Goal: Task Accomplishment & Management: Use online tool/utility

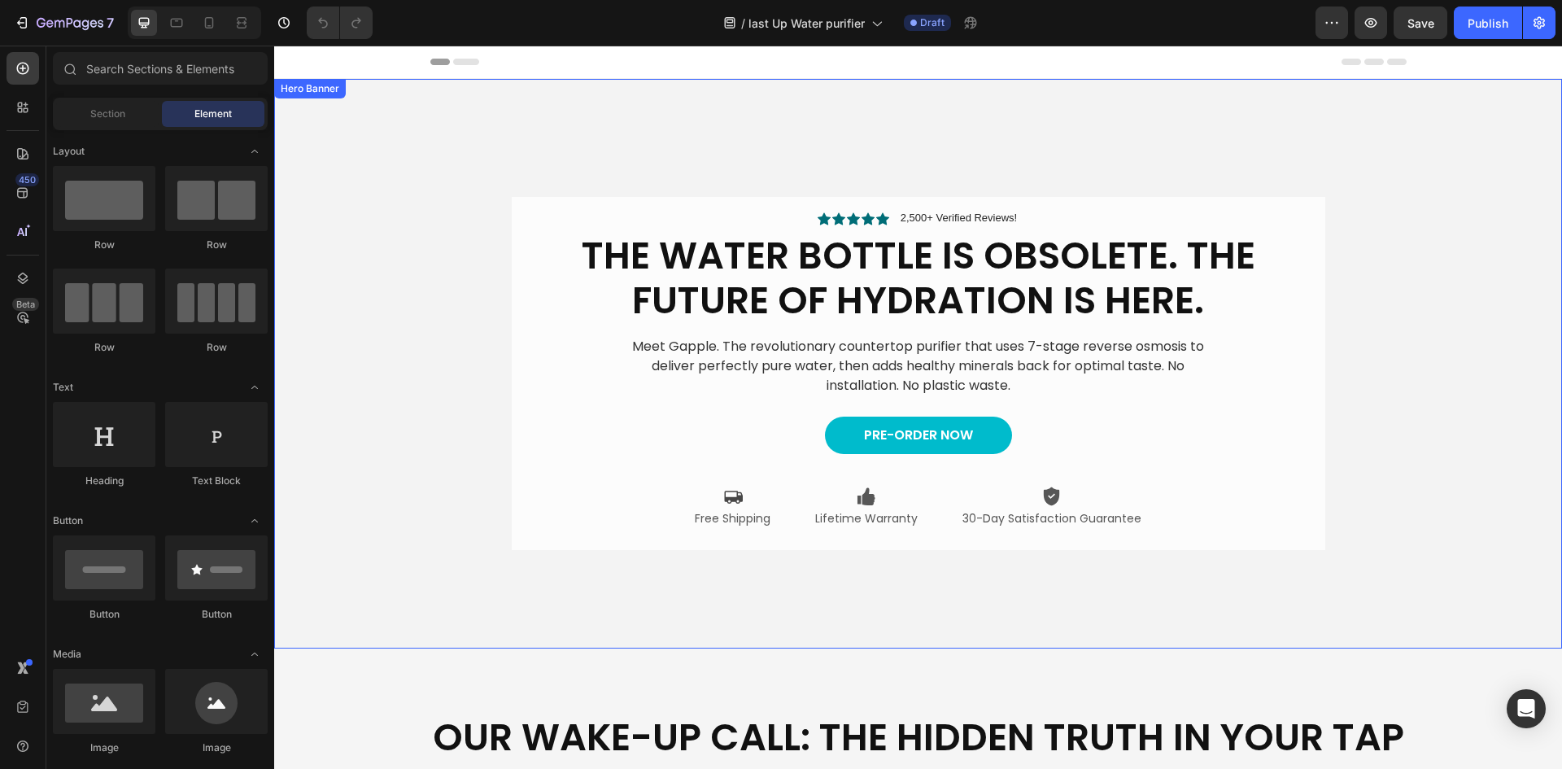
click at [430, 306] on div "Icon Icon Icon Icon Icon Icon List 2,500+ Verified Reviews! Text Block Row The …" at bounding box center [918, 373] width 976 height 405
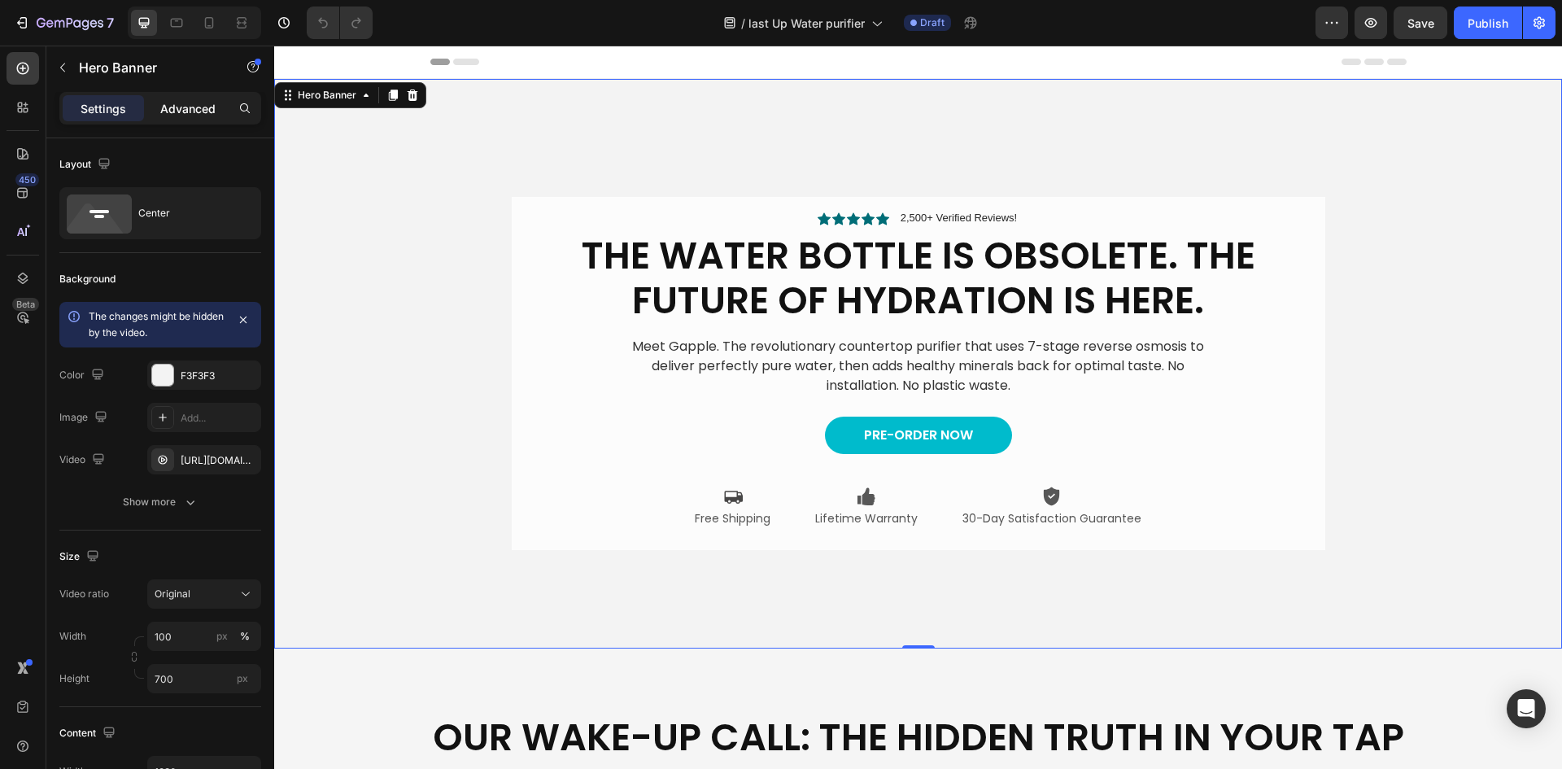
click at [186, 115] on p "Advanced" at bounding box center [187, 108] width 55 height 17
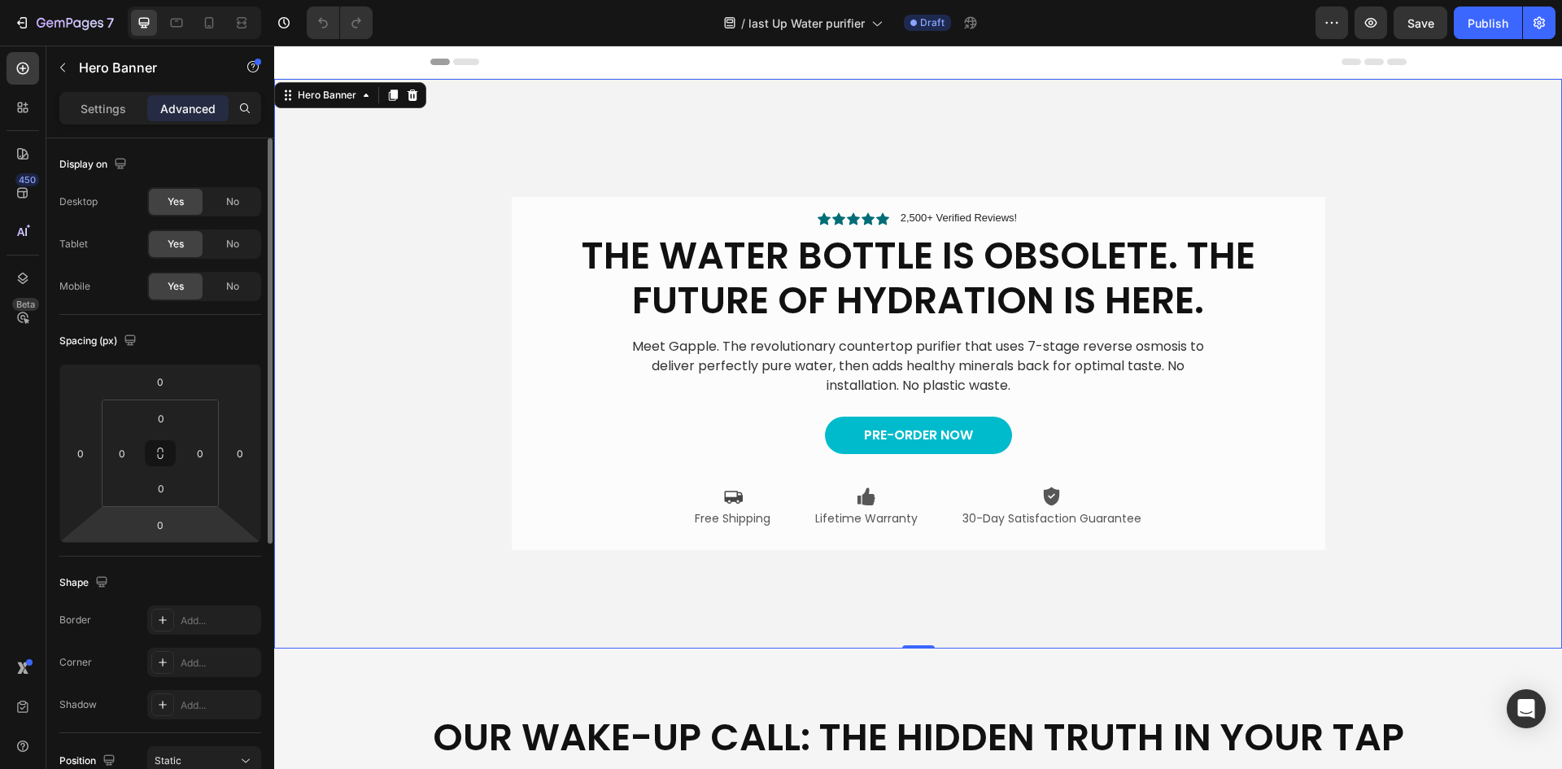
scroll to position [452, 0]
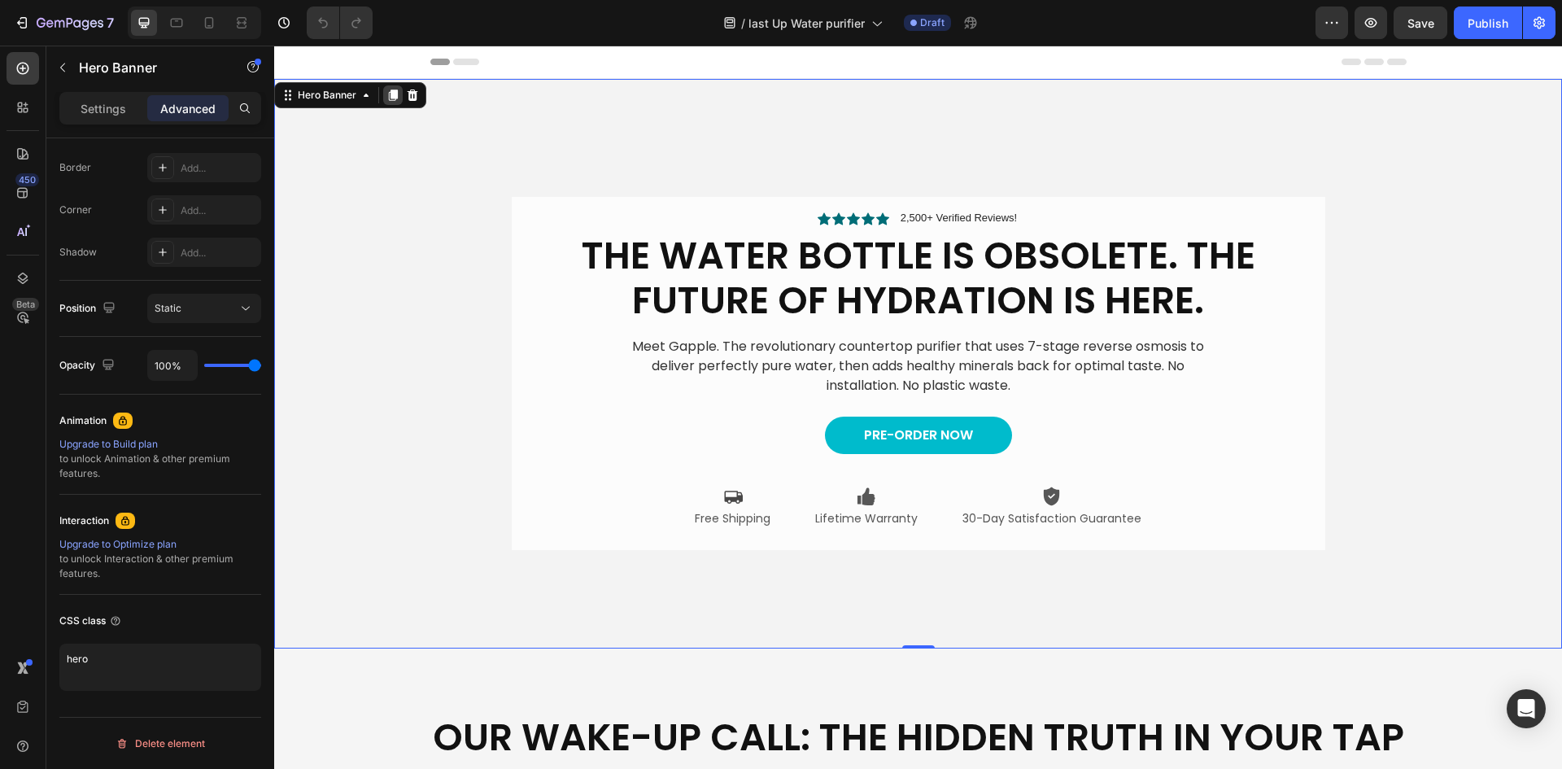
click at [394, 93] on icon at bounding box center [393, 94] width 9 height 11
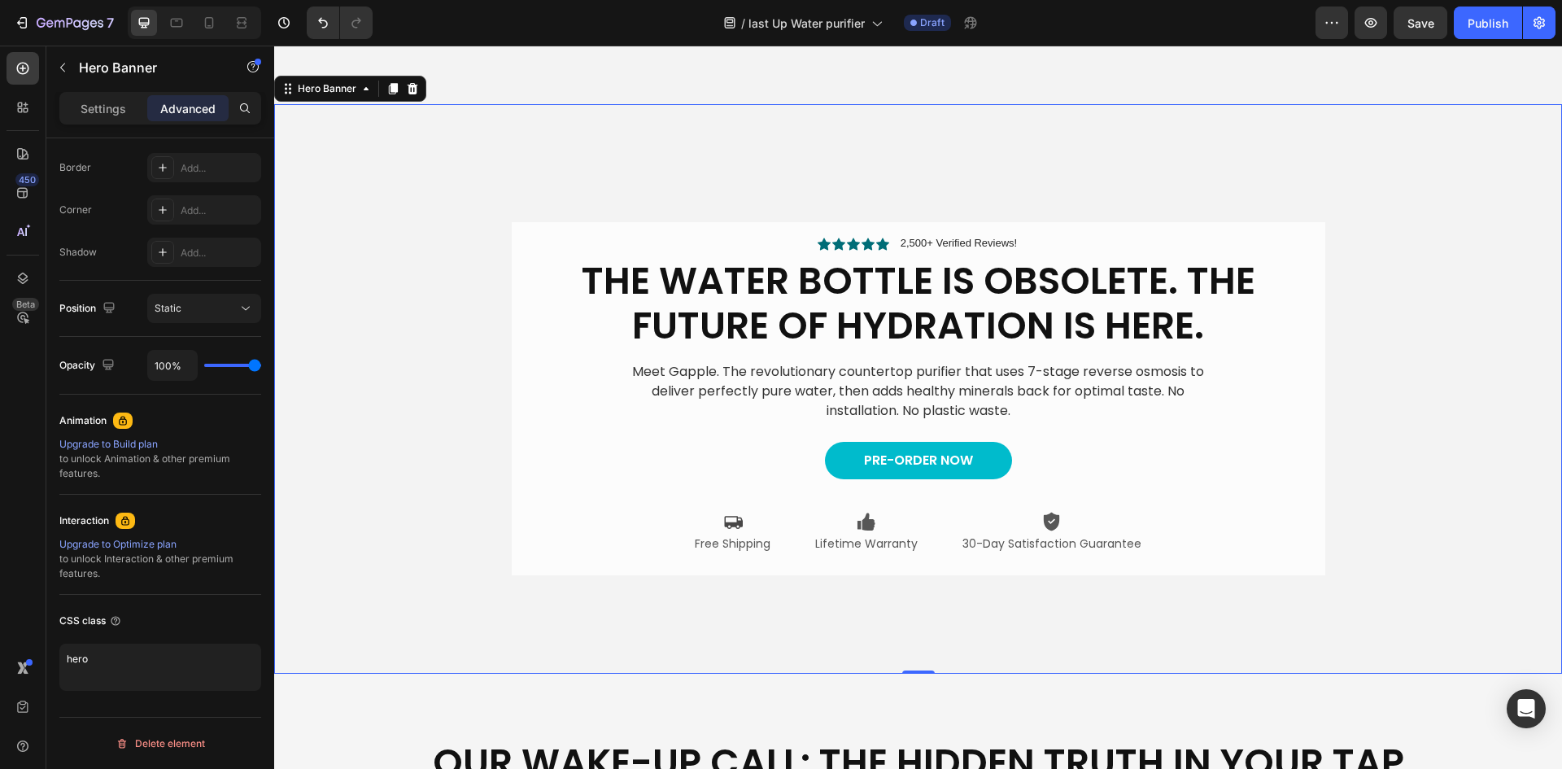
scroll to position [546, 0]
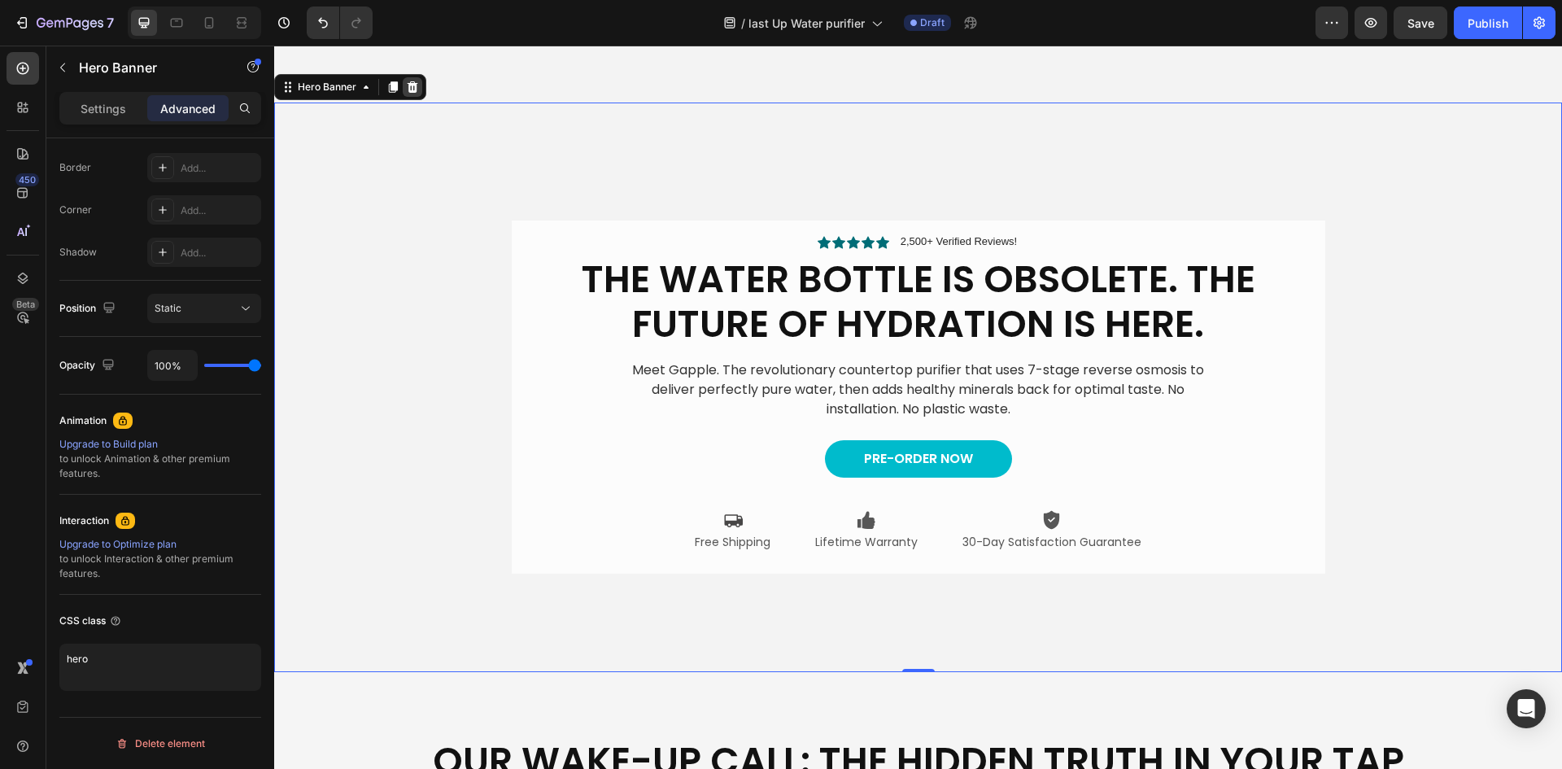
click at [415, 85] on icon at bounding box center [412, 86] width 11 height 11
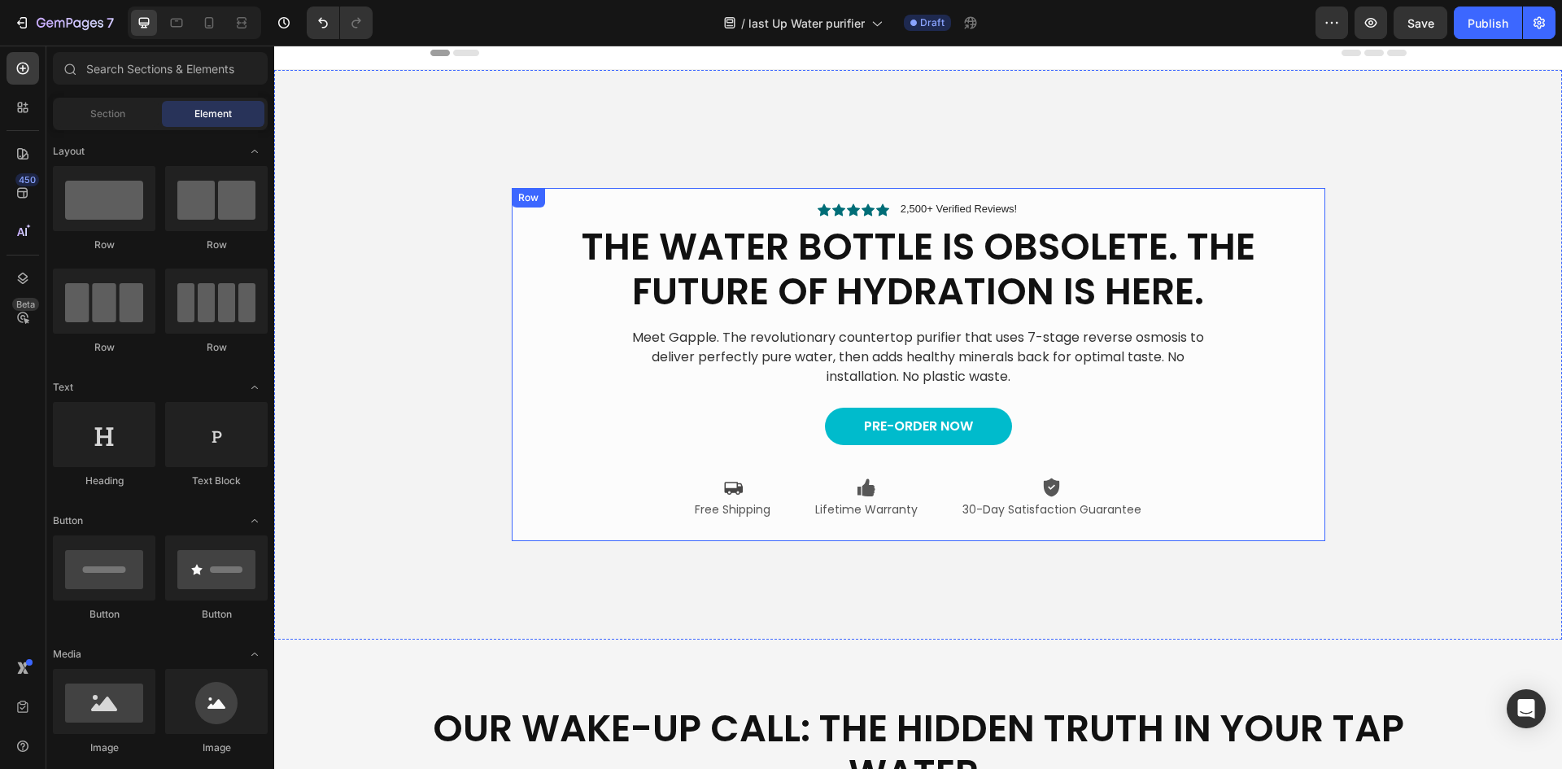
scroll to position [0, 0]
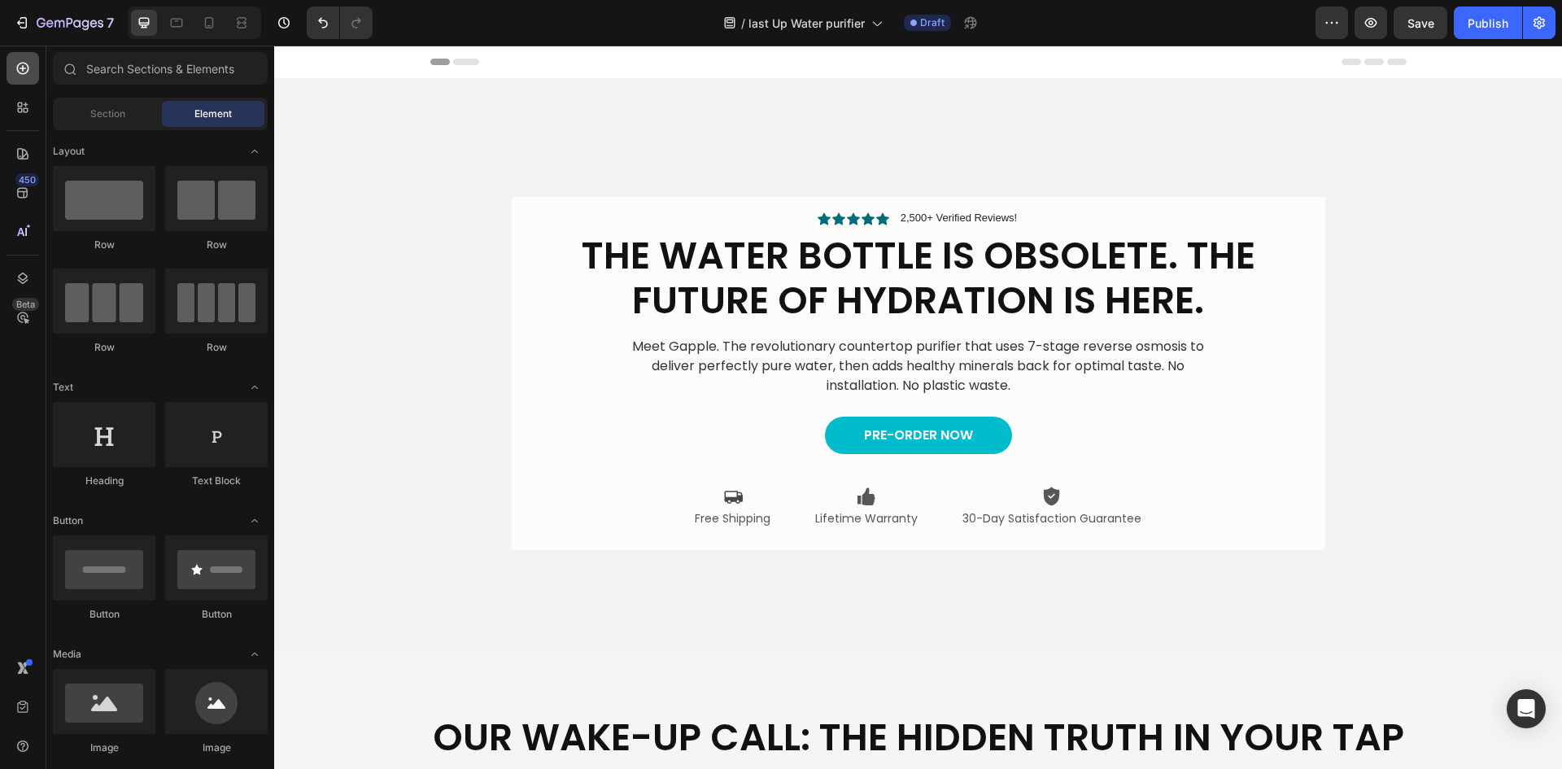
click at [18, 59] on div at bounding box center [23, 68] width 33 height 33
click at [102, 119] on span "Section" at bounding box center [107, 114] width 35 height 15
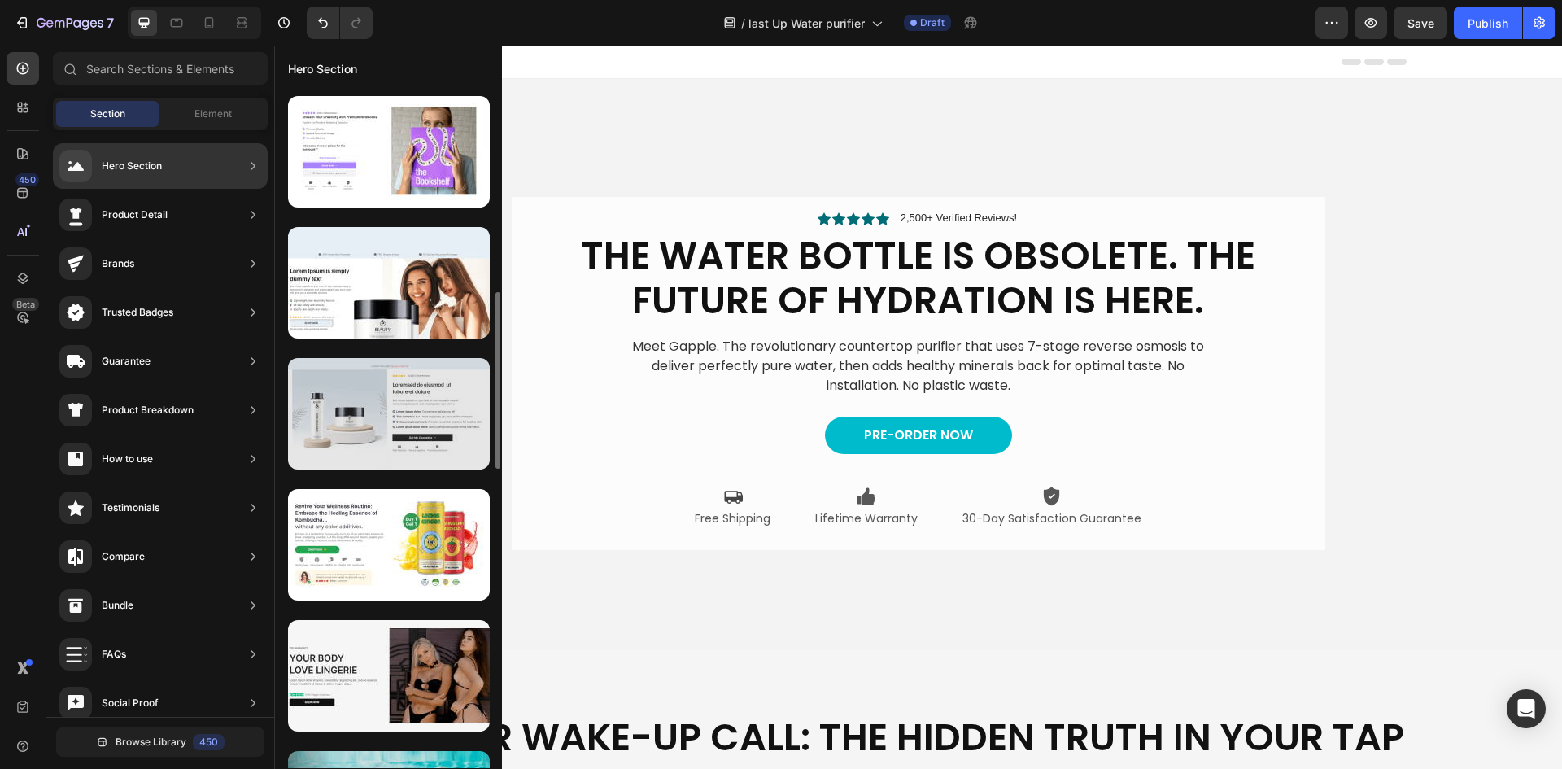
scroll to position [865, 0]
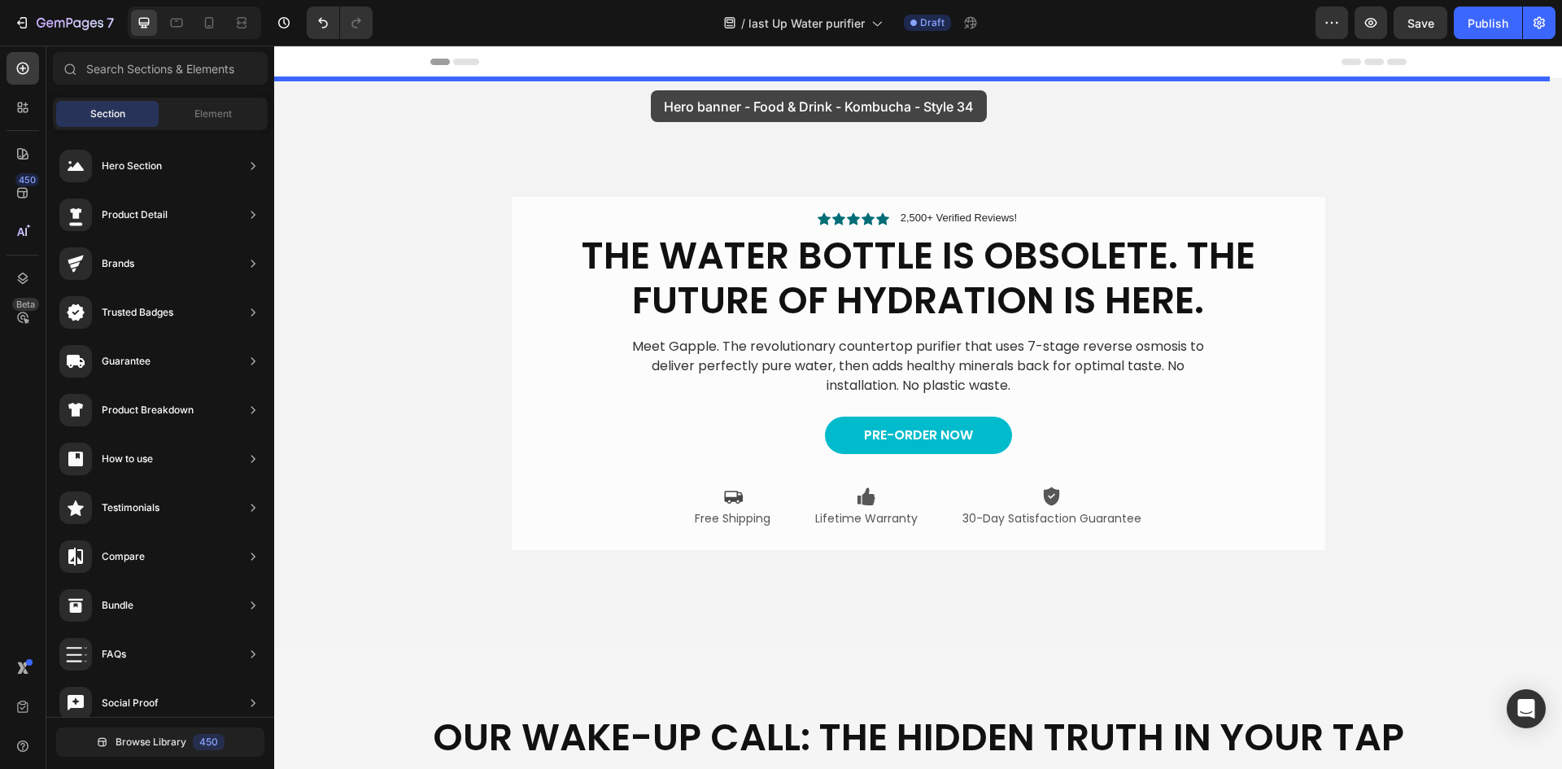
drag, startPoint x: 659, startPoint y: 507, endPoint x: 651, endPoint y: 90, distance: 416.5
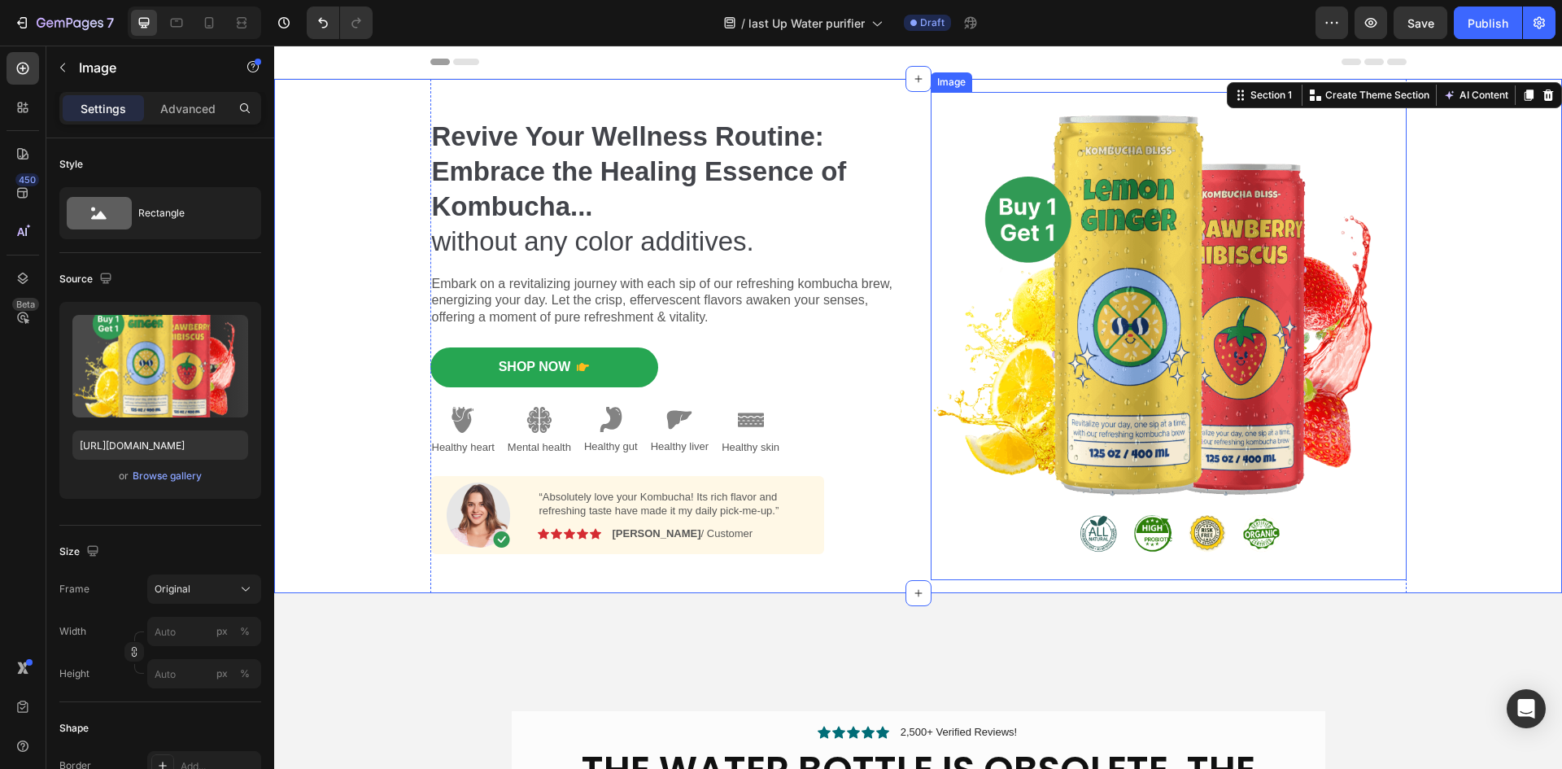
click at [1117, 407] on img at bounding box center [1168, 336] width 476 height 488
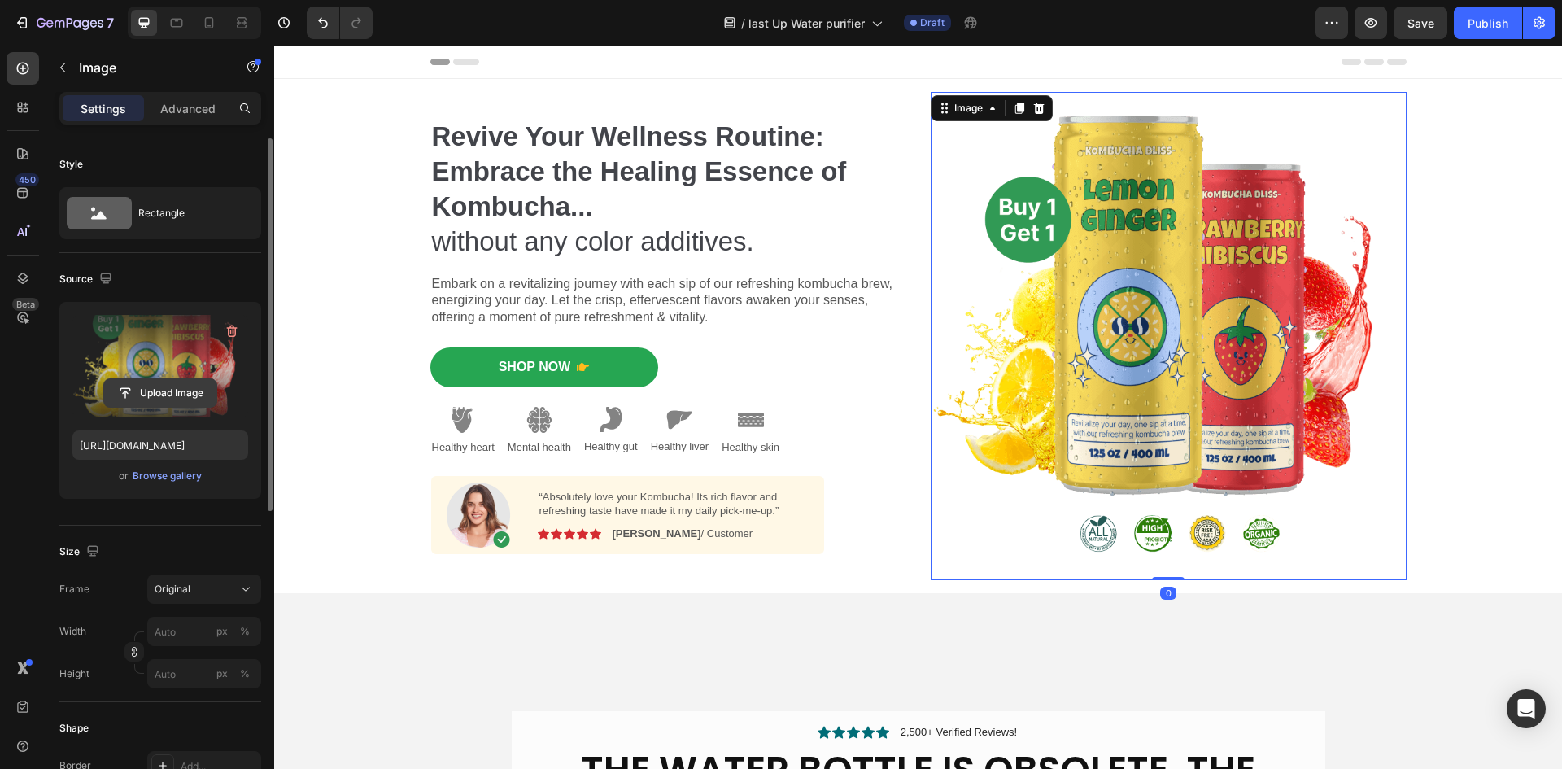
click at [142, 396] on input "file" at bounding box center [160, 393] width 112 height 28
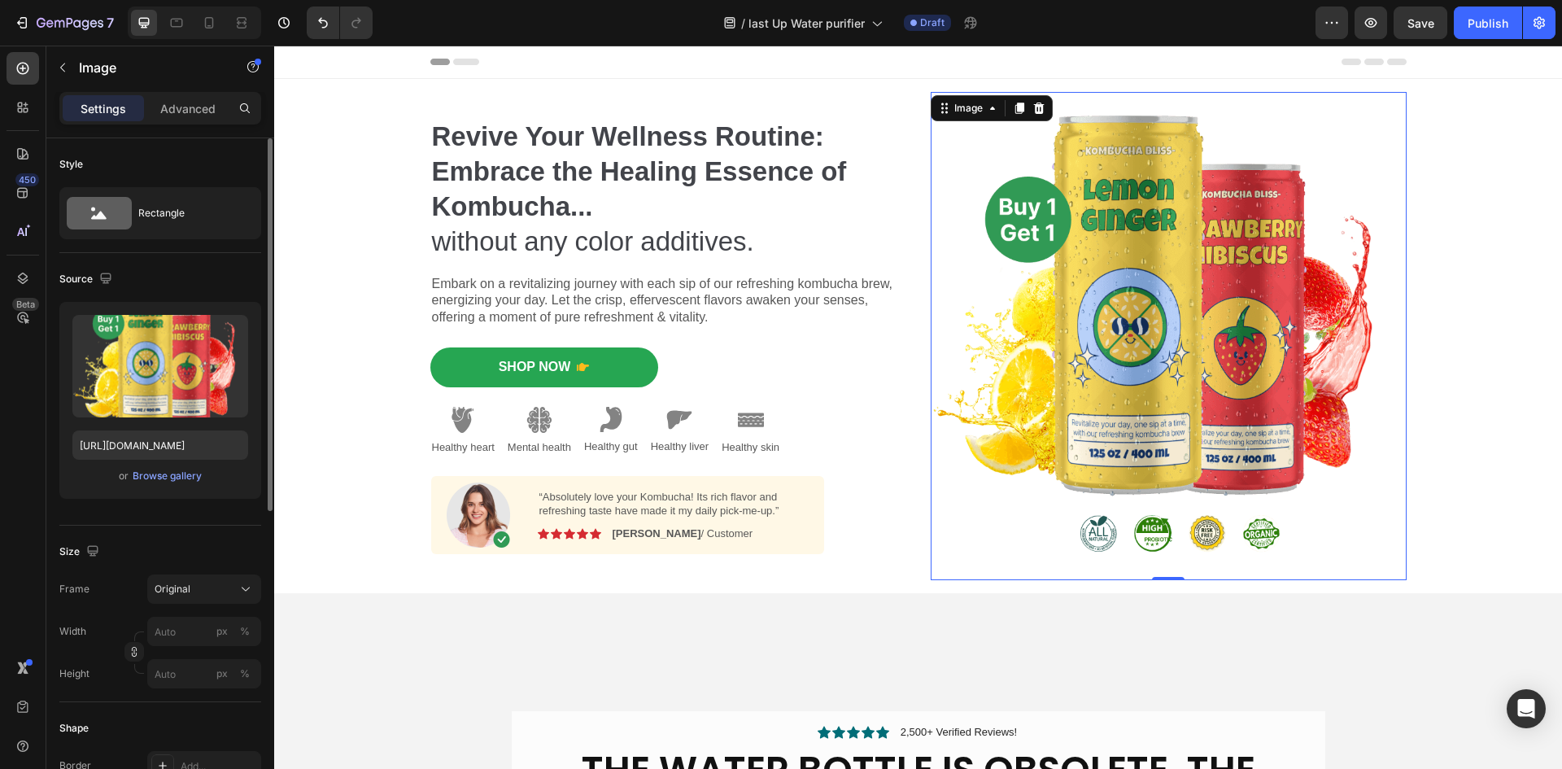
click at [148, 486] on div "Upload Image [URL][DOMAIN_NAME] or Browse gallery" at bounding box center [160, 400] width 202 height 197
click at [162, 481] on div "Browse gallery" at bounding box center [167, 475] width 69 height 15
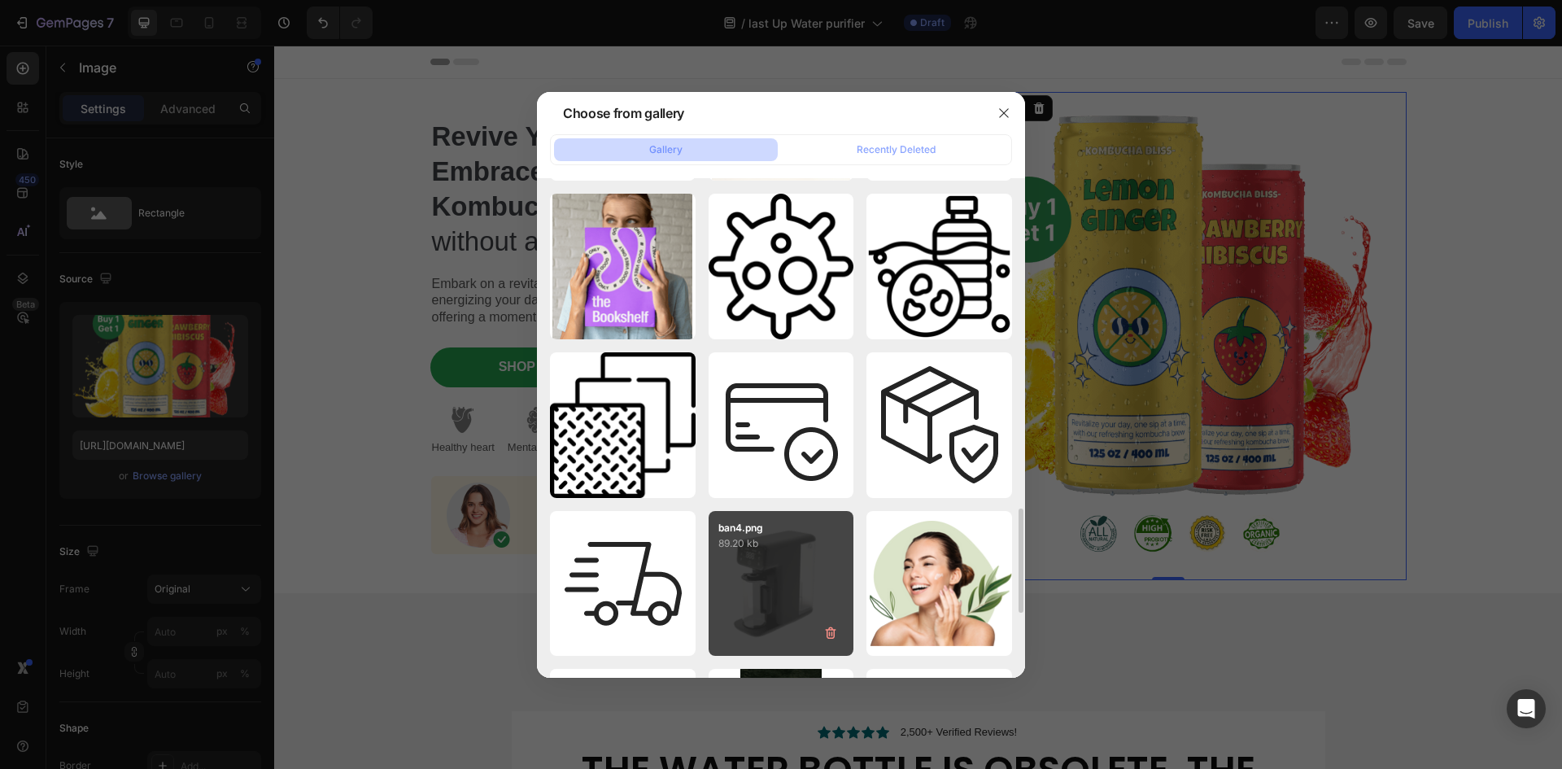
scroll to position [1824, 0]
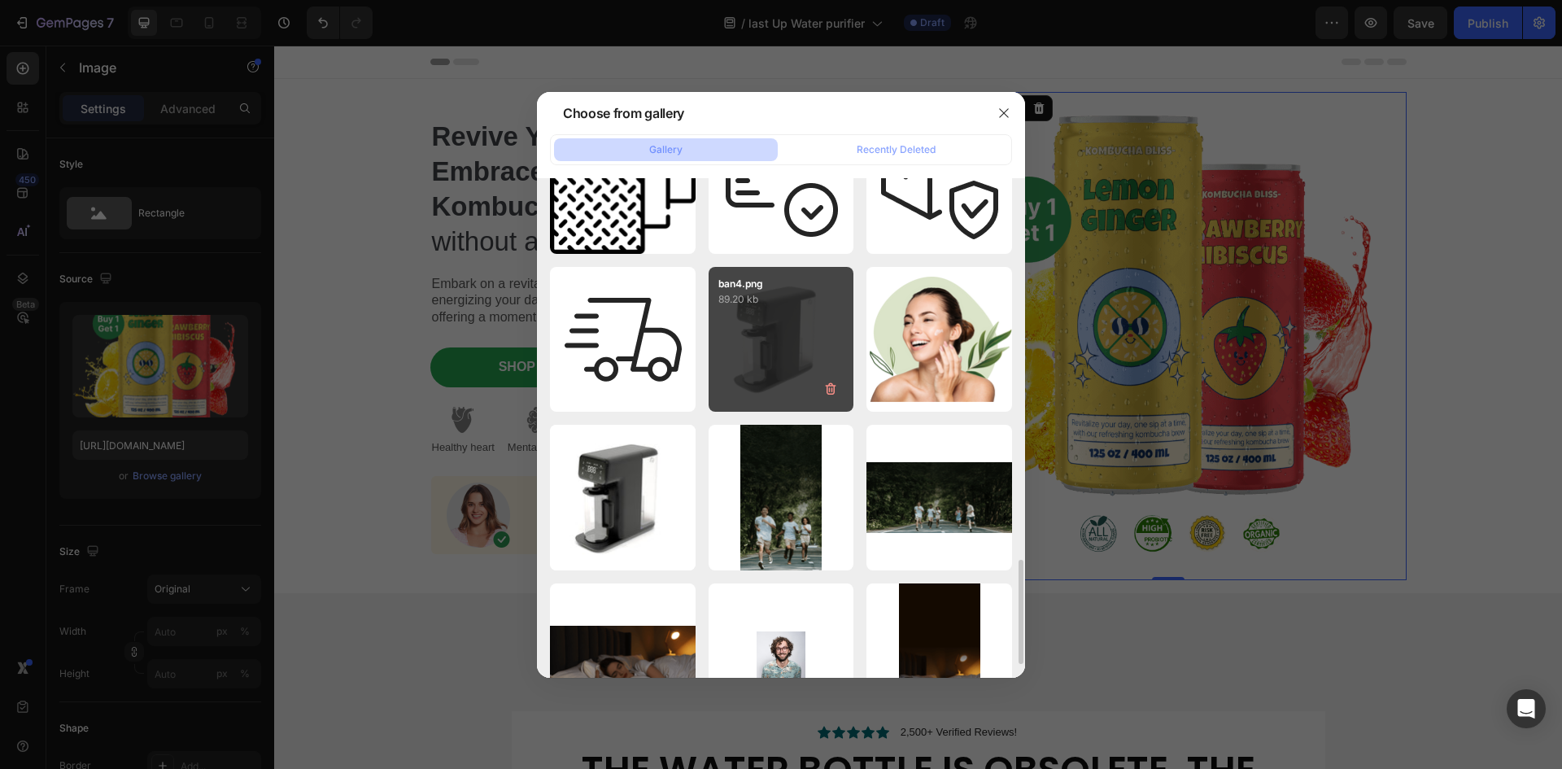
click at [791, 330] on div "ban4.png 89.20 kb" at bounding box center [781, 340] width 146 height 146
type input "[URL][DOMAIN_NAME]"
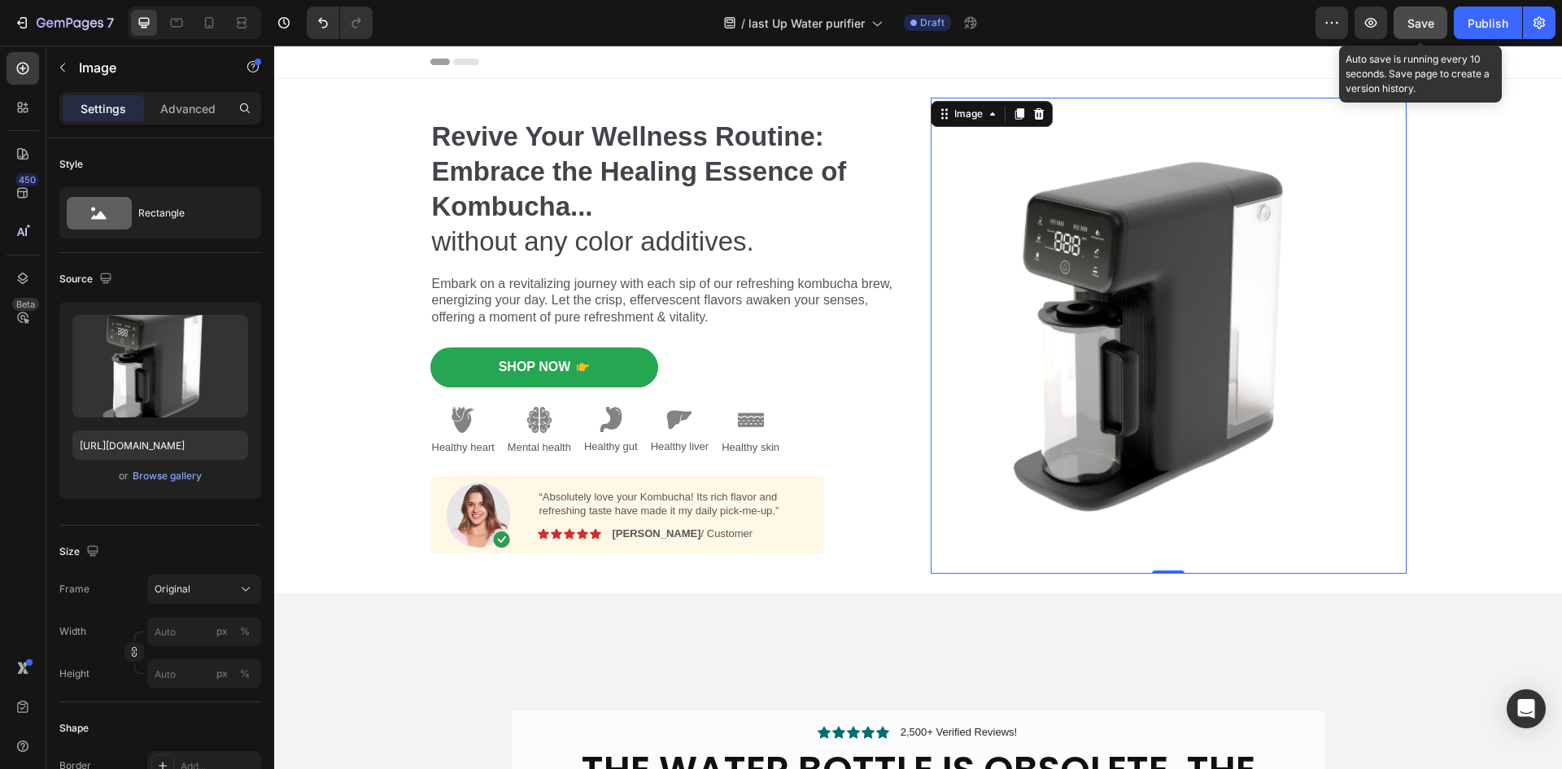
click at [1417, 29] on span "Save" at bounding box center [1420, 23] width 27 height 14
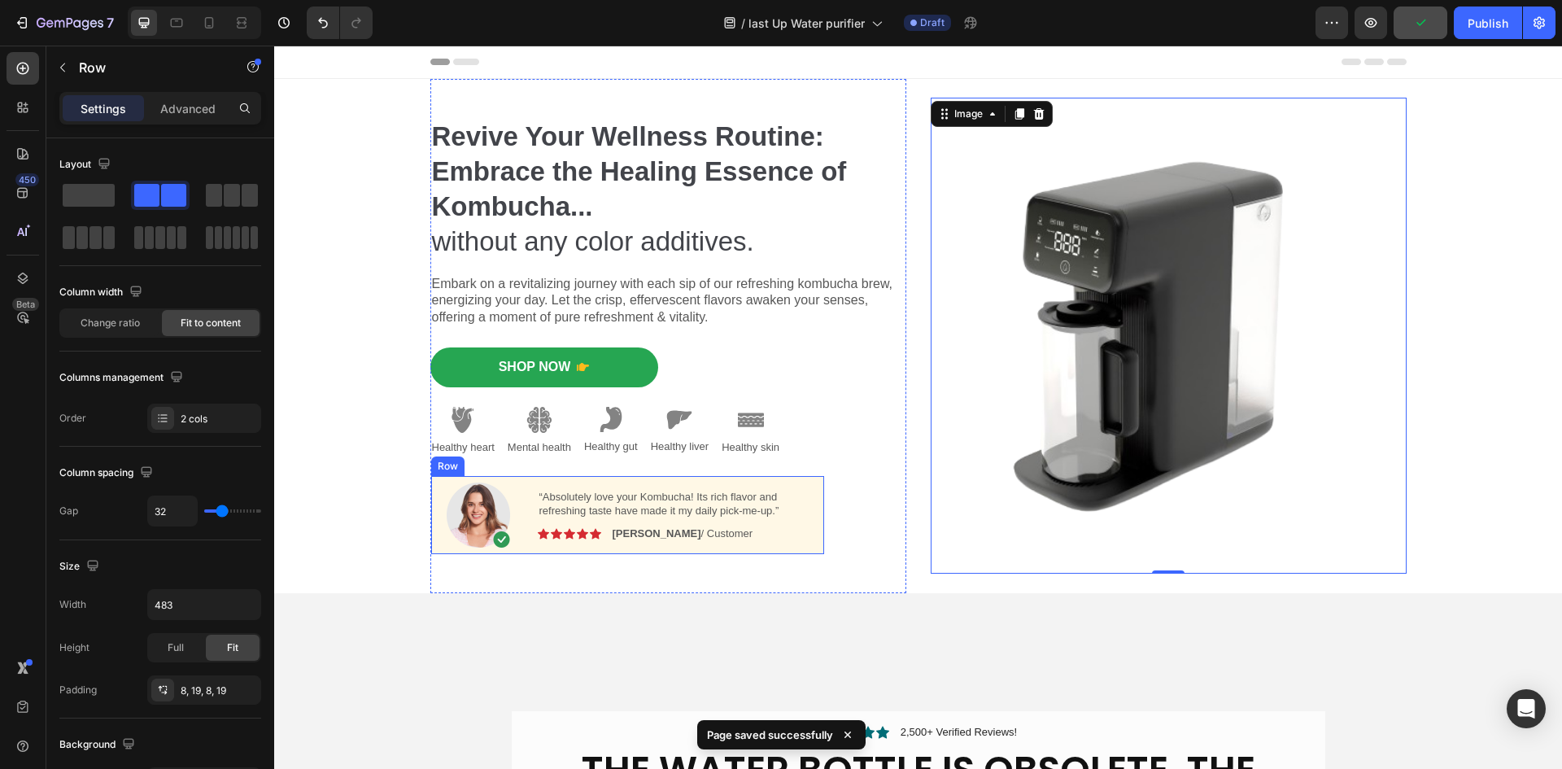
click at [668, 542] on div "“Absolutely love your Kombucha! Its rich flavor and refreshing taste have made …" at bounding box center [673, 514] width 271 height 65
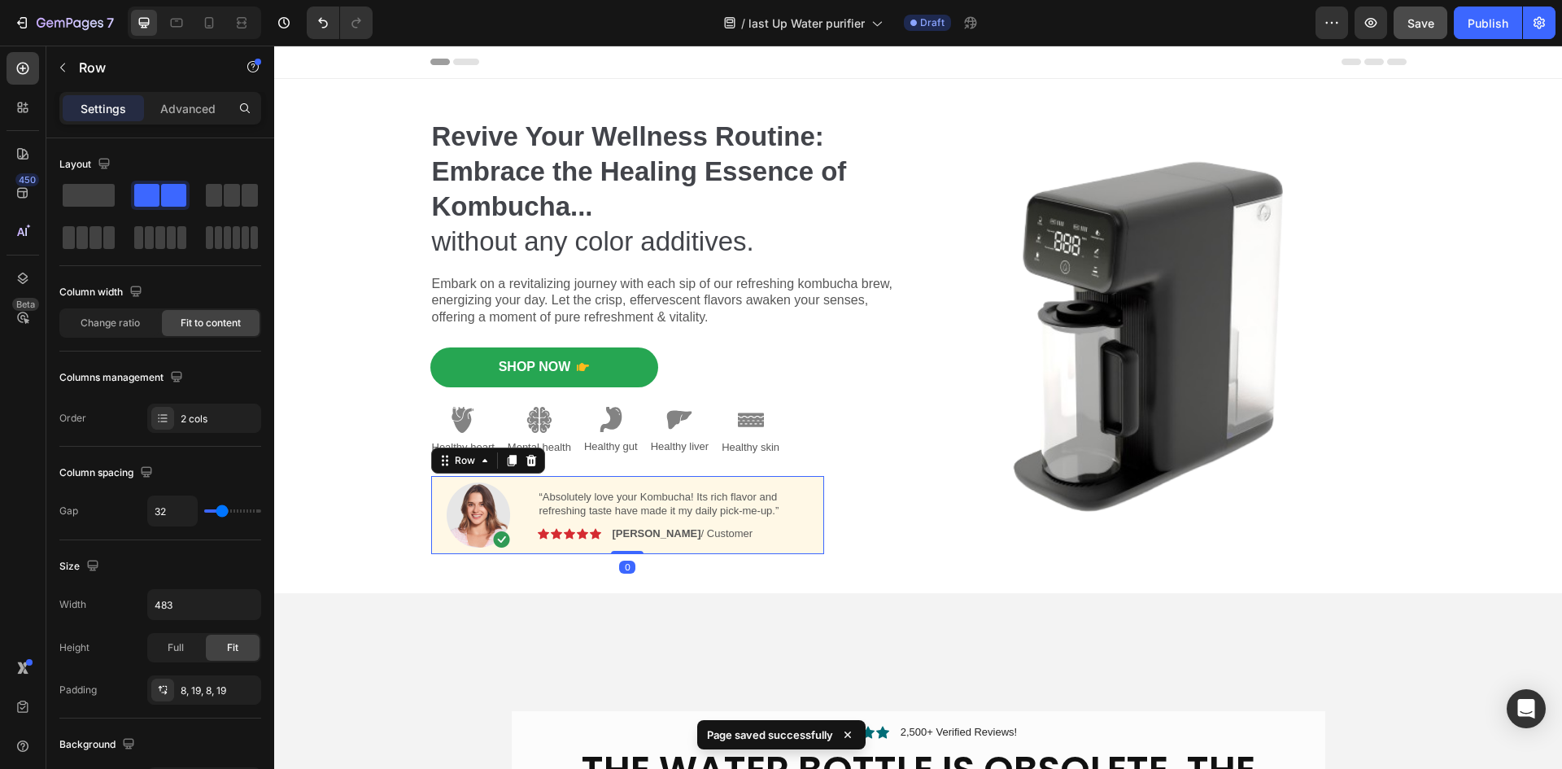
click at [533, 461] on div at bounding box center [531, 461] width 20 height 20
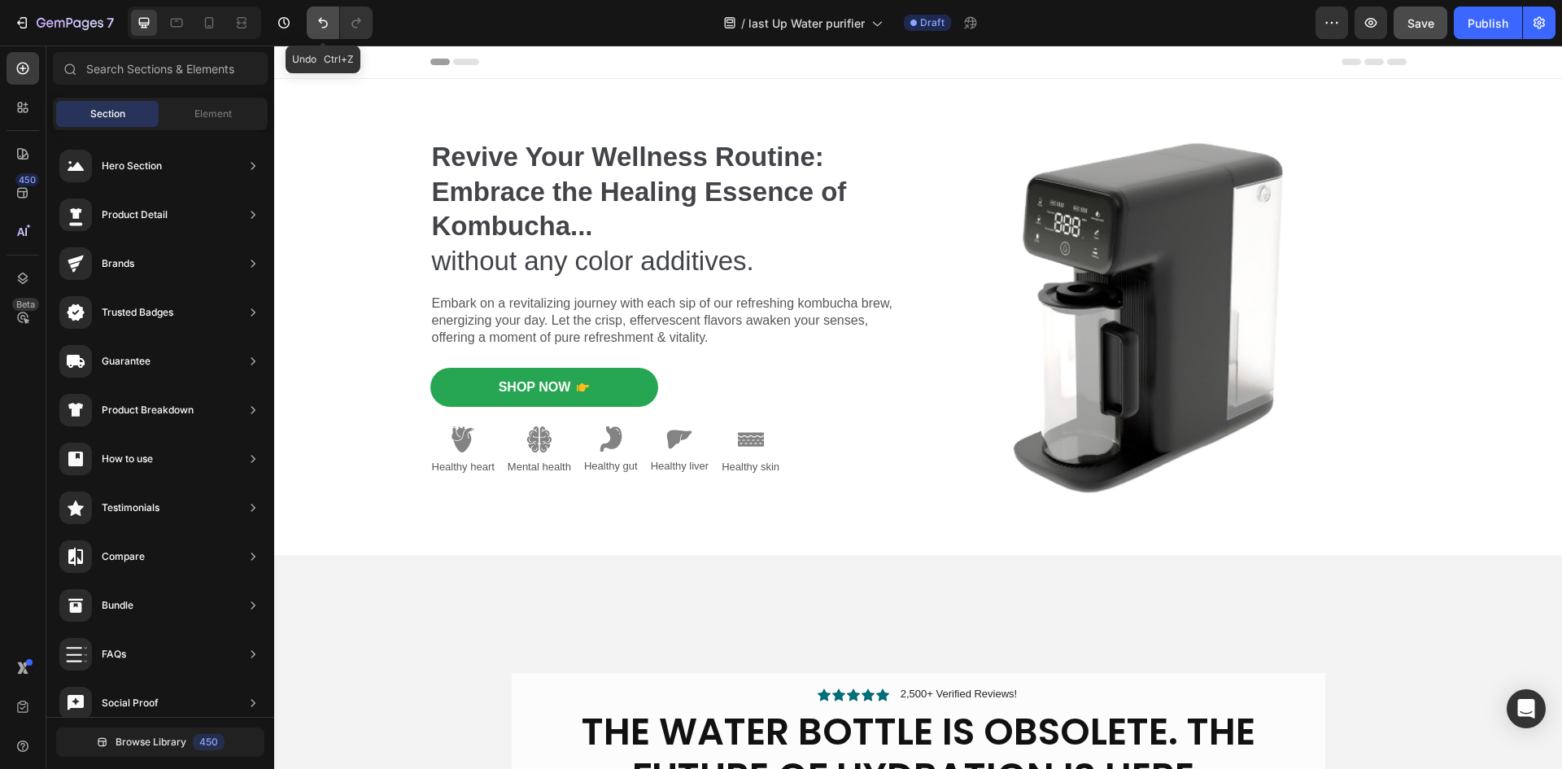
click at [325, 26] on icon "Undo/Redo" at bounding box center [323, 23] width 16 height 16
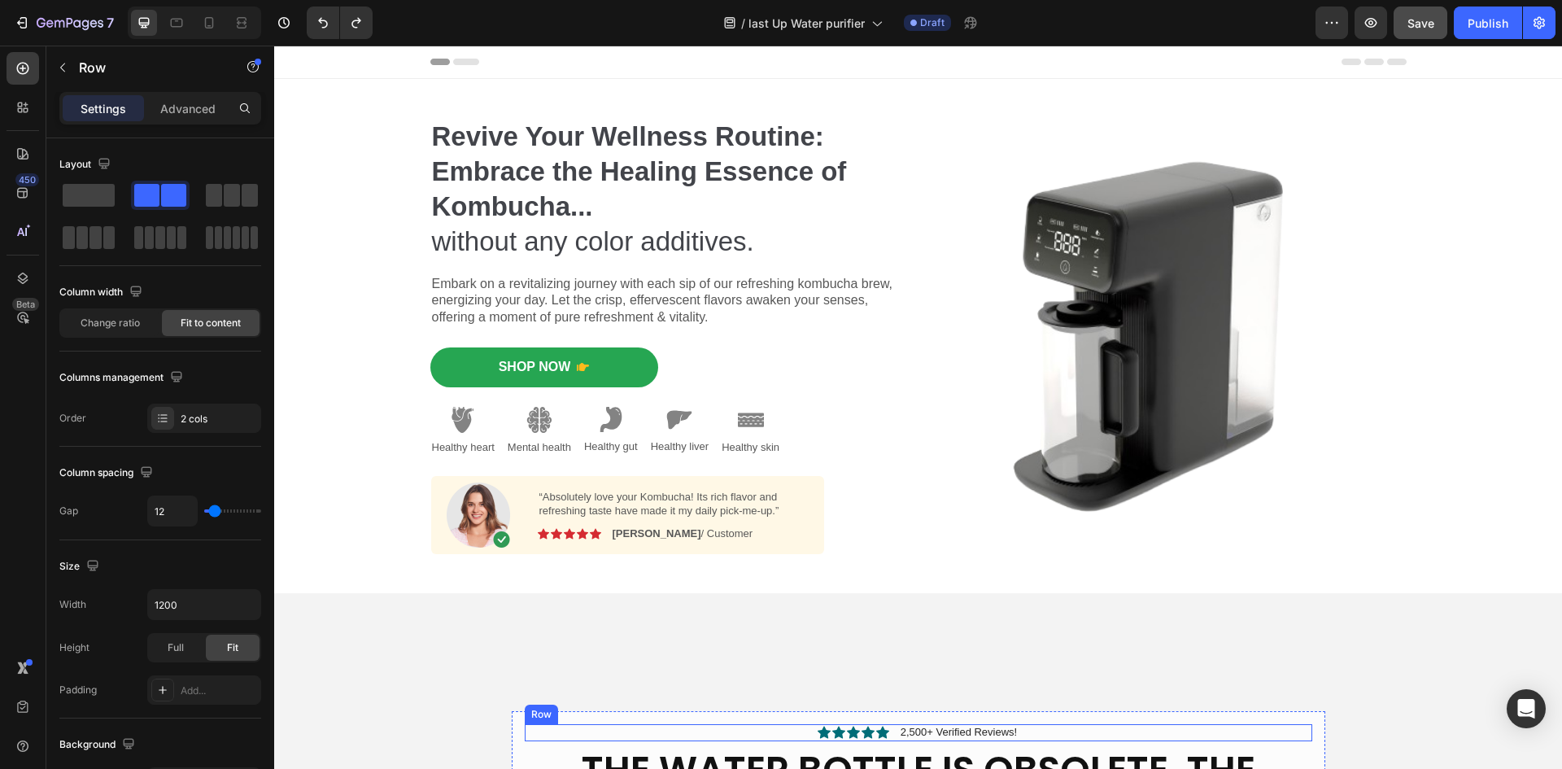
click at [763, 733] on div "Icon Icon Icon Icon Icon Icon List 2,500+ Verified Reviews! Text Block Row" at bounding box center [918, 732] width 787 height 17
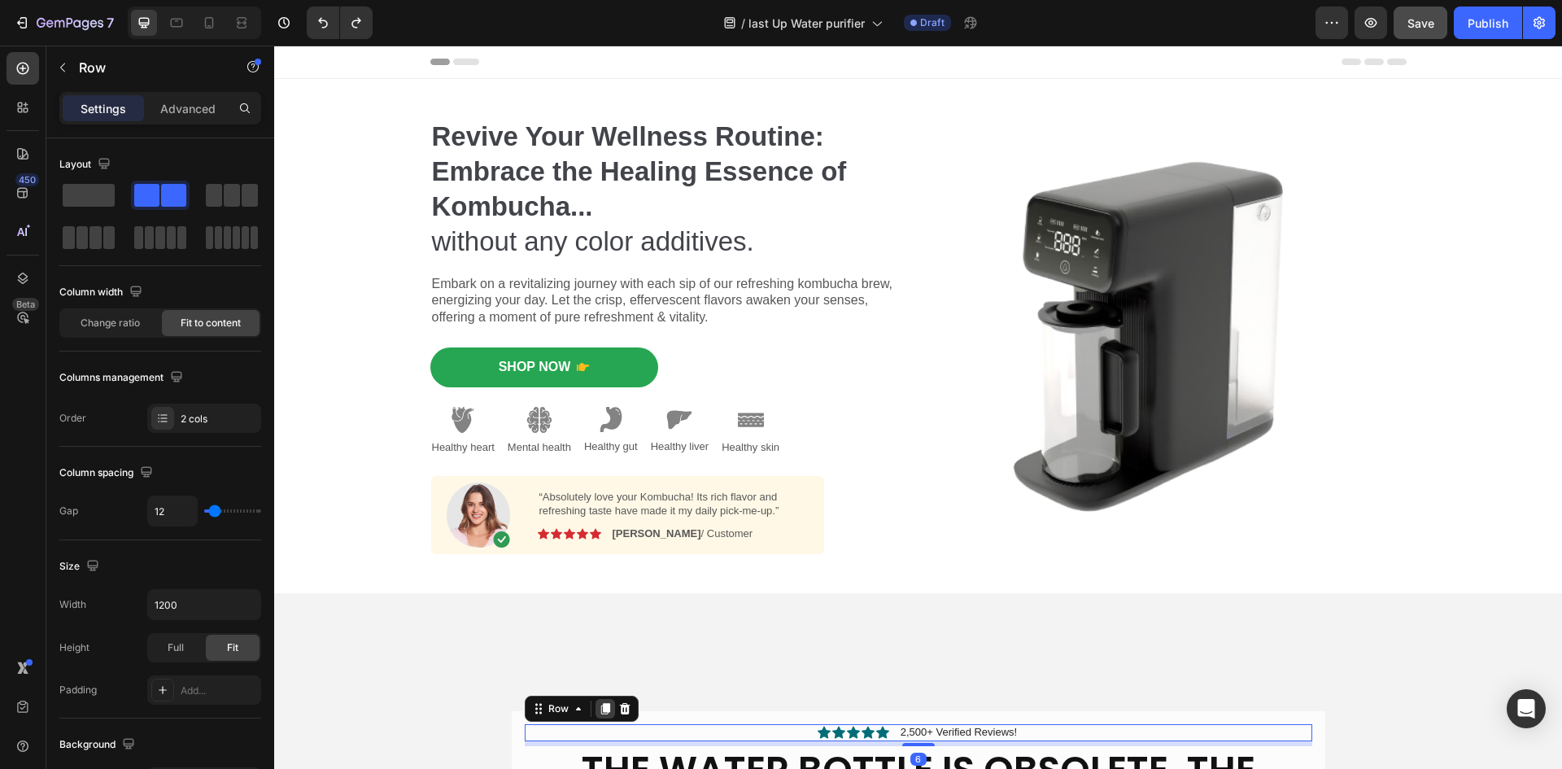
click at [603, 708] on icon at bounding box center [605, 708] width 13 height 13
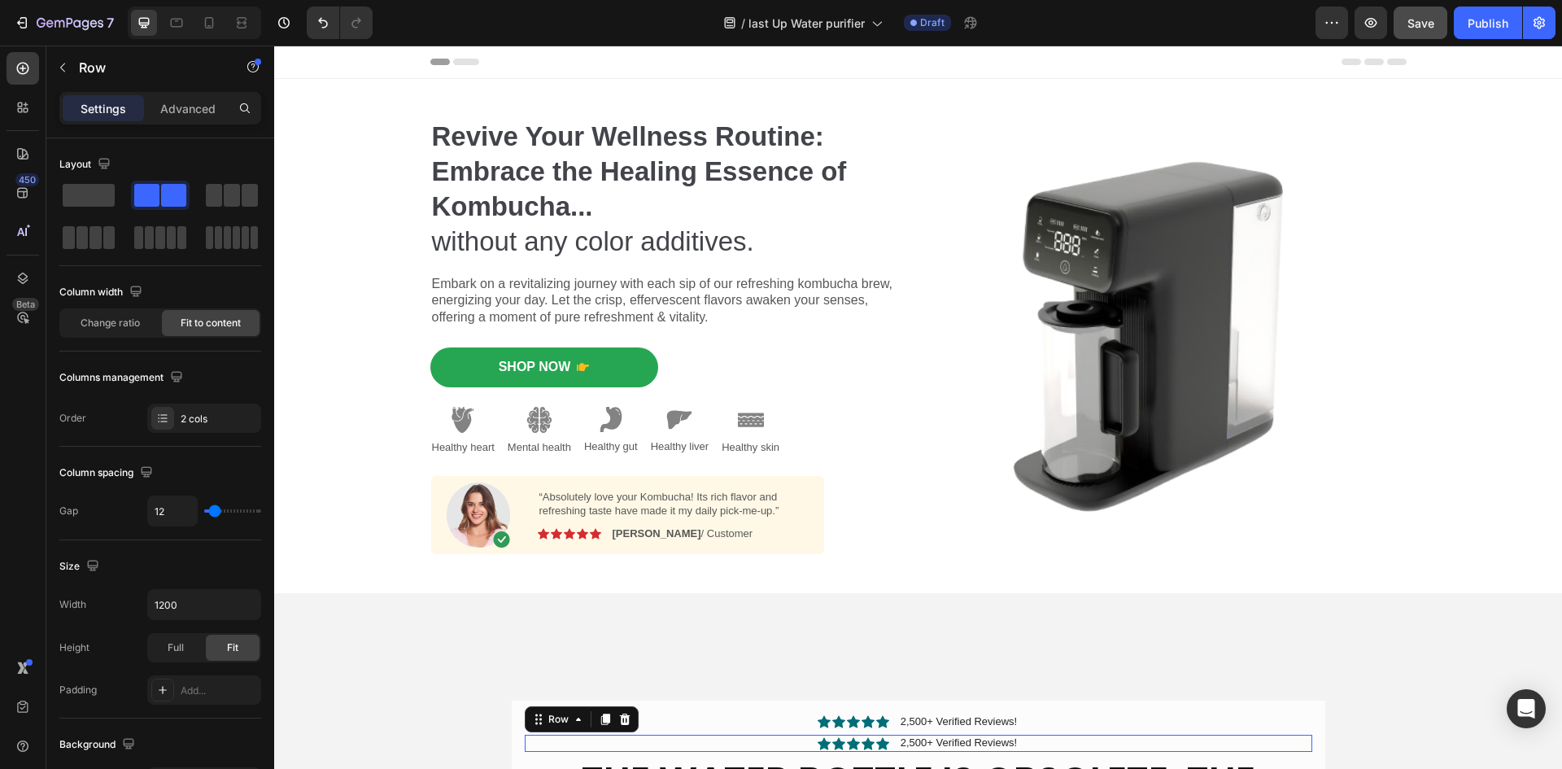
scroll to position [452, 0]
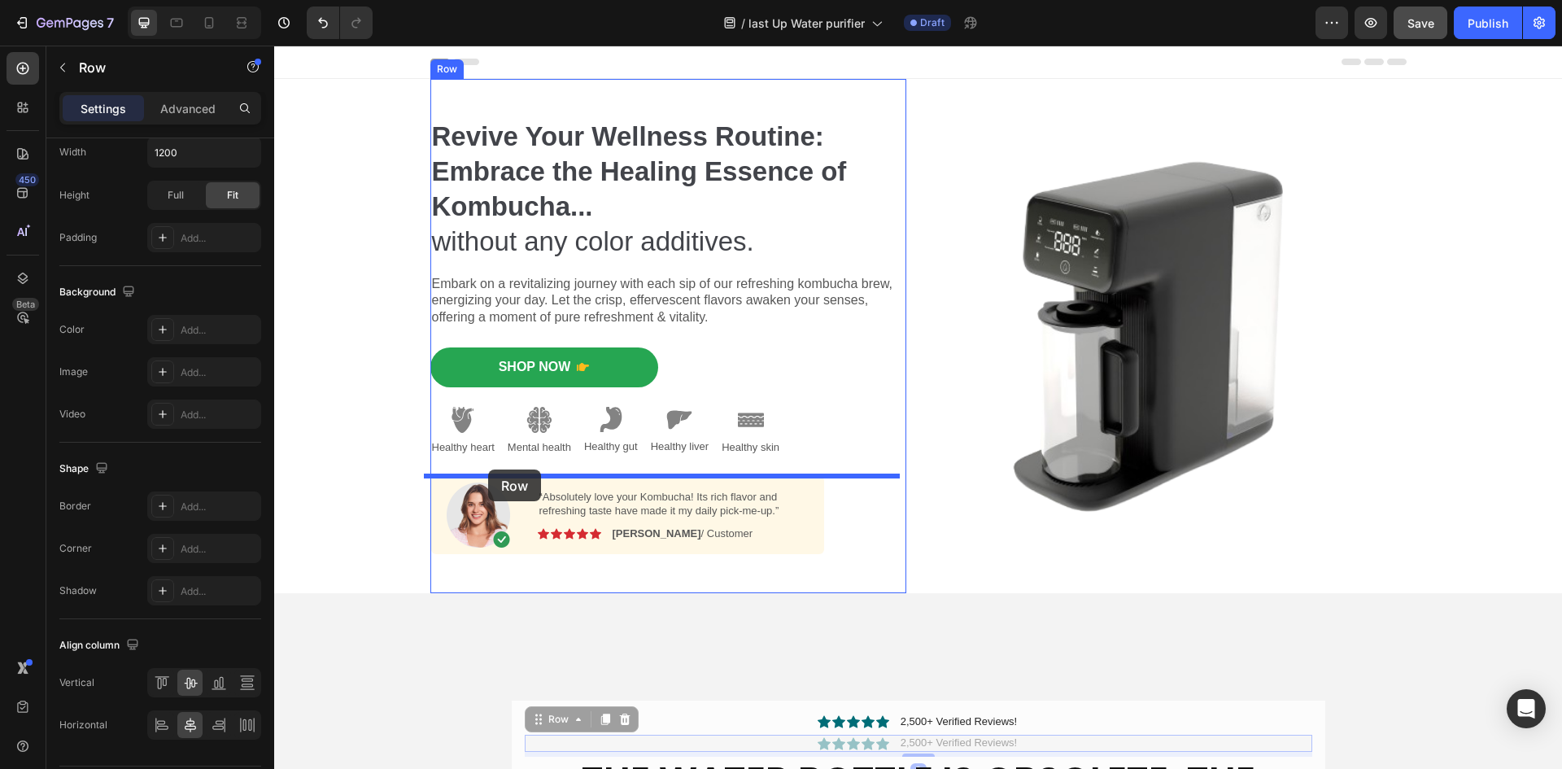
drag, startPoint x: 534, startPoint y: 721, endPoint x: 488, endPoint y: 469, distance: 256.2
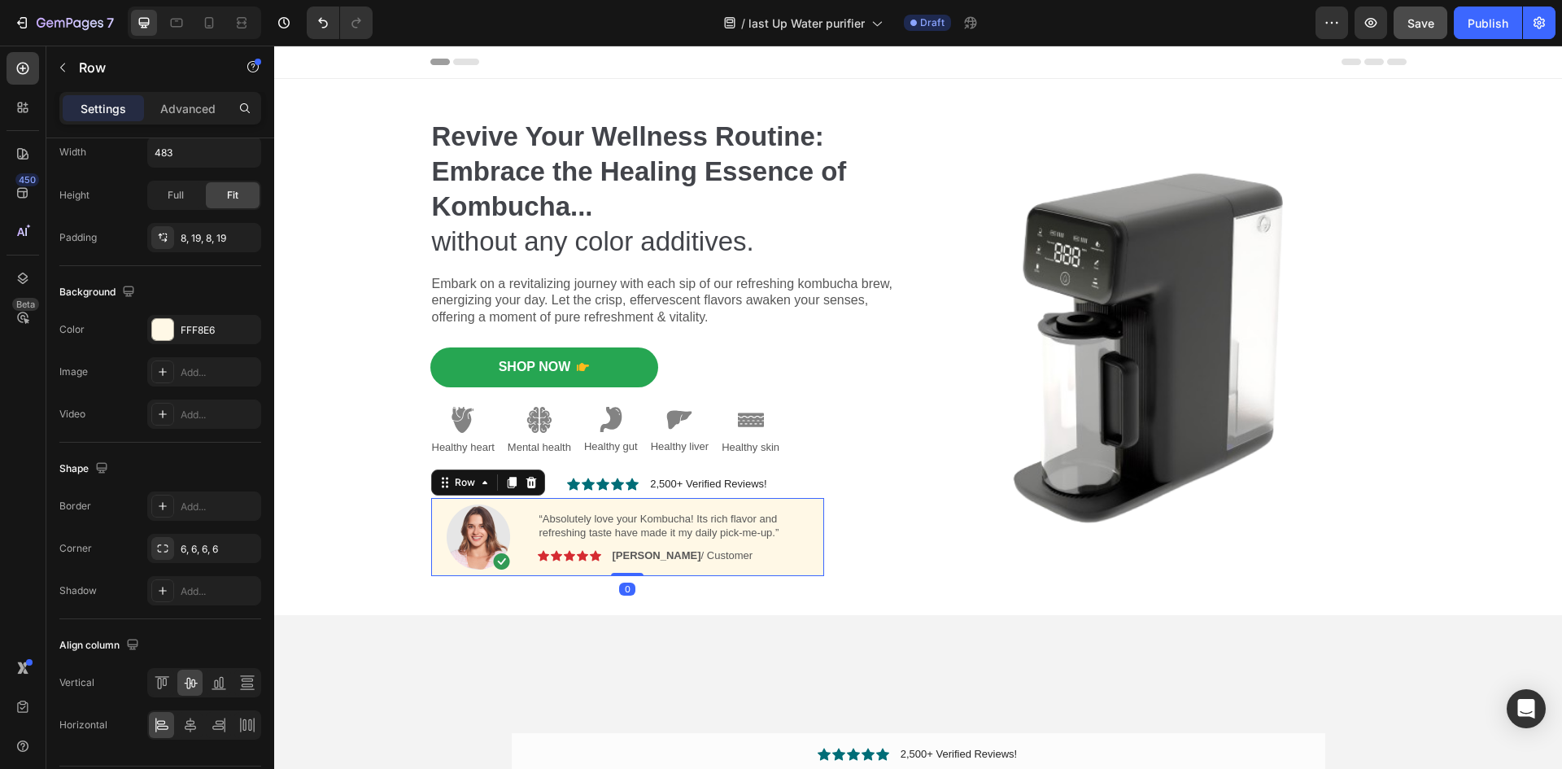
click at [810, 557] on div "Image “Absolutely love your Kombucha! Its rich flavor and refreshing taste have…" at bounding box center [627, 537] width 393 height 78
click at [521, 483] on div at bounding box center [531, 483] width 20 height 20
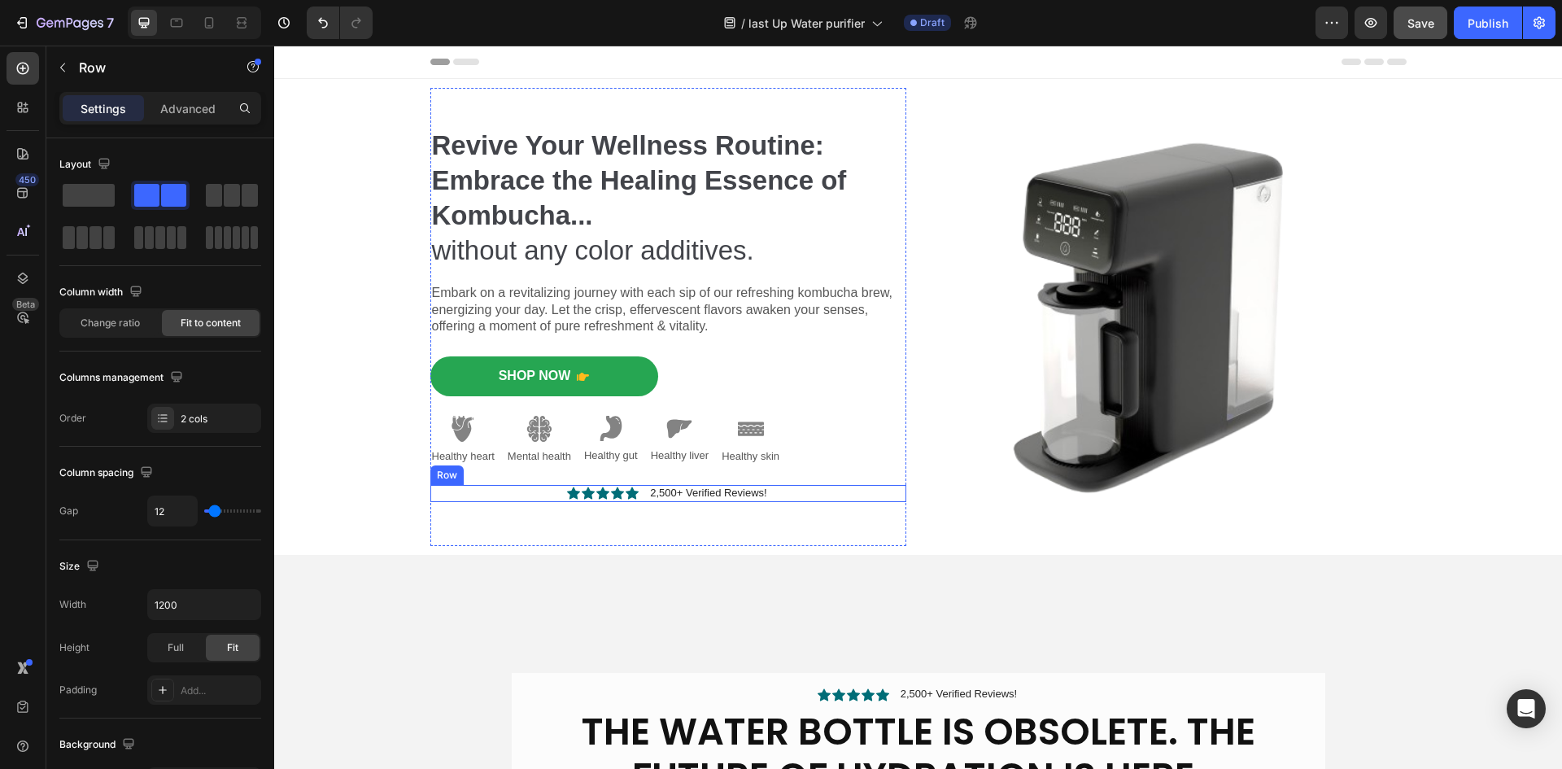
click at [554, 492] on div "Icon Icon Icon Icon Icon Icon List 2,500+ Verified Reviews! Text Block Row" at bounding box center [668, 493] width 476 height 17
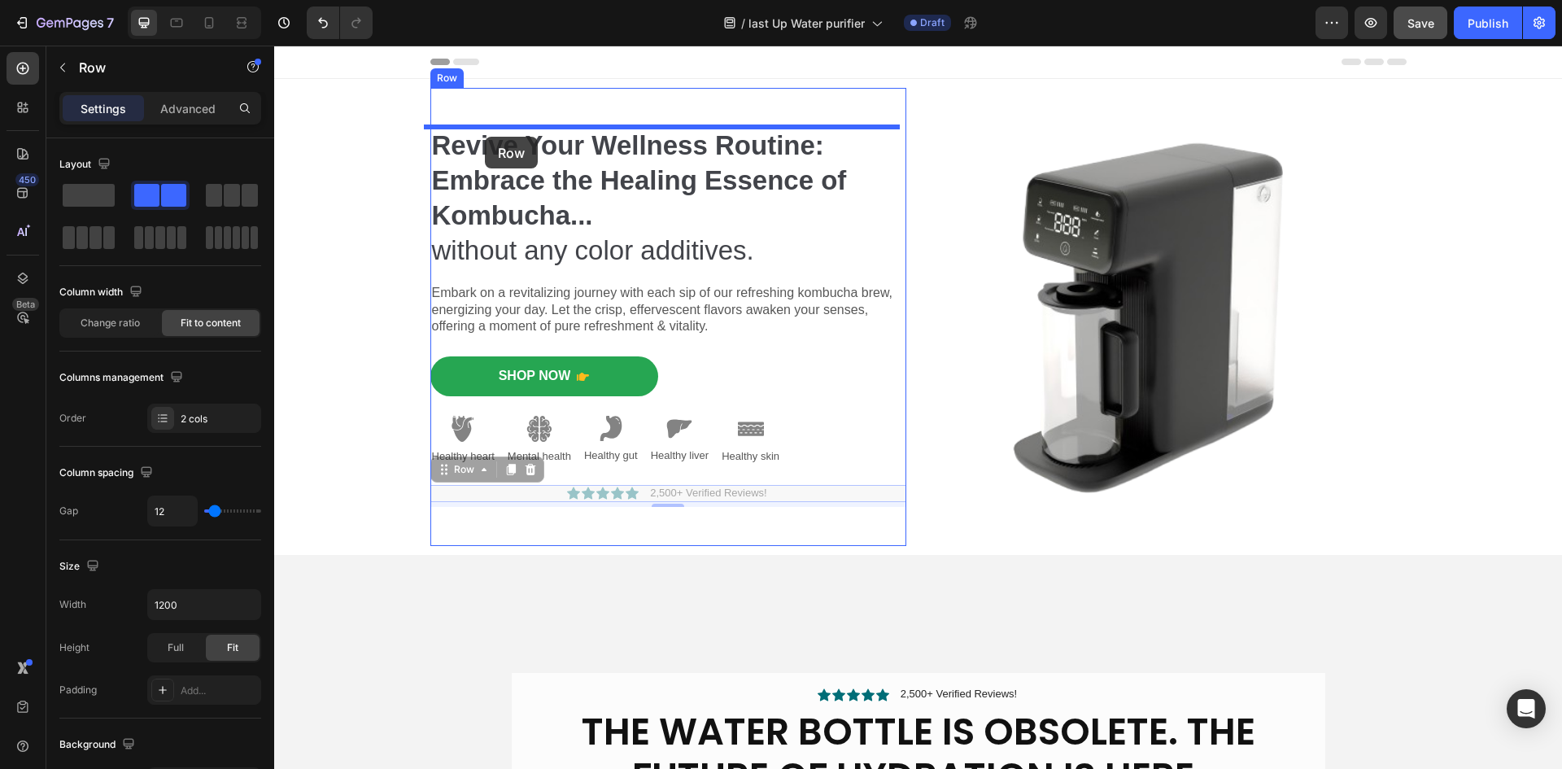
drag, startPoint x: 434, startPoint y: 472, endPoint x: 485, endPoint y: 137, distance: 338.9
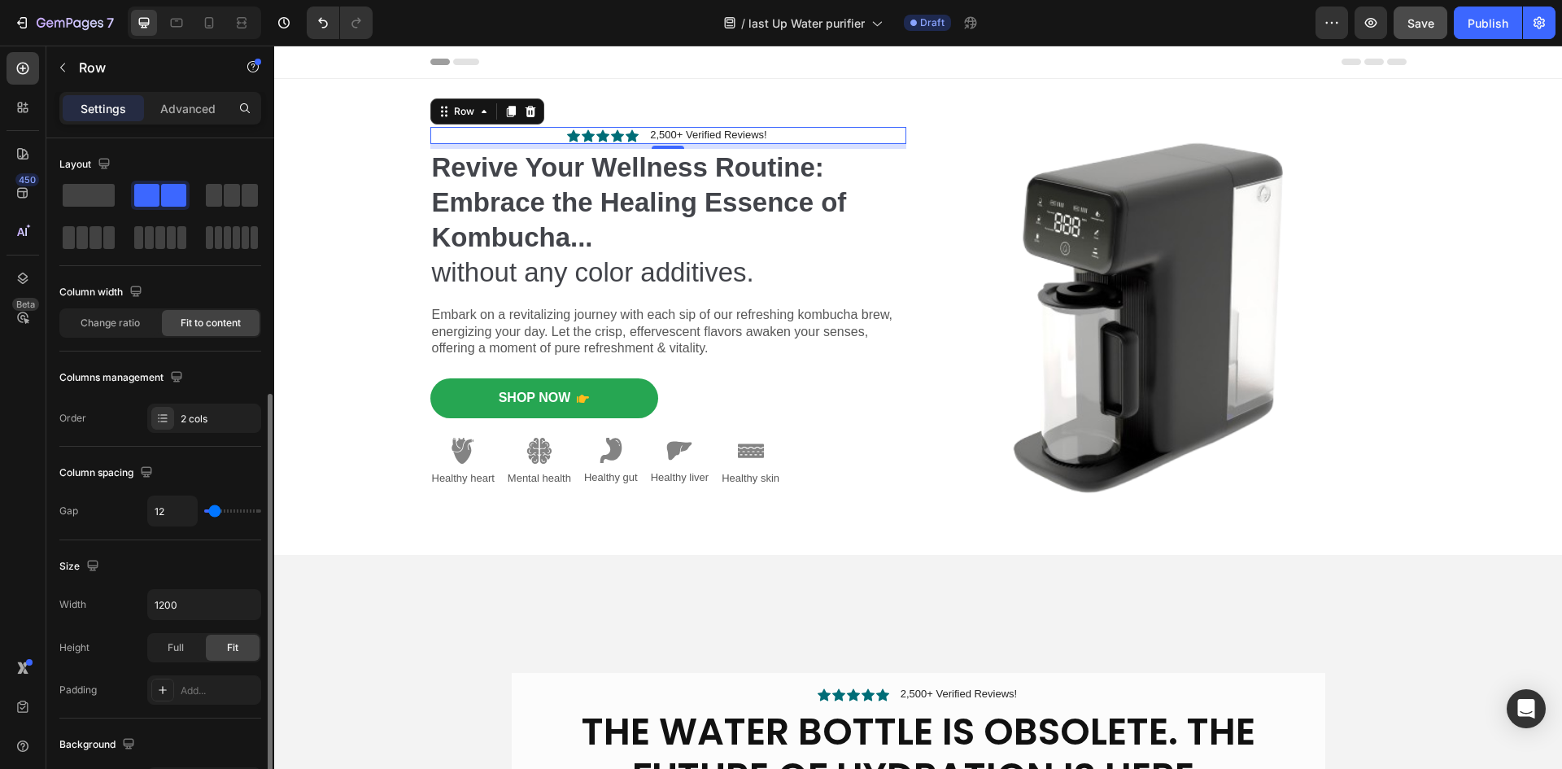
scroll to position [407, 0]
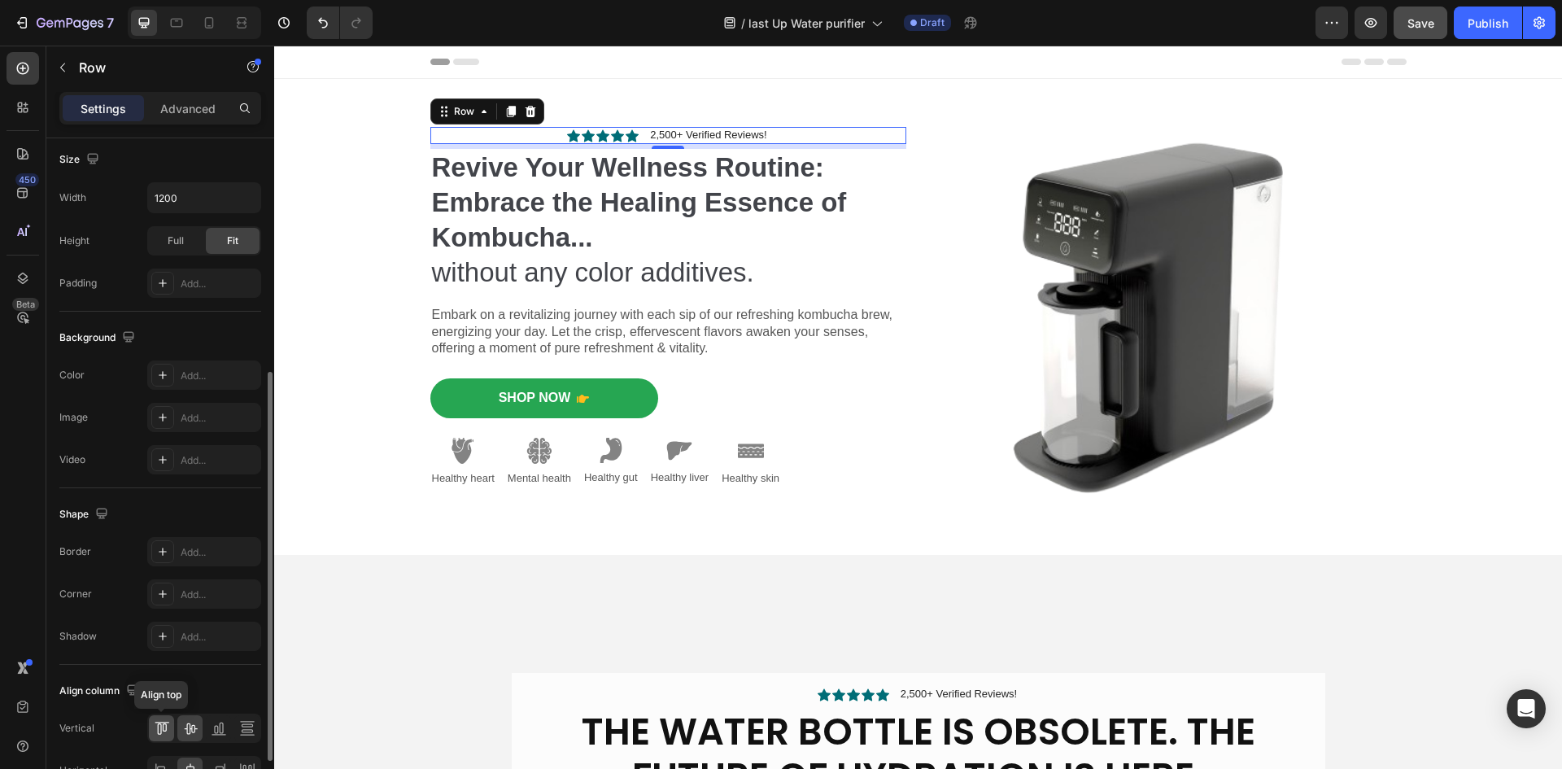
click at [155, 730] on icon at bounding box center [162, 728] width 16 height 16
click at [190, 726] on icon at bounding box center [190, 728] width 13 height 11
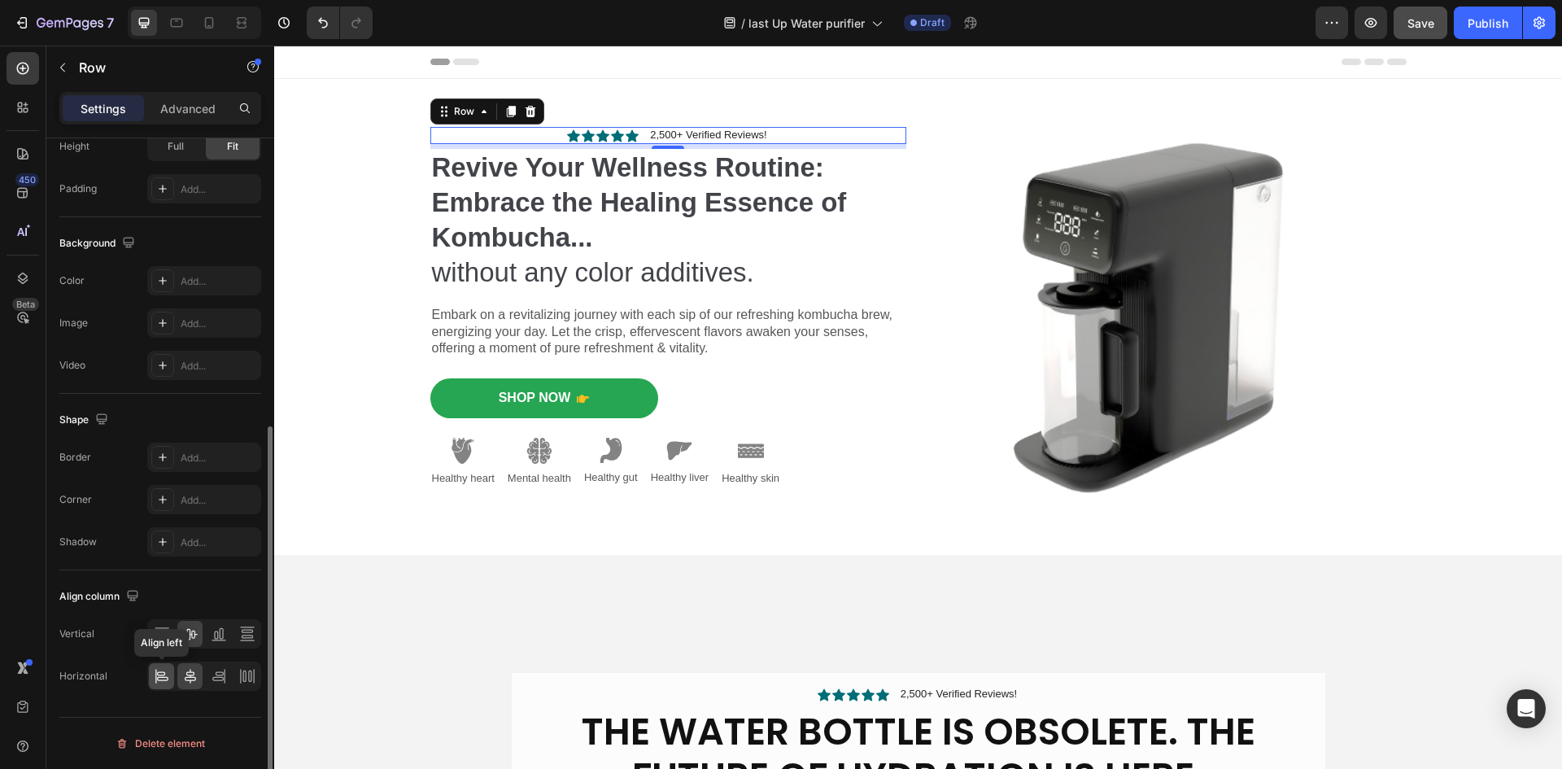
click at [155, 680] on icon at bounding box center [155, 676] width 1 height 15
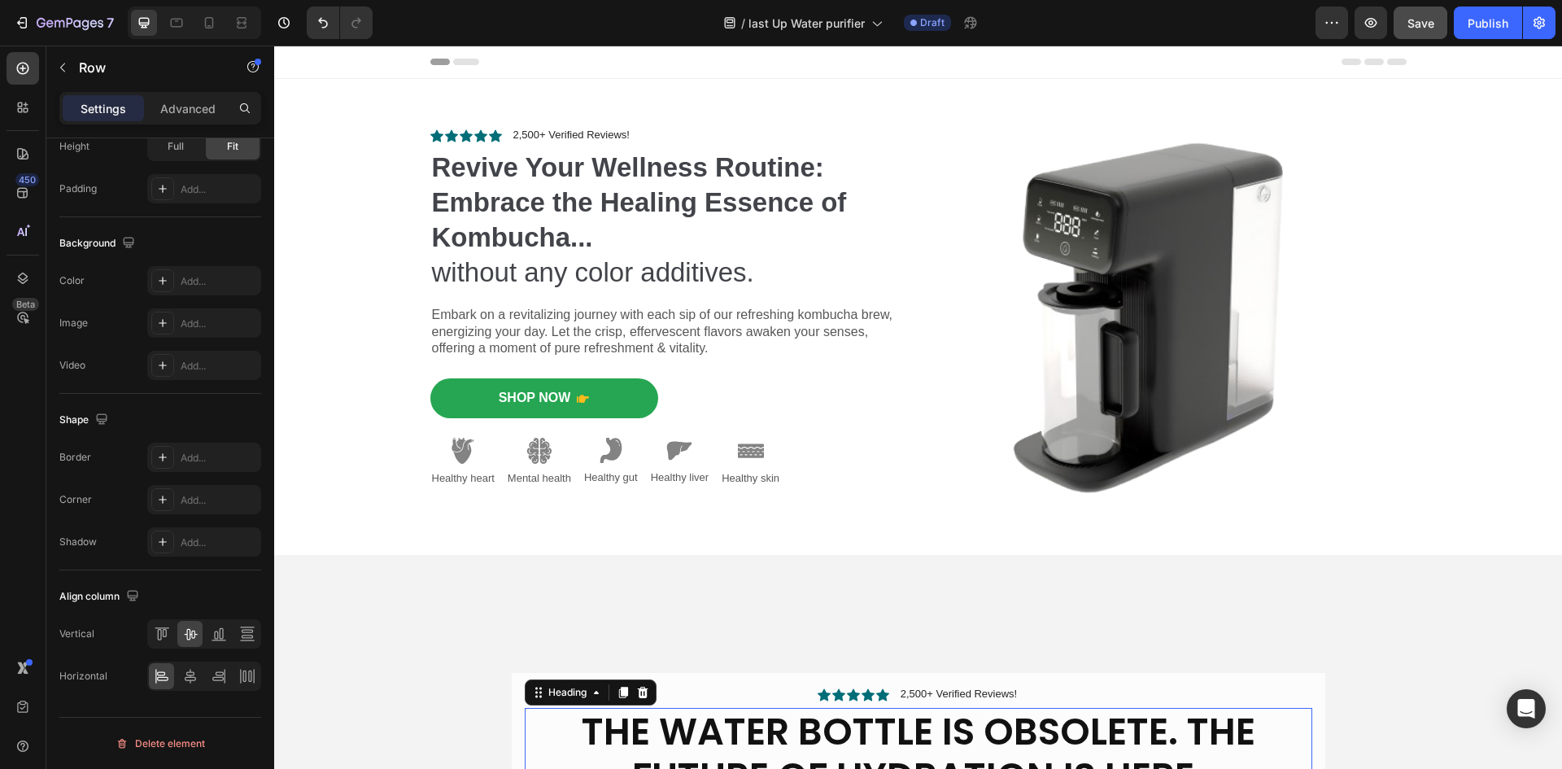
click at [951, 750] on h2 "The Water Bottle is Obsolete. The Future of Hydration is Here." at bounding box center [918, 754] width 787 height 93
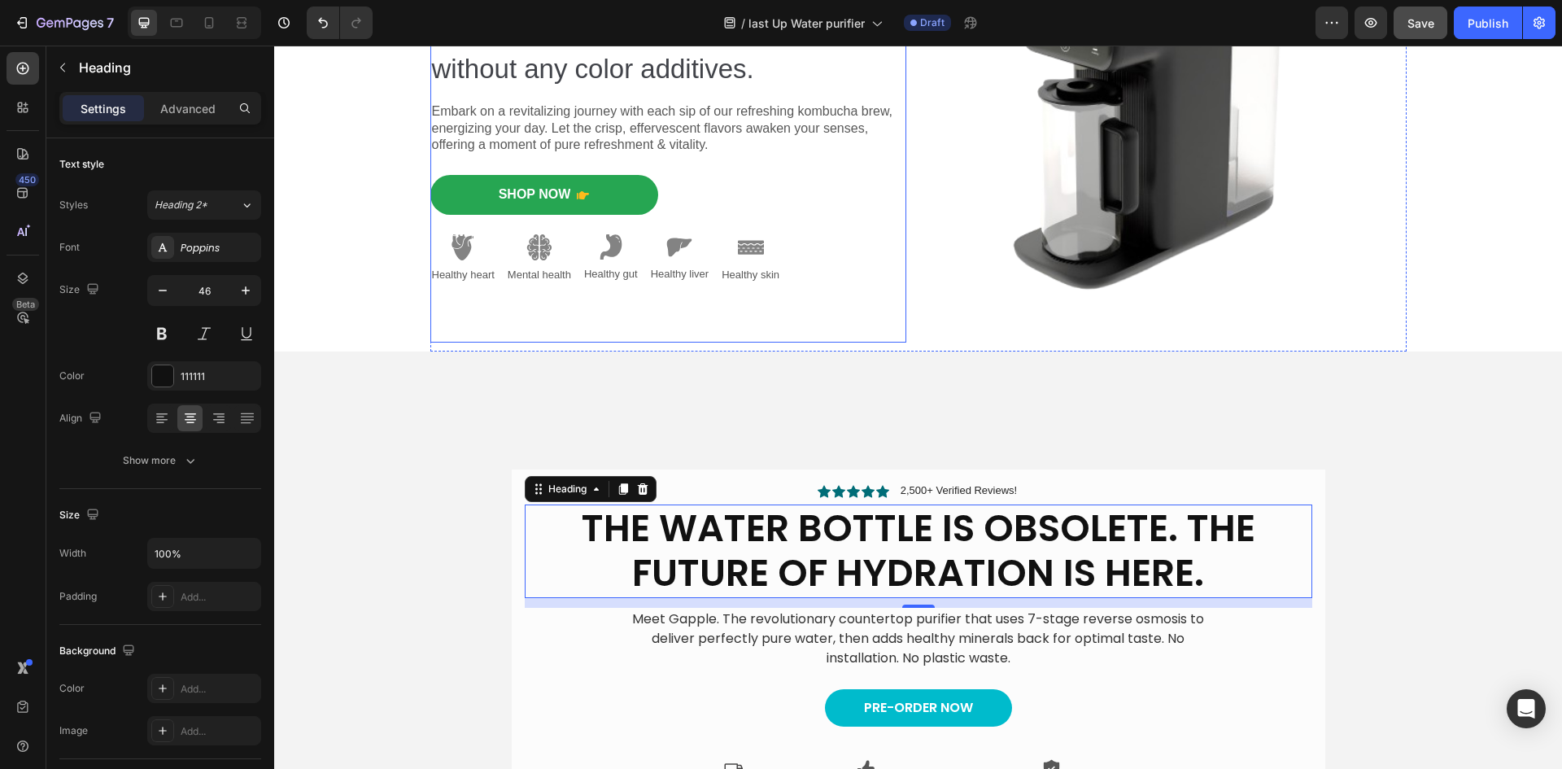
scroll to position [244, 0]
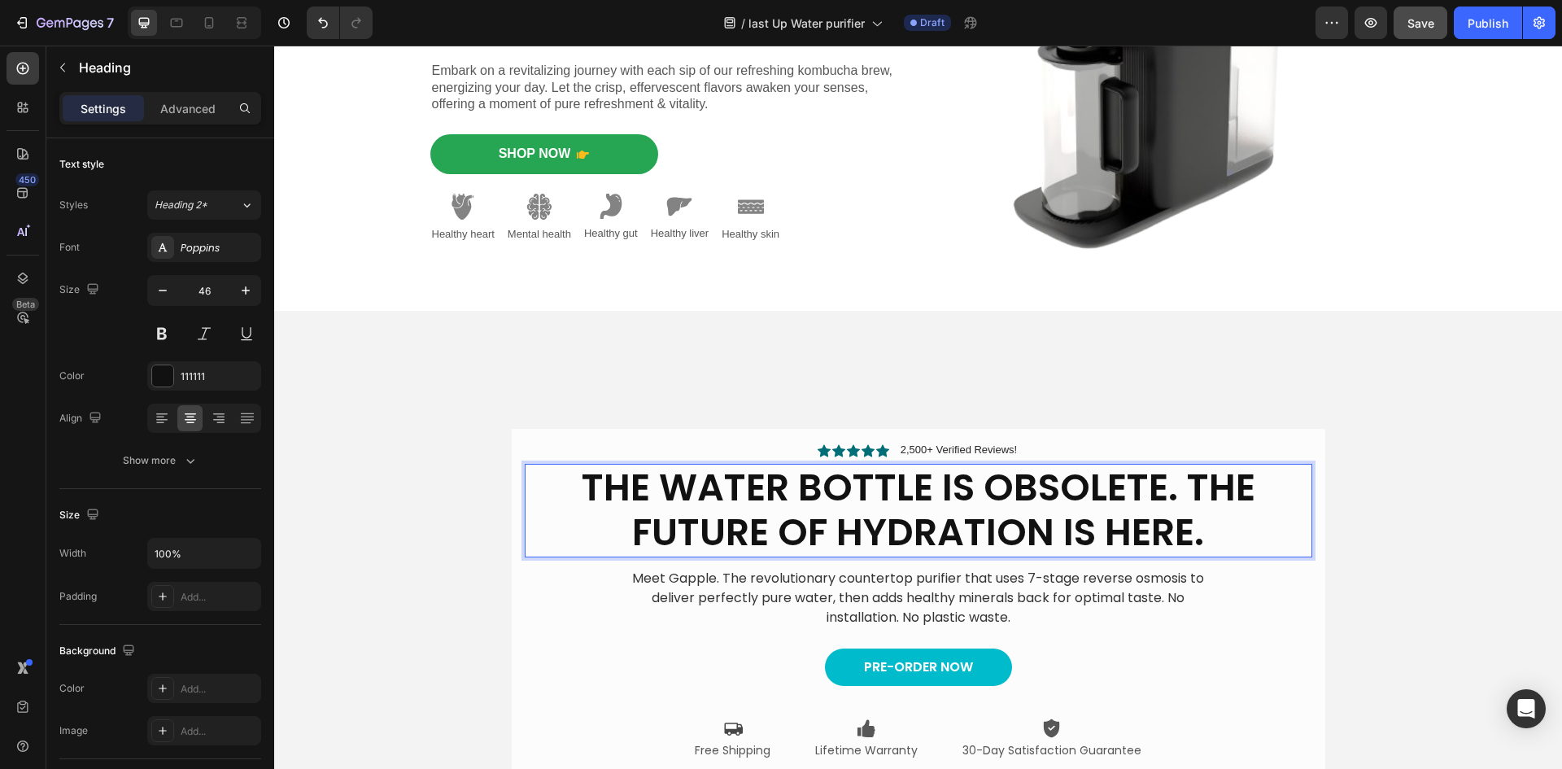
click at [1209, 526] on h2 "The Water Bottle is Obsolete. The Future of Hydration is Here." at bounding box center [918, 510] width 787 height 93
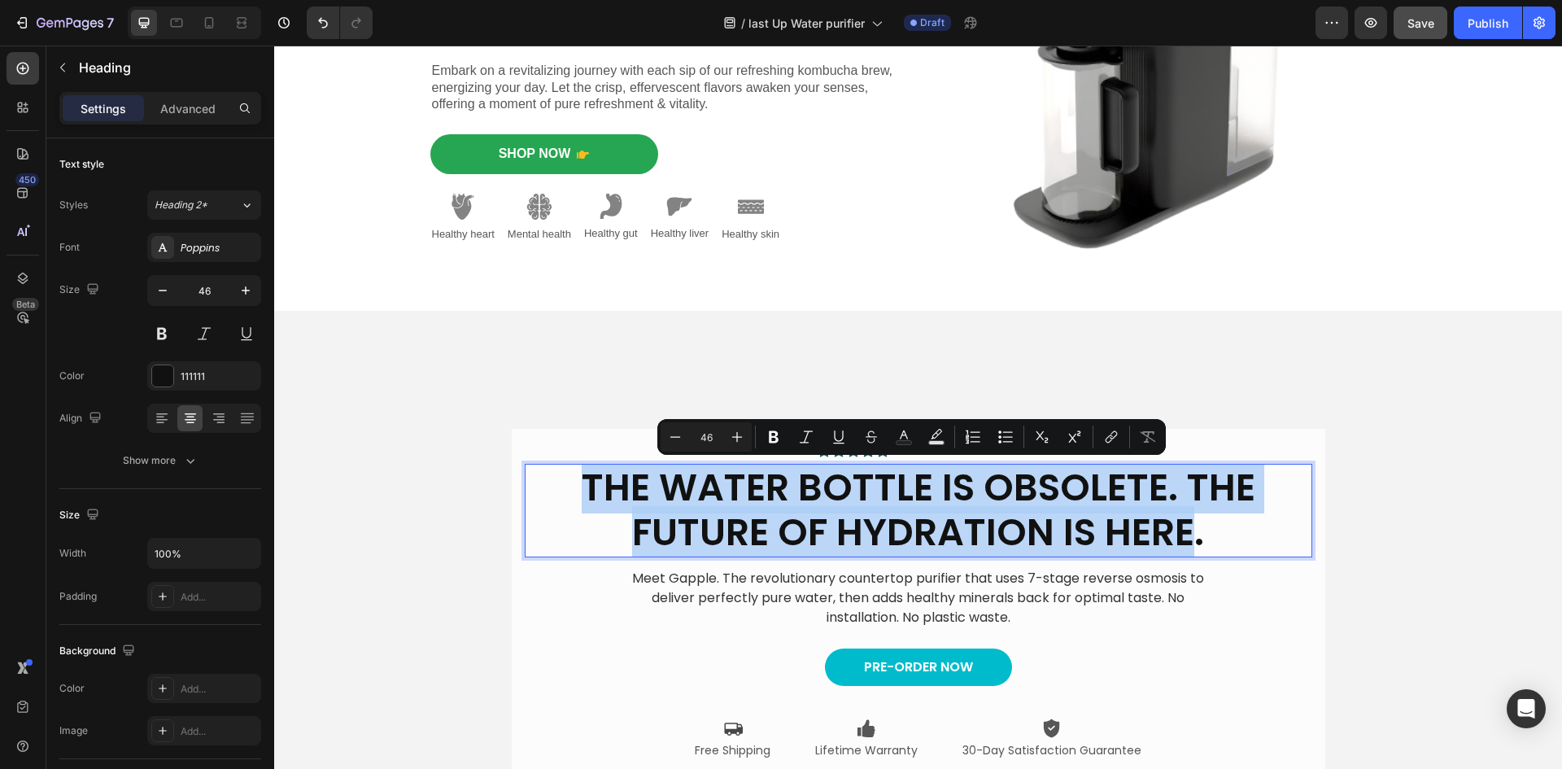
drag, startPoint x: 1145, startPoint y: 536, endPoint x: 583, endPoint y: 476, distance: 565.2
click at [583, 476] on p "The Water Bottle is Obsolete. The Future of Hydration is Here." at bounding box center [918, 509] width 784 height 89
copy p "The Water Bottle is Obsolete. The Future of Hydration is Here"
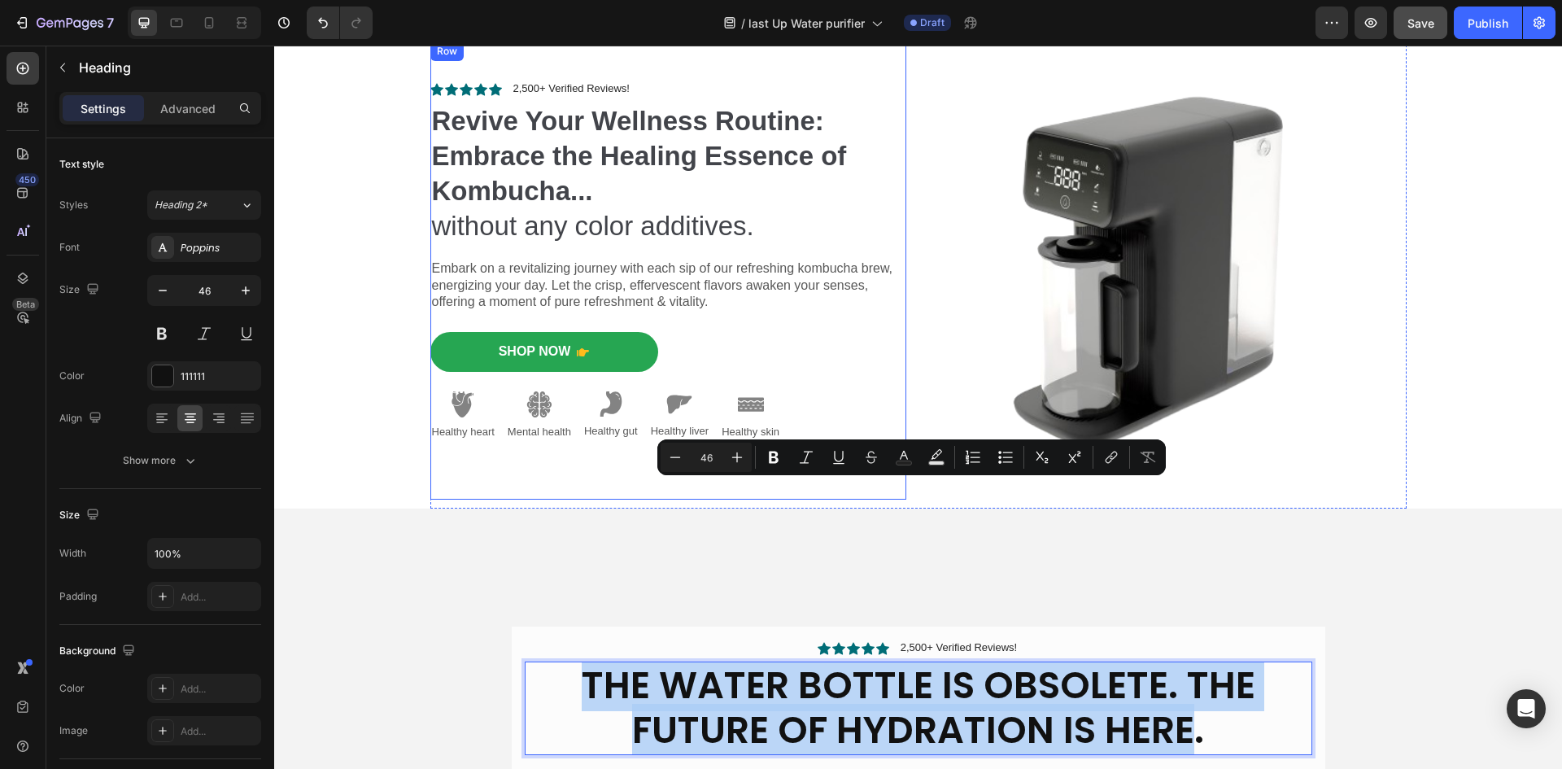
scroll to position [0, 0]
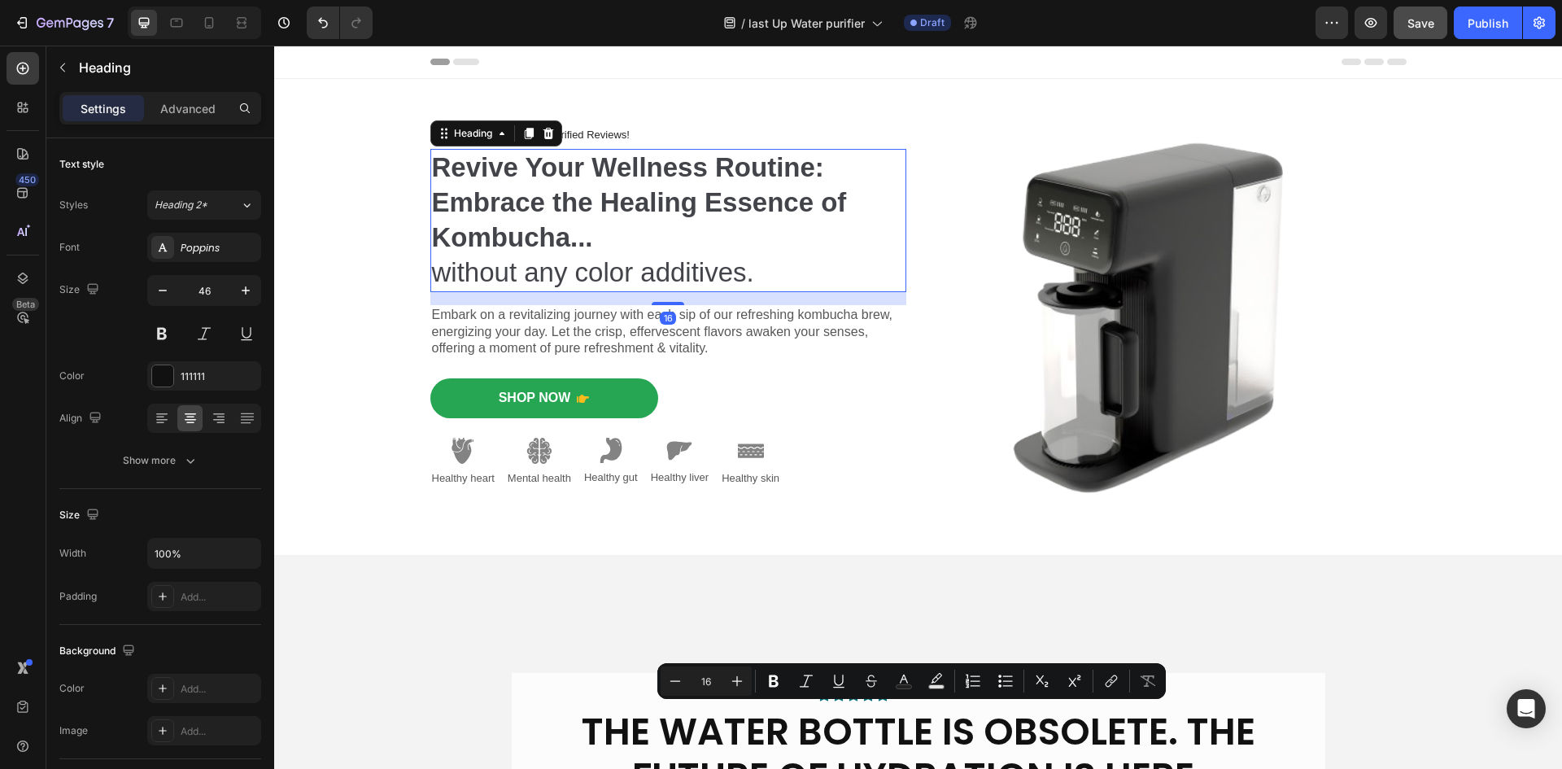
click at [701, 209] on strong "Revive Your Wellness Routine: Embrace the Healing Essence of Kombucha..." at bounding box center [639, 202] width 415 height 100
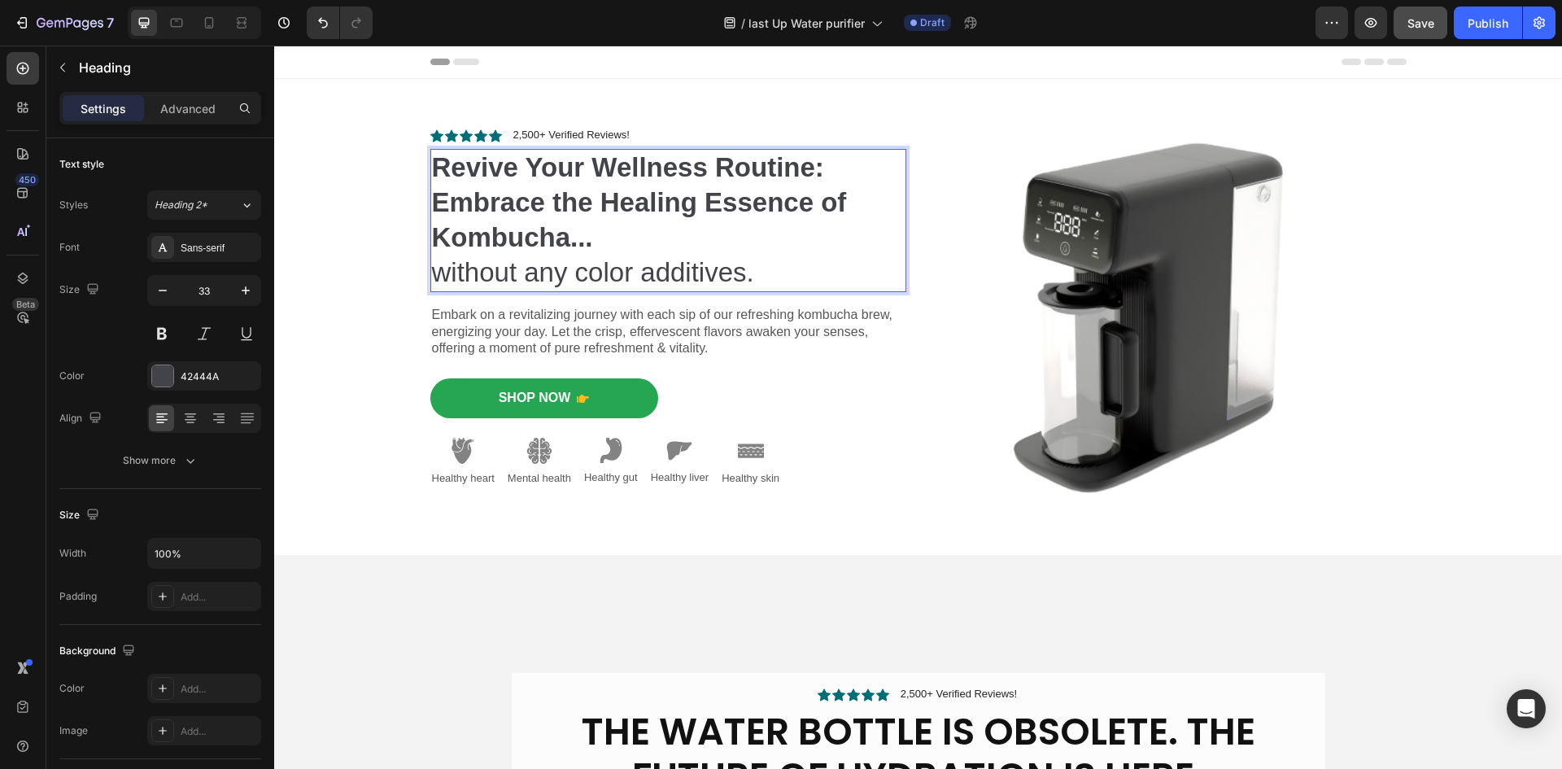
click at [778, 272] on h2 "Revive Your Wellness Routine: Embrace the Healing Essence of Kombucha... withou…" at bounding box center [668, 220] width 476 height 143
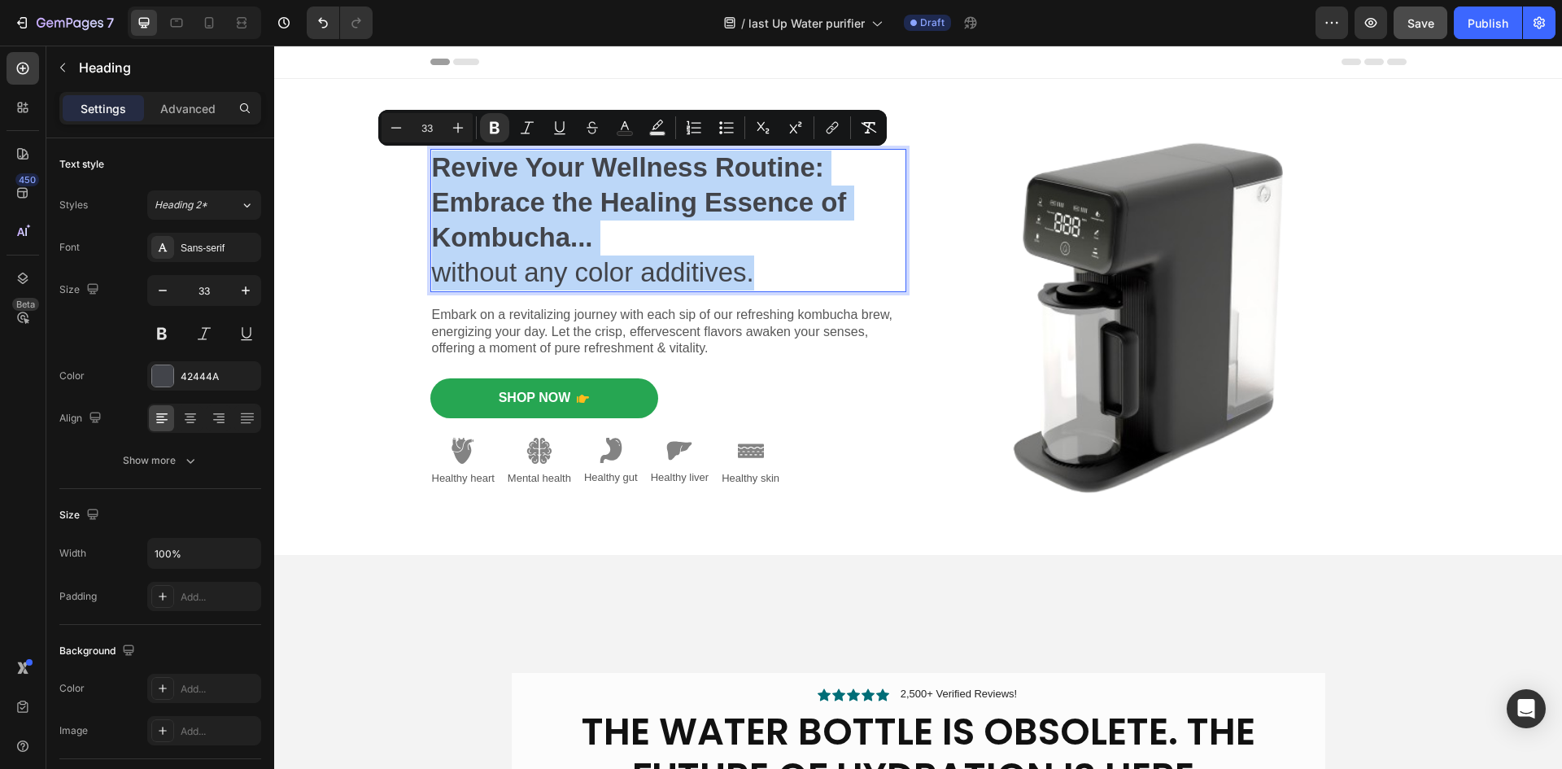
drag, startPoint x: 731, startPoint y: 275, endPoint x: 429, endPoint y: 162, distance: 323.0
click at [432, 162] on p "Revive Your Wellness Routine: Embrace the Healing Essence of Kombucha... withou…" at bounding box center [668, 220] width 473 height 140
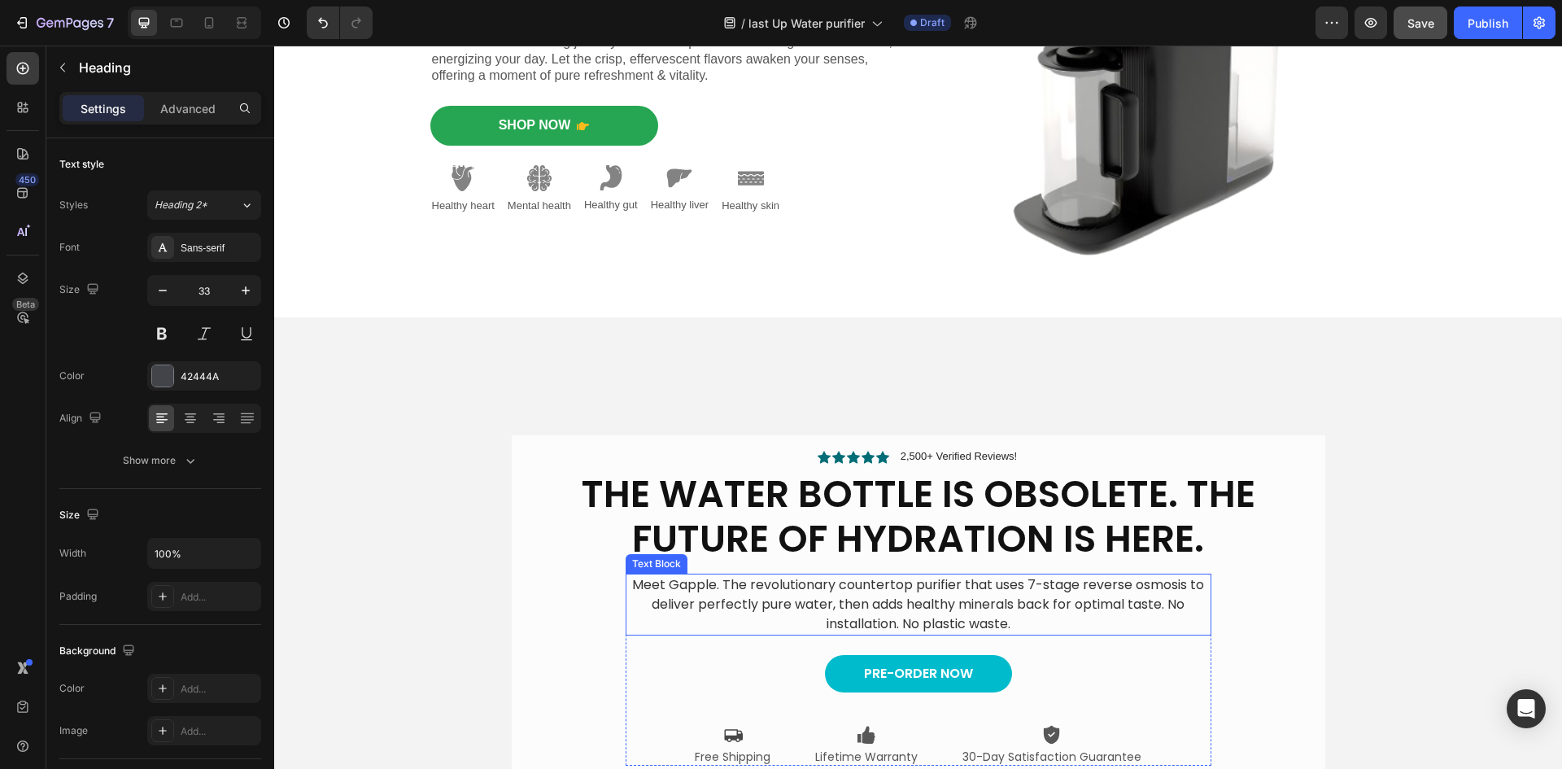
scroll to position [244, 0]
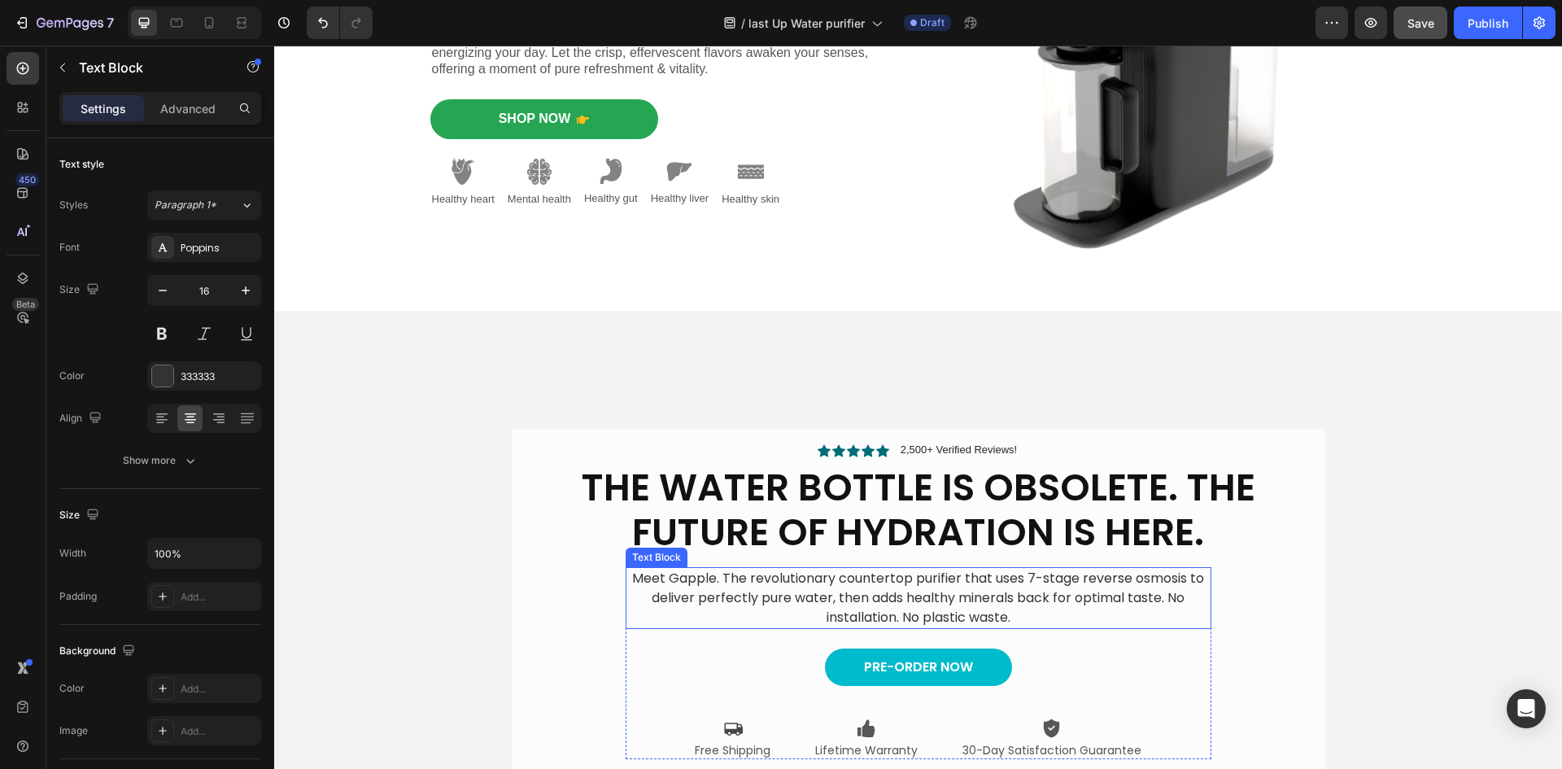
click at [834, 597] on p "Meet Gapple. The revolutionary countertop purifier that uses 7-stage reverse os…" at bounding box center [918, 598] width 582 height 59
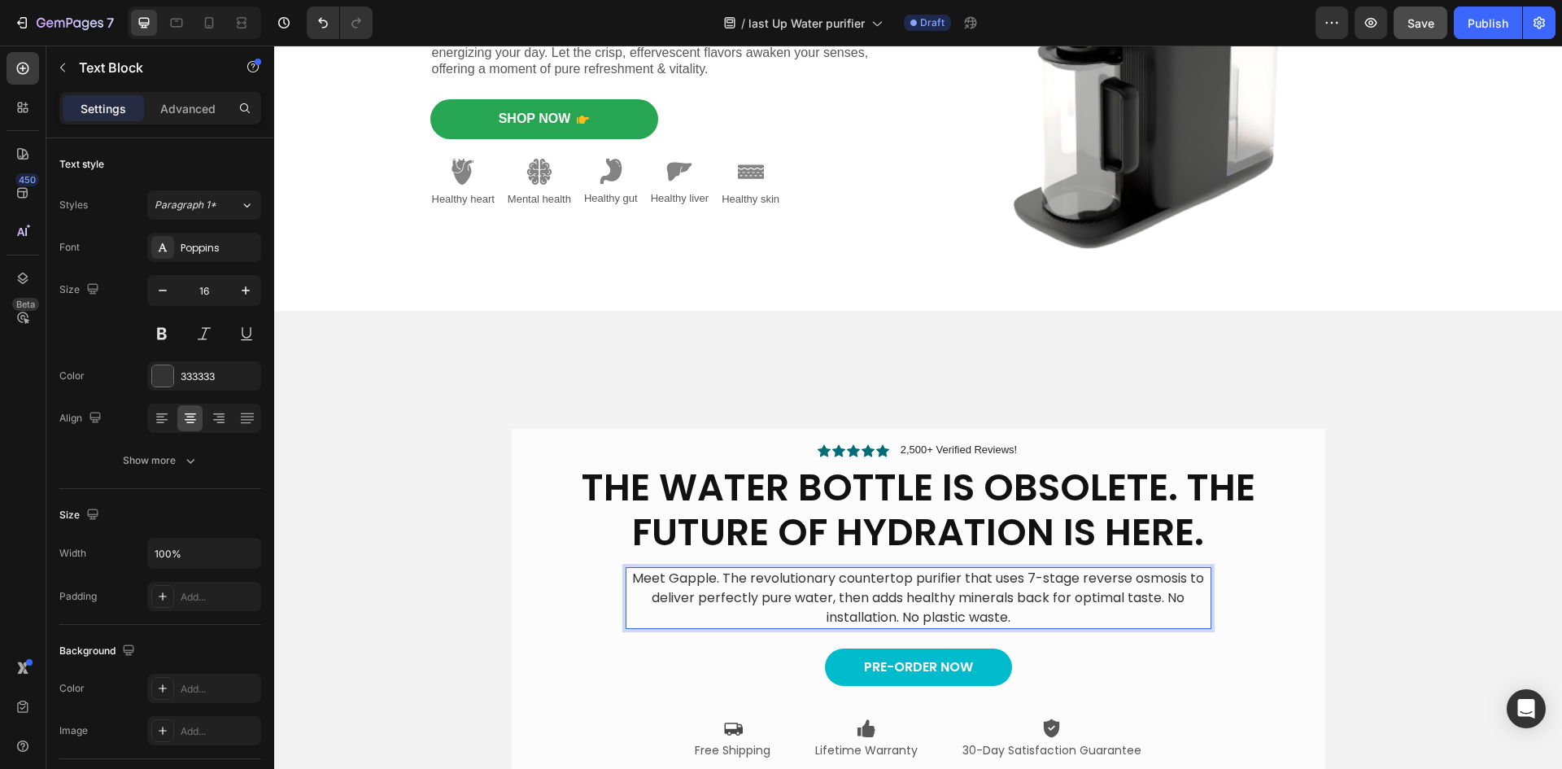
click at [1017, 615] on p "Meet Gapple. The revolutionary countertop purifier that uses 7-stage reverse os…" at bounding box center [918, 598] width 582 height 59
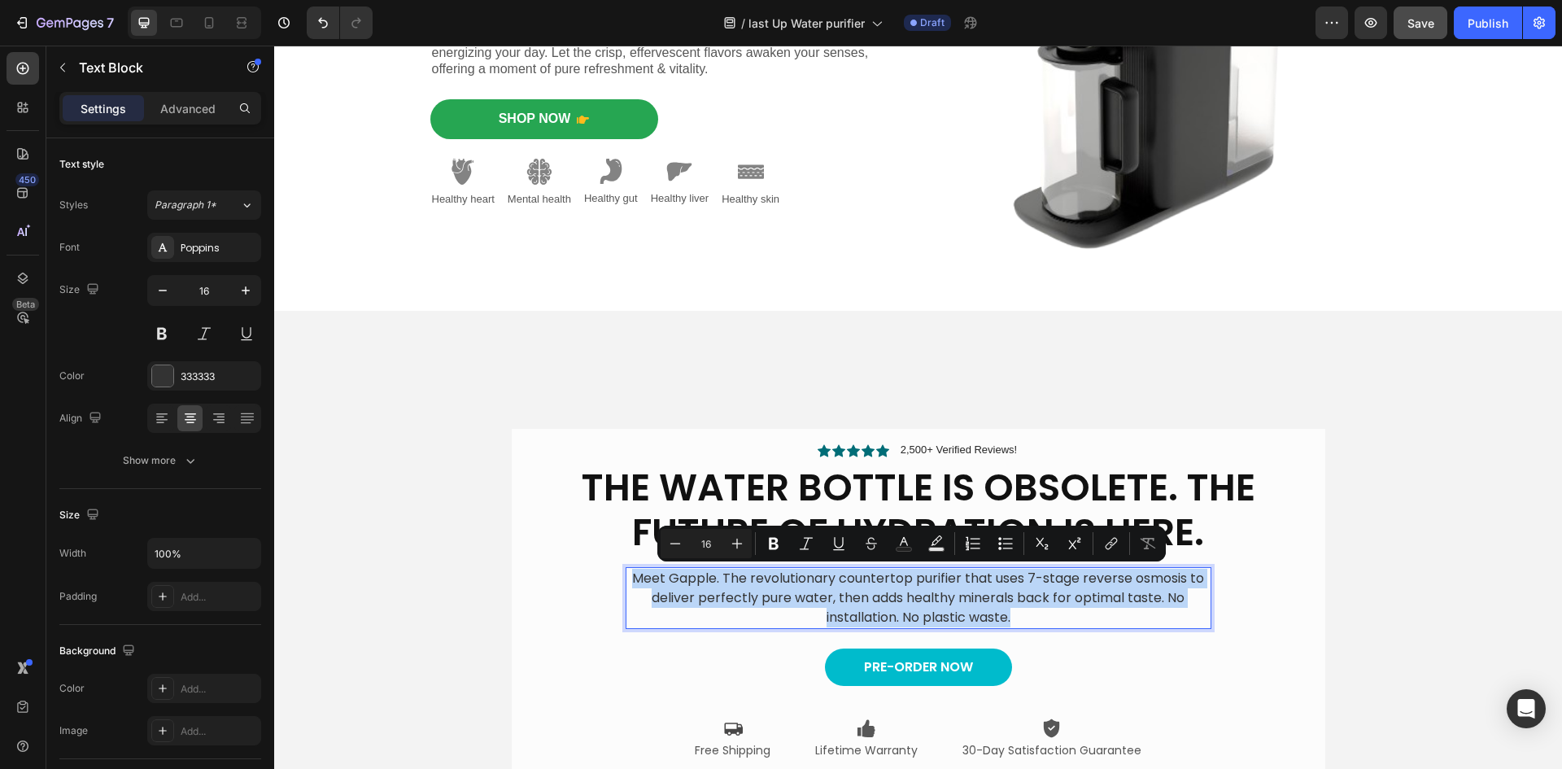
drag, startPoint x: 1017, startPoint y: 615, endPoint x: 621, endPoint y: 576, distance: 398.0
click at [627, 576] on p "Meet Gapple. The revolutionary countertop purifier that uses 7-stage reverse os…" at bounding box center [918, 598] width 582 height 59
copy p "Meet Gapple. The revolutionary countertop purifier that uses 7-stage reverse os…"
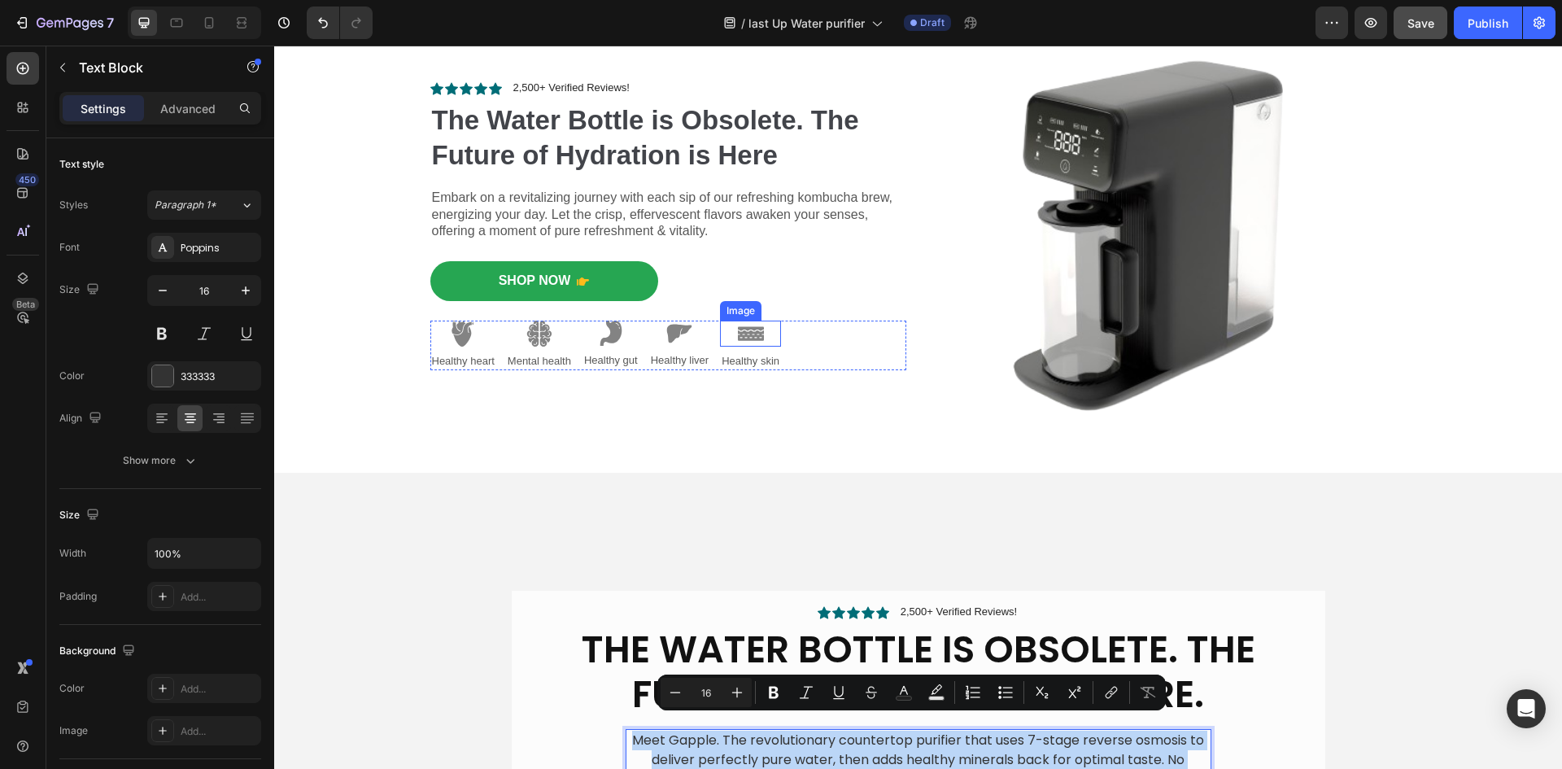
scroll to position [81, 0]
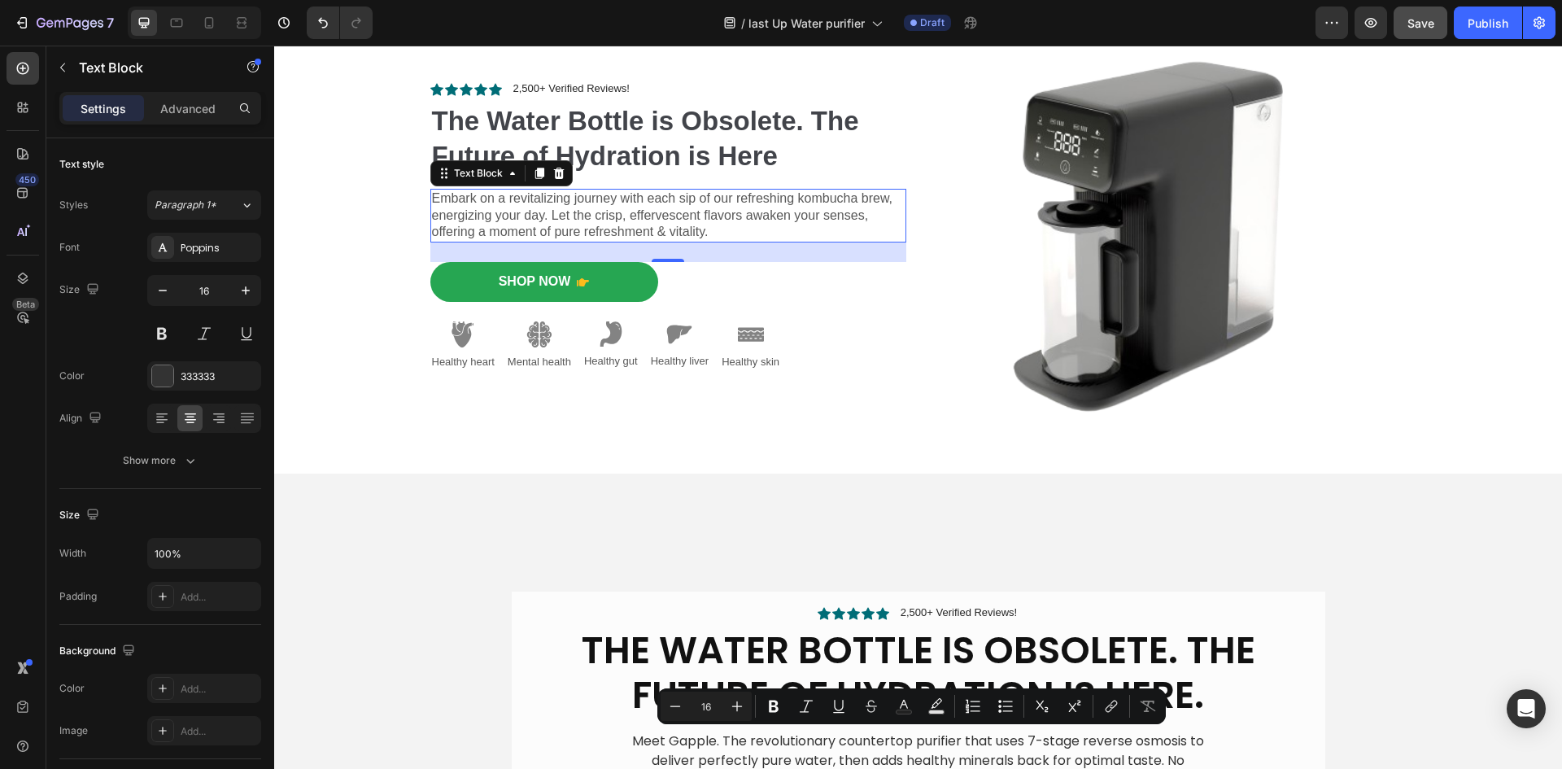
click at [582, 222] on p "Embark on a revitalizing journey with each sip of our refreshing kombucha brew,…" at bounding box center [668, 215] width 473 height 50
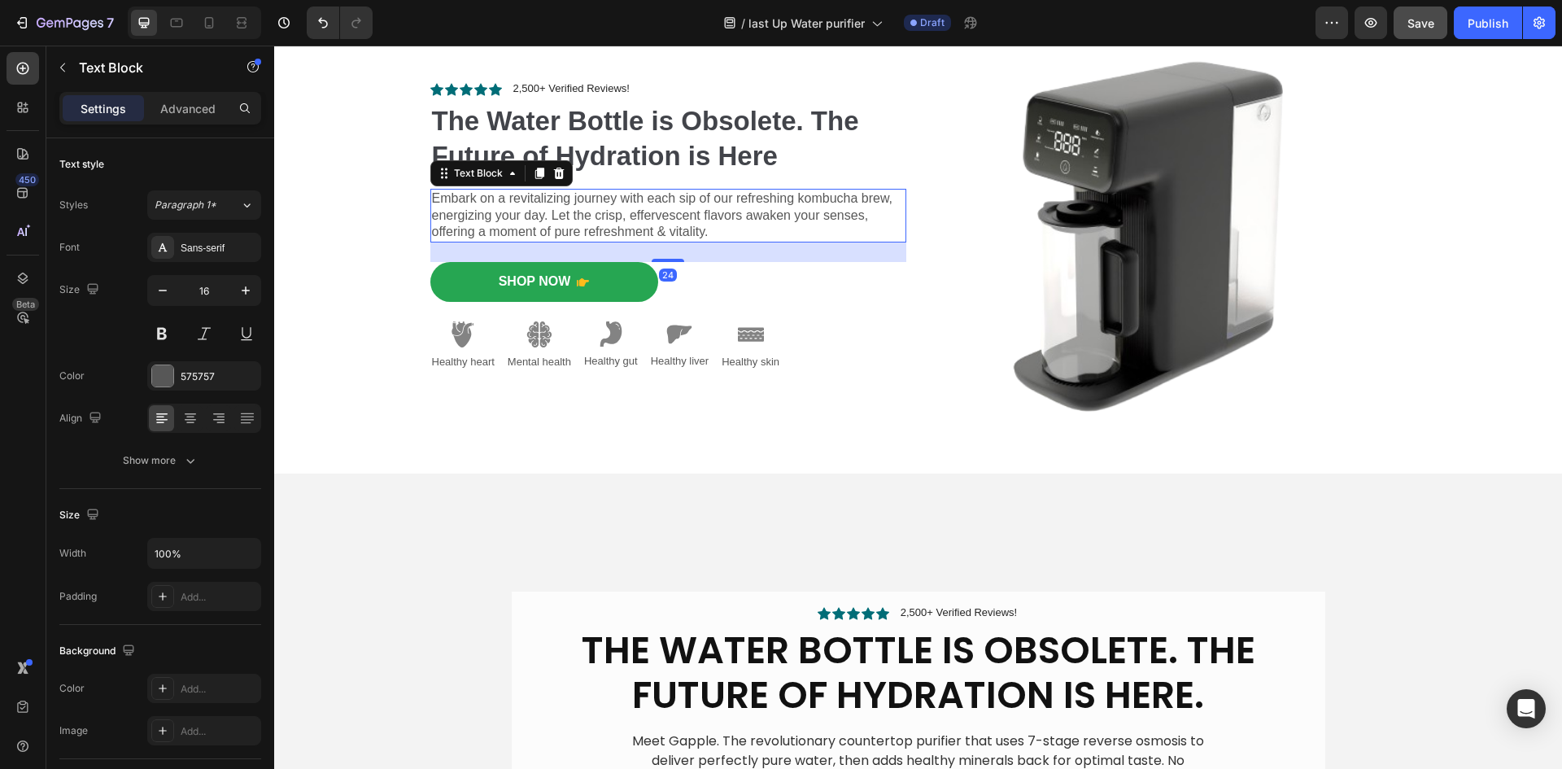
click at [760, 228] on p "Embark on a revitalizing journey with each sip of our refreshing kombucha brew,…" at bounding box center [668, 215] width 473 height 50
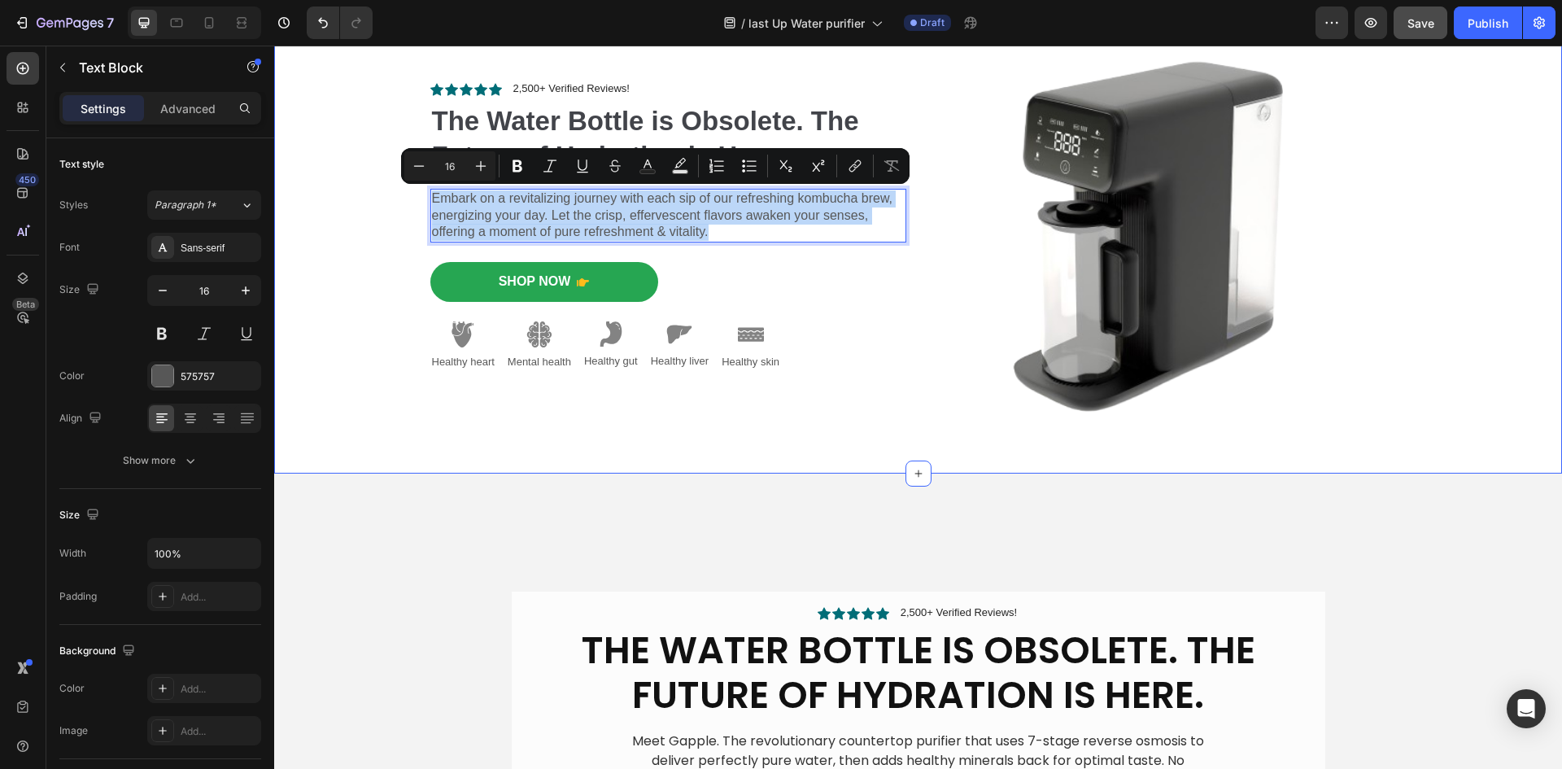
drag, startPoint x: 722, startPoint y: 227, endPoint x: 420, endPoint y: 203, distance: 302.7
click at [420, 203] on div "Icon Icon Icon Icon Icon Icon List 2,500+ Verified Reviews! Text Block Row ⁠⁠⁠⁠…" at bounding box center [917, 236] width 1263 height 476
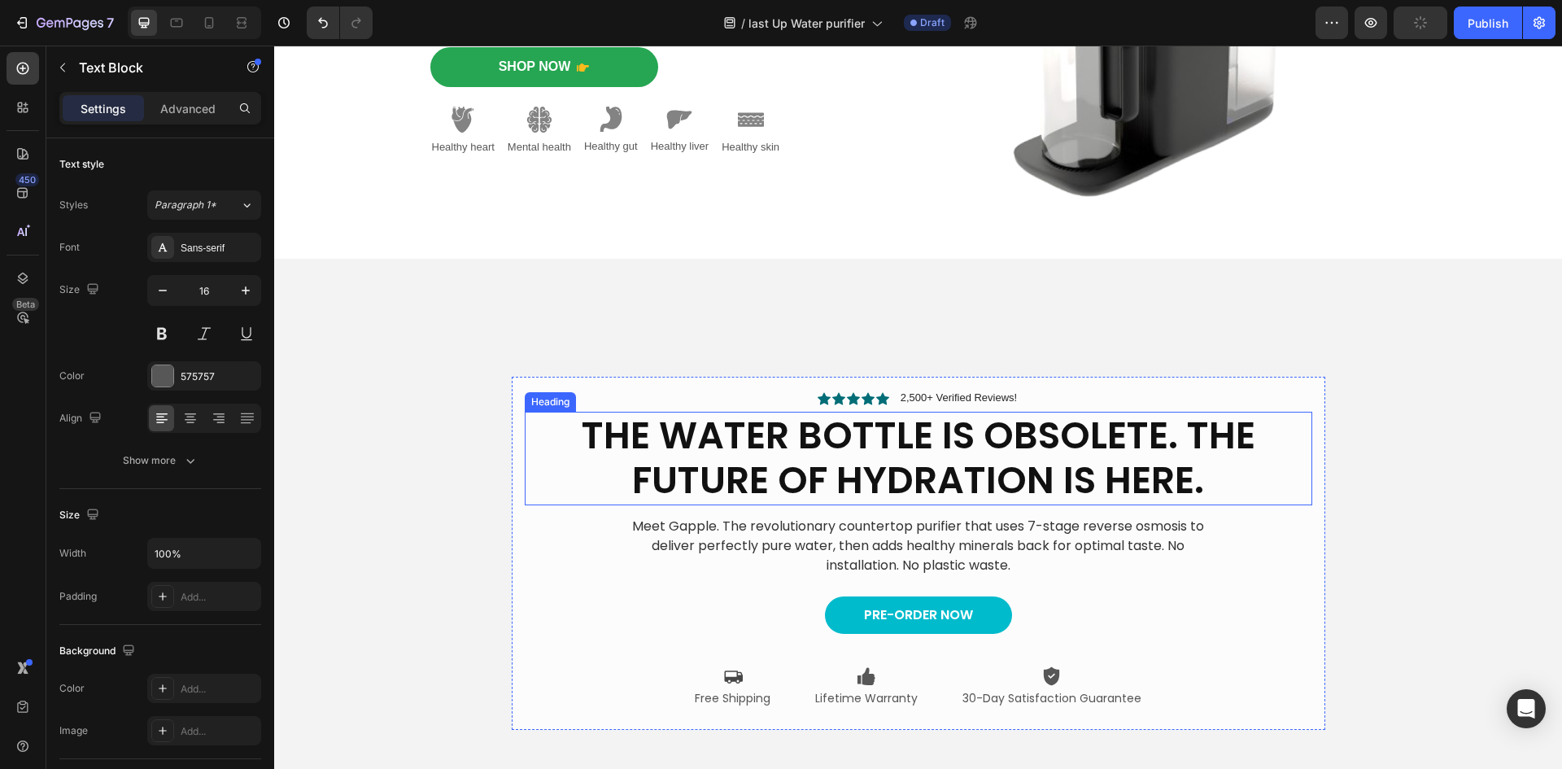
scroll to position [325, 0]
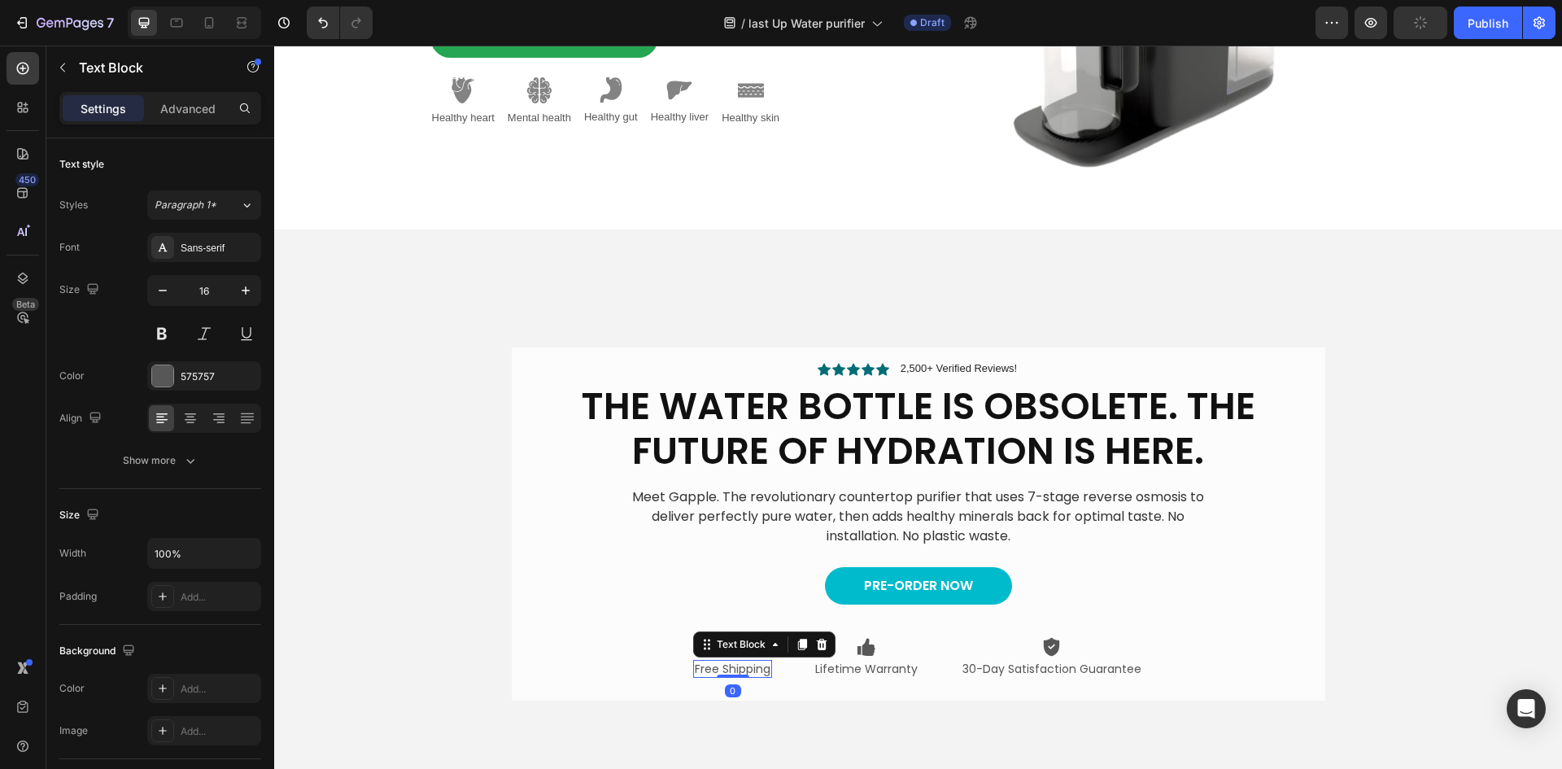
click at [747, 664] on p "Free Shipping" at bounding box center [733, 668] width 76 height 15
click at [798, 639] on icon at bounding box center [802, 643] width 9 height 11
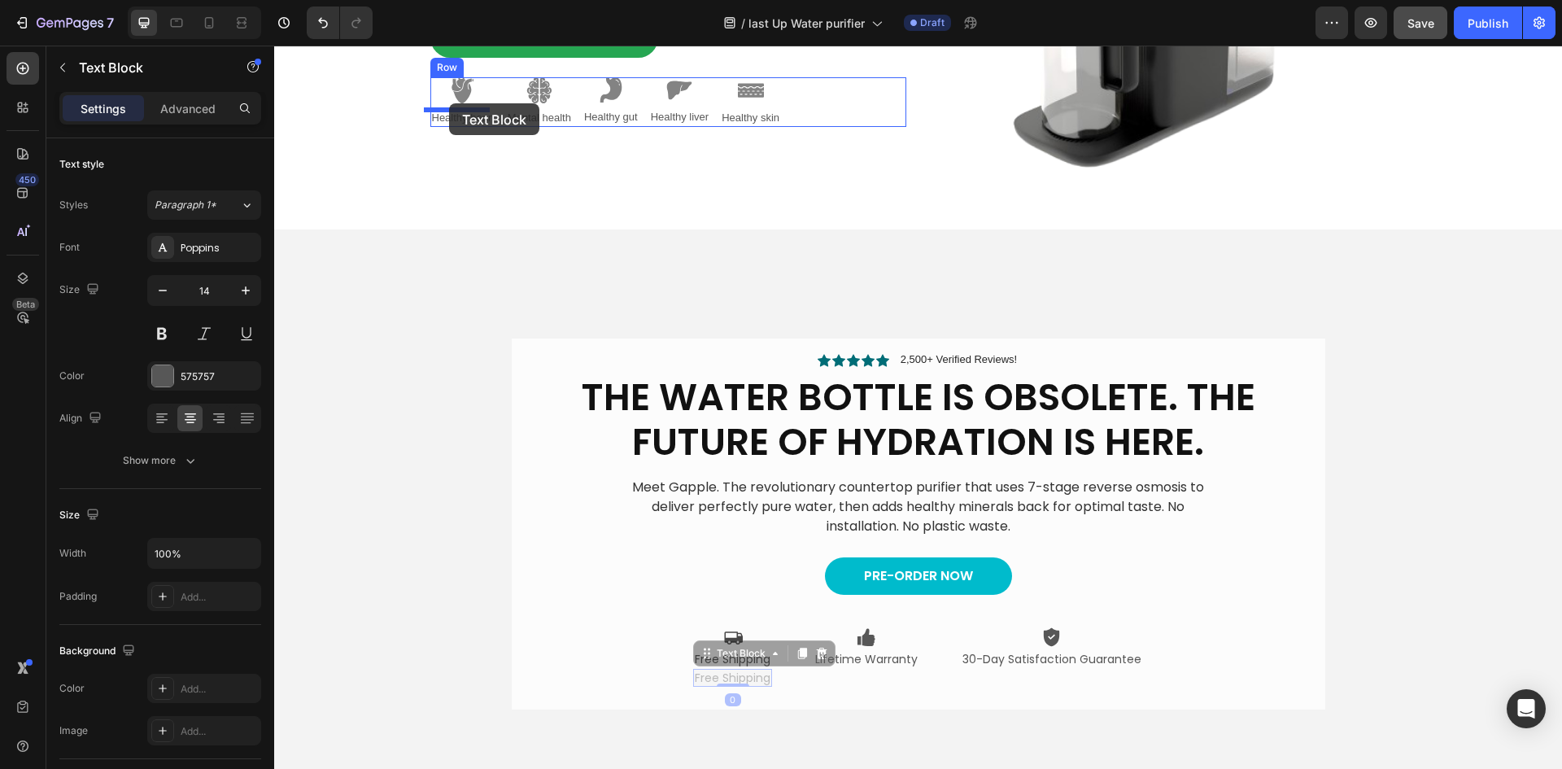
scroll to position [288, 0]
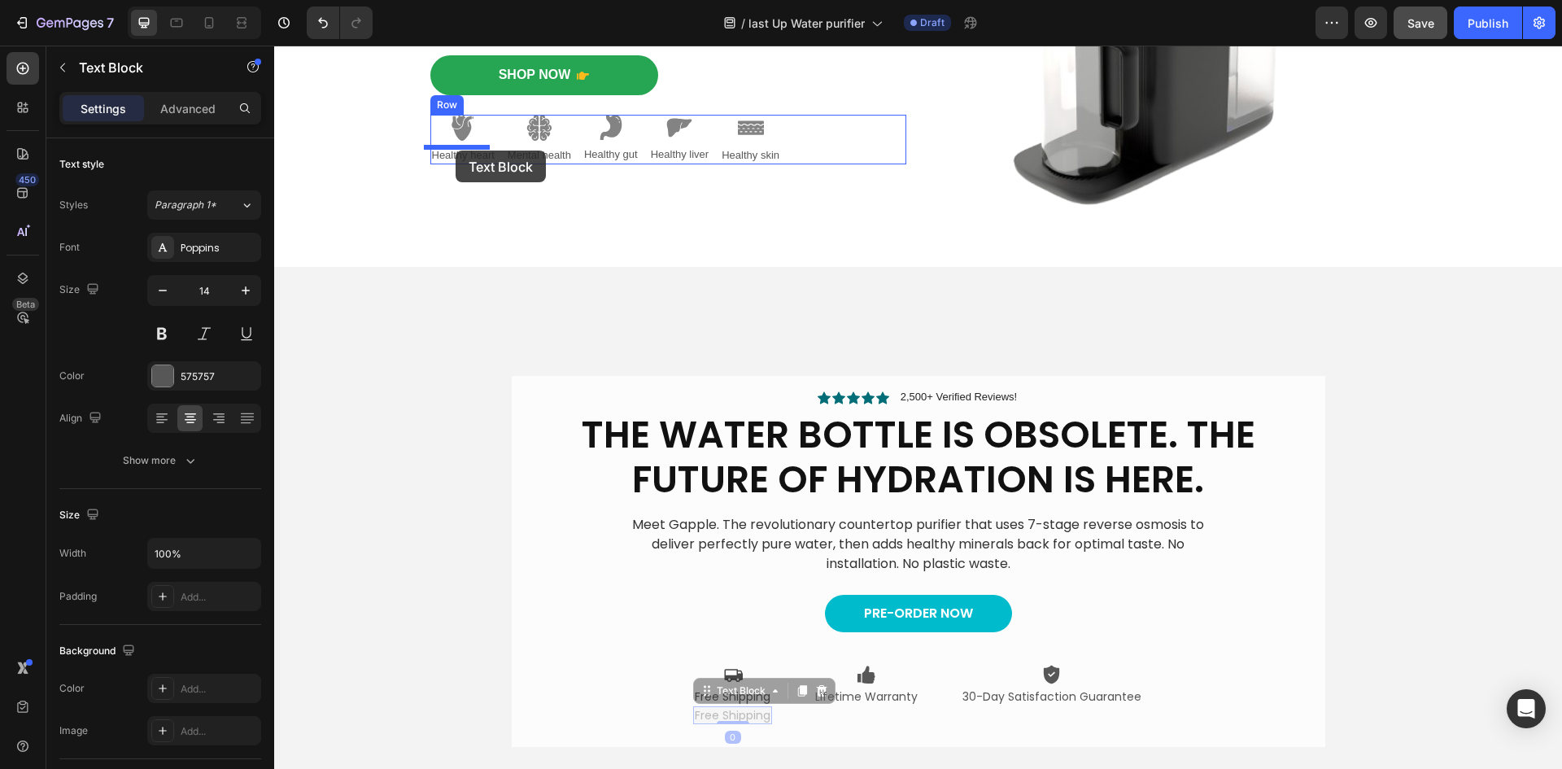
drag, startPoint x: 699, startPoint y: 657, endPoint x: 455, endPoint y: 150, distance: 562.0
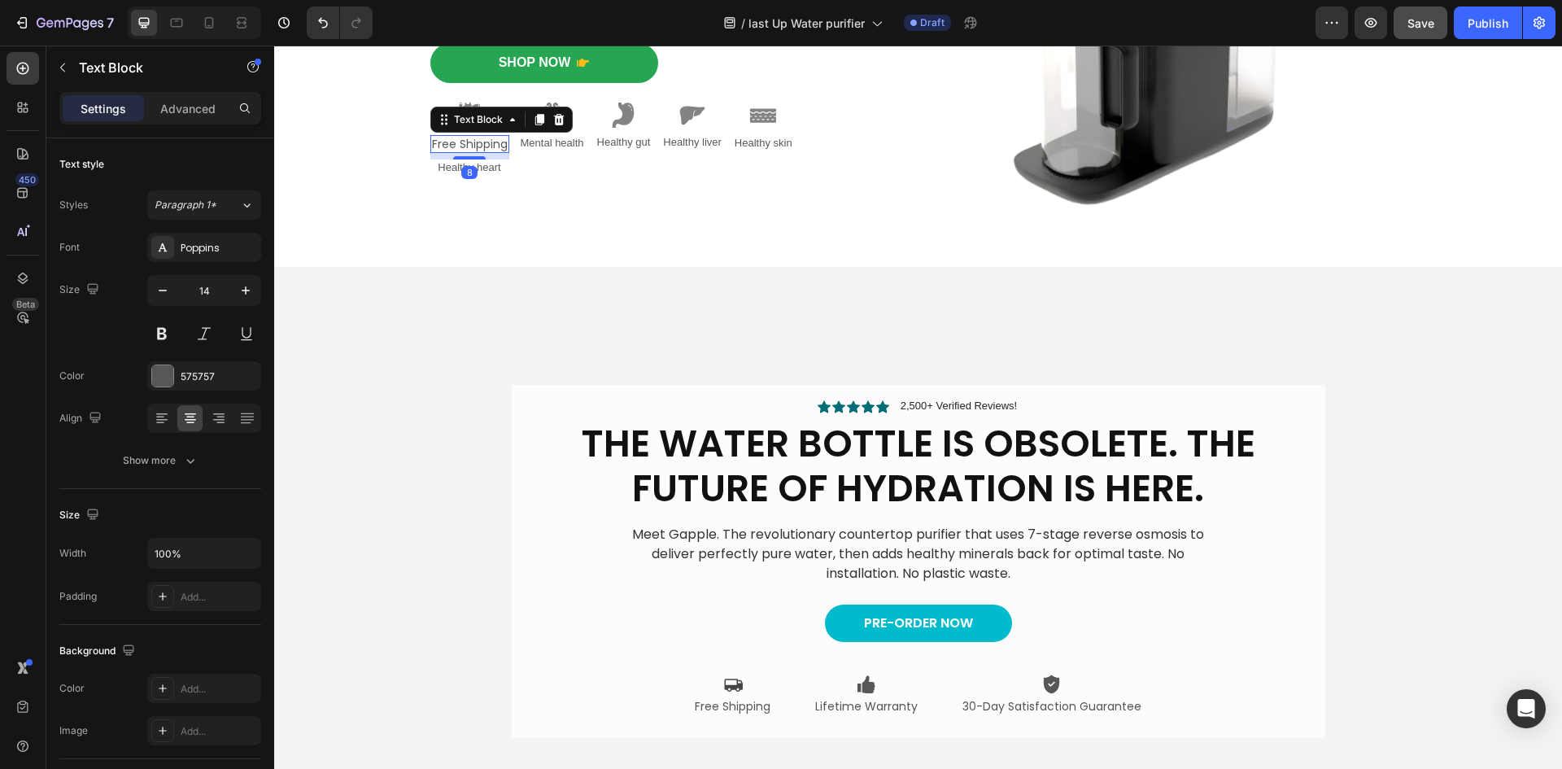
scroll to position [276, 0]
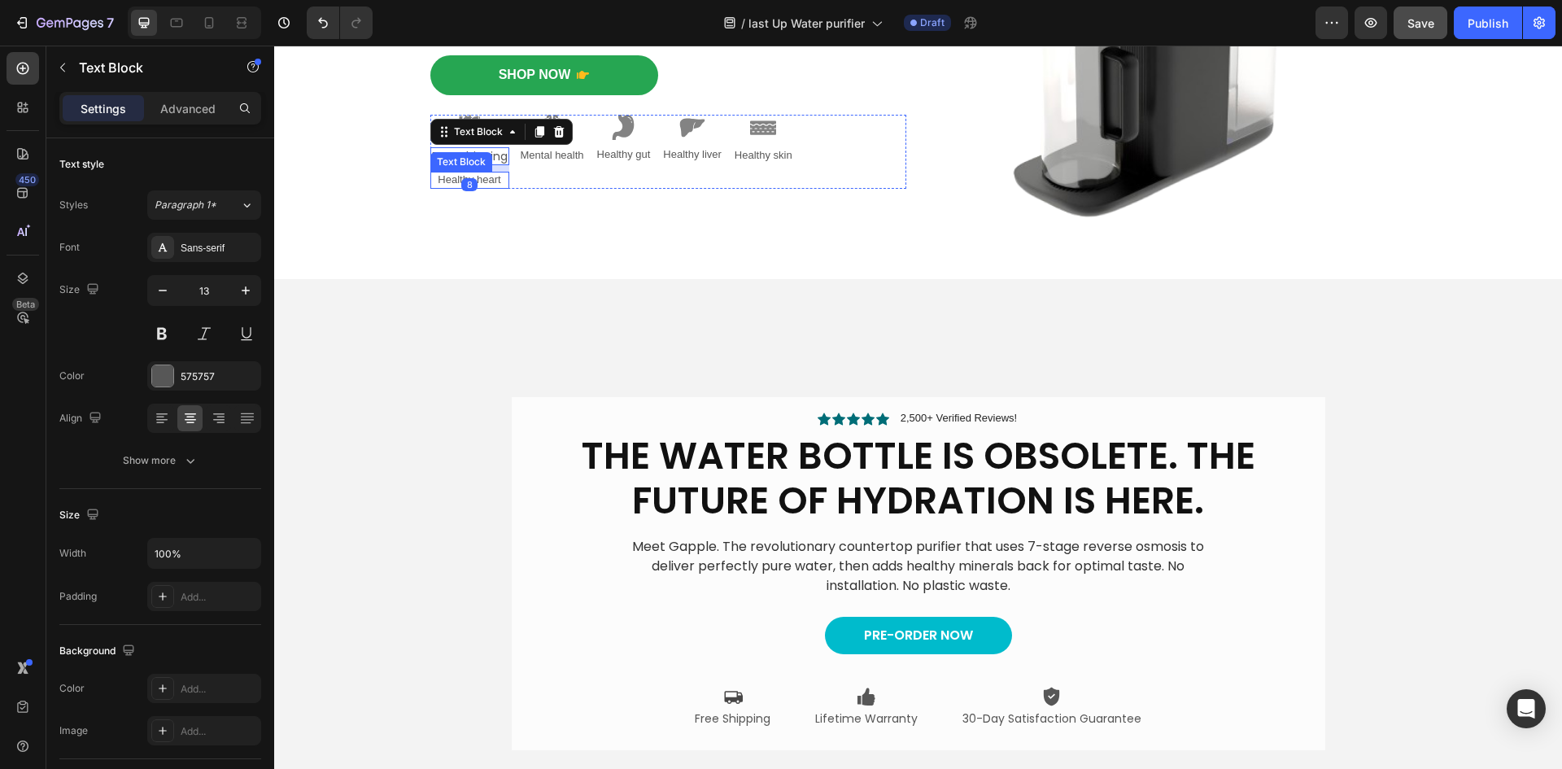
click at [491, 173] on p "Healthy heart" at bounding box center [470, 180] width 76 height 14
click at [556, 151] on icon at bounding box center [558, 156] width 13 height 13
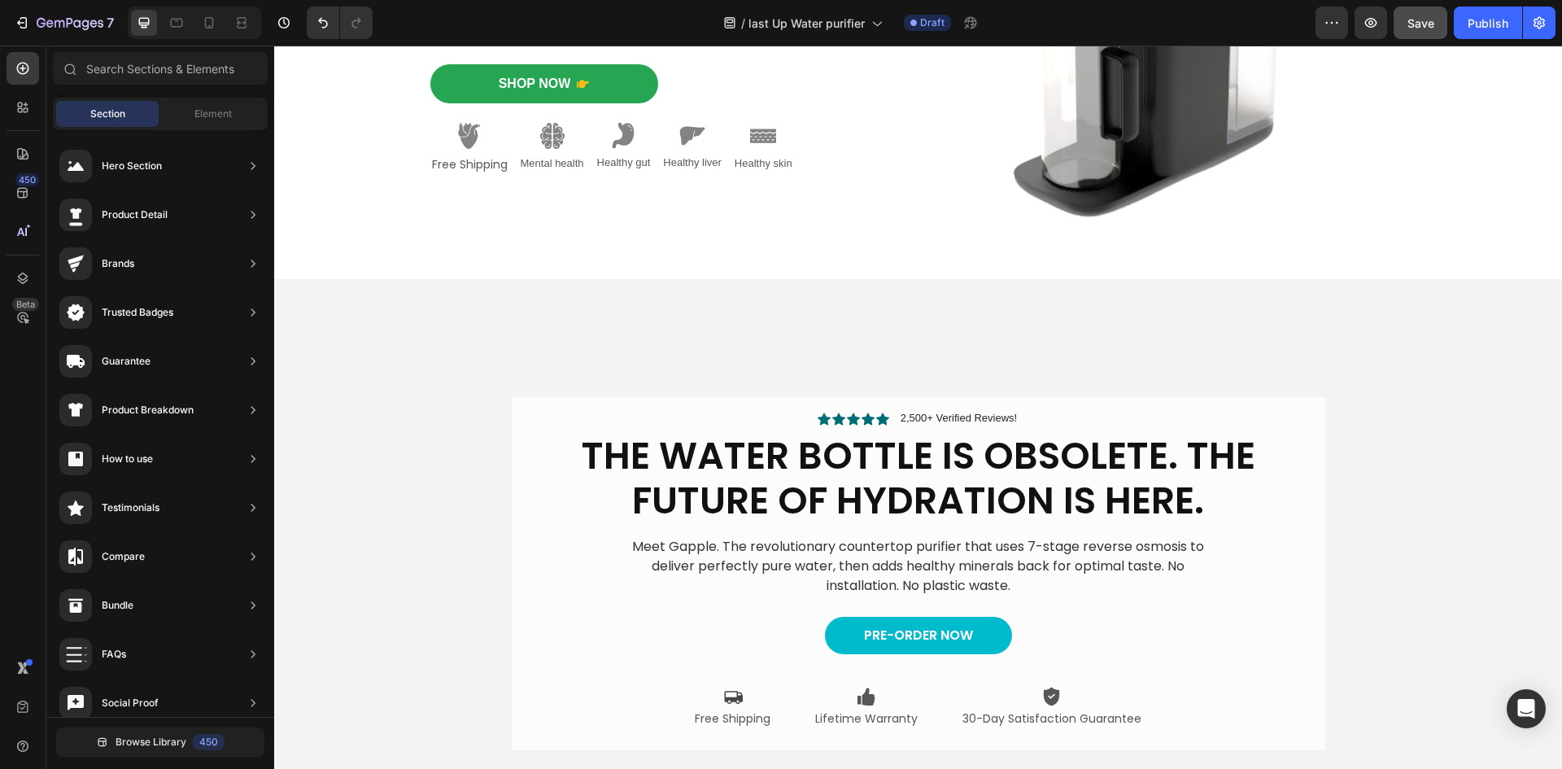
scroll to position [285, 0]
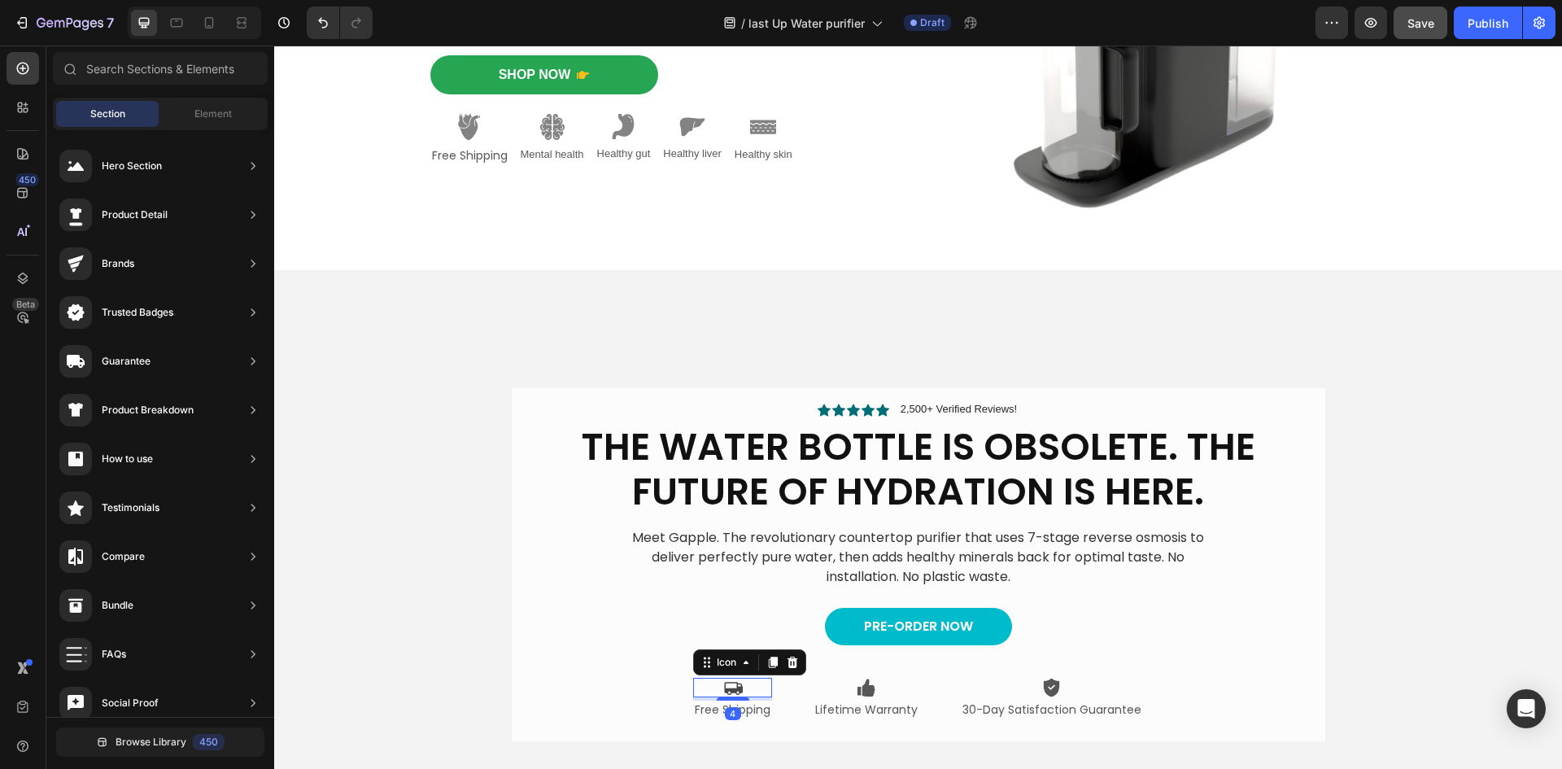
click at [728, 686] on icon at bounding box center [733, 687] width 20 height 20
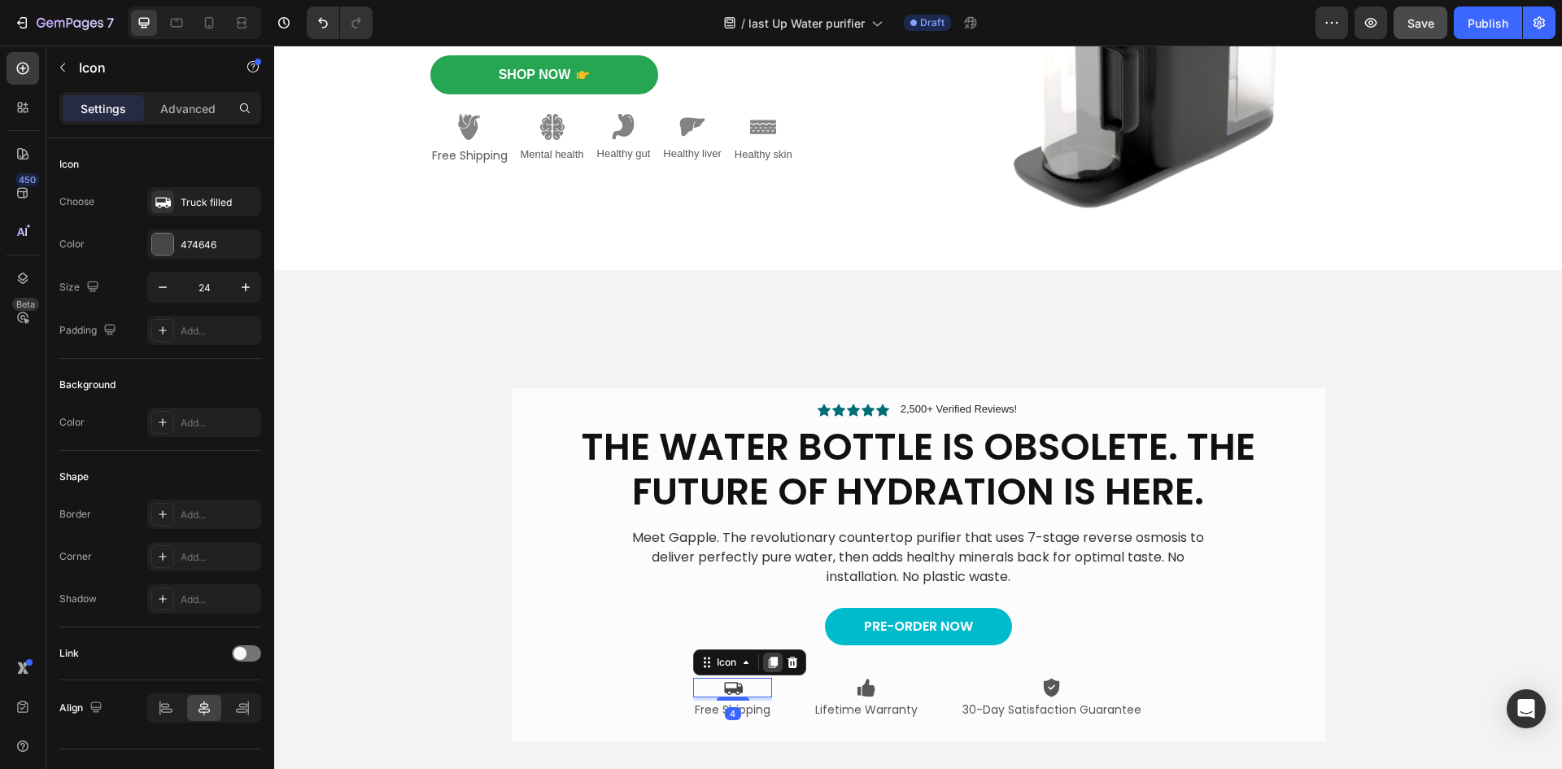
click at [769, 666] on icon at bounding box center [773, 661] width 9 height 11
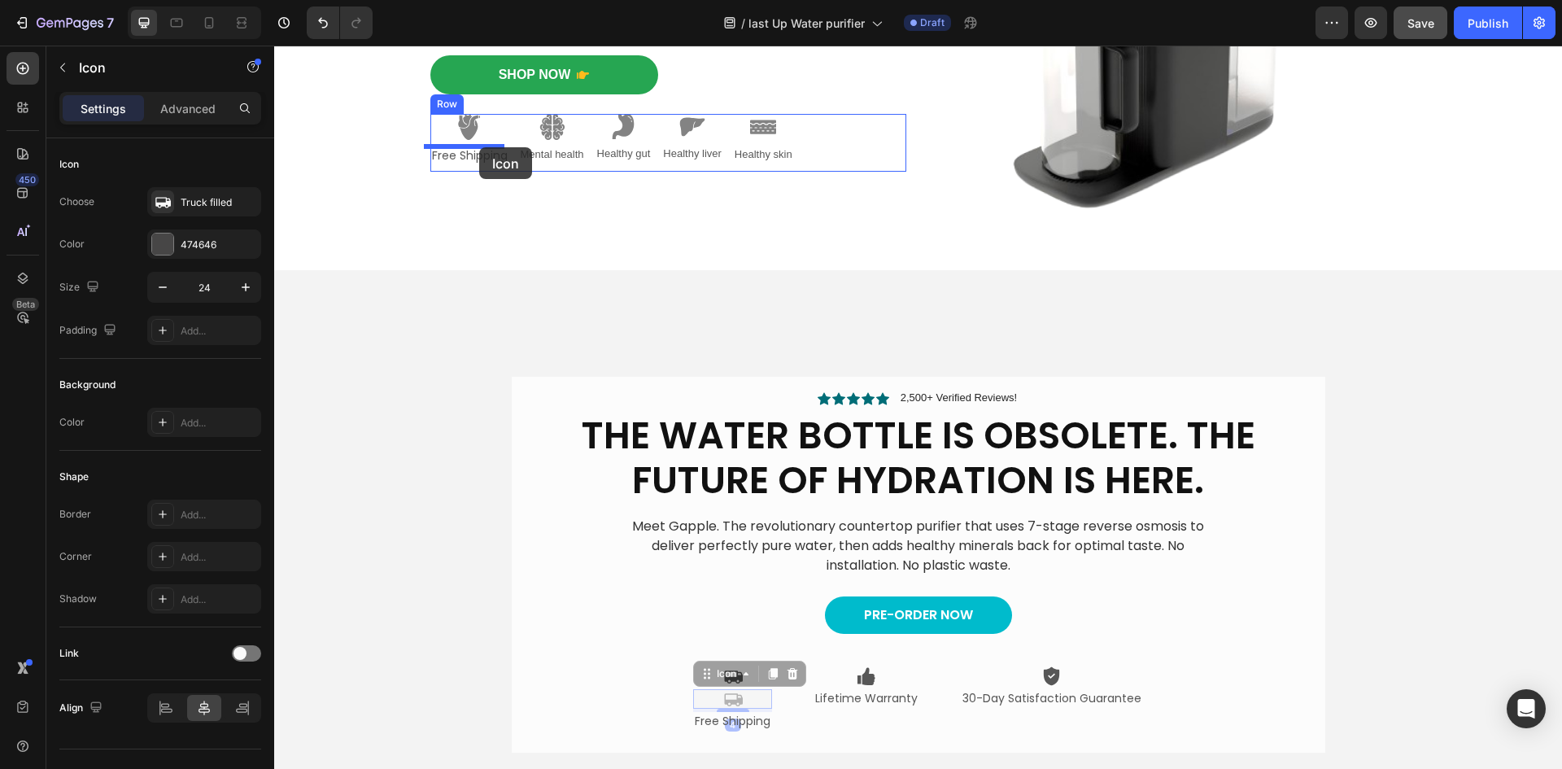
drag, startPoint x: 704, startPoint y: 673, endPoint x: 478, endPoint y: 147, distance: 572.4
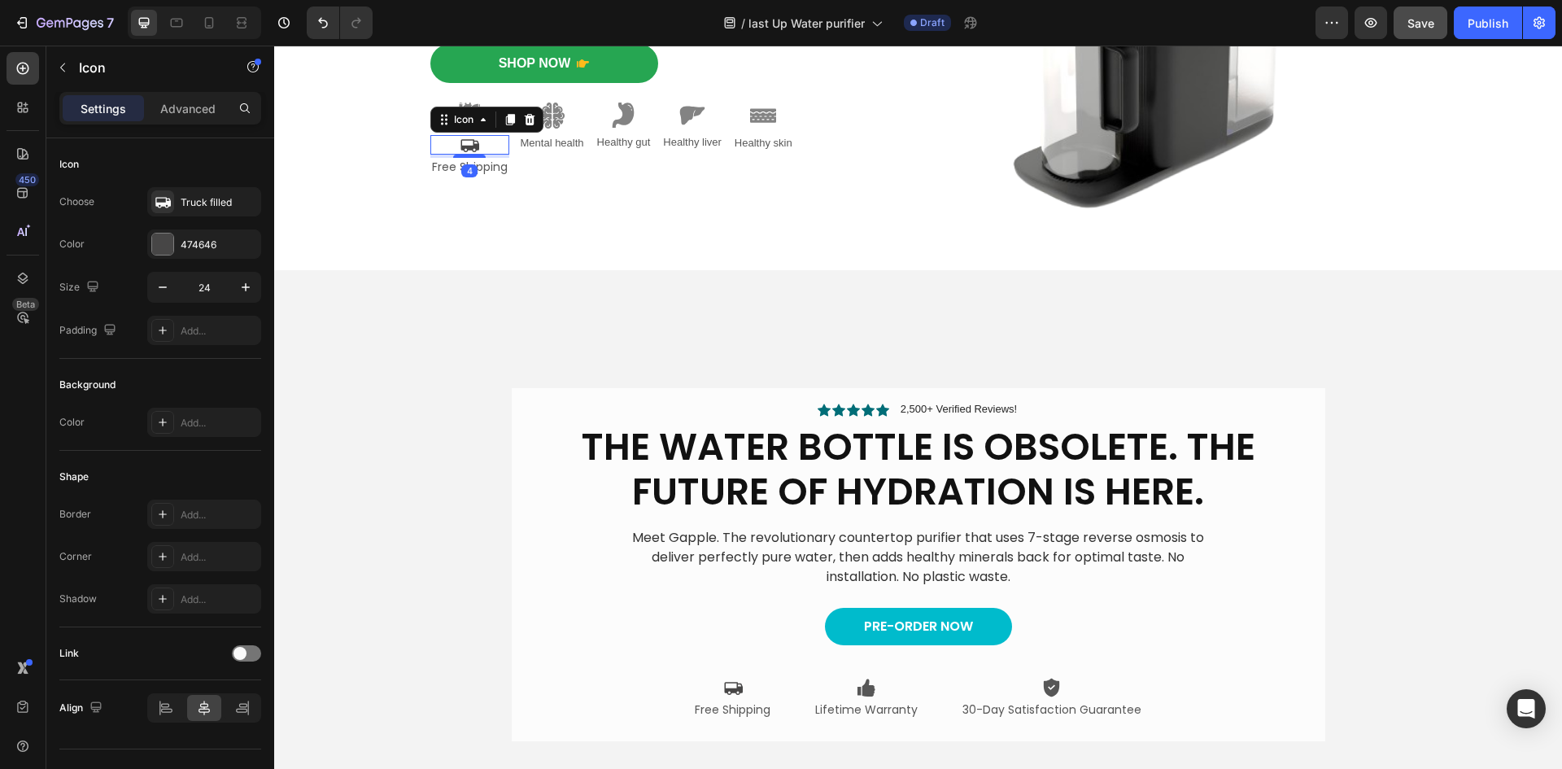
scroll to position [273, 0]
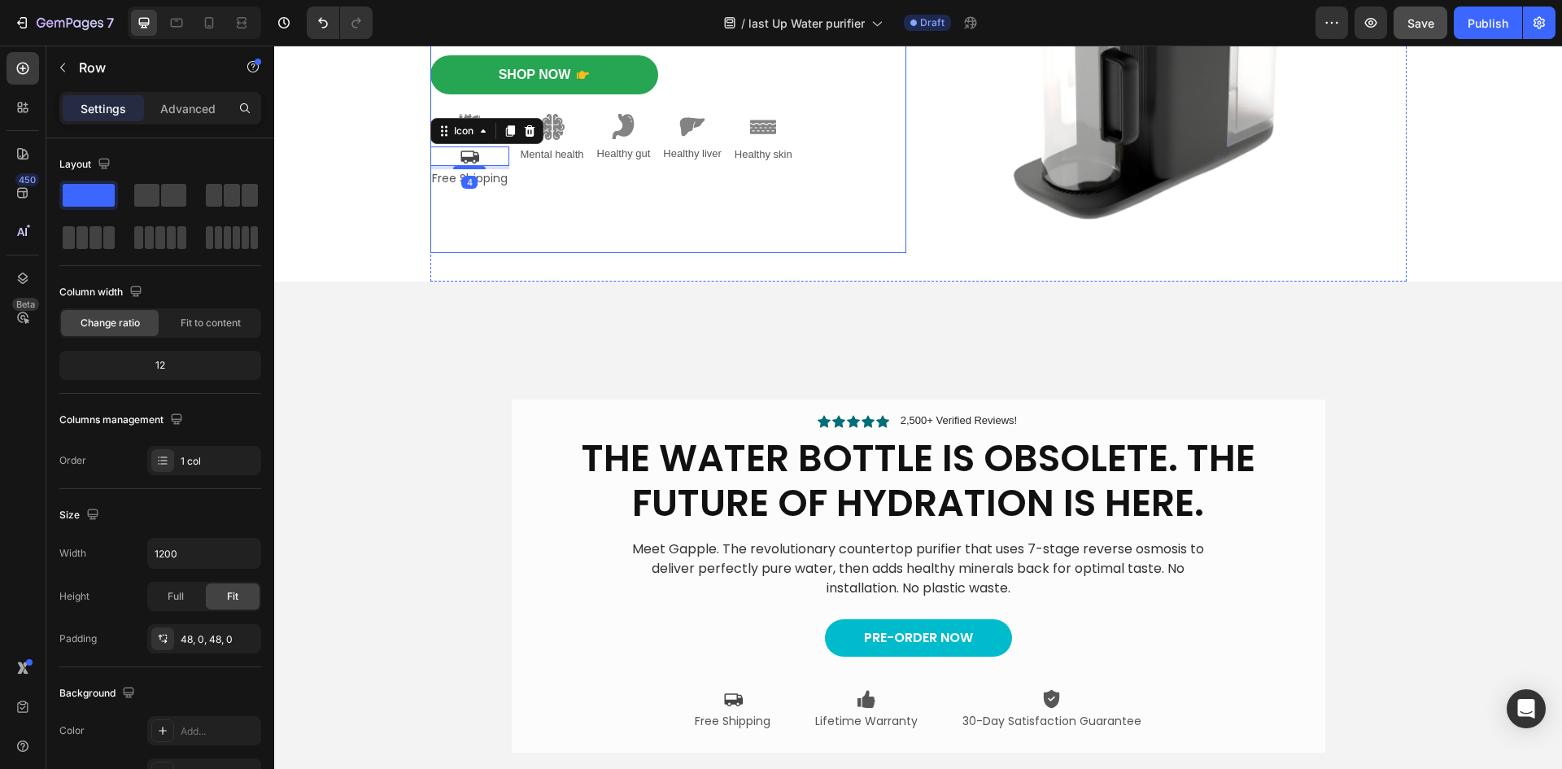
click at [472, 110] on div "Shop Now Button" at bounding box center [668, 84] width 476 height 59
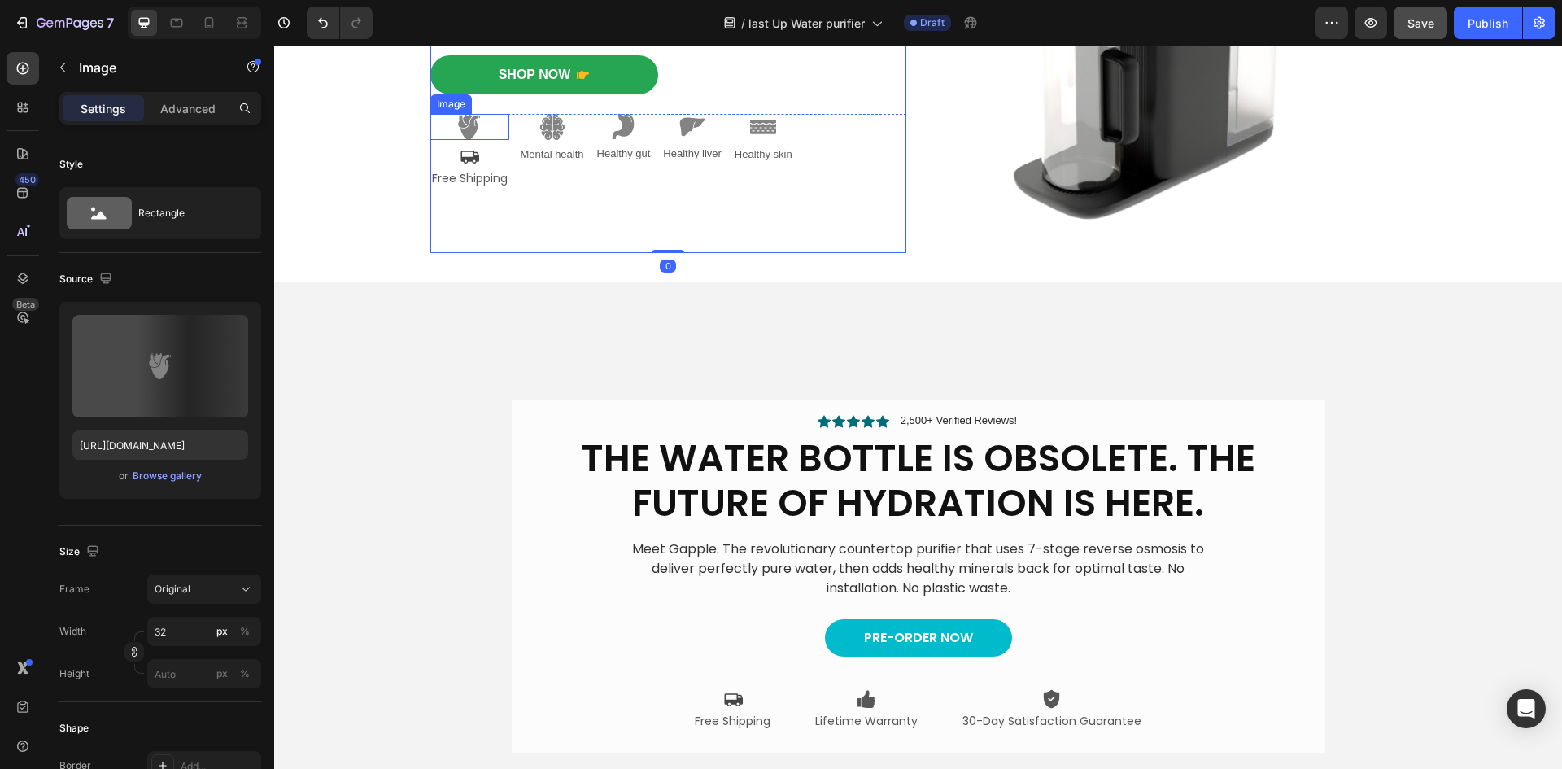
click at [471, 125] on img at bounding box center [469, 127] width 26 height 26
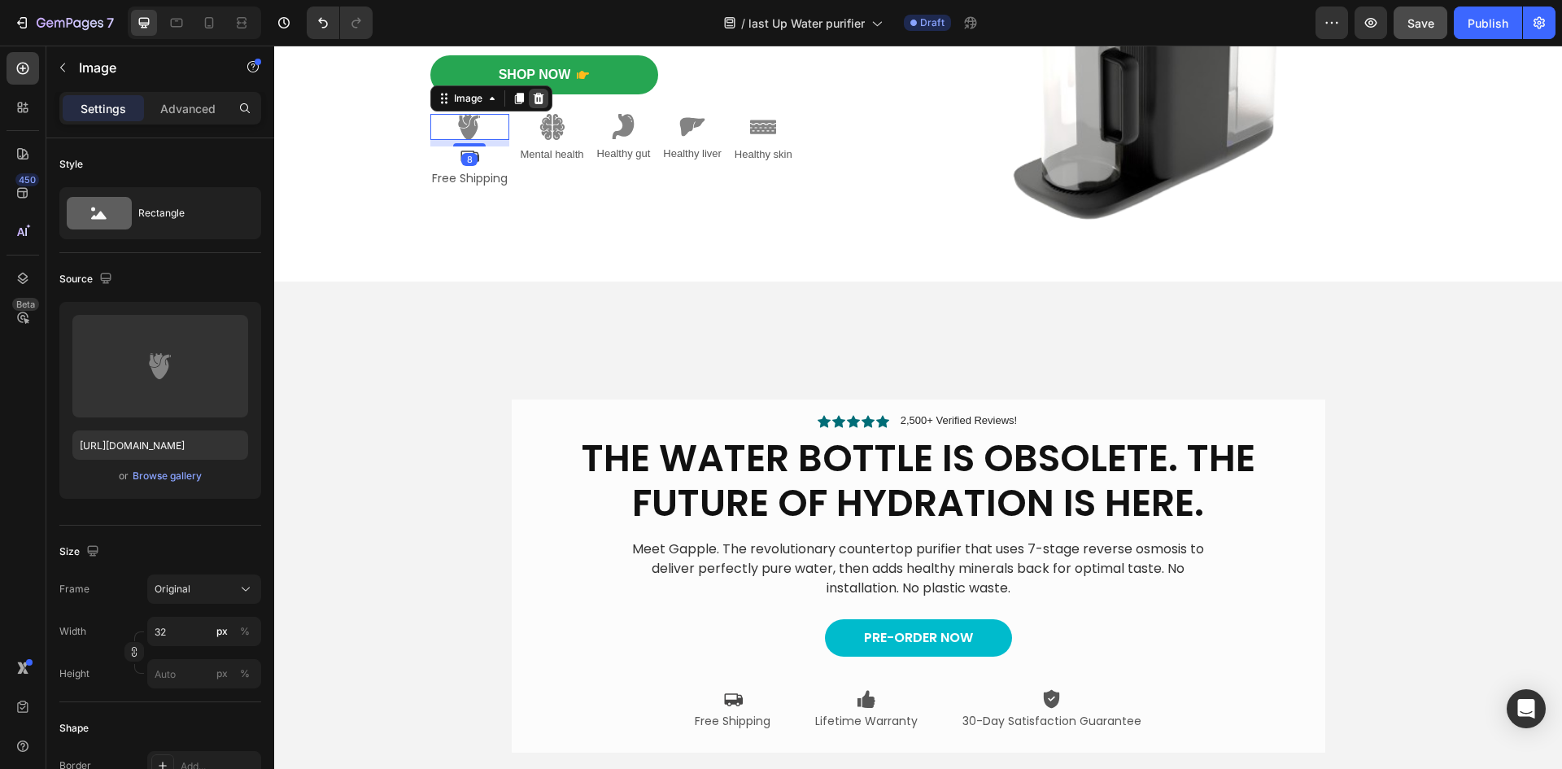
click at [532, 98] on icon at bounding box center [538, 98] width 13 height 13
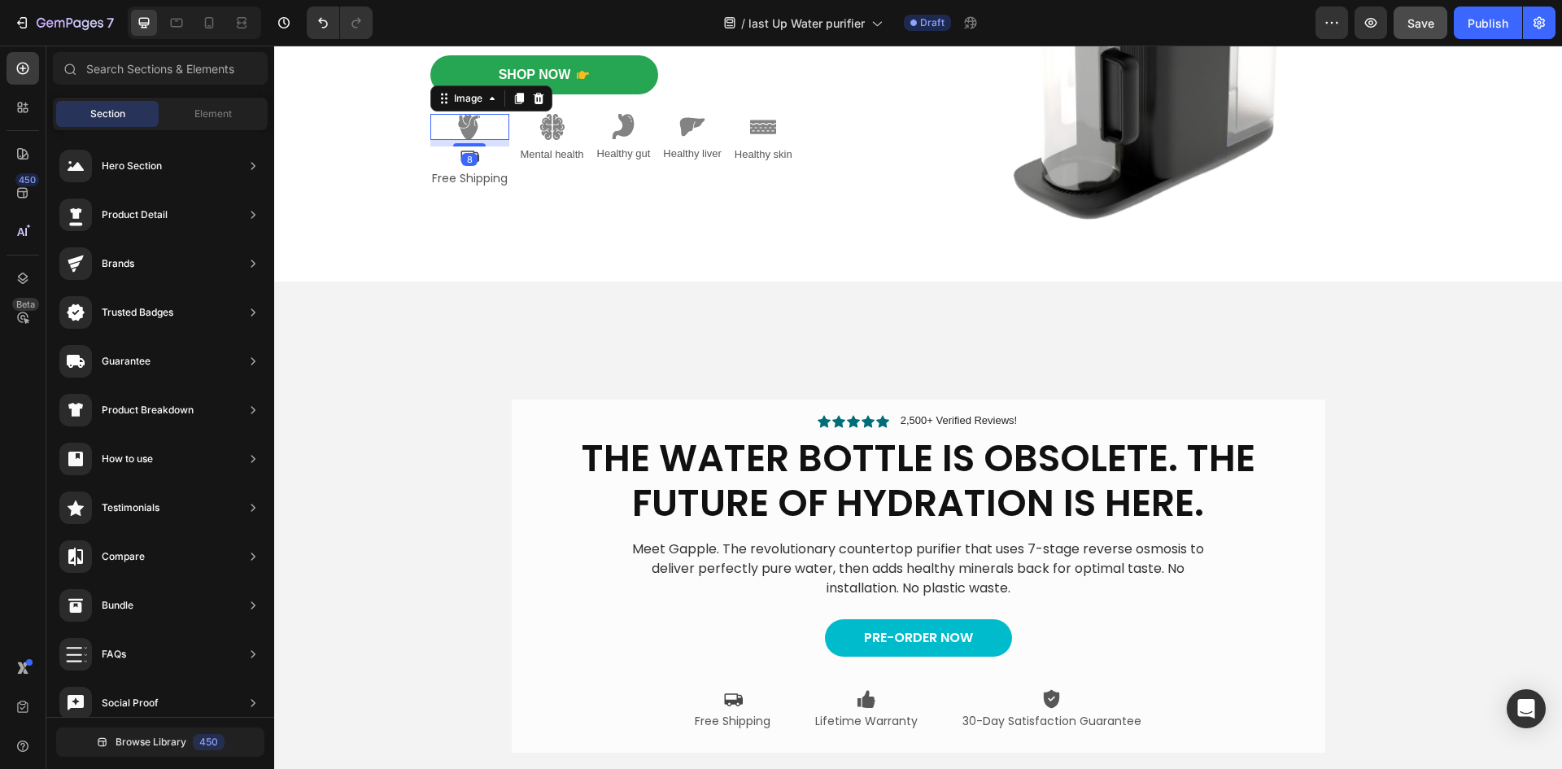
scroll to position [288, 0]
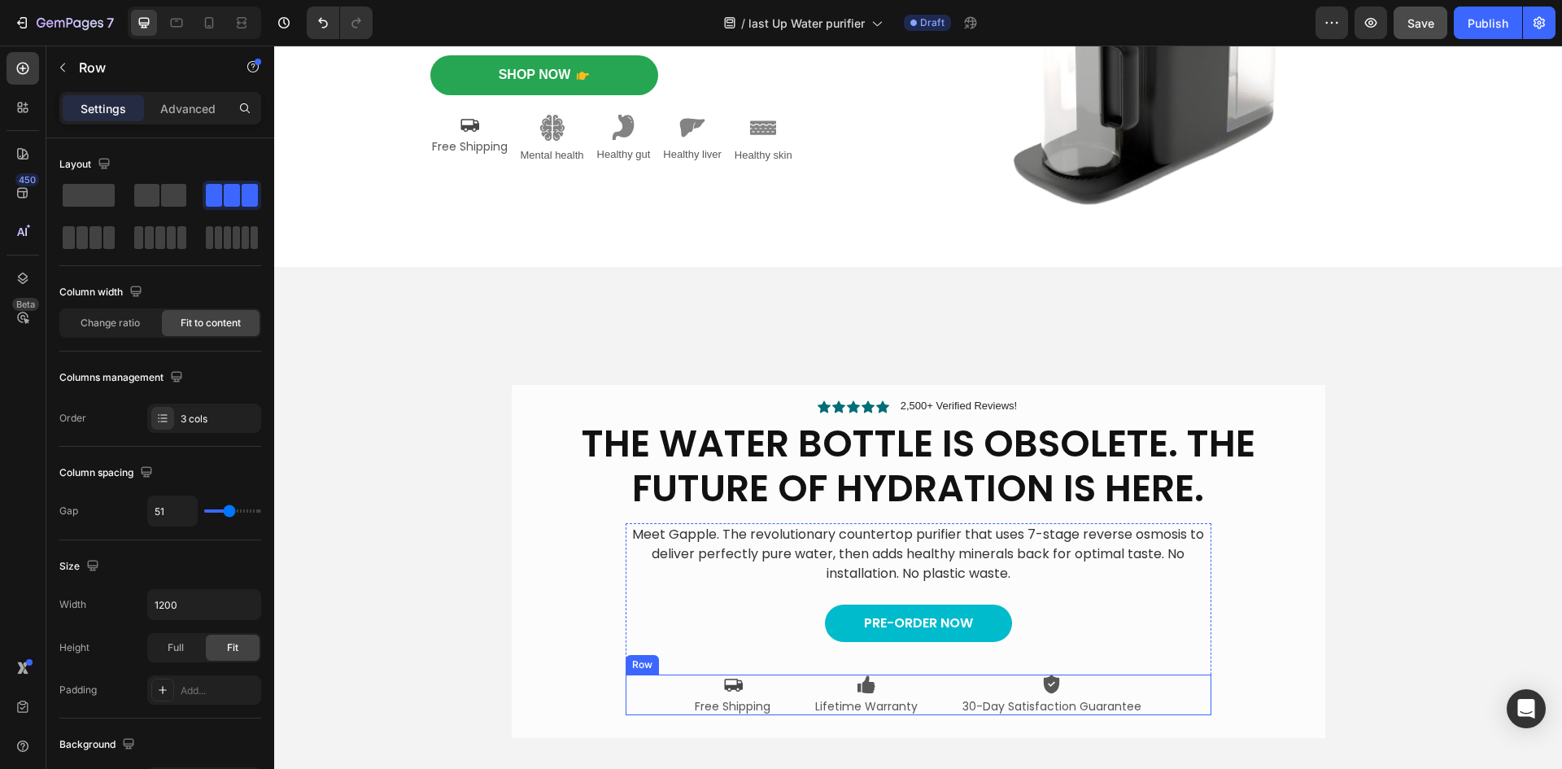
click at [646, 690] on div "Icon Free Shipping Text Block Icon Lifetime Warranty Text Block Icon 30-Day Sat…" at bounding box center [918, 694] width 586 height 41
click at [701, 658] on icon at bounding box center [705, 658] width 9 height 11
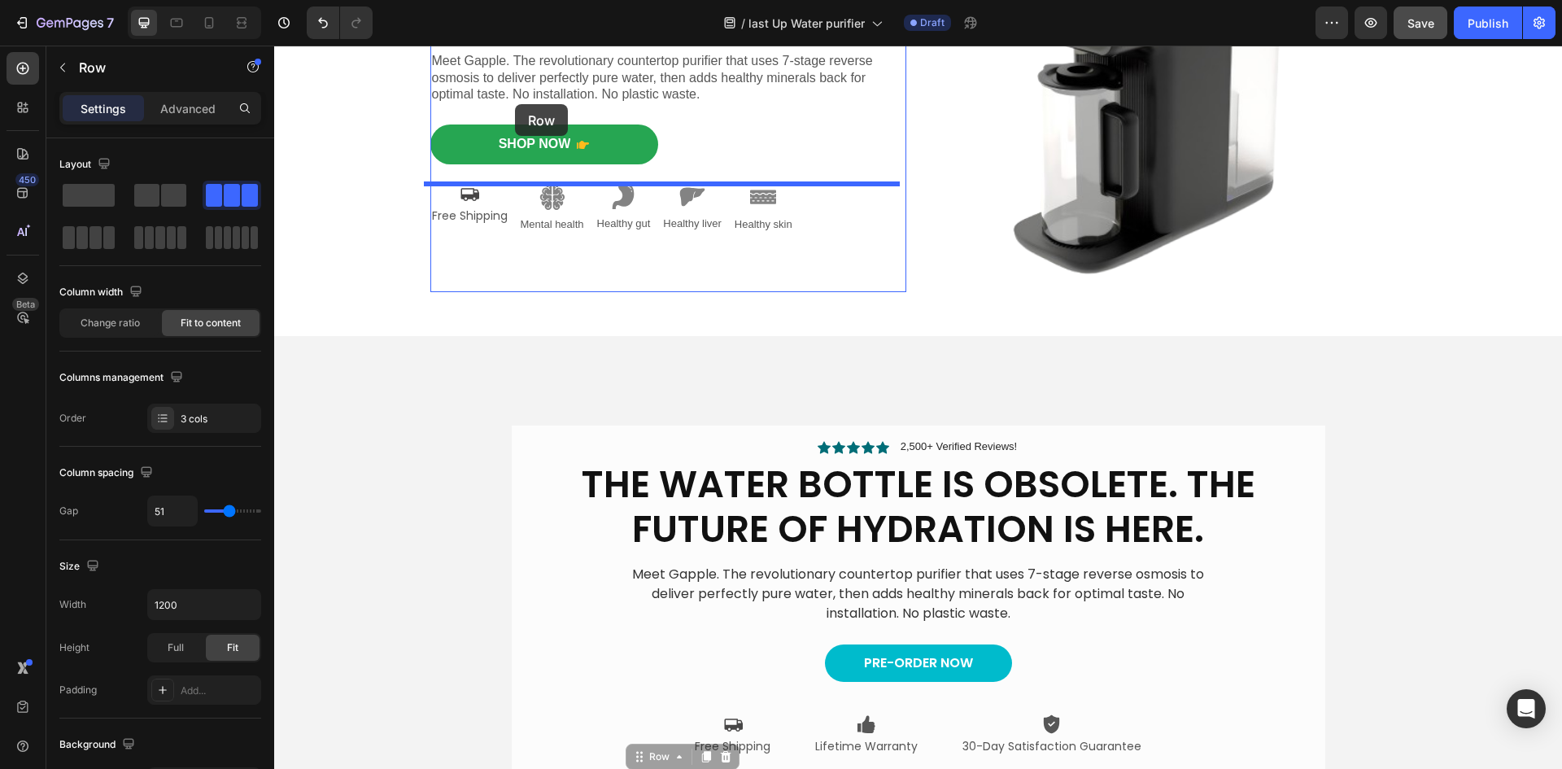
scroll to position [210, 0]
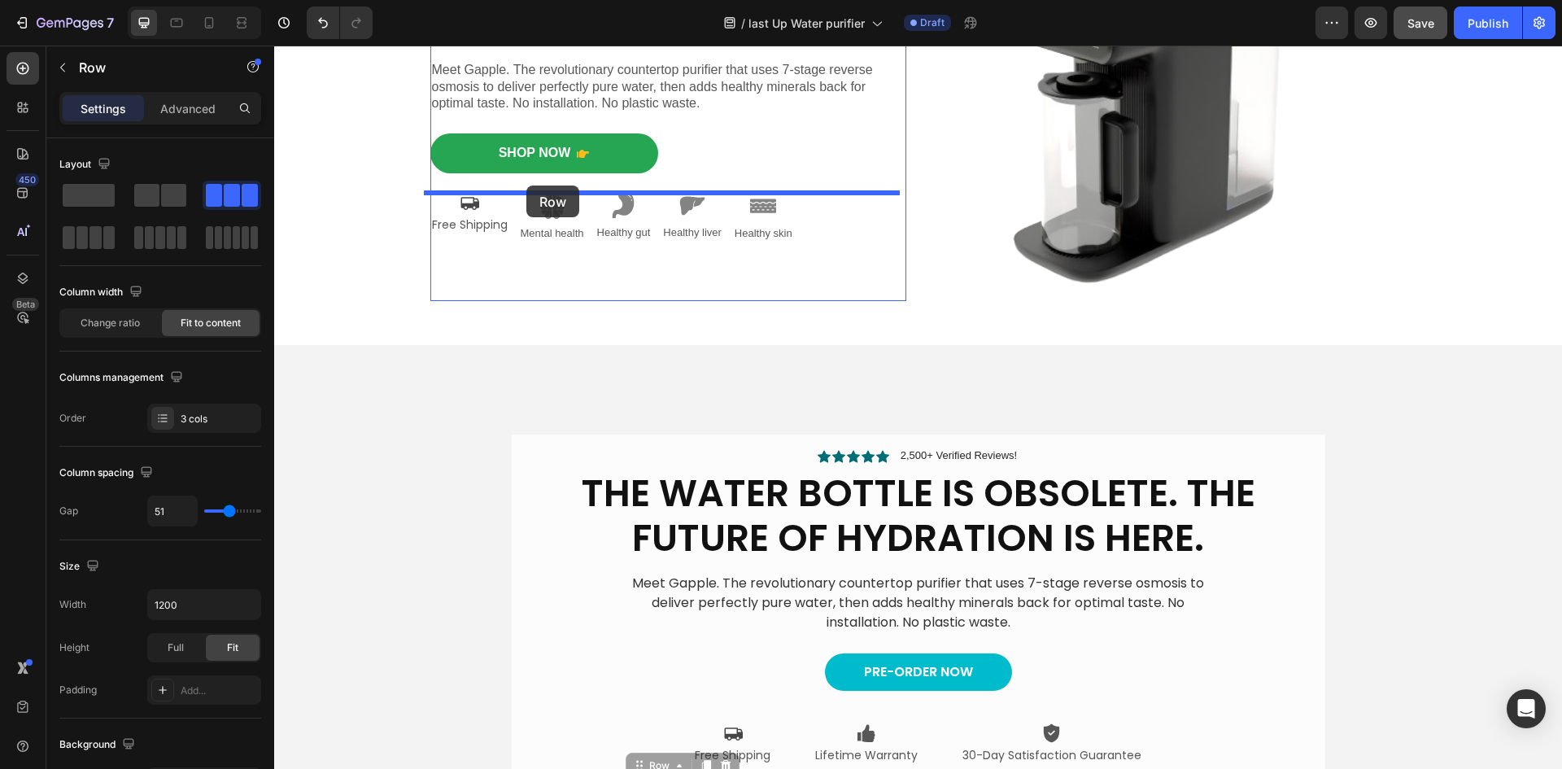
drag, startPoint x: 632, startPoint y: 686, endPoint x: 526, endPoint y: 185, distance: 512.0
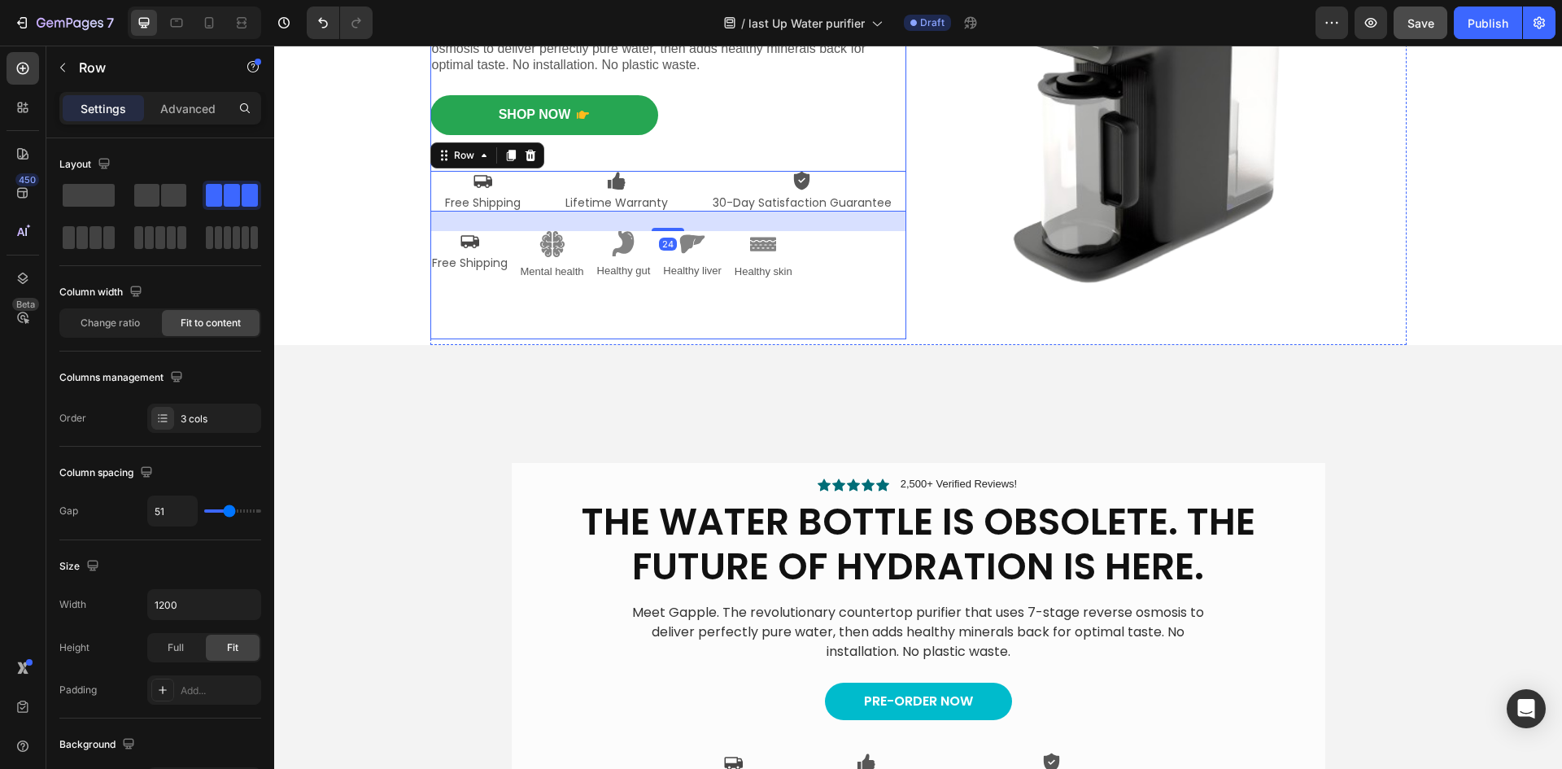
scroll to position [172, 0]
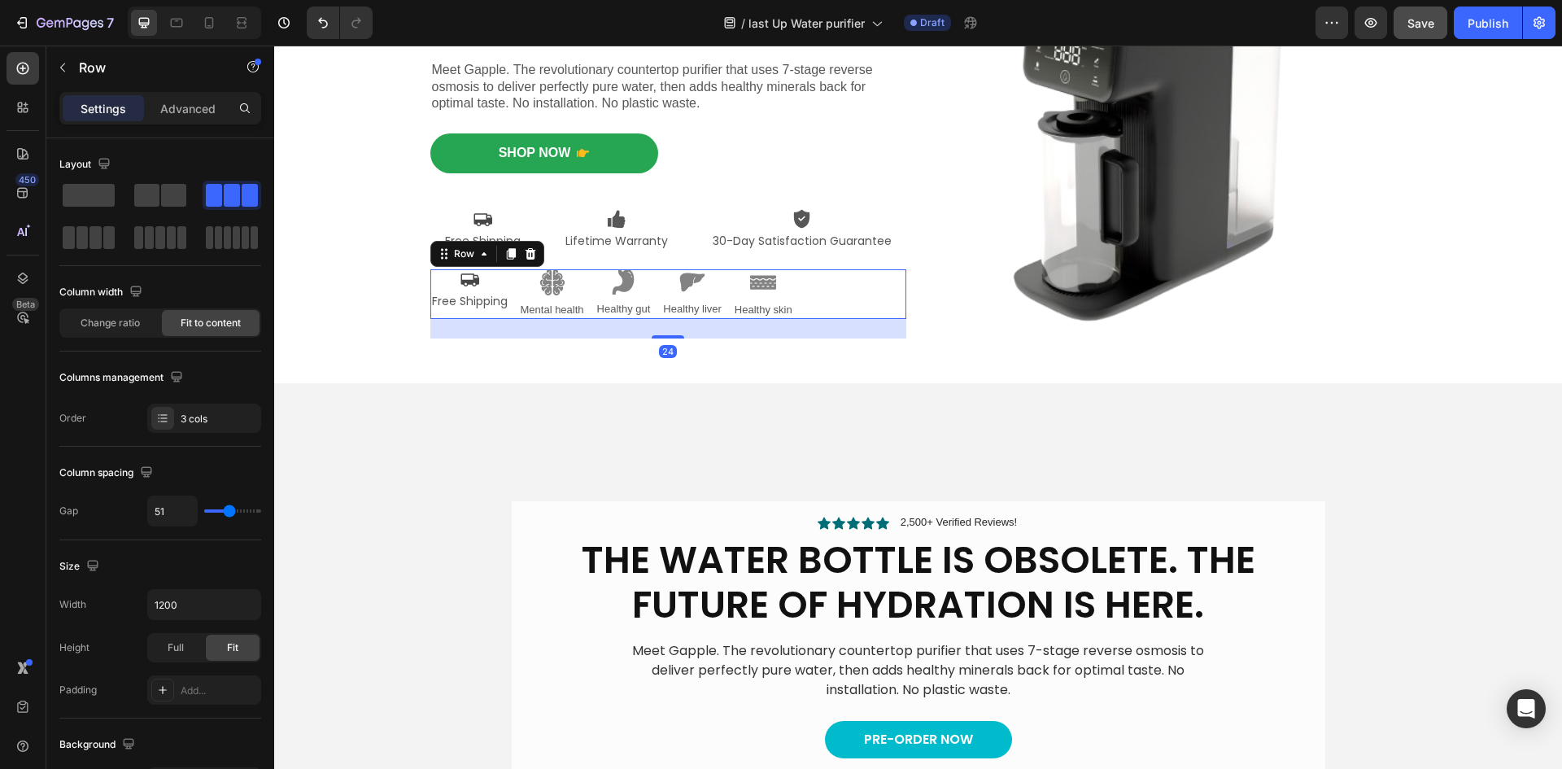
click at [818, 302] on div "Icon Free Shipping Text Block Image Mental health Text Block Image Healthy gut …" at bounding box center [668, 294] width 476 height 50
click at [524, 257] on icon at bounding box center [530, 253] width 13 height 13
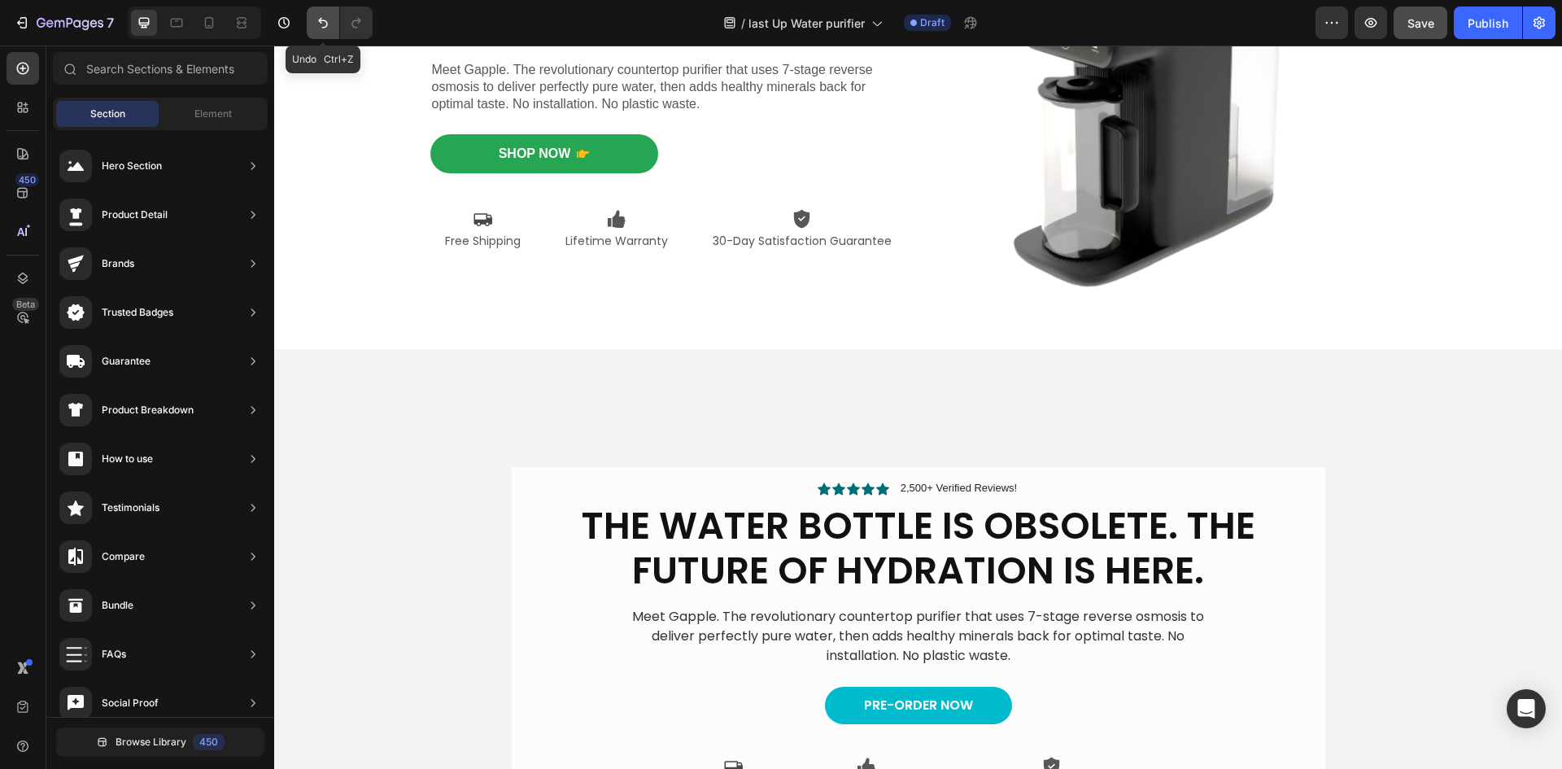
click at [320, 24] on icon "Undo/Redo" at bounding box center [323, 23] width 16 height 16
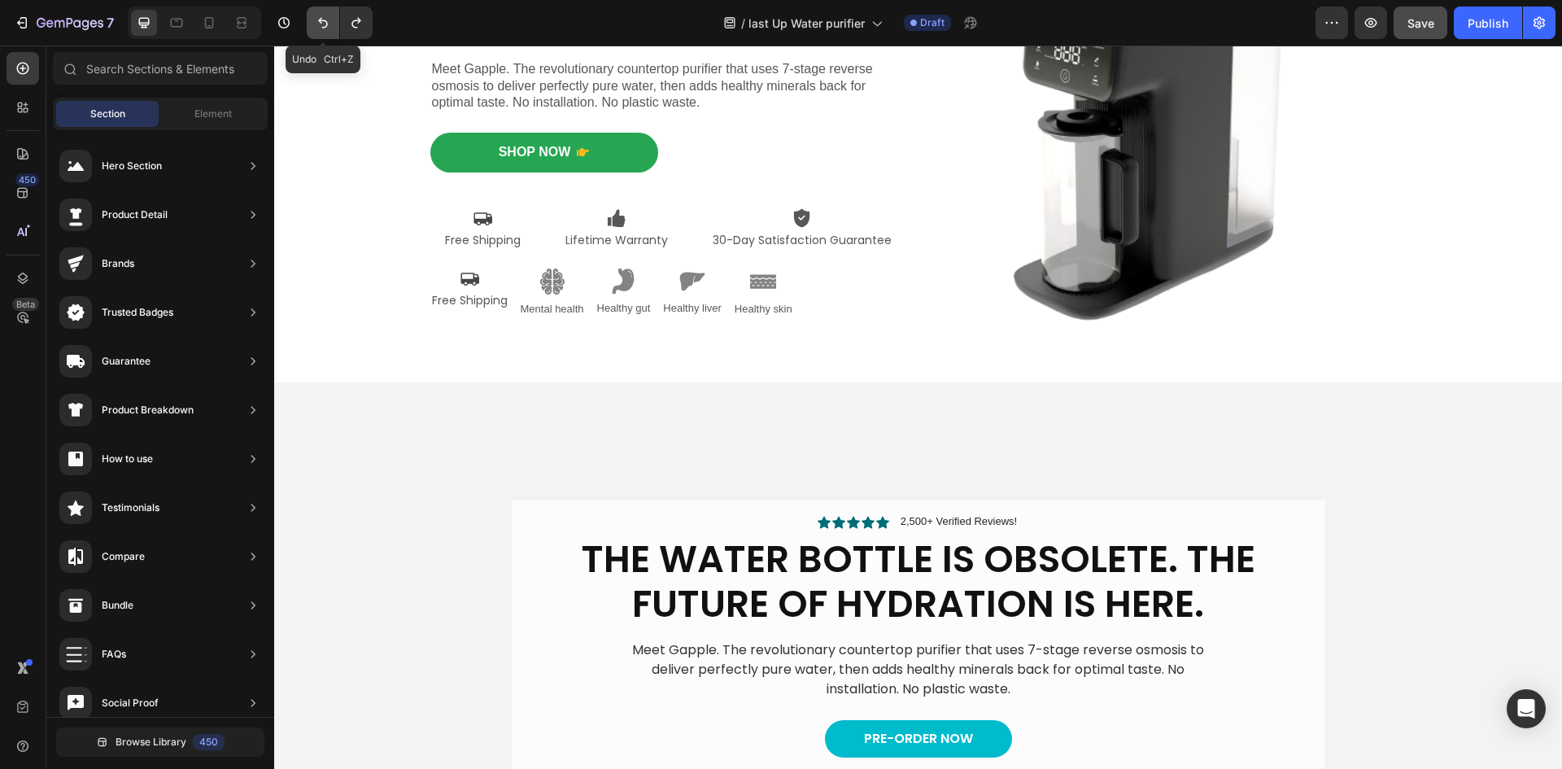
scroll to position [172, 0]
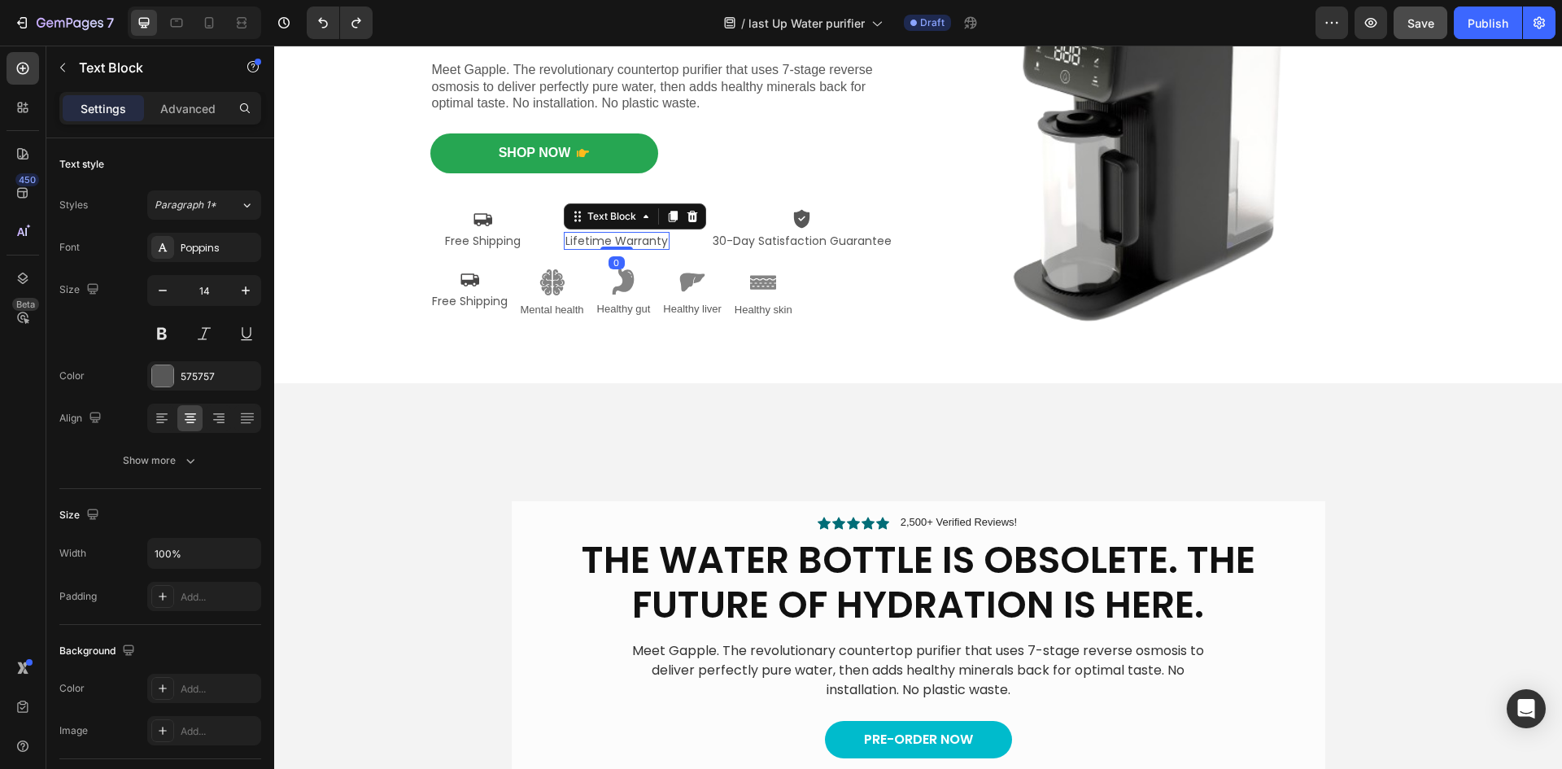
click at [621, 242] on p "Lifetime Warranty" at bounding box center [616, 240] width 102 height 15
click at [666, 218] on icon at bounding box center [672, 216] width 13 height 13
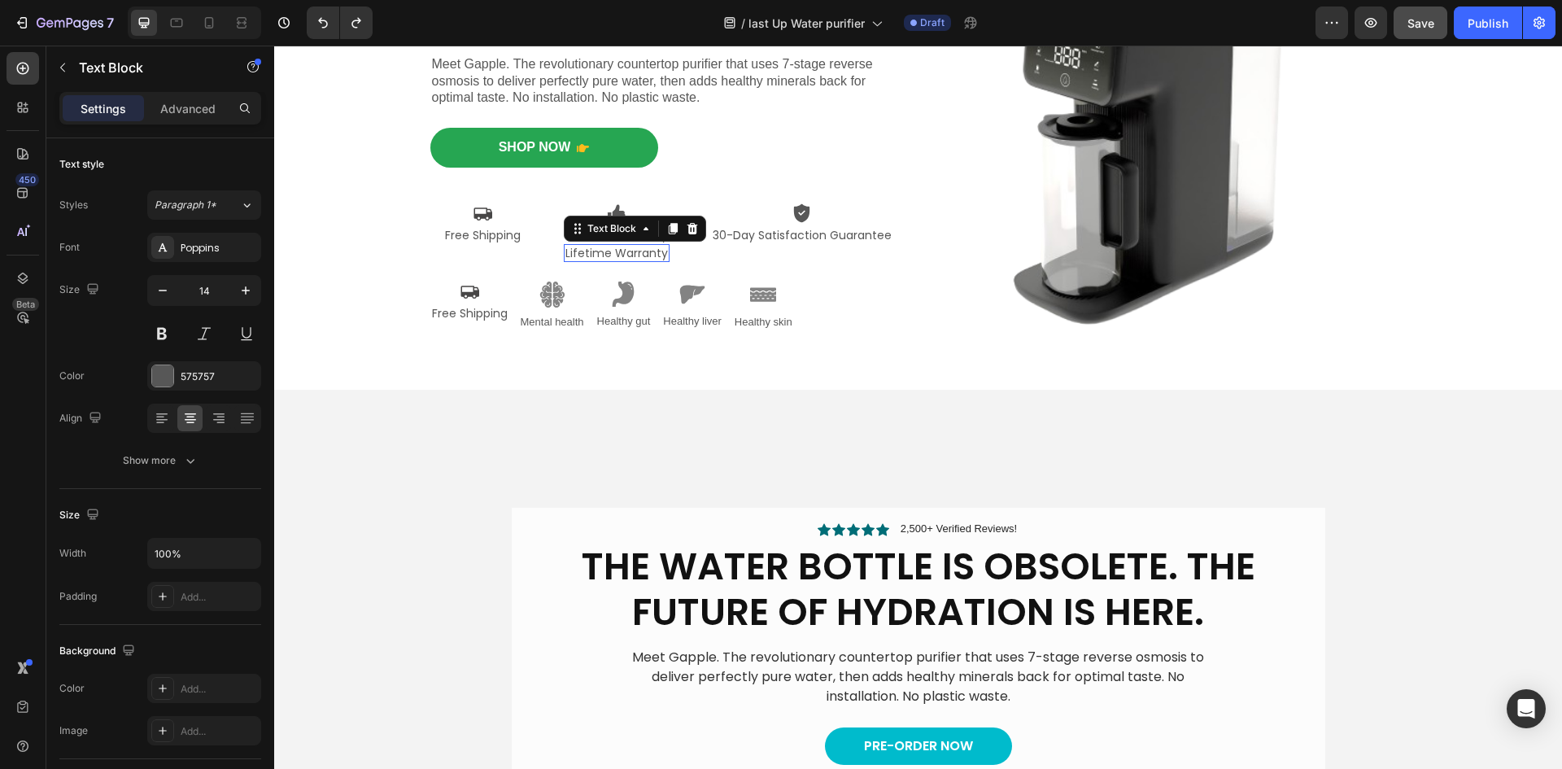
scroll to position [166, 0]
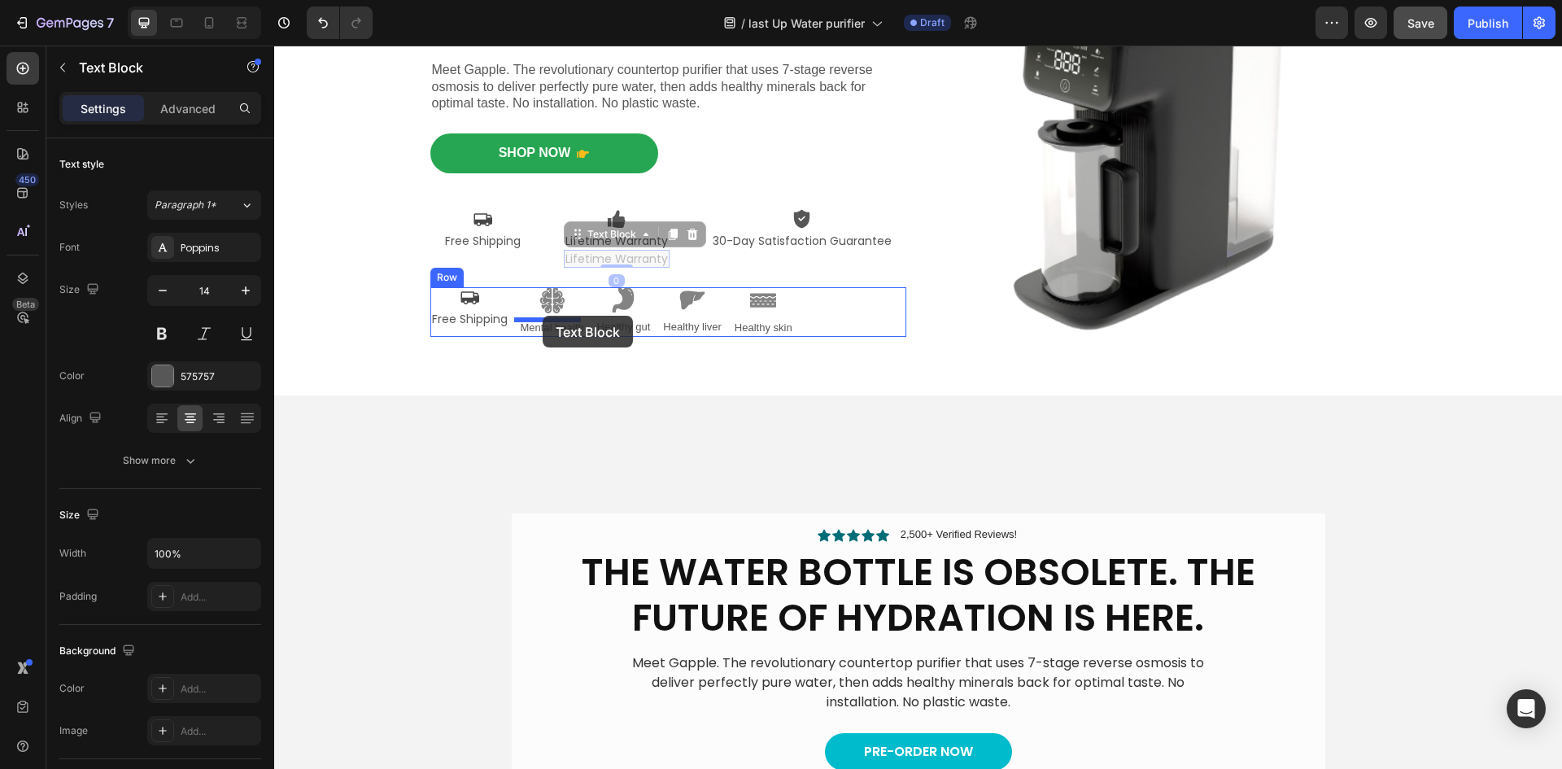
drag, startPoint x: 575, startPoint y: 237, endPoint x: 542, endPoint y: 316, distance: 85.3
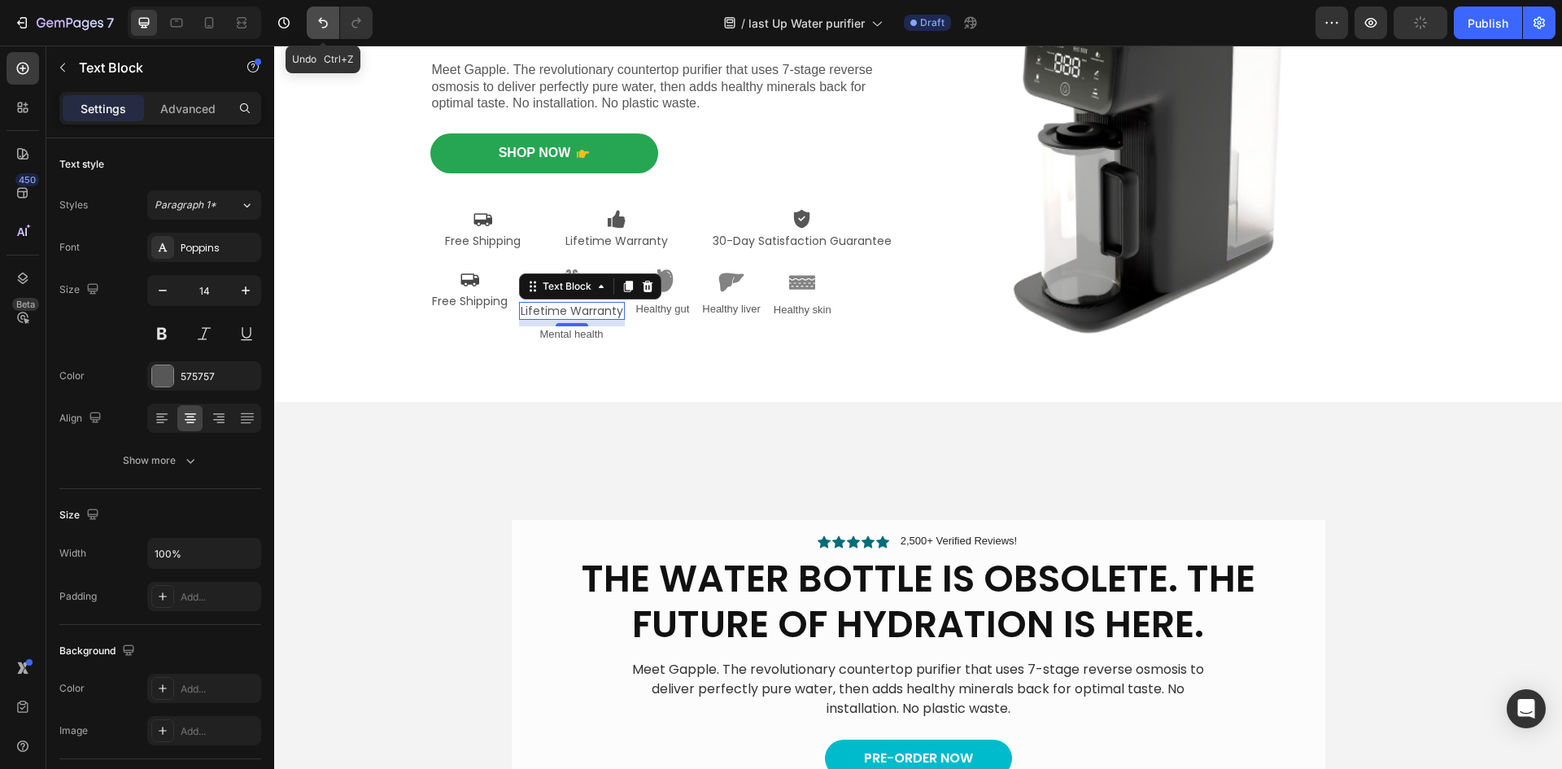
click at [319, 26] on icon "Undo/Redo" at bounding box center [323, 23] width 16 height 16
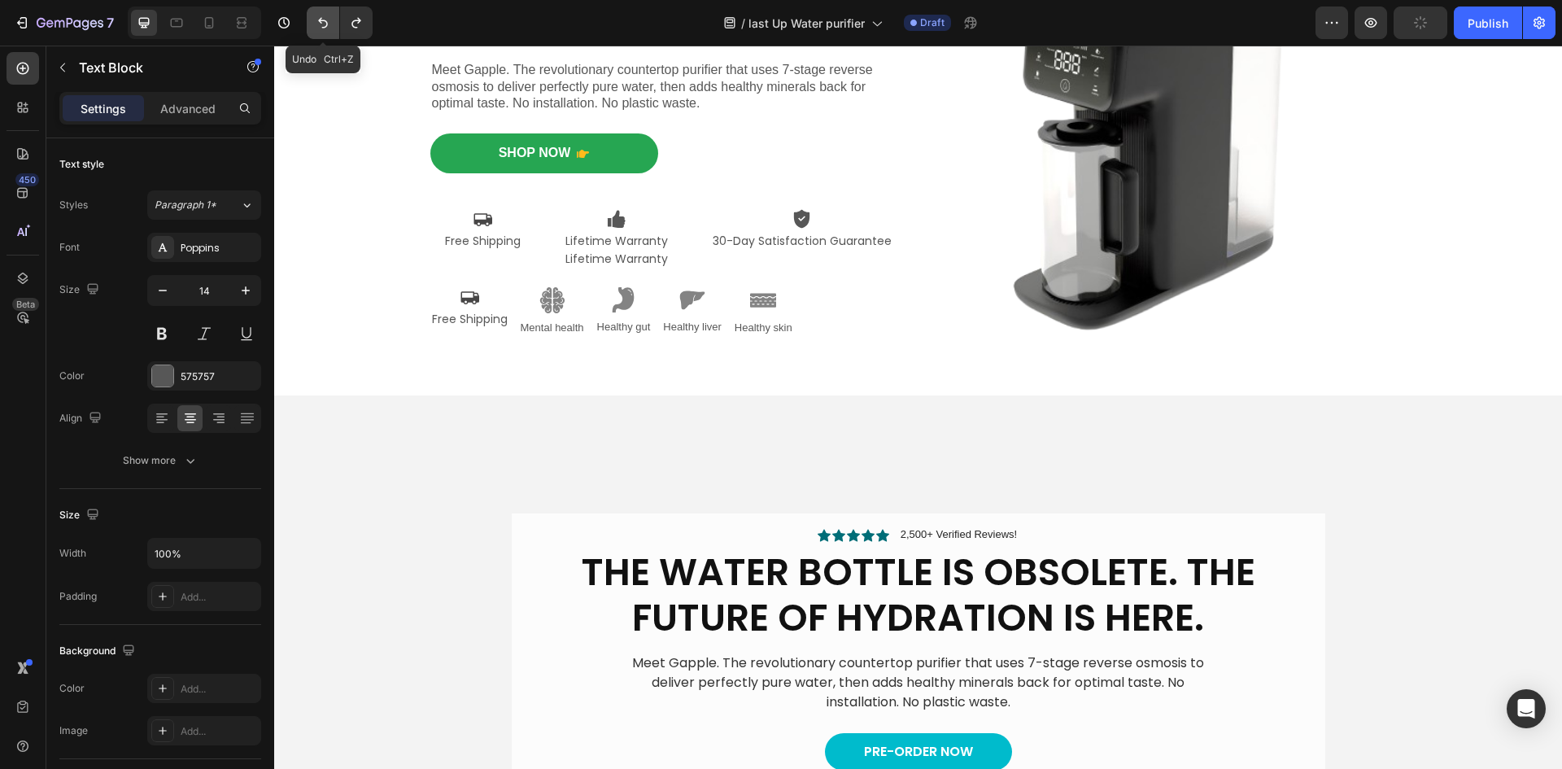
click at [319, 26] on icon "Undo/Redo" at bounding box center [323, 23] width 16 height 16
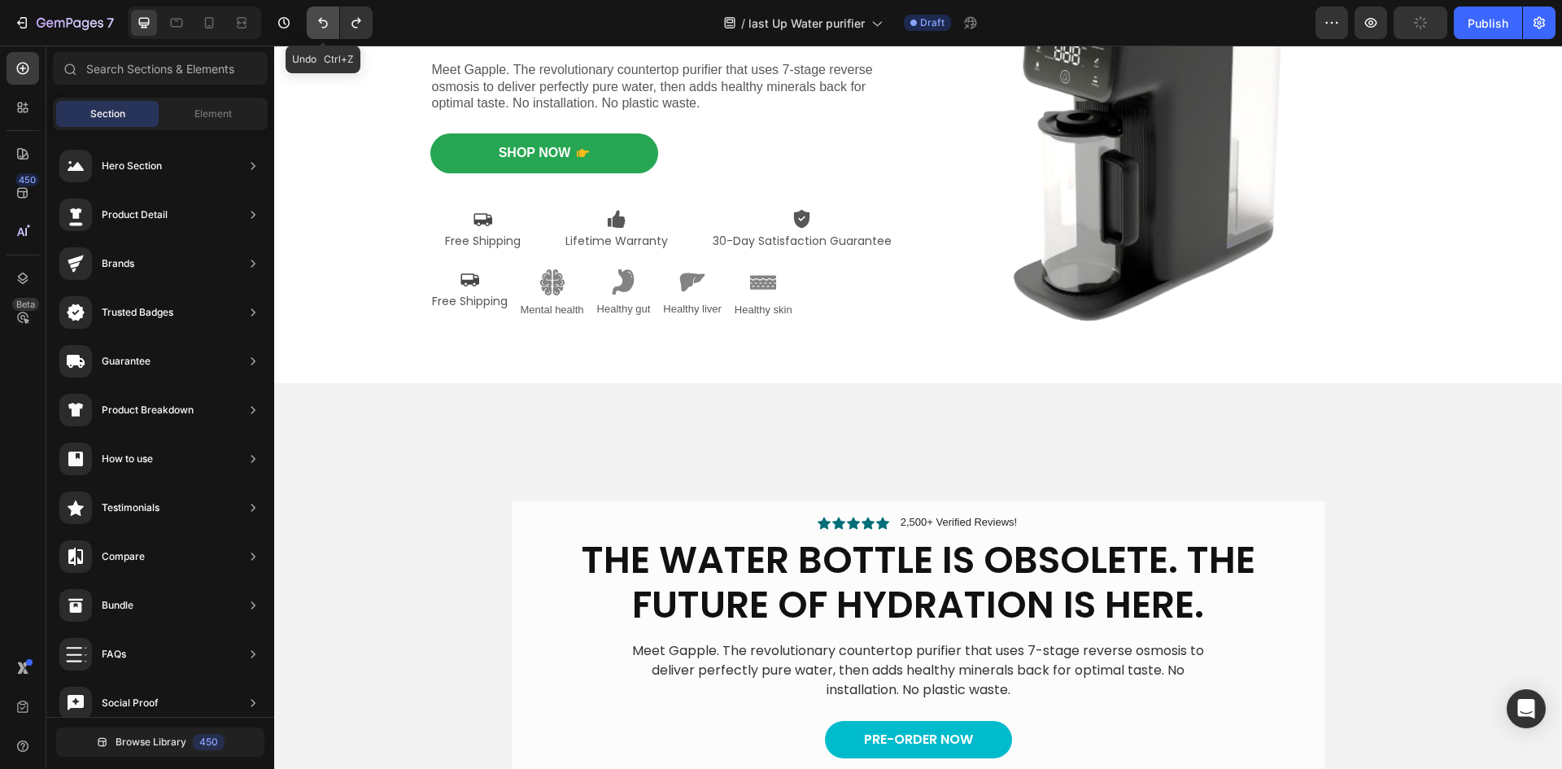
click at [319, 26] on icon "Undo/Redo" at bounding box center [323, 23] width 16 height 16
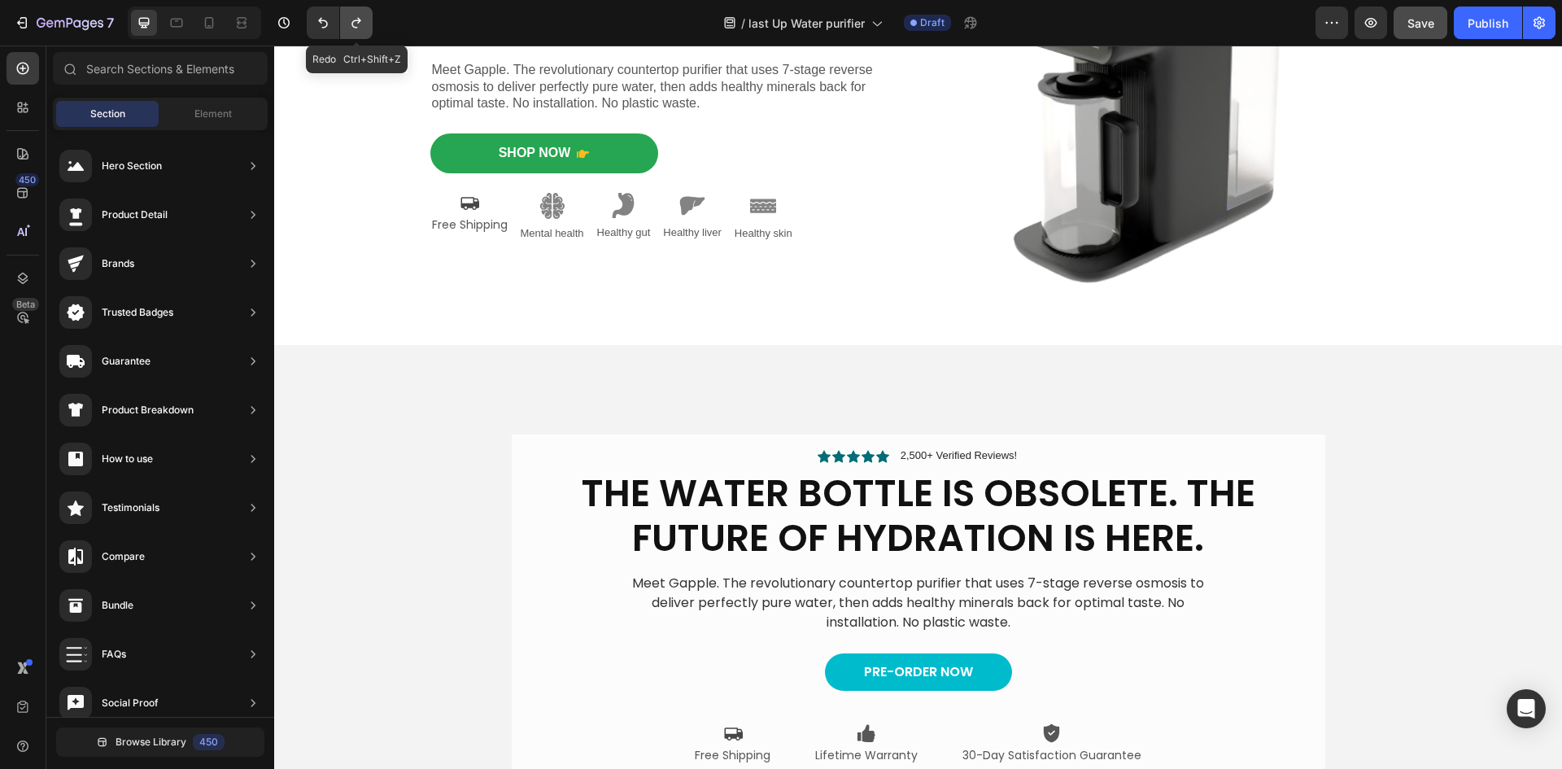
click at [348, 20] on icon "Undo/Redo" at bounding box center [356, 23] width 16 height 16
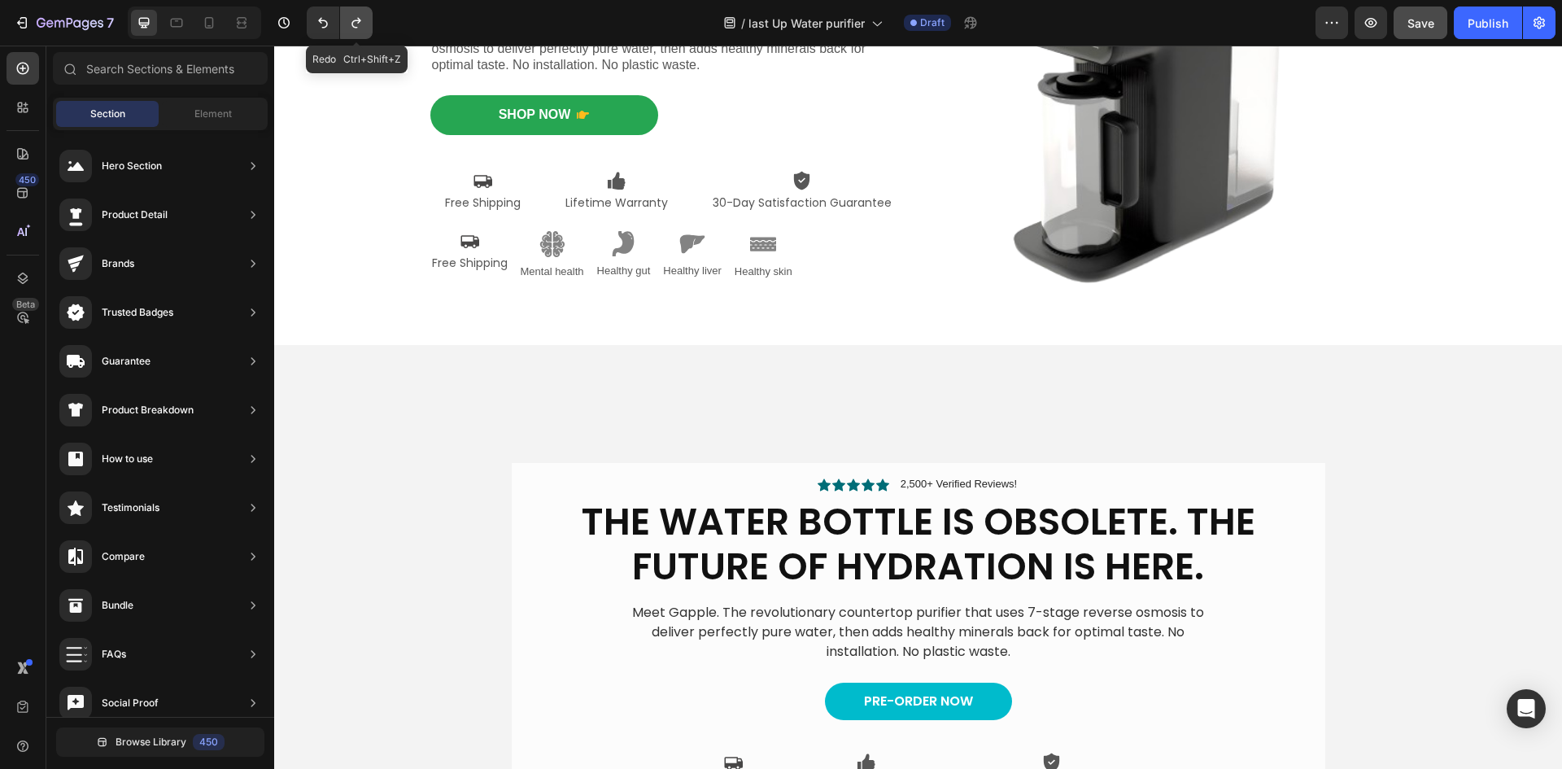
scroll to position [172, 0]
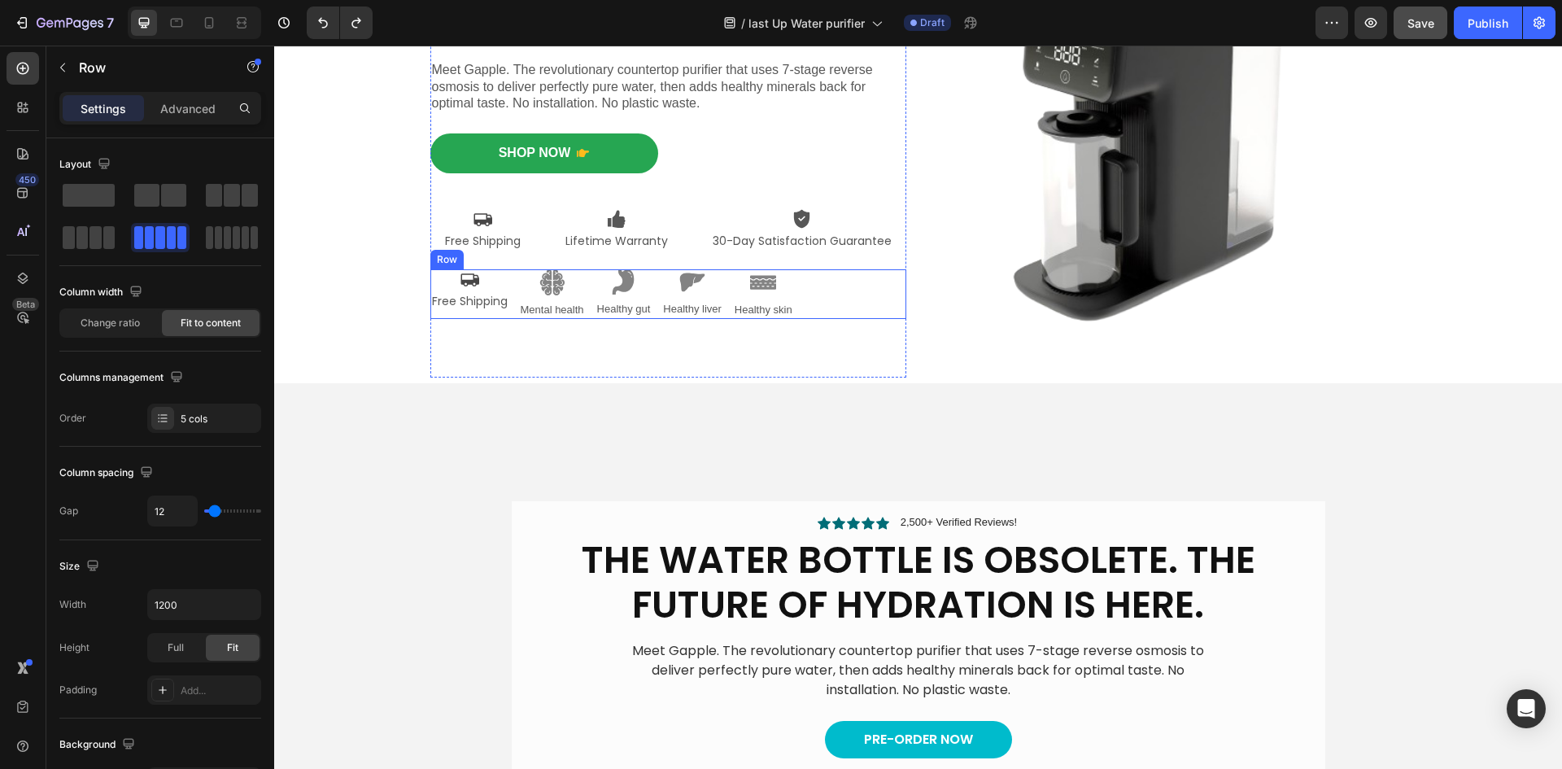
click at [823, 301] on div "Icon Free Shipping Text Block Image Mental health Text Block Image Healthy gut …" at bounding box center [668, 294] width 476 height 50
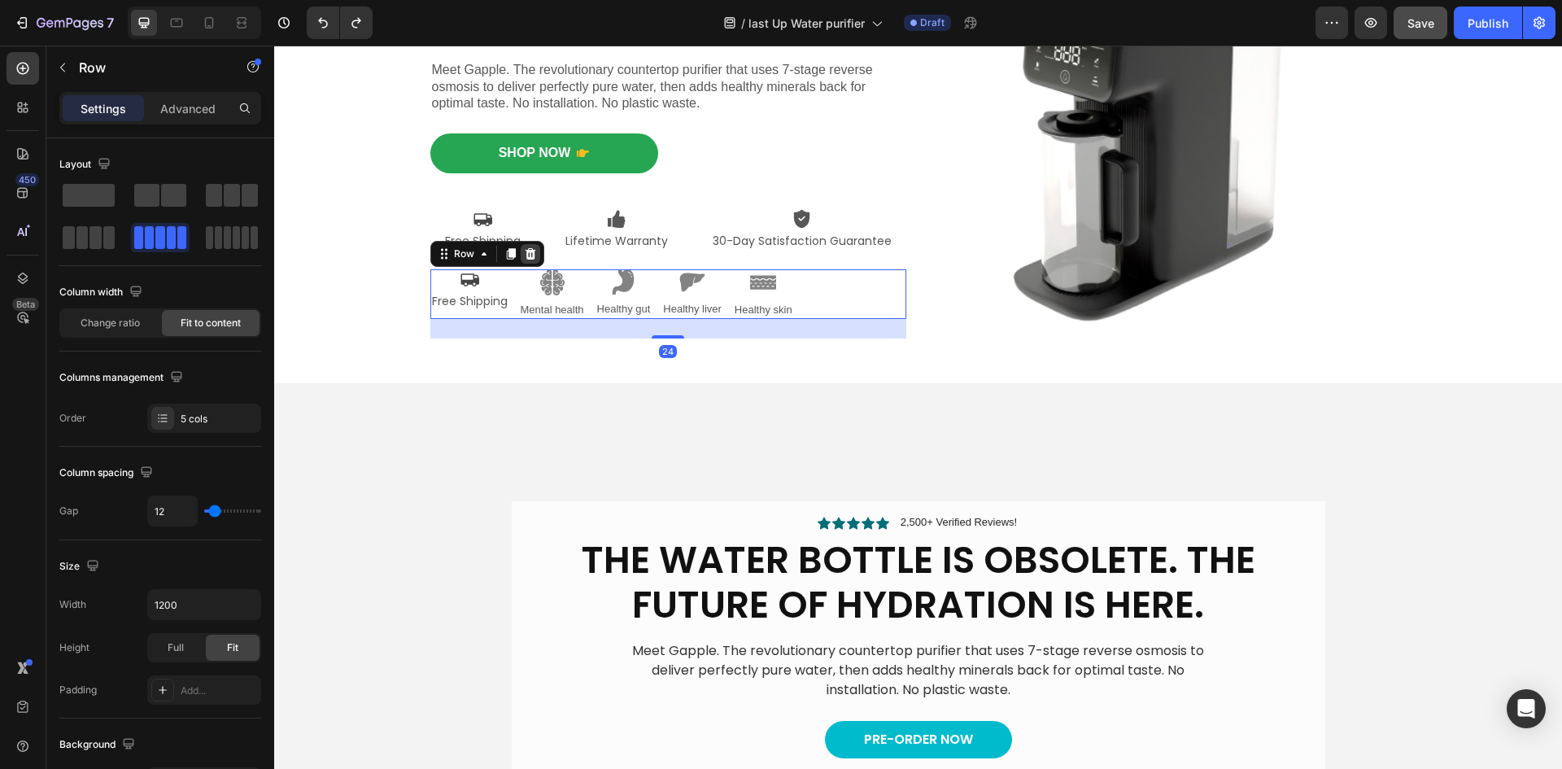
click at [525, 253] on icon at bounding box center [530, 253] width 11 height 11
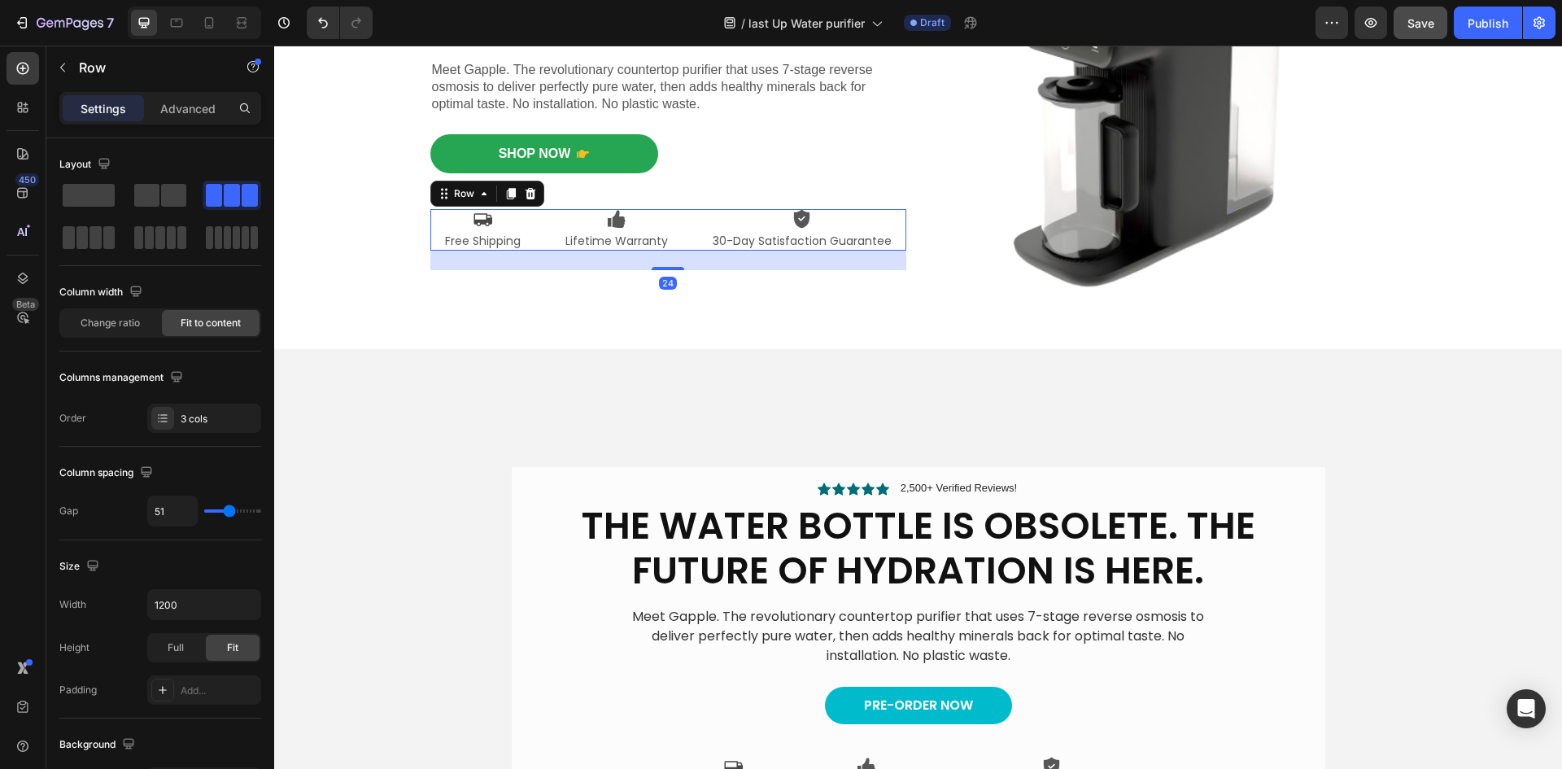
click at [682, 229] on div "Icon Free Shipping Text Block Icon Lifetime Warranty Text Block Icon 30-Day Sat…" at bounding box center [668, 229] width 476 height 41
click at [193, 608] on input "1200" at bounding box center [204, 604] width 112 height 29
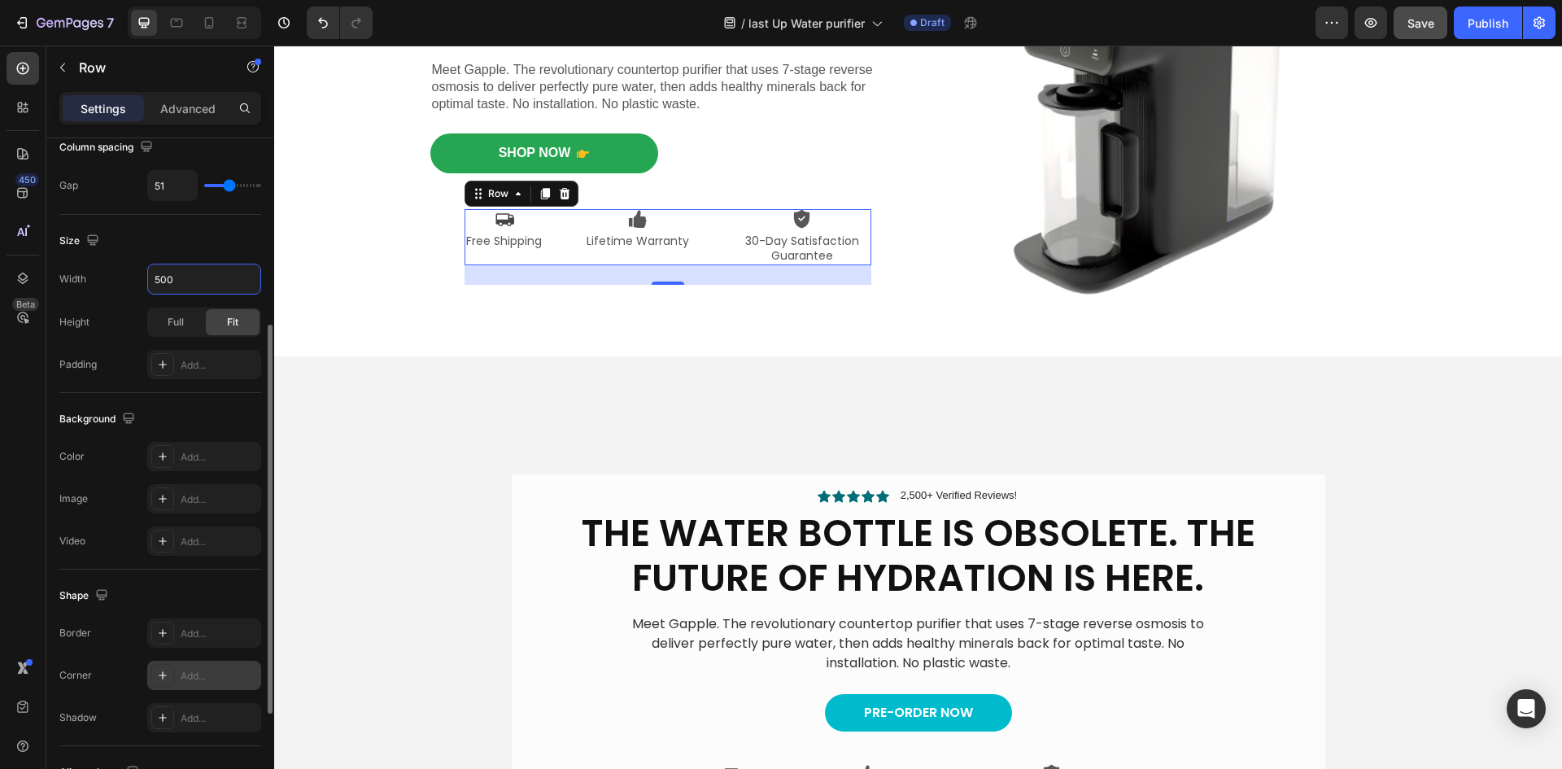
scroll to position [501, 0]
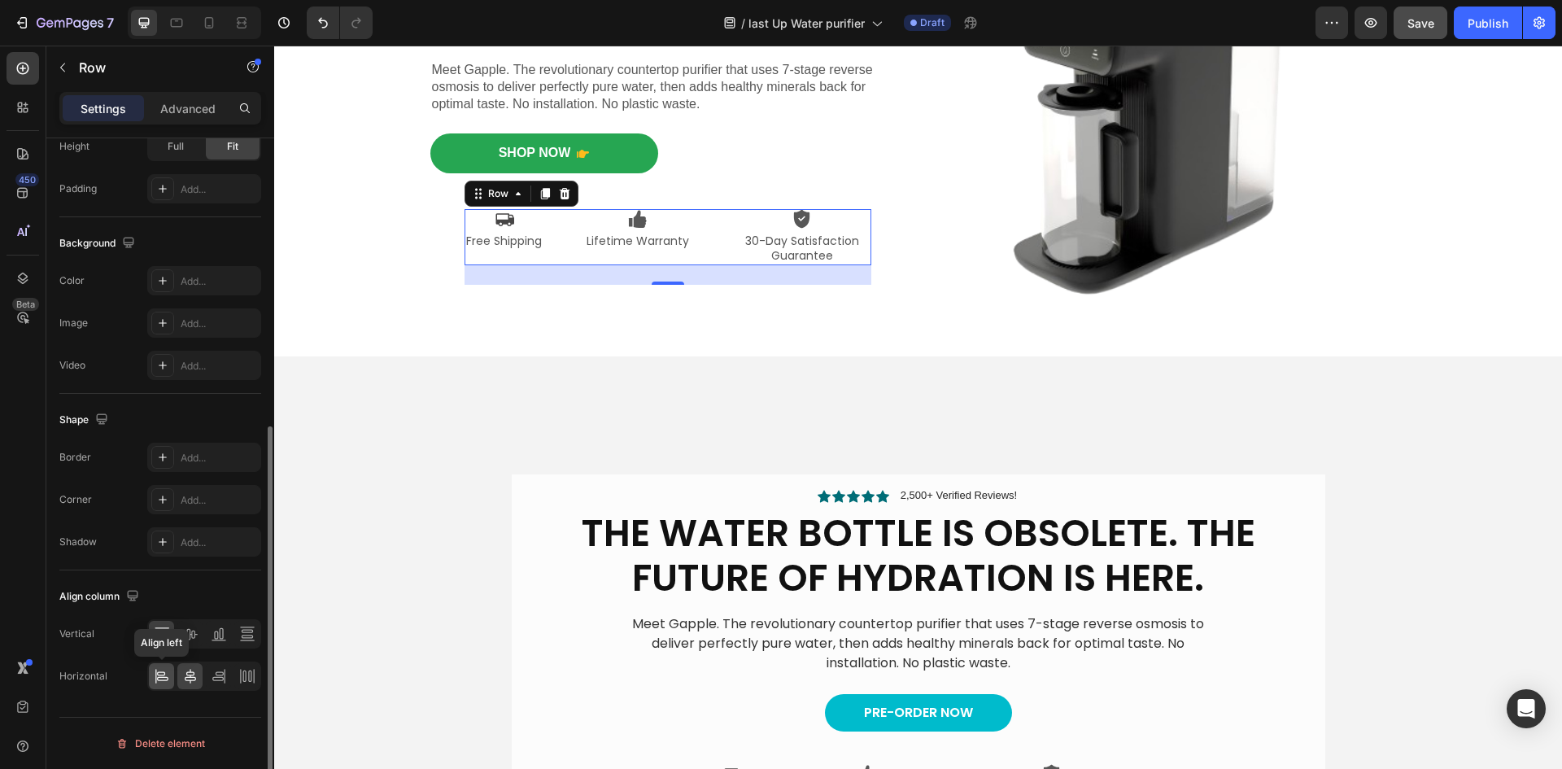
type input "500"
click at [160, 674] on icon at bounding box center [162, 676] width 16 height 16
click at [328, 22] on icon "Undo/Redo" at bounding box center [323, 23] width 16 height 16
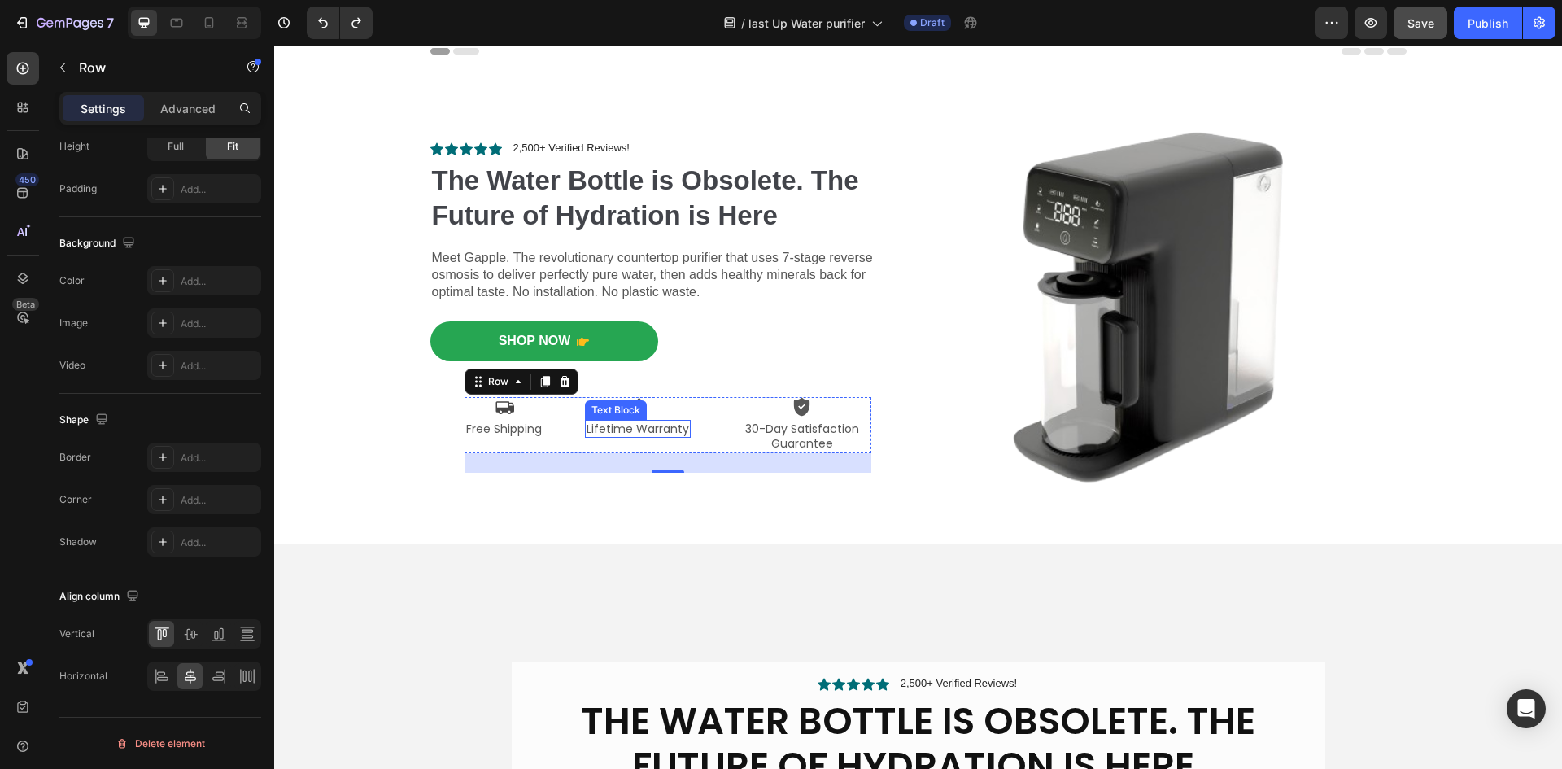
scroll to position [0, 0]
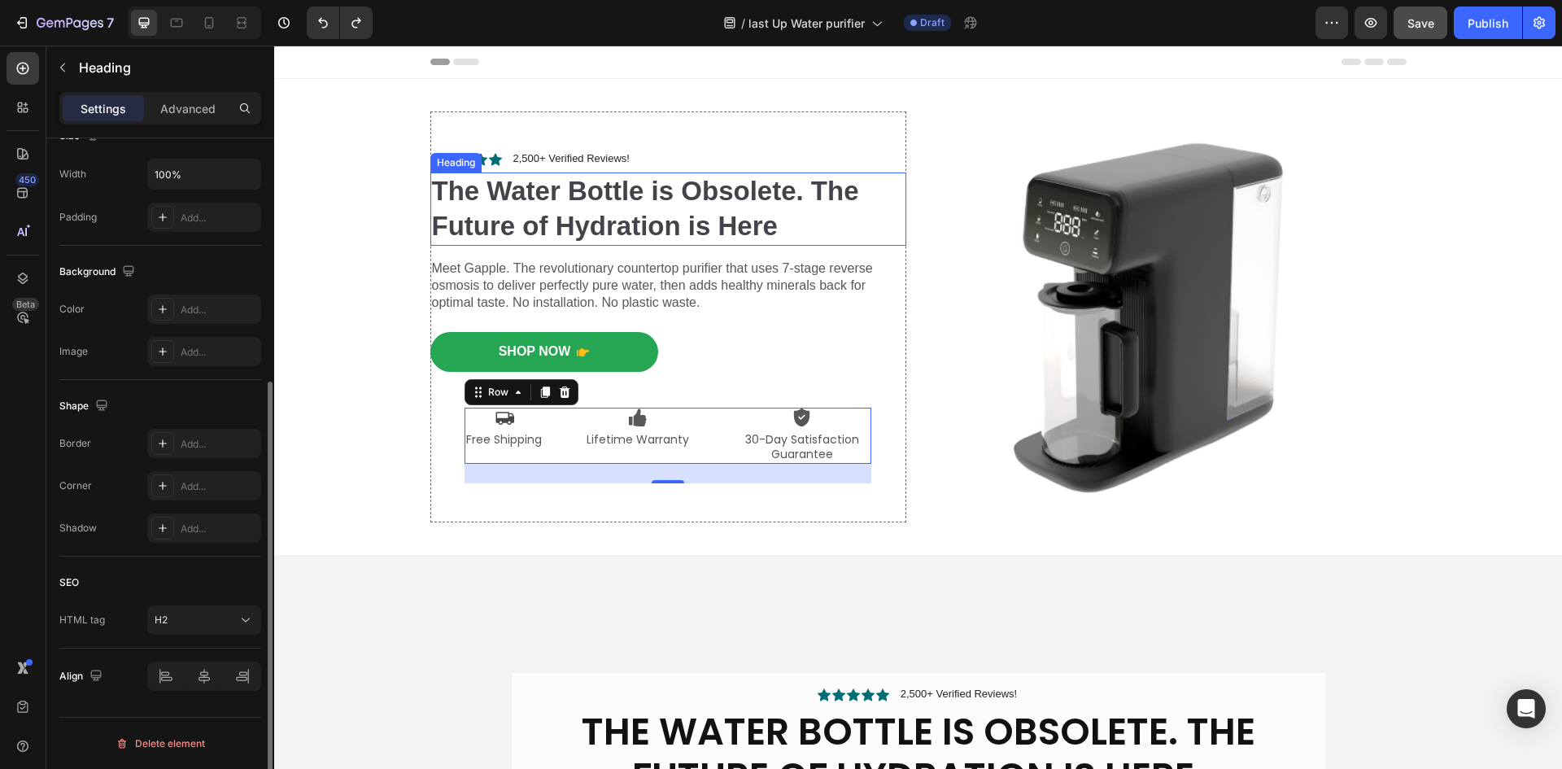
click at [572, 224] on strong "The Water Bottle is Obsolete. The Future of Hydration is Here" at bounding box center [645, 208] width 427 height 65
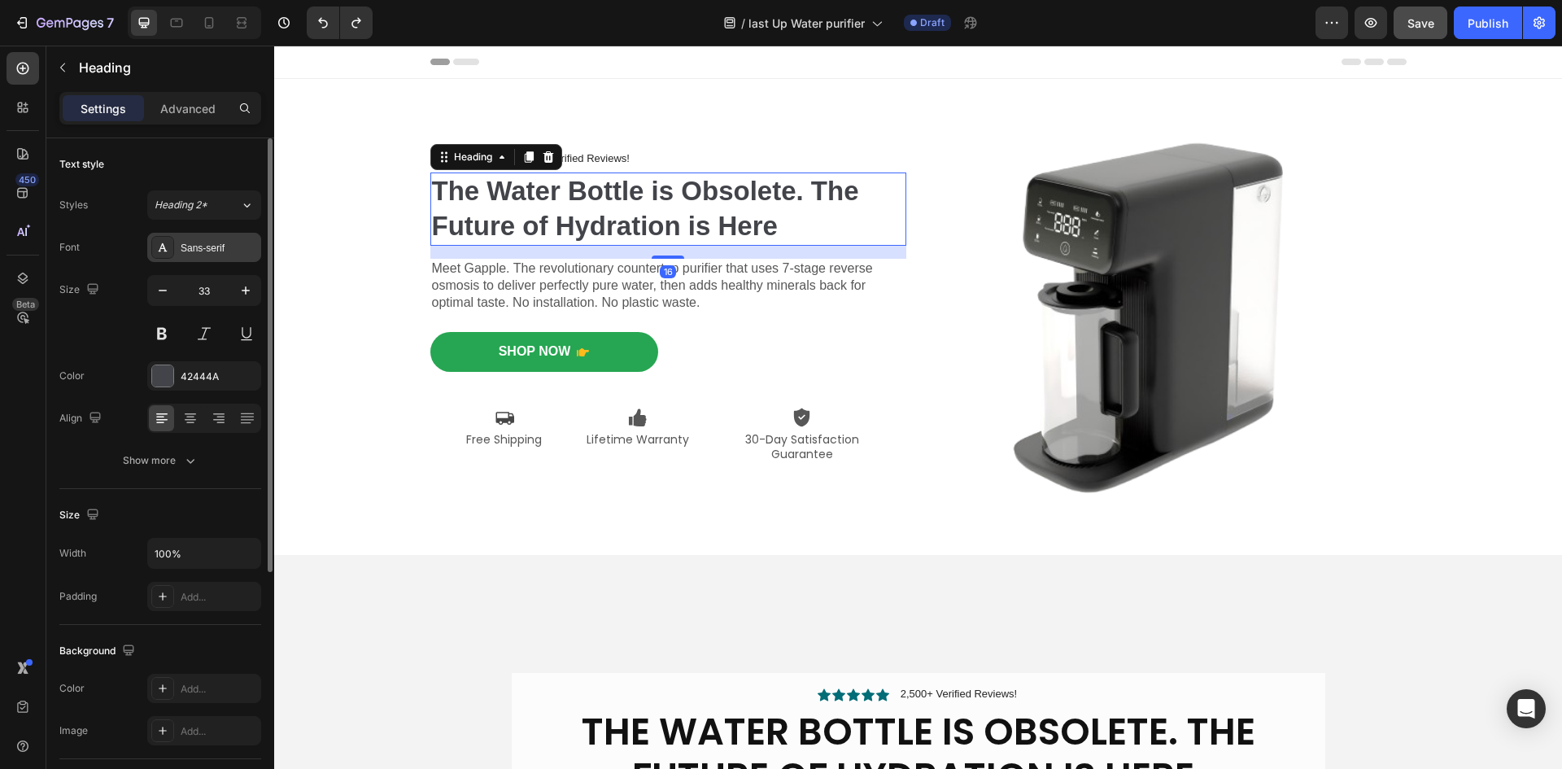
click at [184, 252] on div "Sans-serif" at bounding box center [219, 248] width 76 height 15
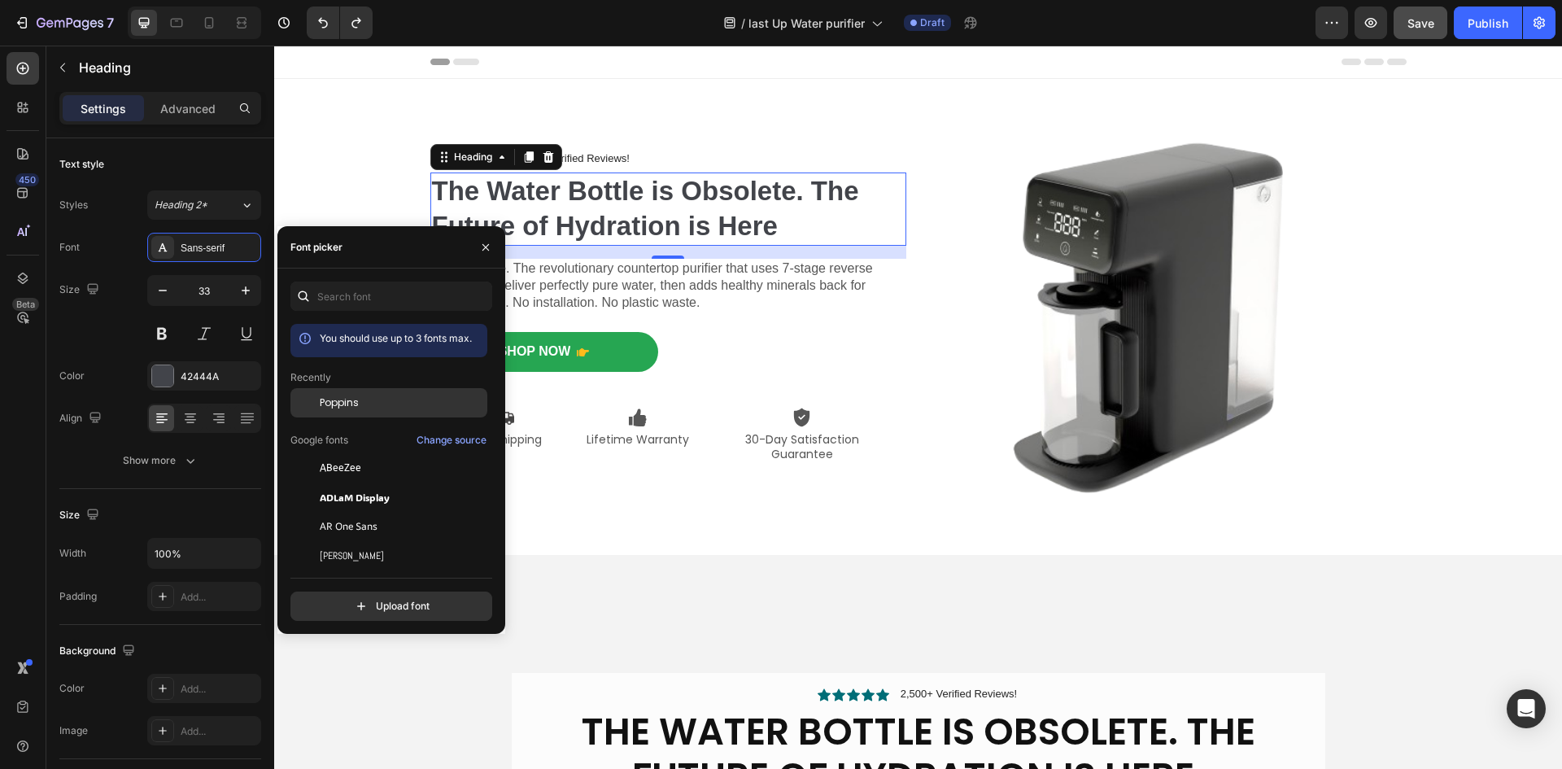
drag, startPoint x: 337, startPoint y: 408, endPoint x: 318, endPoint y: 405, distance: 19.0
click at [338, 407] on span "Poppins" at bounding box center [339, 402] width 39 height 15
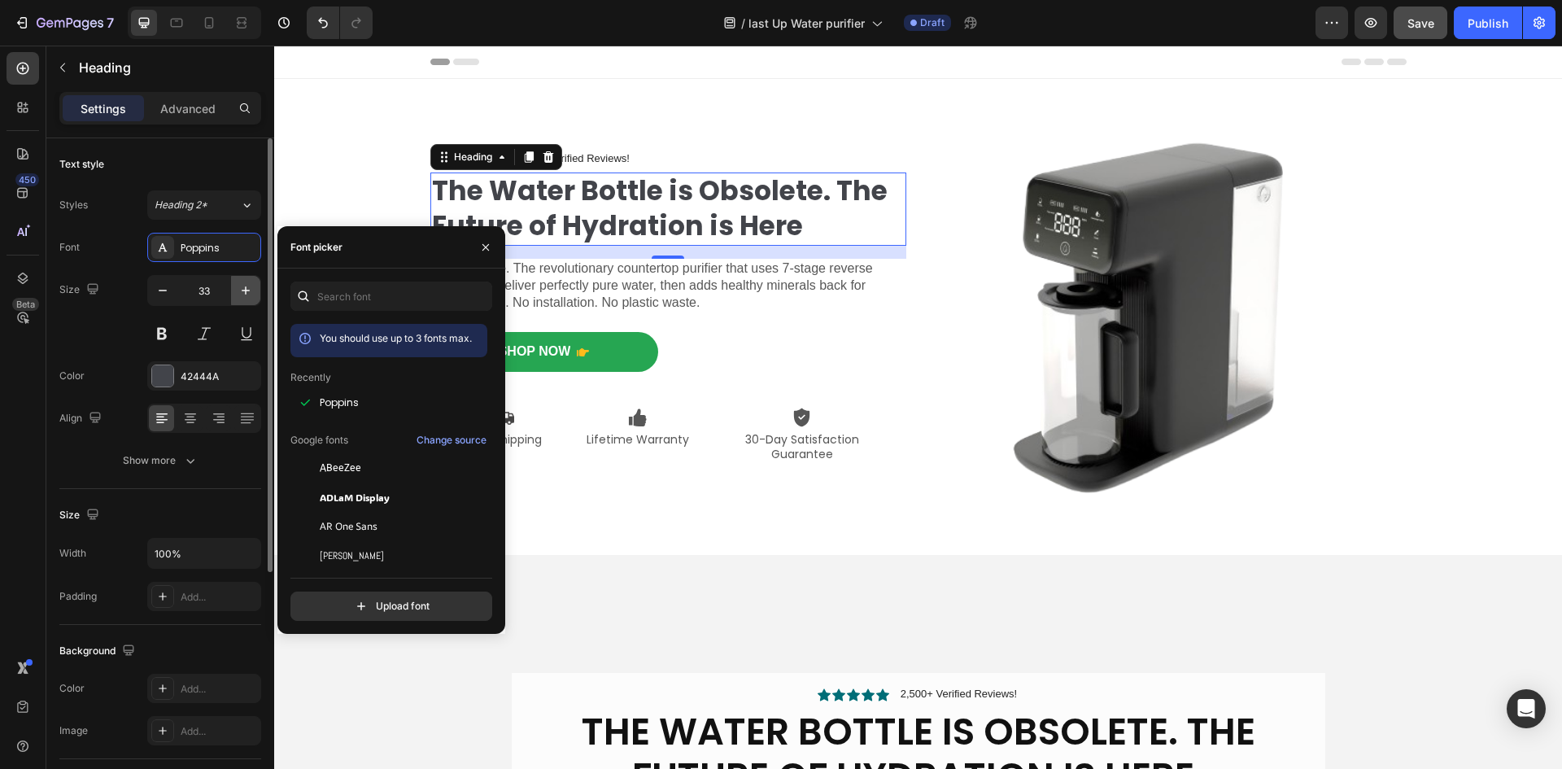
click at [241, 293] on icon "button" at bounding box center [245, 290] width 16 height 16
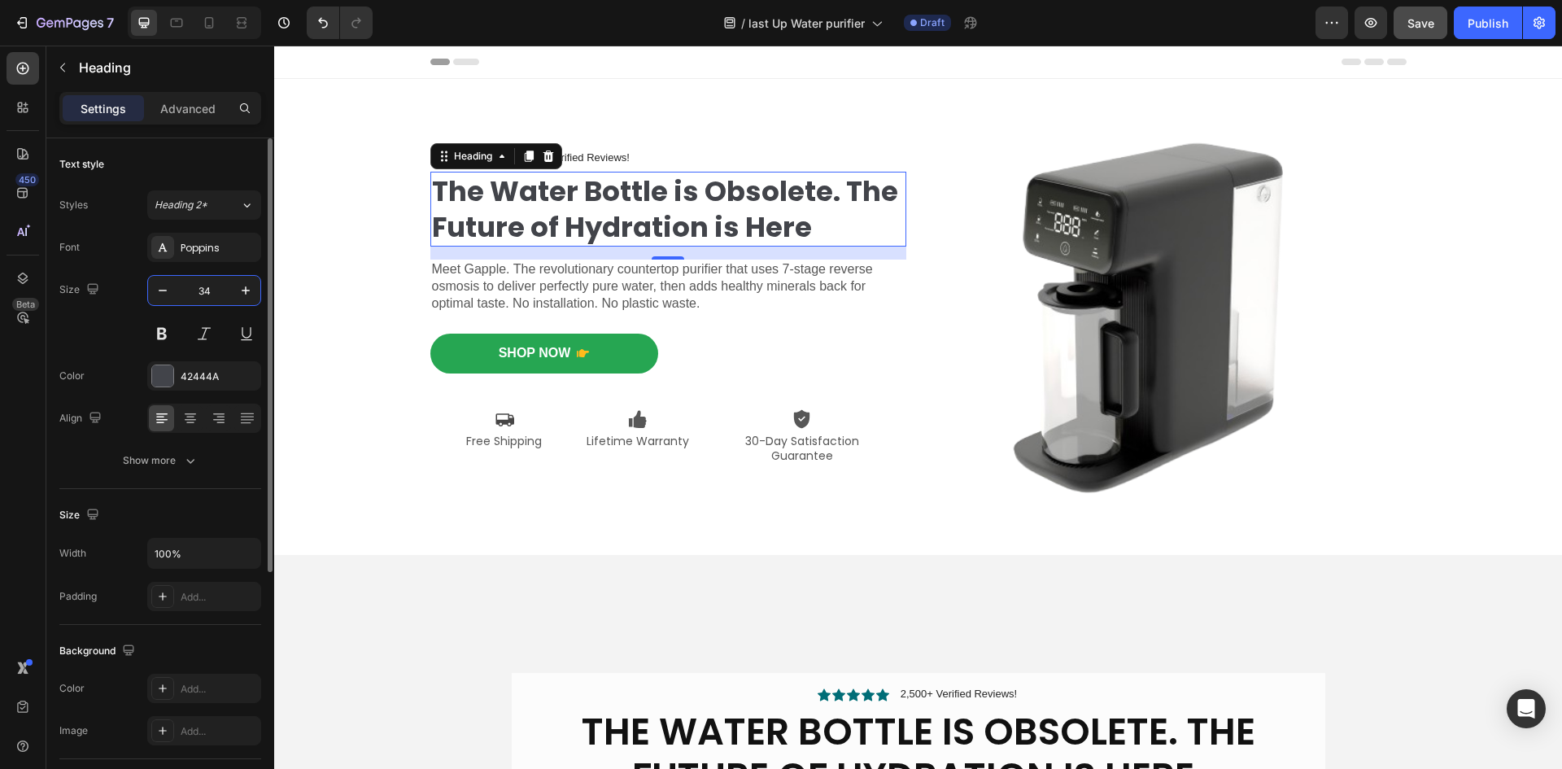
click at [215, 291] on input "34" at bounding box center [204, 290] width 54 height 29
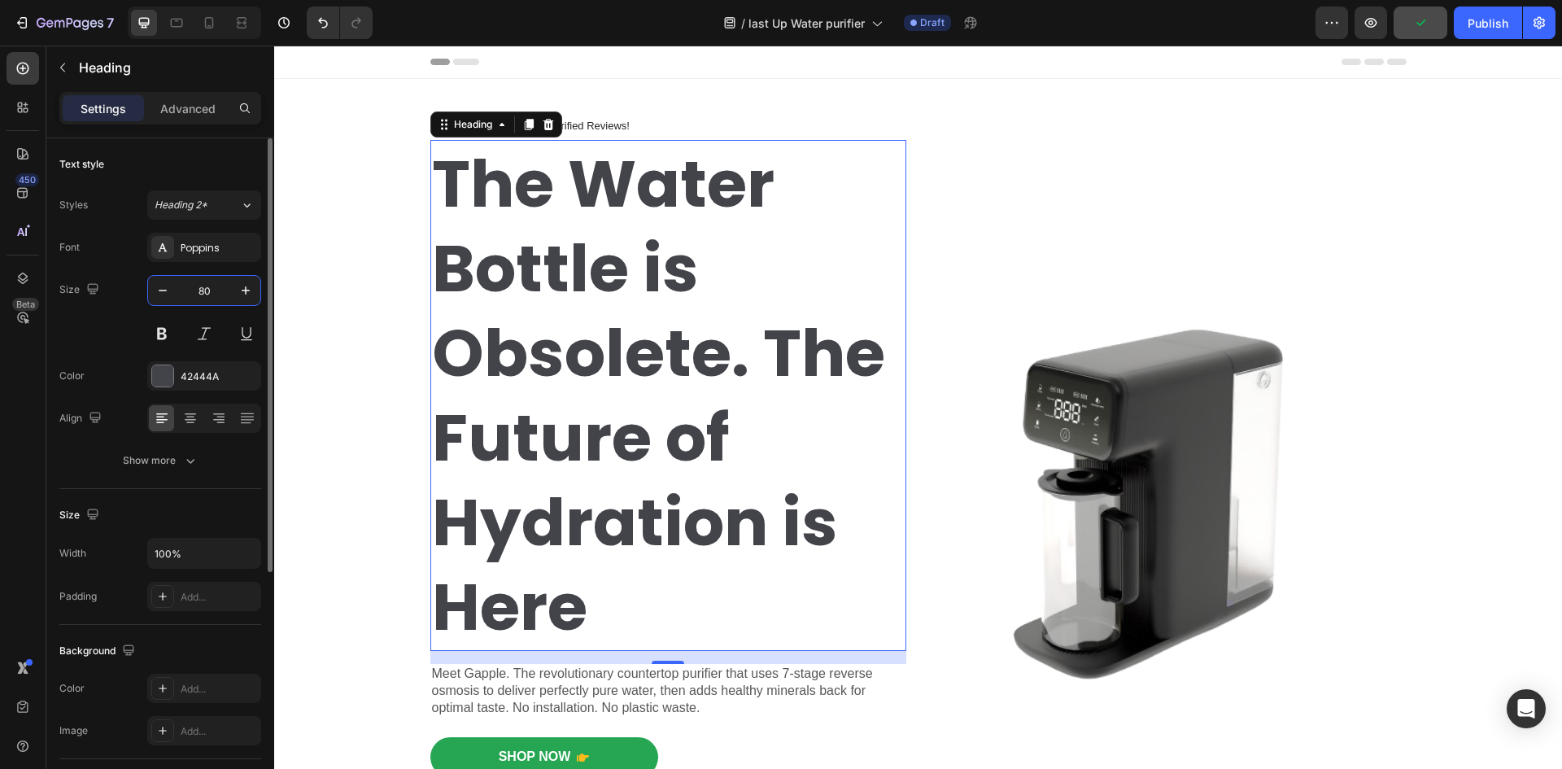
scroll to position [81, 0]
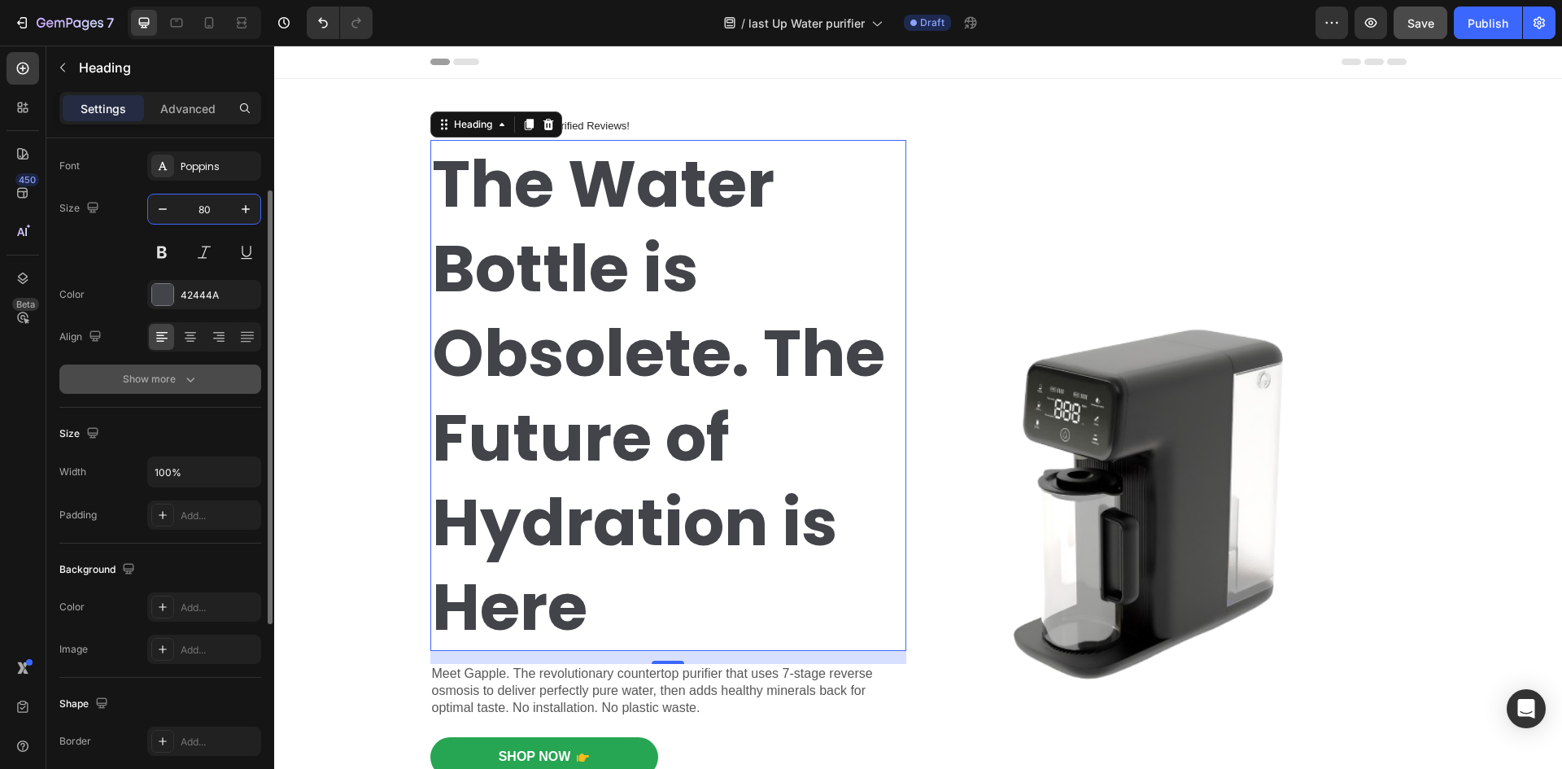
type input "80"
click at [183, 377] on icon "button" at bounding box center [190, 379] width 16 height 16
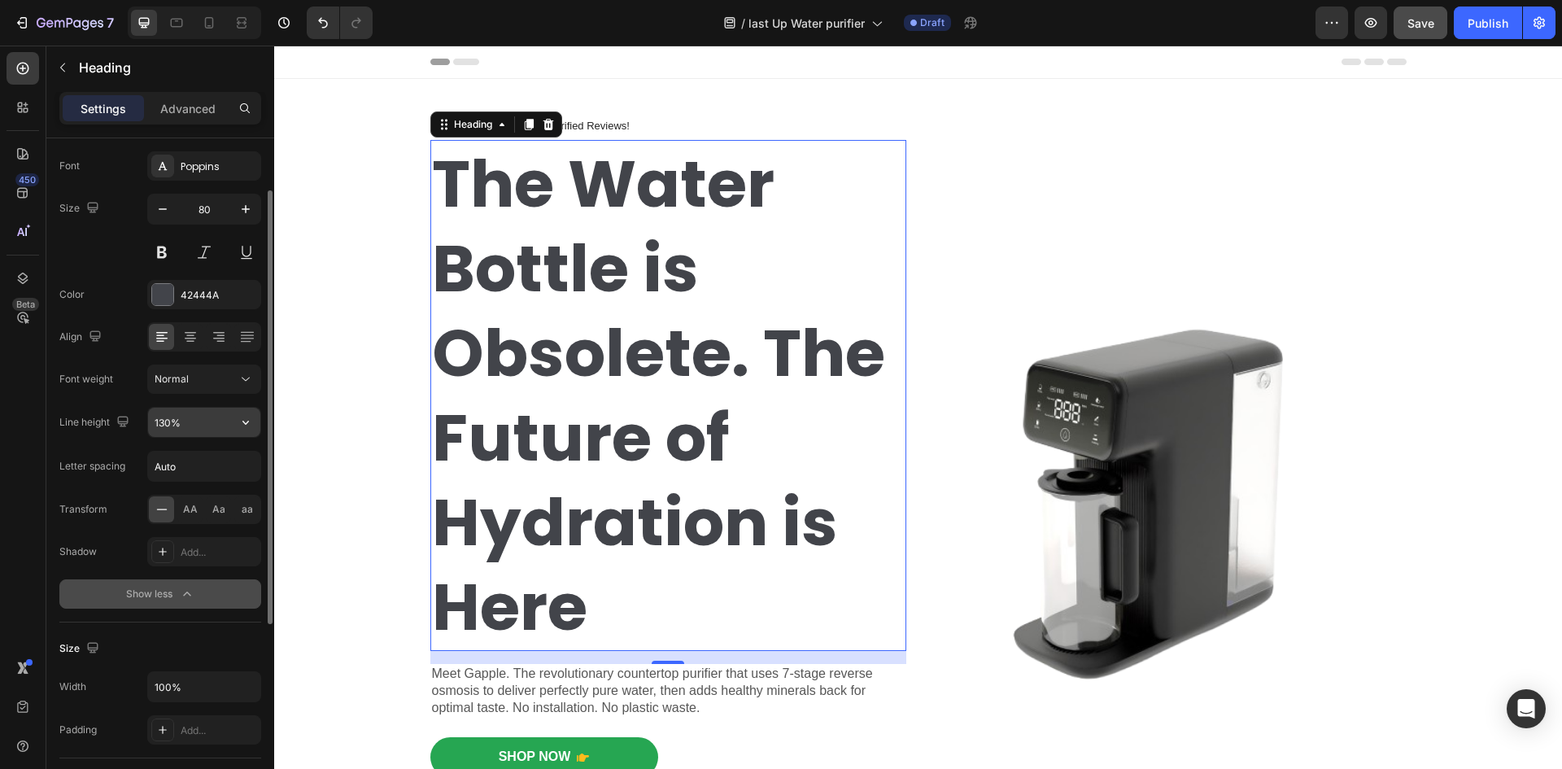
click at [192, 425] on input "130%" at bounding box center [204, 421] width 112 height 29
click at [250, 425] on icon "button" at bounding box center [245, 422] width 16 height 16
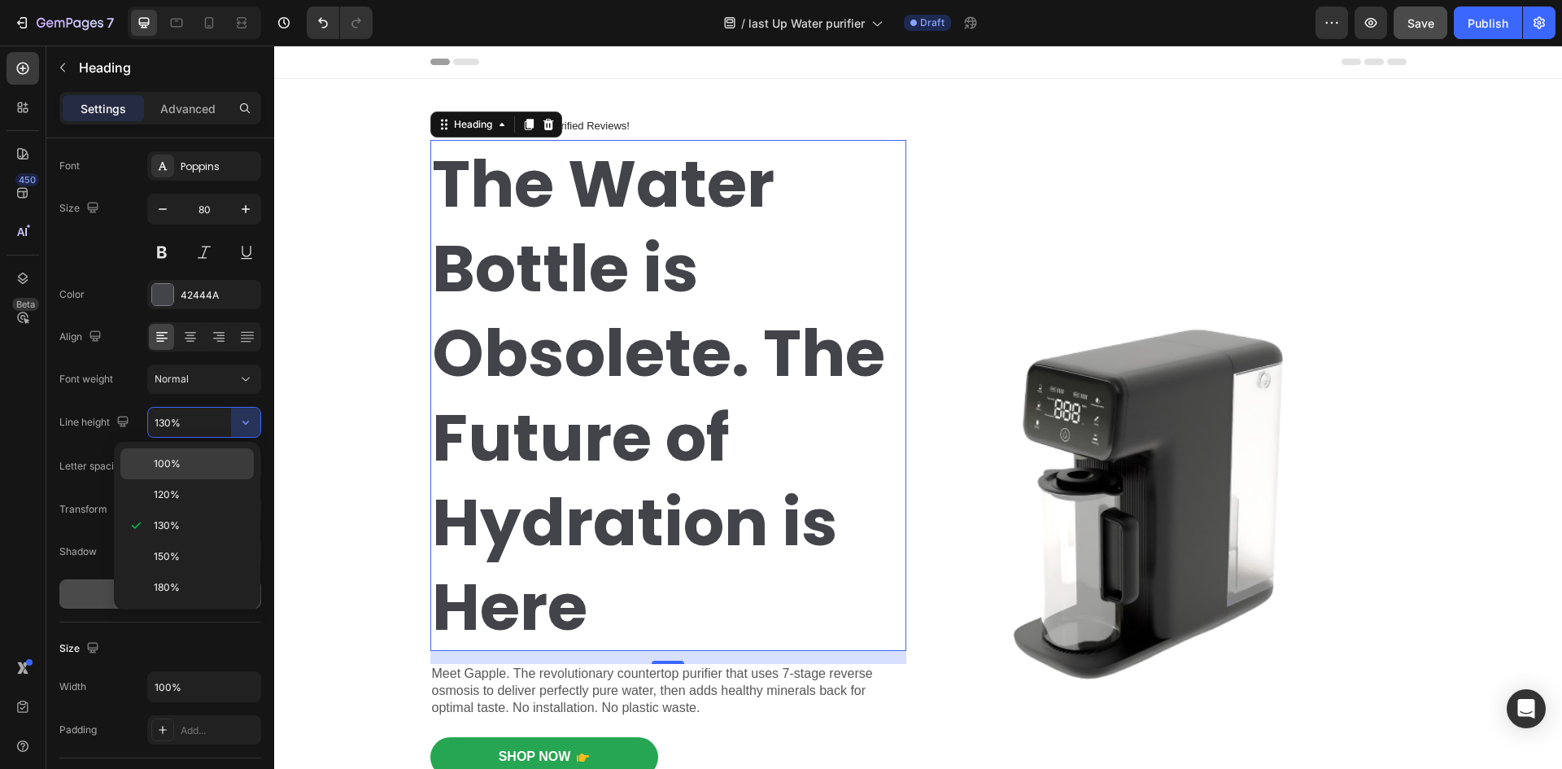
click at [182, 466] on p "100%" at bounding box center [200, 463] width 93 height 15
type input "100%"
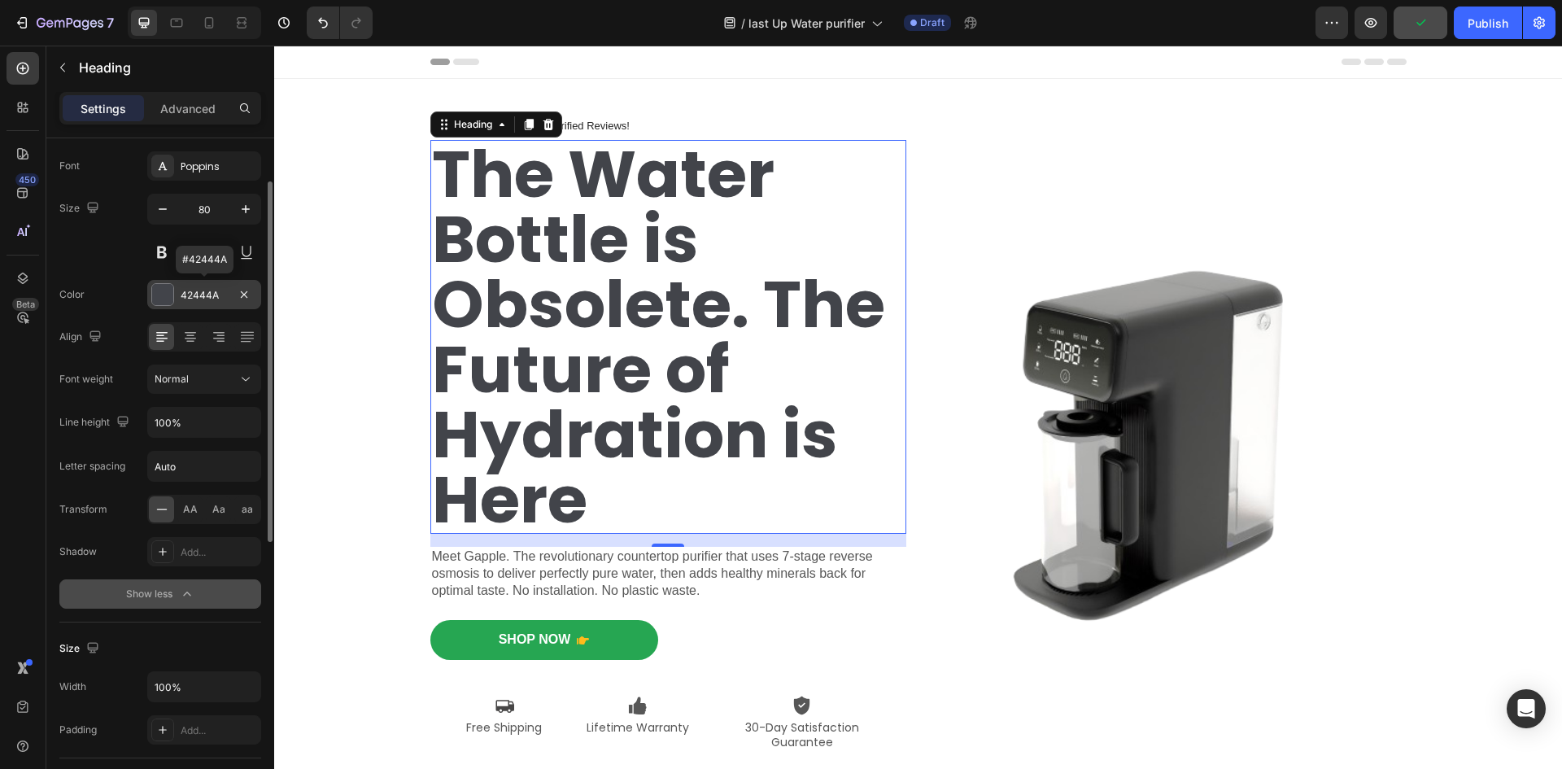
click at [164, 300] on div at bounding box center [162, 294] width 21 height 21
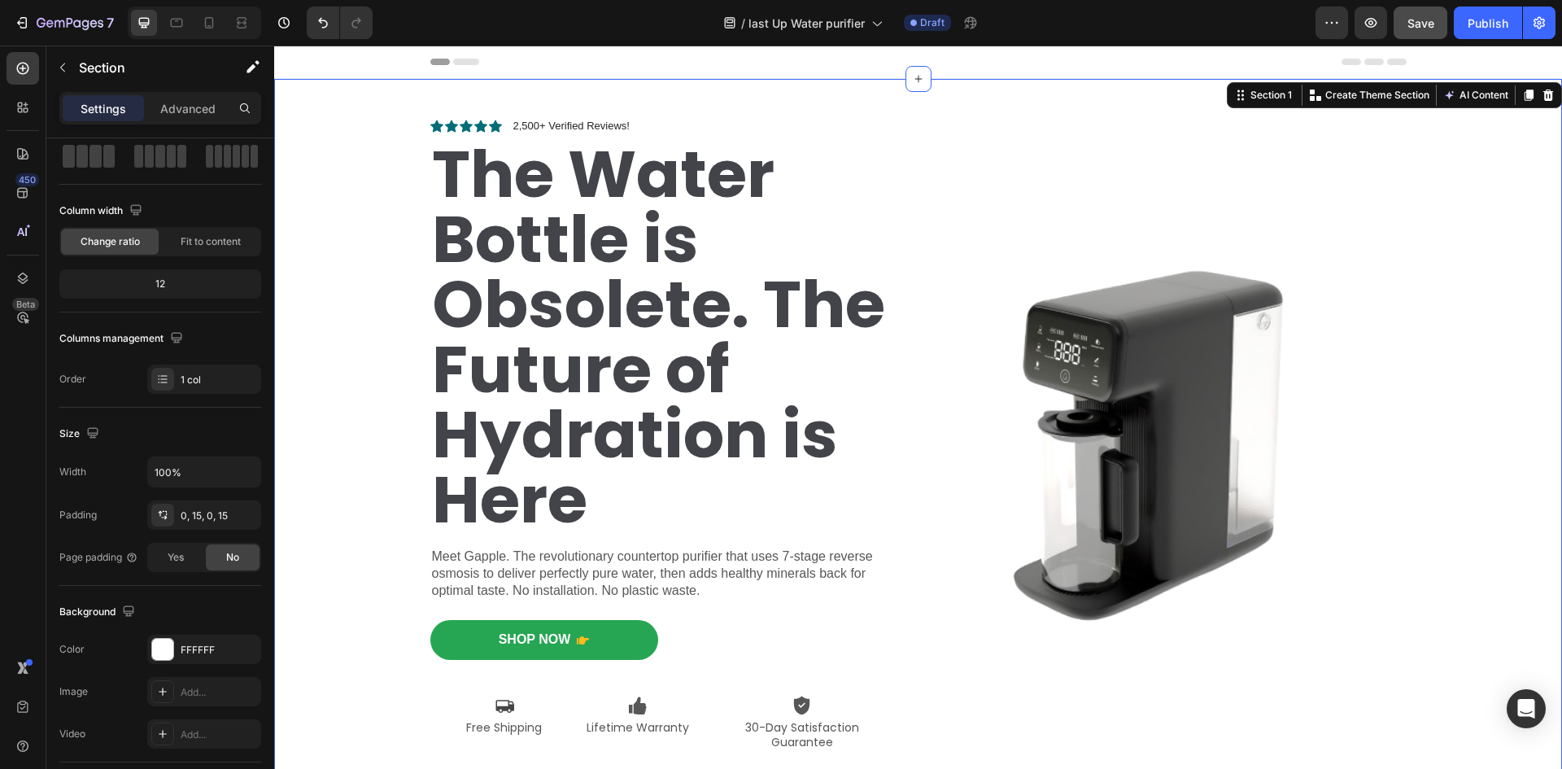
click at [325, 127] on div "Icon Icon Icon Icon Icon Icon List 2,500+ Verified Reviews! Text Block Row ⁠⁠⁠⁠…" at bounding box center [917, 444] width 1263 height 731
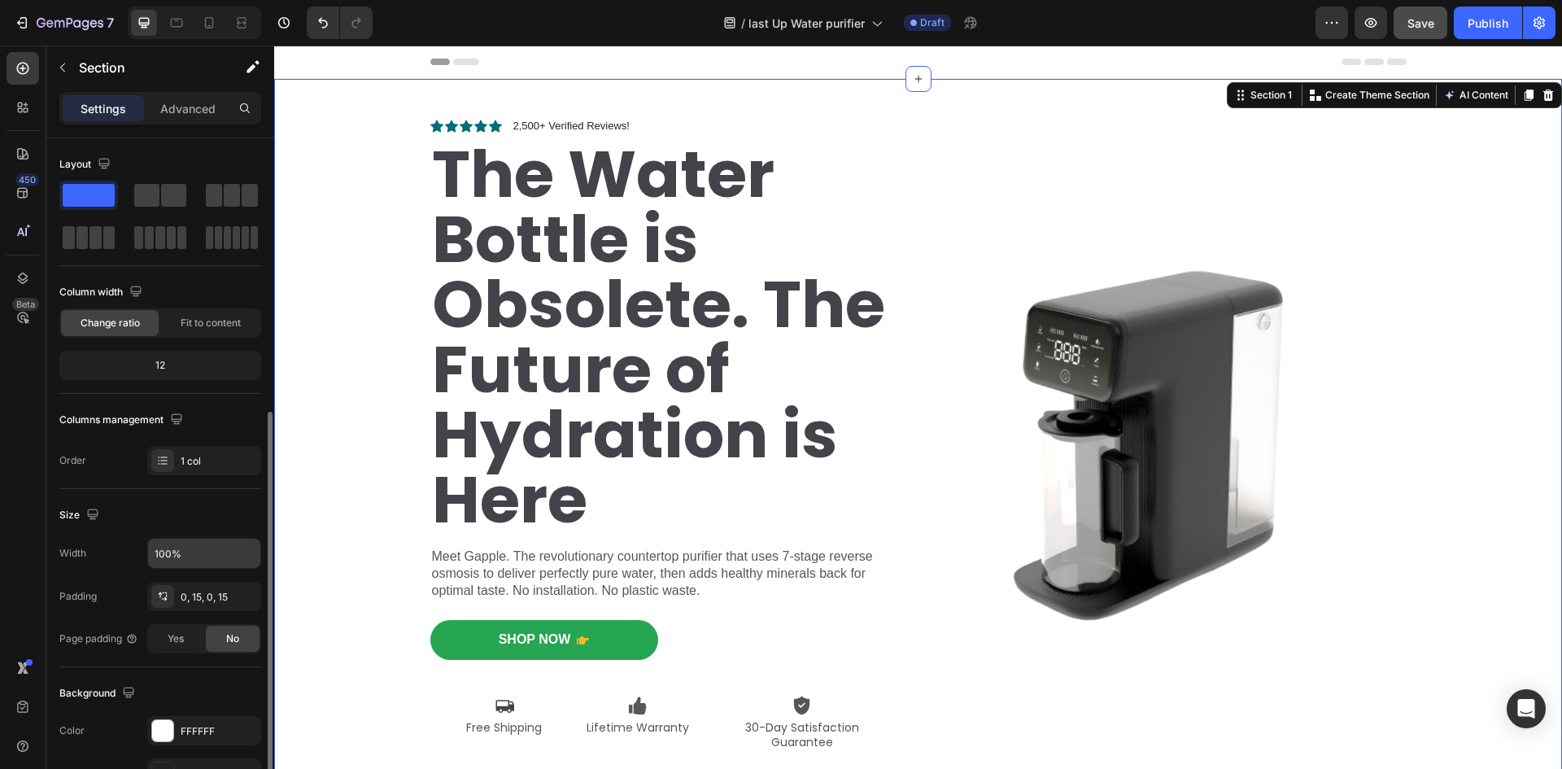
scroll to position [316, 0]
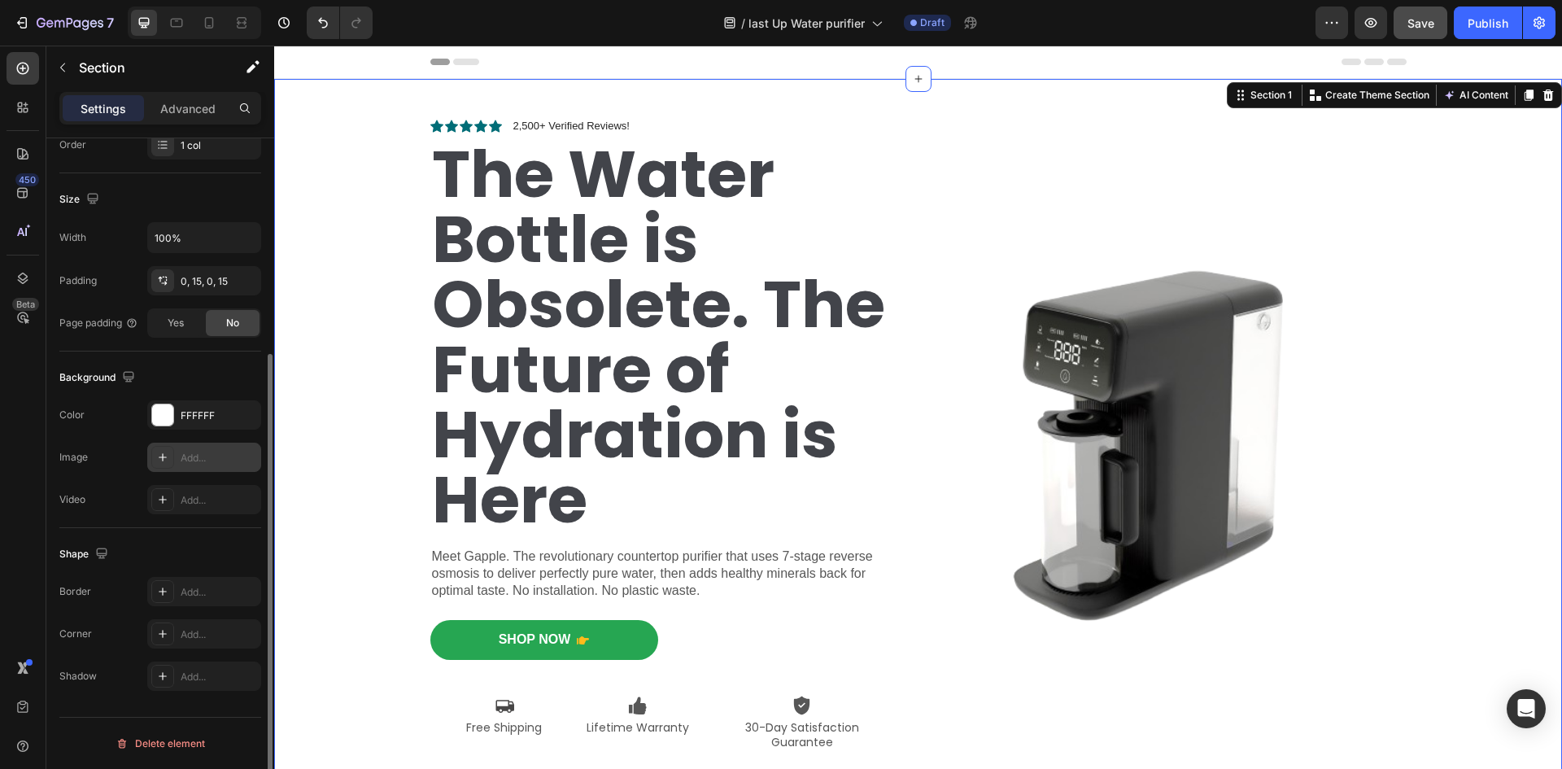
click at [188, 456] on div "Add..." at bounding box center [219, 458] width 76 height 15
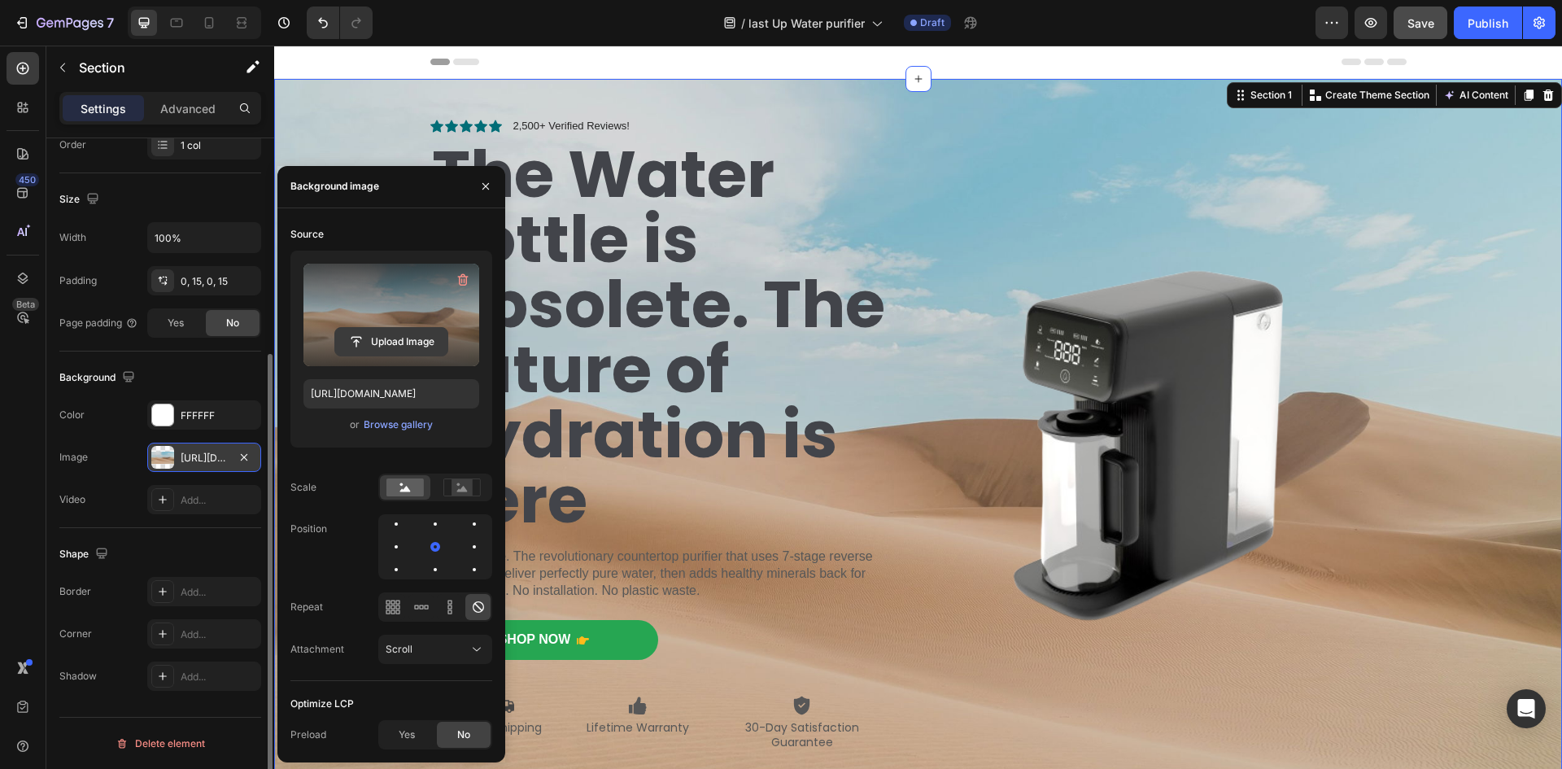
click at [401, 344] on input "file" at bounding box center [391, 342] width 112 height 28
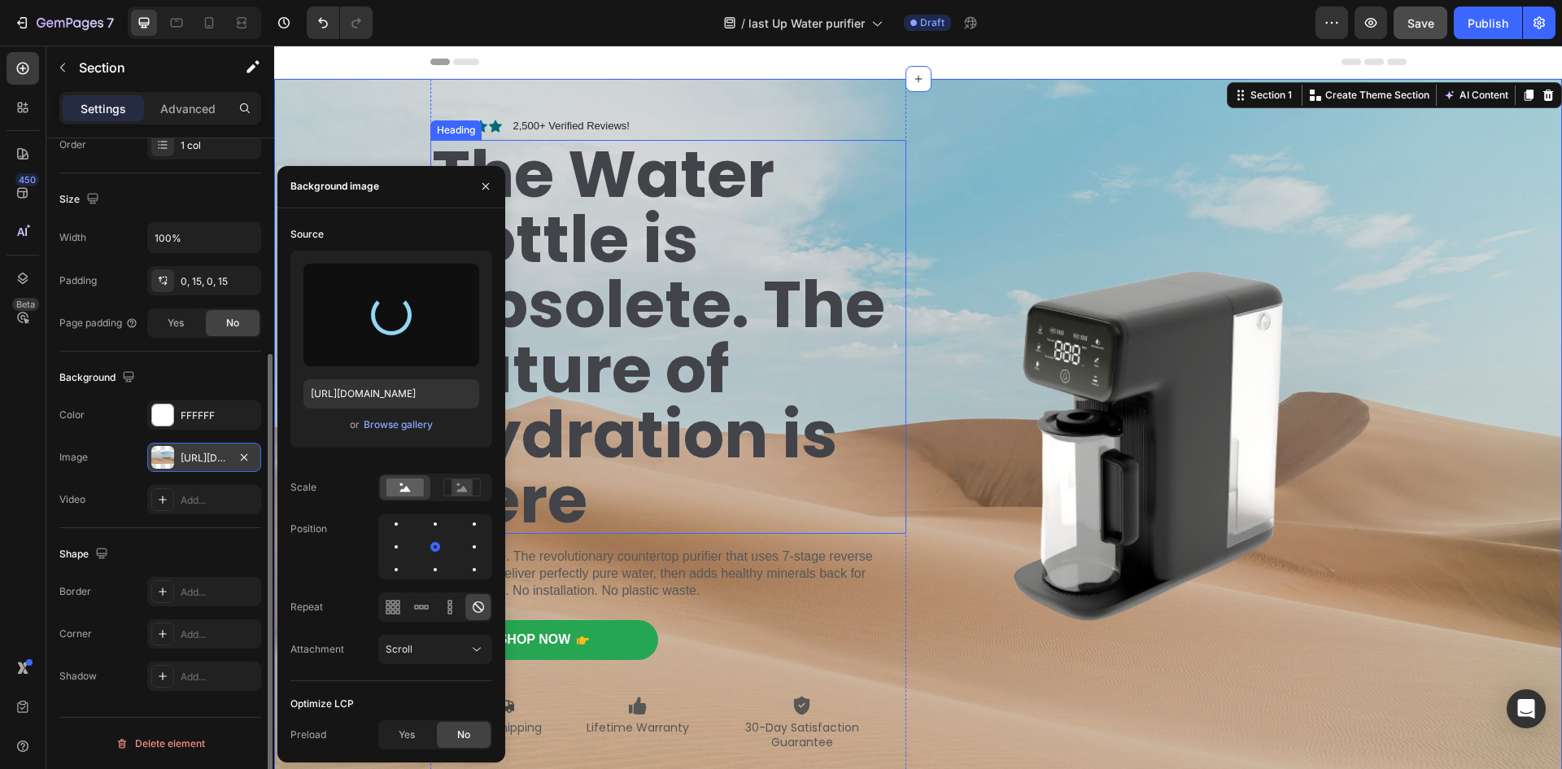
type input "[URL][DOMAIN_NAME]"
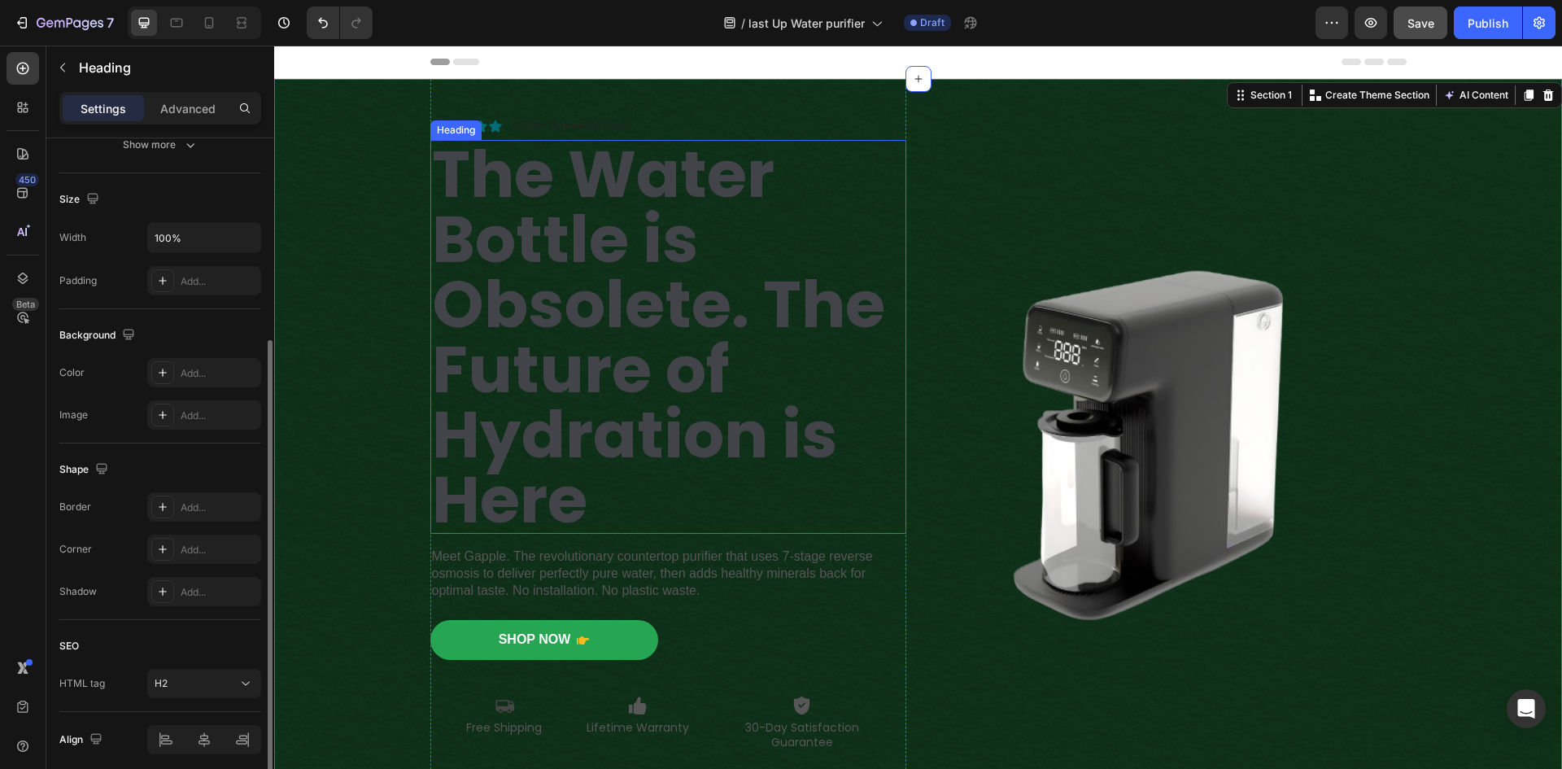
click at [596, 408] on strong "The Water Bottle is Obsolete. The Future of Hydration is Here" at bounding box center [658, 337] width 453 height 416
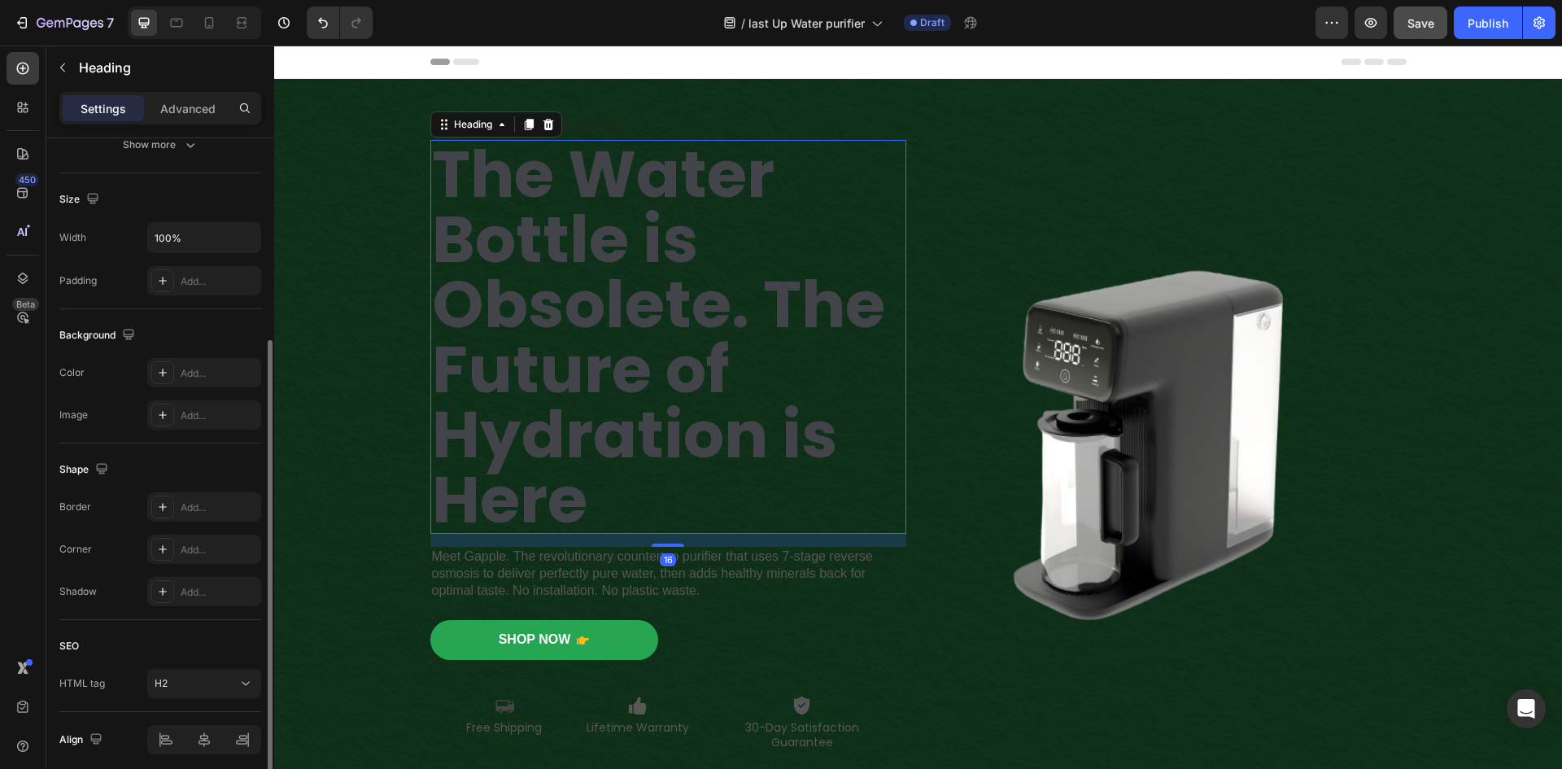
scroll to position [0, 0]
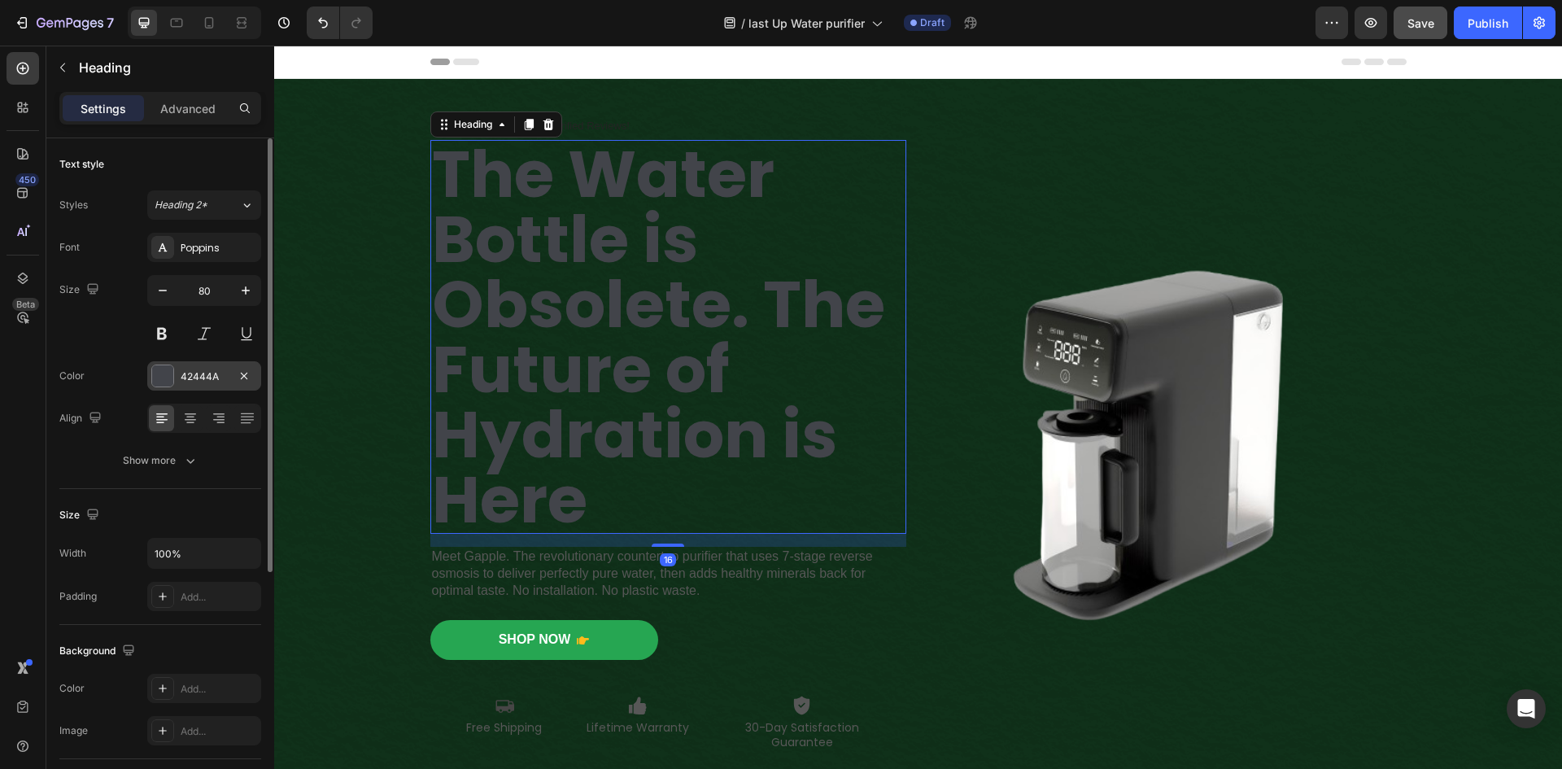
click at [158, 381] on div at bounding box center [162, 375] width 21 height 21
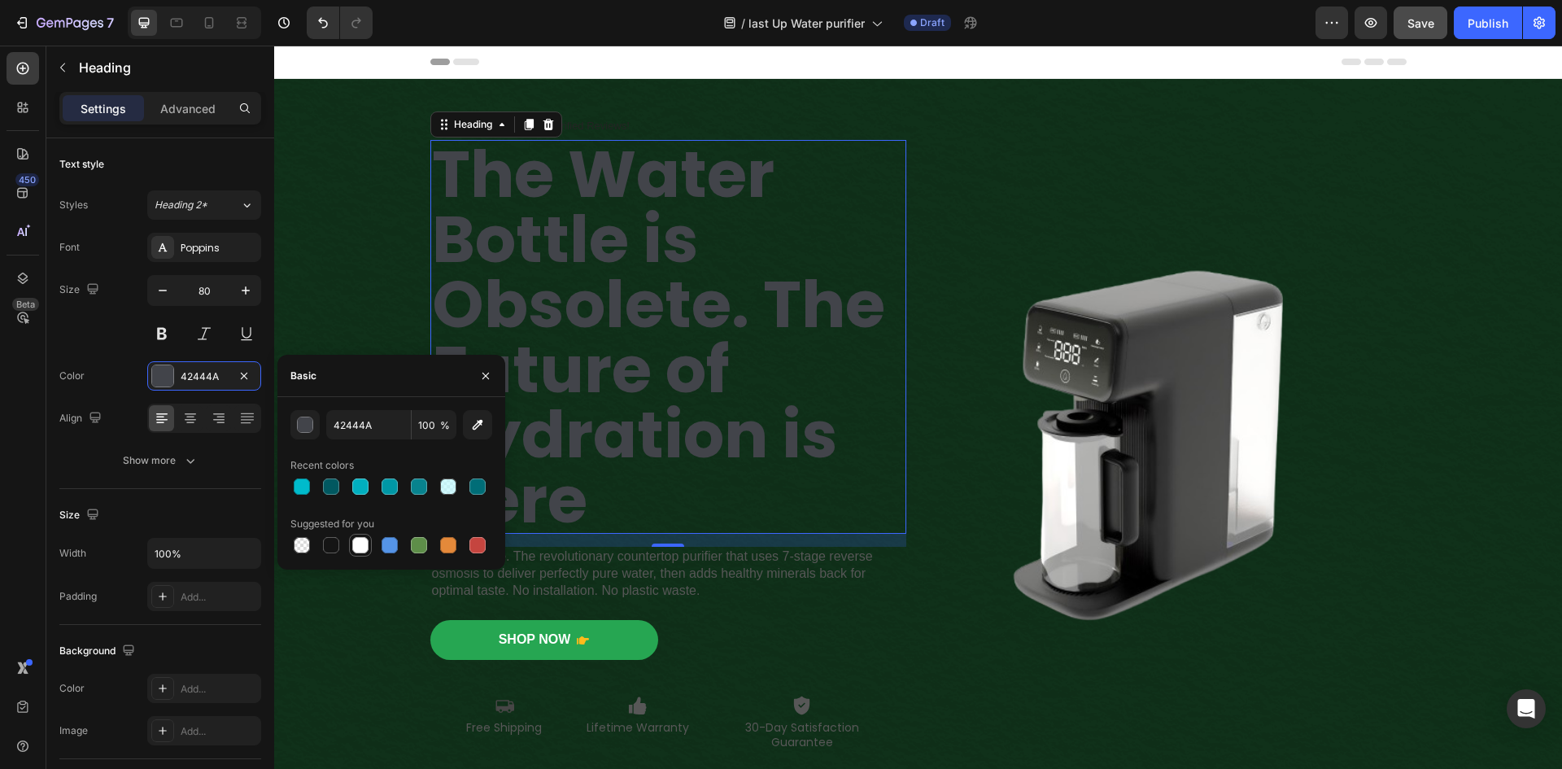
click at [359, 543] on div at bounding box center [360, 545] width 16 height 16
type input "FFFFFF"
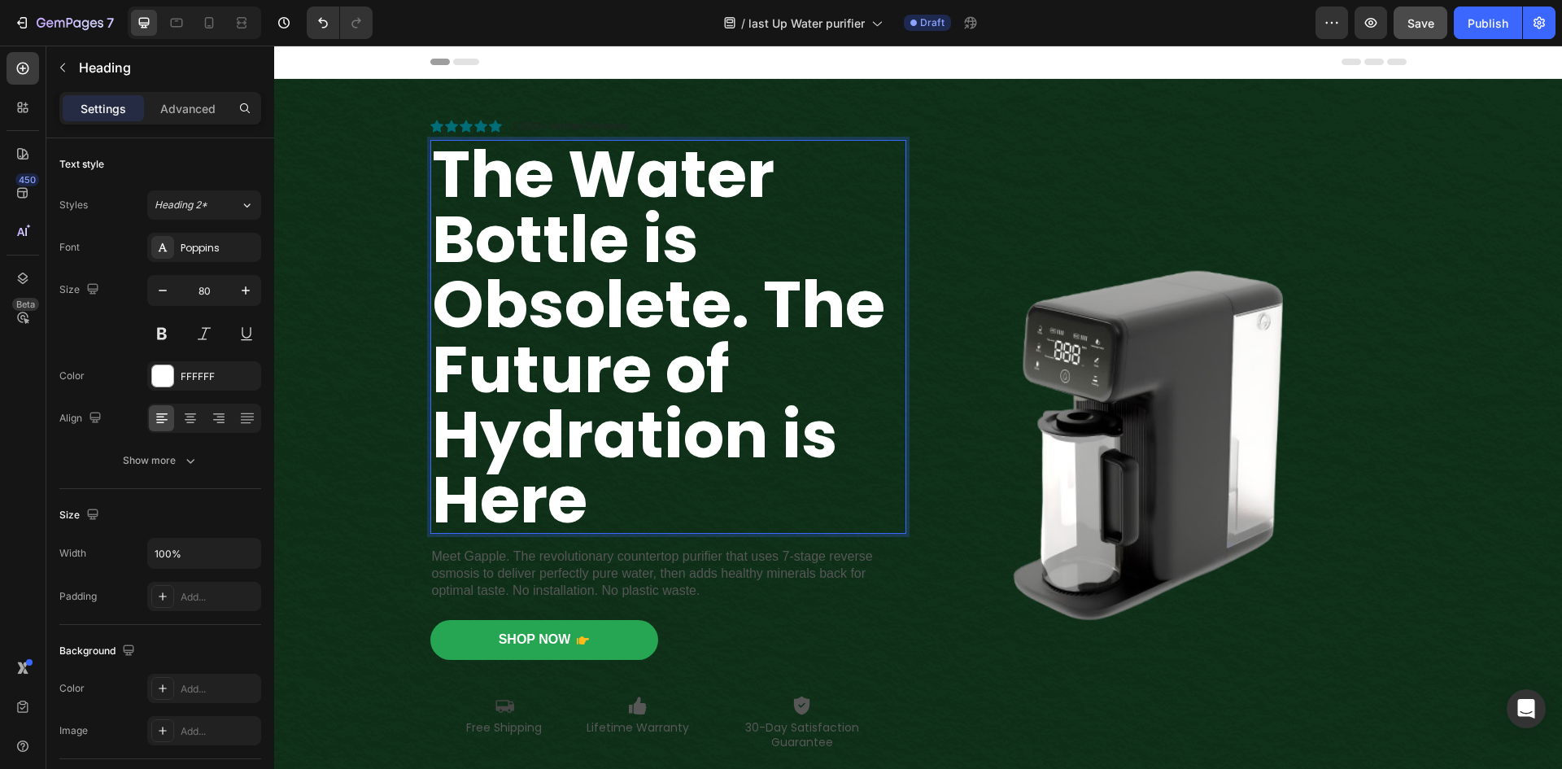
click at [729, 362] on p "The Water Bottle is Obsolete. The Future of Hydration is Here" at bounding box center [668, 337] width 473 height 390
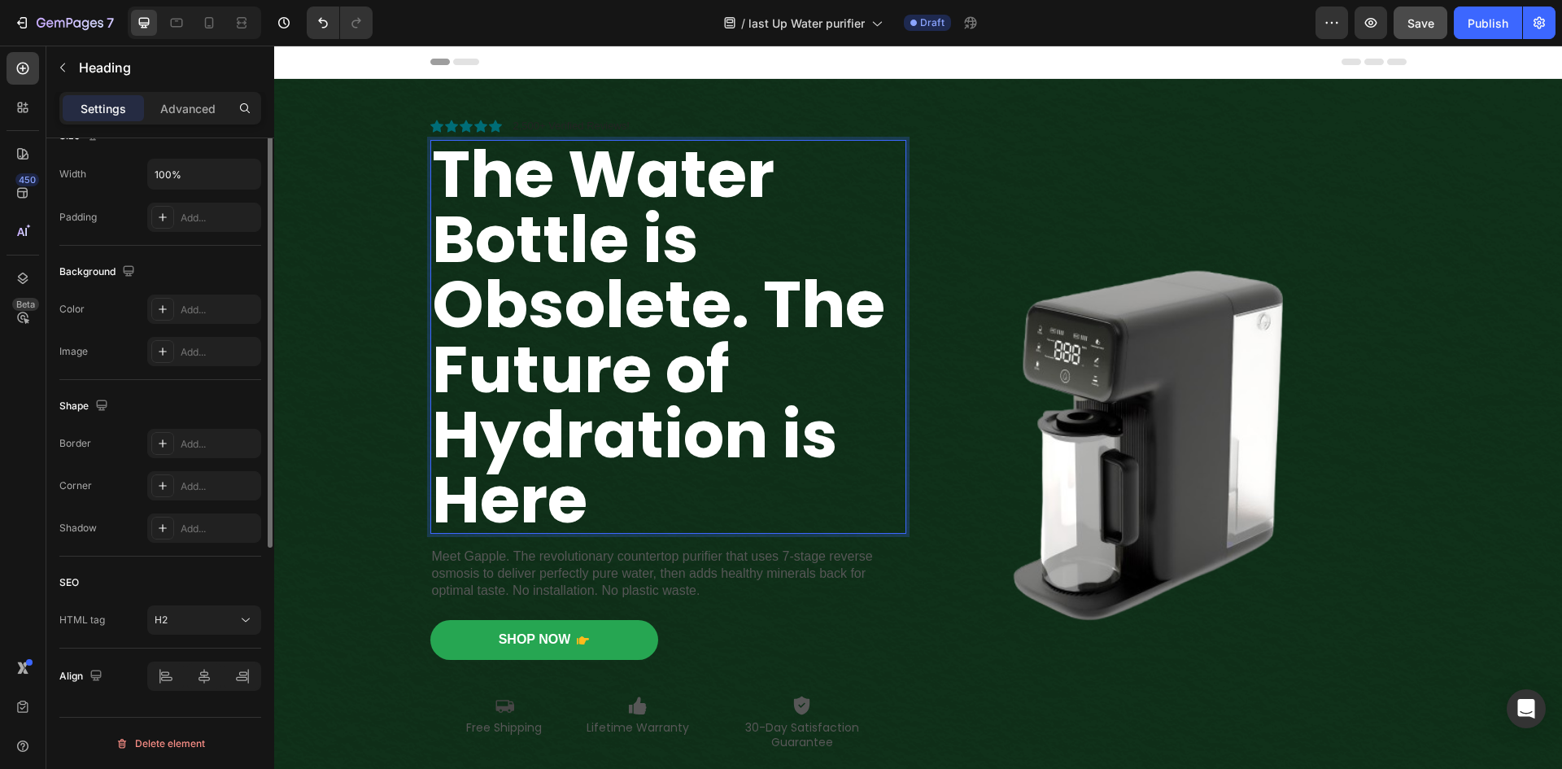
scroll to position [135, 0]
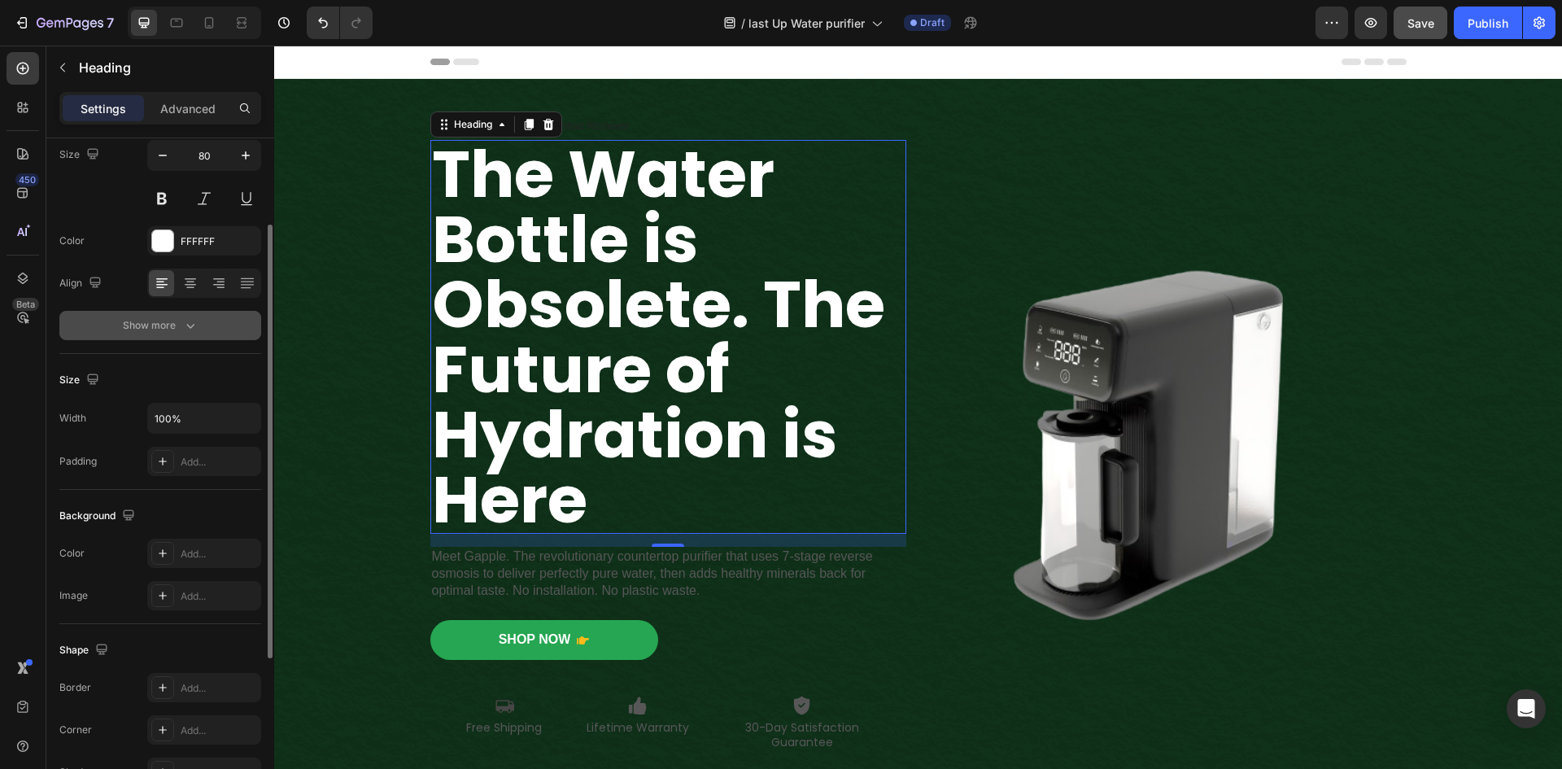
click at [170, 335] on button "Show more" at bounding box center [160, 325] width 202 height 29
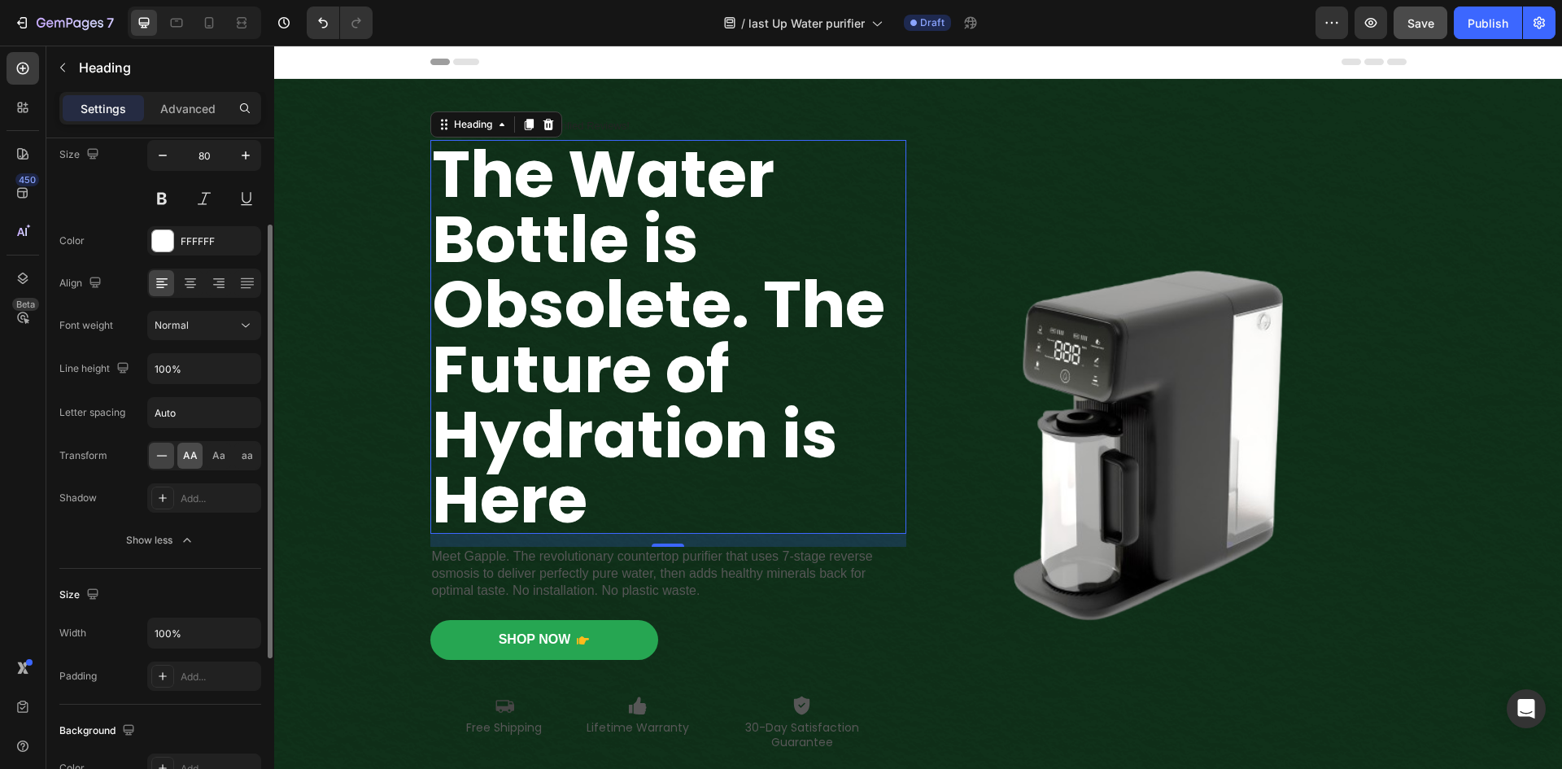
click at [194, 466] on div "AA" at bounding box center [189, 455] width 25 height 26
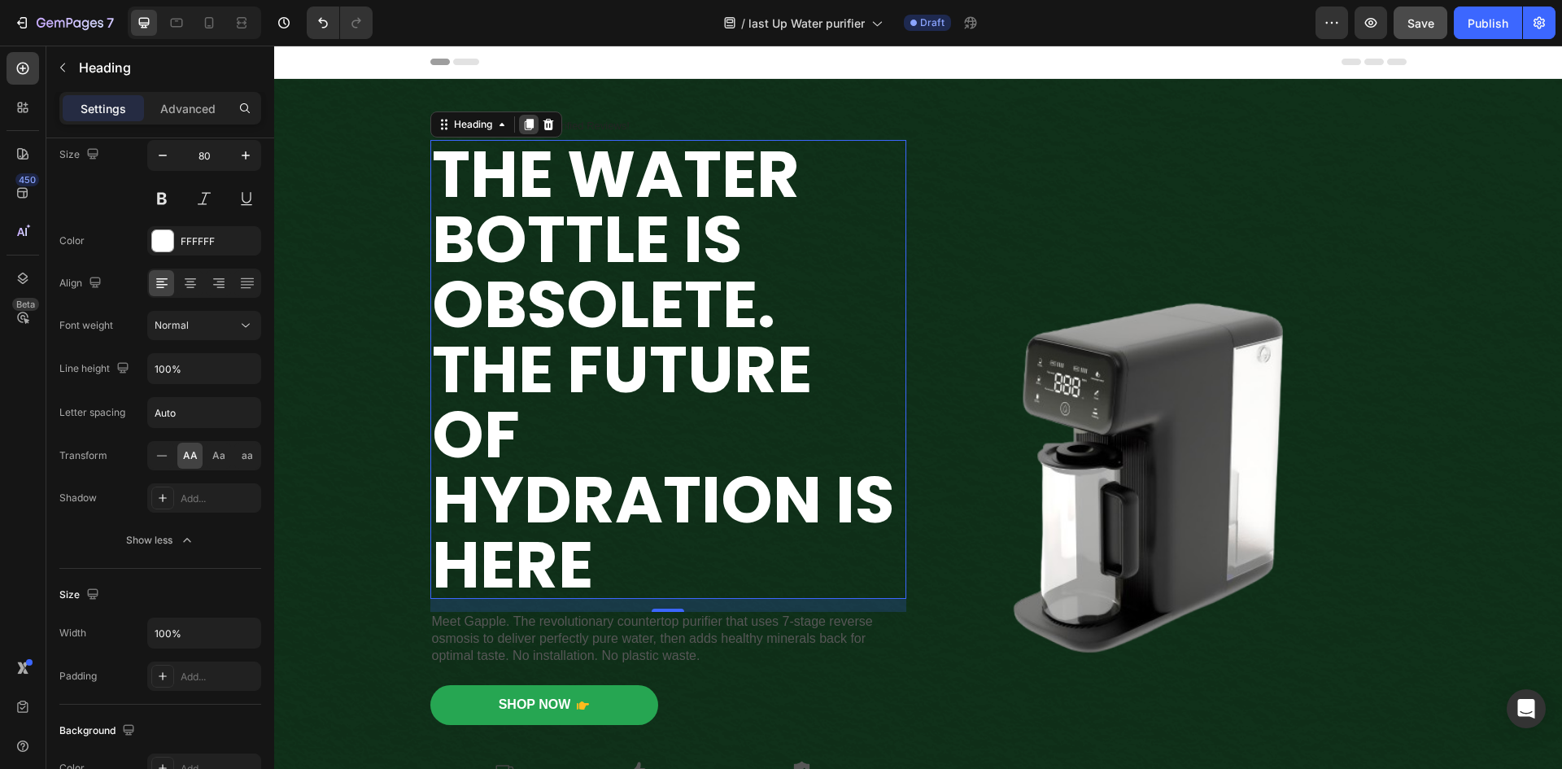
click at [524, 128] on icon at bounding box center [528, 124] width 9 height 11
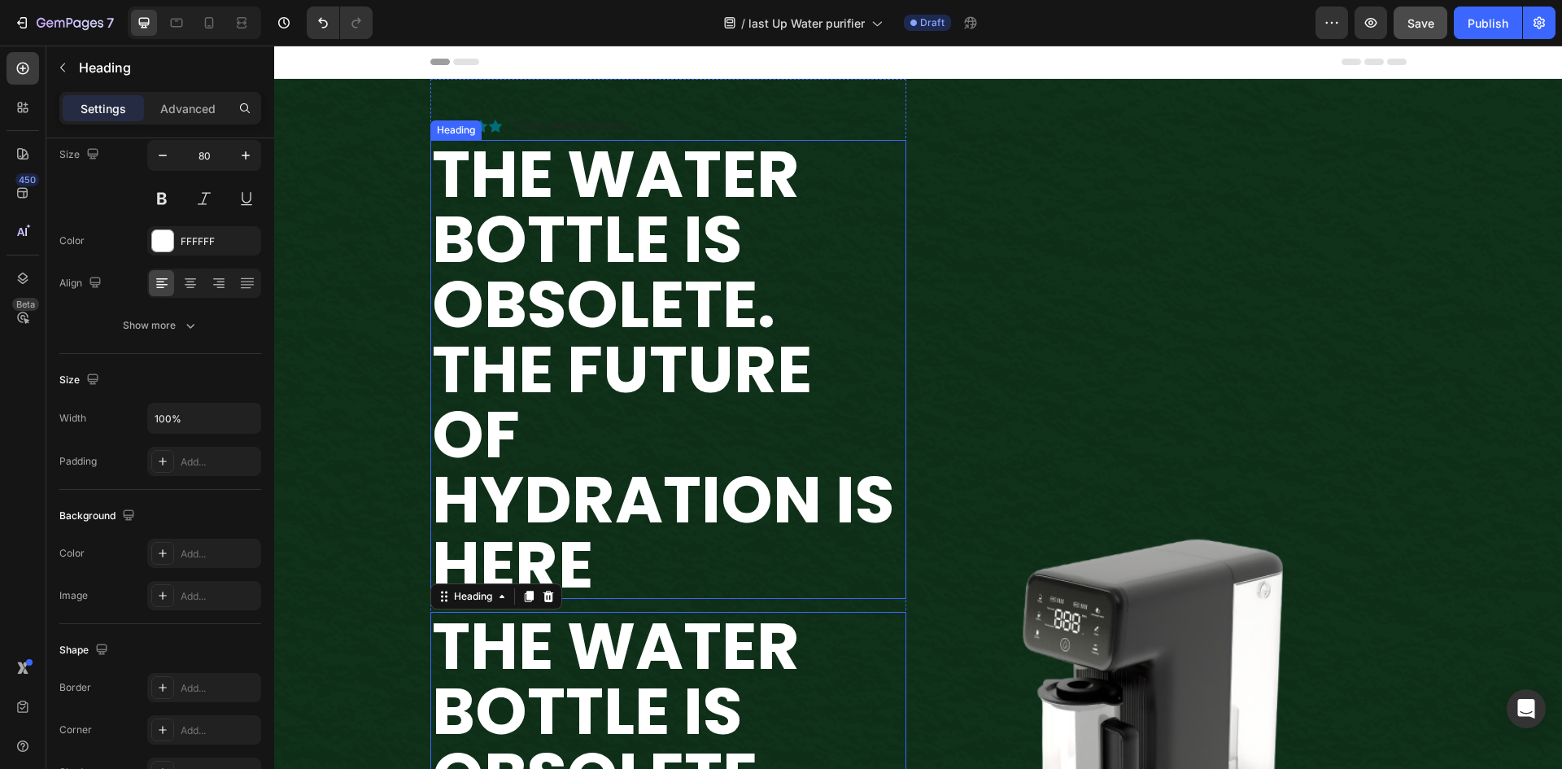
scroll to position [26, 0]
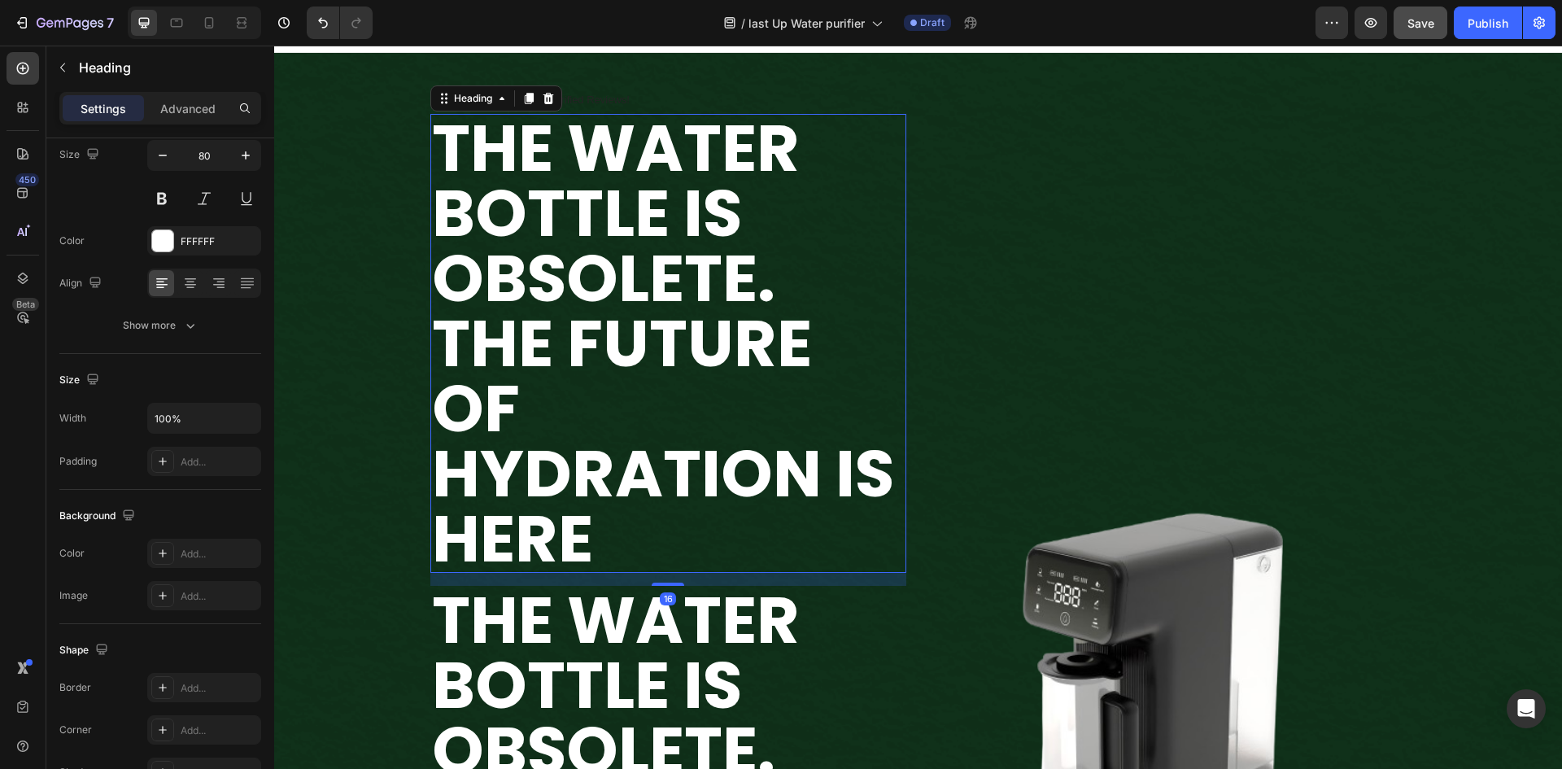
click at [649, 339] on strong "The Water Bottle is Obsolete. The Future of Hydration is Here" at bounding box center [663, 342] width 462 height 481
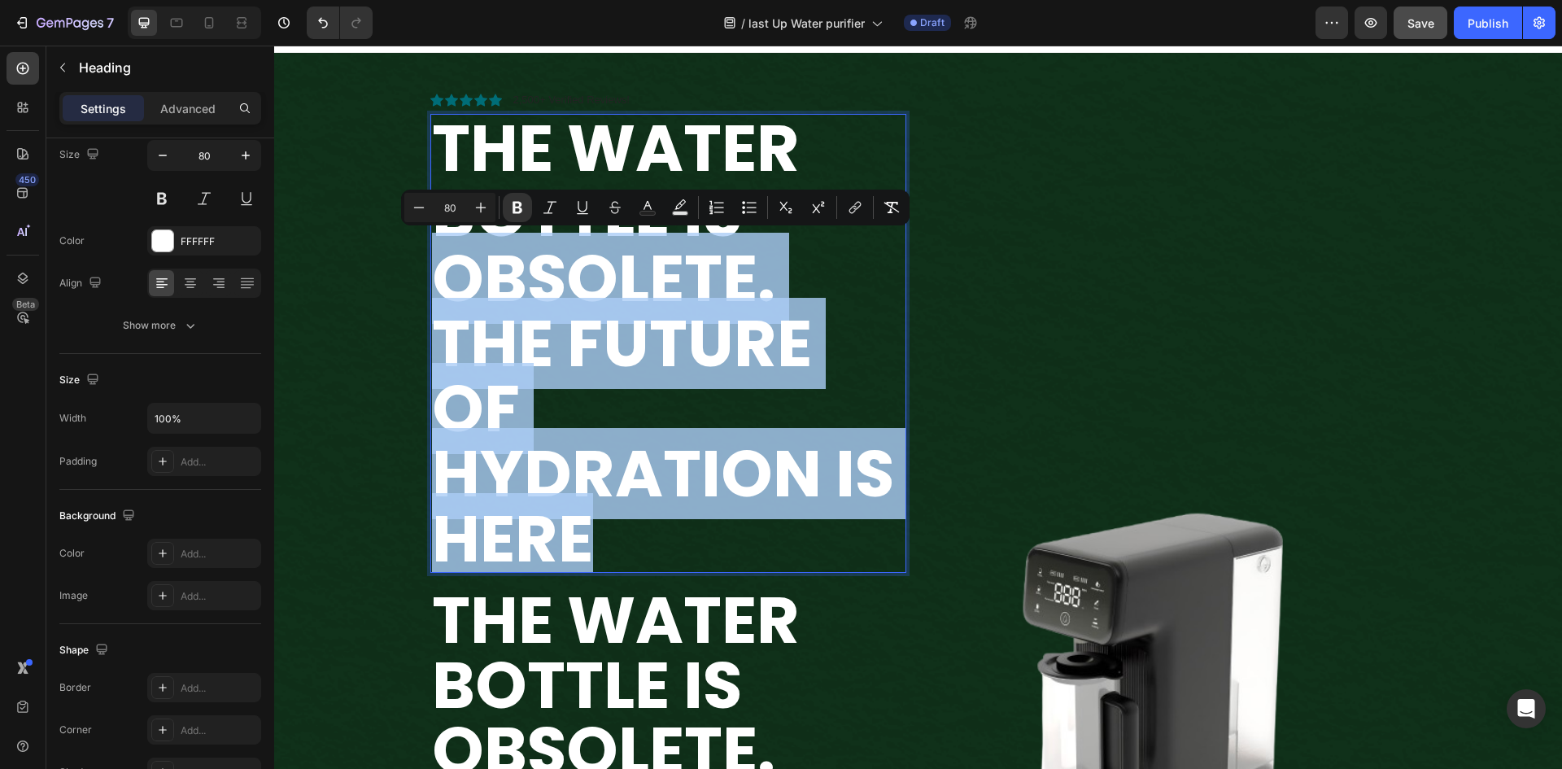
drag, startPoint x: 605, startPoint y: 529, endPoint x: 442, endPoint y: 289, distance: 289.9
click at [442, 289] on p "The Water Bottle is Obsolete. The Future of Hydration is Here" at bounding box center [668, 342] width 473 height 455
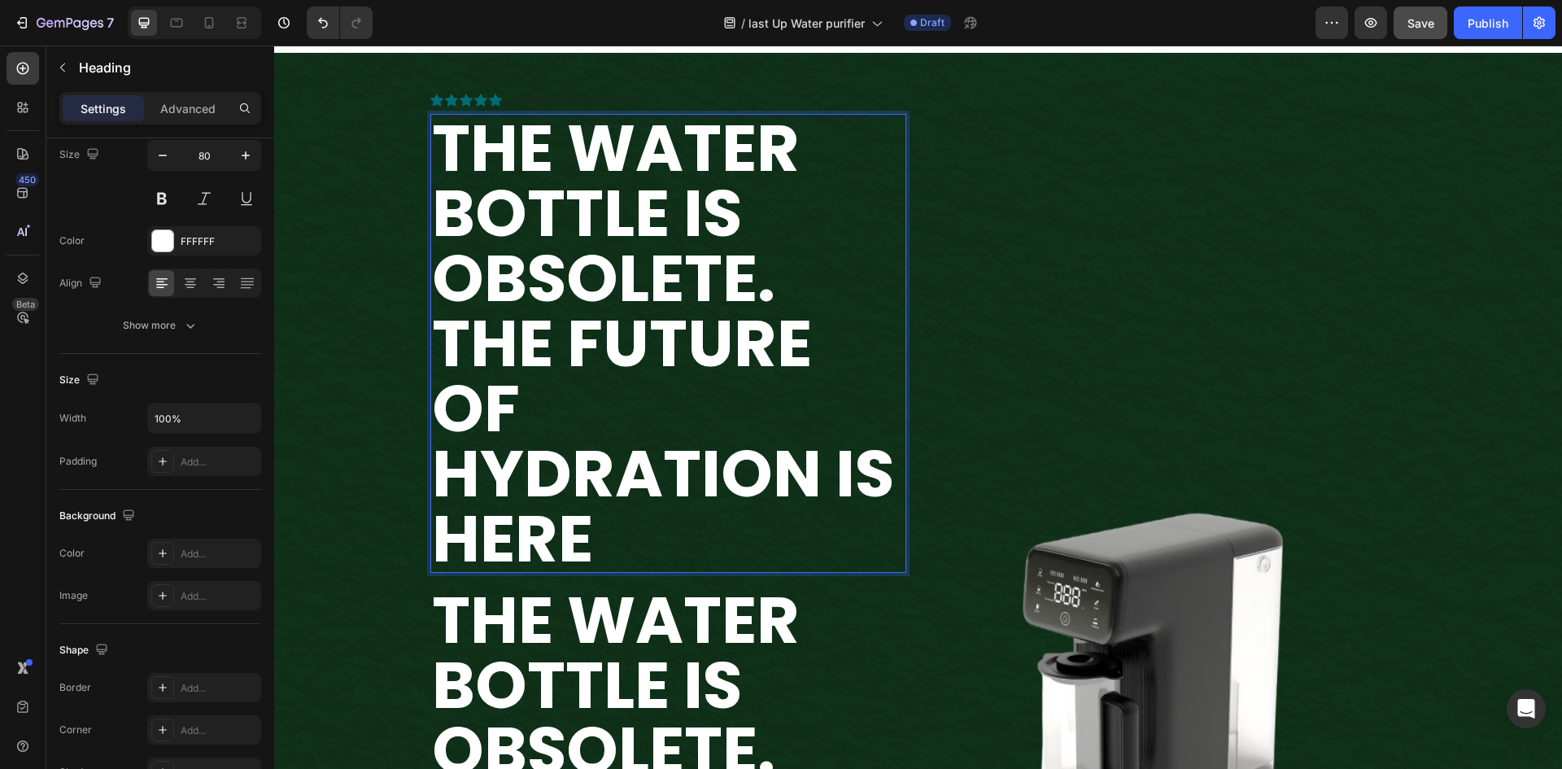
scroll to position [11, 0]
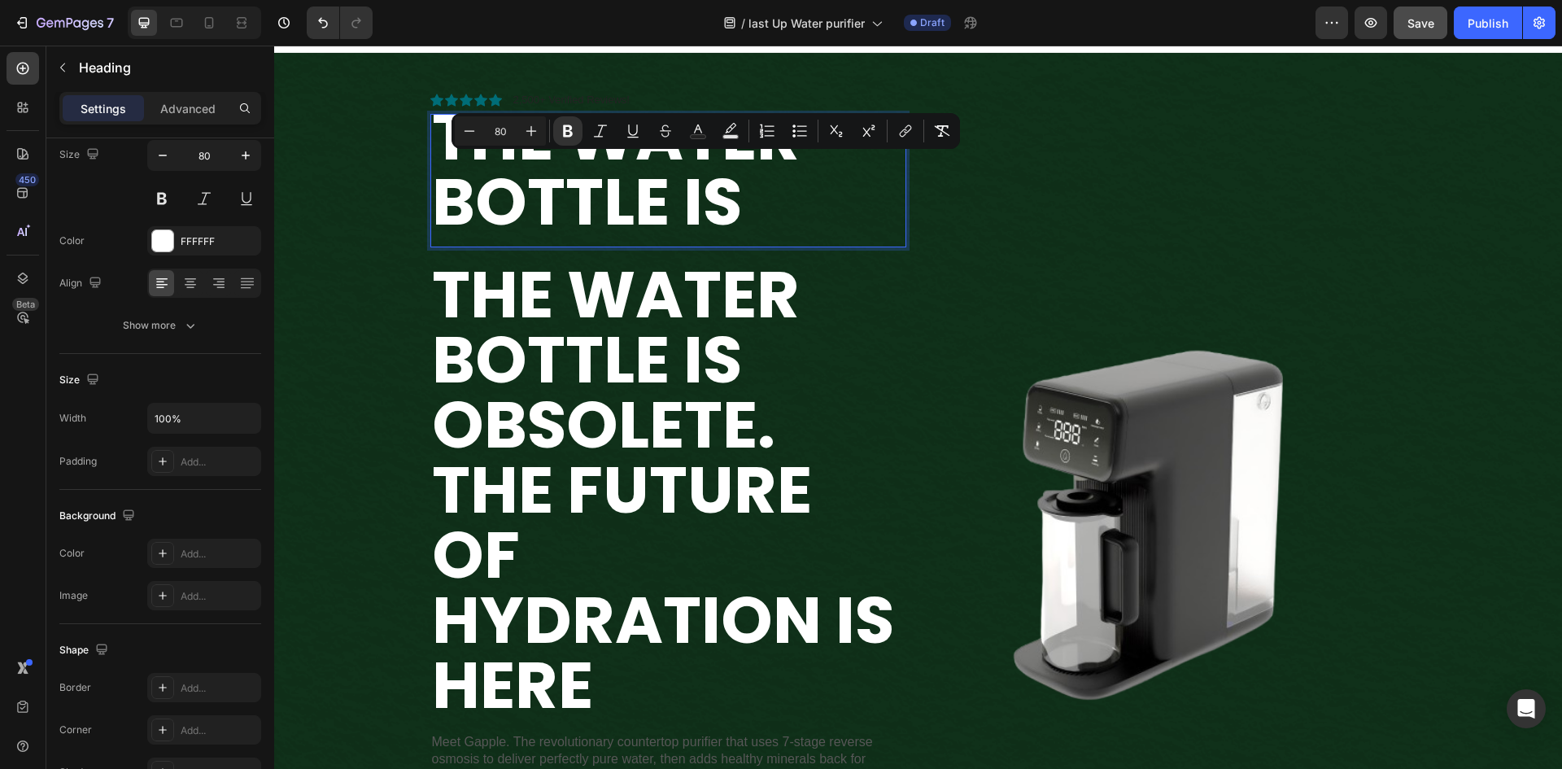
drag, startPoint x: 747, startPoint y: 194, endPoint x: 657, endPoint y: 204, distance: 90.8
click at [657, 204] on strong "The Water Bottle is" at bounding box center [616, 169] width 368 height 156
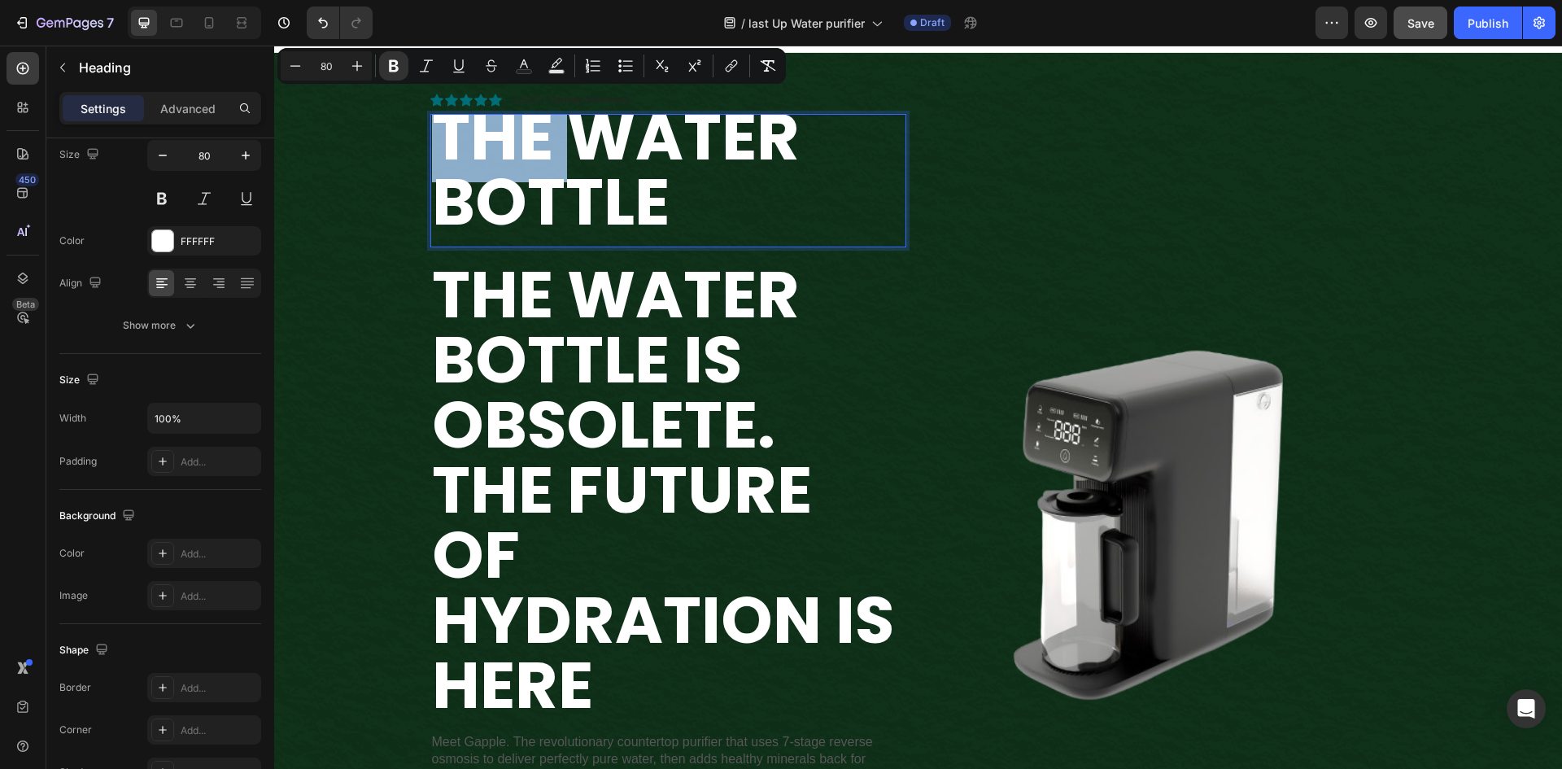
drag, startPoint x: 563, startPoint y: 135, endPoint x: 432, endPoint y: 141, distance: 131.1
click at [432, 141] on strong "The Water Bottle" at bounding box center [616, 169] width 368 height 156
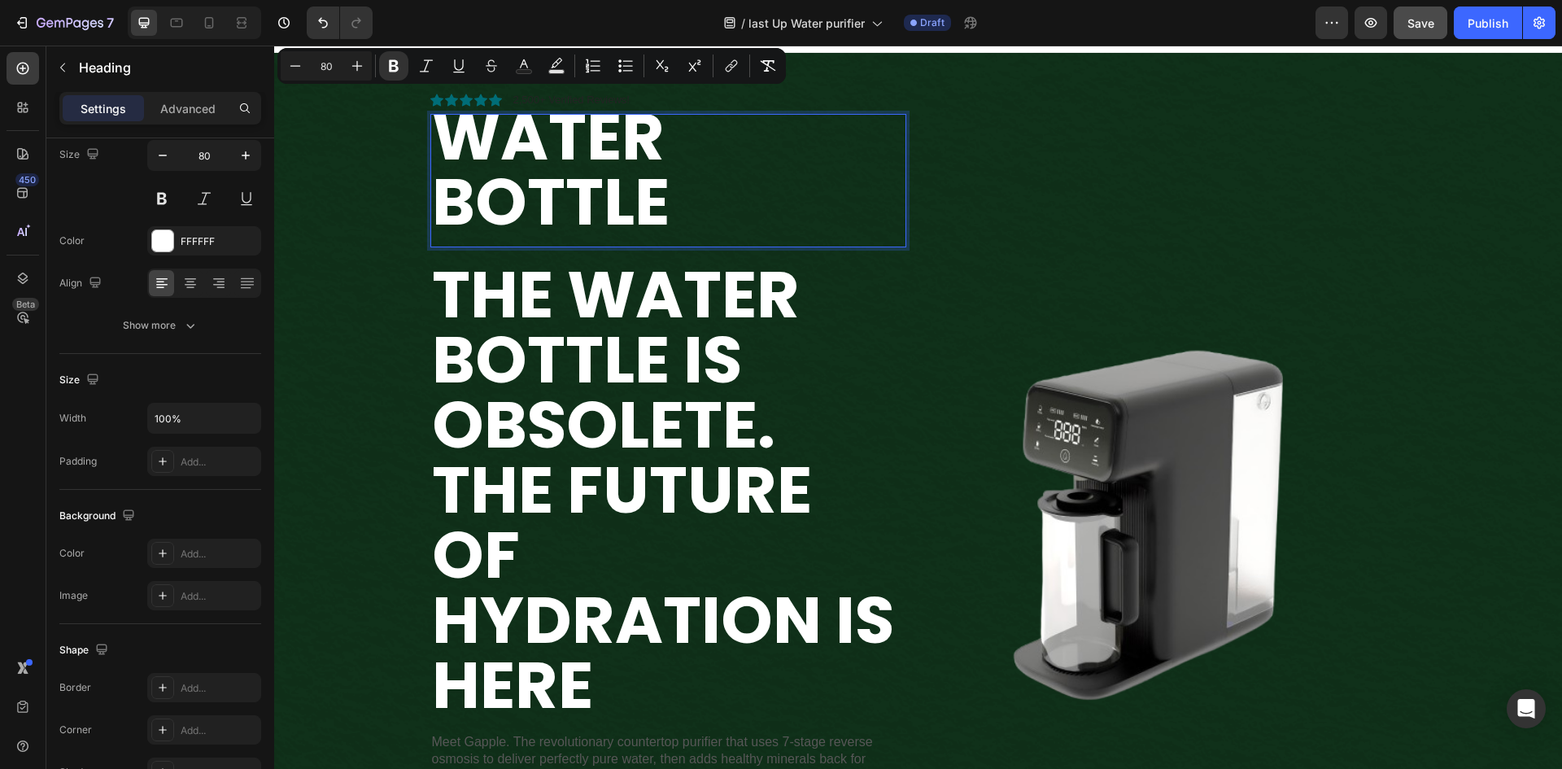
scroll to position [0, 0]
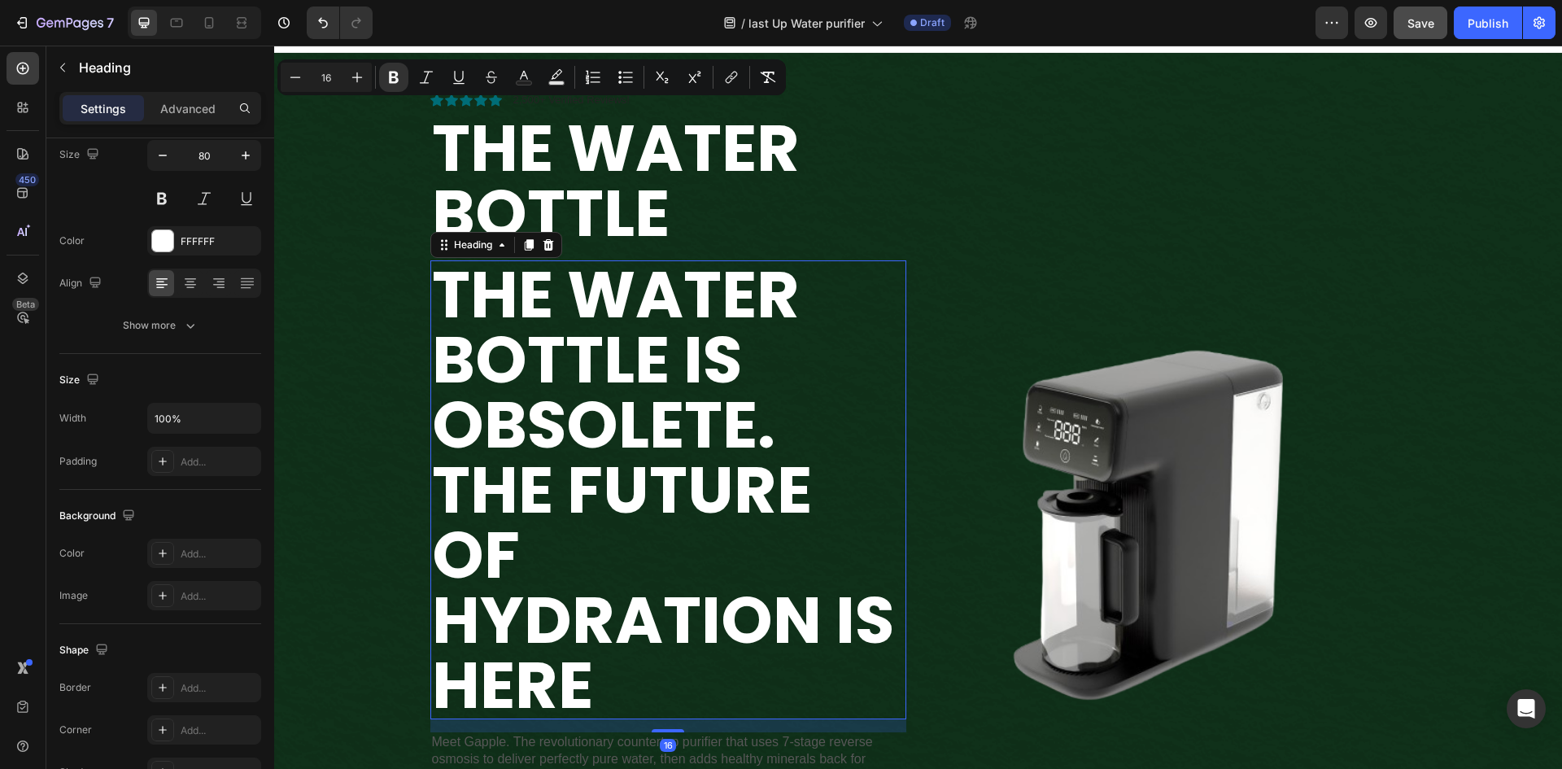
click at [813, 320] on p "⁠⁠⁠⁠⁠⁠⁠ The Water Bottle is Obsolete. The Future of Hydration is Here" at bounding box center [668, 489] width 473 height 455
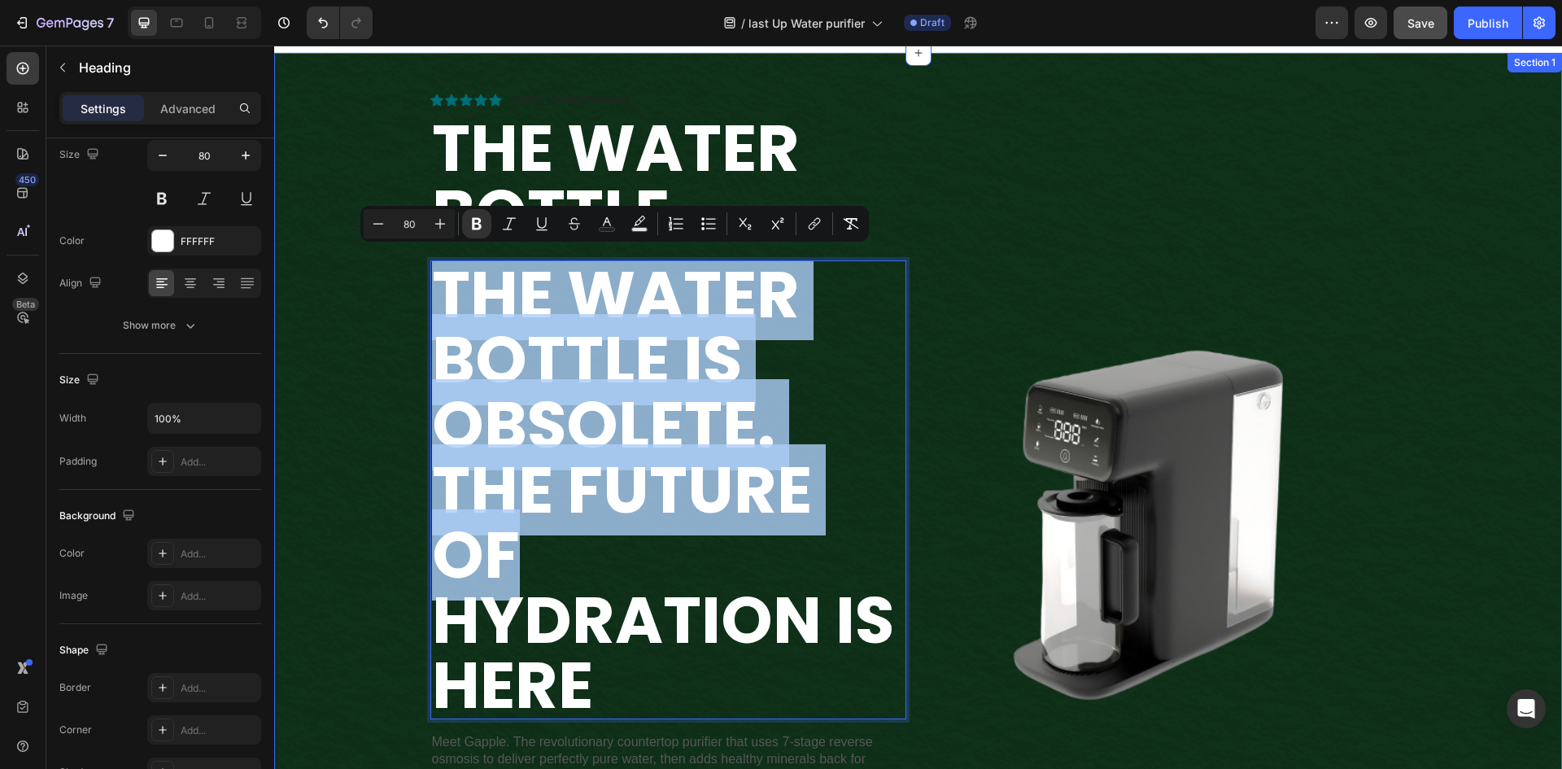
drag, startPoint x: 538, startPoint y: 568, endPoint x: 420, endPoint y: 312, distance: 281.6
click at [420, 312] on div "Icon Icon Icon Icon Icon Icon List 2,500+ Verified Reviews! Text Block Row ⁠⁠⁠⁠…" at bounding box center [917, 524] width 1263 height 943
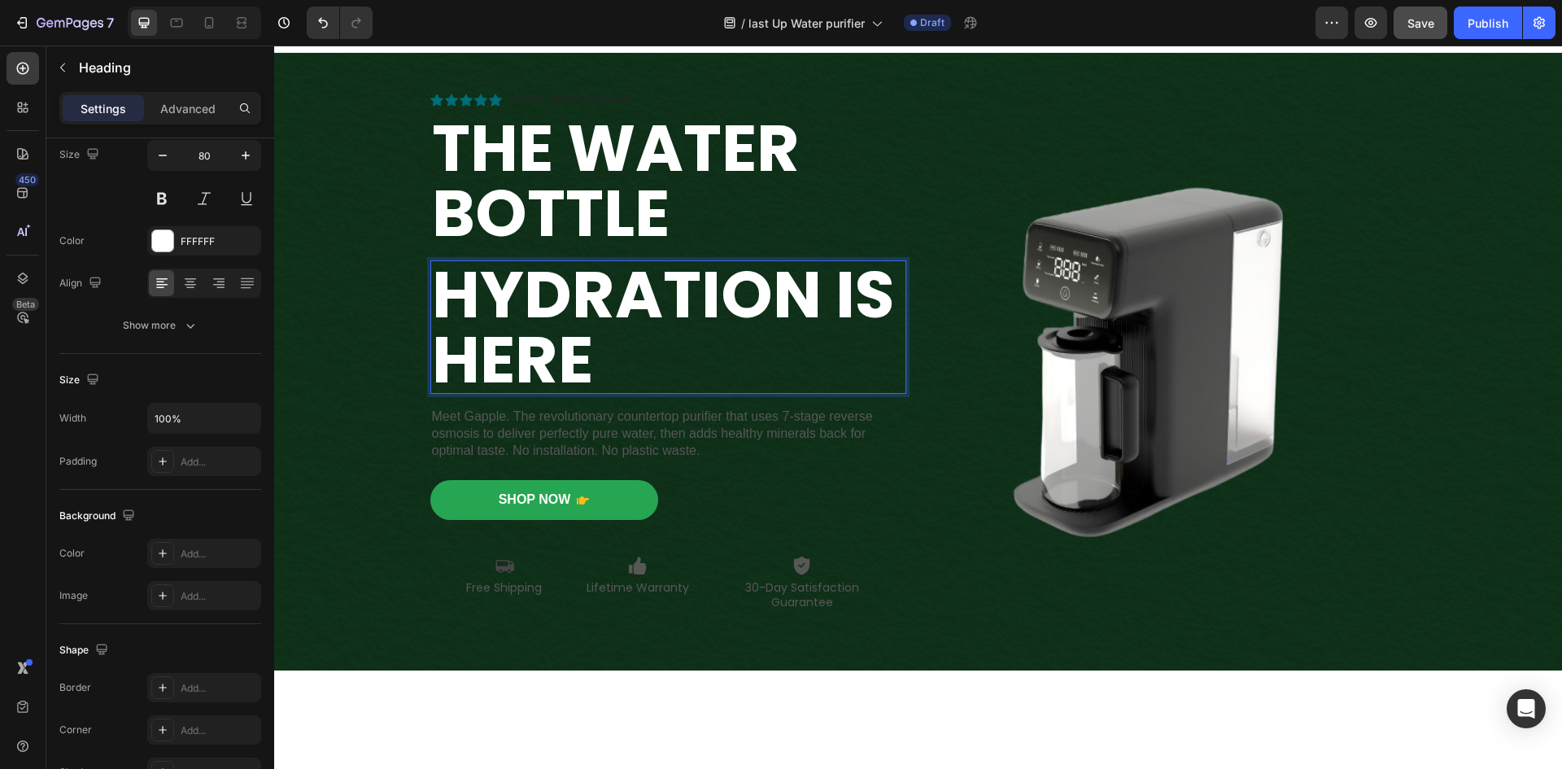
click at [442, 301] on strong "Hydration is Here" at bounding box center [663, 327] width 462 height 156
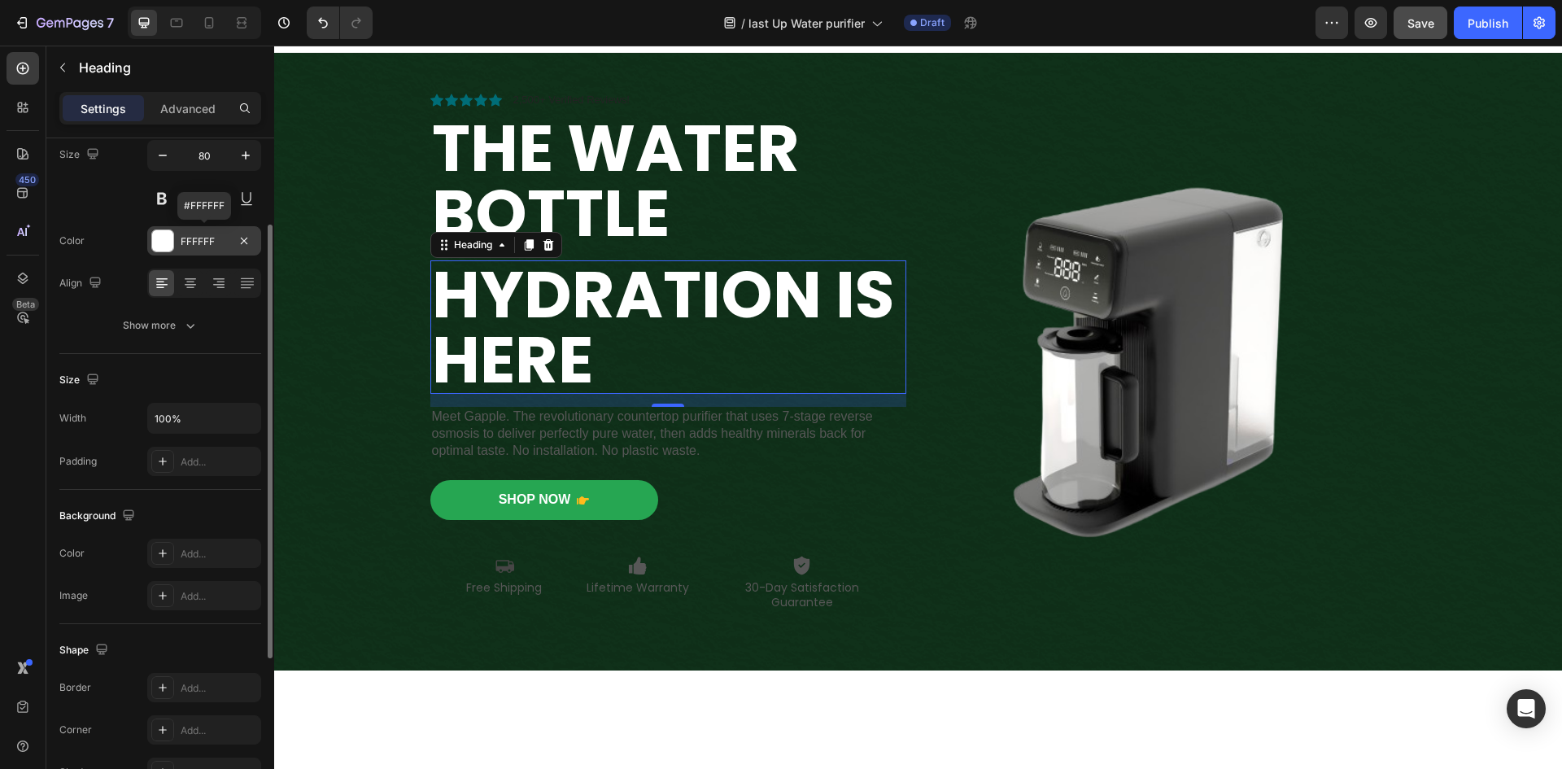
click at [161, 248] on div at bounding box center [162, 240] width 21 height 21
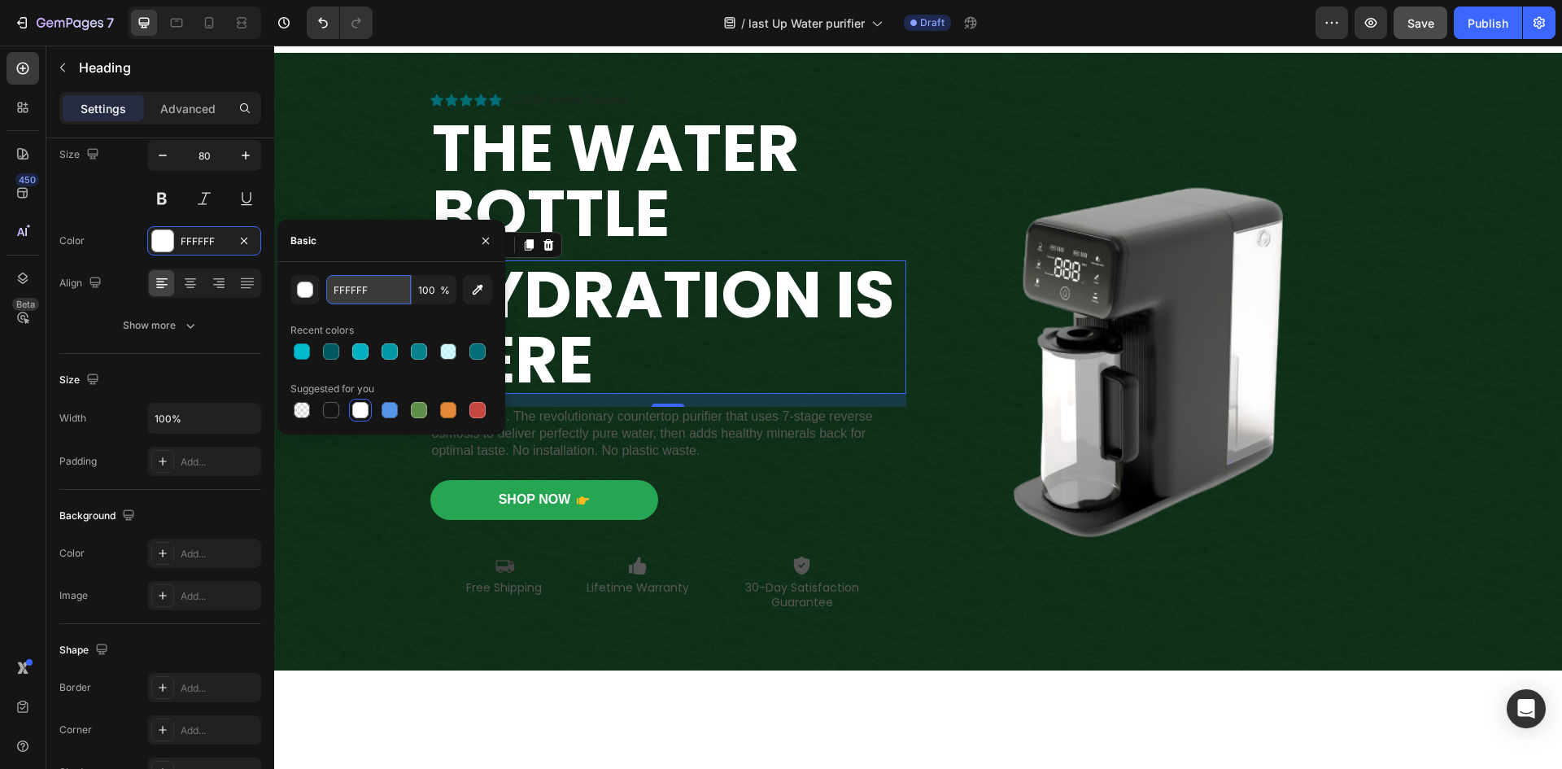
click at [383, 283] on input "FFFFFF" at bounding box center [368, 289] width 85 height 29
paste input "#5db93d"
type input "#5db93d"
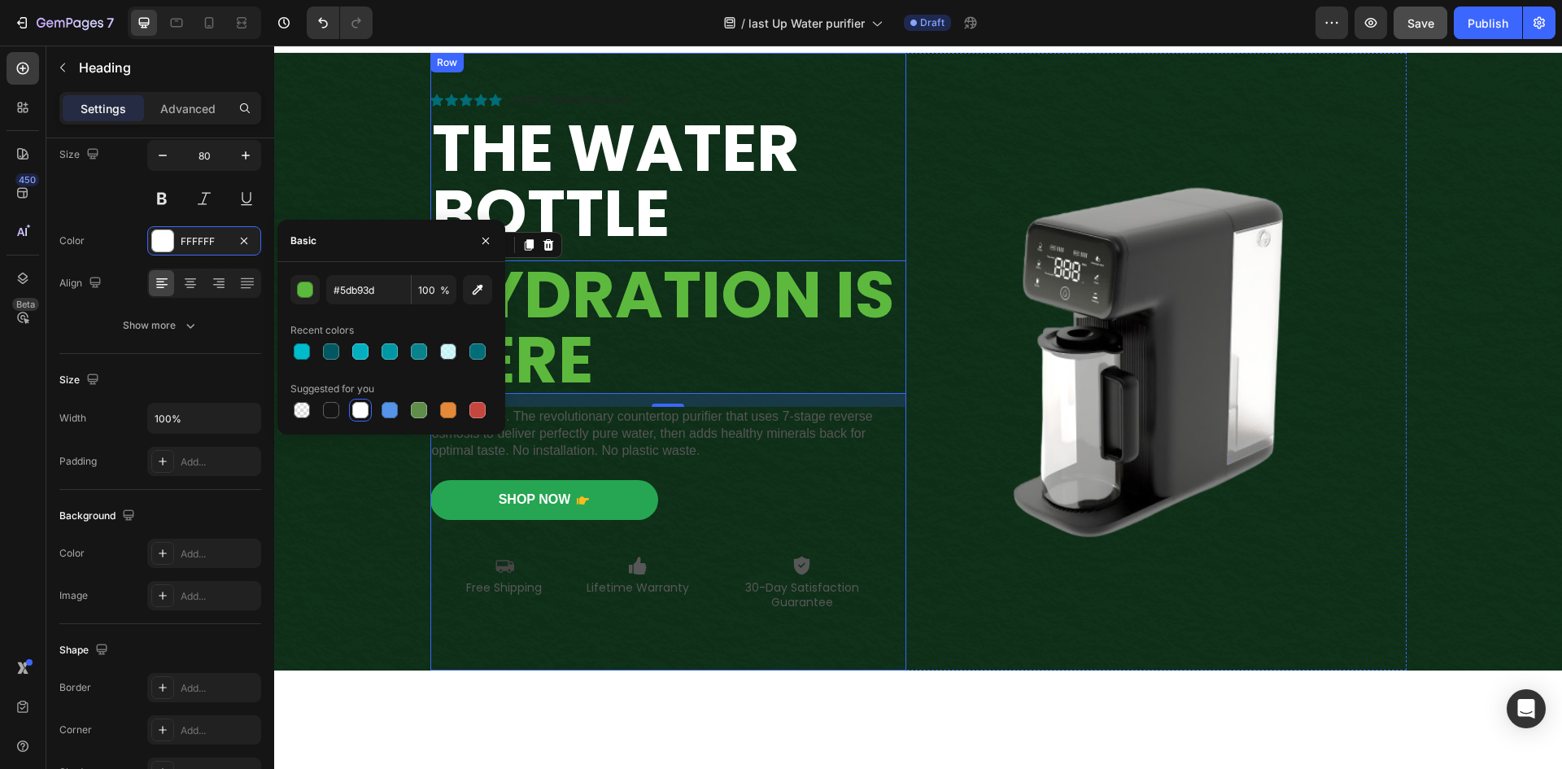
click at [893, 542] on div "Icon Icon Icon Icon Icon Icon List 2,500+ Verified Reviews! Text Block Row ⁠⁠⁠⁠…" at bounding box center [668, 361] width 476 height 539
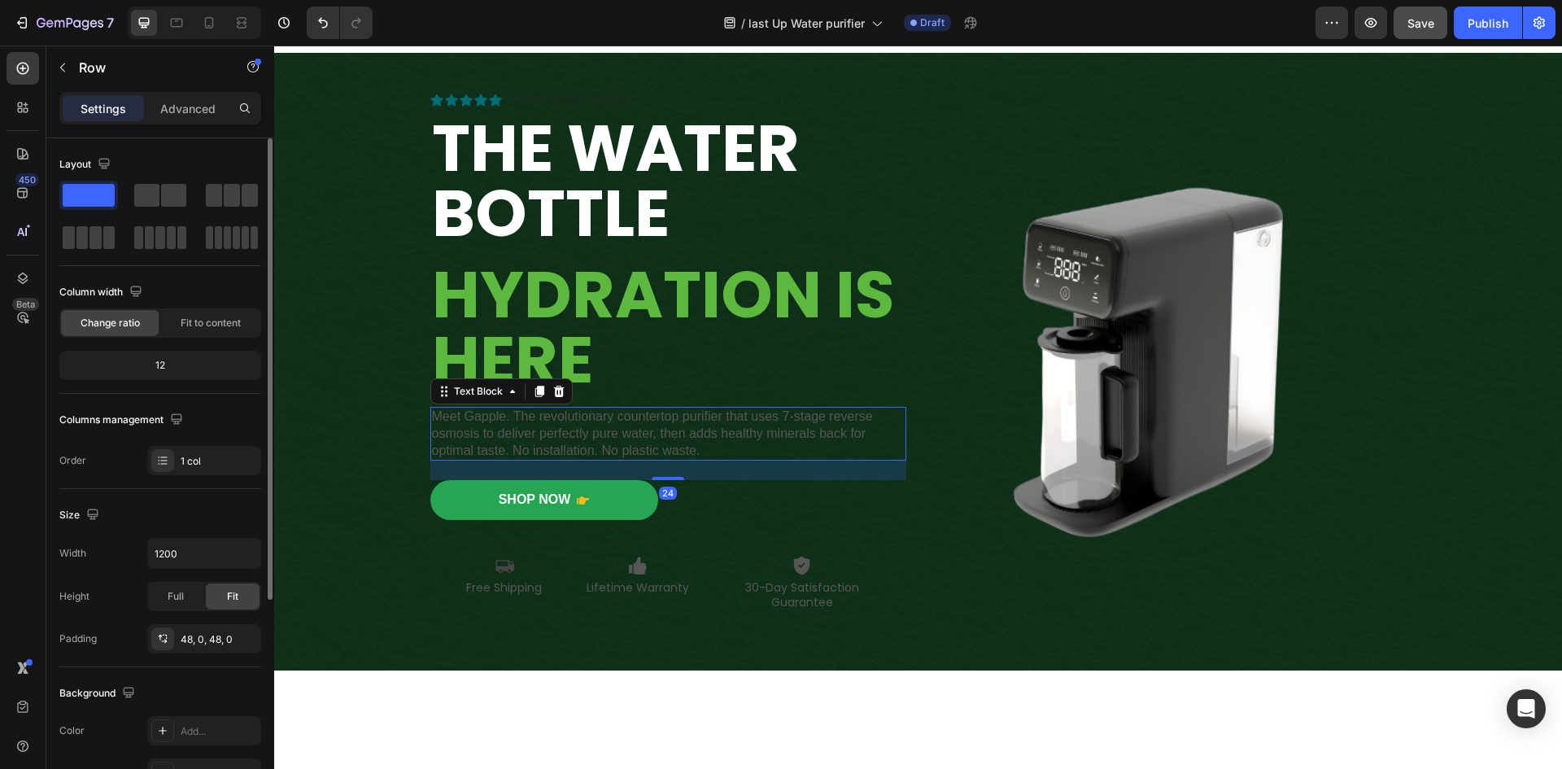
click at [637, 442] on p "Meet Gapple. The revolutionary countertop purifier that uses 7-stage reverse os…" at bounding box center [668, 433] width 473 height 50
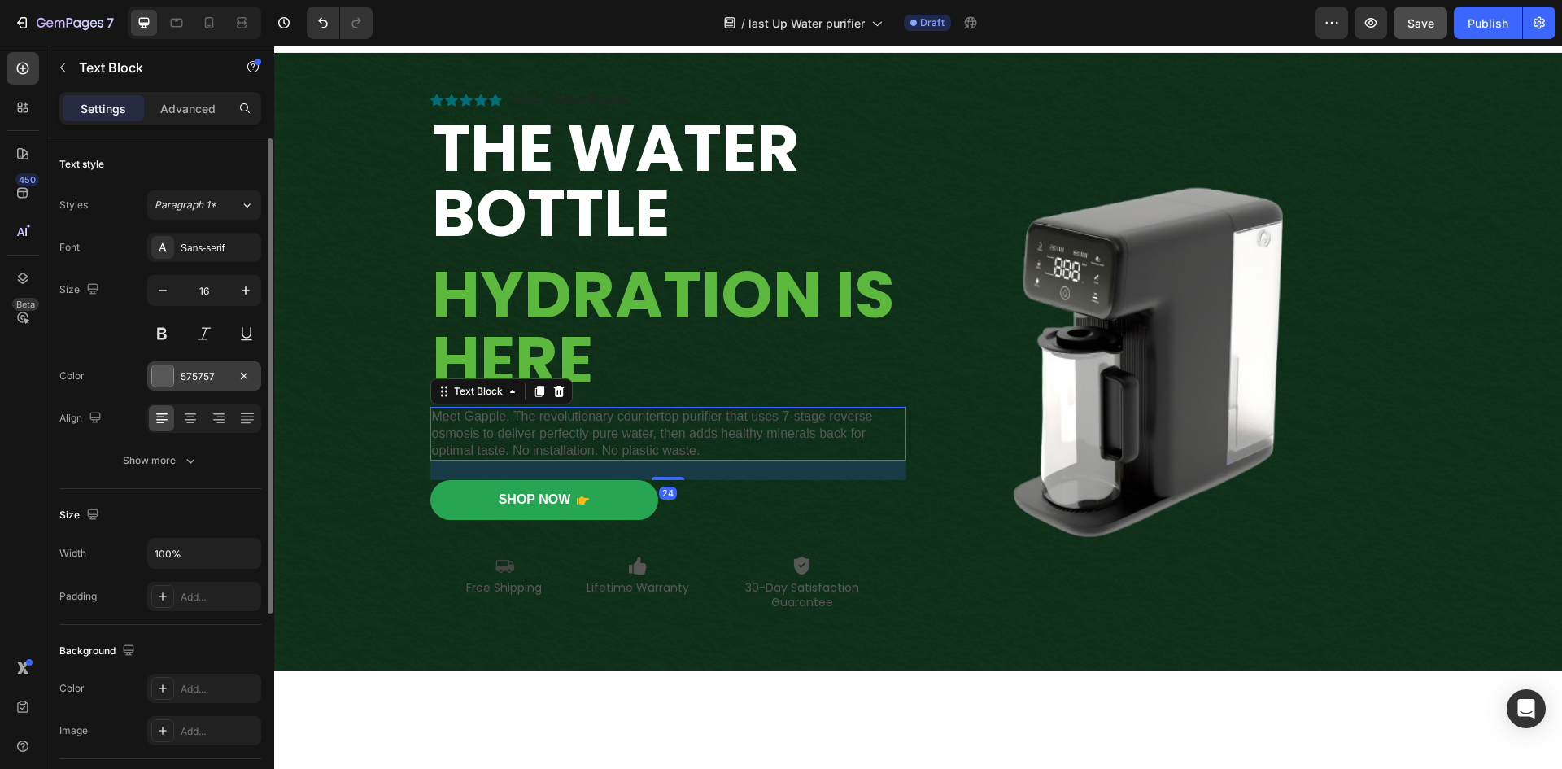
click at [157, 372] on div at bounding box center [162, 375] width 21 height 21
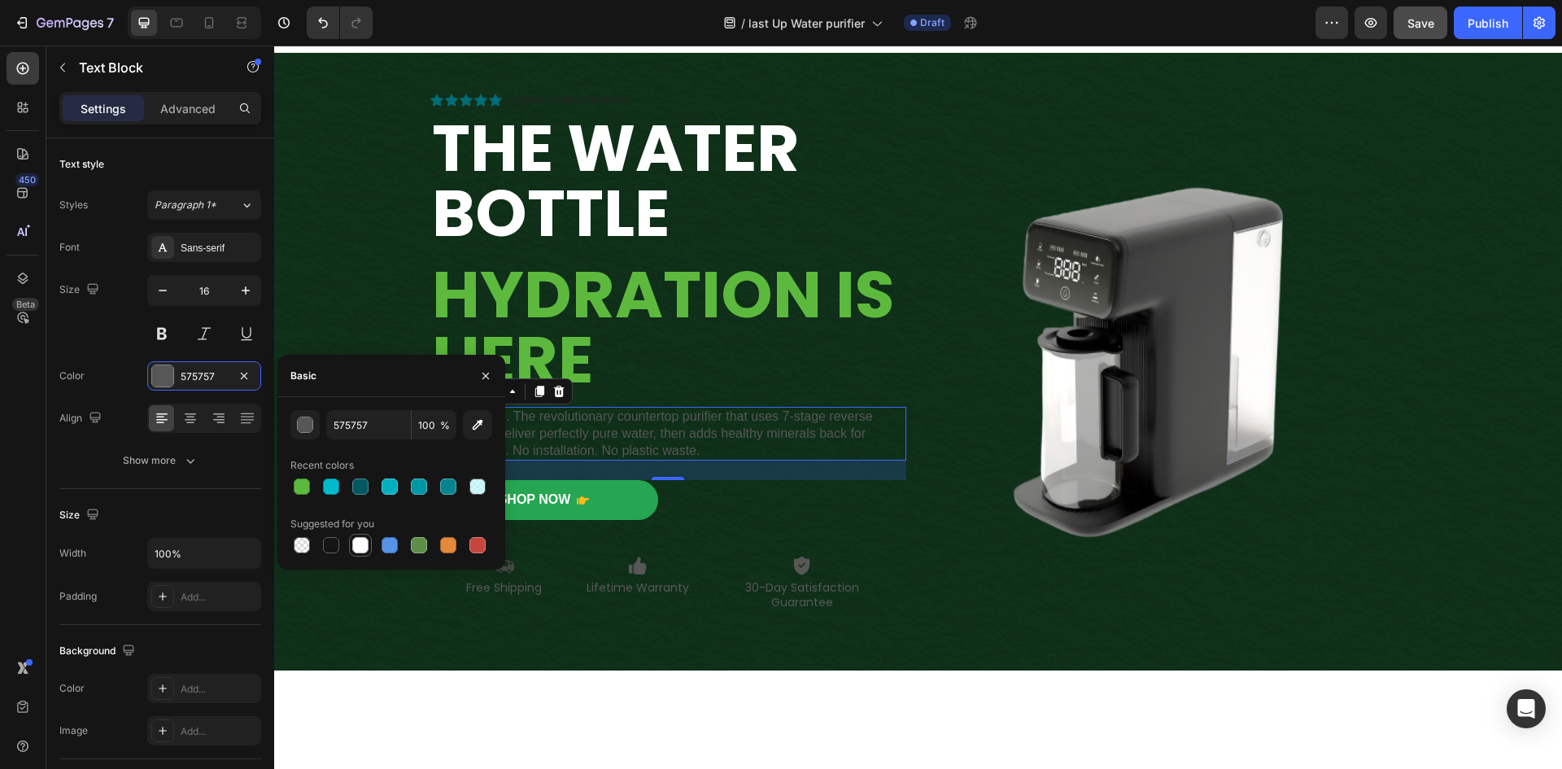
click at [361, 550] on div at bounding box center [360, 545] width 16 height 16
type input "FFFFFF"
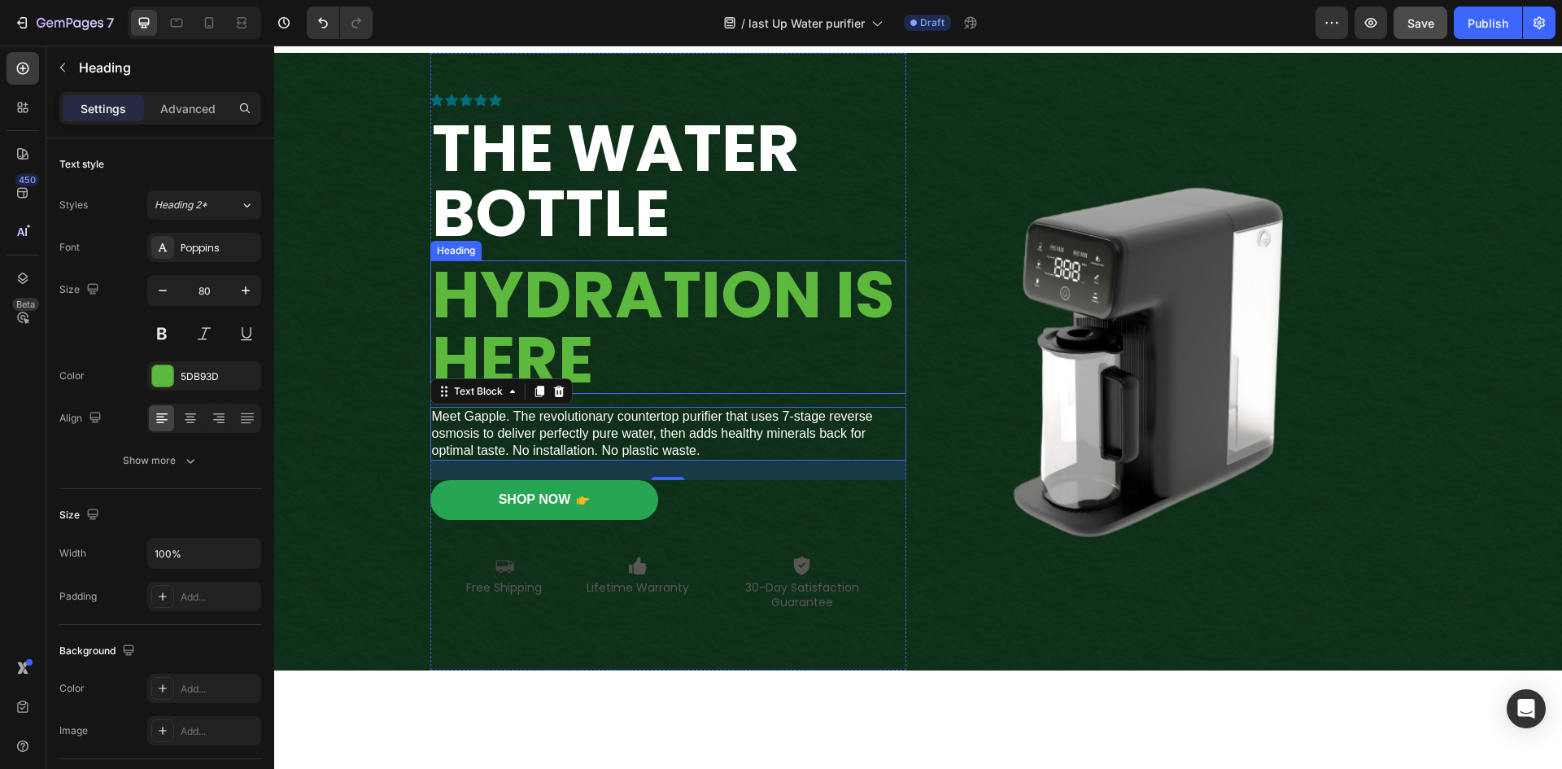
click at [768, 349] on p "⁠⁠⁠⁠⁠⁠⁠ Hydration is Here" at bounding box center [668, 327] width 473 height 130
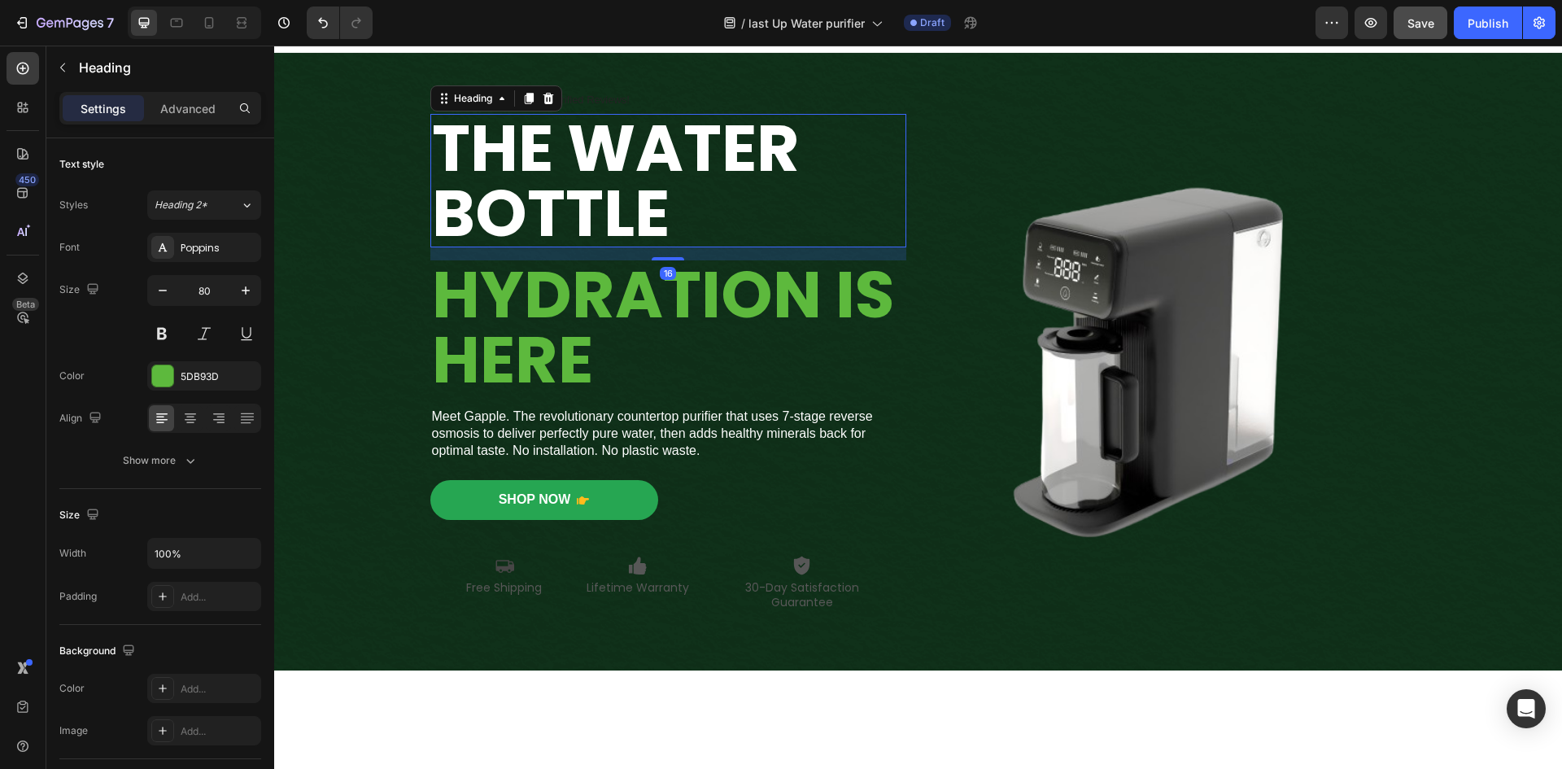
click at [642, 181] on strong "The Water Bottle" at bounding box center [616, 180] width 368 height 156
click at [163, 372] on div at bounding box center [162, 375] width 21 height 21
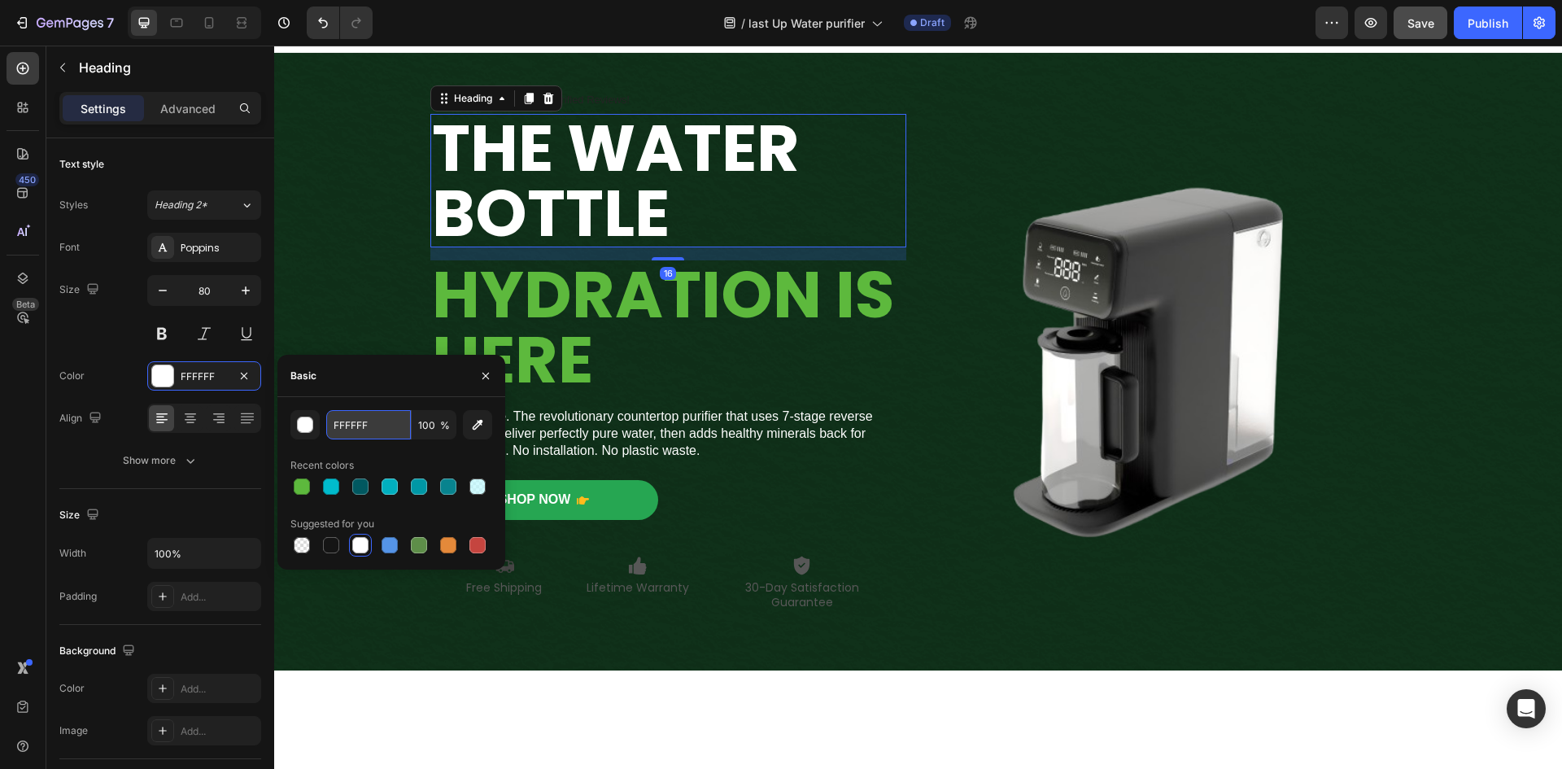
click at [383, 429] on input "FFFFFF" at bounding box center [368, 424] width 85 height 29
paste input "#edf5ea"
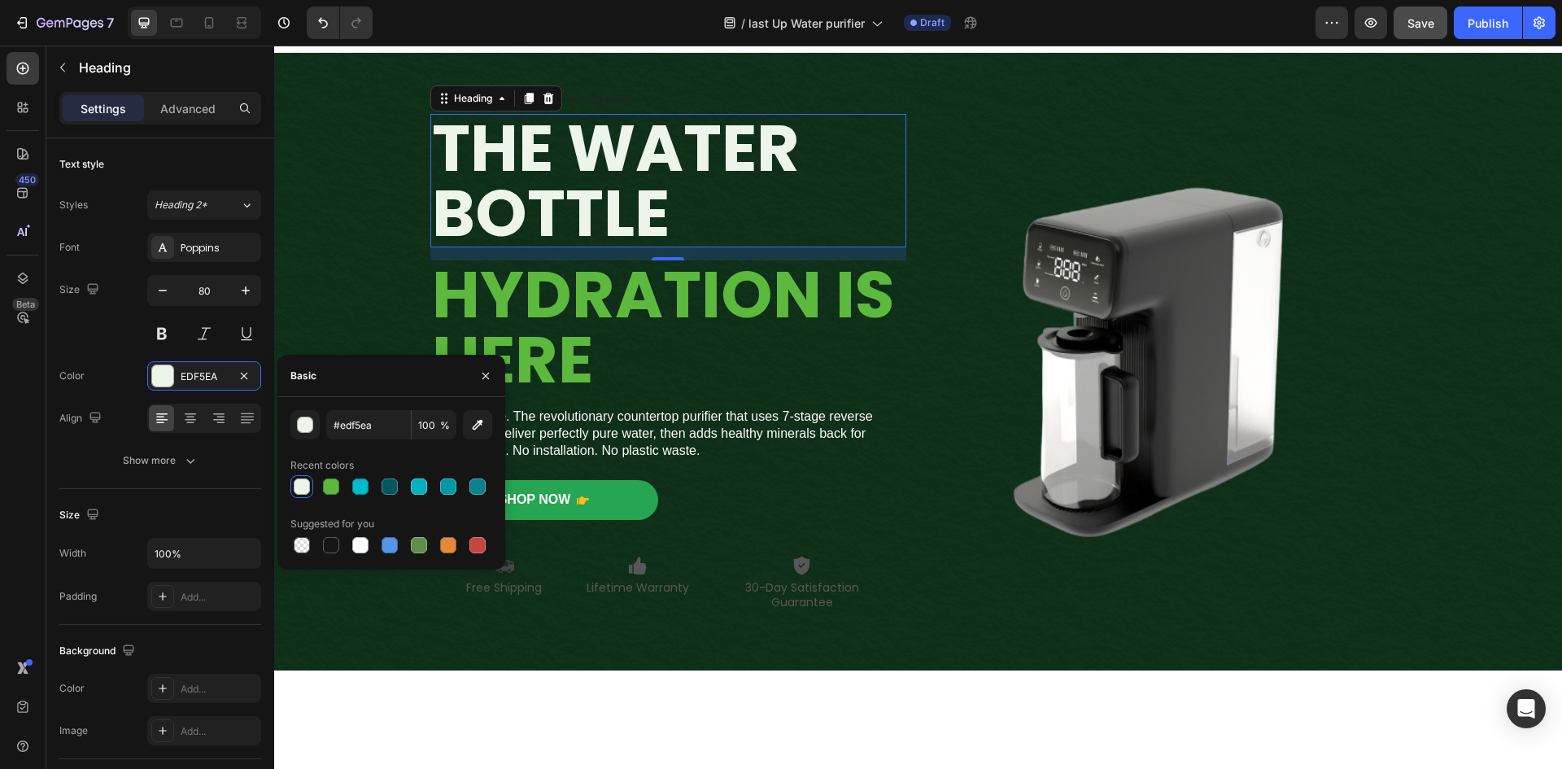
type input "EDF5EA"
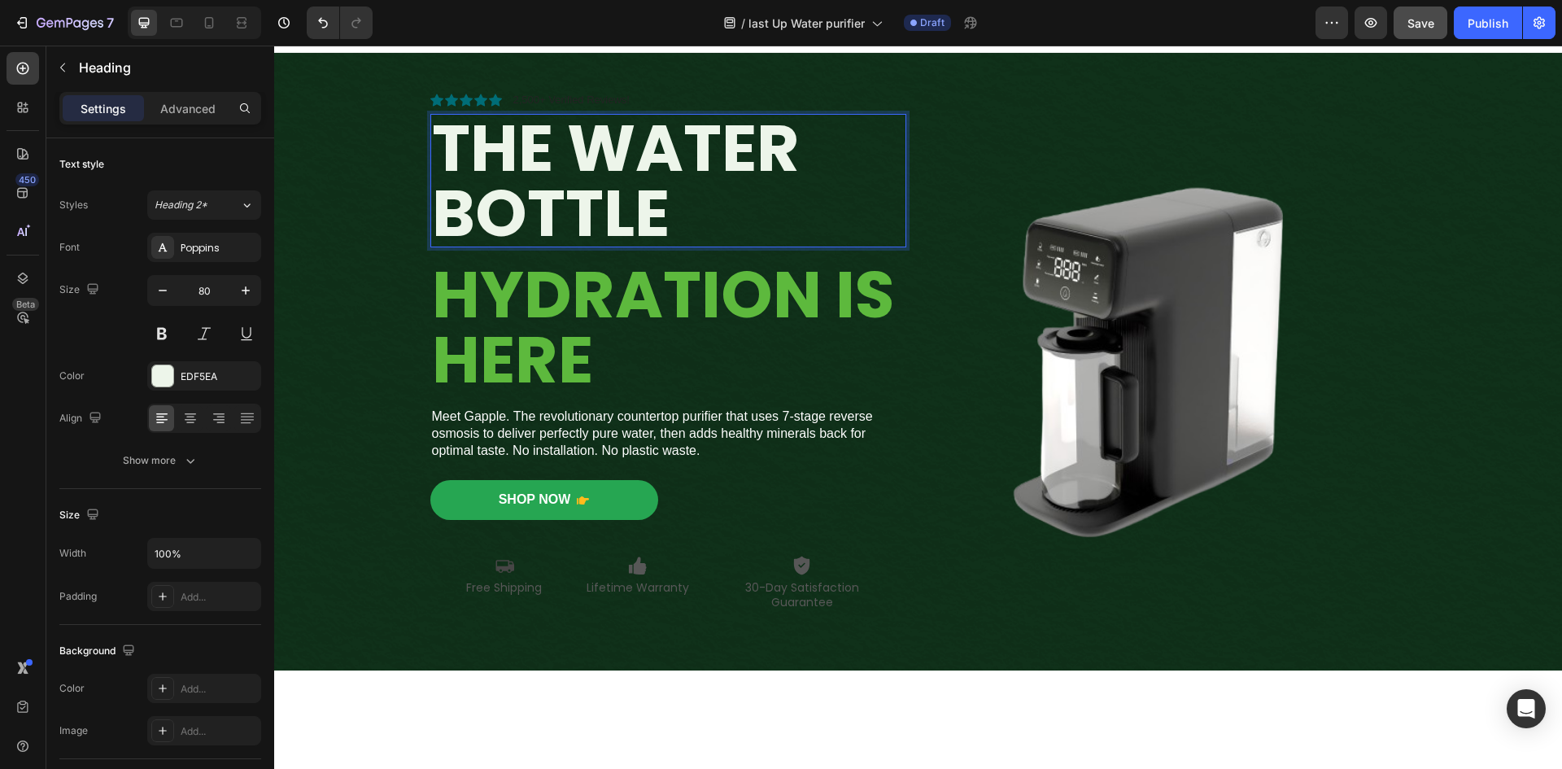
click at [677, 206] on p "The Water Bottle" at bounding box center [668, 180] width 473 height 130
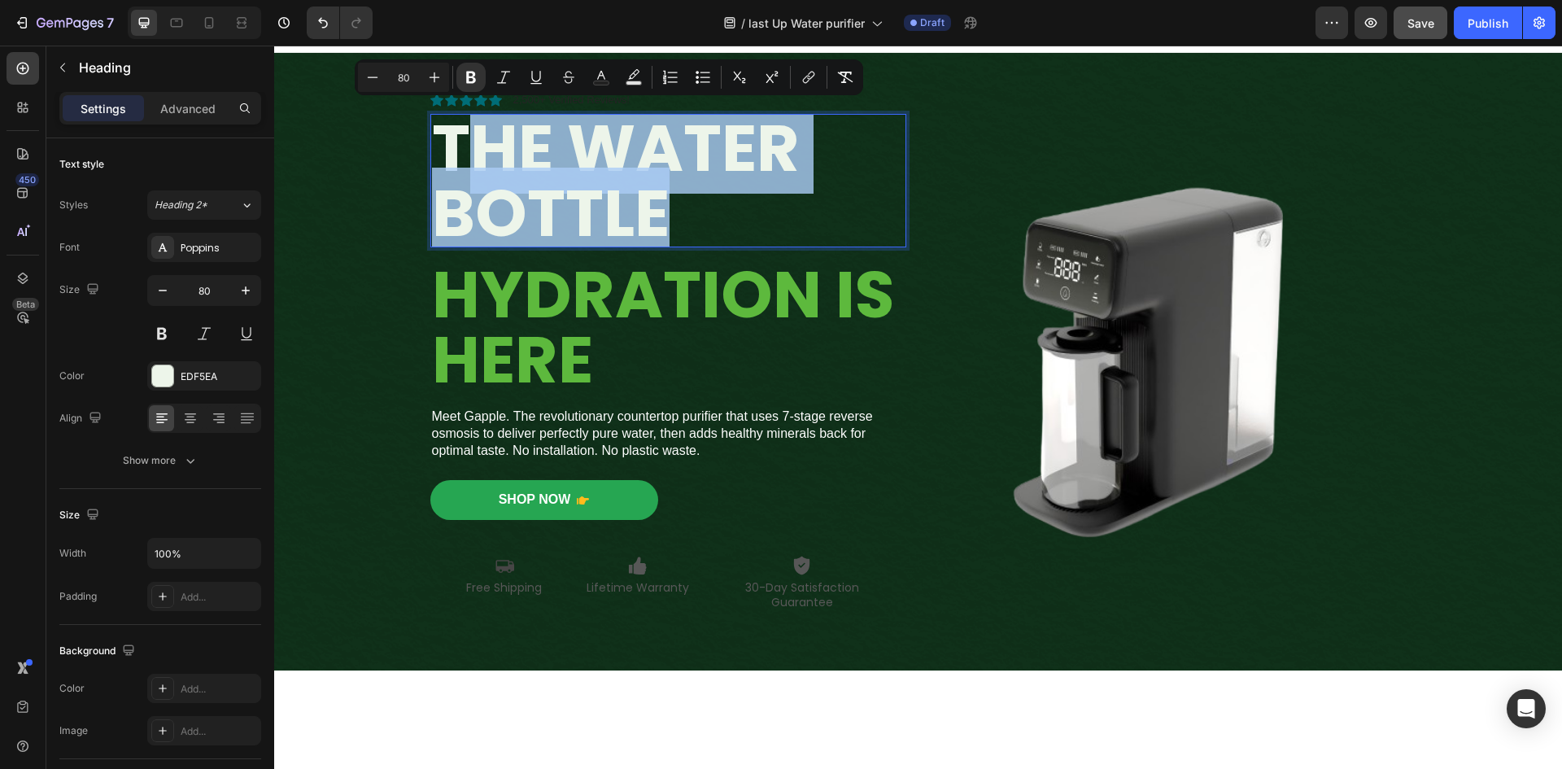
drag, startPoint x: 673, startPoint y: 211, endPoint x: 471, endPoint y: 165, distance: 206.8
click at [471, 165] on p "The Water Bottle" at bounding box center [668, 180] width 473 height 130
click at [657, 200] on strong "The Water Bottle" at bounding box center [616, 180] width 368 height 156
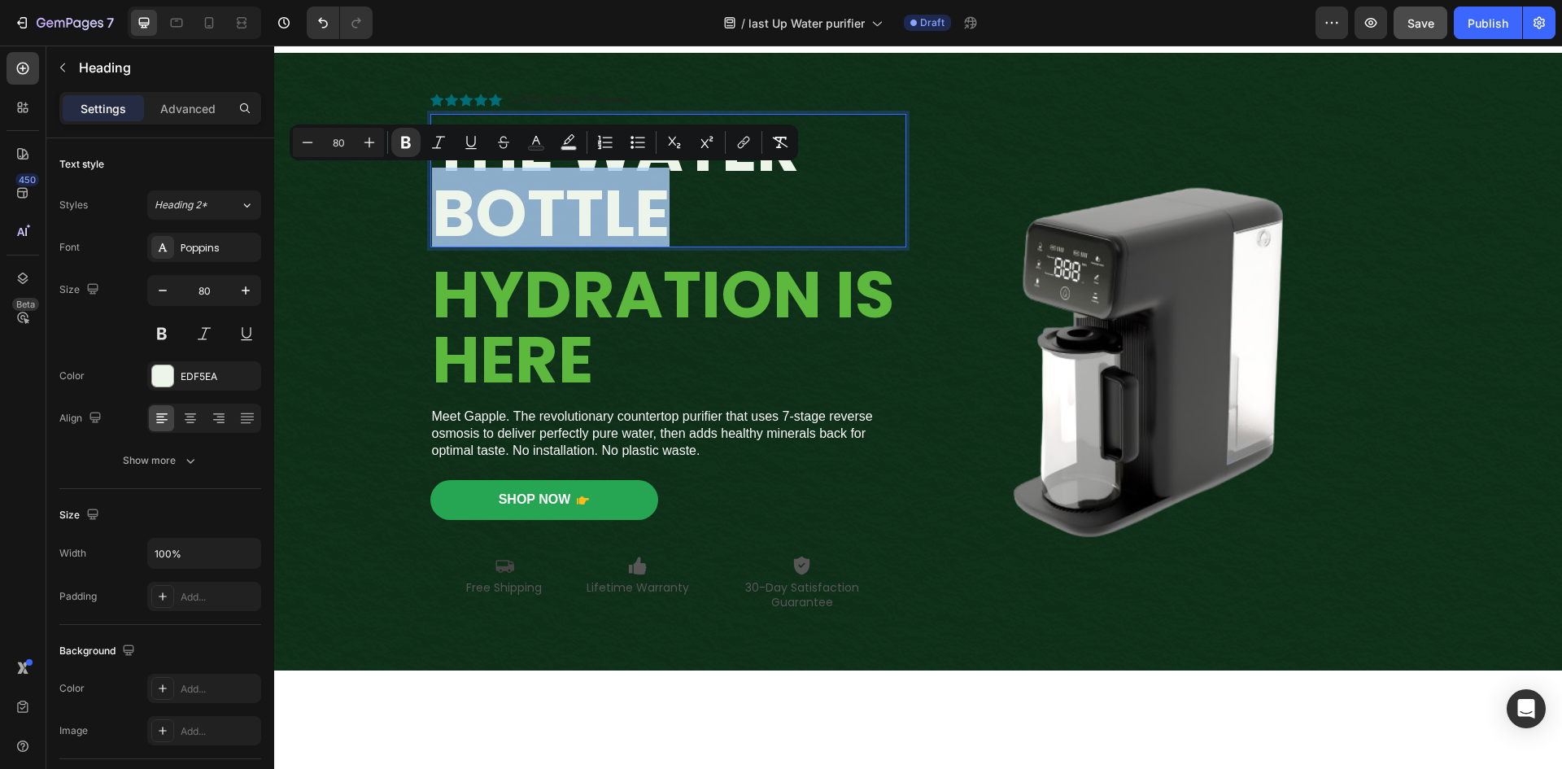
drag, startPoint x: 671, startPoint y: 218, endPoint x: 442, endPoint y: 215, distance: 228.6
click at [442, 215] on p "The Water Bottle" at bounding box center [668, 180] width 473 height 130
click at [694, 216] on p "The Water Bottle" at bounding box center [668, 180] width 473 height 130
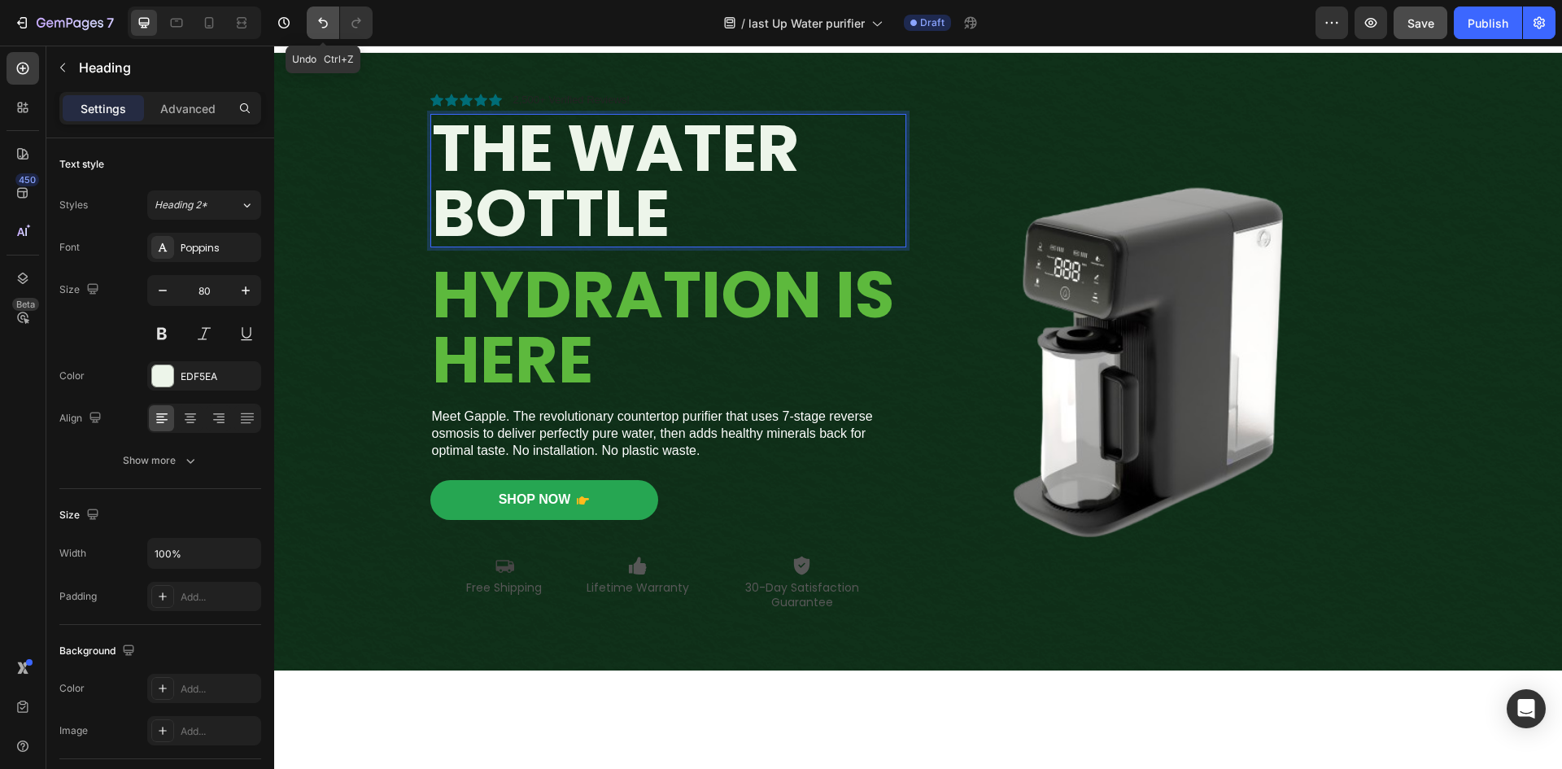
click at [321, 22] on icon "Undo/Redo" at bounding box center [323, 23] width 10 height 11
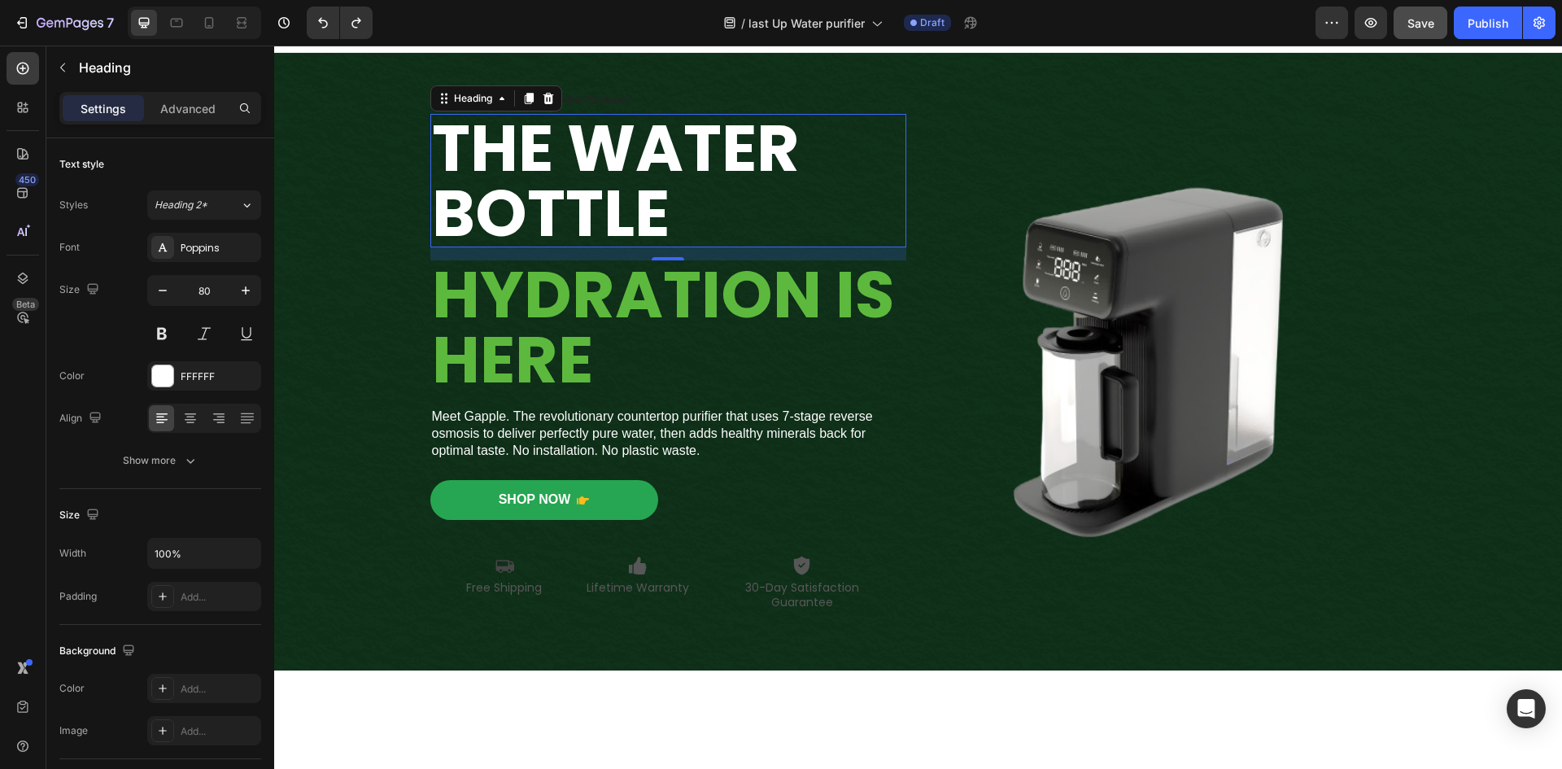
click at [733, 237] on p "The Water Bottle" at bounding box center [668, 180] width 473 height 130
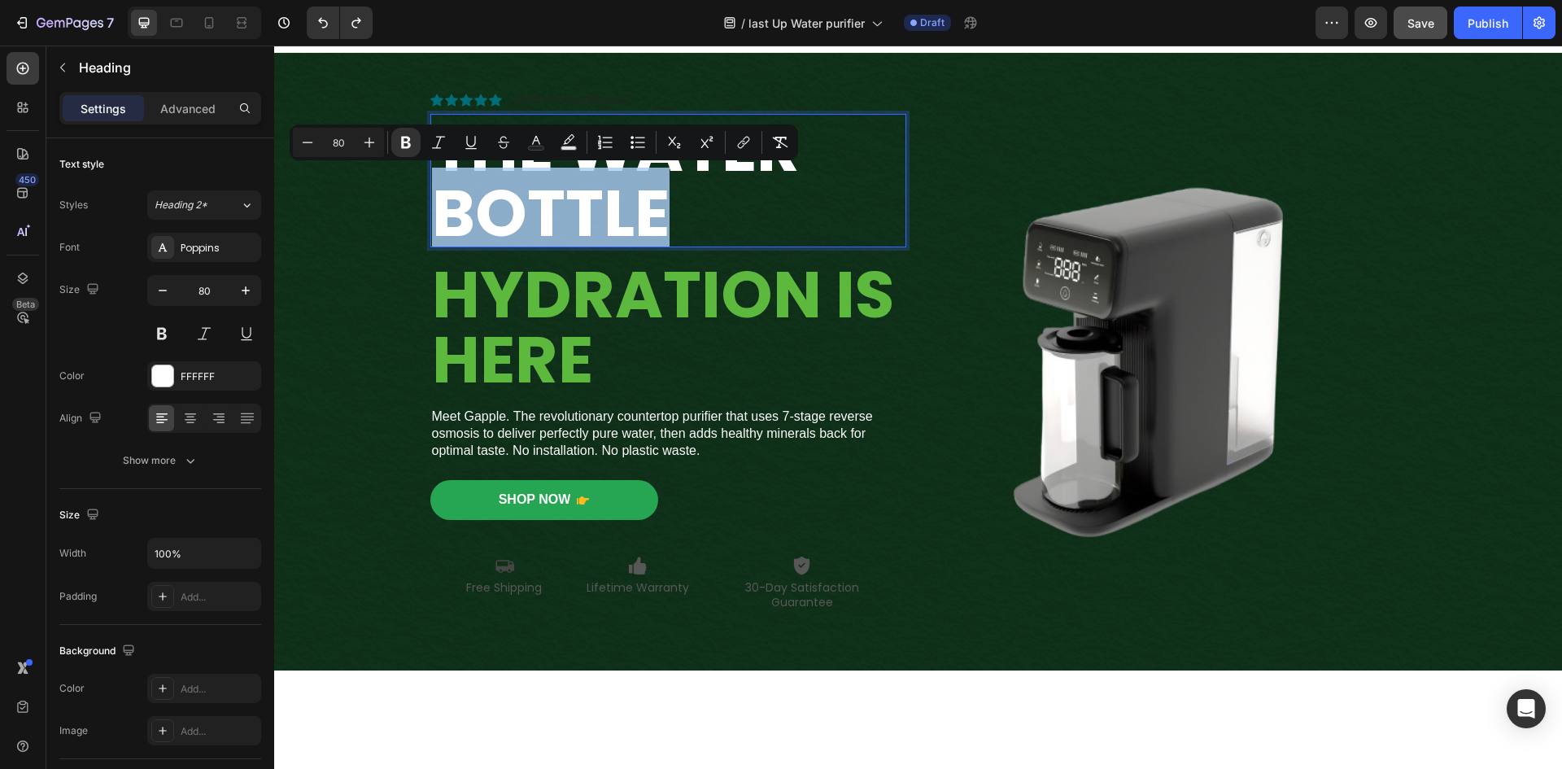
drag, startPoint x: 699, startPoint y: 221, endPoint x: 426, endPoint y: 200, distance: 273.3
click at [432, 200] on p "The Water Bottle" at bounding box center [668, 180] width 473 height 130
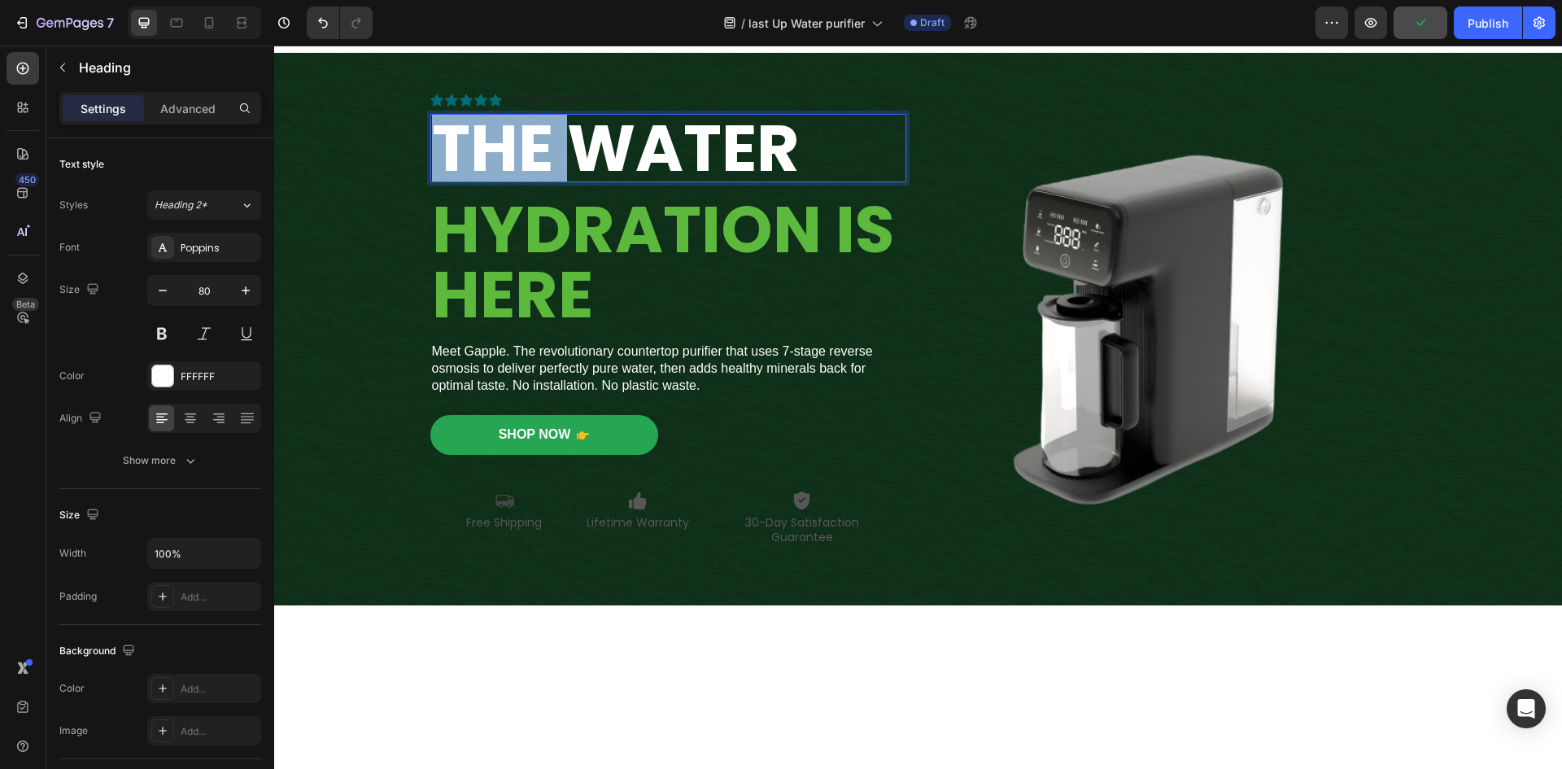
drag, startPoint x: 559, startPoint y: 149, endPoint x: 425, endPoint y: 149, distance: 134.2
click at [430, 149] on h2 "The Water" at bounding box center [668, 148] width 476 height 68
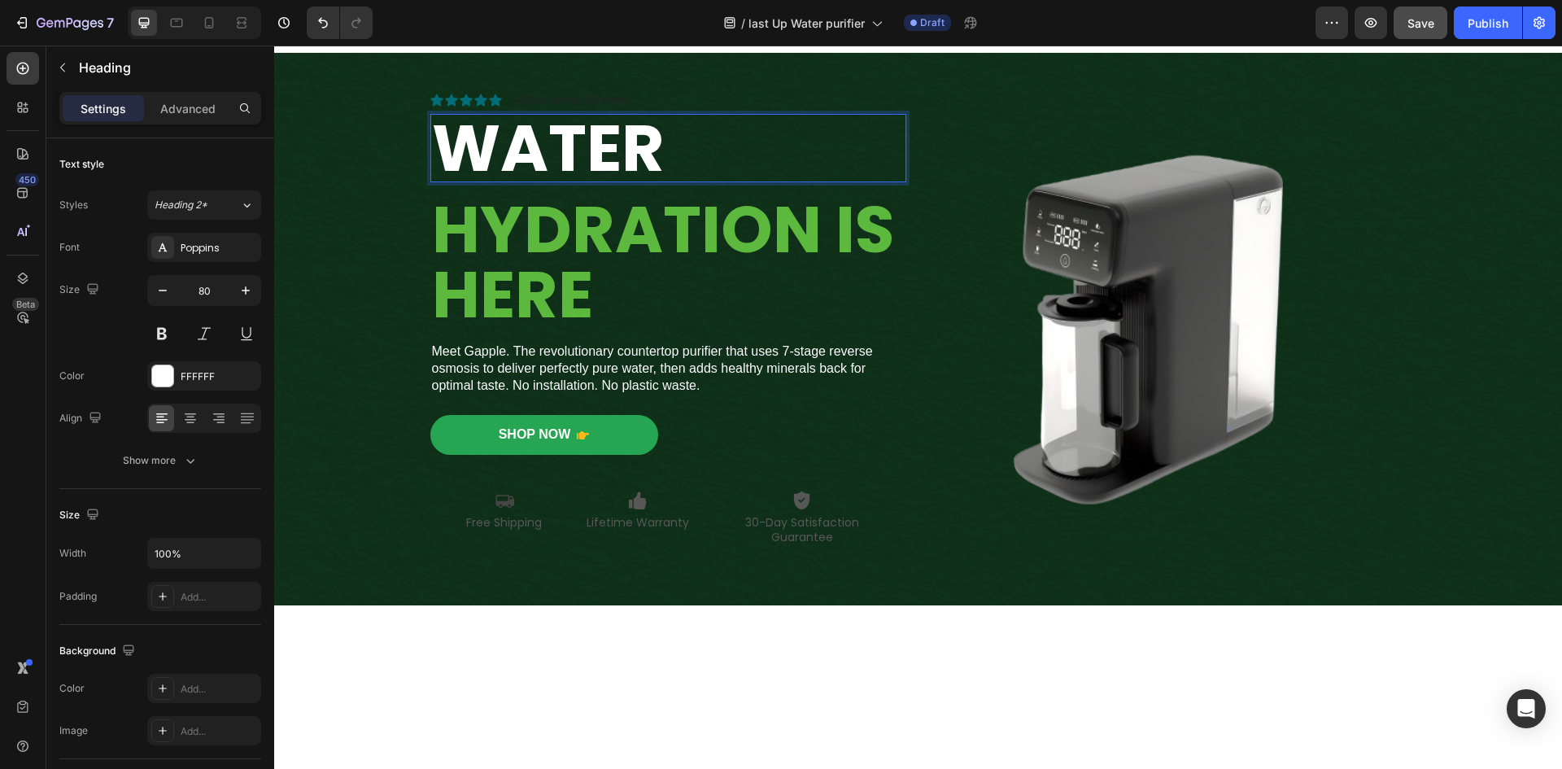
click at [695, 142] on p "Water" at bounding box center [668, 147] width 473 height 65
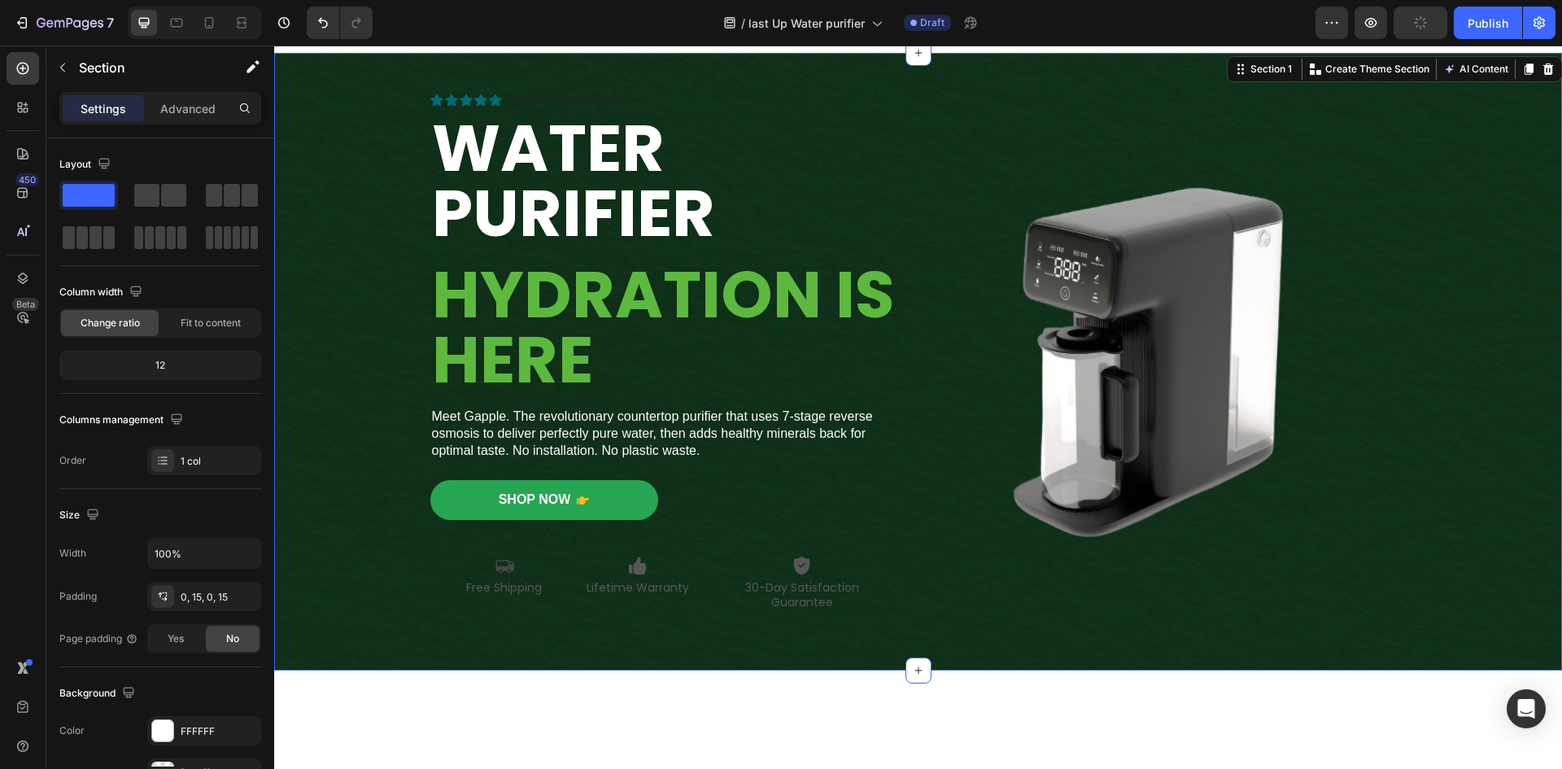
click at [329, 426] on div "Icon Icon Icon Icon Icon Icon List 2,500+ Verified Reviews! Text Block Row ⁠⁠⁠⁠…" at bounding box center [917, 361] width 1263 height 617
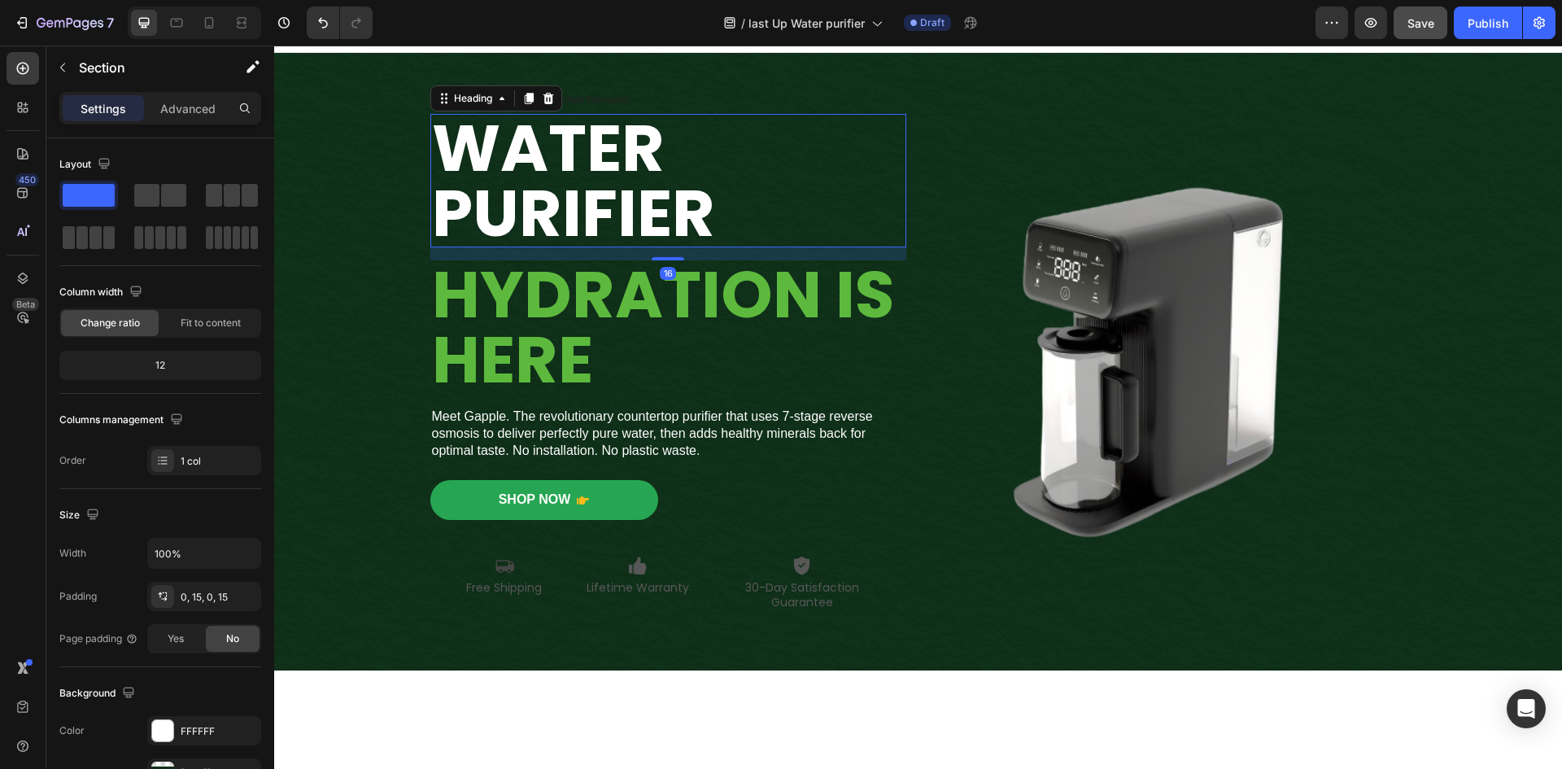
click at [586, 181] on strong "Water PUrifier" at bounding box center [573, 180] width 283 height 156
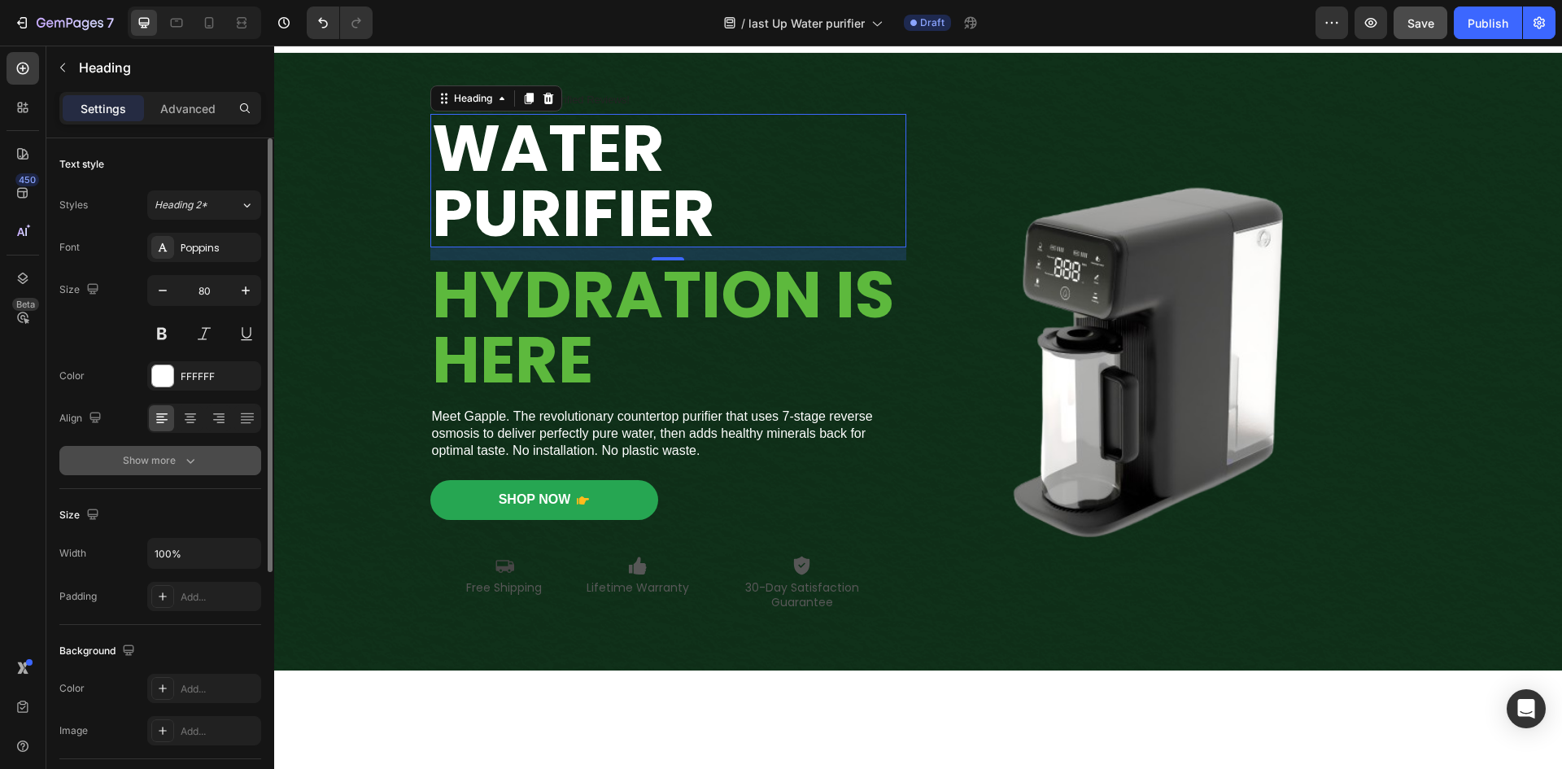
click at [169, 465] on div "Show more" at bounding box center [161, 460] width 76 height 16
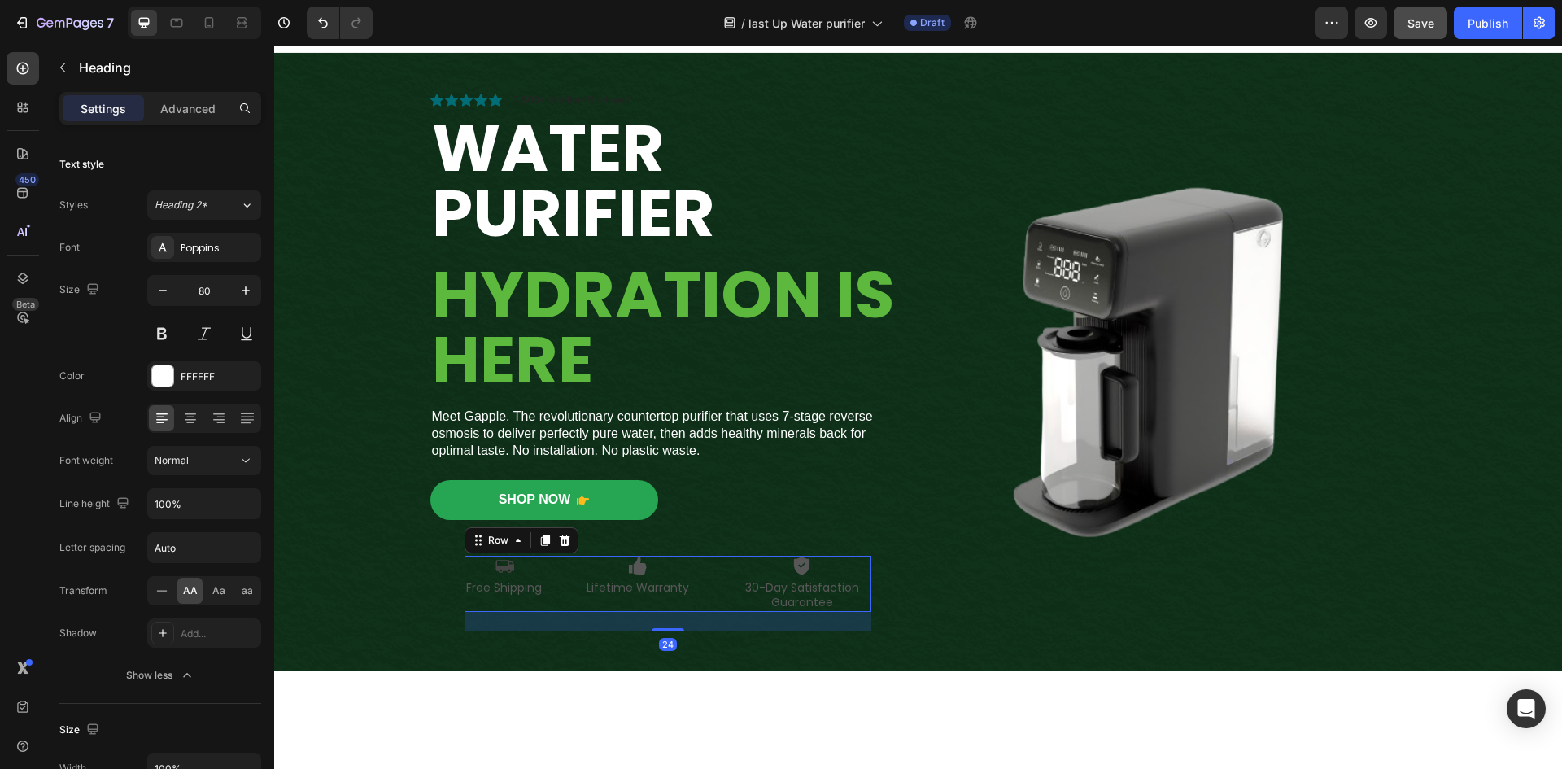
click at [698, 582] on div "Icon Free Shipping Text Block Icon Lifetime Warranty Text Block Icon 30-Day Sat…" at bounding box center [667, 582] width 407 height 55
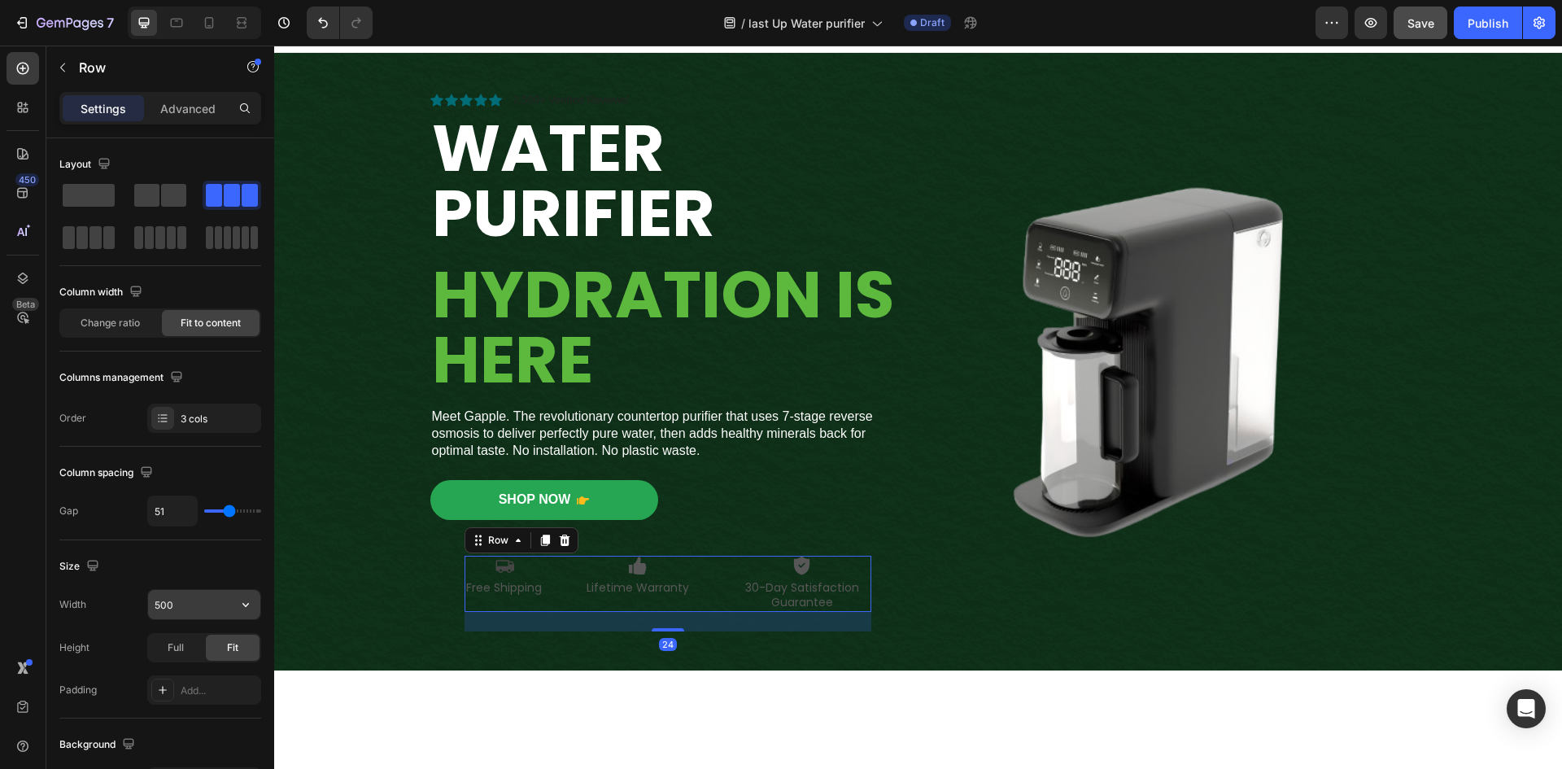
click at [216, 597] on input "500" at bounding box center [204, 604] width 112 height 29
click at [249, 611] on icon "button" at bounding box center [245, 604] width 16 height 16
click at [183, 643] on span "Default" at bounding box center [170, 645] width 33 height 15
type input "1200"
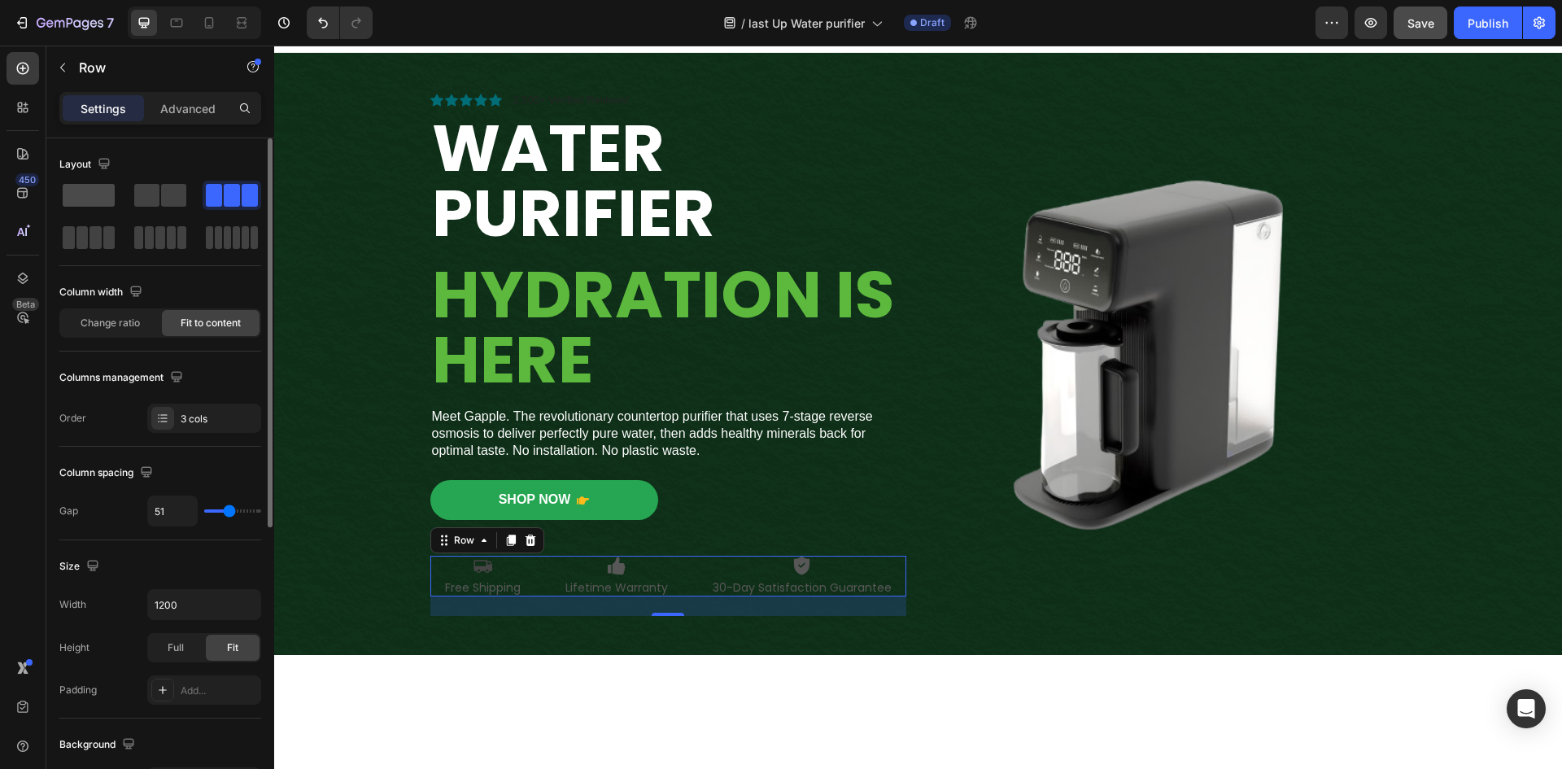
click at [89, 185] on span at bounding box center [89, 195] width 52 height 23
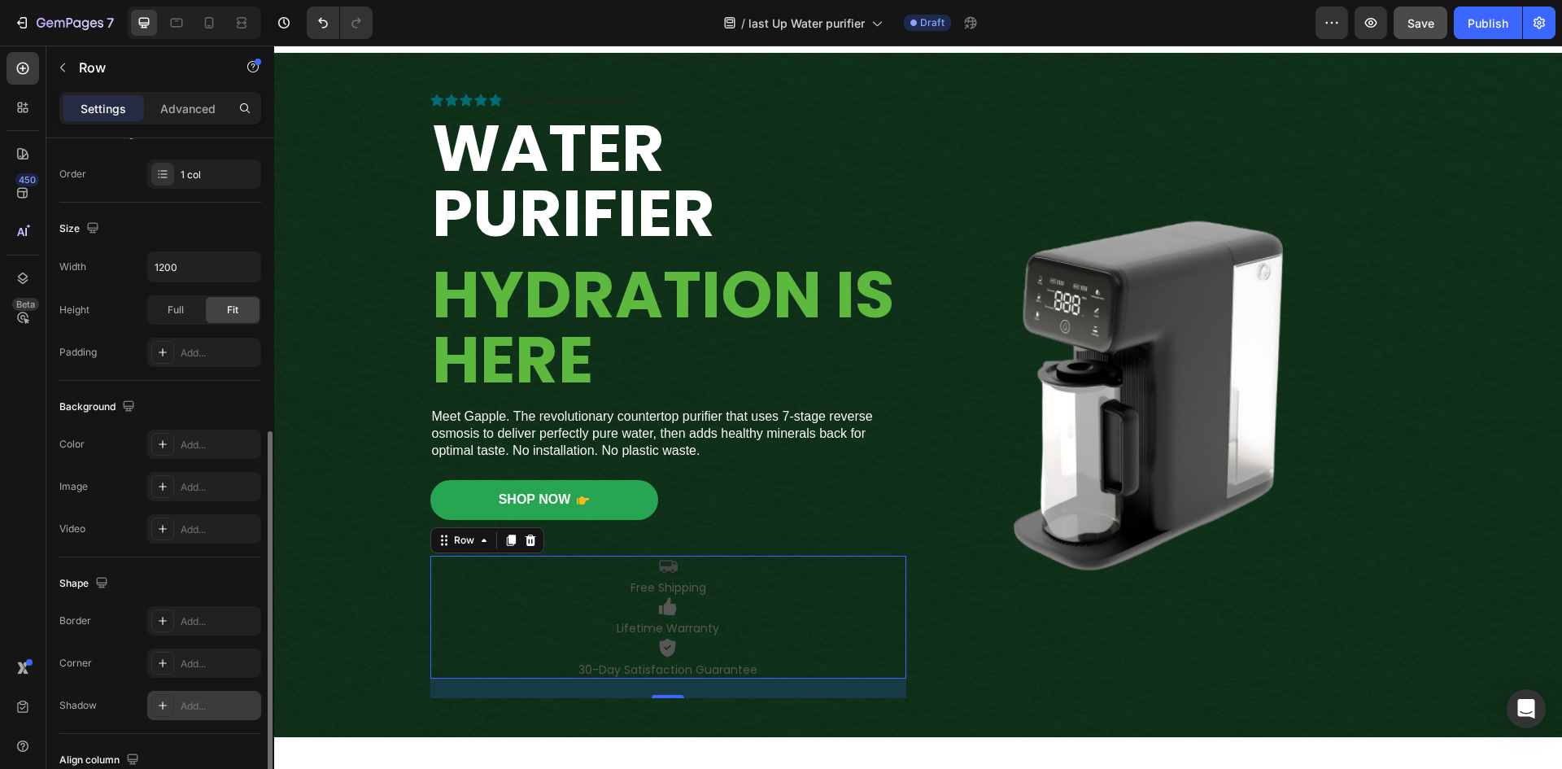
scroll to position [365, 0]
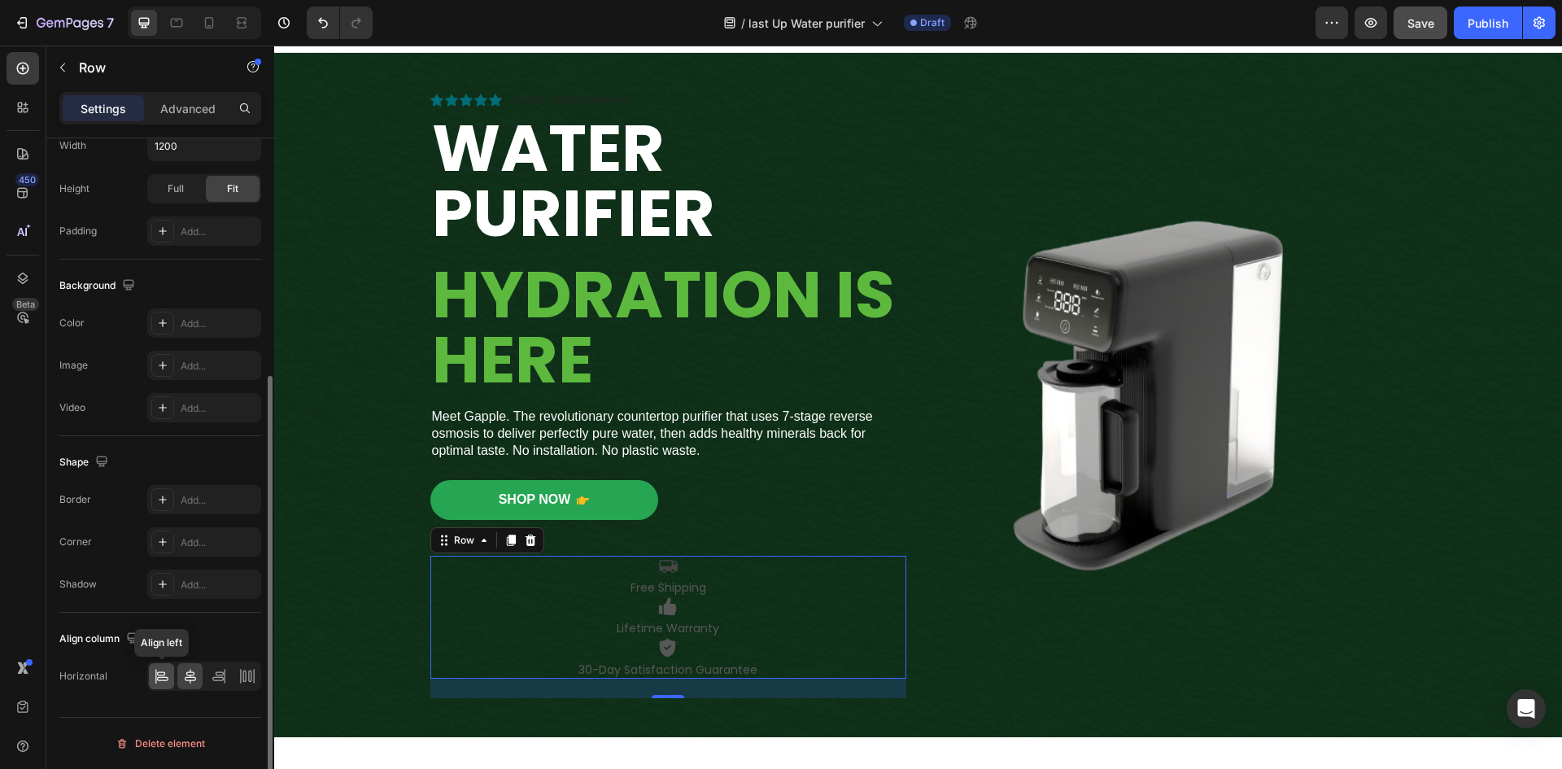
click at [163, 671] on icon at bounding box center [162, 676] width 16 height 16
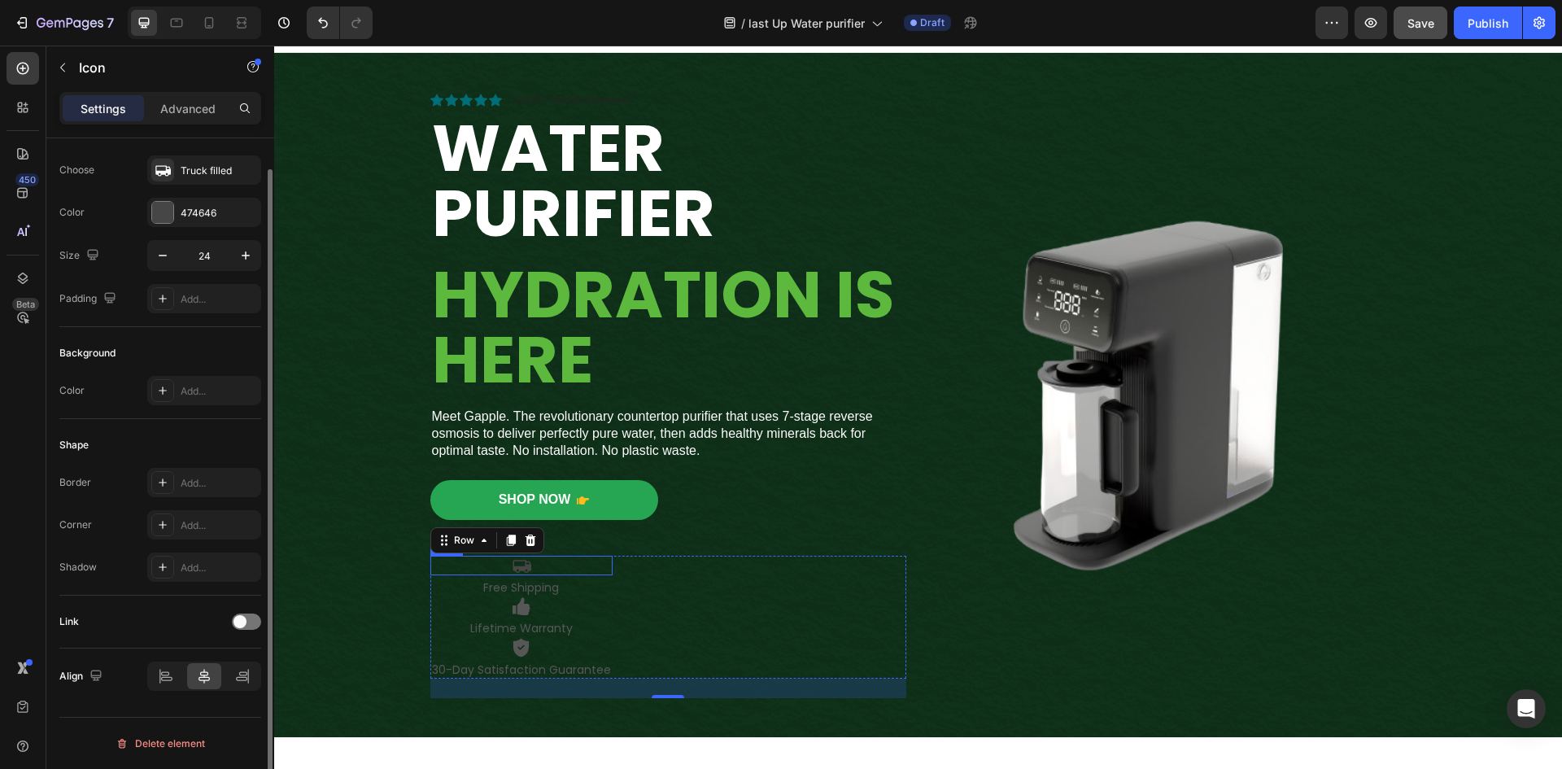
scroll to position [0, 0]
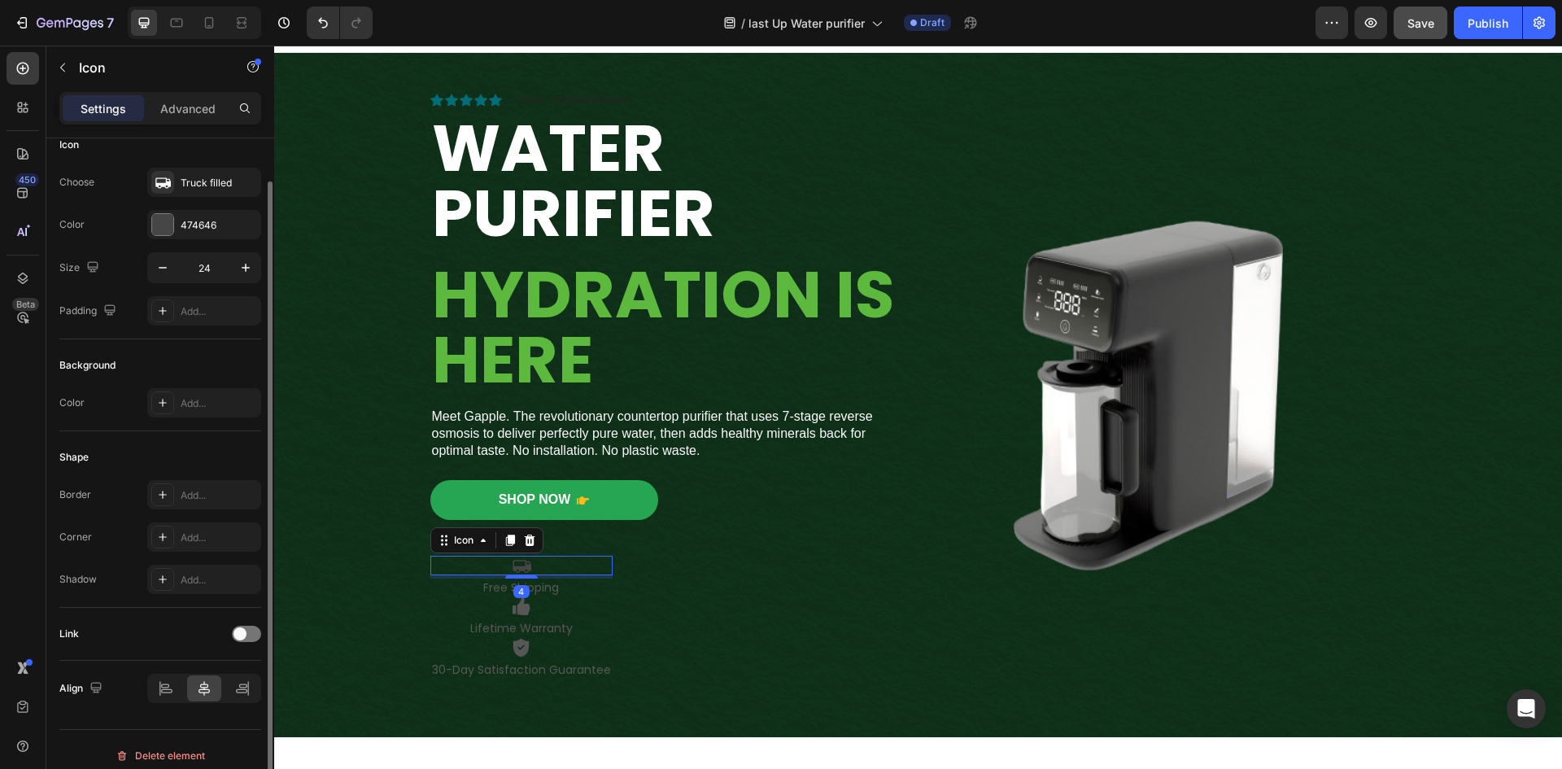
click at [571, 573] on div "Icon 4" at bounding box center [521, 565] width 182 height 20
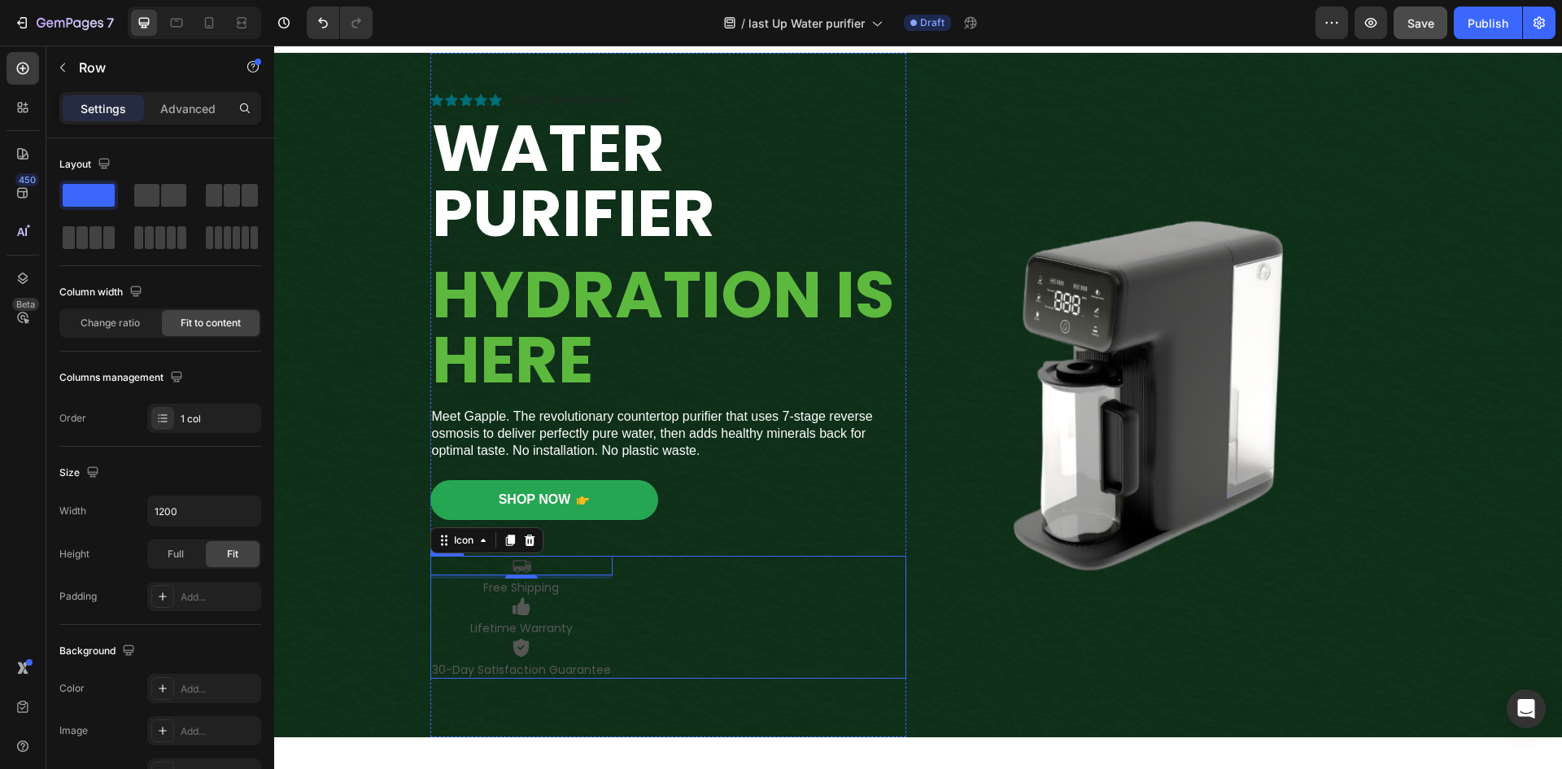
click at [643, 590] on div "Icon 4 Free Shipping Text Block Icon Lifetime Warranty Text Block Icon 30-Day S…" at bounding box center [668, 616] width 476 height 123
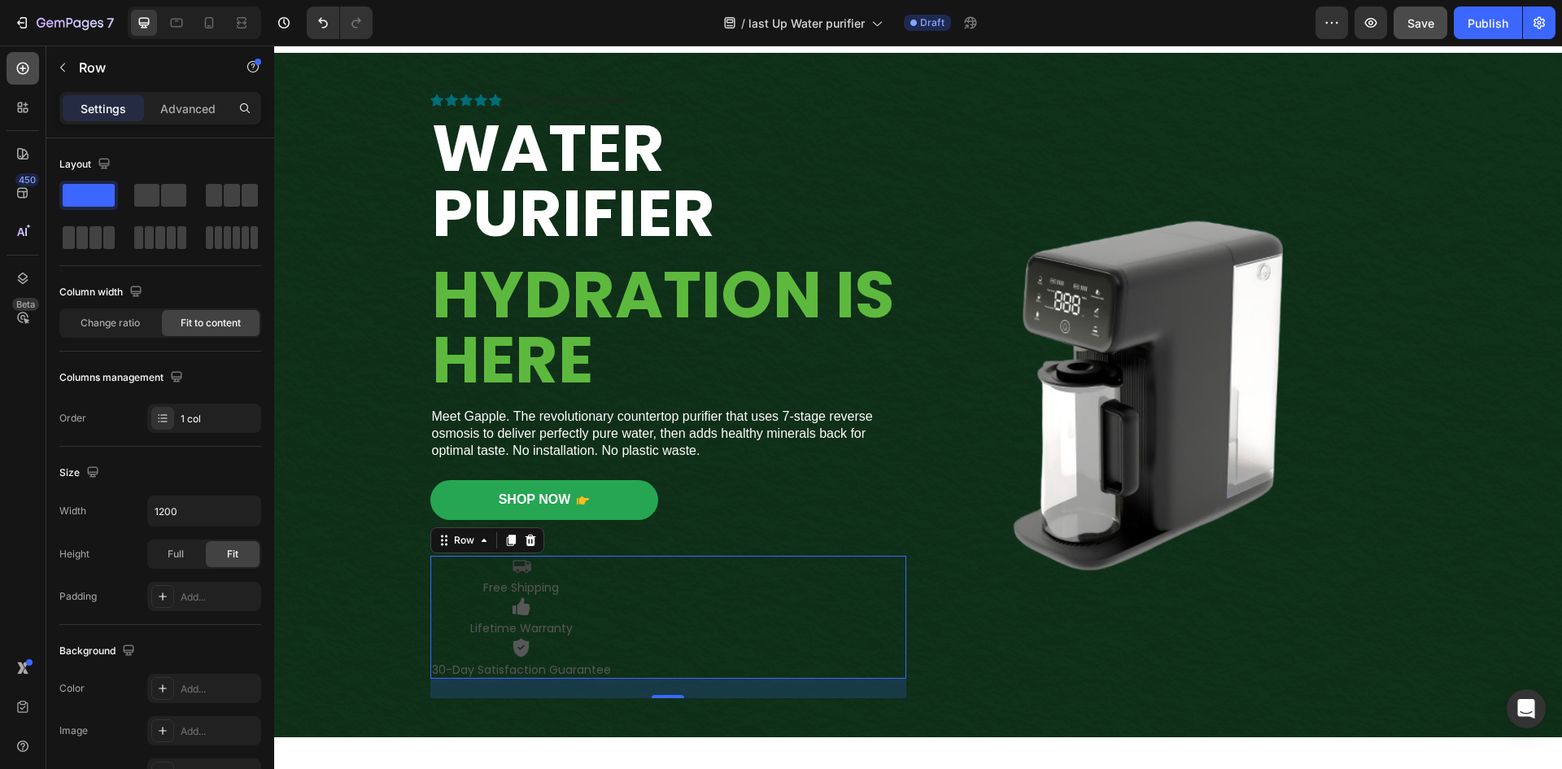
click at [22, 68] on icon at bounding box center [23, 68] width 16 height 16
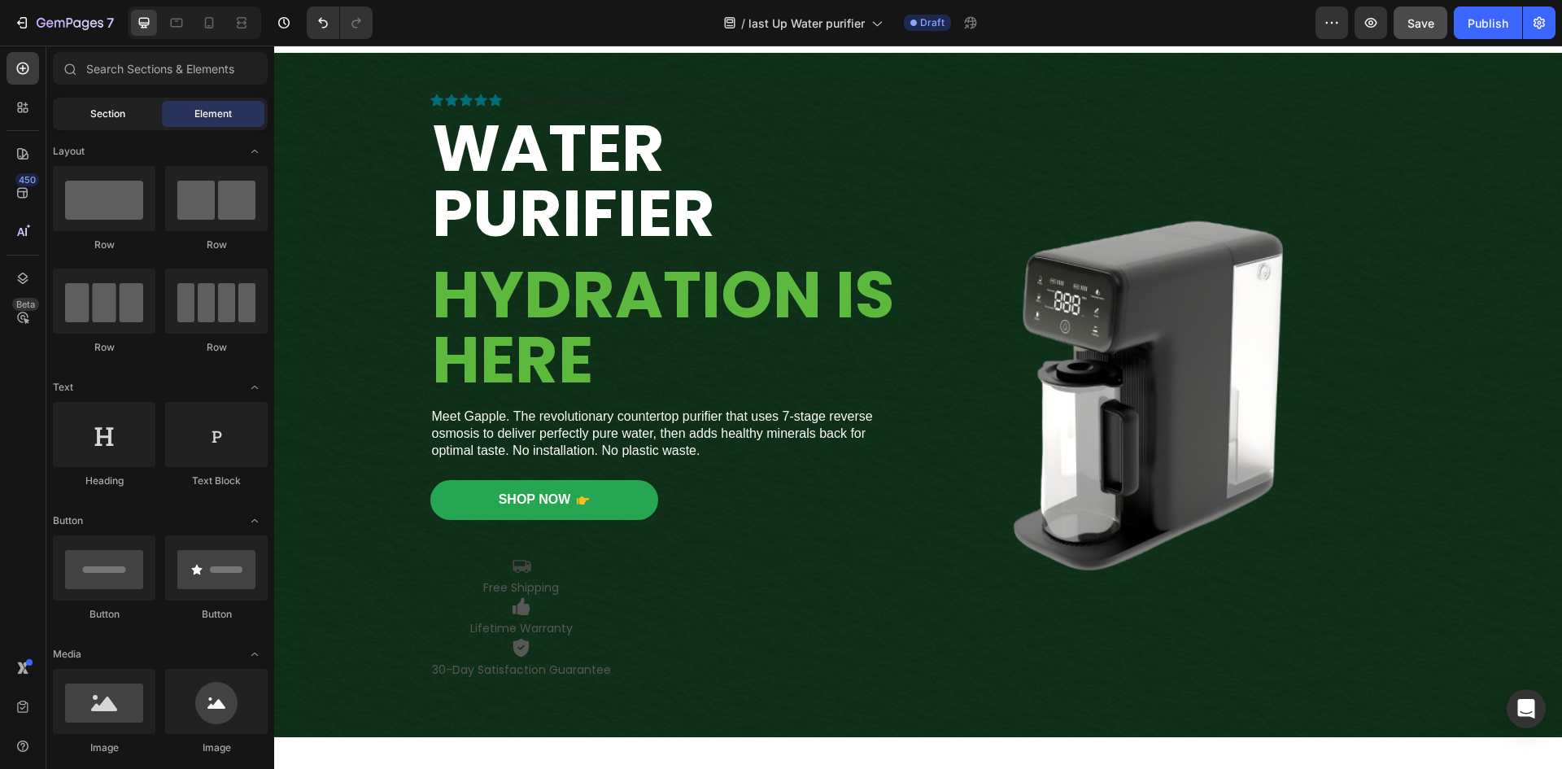
click at [110, 108] on span "Section" at bounding box center [107, 114] width 35 height 15
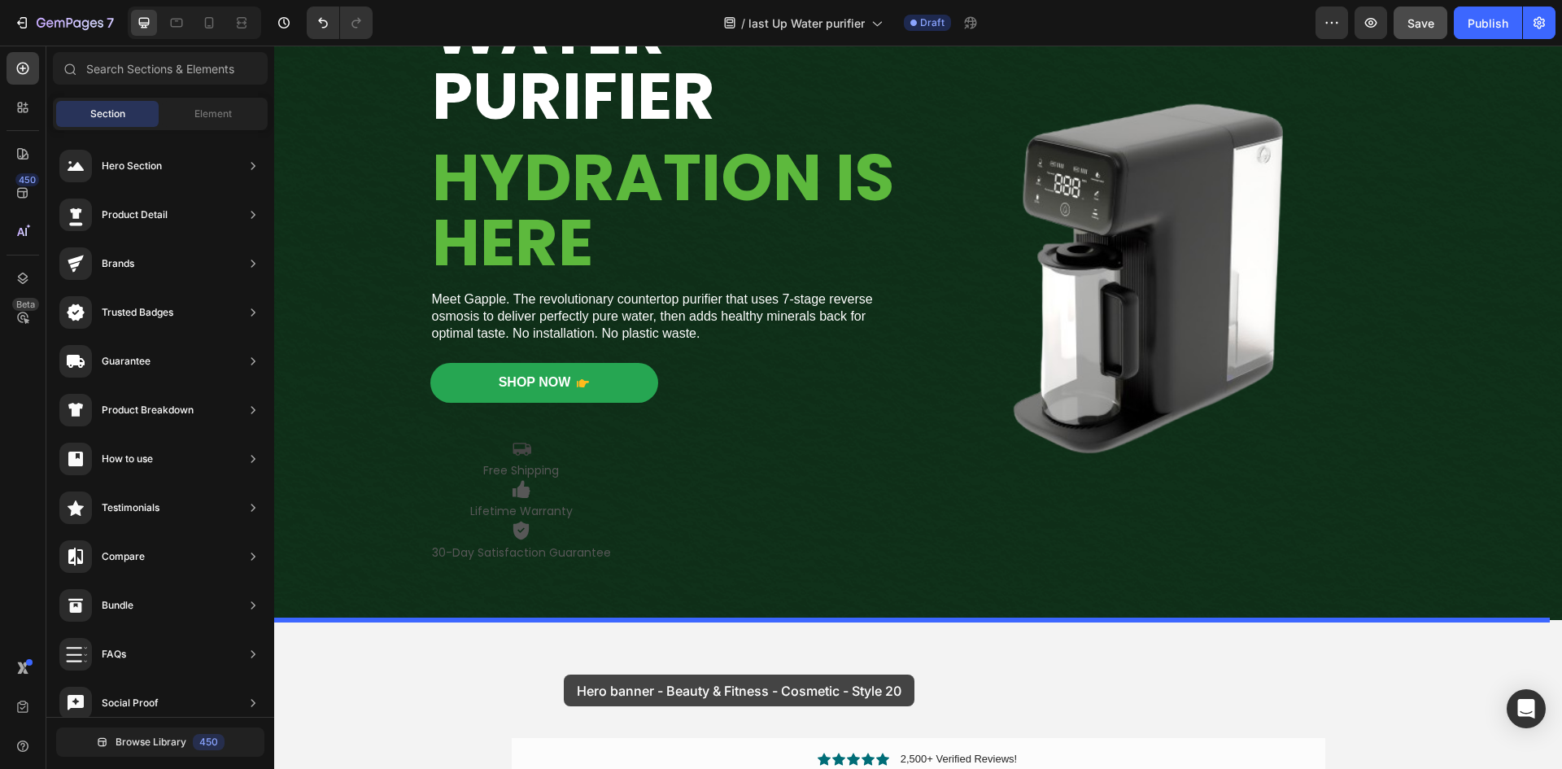
scroll to position [161, 0]
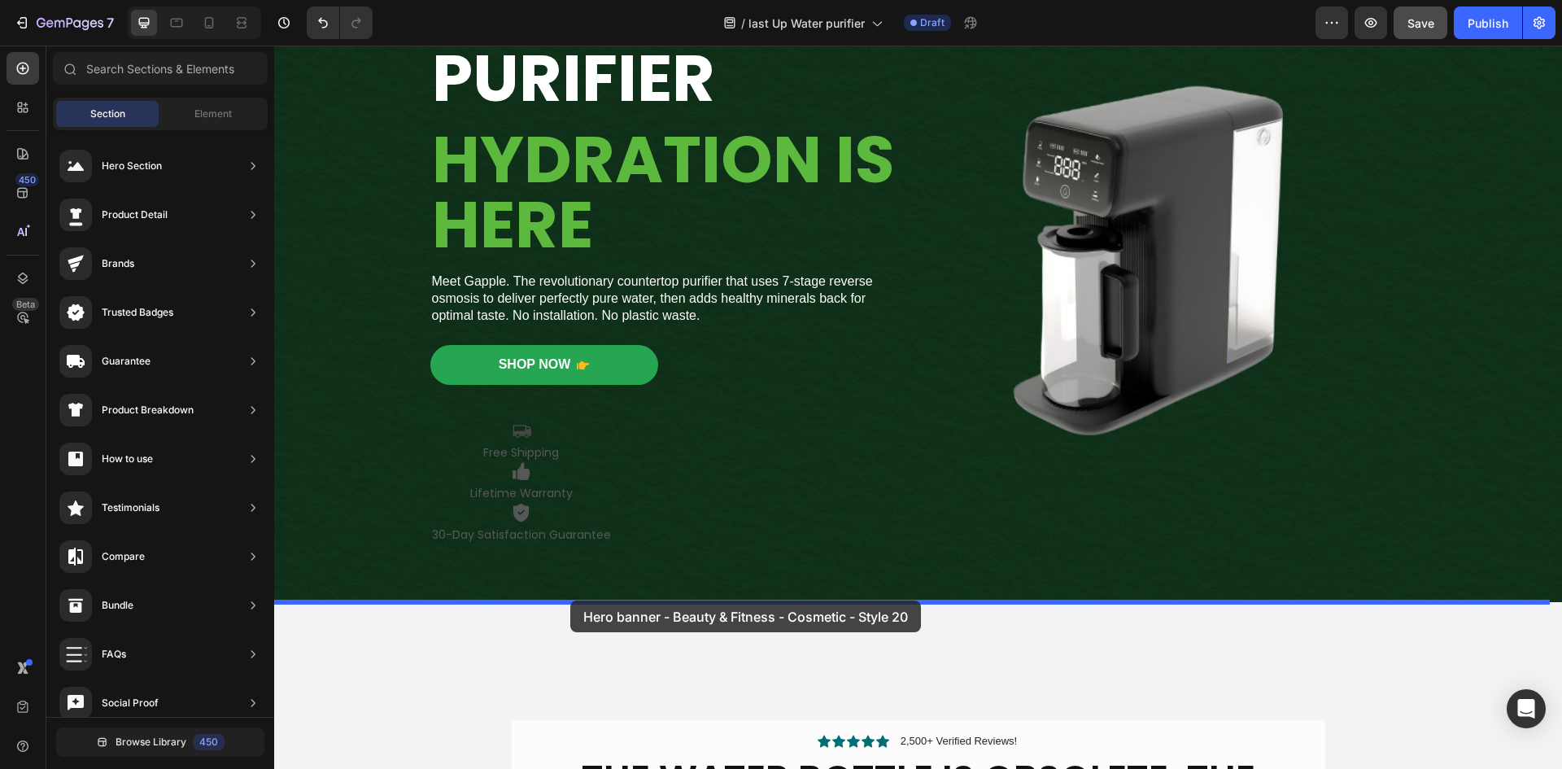
drag, startPoint x: 699, startPoint y: 451, endPoint x: 570, endPoint y: 600, distance: 197.2
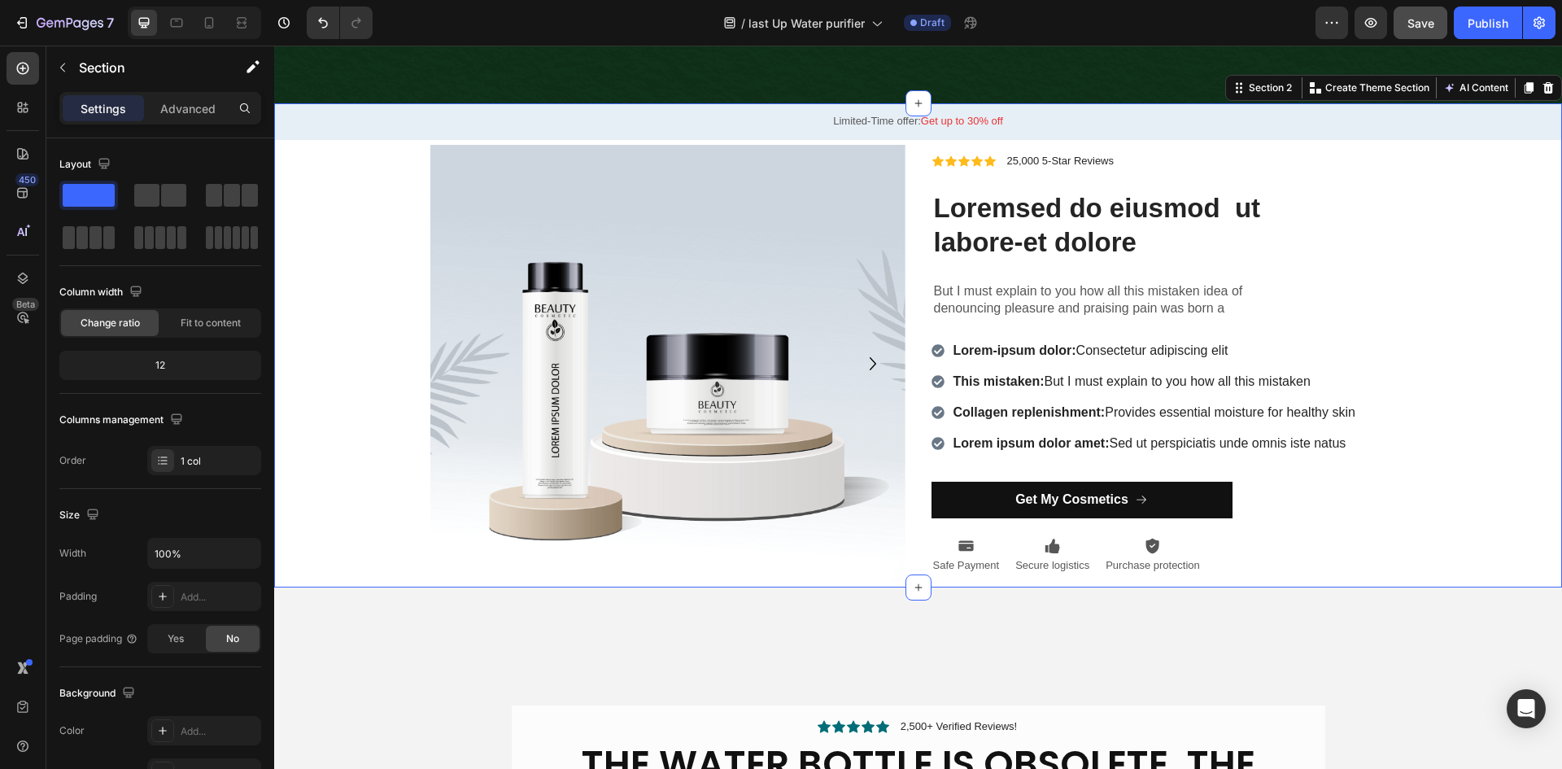
scroll to position [660, 0]
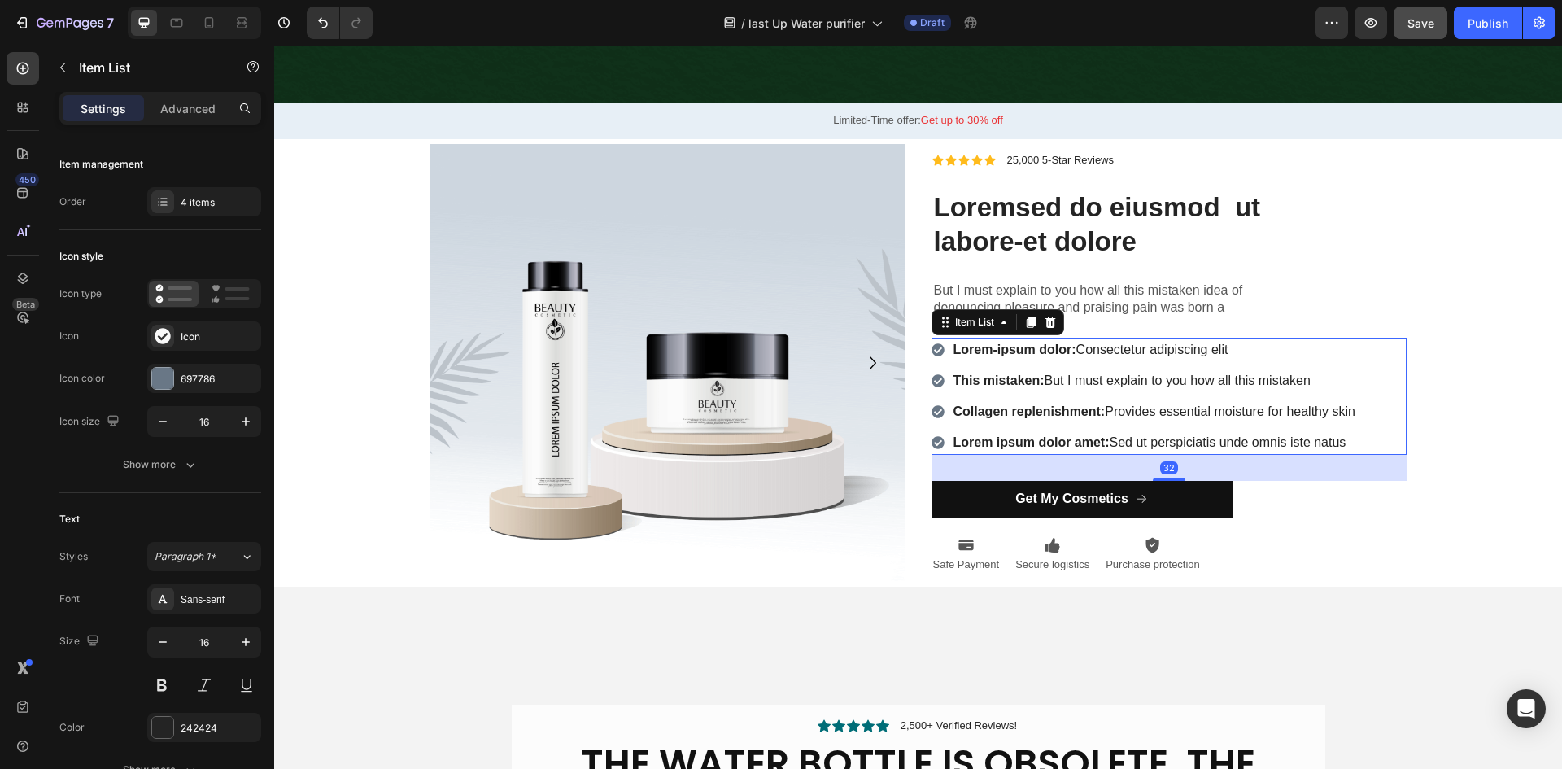
click at [1370, 399] on div "Lorem-ipsum dolor: Consectetur adipiscing elit This mistaken: But I must explai…" at bounding box center [1168, 396] width 475 height 117
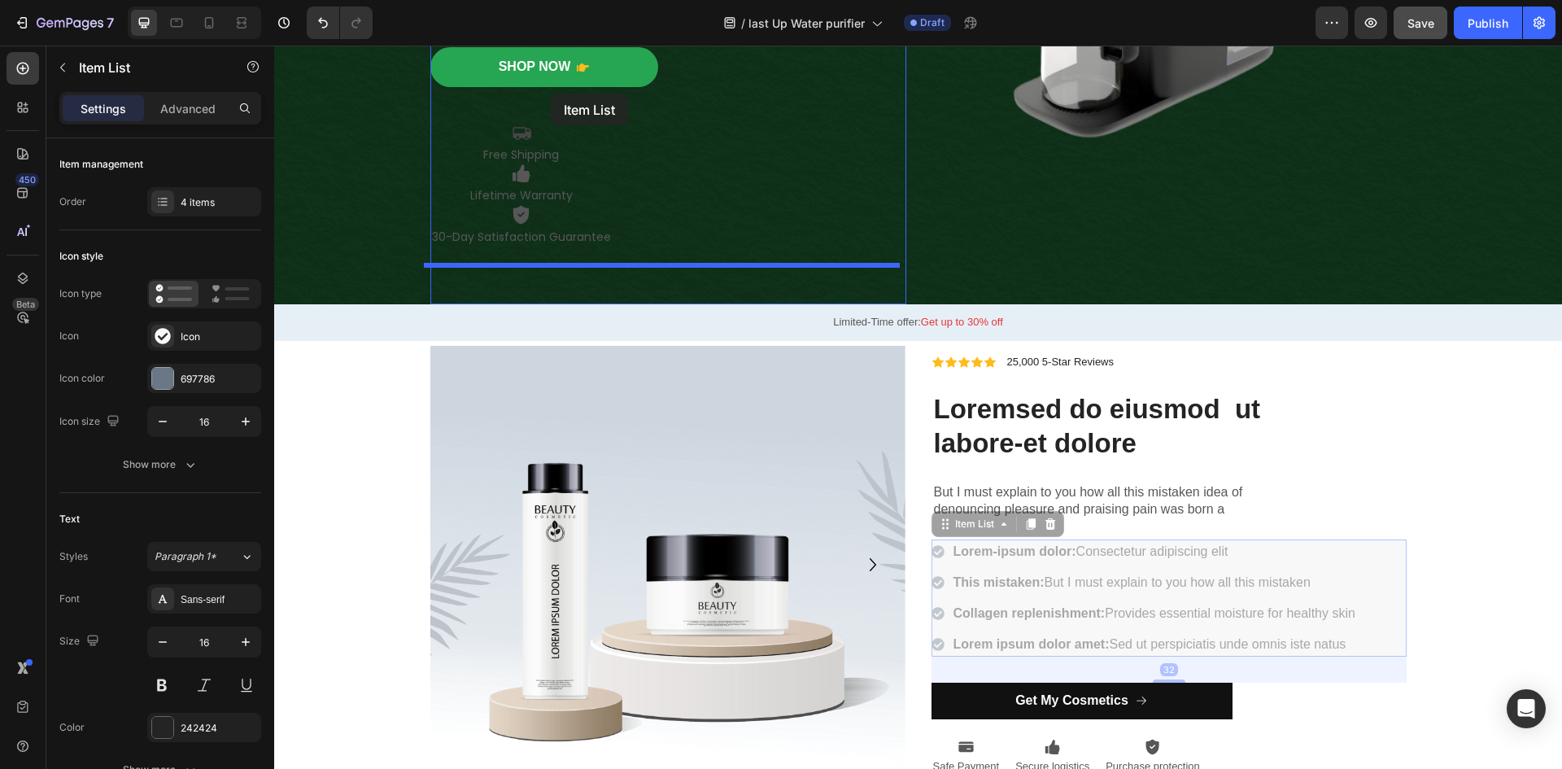
scroll to position [456, 0]
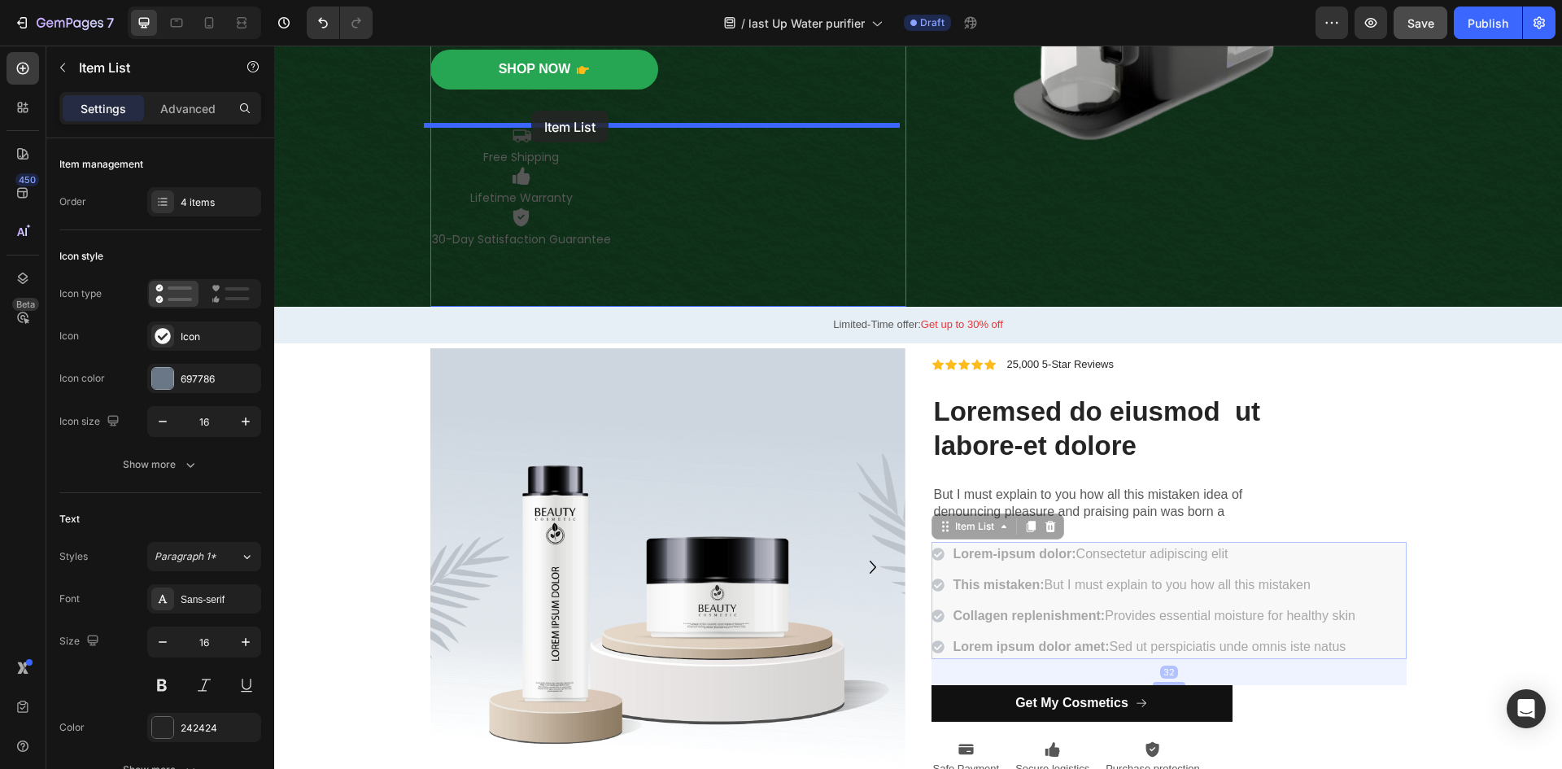
drag, startPoint x: 939, startPoint y: 329, endPoint x: 531, endPoint y: 111, distance: 462.1
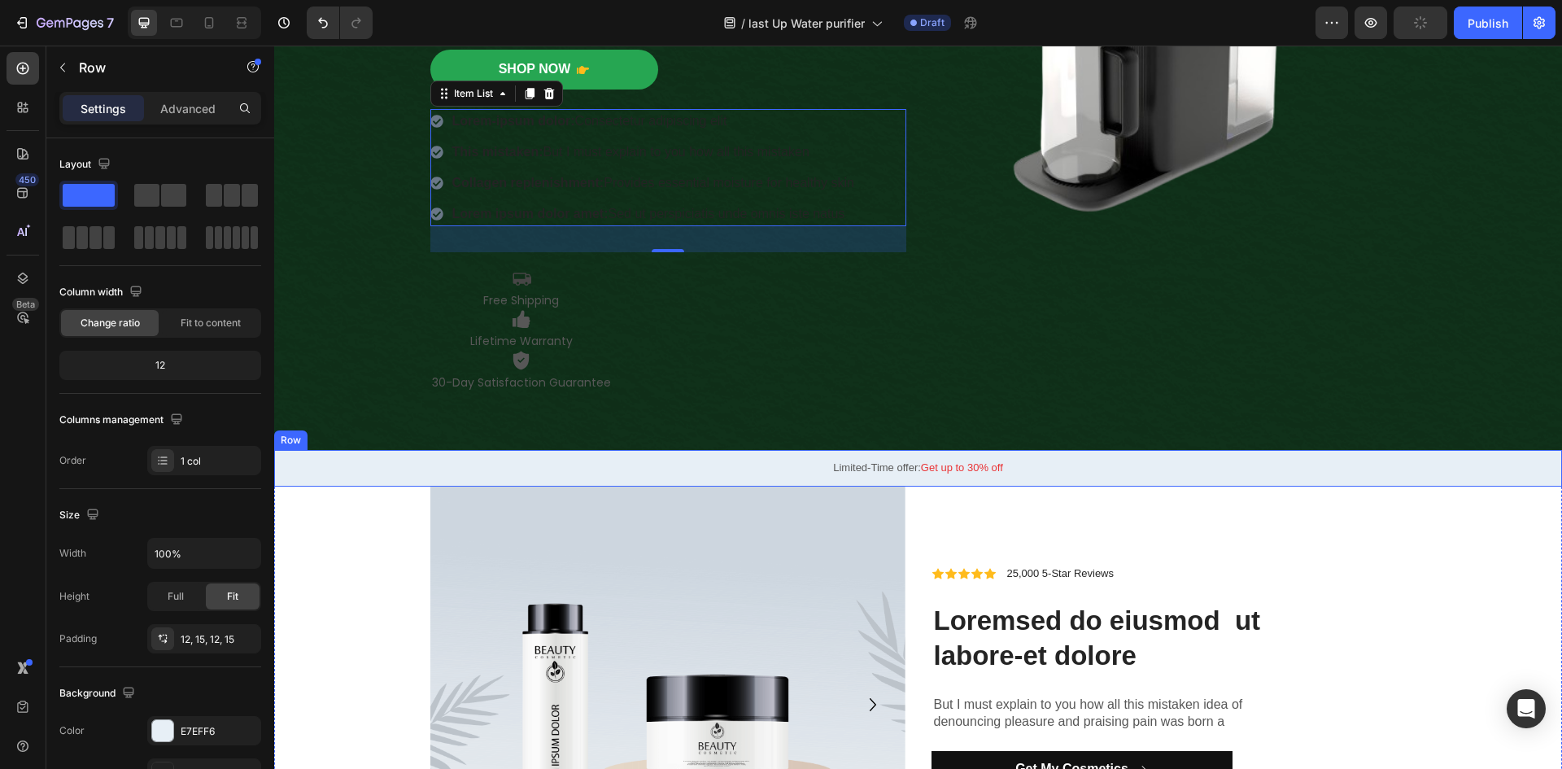
click at [276, 472] on div "Limited-Time offer: Get up to 30% off Text Block Row" at bounding box center [917, 468] width 1287 height 37
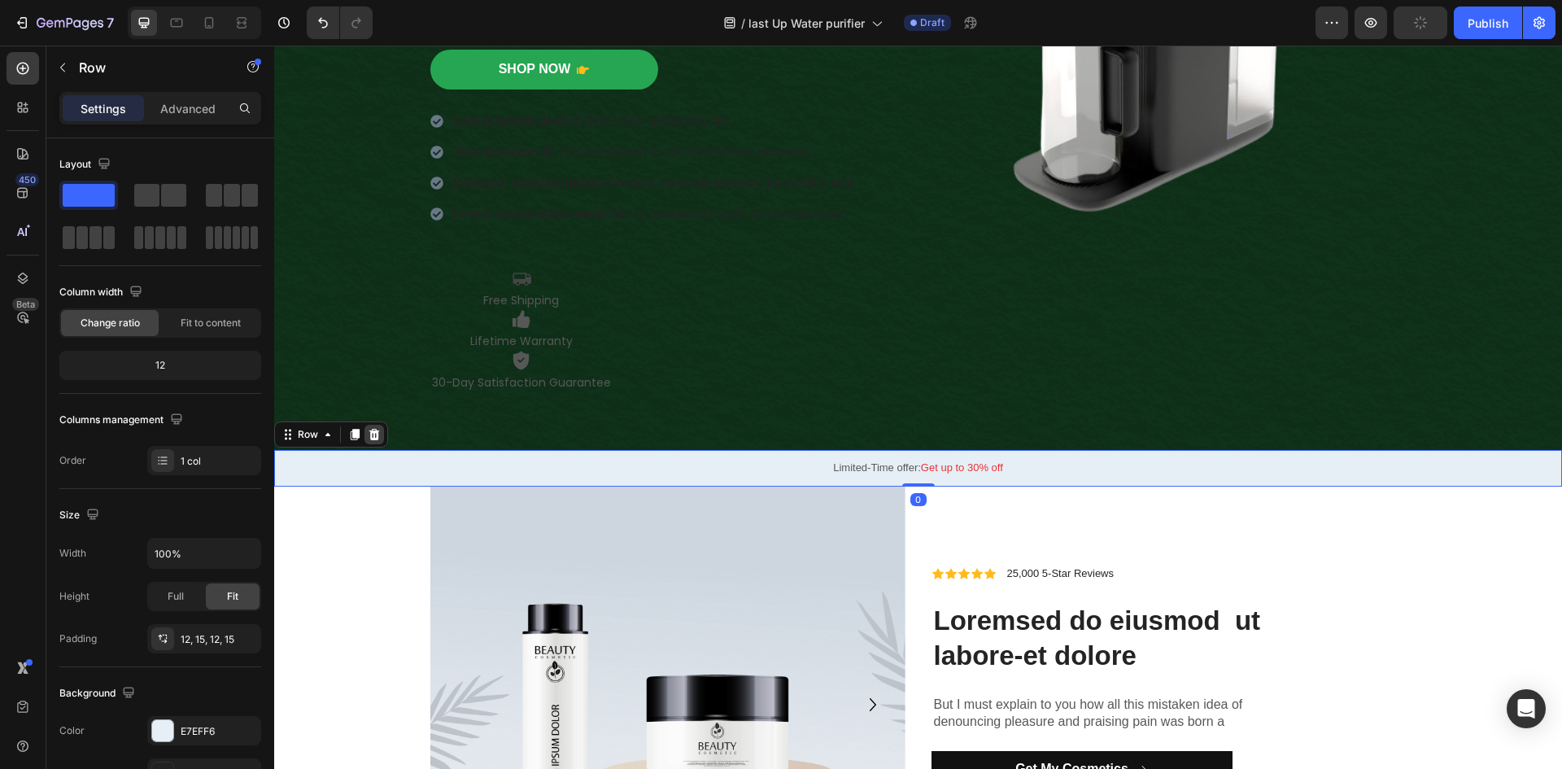
click at [370, 436] on icon at bounding box center [374, 434] width 11 height 11
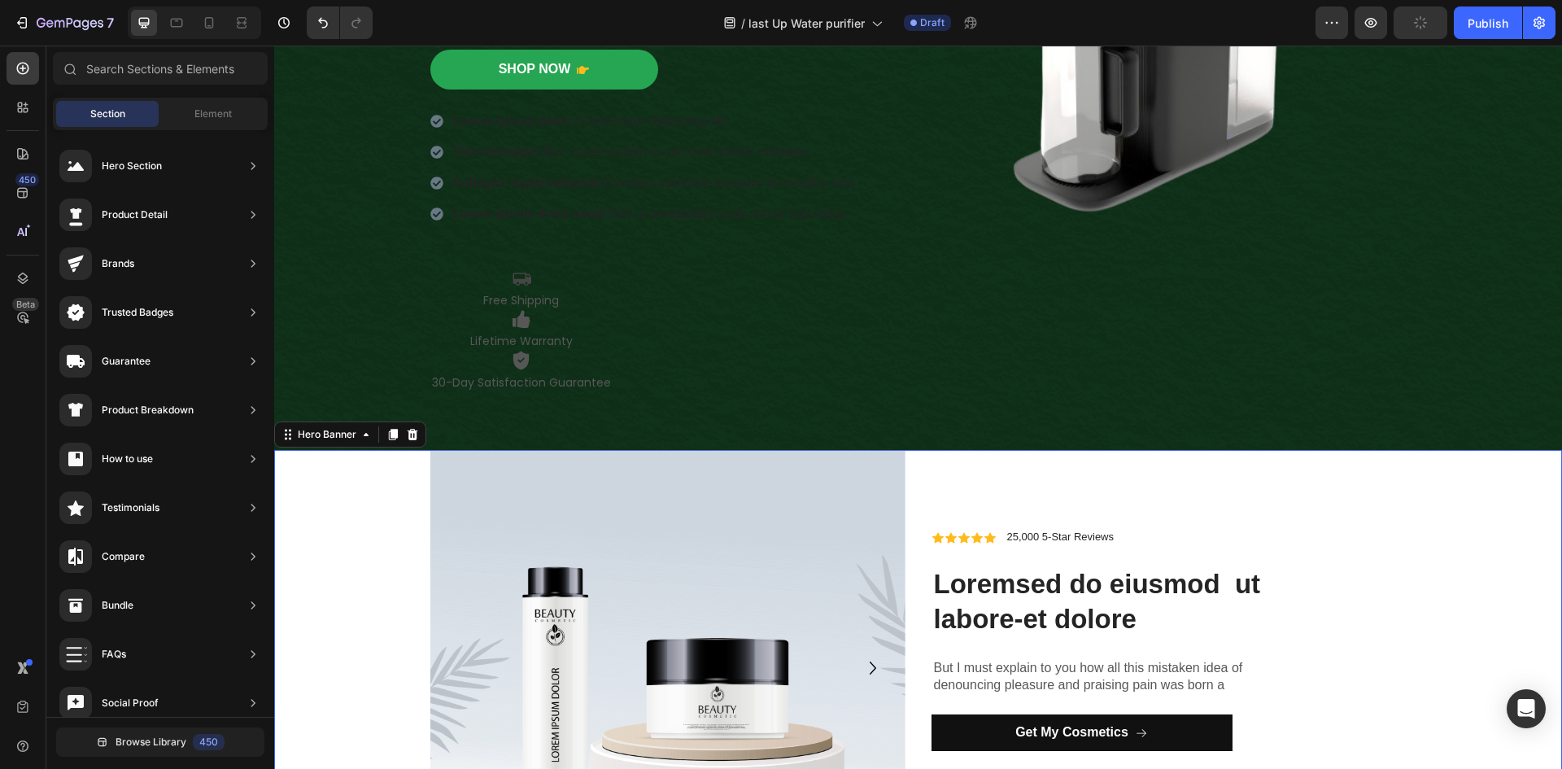
click at [338, 469] on div "Background Image" at bounding box center [917, 668] width 1287 height 437
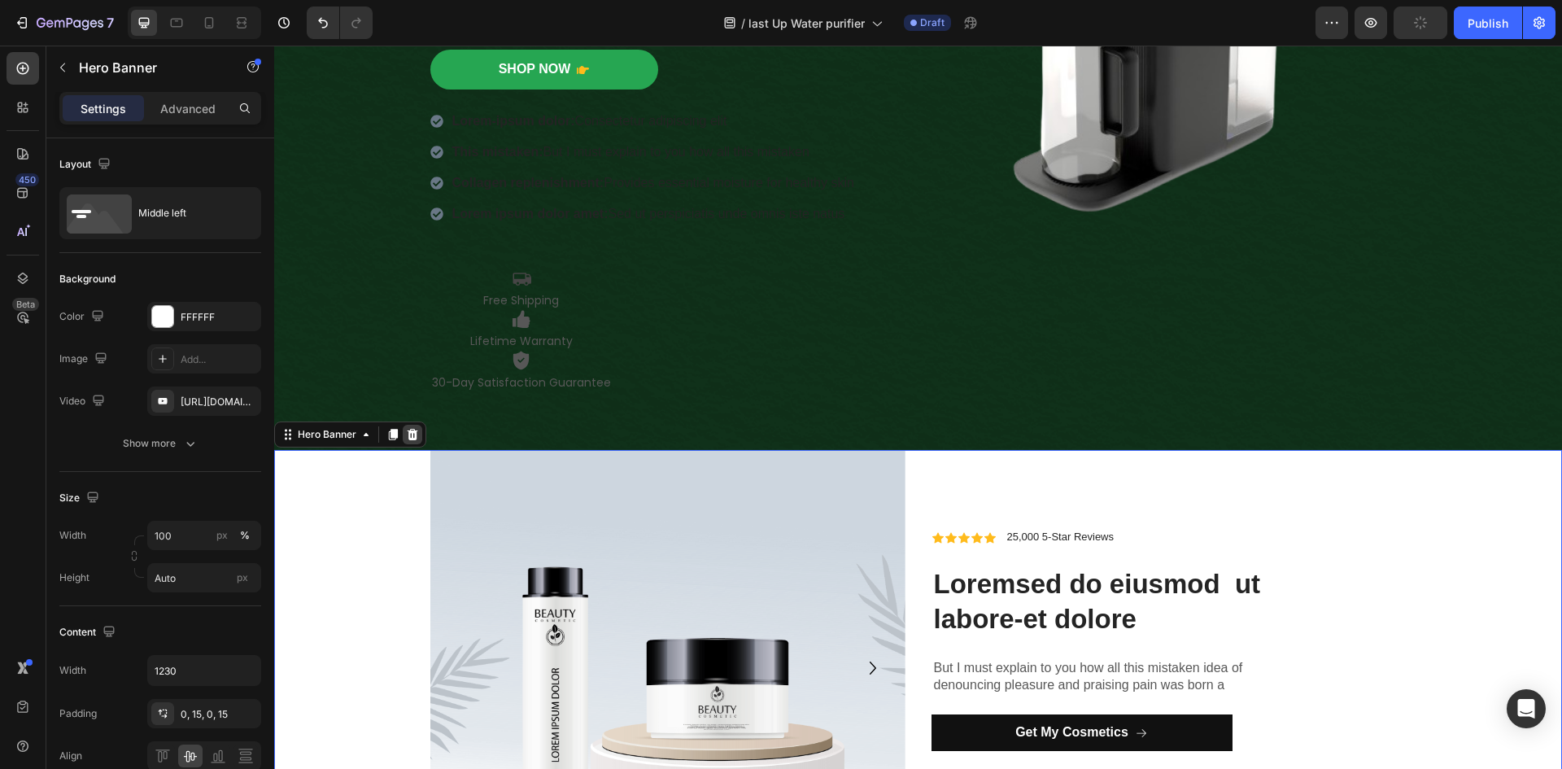
click at [410, 433] on icon at bounding box center [412, 434] width 11 height 11
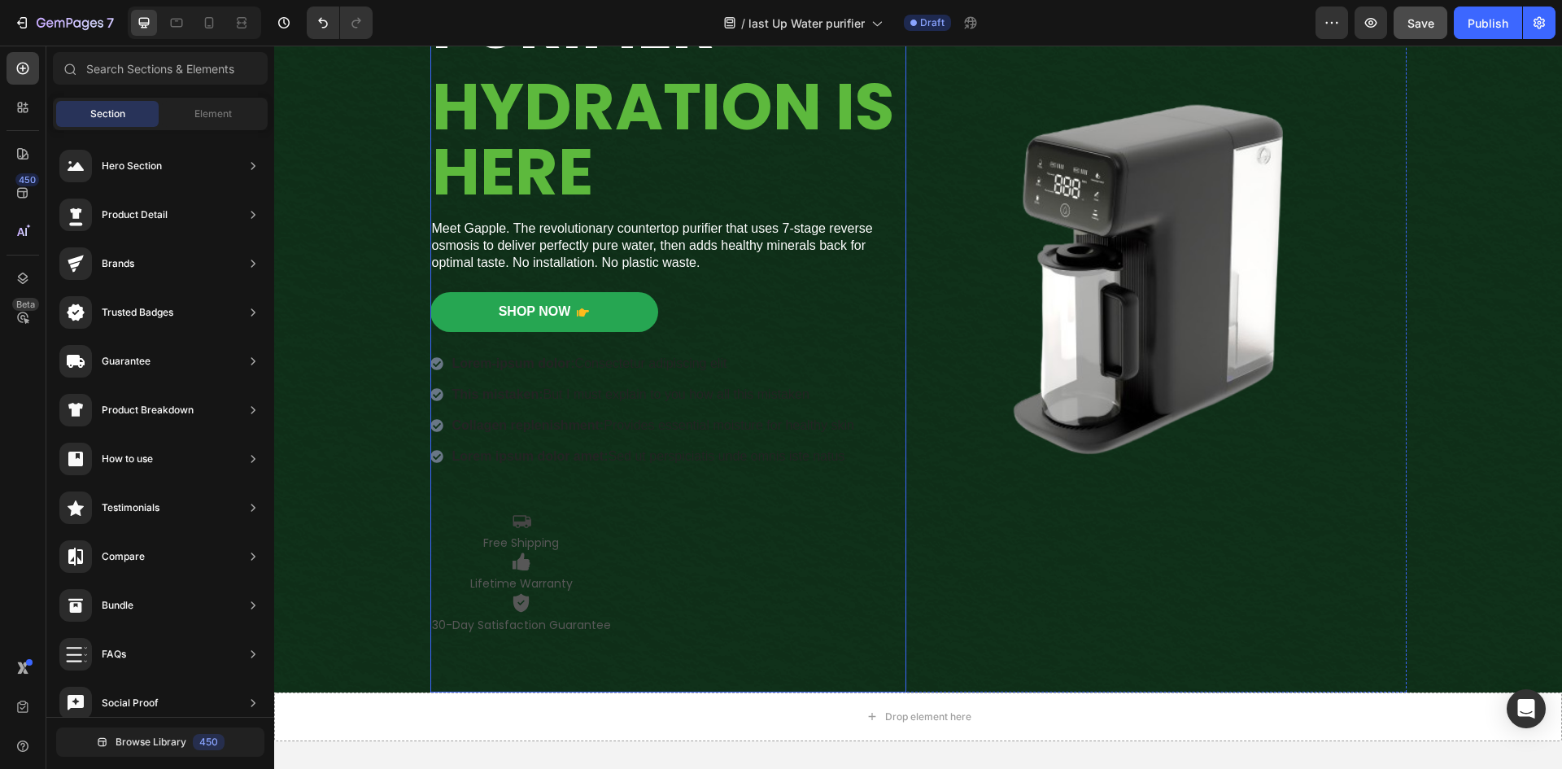
scroll to position [212, 0]
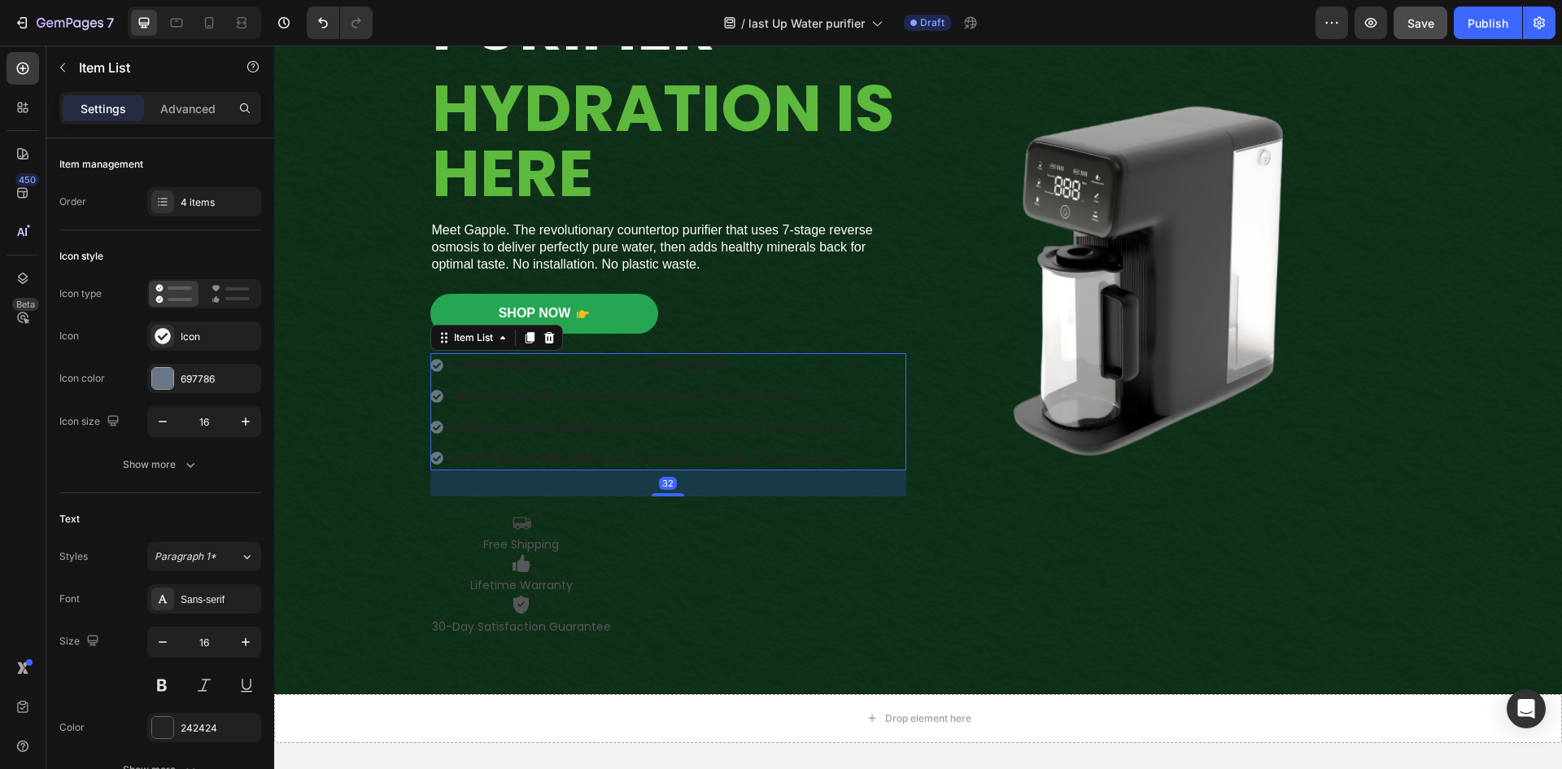
click at [575, 368] on p "Lorem-ipsum dolor: Consectetur adipiscing elit" at bounding box center [653, 365] width 402 height 20
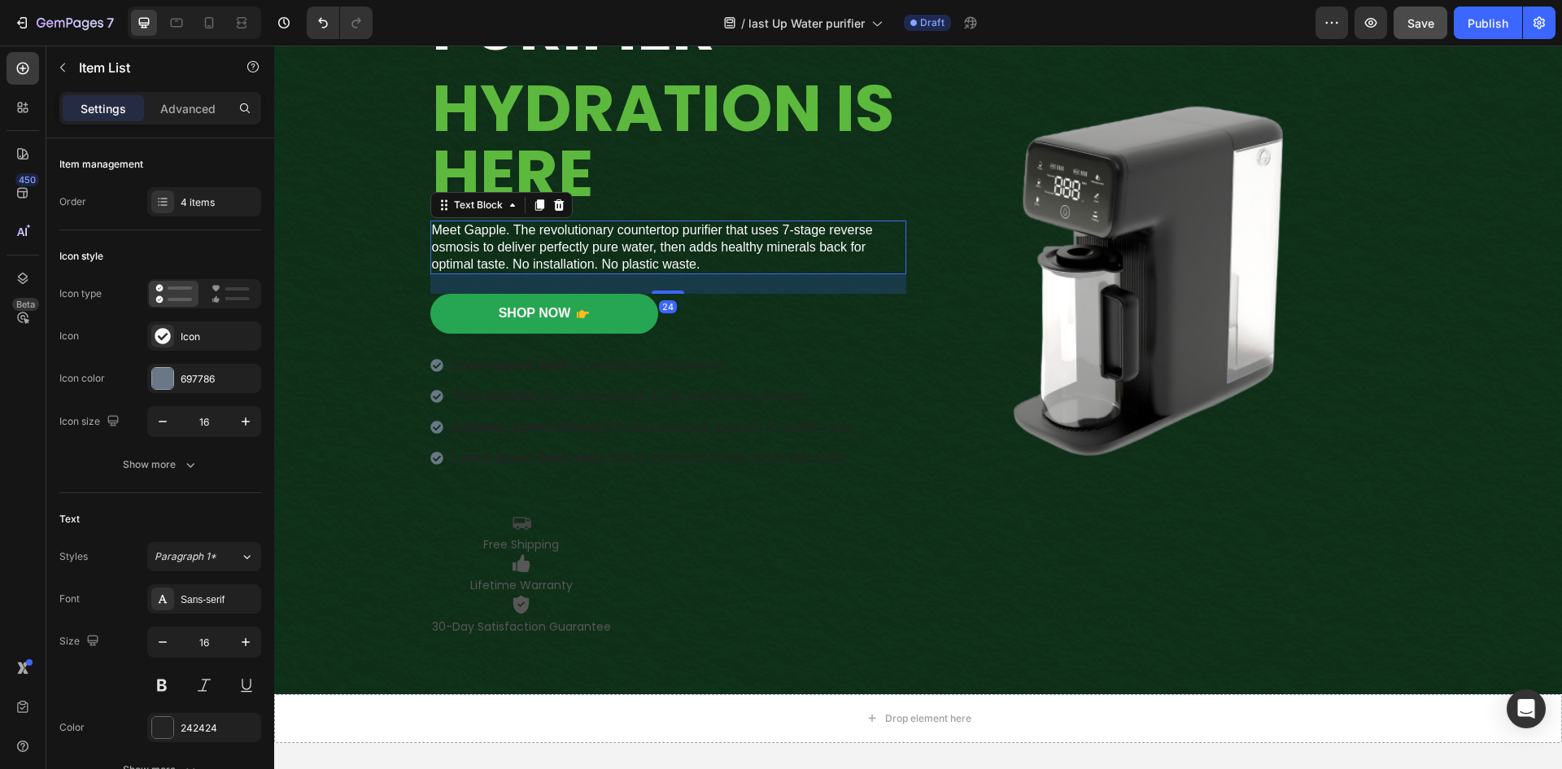
click at [645, 252] on p "Meet Gapple. The revolutionary countertop purifier that uses 7-stage reverse os…" at bounding box center [668, 247] width 473 height 50
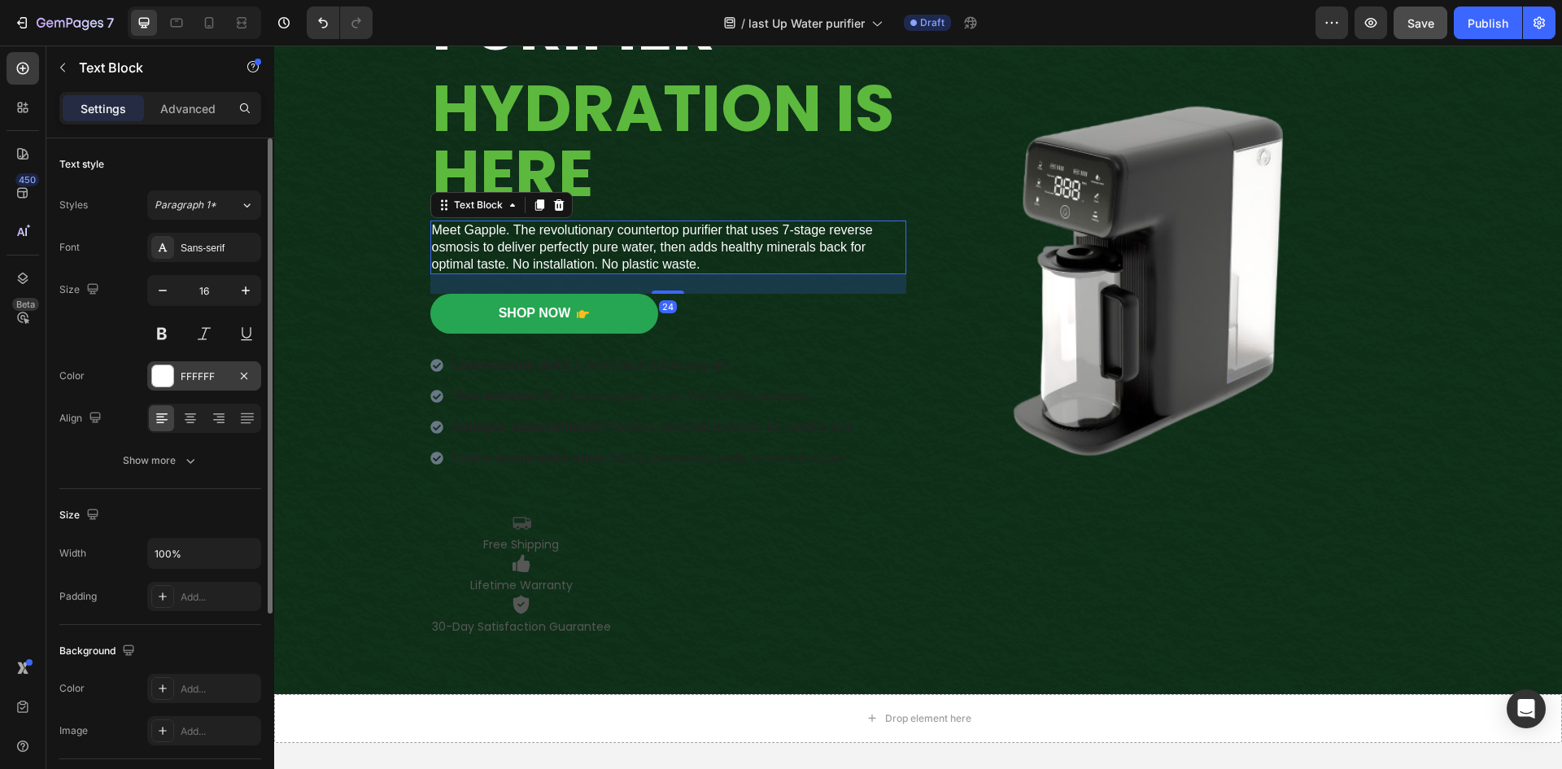
click at [162, 373] on div at bounding box center [162, 375] width 21 height 21
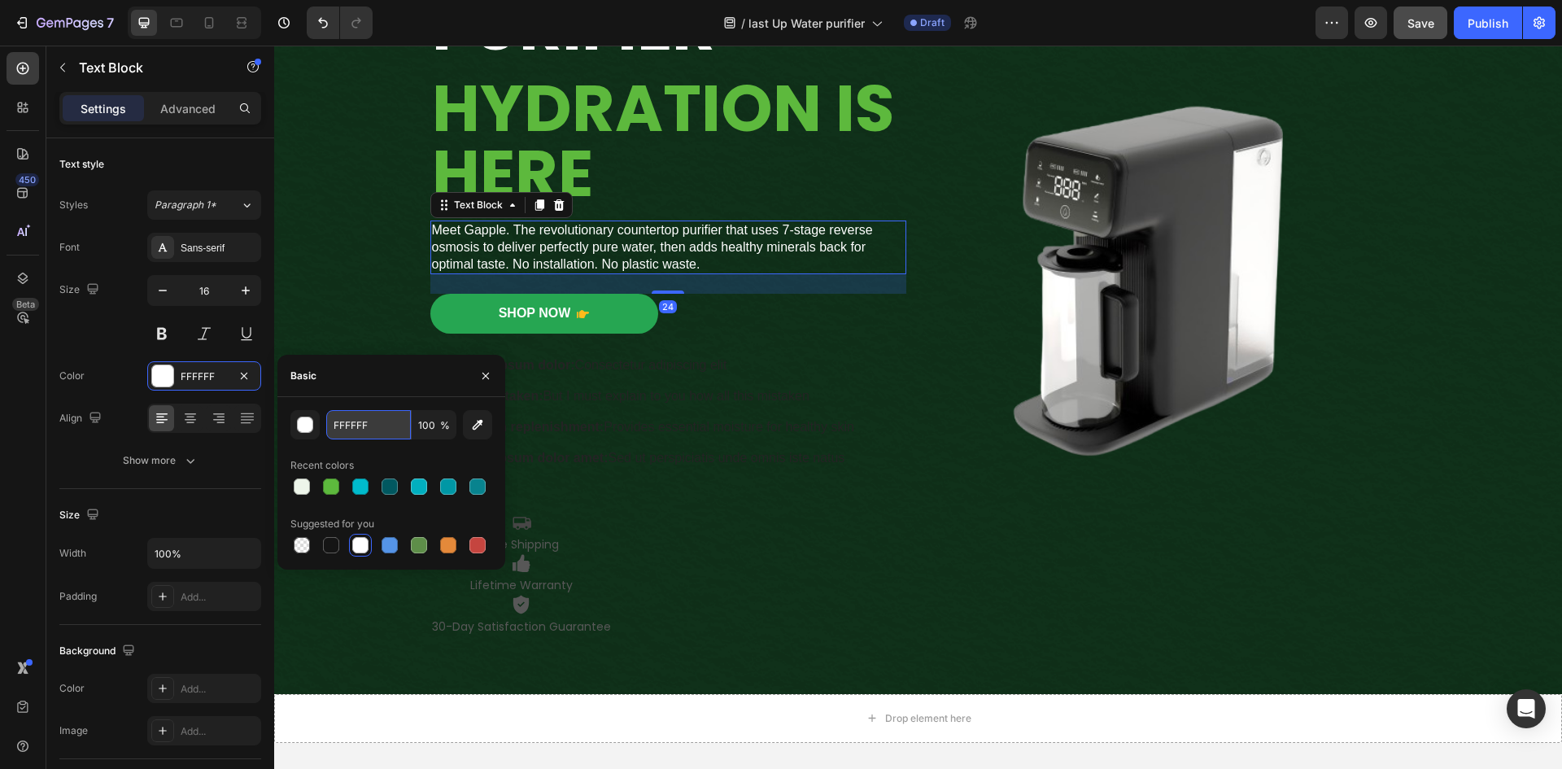
click at [381, 428] on input "FFFFFF" at bounding box center [368, 424] width 85 height 29
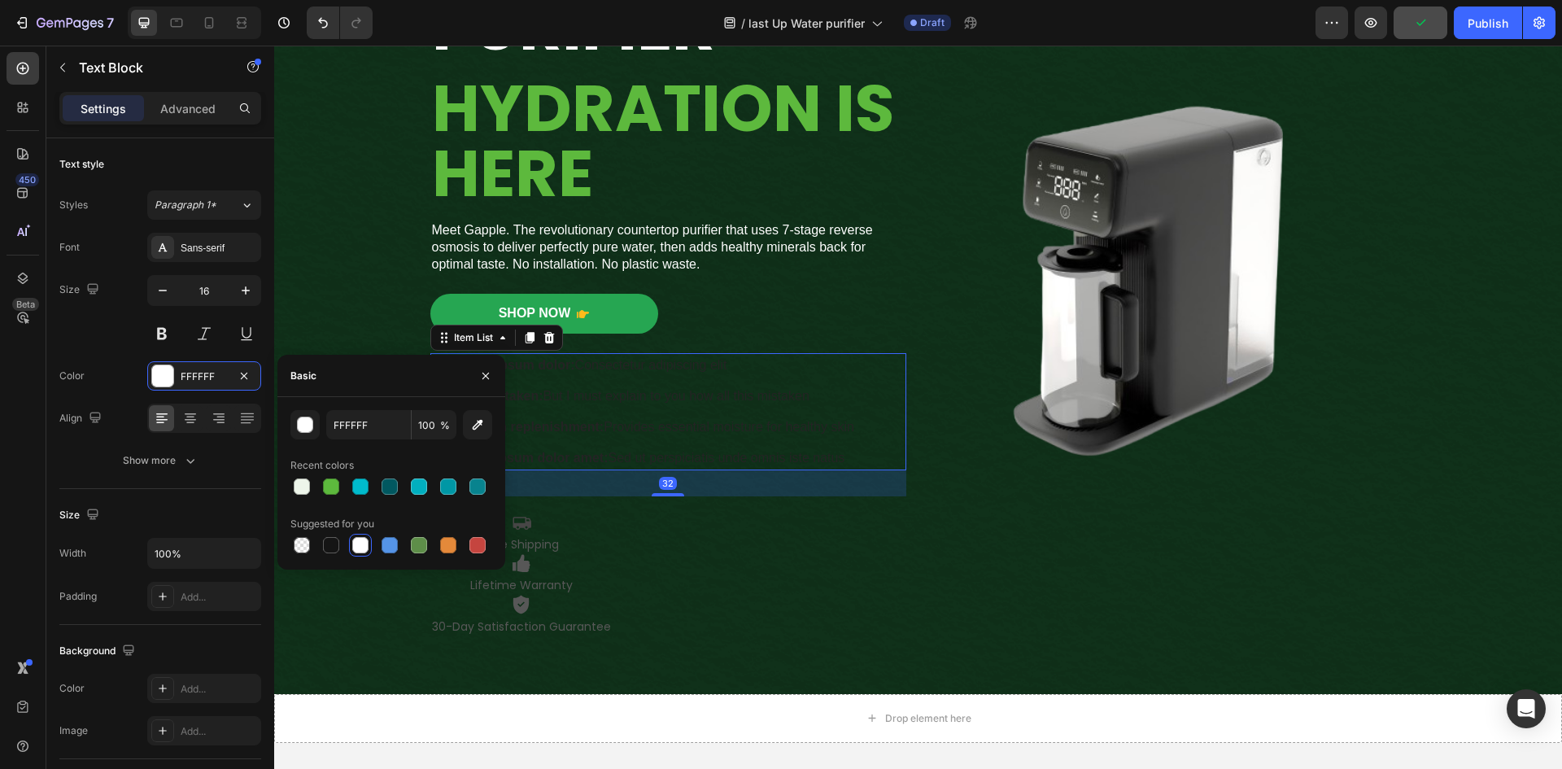
click at [622, 373] on p "Lorem-ipsum dolor: Consectetur adipiscing elit" at bounding box center [653, 365] width 402 height 20
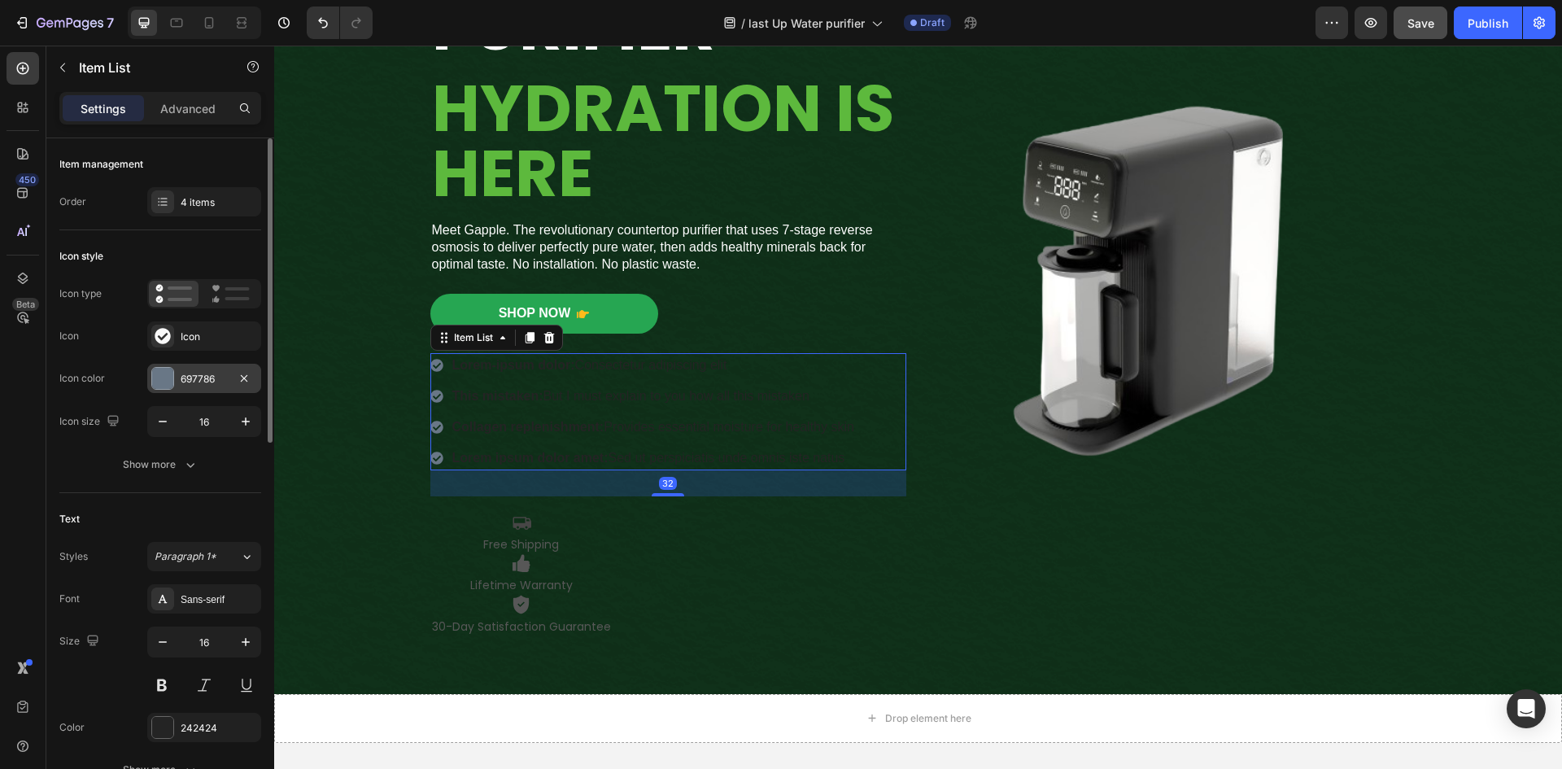
click at [166, 383] on div at bounding box center [162, 378] width 21 height 21
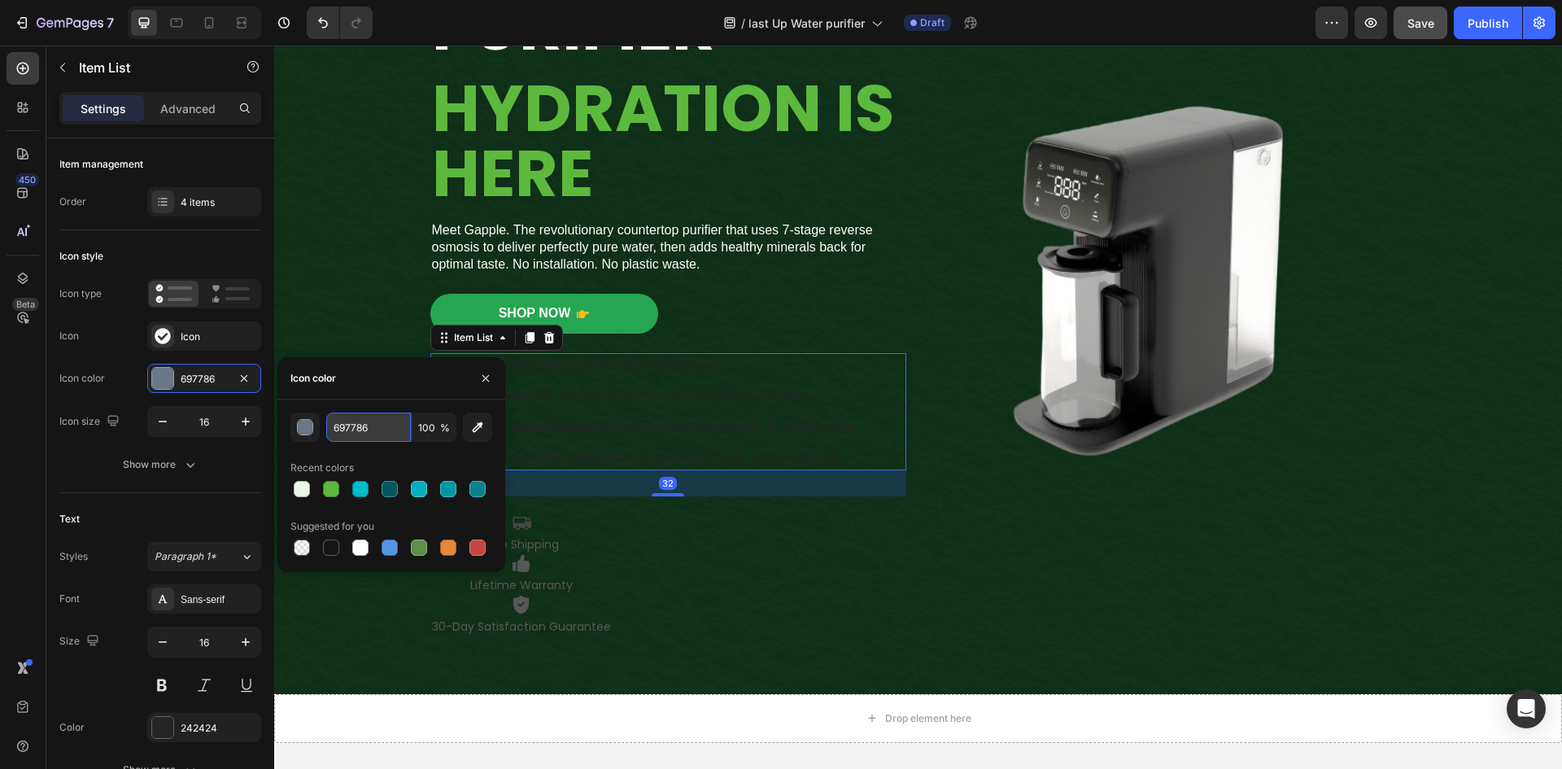
click at [377, 426] on input "697786" at bounding box center [368, 426] width 85 height 29
paste input "FFFFFF"
type input "FFFFFF"
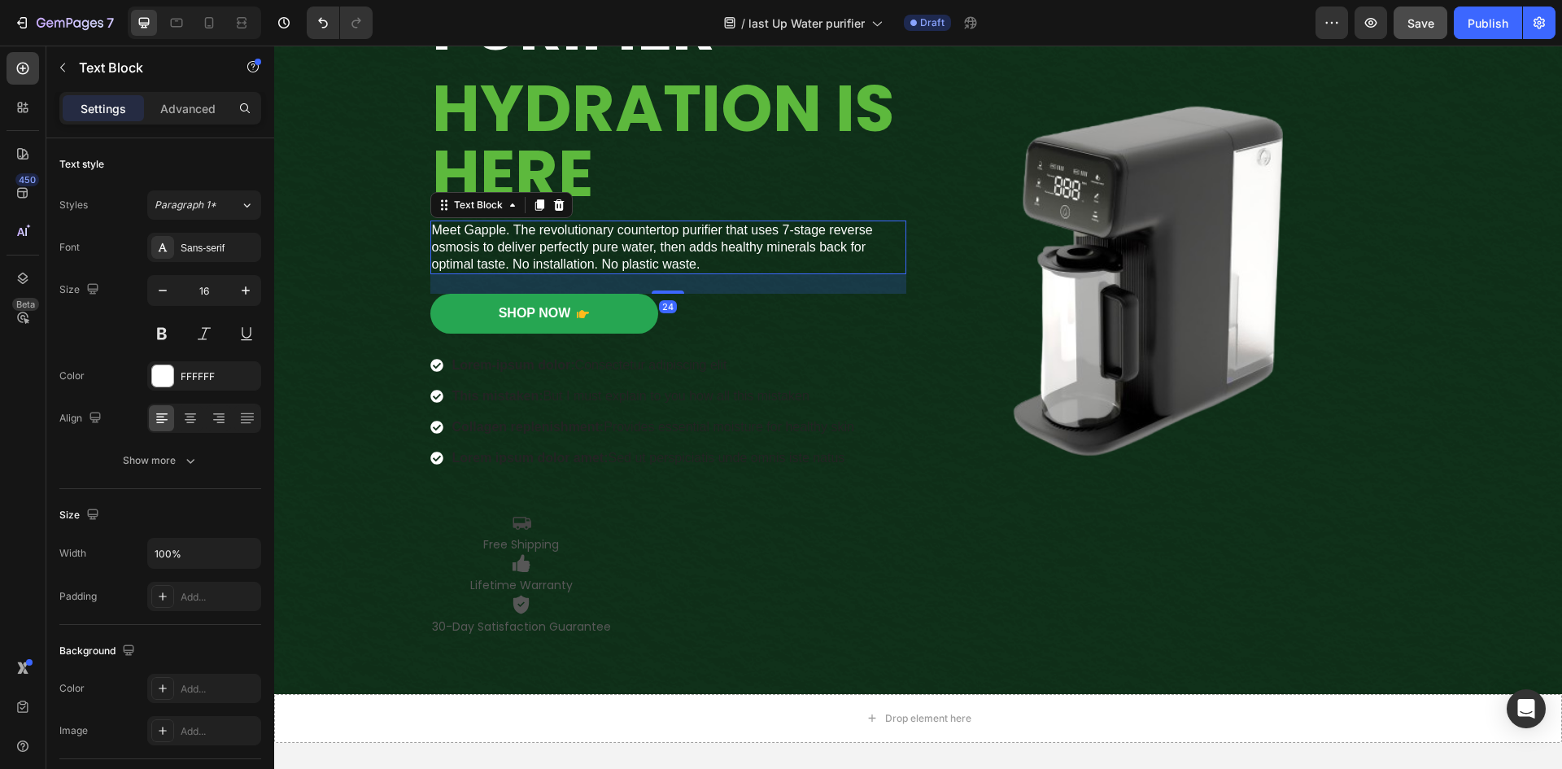
click at [546, 239] on p "Meet Gapple. The revolutionary countertop purifier that uses 7-stage reverse os…" at bounding box center [668, 247] width 473 height 50
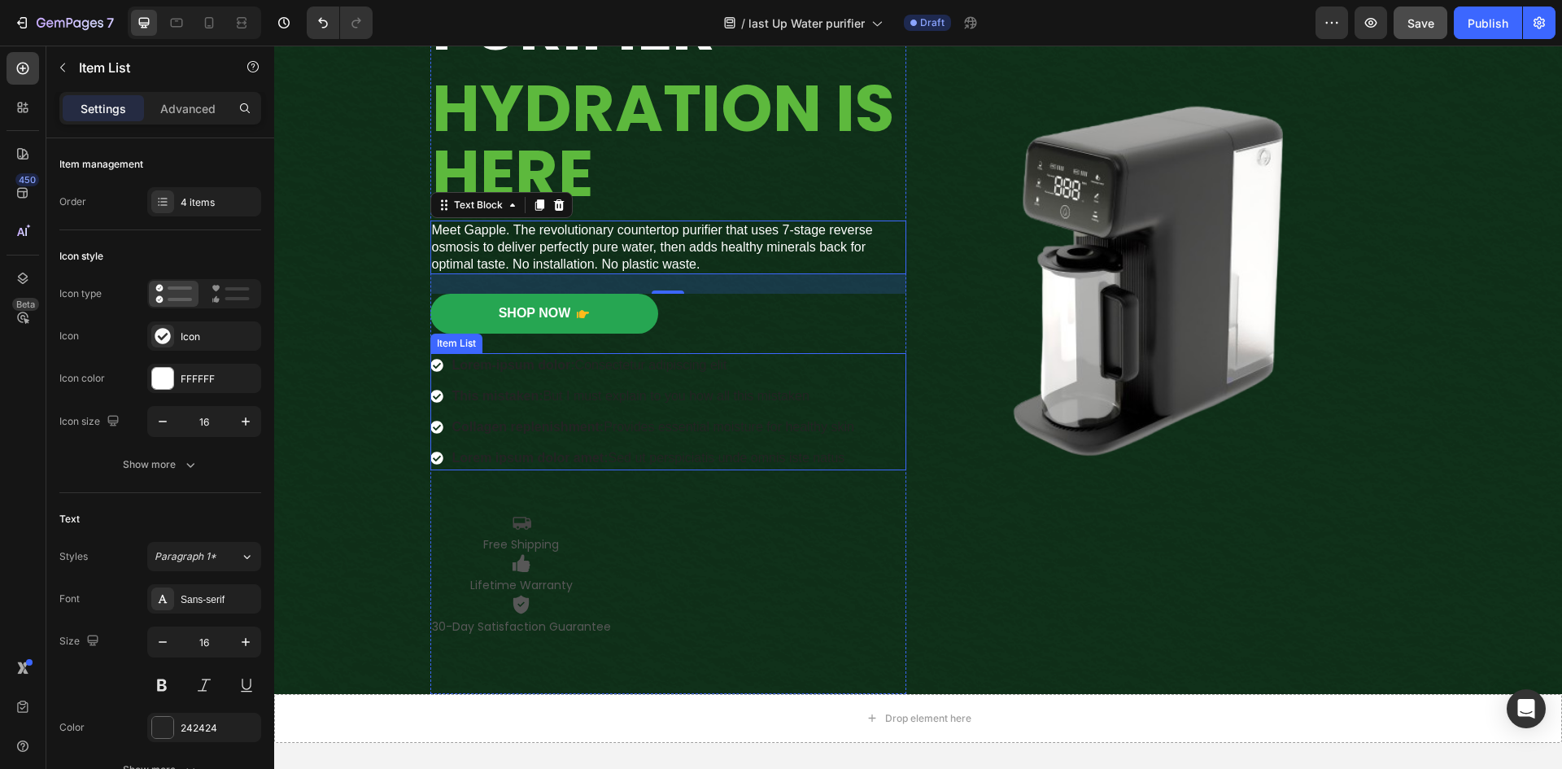
click at [514, 364] on strong "Lorem-ipsum dolor:" at bounding box center [513, 365] width 123 height 14
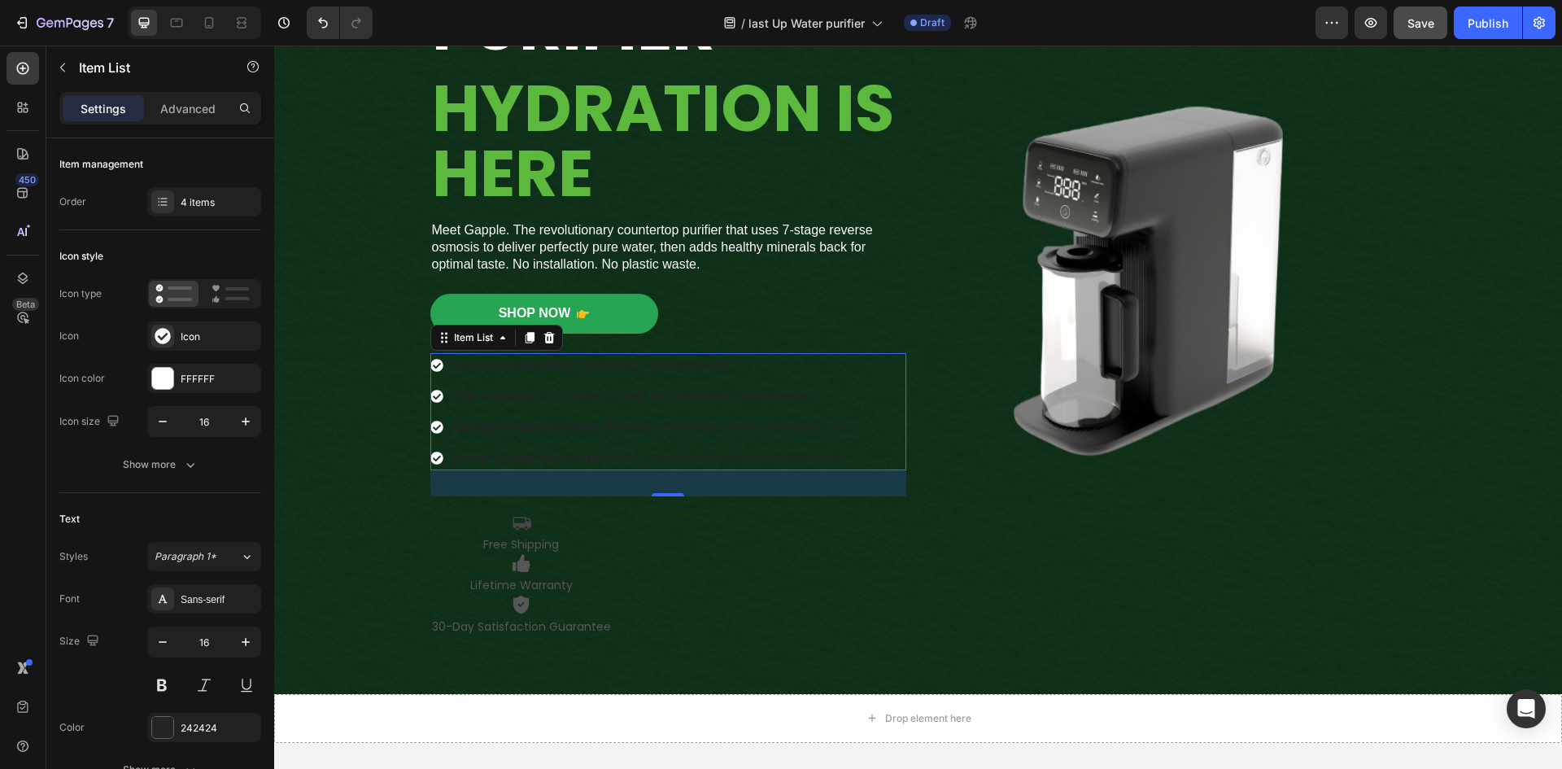
click at [495, 368] on strong "Lorem-ipsum dolor:" at bounding box center [513, 365] width 123 height 14
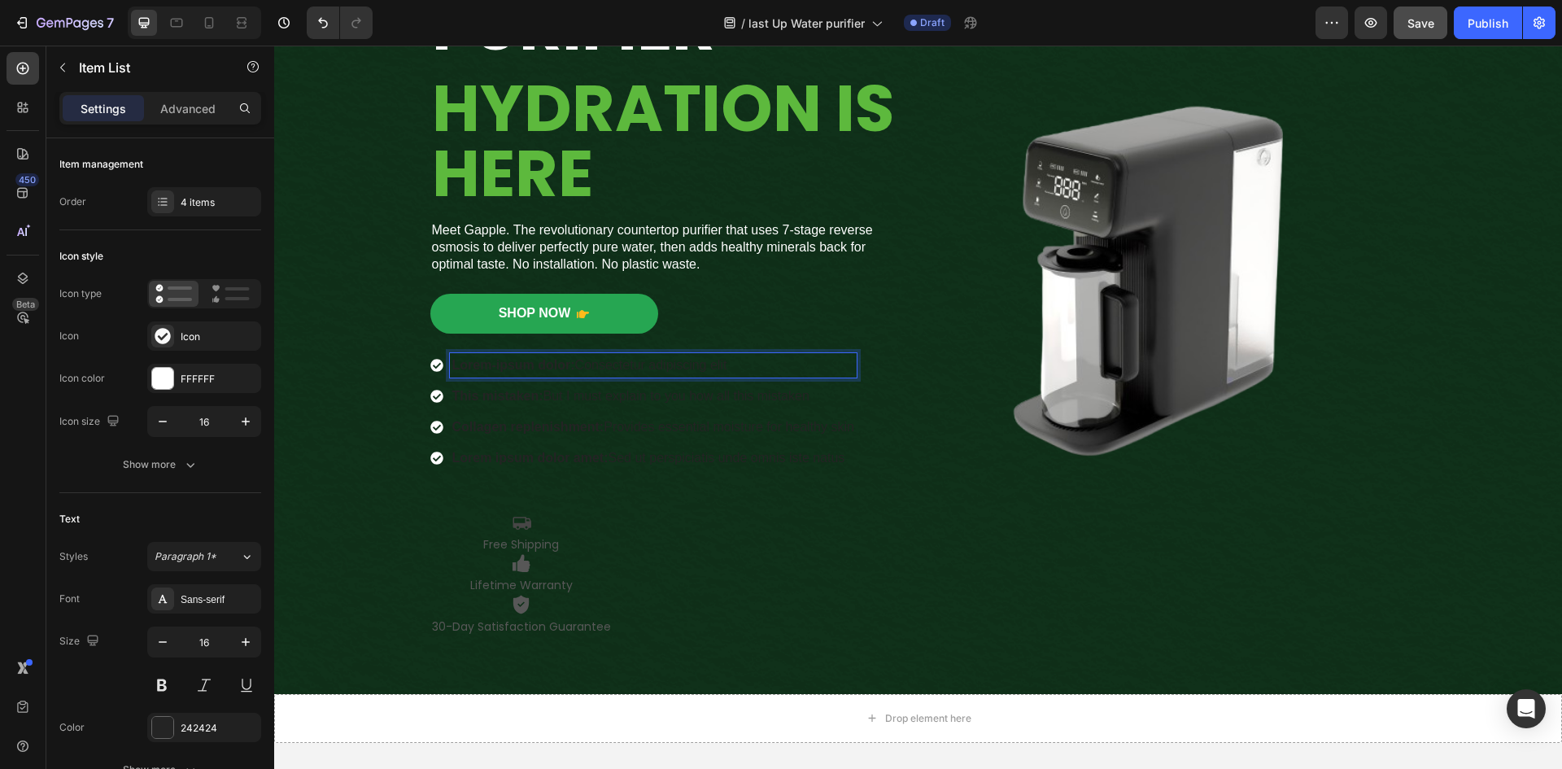
click at [843, 365] on p "Lorem-ipsum dolor: Consectetur adipiscing elit" at bounding box center [653, 365] width 402 height 20
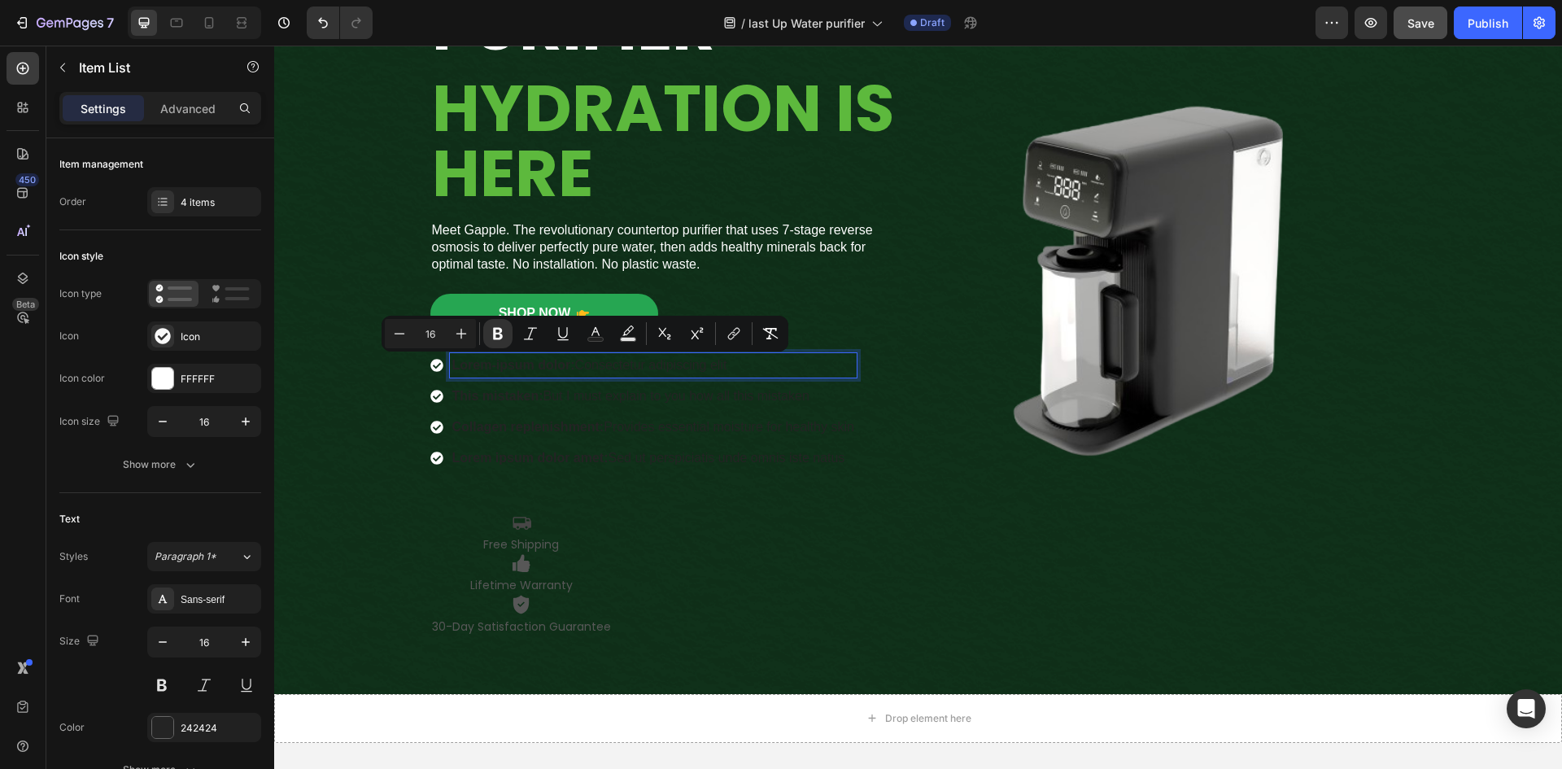
drag, startPoint x: 850, startPoint y: 365, endPoint x: 446, endPoint y: 365, distance: 404.2
click at [452, 365] on p "Lorem-ipsum dolor: Consectetur adipiscing elit" at bounding box center [653, 365] width 402 height 20
click at [819, 364] on p "Lorem-ipsum dolor: Consectetur adipiscing elit" at bounding box center [653, 365] width 402 height 20
drag, startPoint x: 446, startPoint y: 364, endPoint x: 877, endPoint y: 366, distance: 431.1
click at [877, 366] on div "Lorem-ipsum dolor: Consectetur adipiscing elit This mistaken: But I must explai…" at bounding box center [668, 411] width 476 height 117
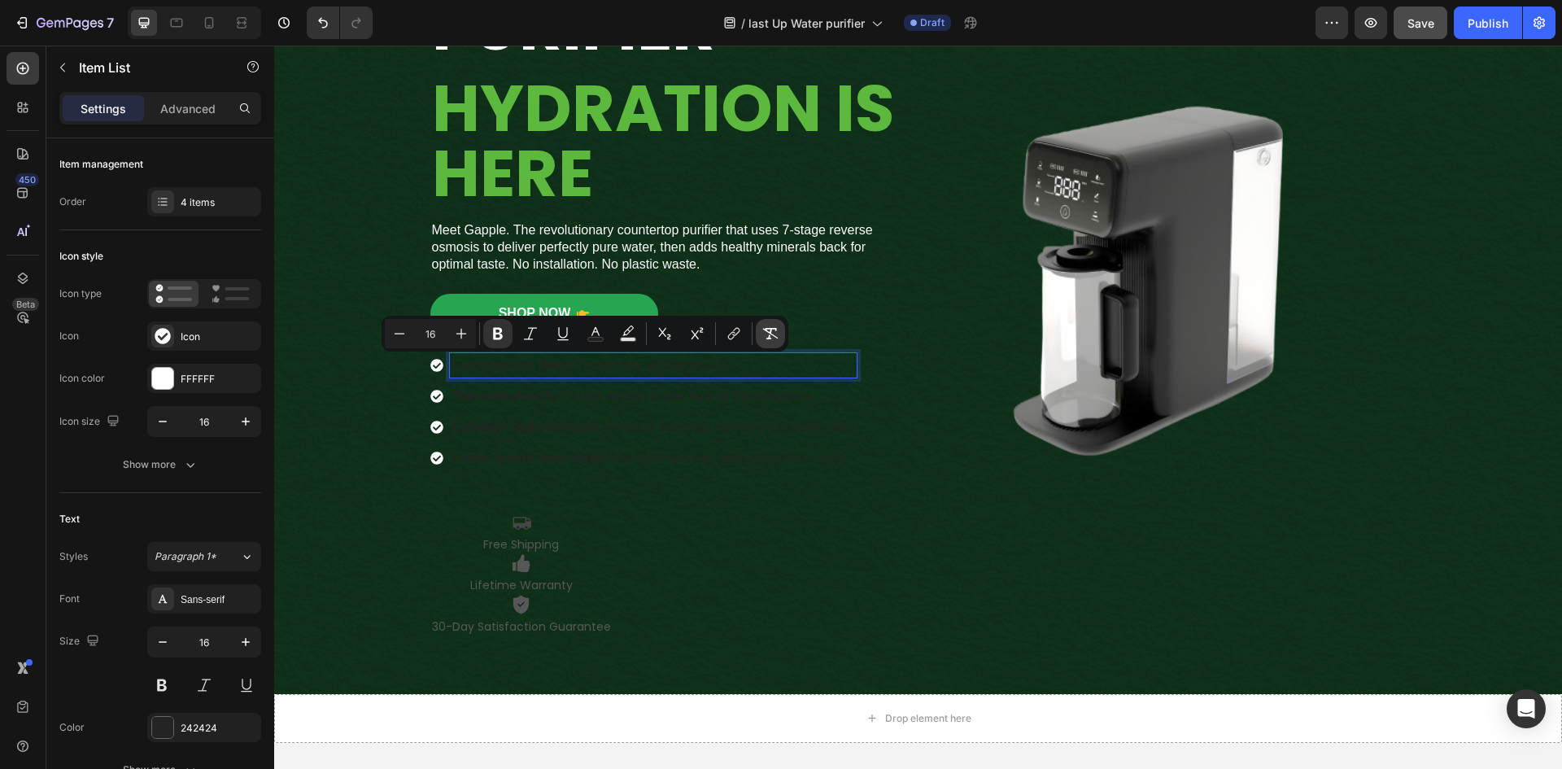
click at [765, 331] on icon "Editor contextual toolbar" at bounding box center [770, 333] width 16 height 16
click at [806, 360] on p "Lorem-ipsum dolor: Consectetur adipiscing elit" at bounding box center [653, 365] width 402 height 20
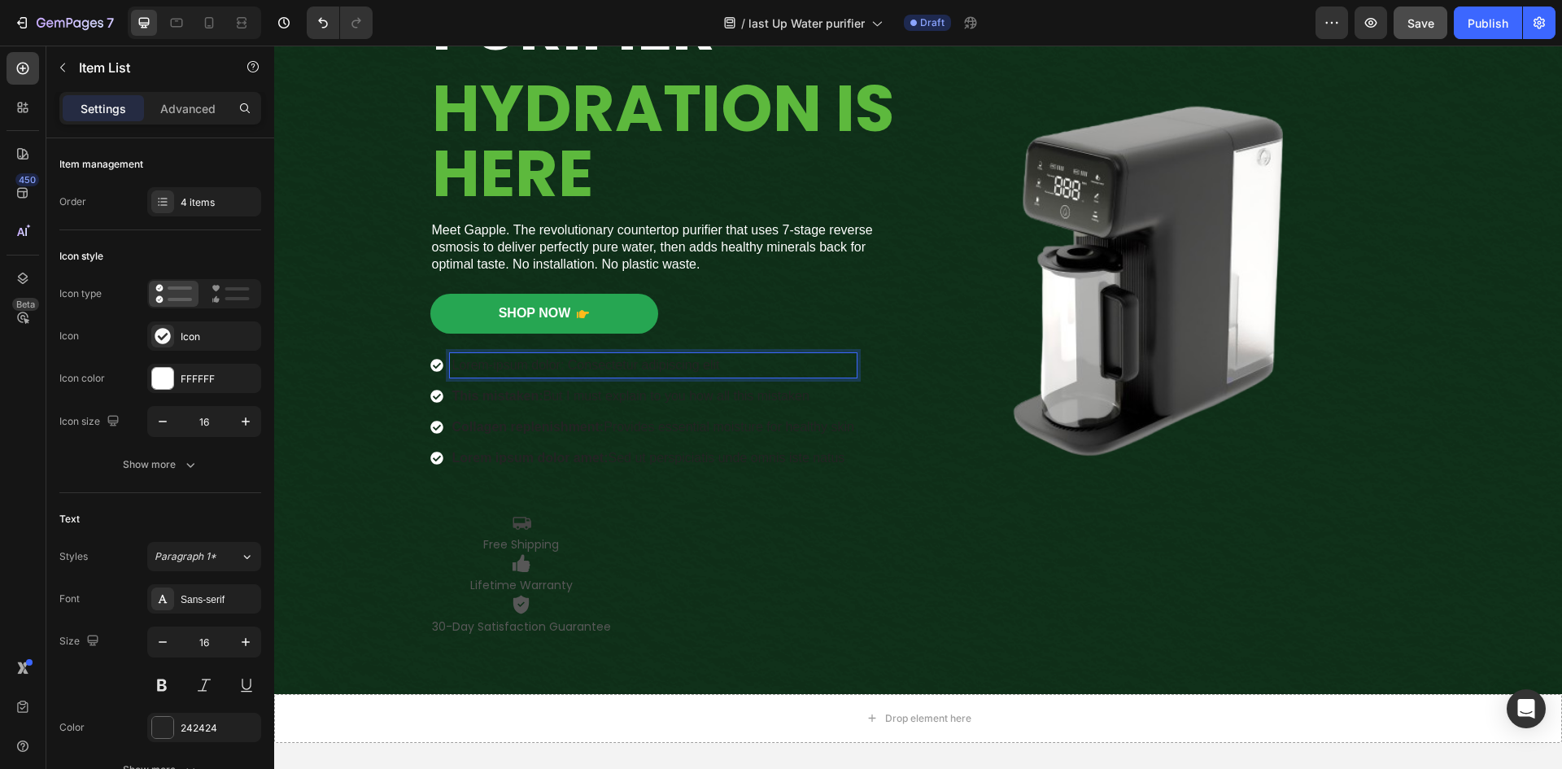
click at [848, 365] on p "Lorem-ipsum dolor: Consectetur adipiscing elit" at bounding box center [653, 365] width 402 height 20
drag, startPoint x: 852, startPoint y: 366, endPoint x: 586, endPoint y: 370, distance: 265.2
click at [666, 367] on div "Lorem-ipsum dolor: Consectetur adipiscing elit" at bounding box center [653, 365] width 407 height 24
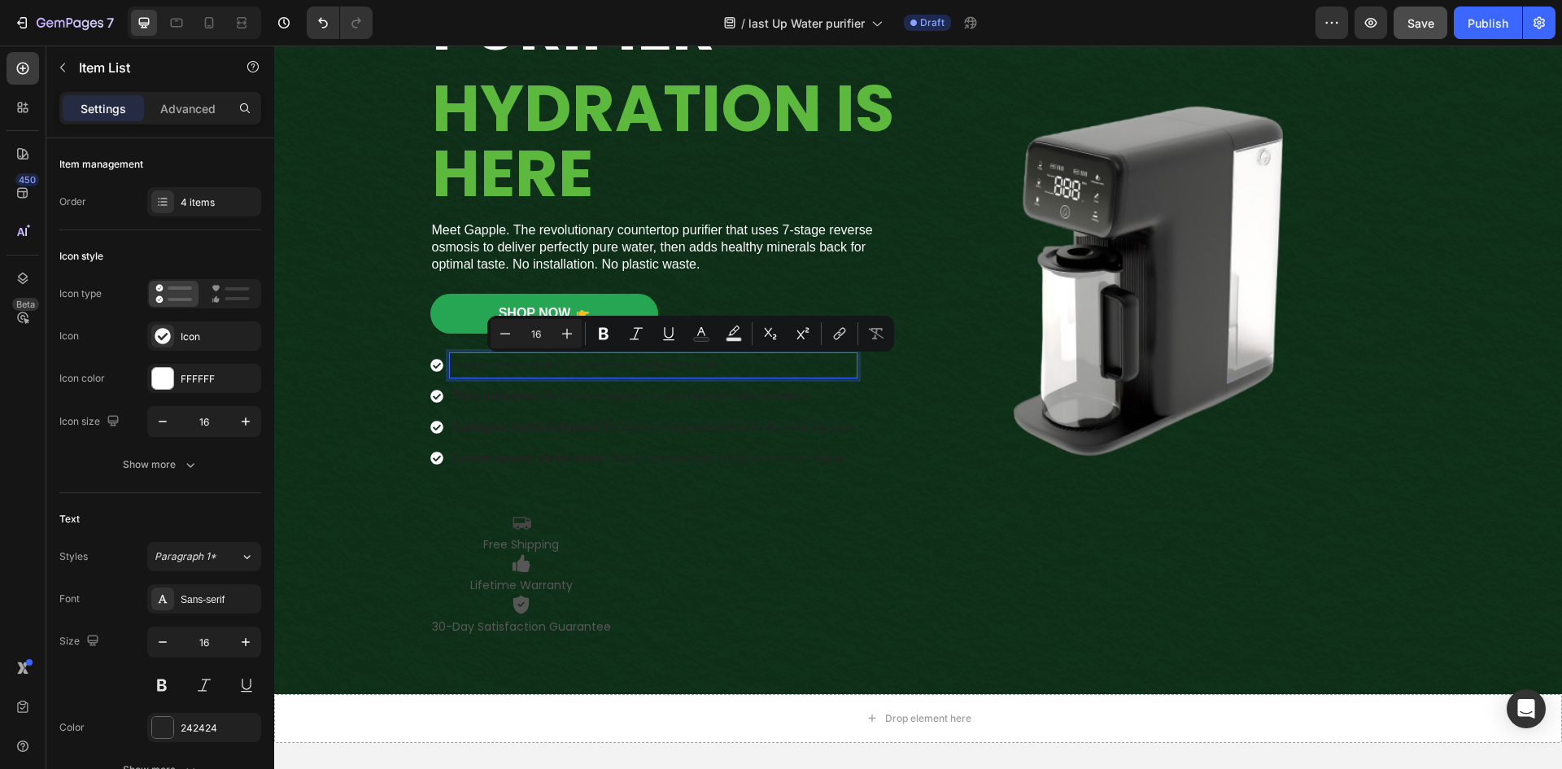
click at [450, 369] on div "Lorem-ipsum dolor: Consectetur adipiscing elit" at bounding box center [653, 365] width 407 height 24
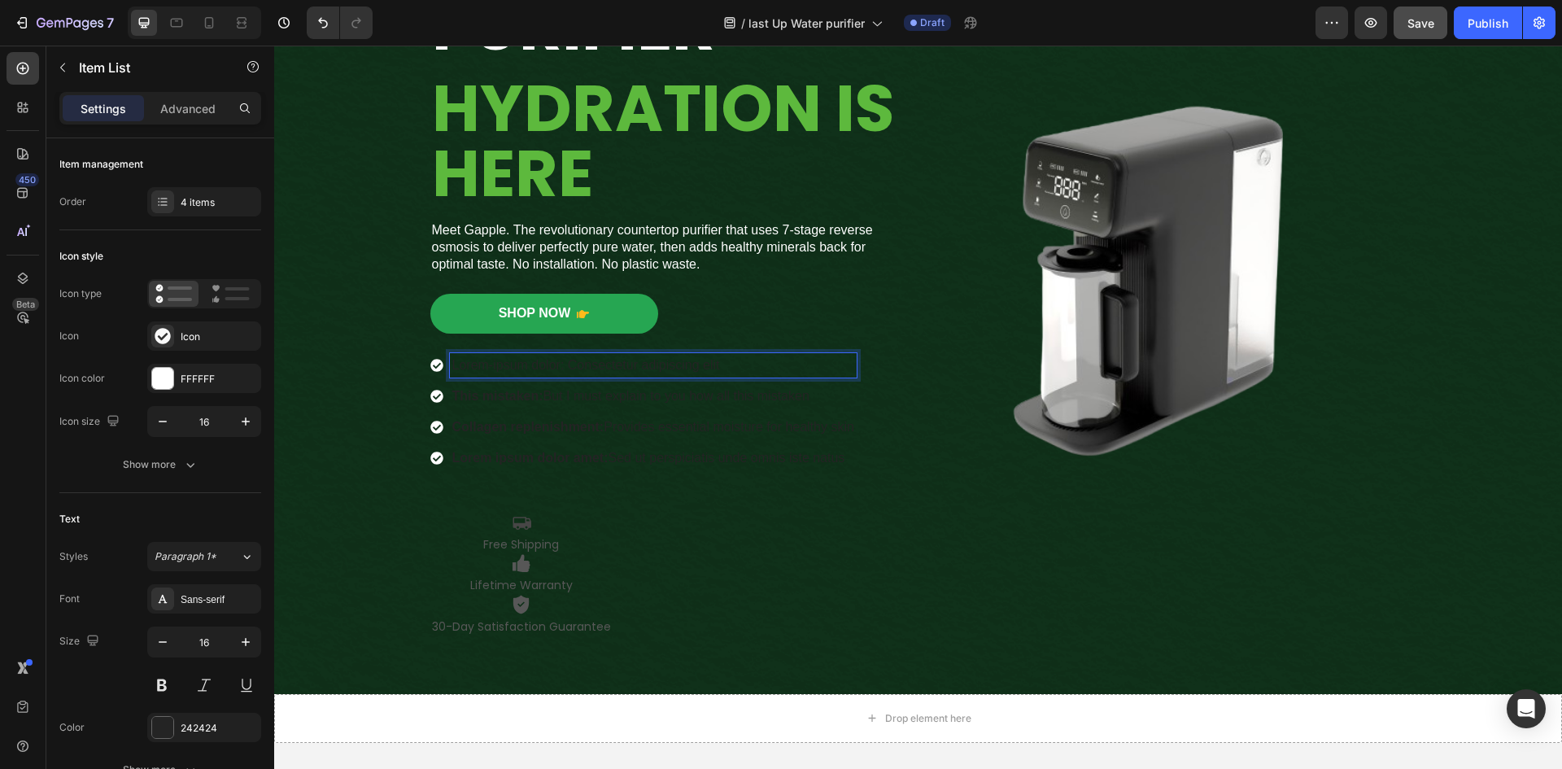
click at [726, 367] on p "Lorem-ipsum dolor: Consectetur adipiscing elit" at bounding box center [653, 365] width 402 height 20
click at [783, 363] on p "Lorem-ipsum dolor: Consectetur adipiscing elit" at bounding box center [653, 365] width 402 height 20
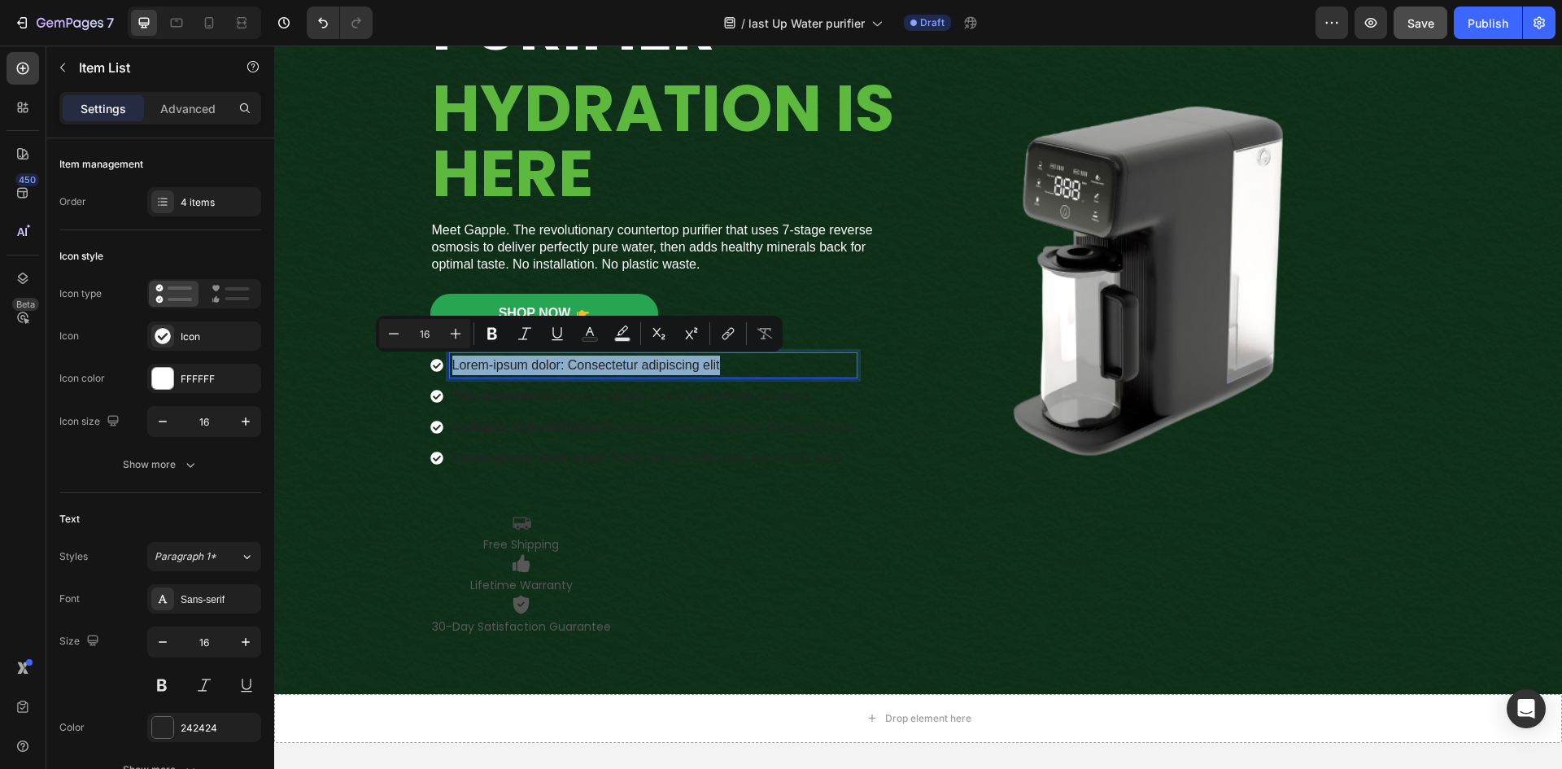
drag, startPoint x: 786, startPoint y: 363, endPoint x: 436, endPoint y: 363, distance: 349.7
click at [436, 363] on div "Lorem-ipsum dolor: Consectetur adipiscing elit" at bounding box center [643, 365] width 426 height 24
click at [770, 327] on icon "Editor contextual toolbar" at bounding box center [764, 333] width 16 height 16
click at [769, 338] on icon "Editor contextual toolbar" at bounding box center [764, 333] width 16 height 16
click at [833, 376] on div "Lorem-ipsum dolor: Consectetur adipiscing elit" at bounding box center [653, 365] width 407 height 24
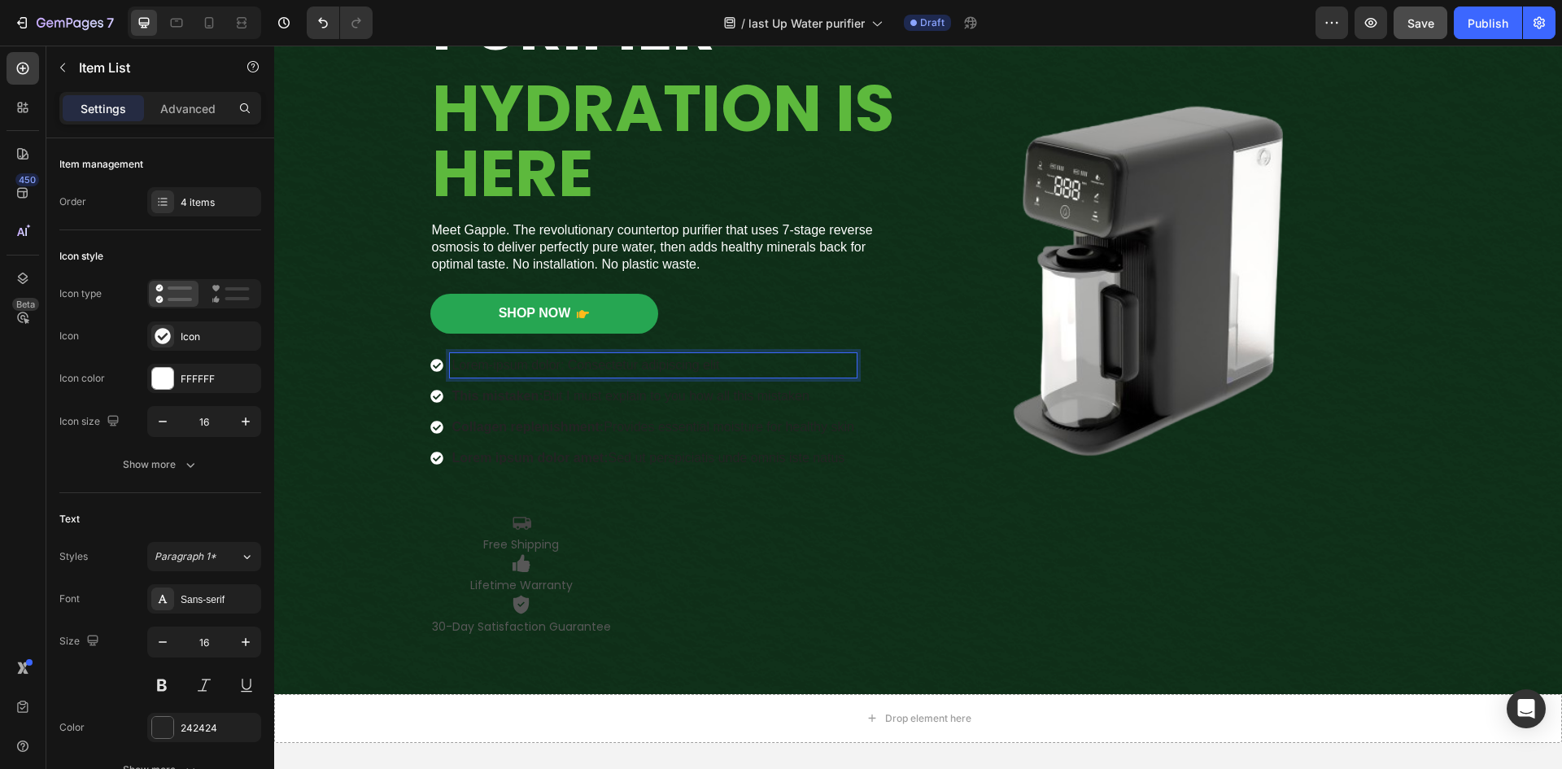
click at [833, 376] on div "Lorem-ipsum dolor: Consectetur adipiscing elit" at bounding box center [653, 365] width 407 height 24
click at [843, 357] on p "Lorem-ipsum dolor: Consectetur adipiscing elit" at bounding box center [653, 365] width 402 height 20
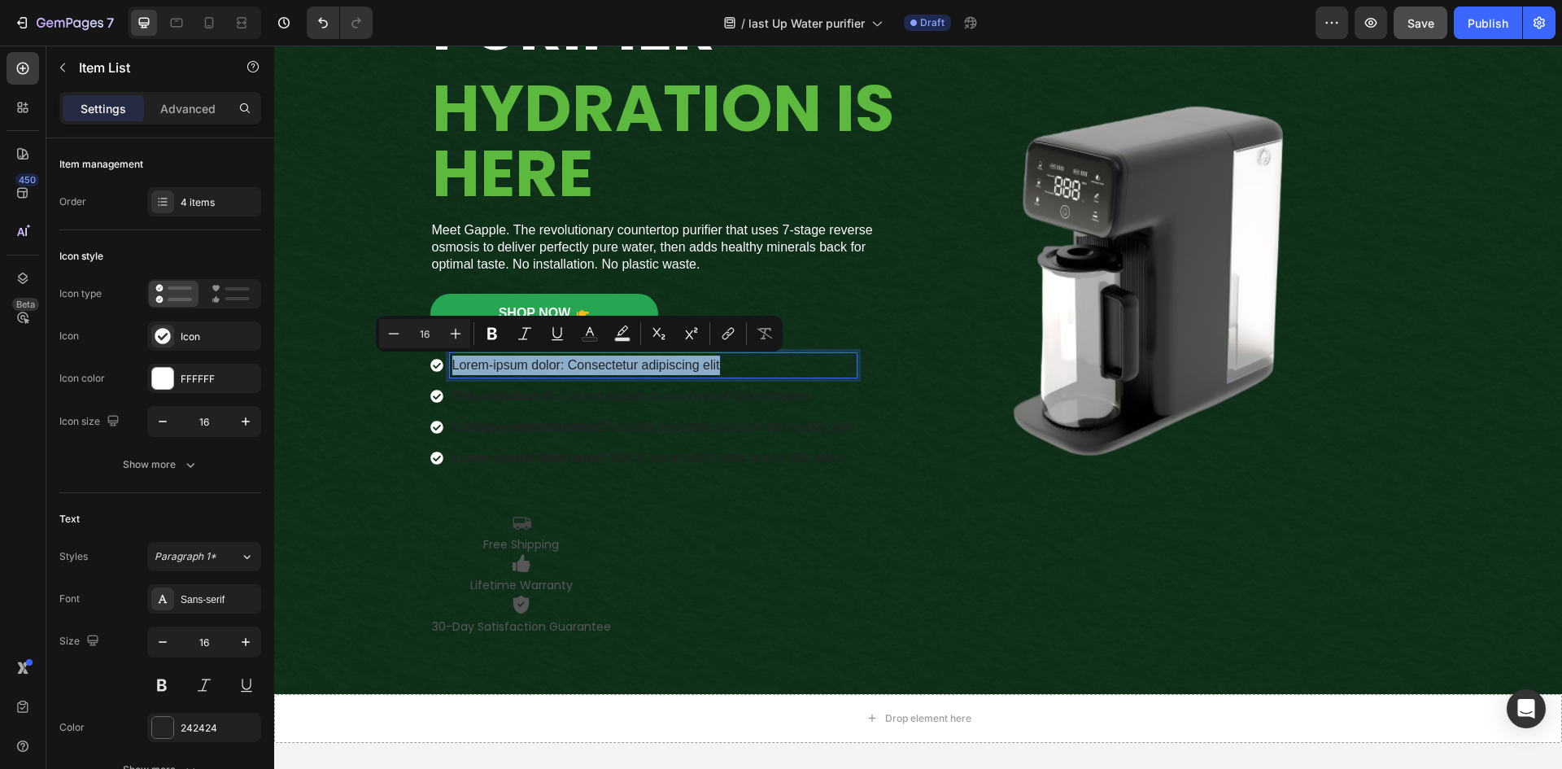
drag, startPoint x: 850, startPoint y: 357, endPoint x: 426, endPoint y: 364, distance: 423.8
click at [430, 364] on div "Lorem-ipsum dolor: Consectetur adipiscing elit" at bounding box center [643, 365] width 426 height 24
click at [767, 336] on icon "Editor contextual toolbar" at bounding box center [764, 333] width 16 height 16
click at [832, 402] on p "This mistaken: But I must explain to you how all this mistaken" at bounding box center [653, 396] width 402 height 20
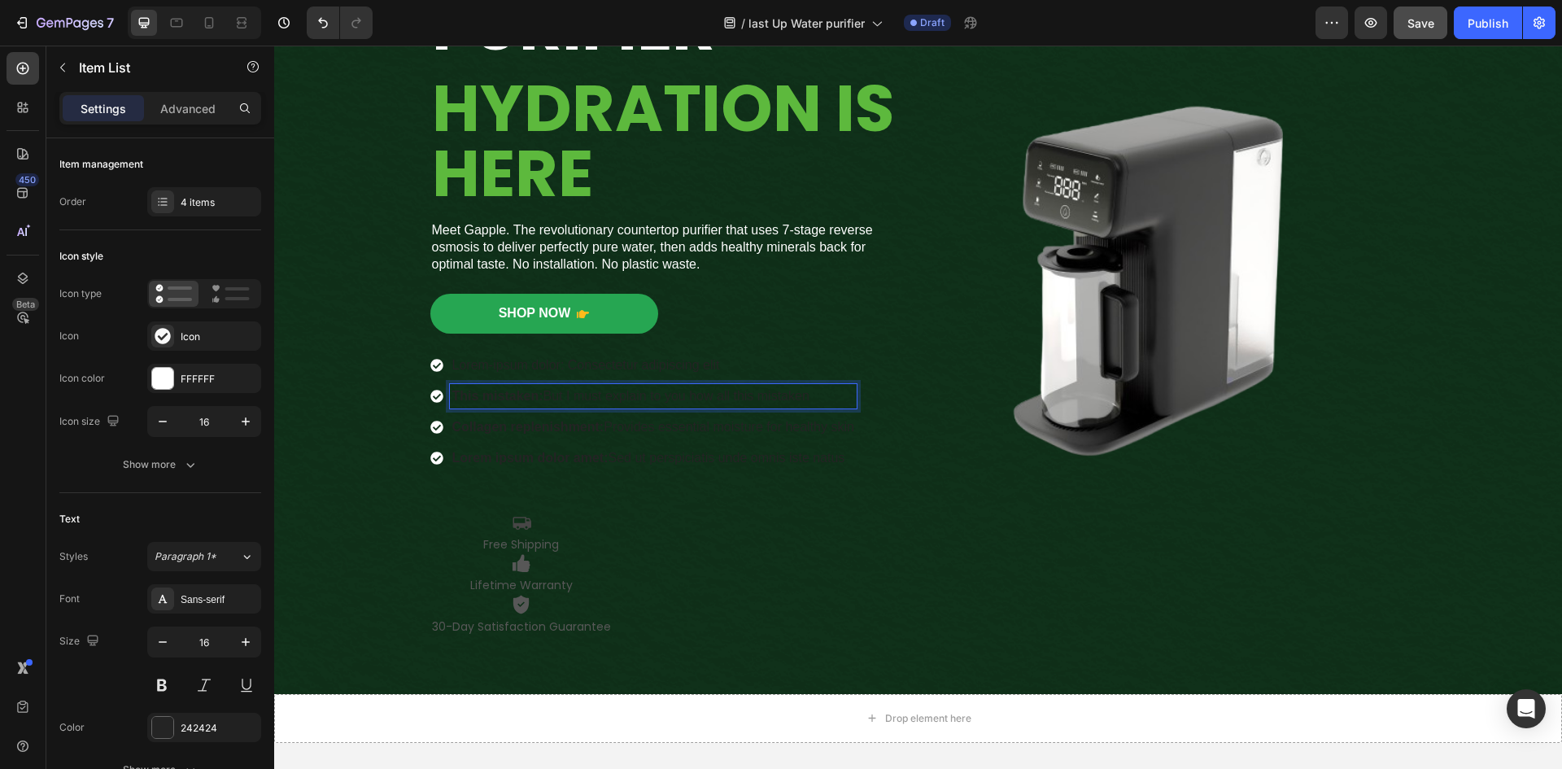
click at [854, 402] on div "Lorem-ipsum dolor: Consectetur adipiscing elit This mistaken: But I must explai…" at bounding box center [668, 411] width 476 height 117
drag, startPoint x: 847, startPoint y: 398, endPoint x: 442, endPoint y: 404, distance: 405.1
click at [442, 404] on div "This mistaken: But I must explain to you how all this mistaken" at bounding box center [643, 396] width 426 height 24
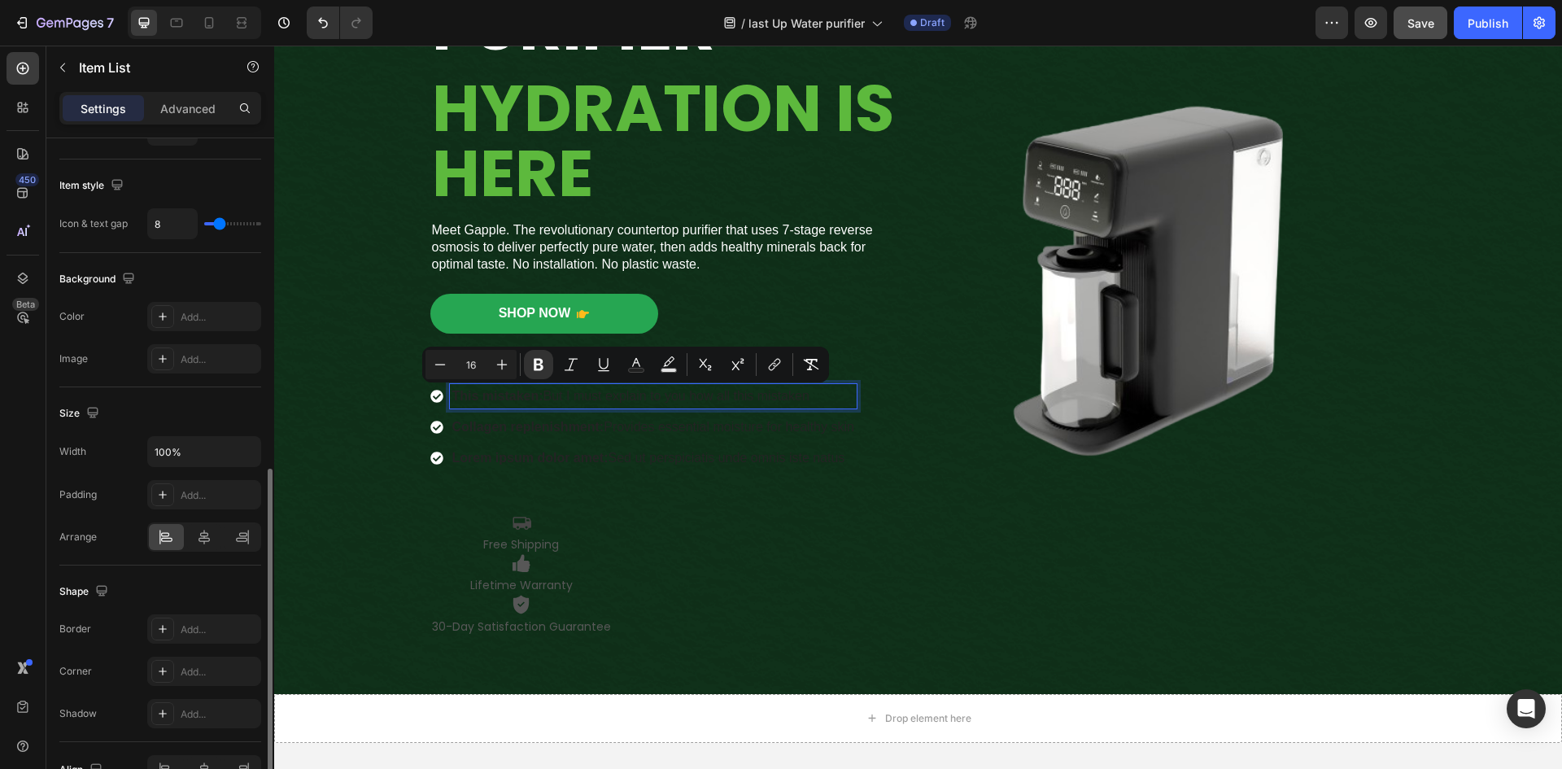
scroll to position [826, 0]
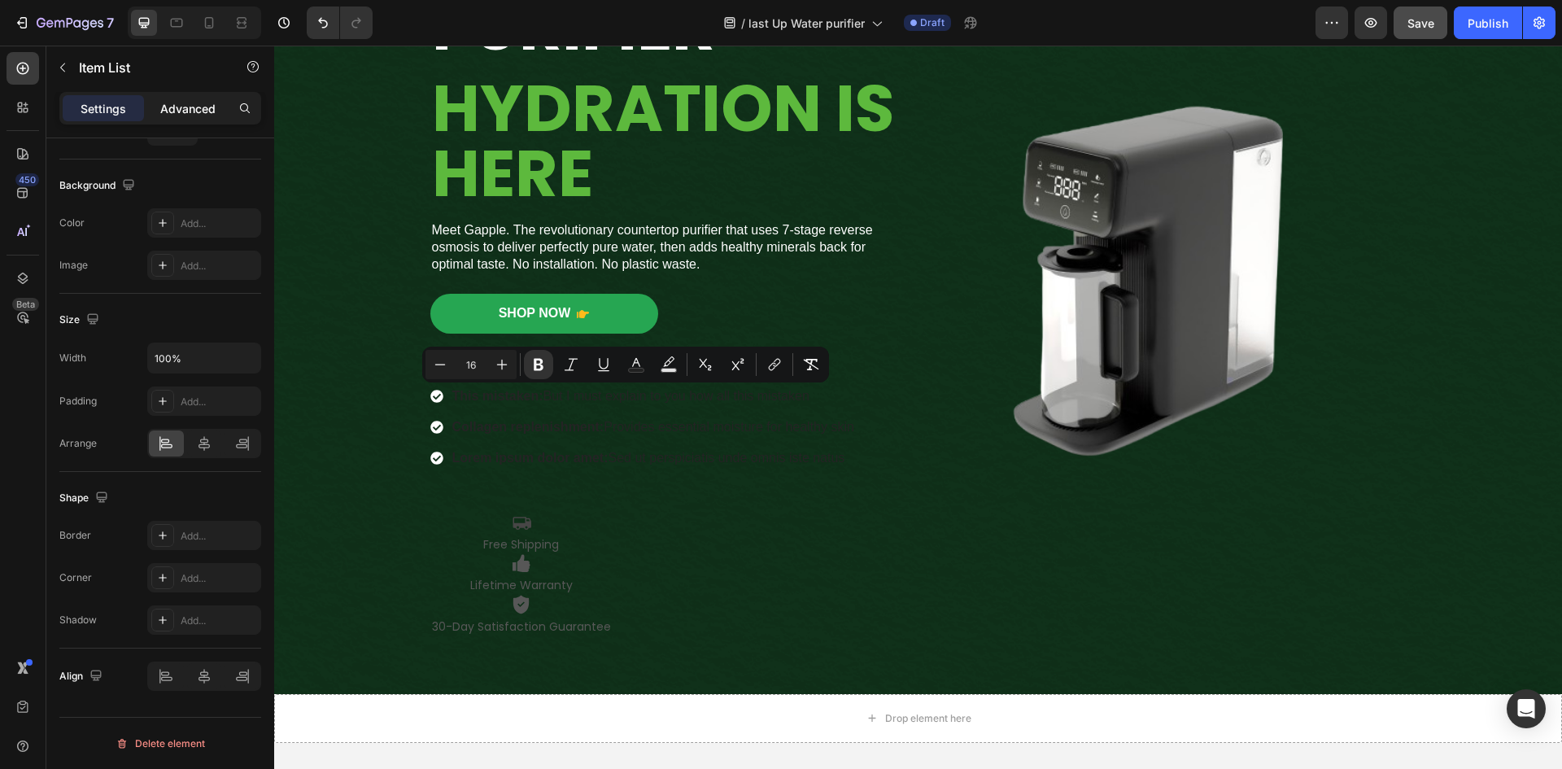
click at [184, 115] on p "Advanced" at bounding box center [187, 108] width 55 height 17
type input "100%"
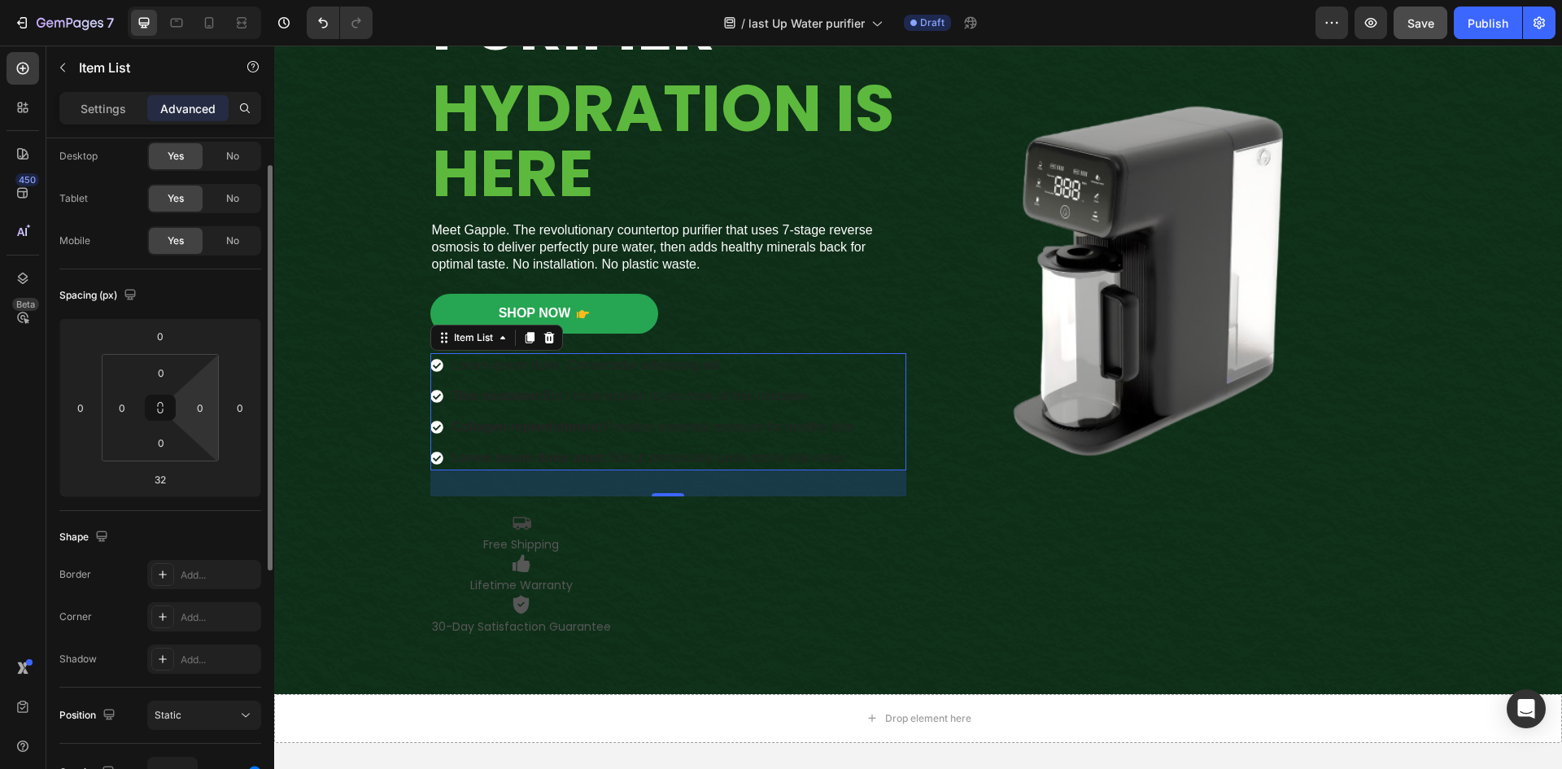
scroll to position [0, 0]
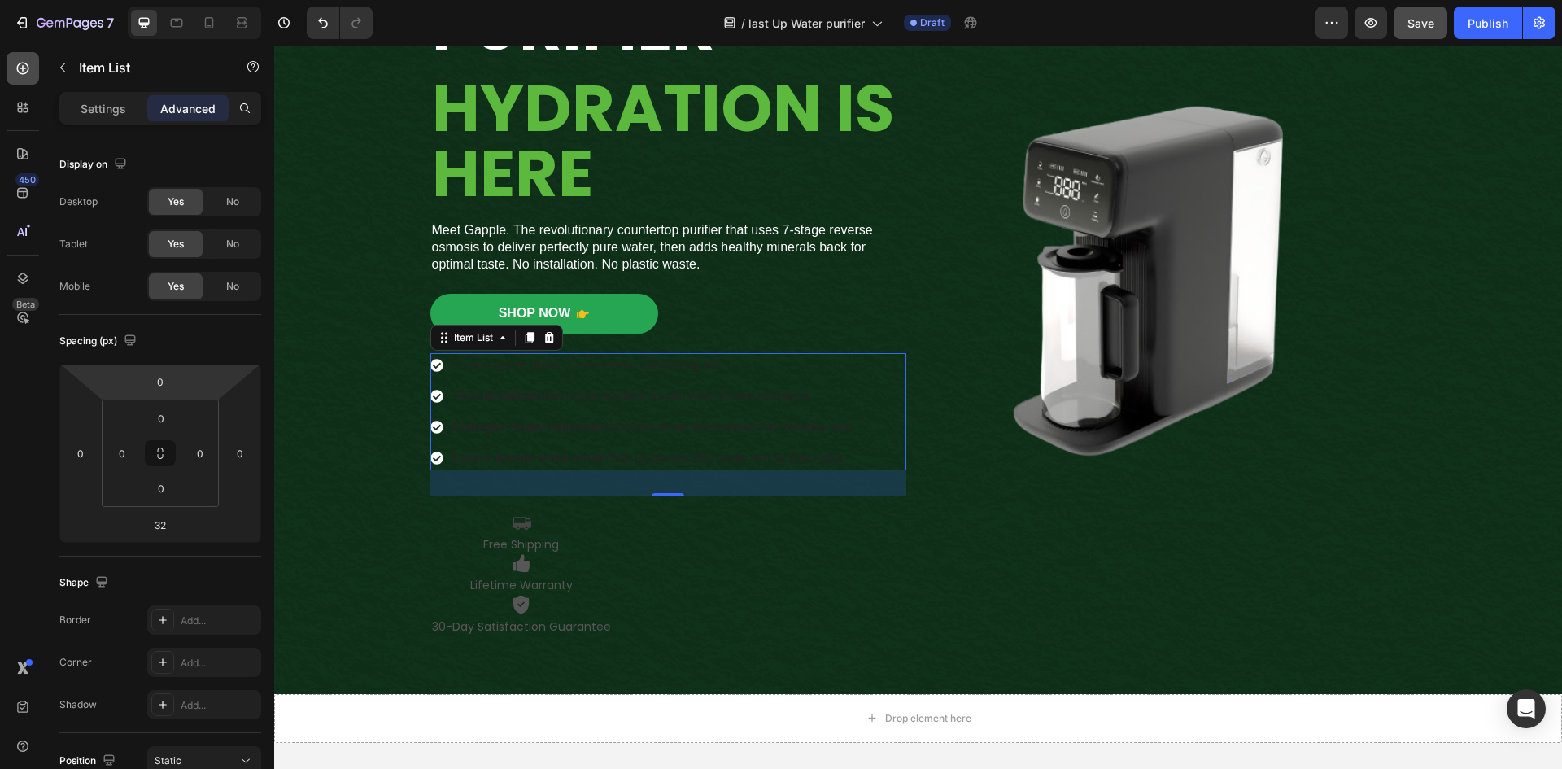
click at [22, 68] on icon at bounding box center [23, 69] width 12 height 12
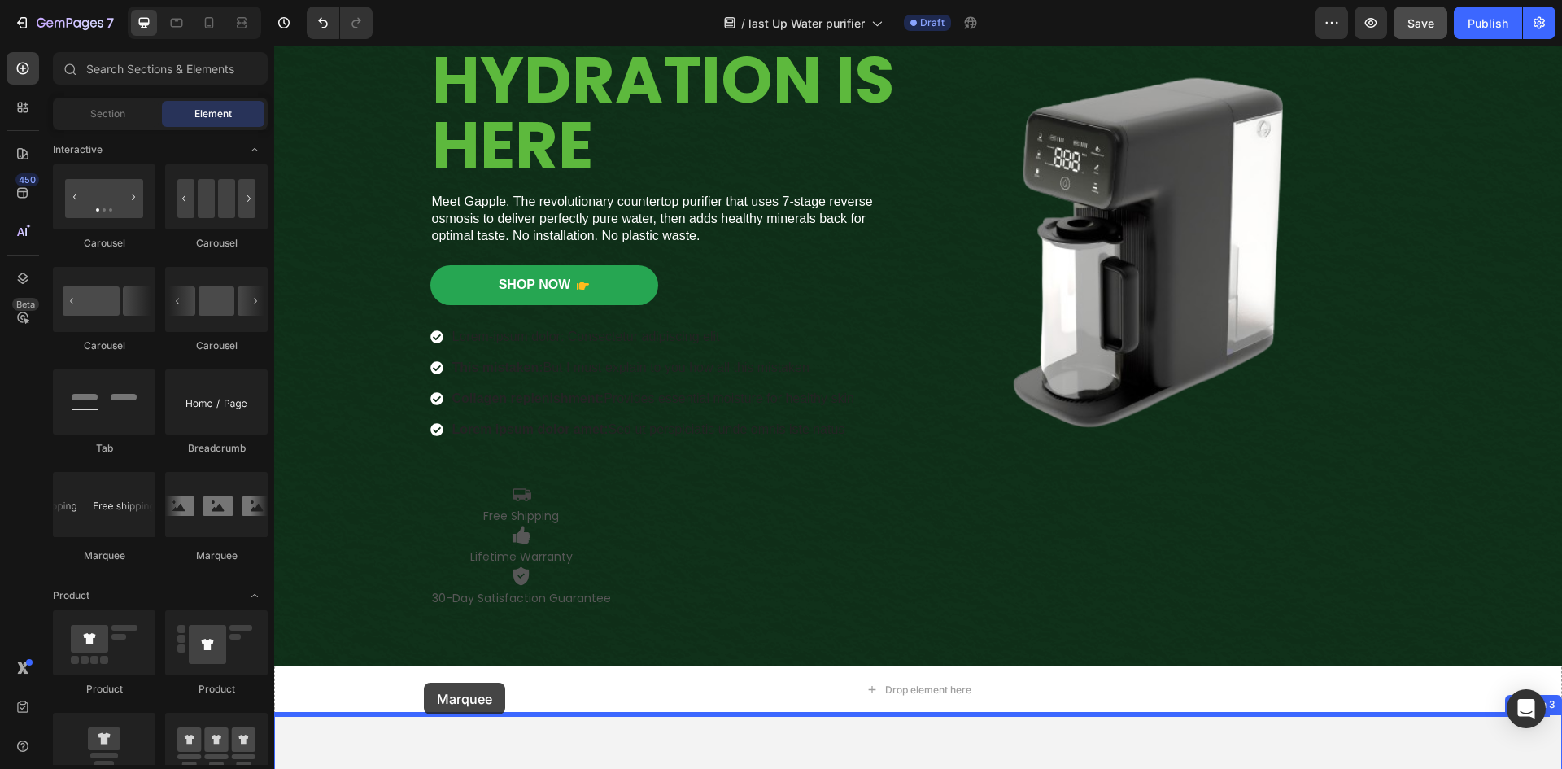
scroll to position [290, 0]
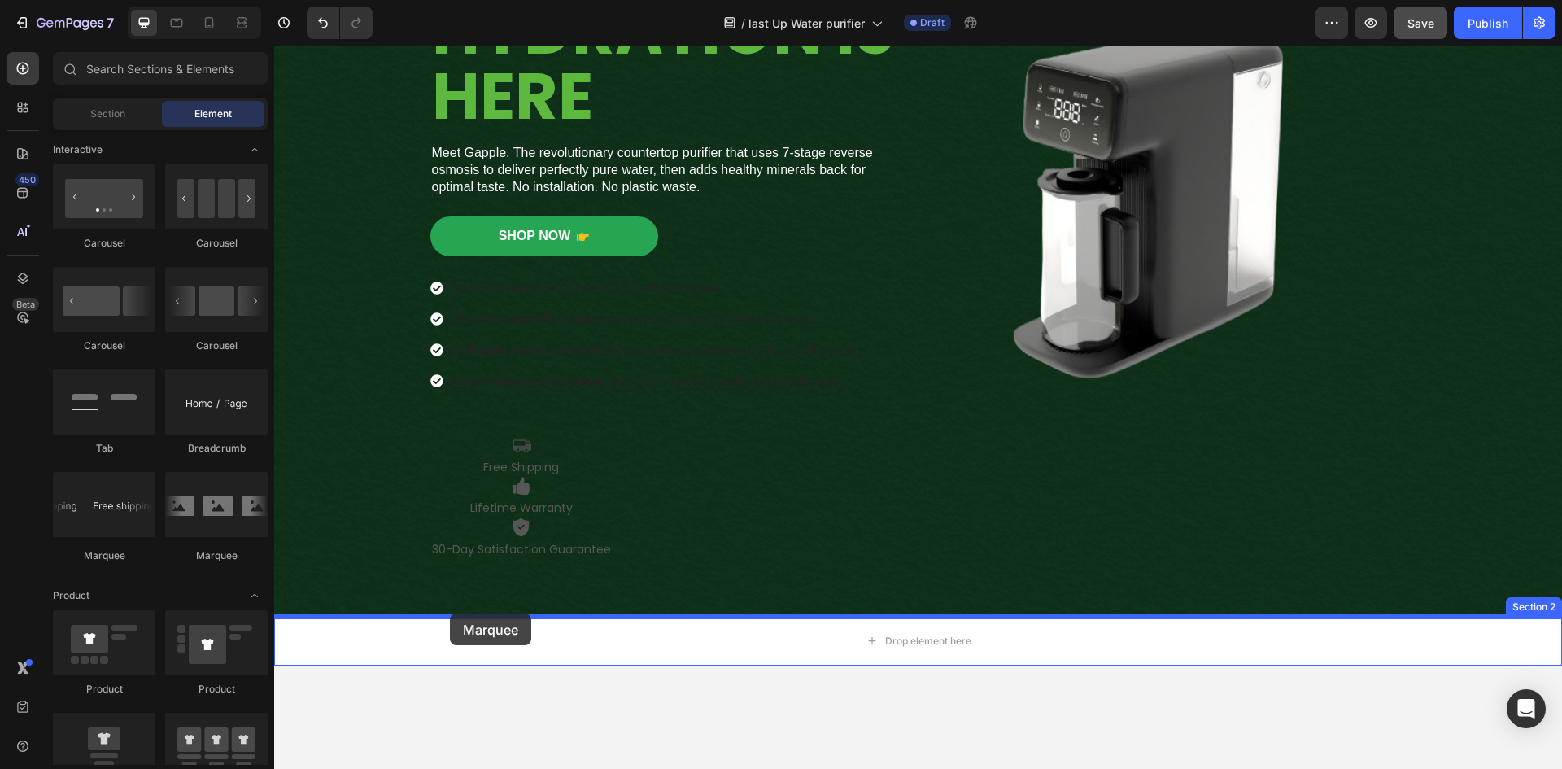
drag, startPoint x: 474, startPoint y: 551, endPoint x: 448, endPoint y: 619, distance: 72.3
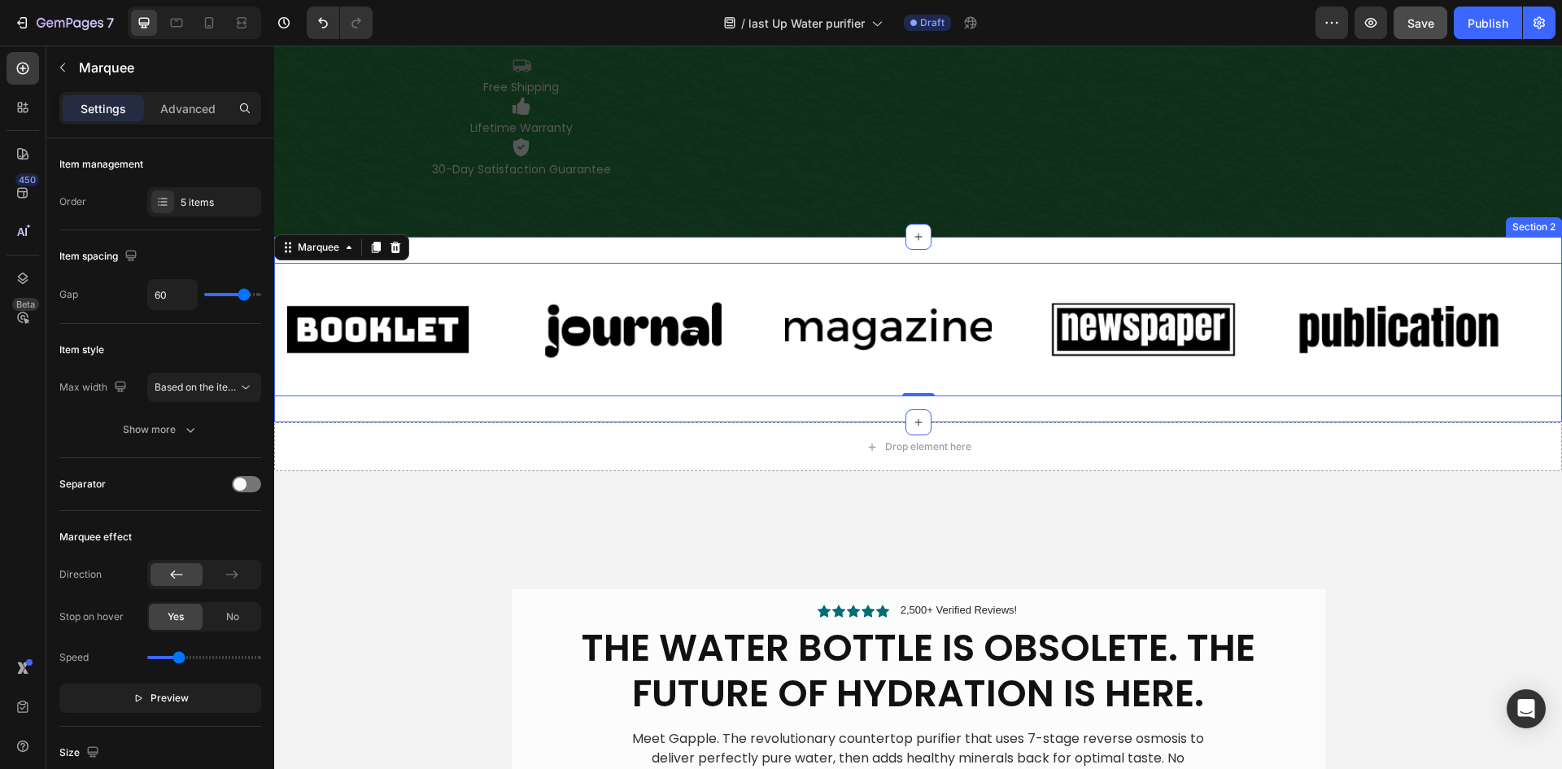
scroll to position [696, 0]
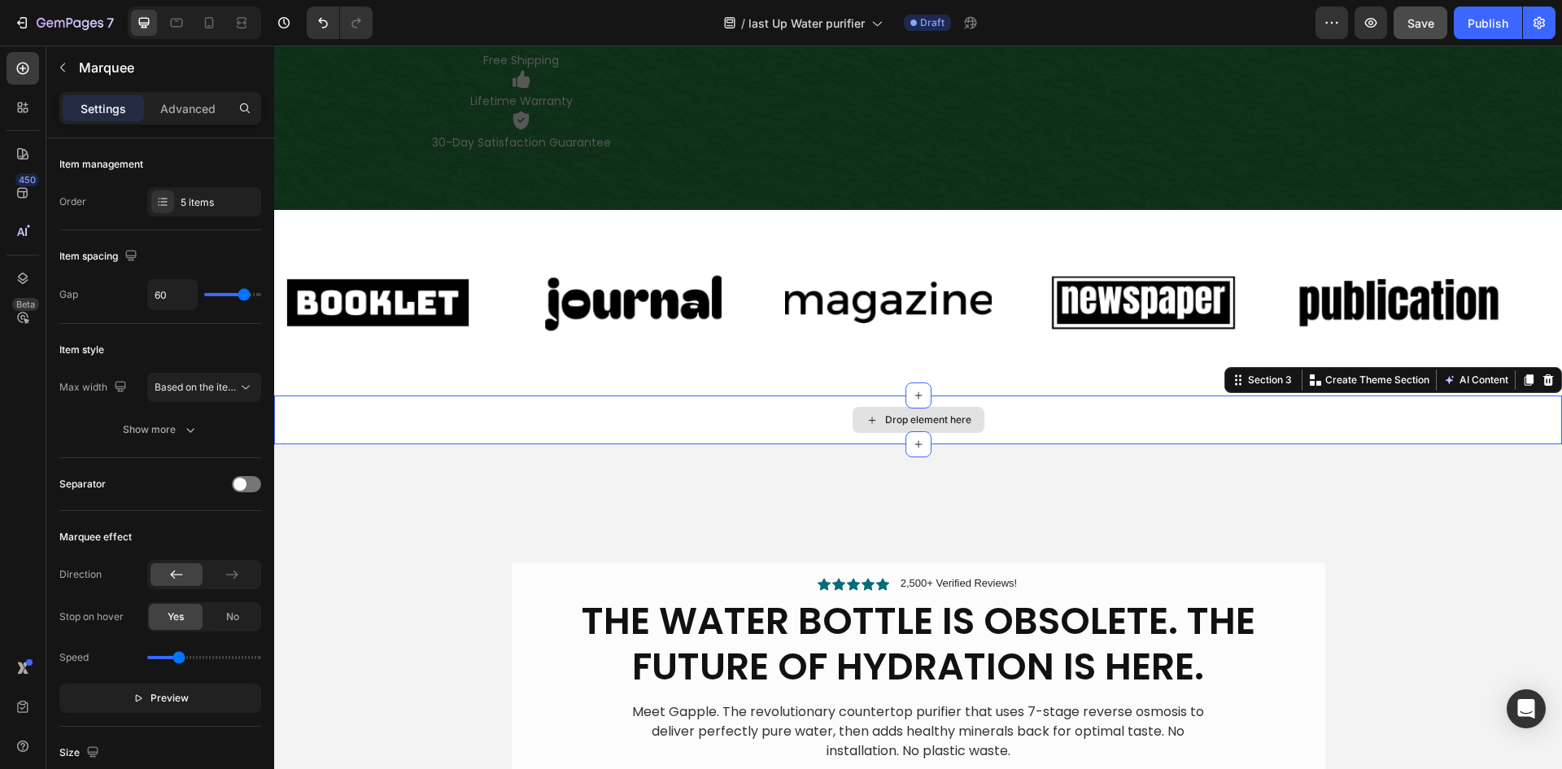
click at [420, 407] on div "Drop element here" at bounding box center [917, 419] width 1287 height 49
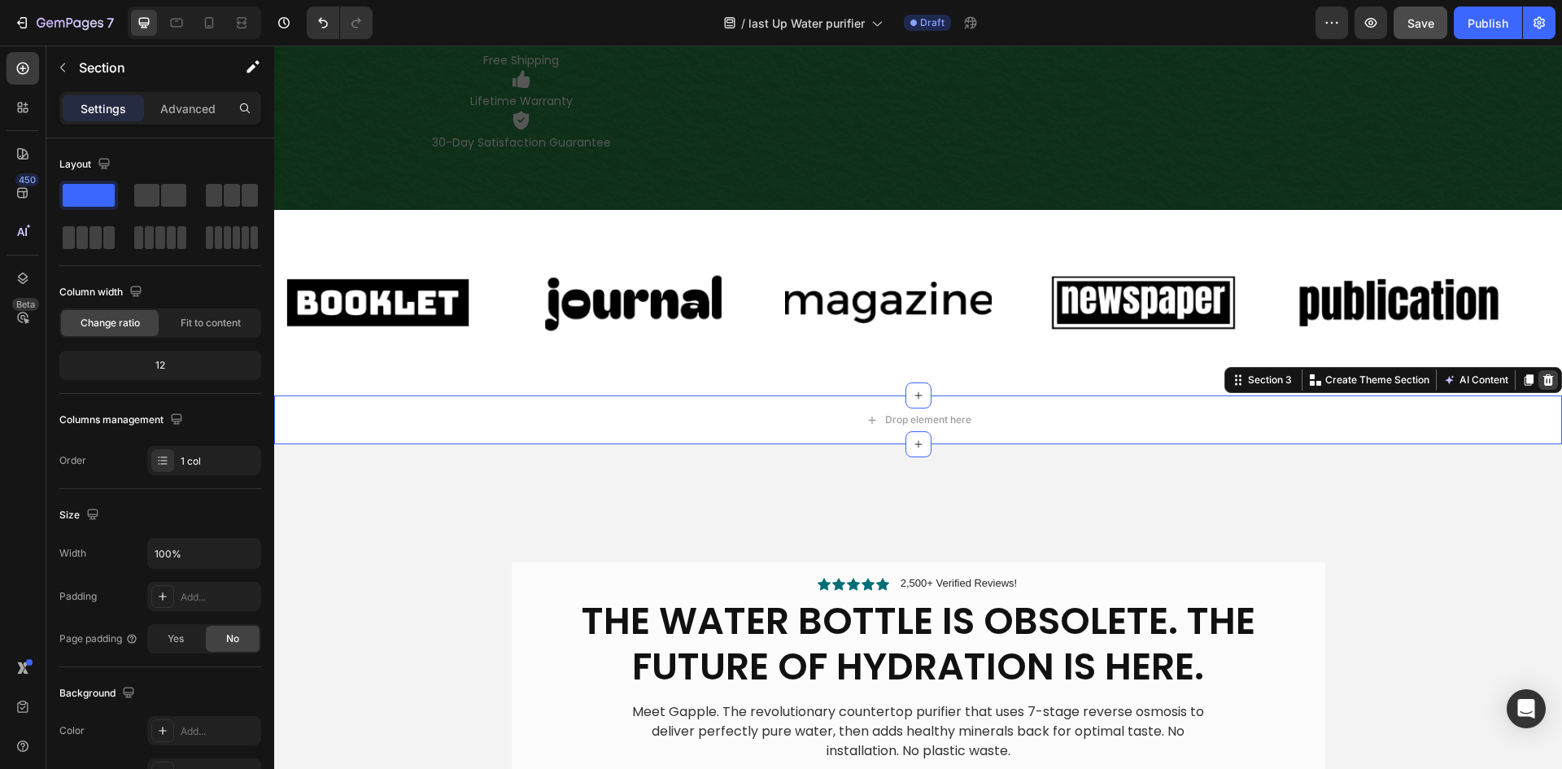
click at [1543, 376] on icon at bounding box center [1548, 379] width 11 height 11
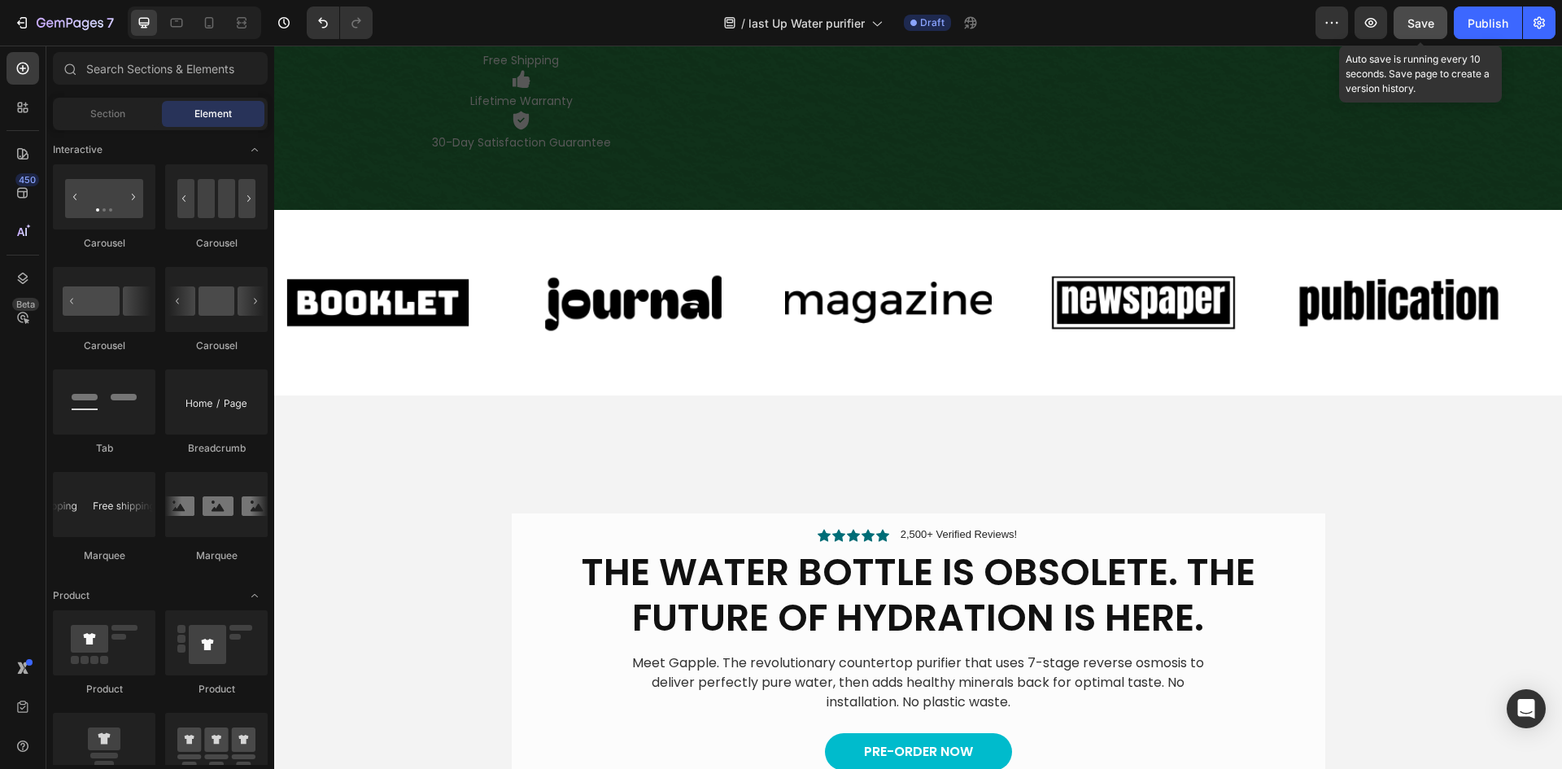
click at [1418, 19] on span "Save" at bounding box center [1420, 23] width 27 height 14
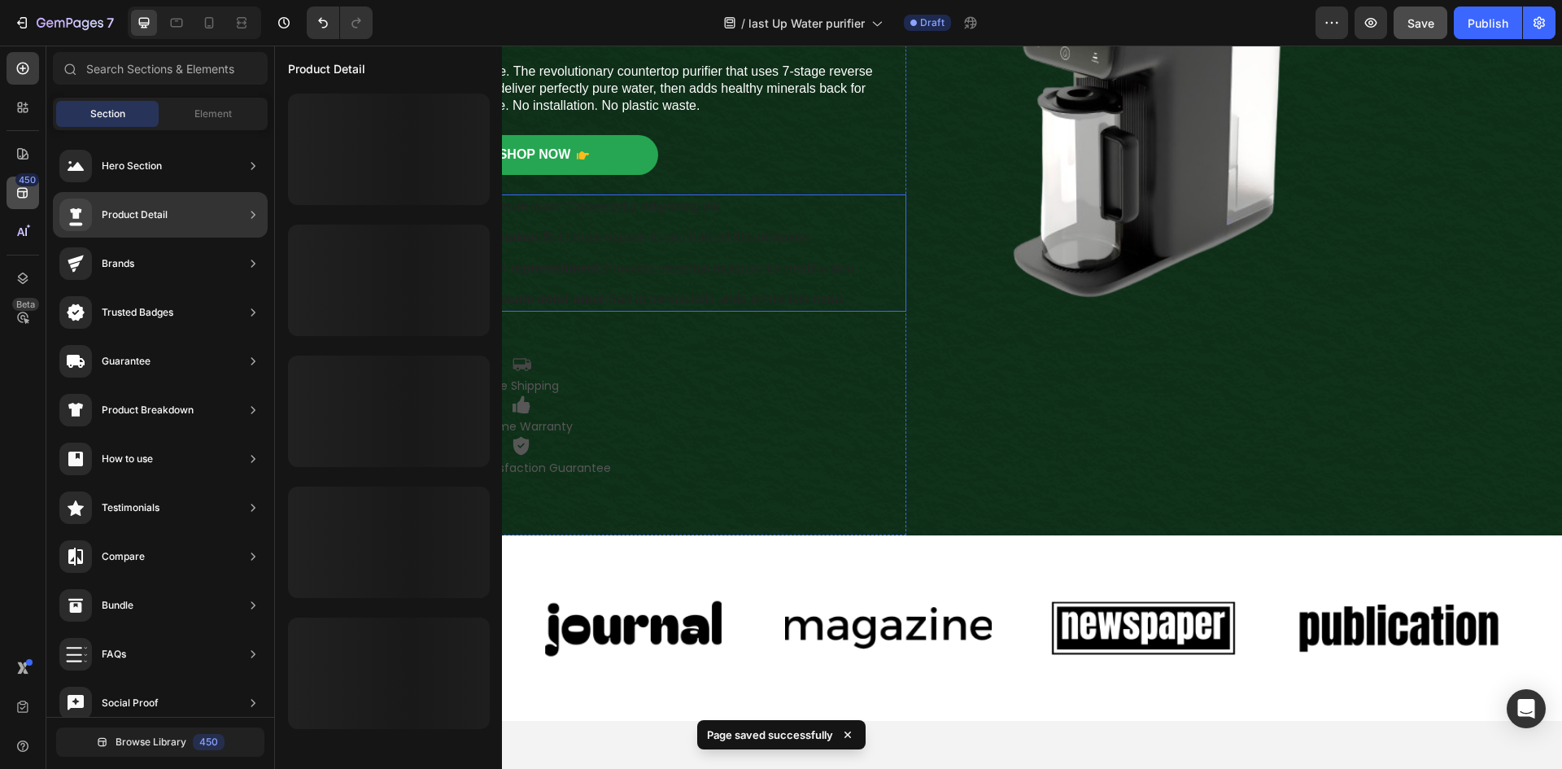
scroll to position [0, 0]
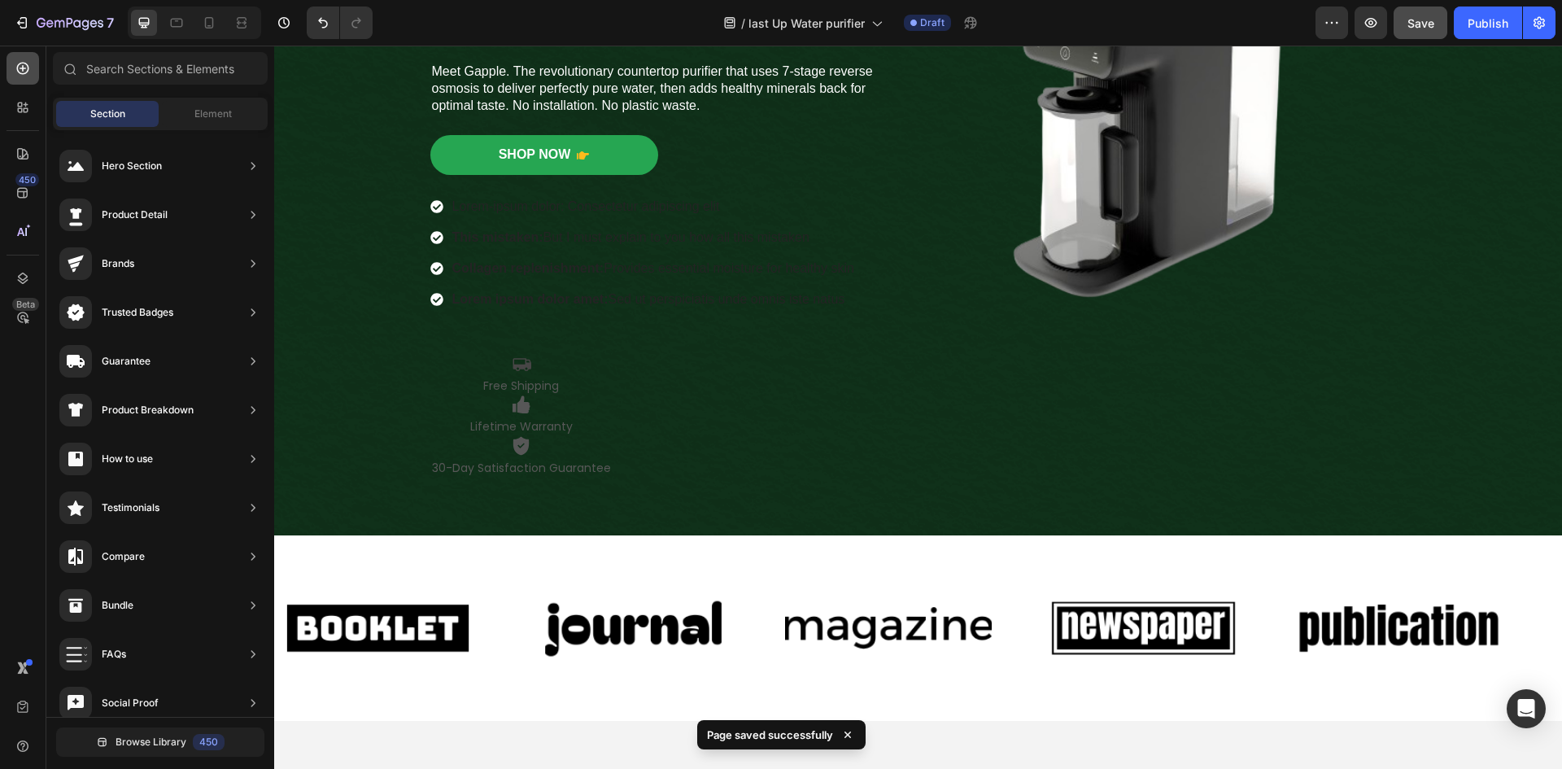
click at [19, 68] on icon at bounding box center [23, 68] width 16 height 16
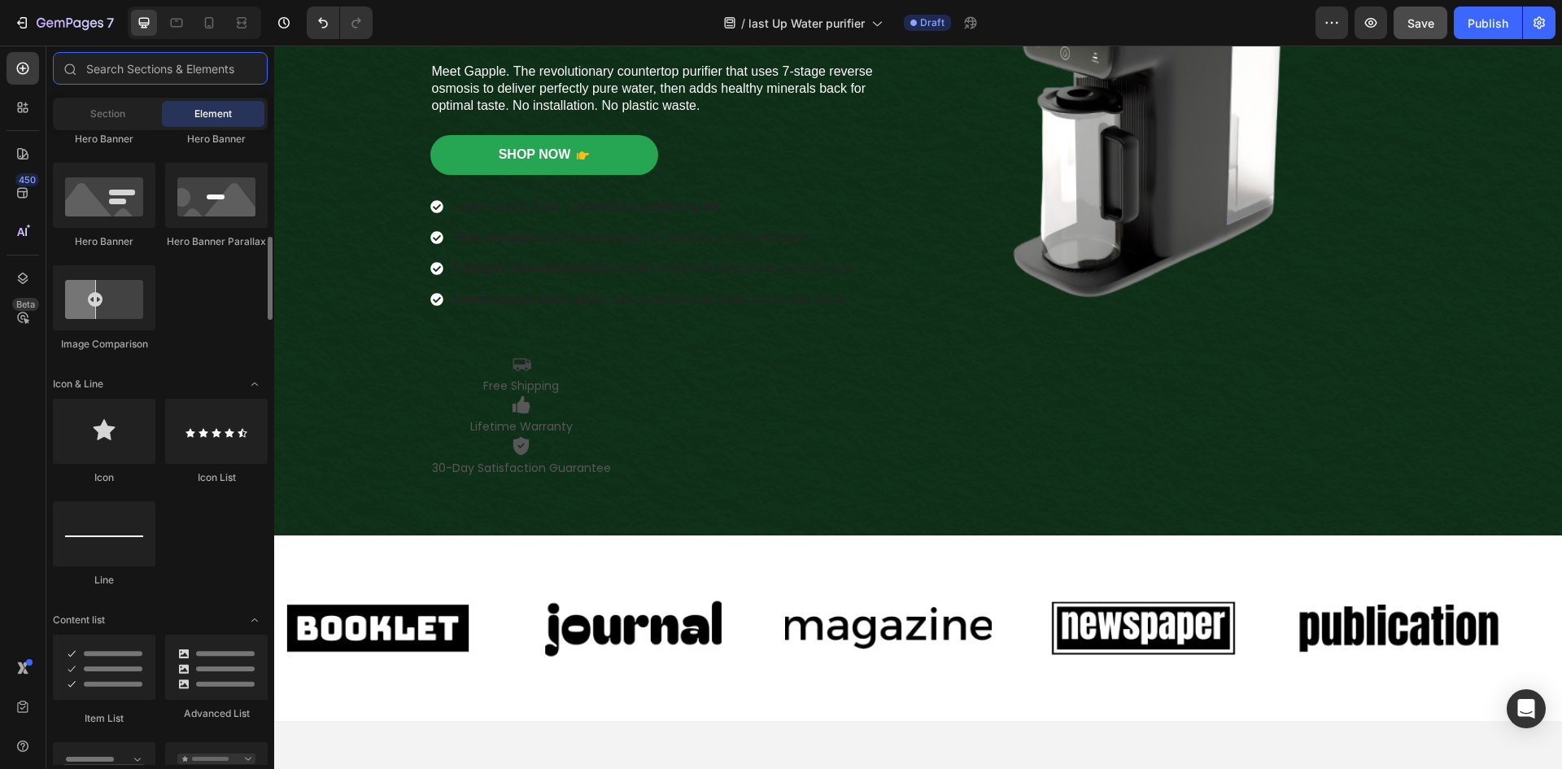
scroll to position [651, 0]
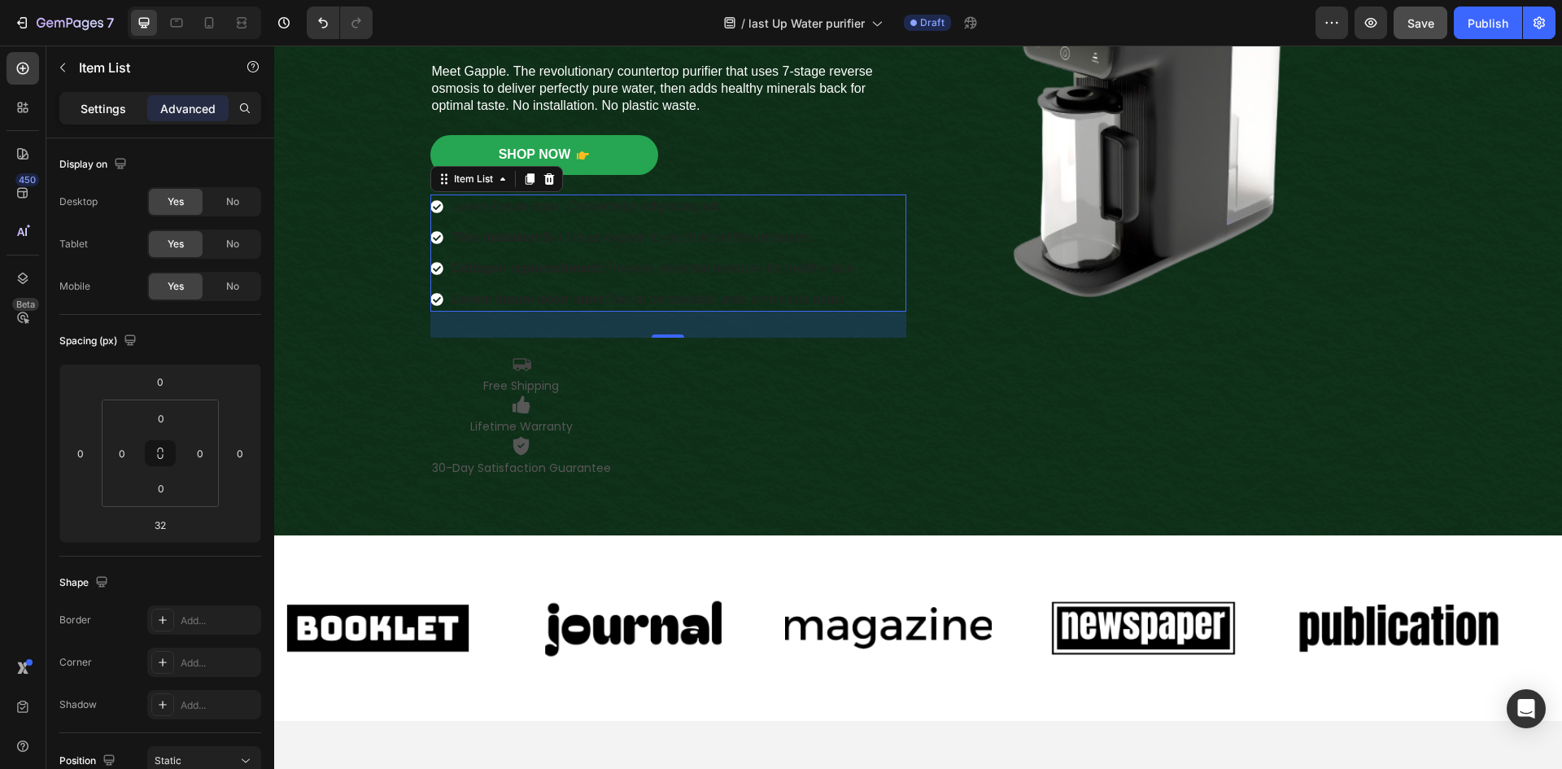
click at [96, 110] on p "Settings" at bounding box center [104, 108] width 46 height 17
type input "8"
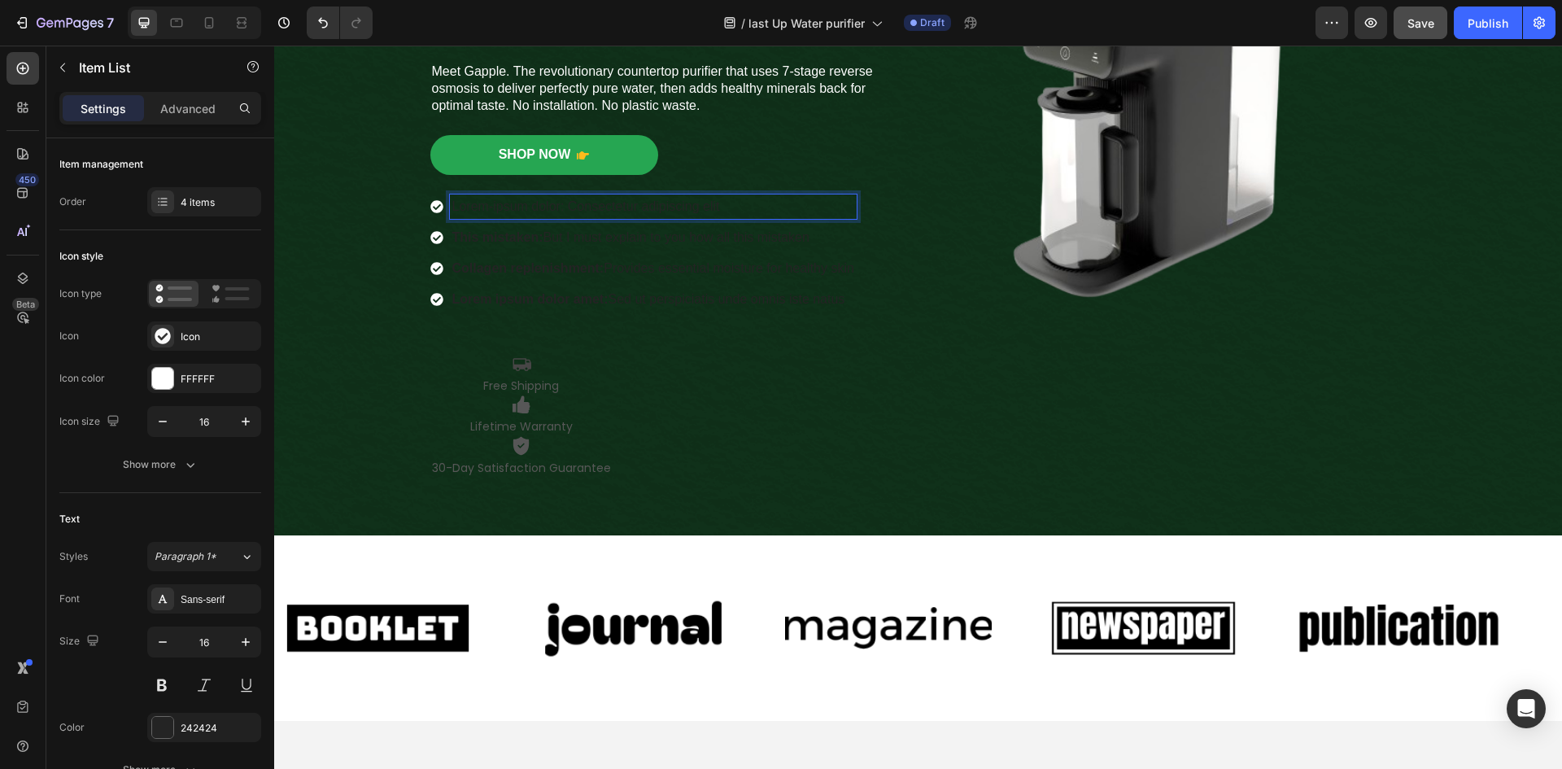
click at [603, 203] on p "Lorem-ipsum dolor: Consectetur adipiscing elit" at bounding box center [653, 207] width 402 height 20
click at [814, 201] on p "Lorem-ipsum dolor: Consectetur adipiscing elit" at bounding box center [653, 207] width 402 height 20
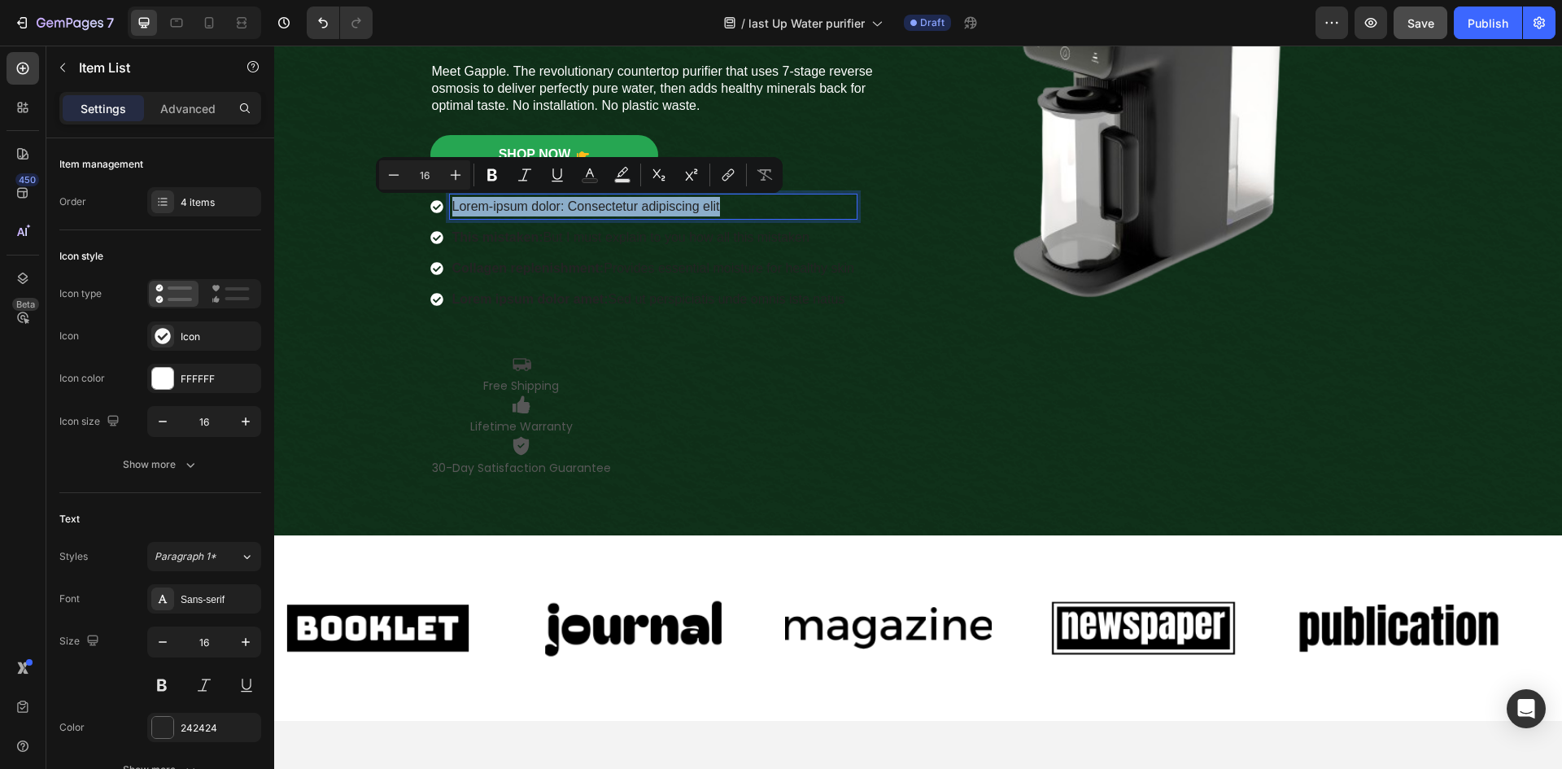
drag, startPoint x: 839, startPoint y: 201, endPoint x: 442, endPoint y: 214, distance: 397.1
click at [440, 214] on div "Lorem-ipsum dolor: Consectetur adipiscing elit" at bounding box center [643, 206] width 426 height 24
click at [594, 177] on icon "Editor contextual toolbar" at bounding box center [590, 175] width 16 height 16
type input "242424"
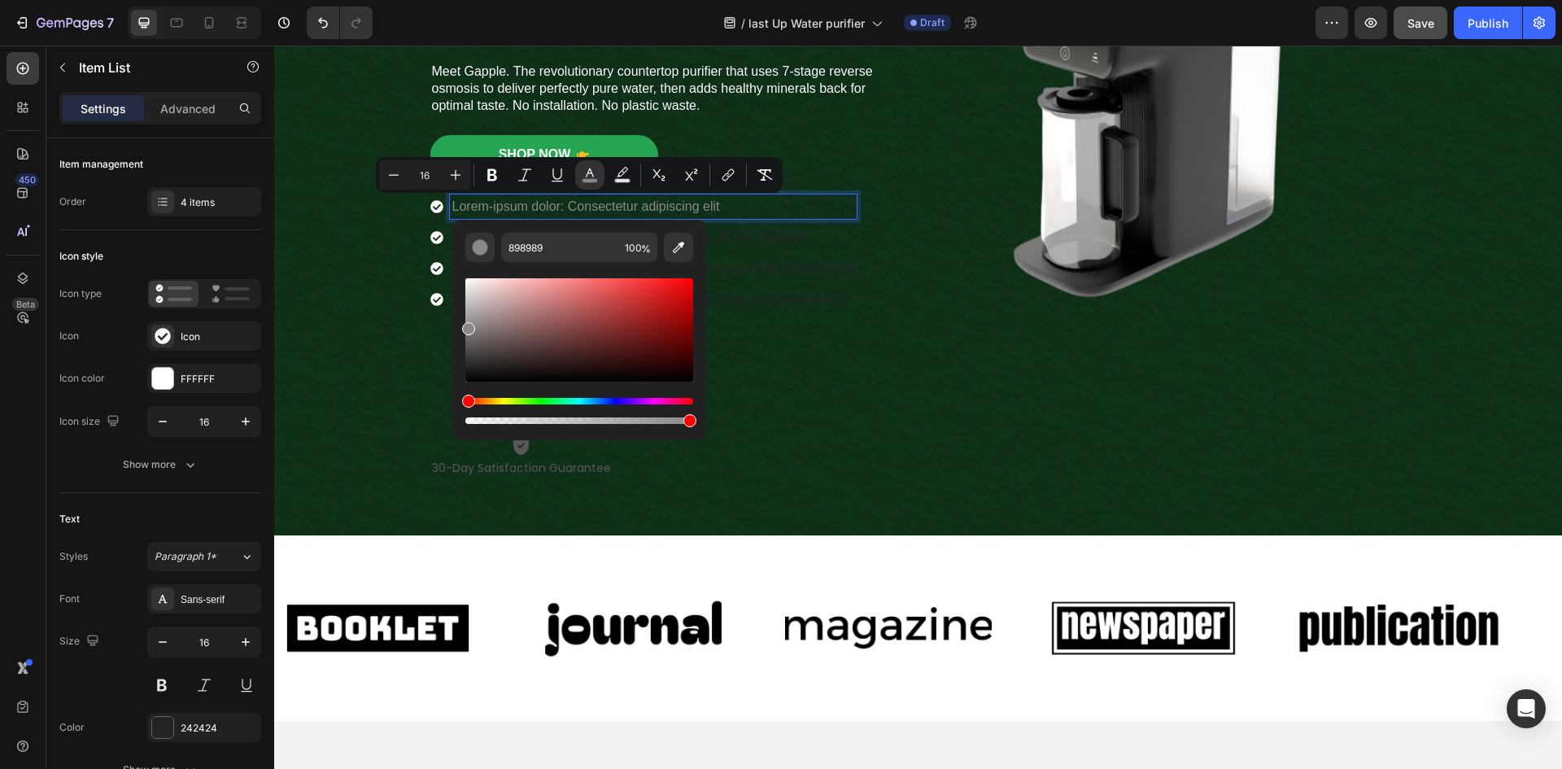
drag, startPoint x: 744, startPoint y: 414, endPoint x: 737, endPoint y: 346, distance: 68.7
type input "FFFFFF"
drag, startPoint x: 745, startPoint y: 374, endPoint x: 441, endPoint y: 265, distance: 323.1
click at [778, 235] on p "This mistaken: But I must explain to you how all this mistaken" at bounding box center [653, 238] width 402 height 20
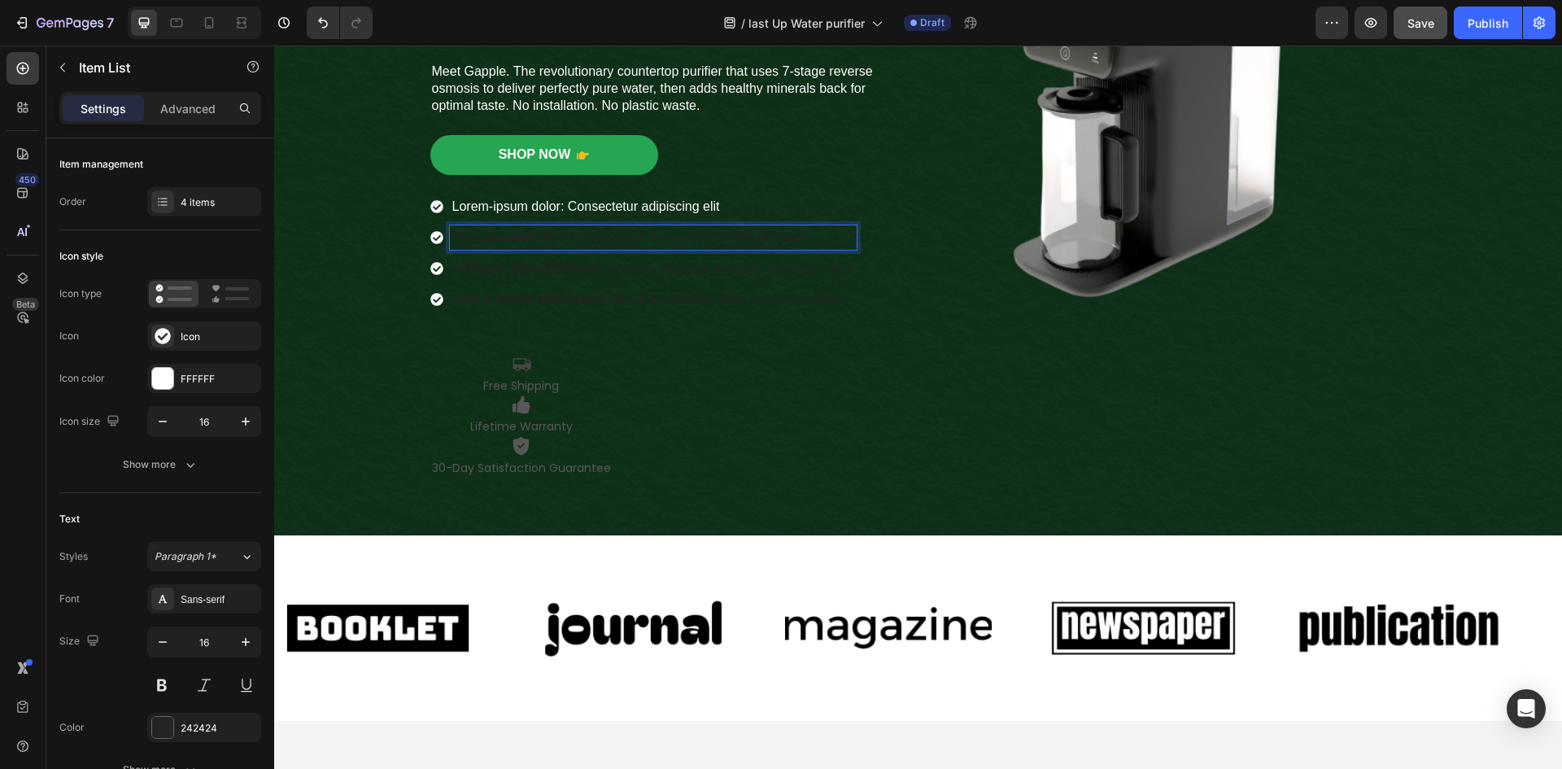
click at [845, 243] on p "This mistaken: But I must explain to you how all this mistaken" at bounding box center [653, 238] width 402 height 20
drag, startPoint x: 850, startPoint y: 242, endPoint x: 442, endPoint y: 234, distance: 407.5
click at [442, 234] on div "This mistaken: But I must explain to you how all this mistaken" at bounding box center [643, 237] width 426 height 24
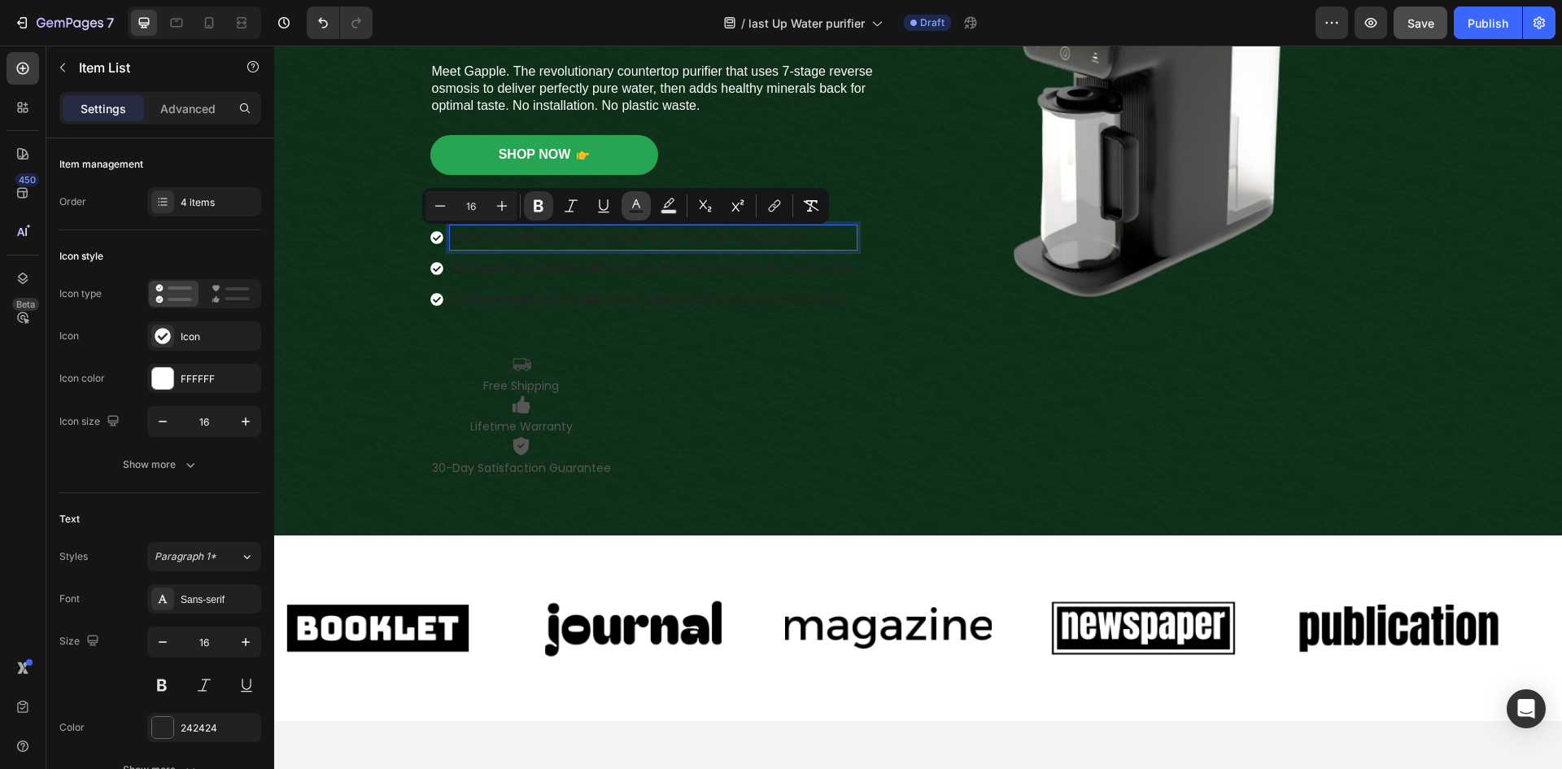
click at [625, 211] on button "Text Color" at bounding box center [635, 205] width 29 height 29
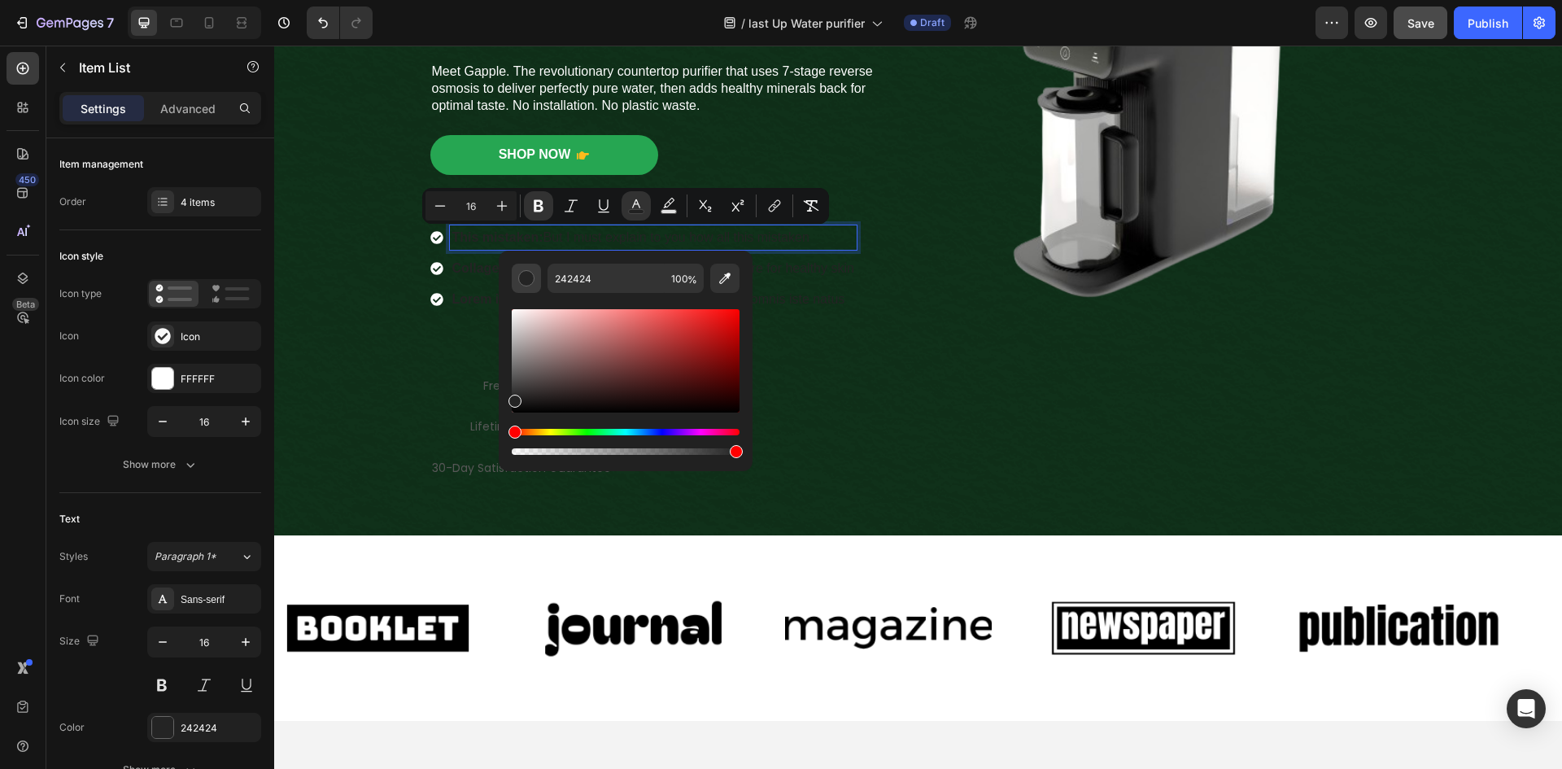
click at [519, 278] on div "Editor contextual toolbar" at bounding box center [526, 278] width 16 height 16
click at [525, 279] on div "Editor contextual toolbar" at bounding box center [526, 278] width 16 height 16
type input "FFFFFF"
drag, startPoint x: 790, startPoint y: 446, endPoint x: 489, endPoint y: 272, distance: 347.6
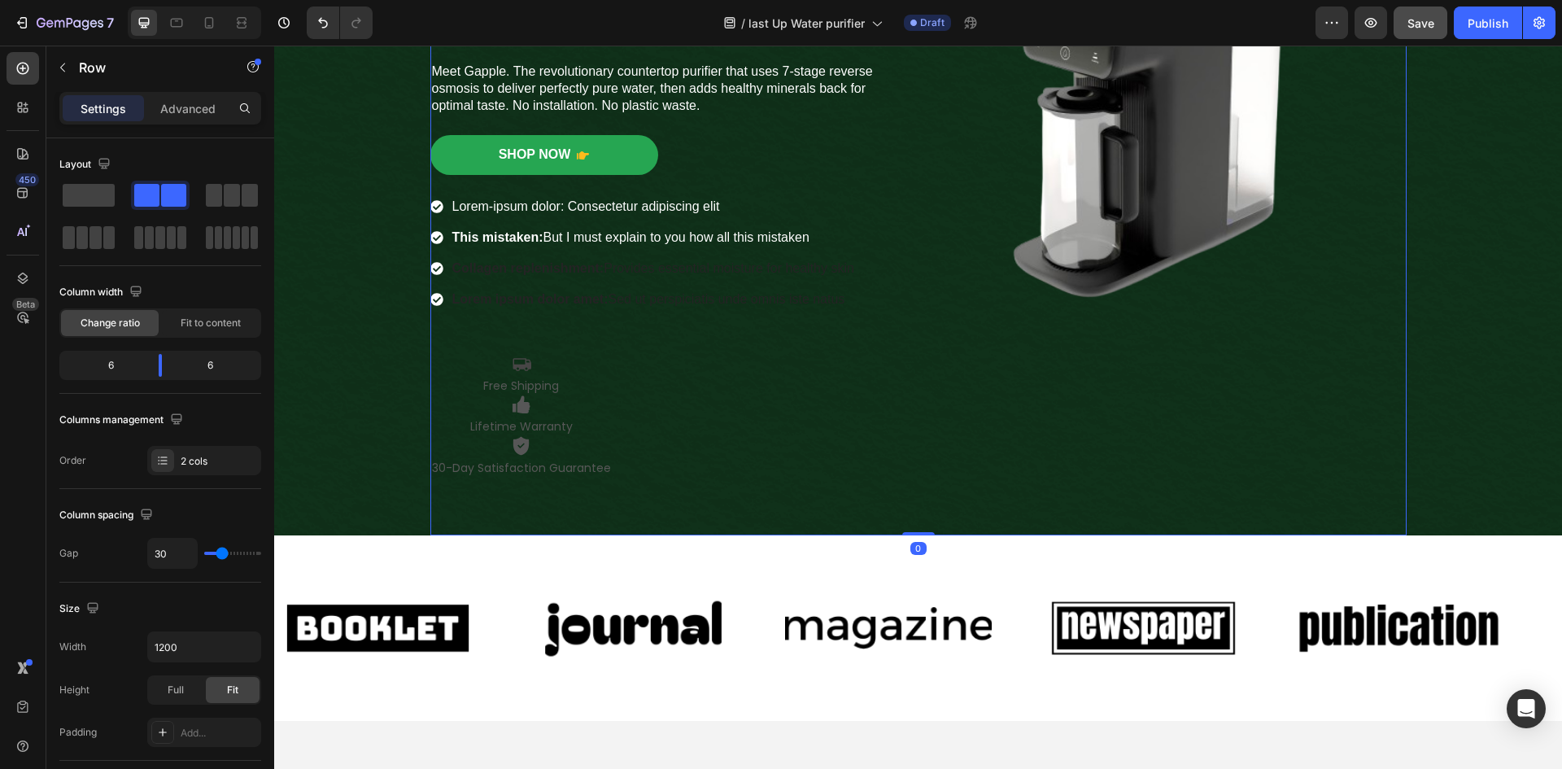
click at [1037, 362] on div "Image" at bounding box center [1168, 121] width 476 height 827
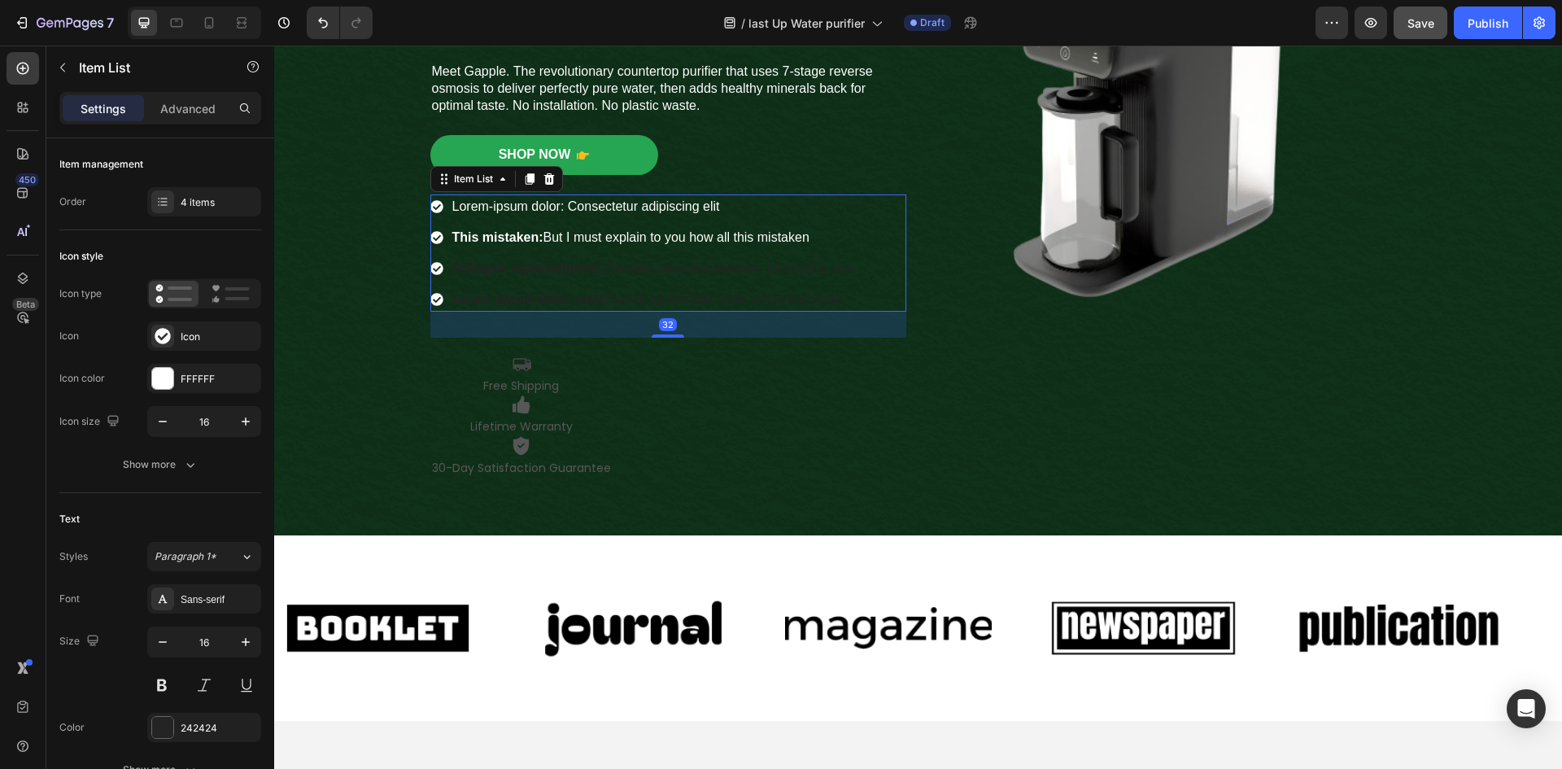
click at [431, 311] on div "Lorem ipsum dolor amet: Sed ut perspiciatis unde omnis iste natus" at bounding box center [643, 299] width 426 height 24
click at [232, 298] on rect at bounding box center [237, 298] width 24 height 3
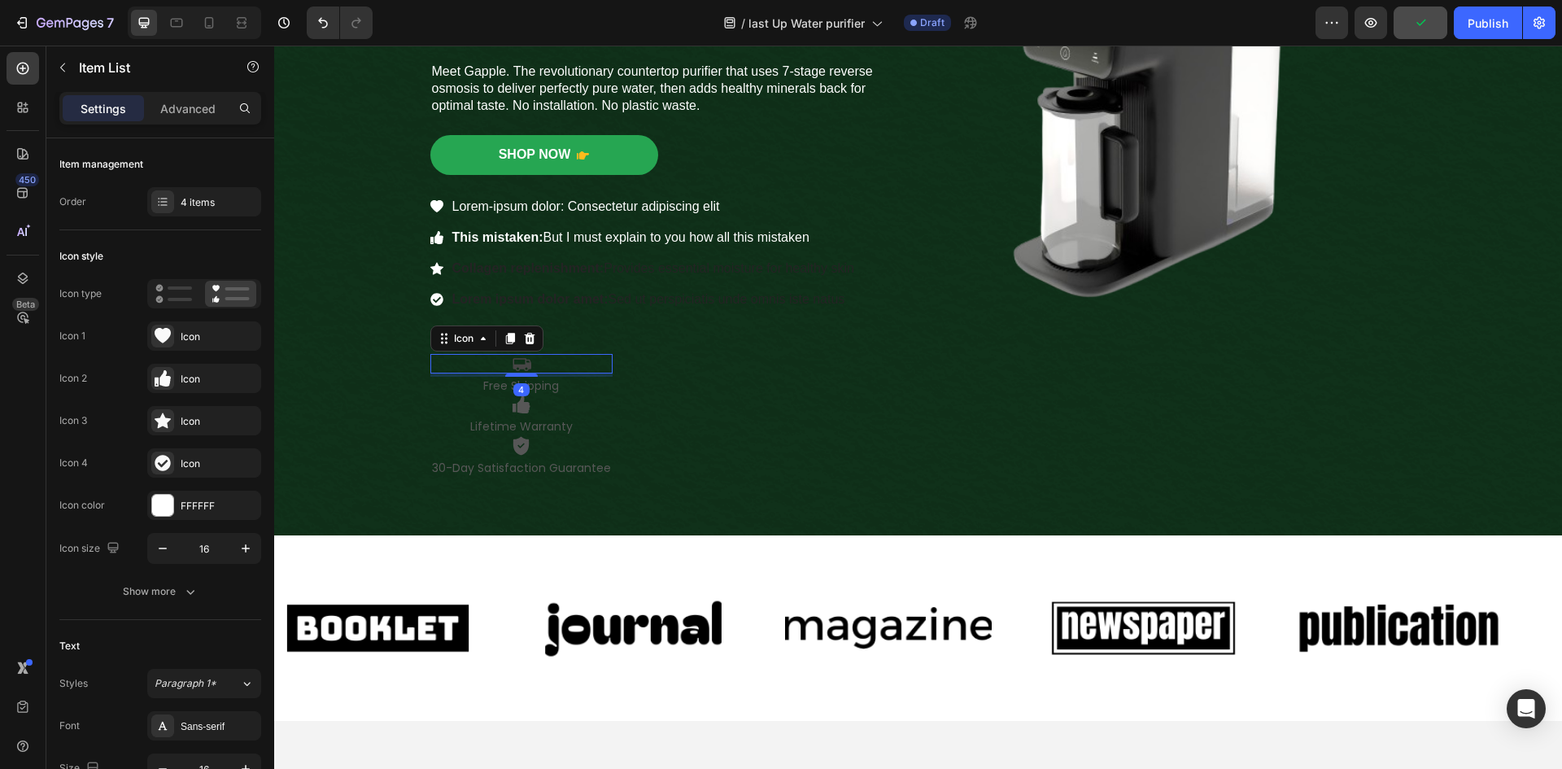
click at [521, 365] on icon at bounding box center [521, 364] width 19 height 13
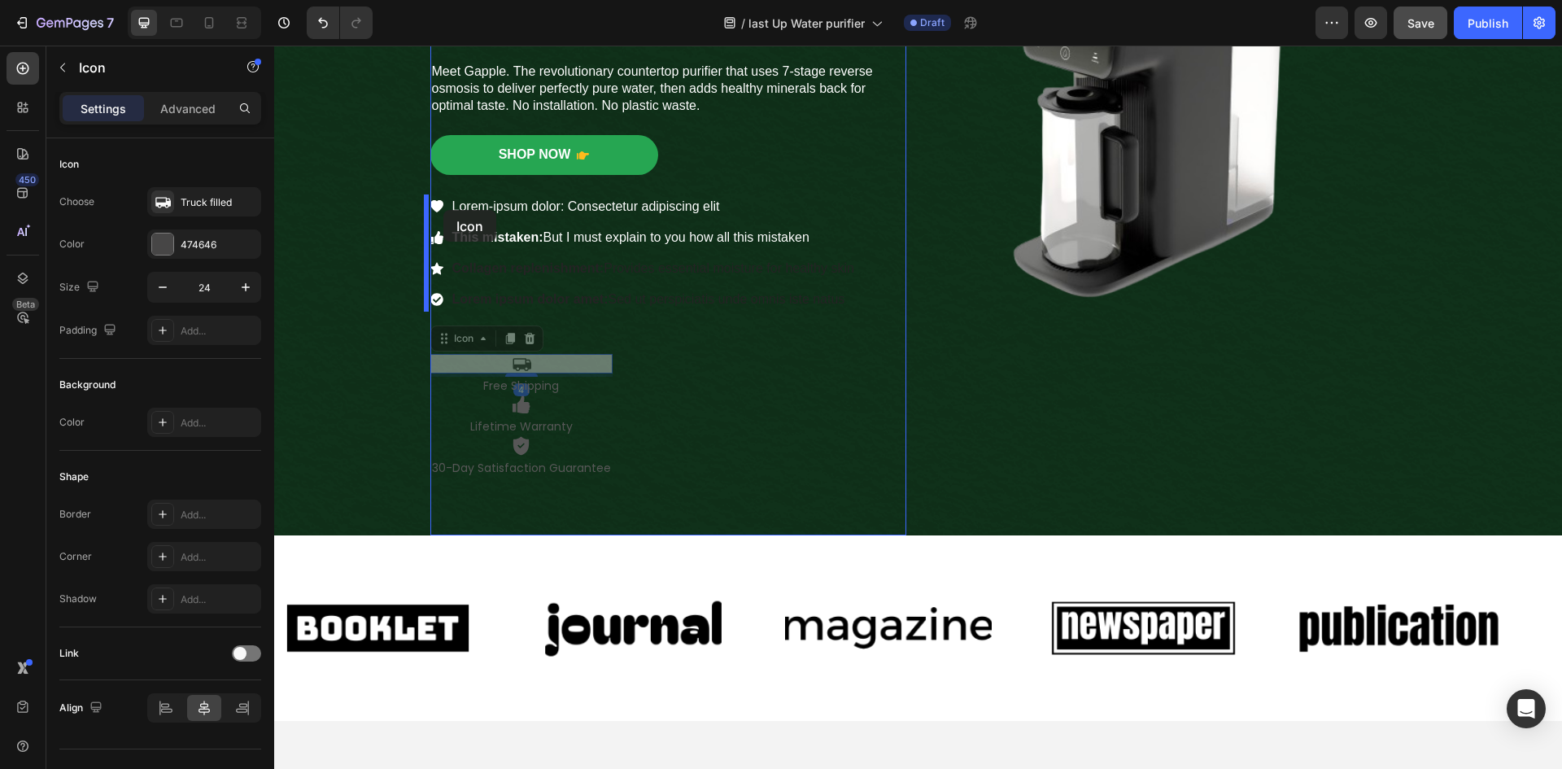
drag, startPoint x: 433, startPoint y: 340, endPoint x: 443, endPoint y: 210, distance: 130.5
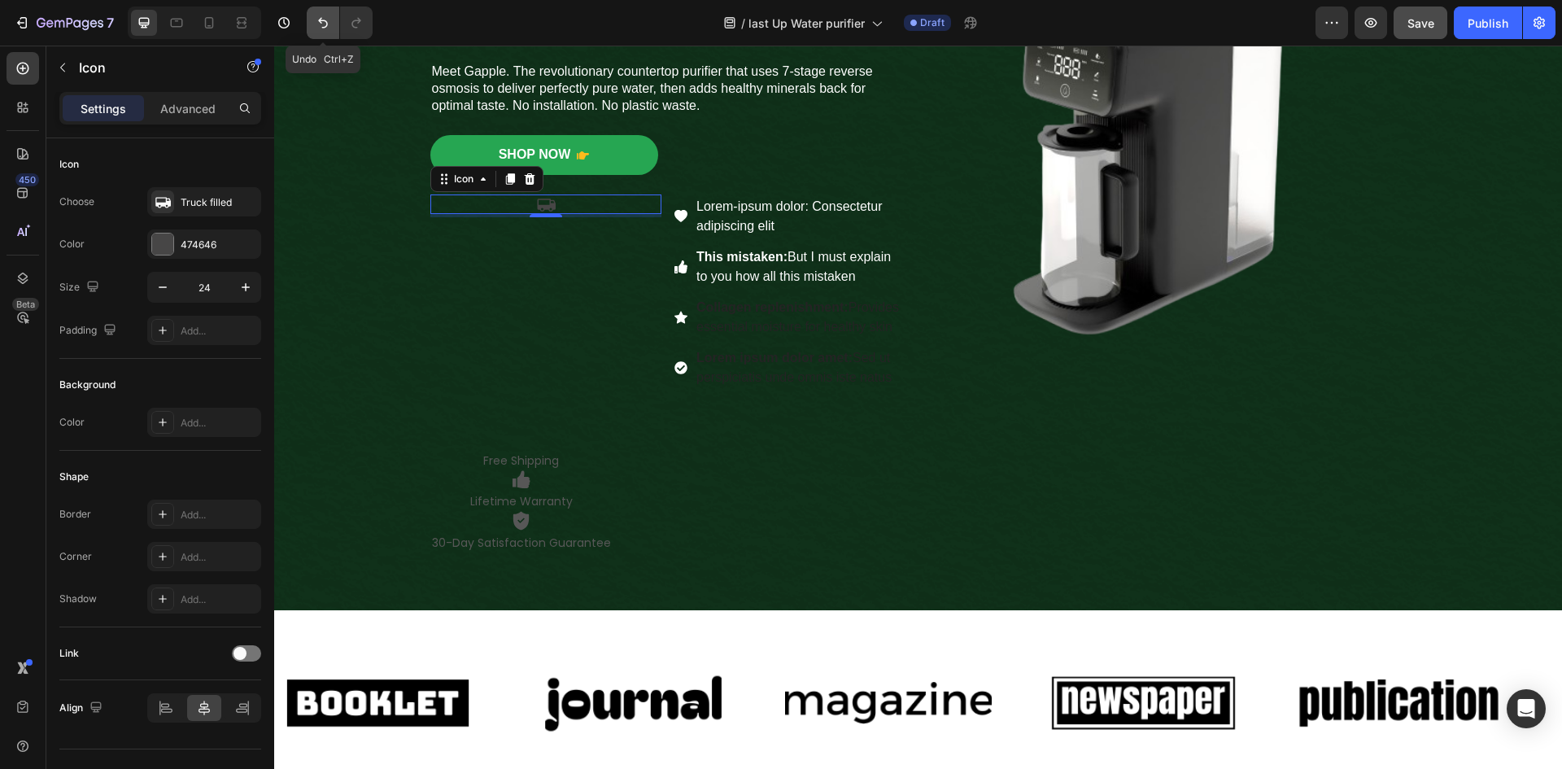
drag, startPoint x: 316, startPoint y: 24, endPoint x: 63, endPoint y: 31, distance: 253.0
click at [316, 24] on icon "Undo/Redo" at bounding box center [323, 23] width 16 height 16
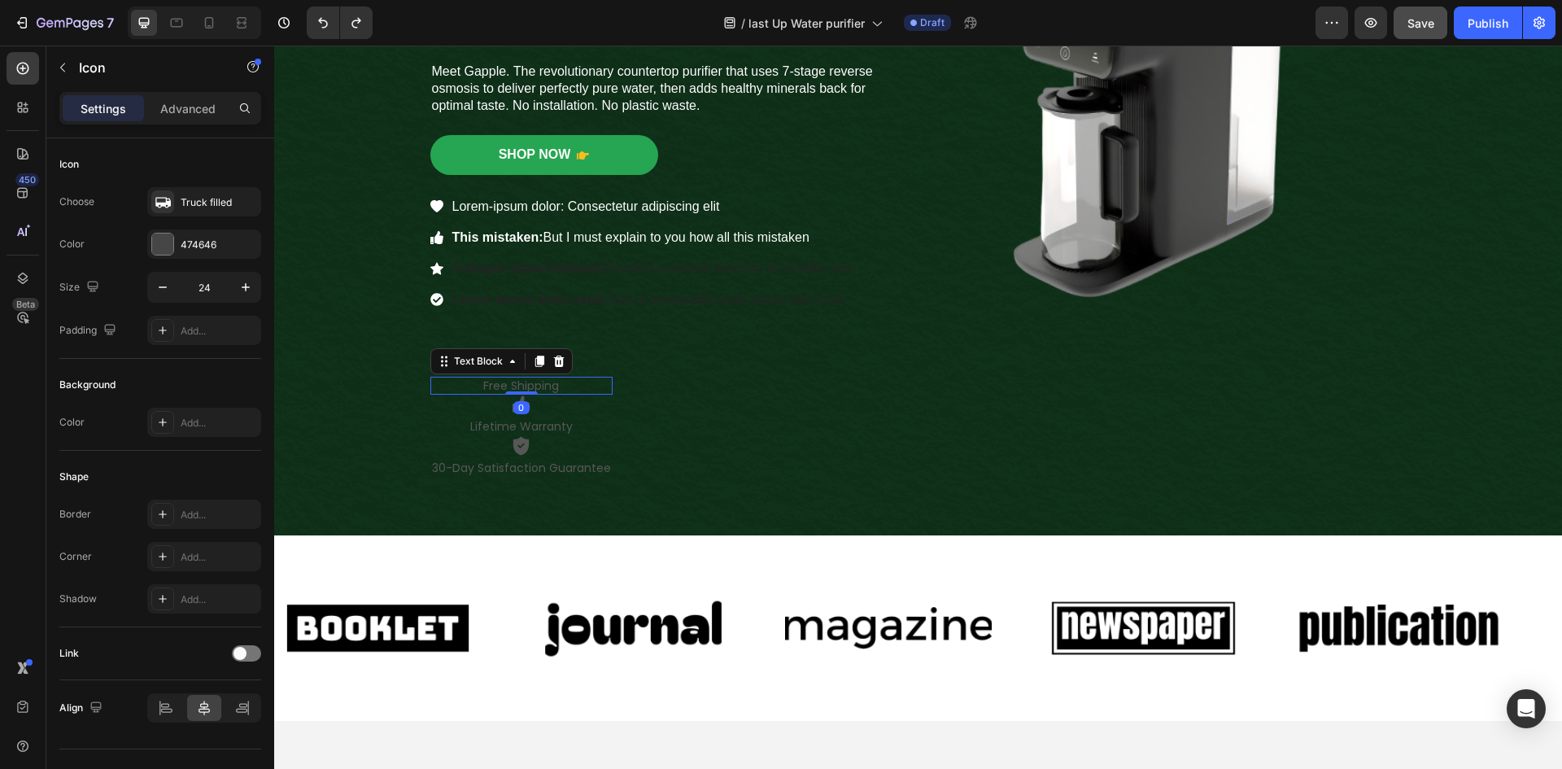
click at [564, 381] on p "Free Shipping" at bounding box center [521, 385] width 179 height 15
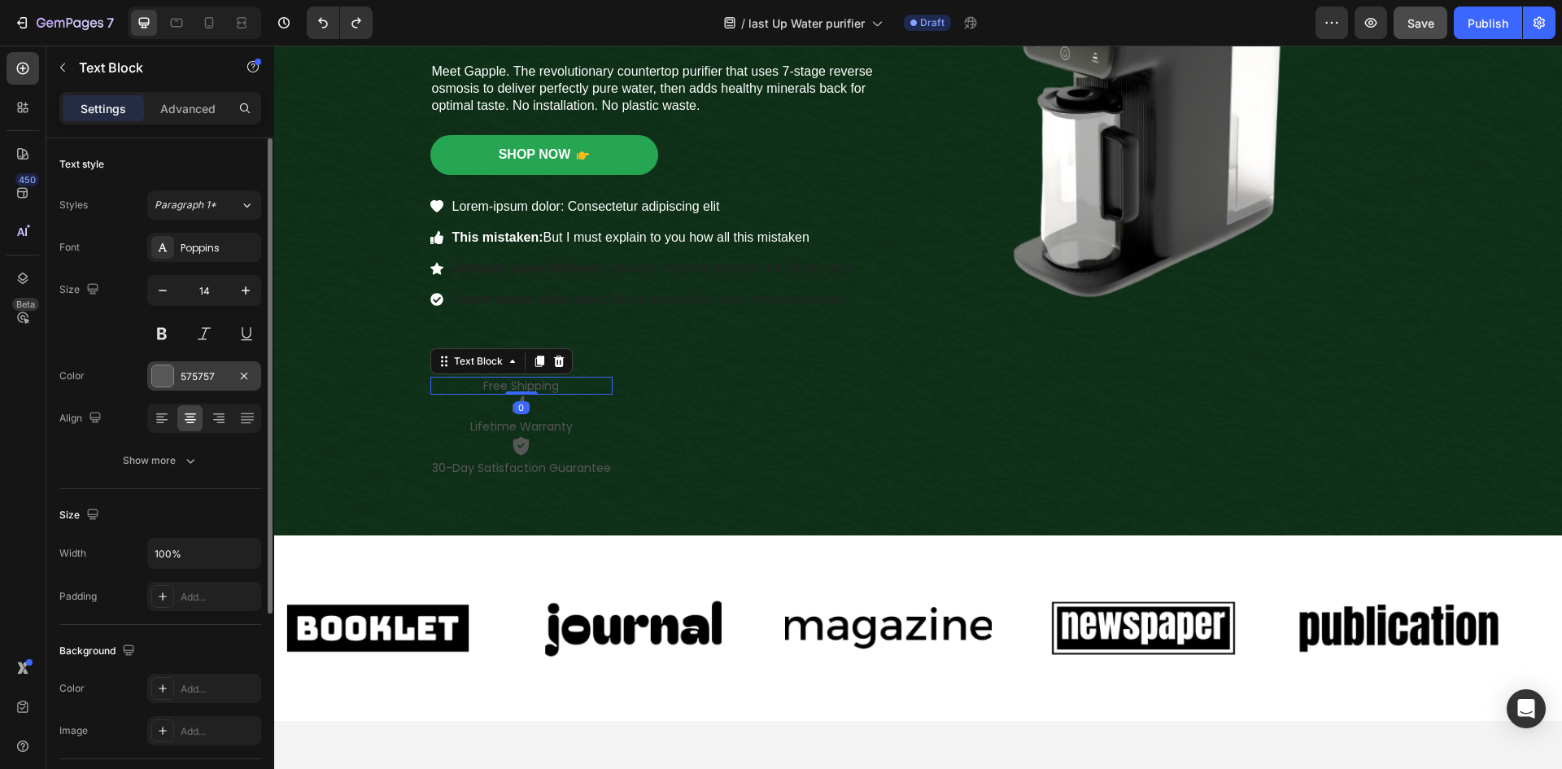
click at [172, 382] on div at bounding box center [162, 375] width 21 height 21
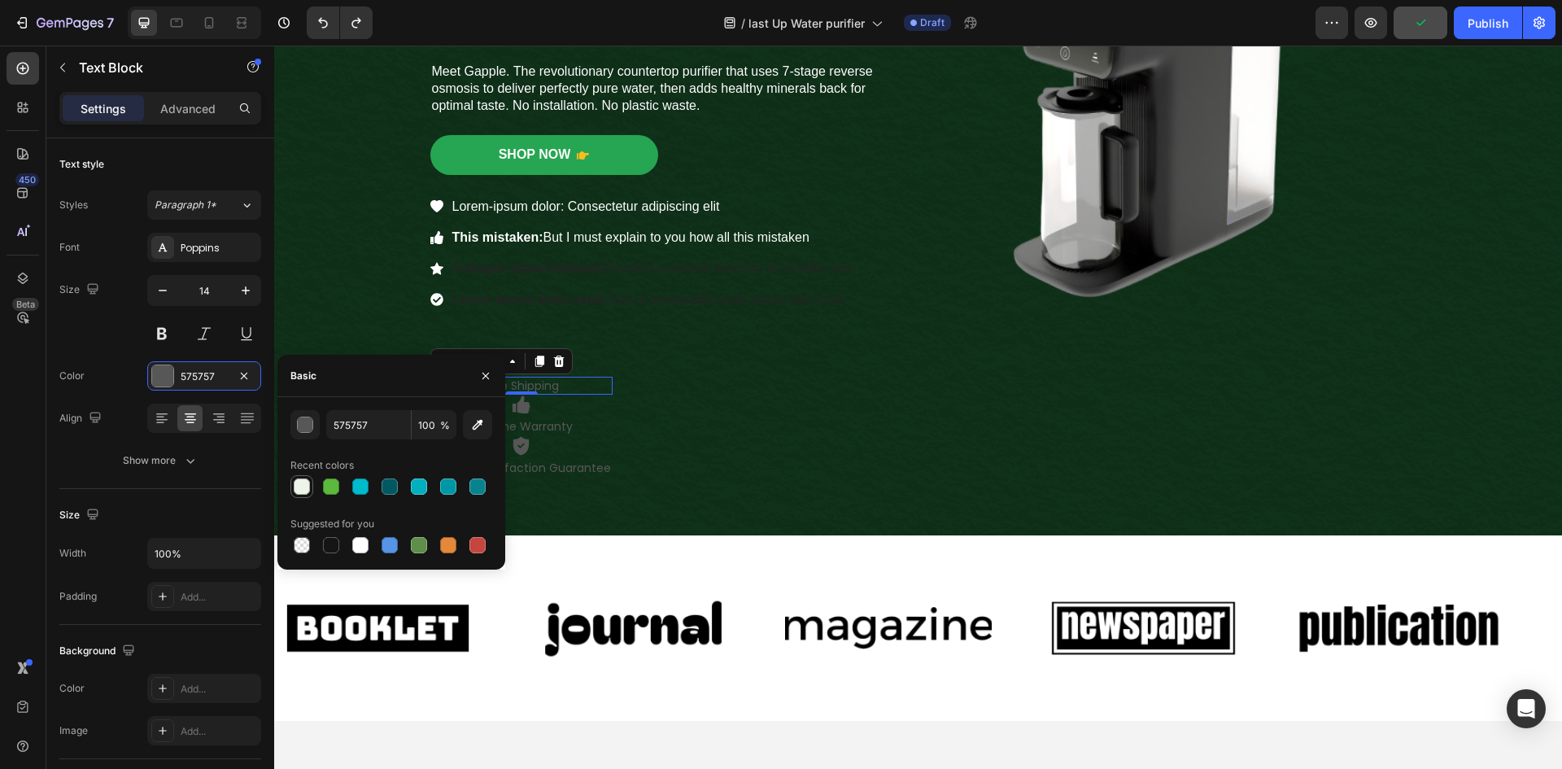
click at [297, 495] on div at bounding box center [302, 487] width 20 height 20
type input "EDF5EA"
click at [562, 423] on p "Lifetime Warranty" at bounding box center [521, 426] width 179 height 15
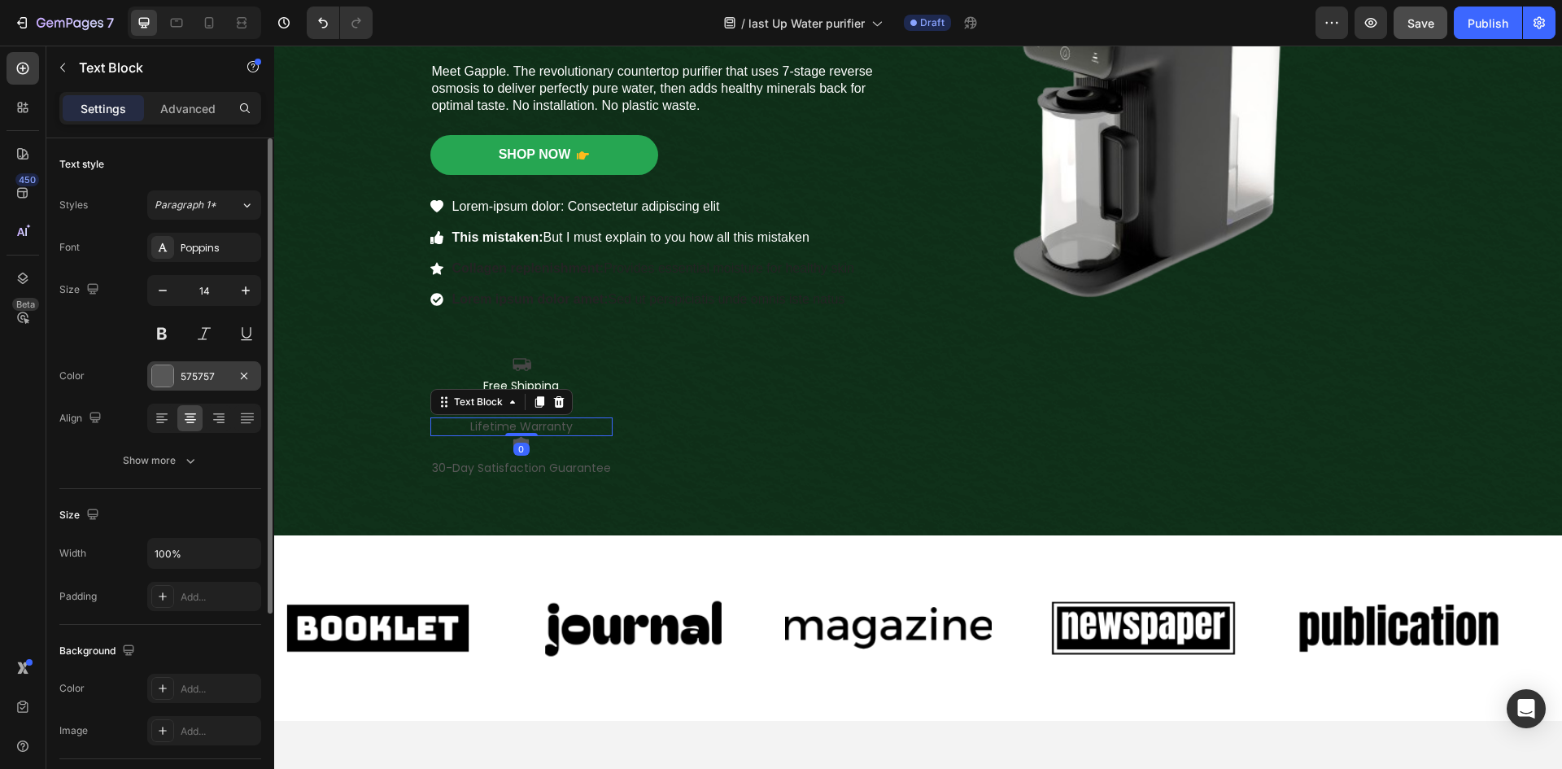
click at [163, 377] on div at bounding box center [162, 375] width 21 height 21
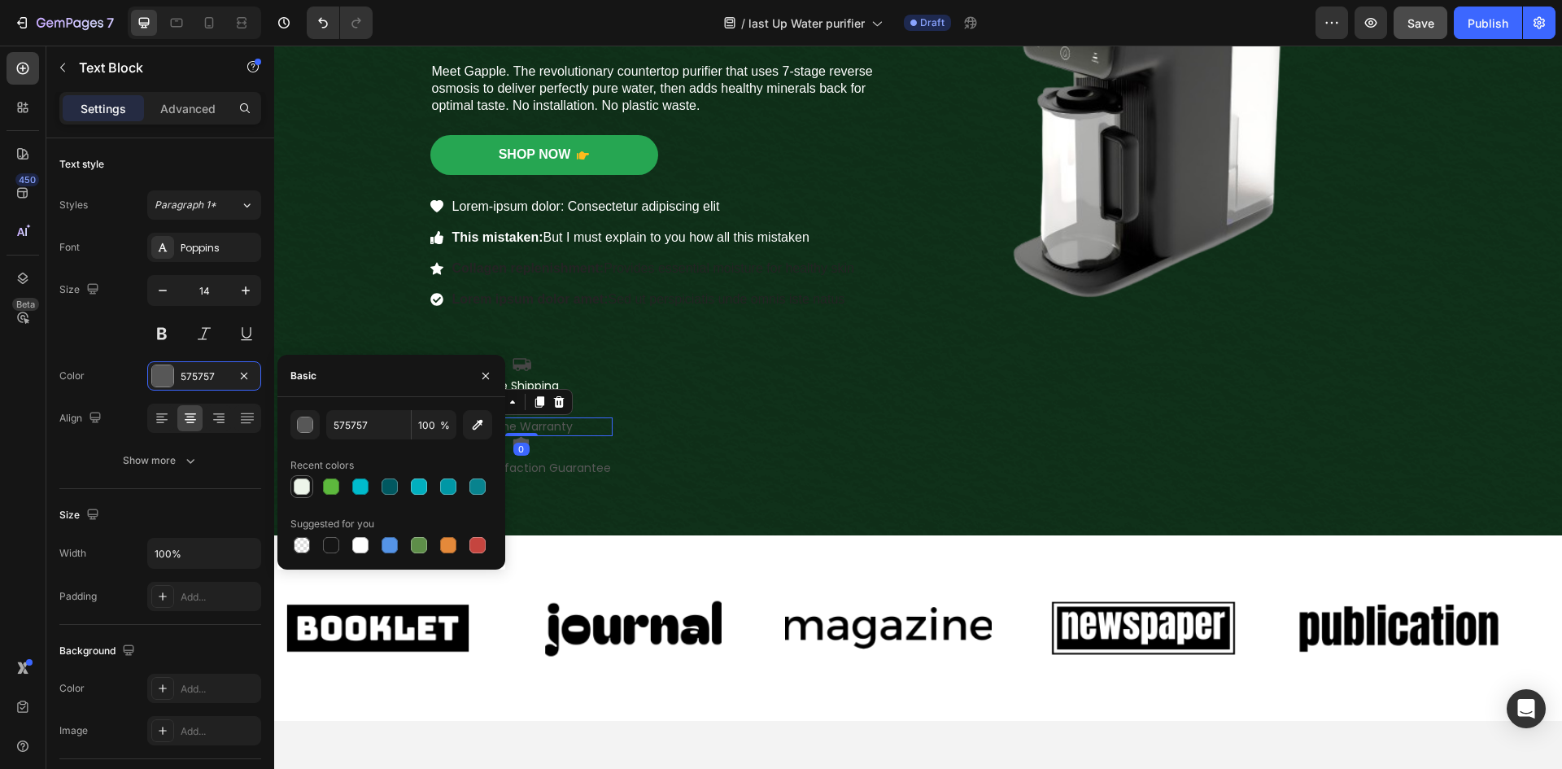
click at [305, 484] on div at bounding box center [302, 486] width 16 height 16
type input "EDF5EA"
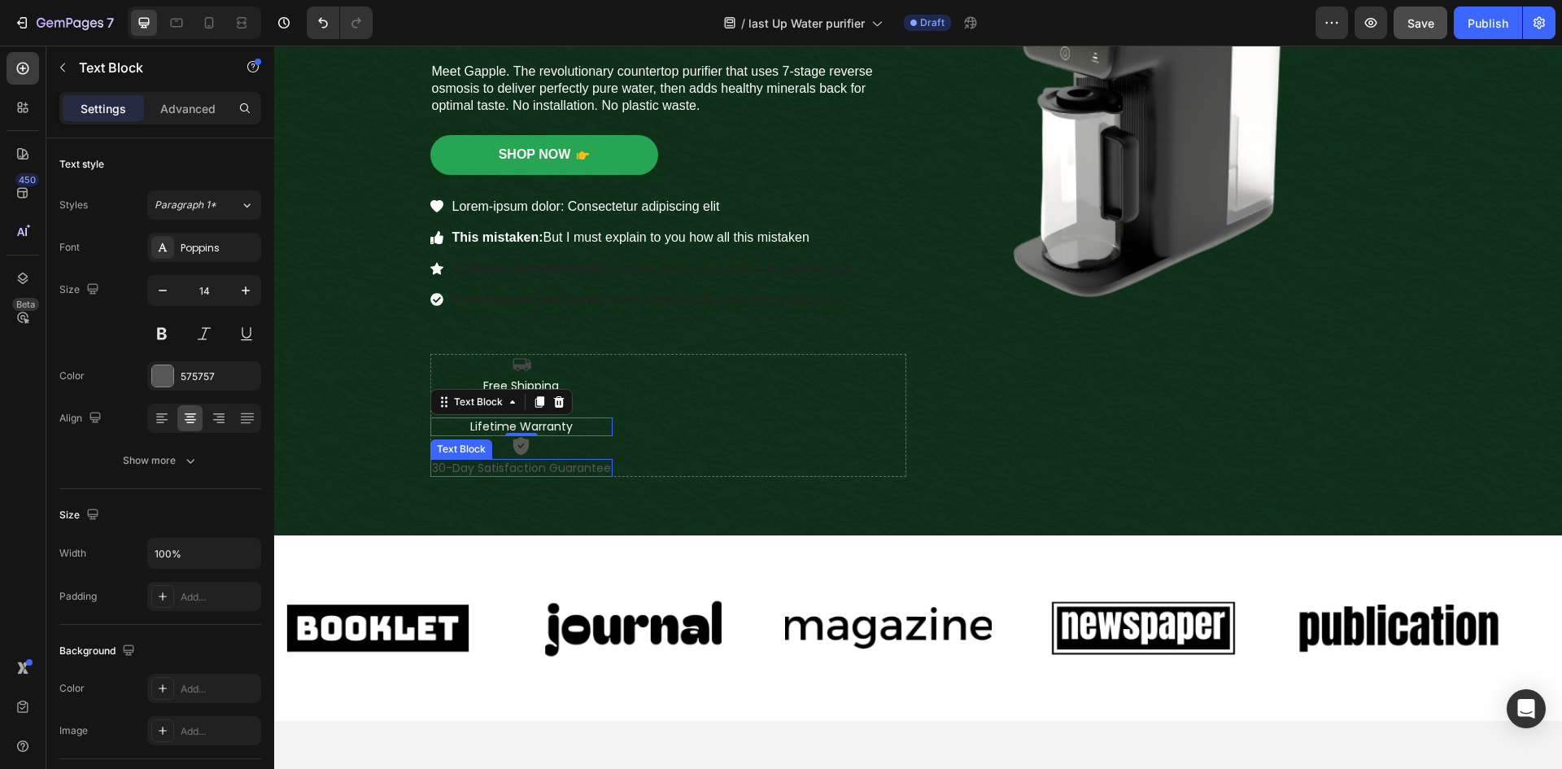
click at [553, 472] on p "30-Day Satisfaction Guarantee" at bounding box center [521, 467] width 179 height 15
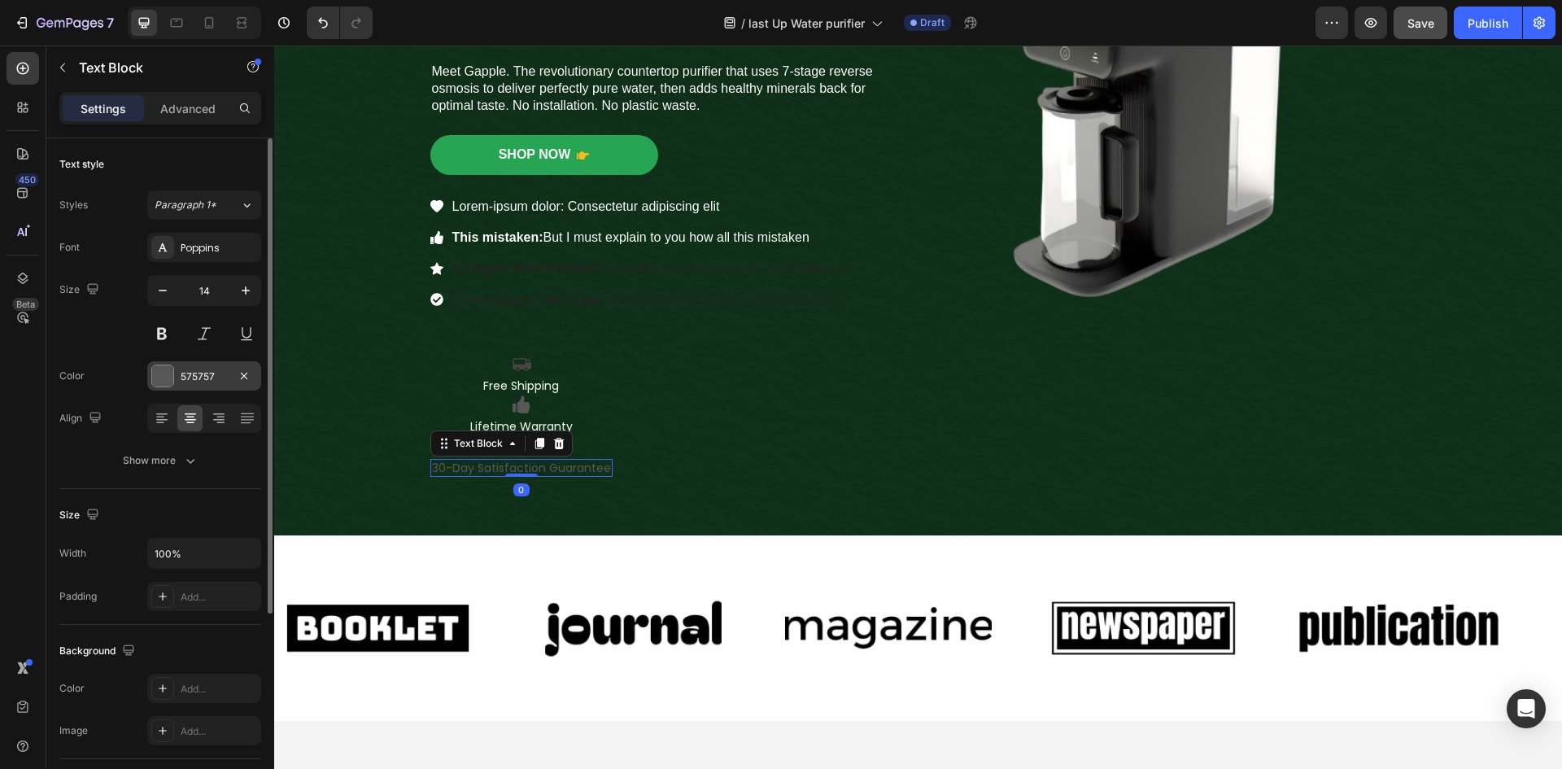
click at [162, 376] on div at bounding box center [162, 375] width 21 height 21
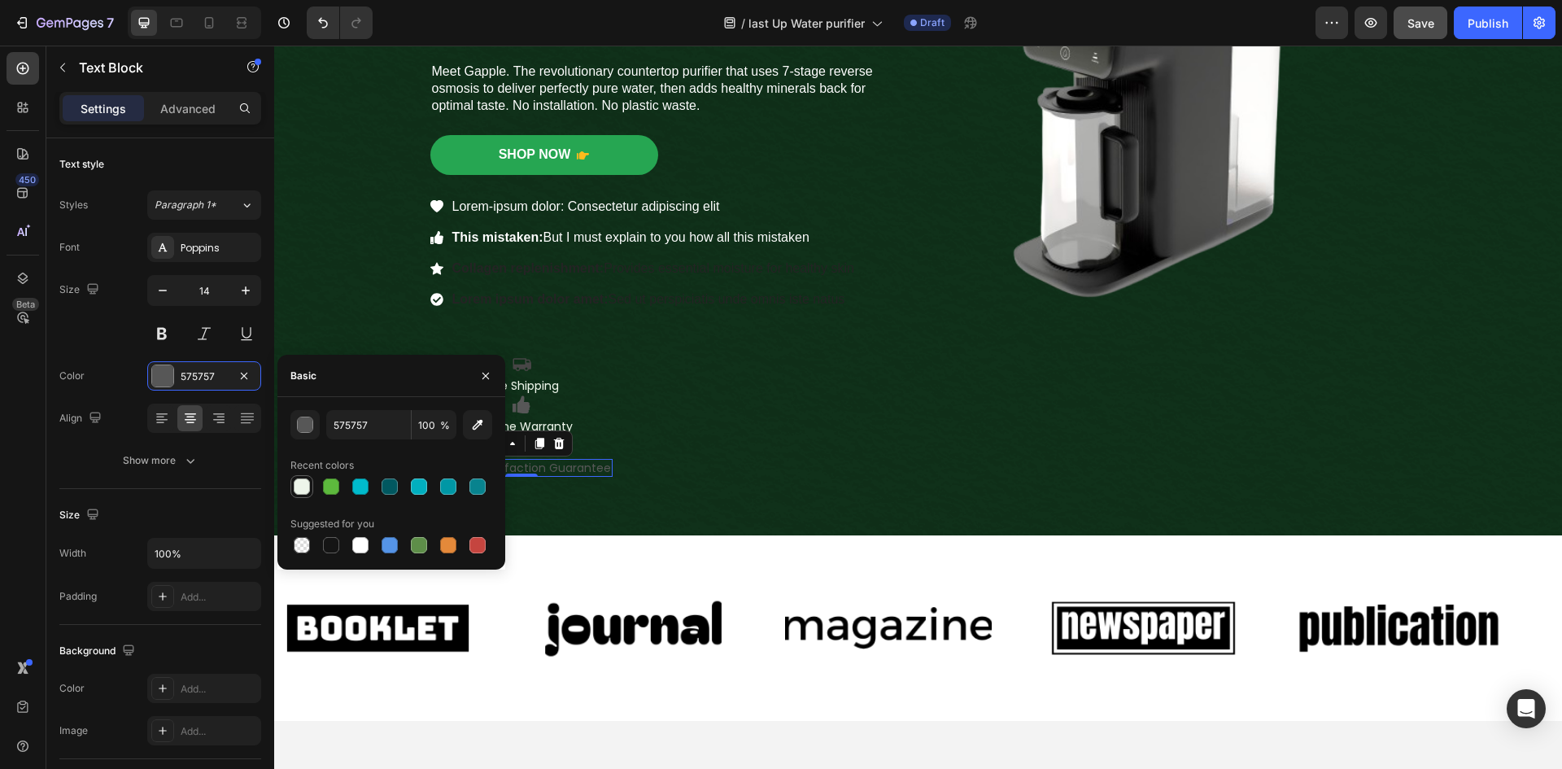
click at [292, 488] on div at bounding box center [302, 487] width 20 height 20
type input "EDF5EA"
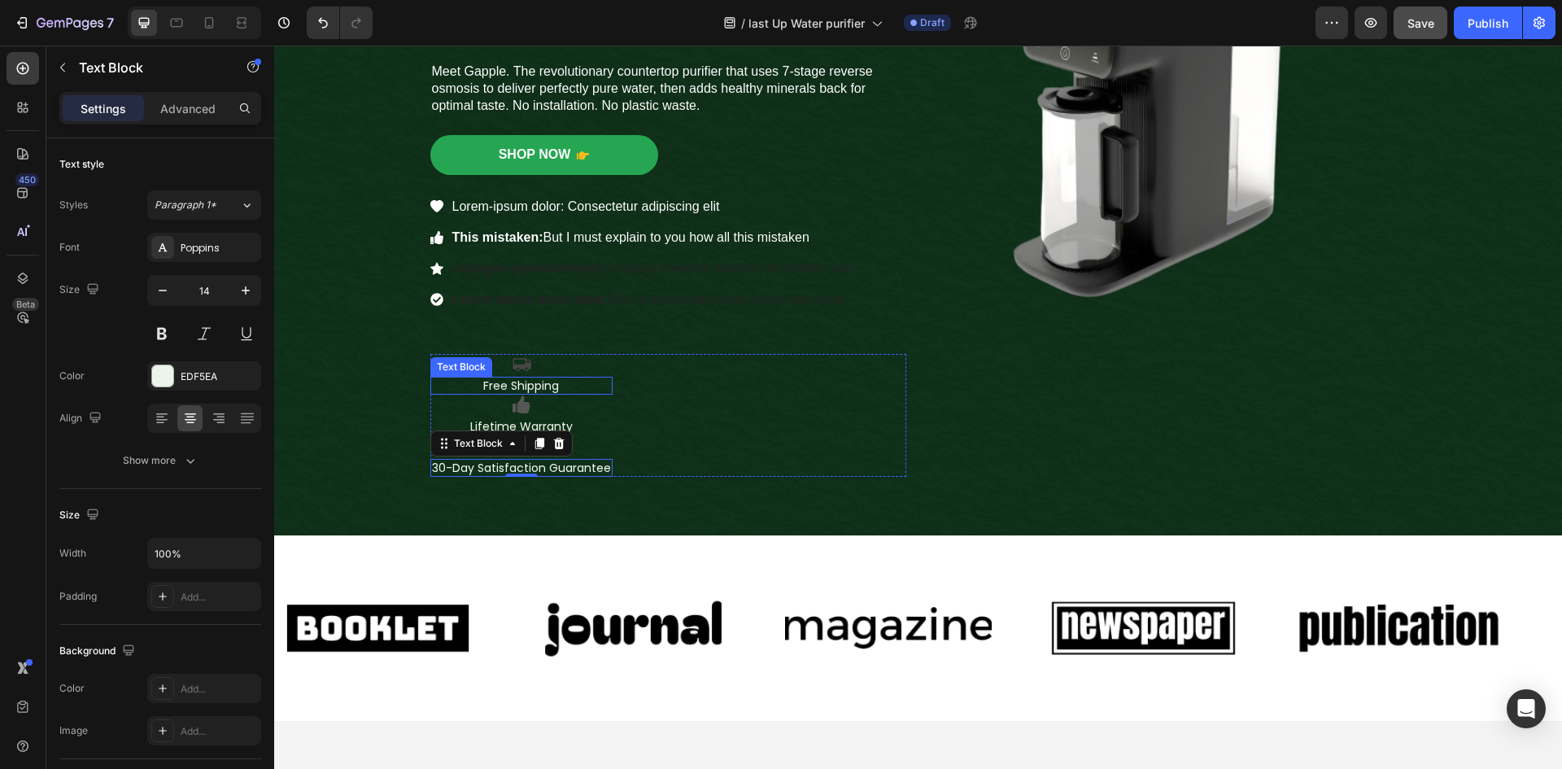
click at [549, 389] on p "Free Shipping" at bounding box center [521, 385] width 179 height 15
click at [554, 386] on p "Free Shipping" at bounding box center [521, 385] width 179 height 15
drag, startPoint x: 564, startPoint y: 385, endPoint x: 449, endPoint y: 386, distance: 114.7
click at [449, 386] on p "Free Shipping" at bounding box center [521, 385] width 179 height 15
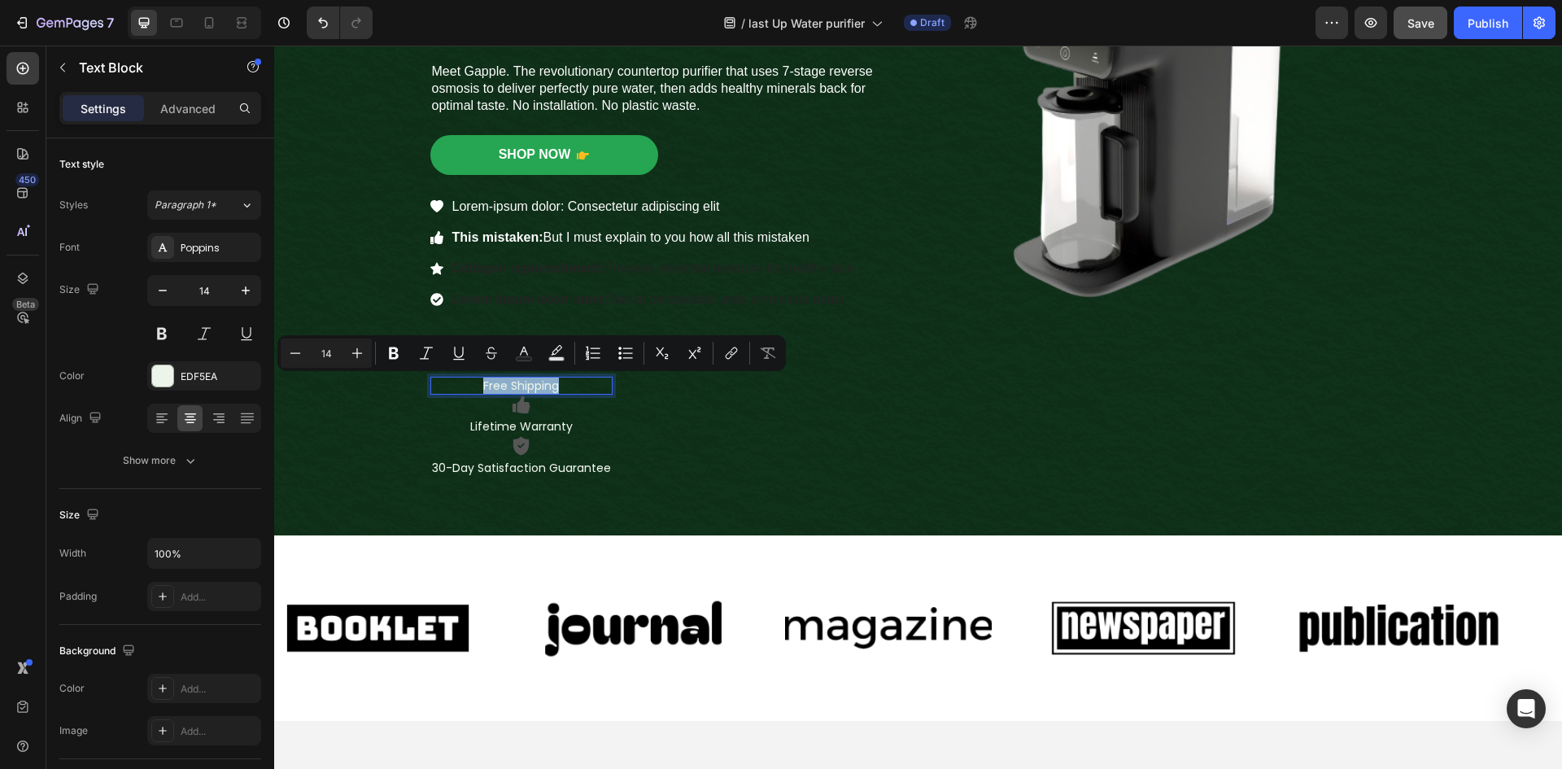
copy p "Free Shipping"
click at [621, 198] on p "Lorem-ipsum dolor: Consectetur adipiscing elit" at bounding box center [653, 207] width 402 height 20
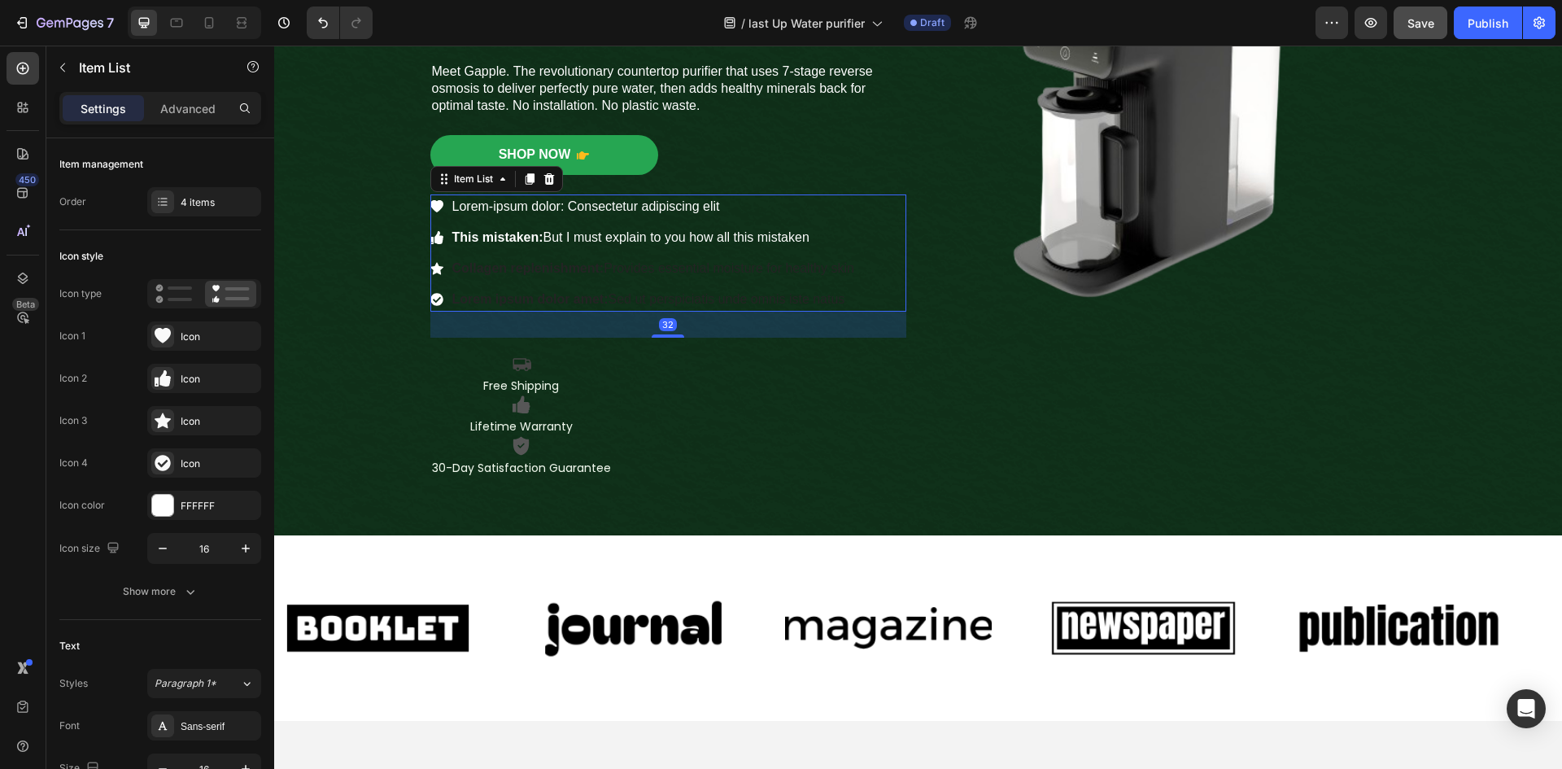
click at [753, 196] on div "Lorem-ipsum dolor: Consectetur adipiscing elit" at bounding box center [653, 206] width 407 height 24
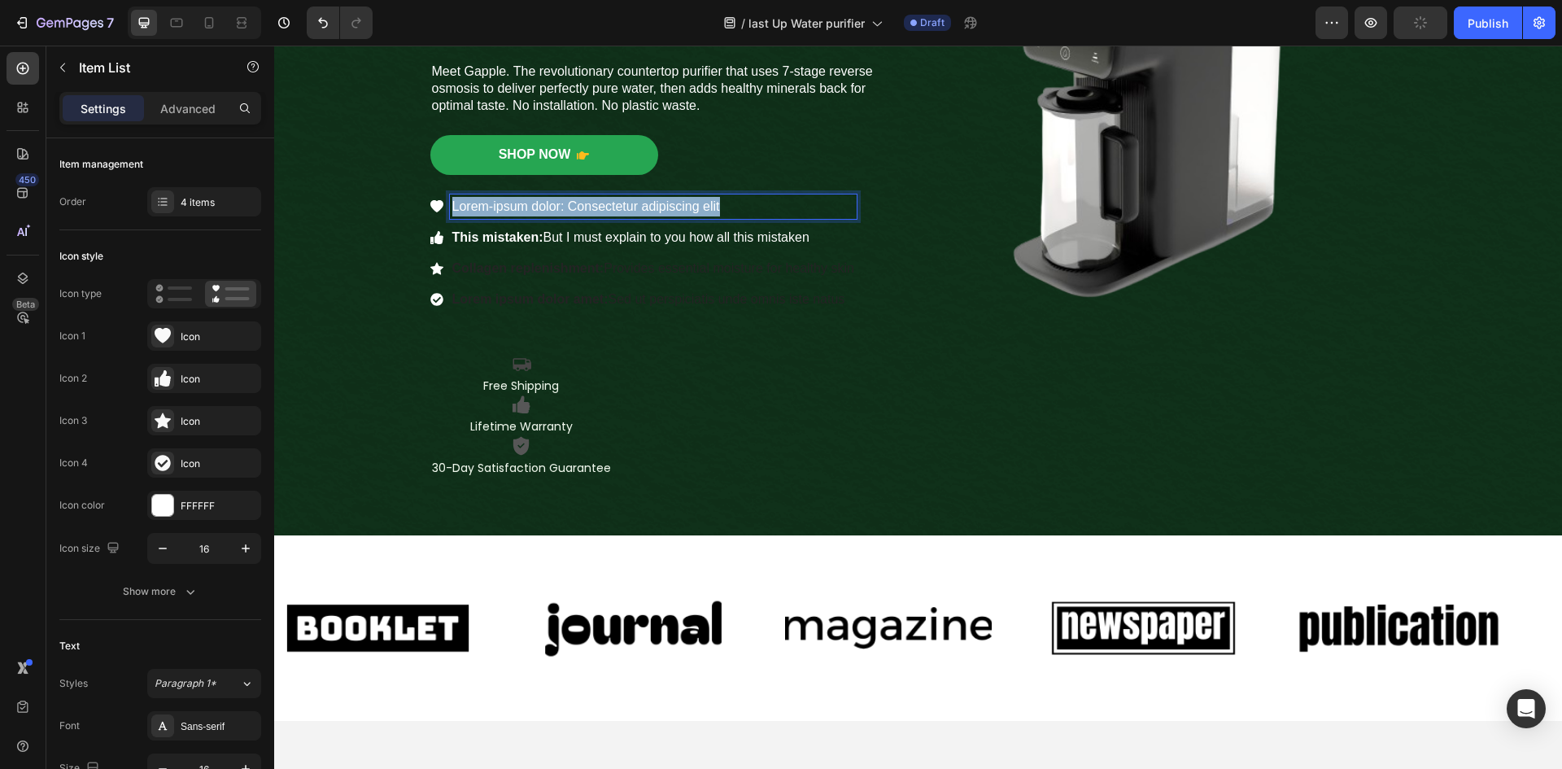
drag, startPoint x: 727, startPoint y: 203, endPoint x: 437, endPoint y: 228, distance: 291.4
click at [437, 228] on div "Lorem-ipsum dolor: Consectetur adipiscing elit This mistaken: But I must explai…" at bounding box center [643, 252] width 426 height 117
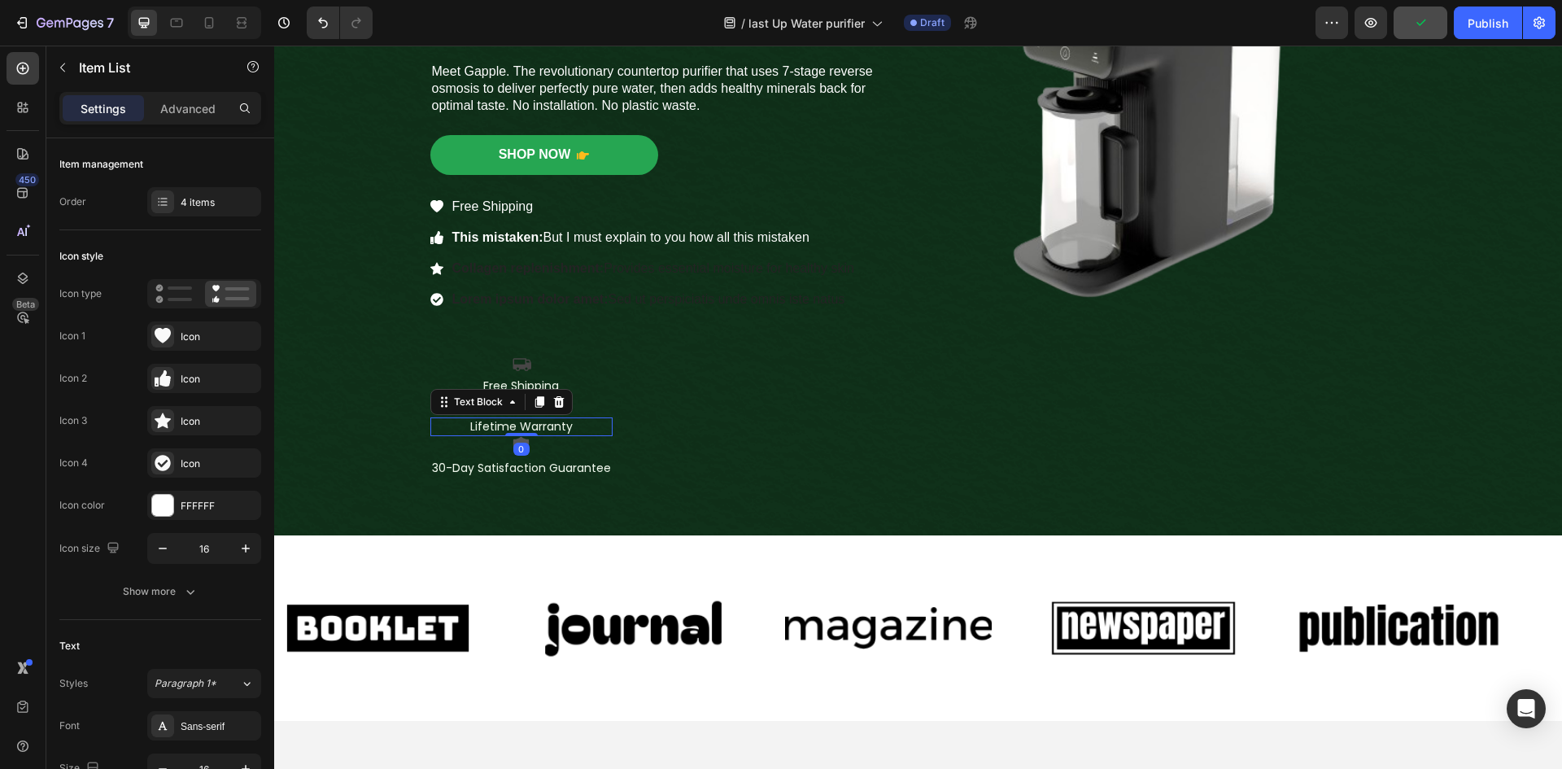
click at [558, 431] on p "Lifetime Warranty" at bounding box center [521, 426] width 179 height 15
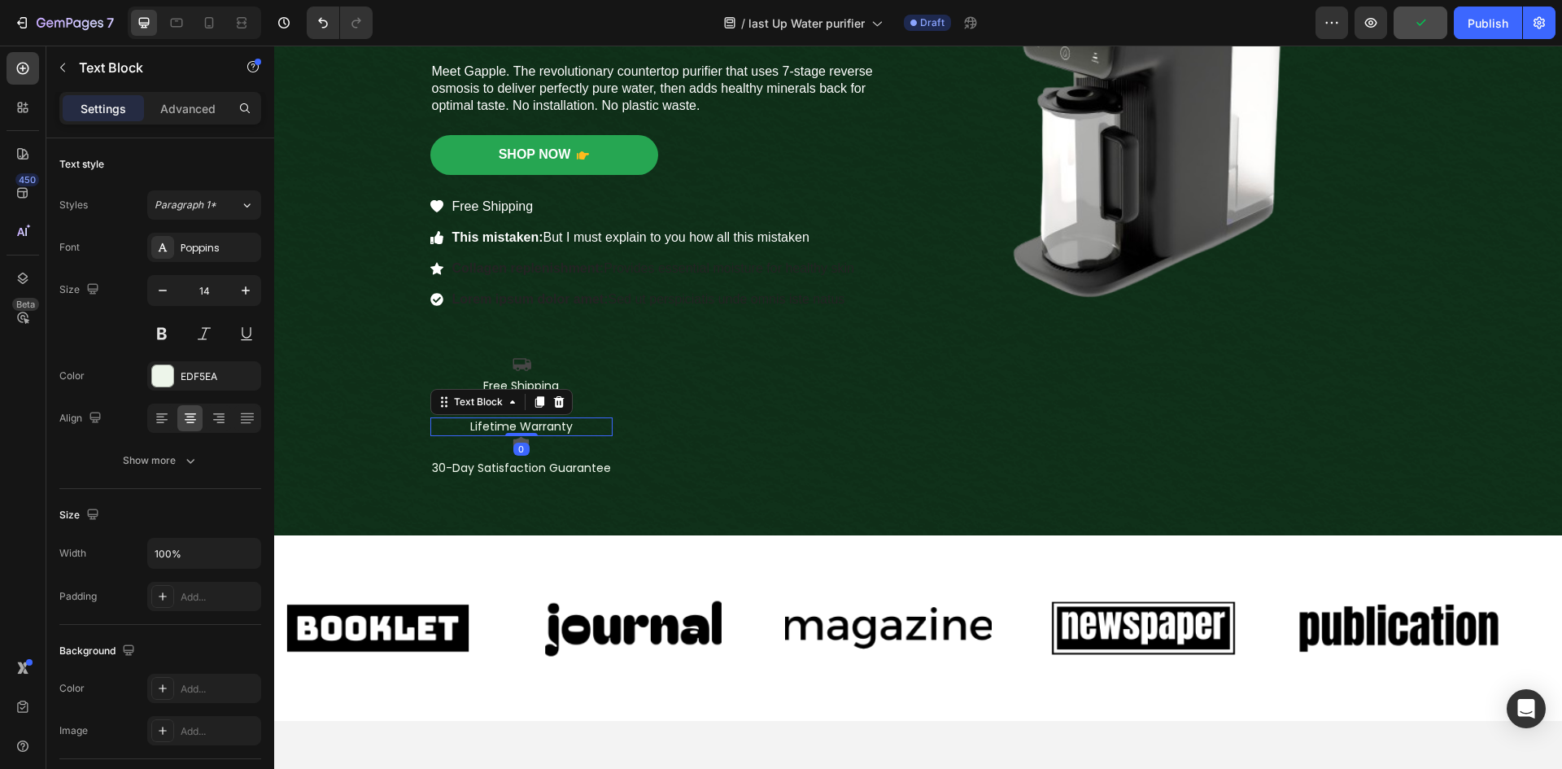
click at [572, 428] on p "Lifetime Warranty" at bounding box center [521, 426] width 179 height 15
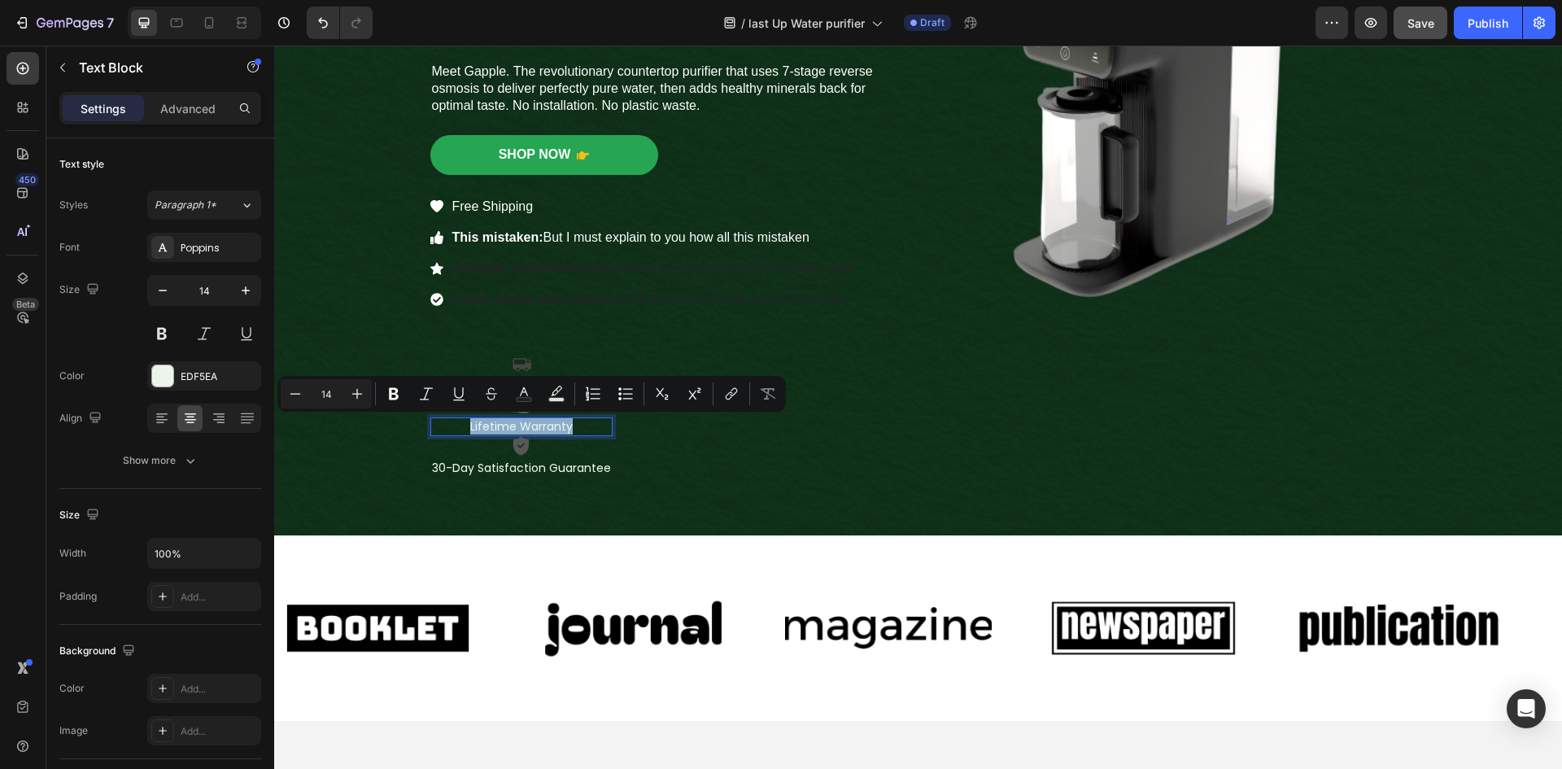
drag, startPoint x: 572, startPoint y: 428, endPoint x: 442, endPoint y: 428, distance: 129.3
click at [442, 428] on p "Lifetime Warranty" at bounding box center [521, 426] width 179 height 15
copy p "Lifetime Warranty"
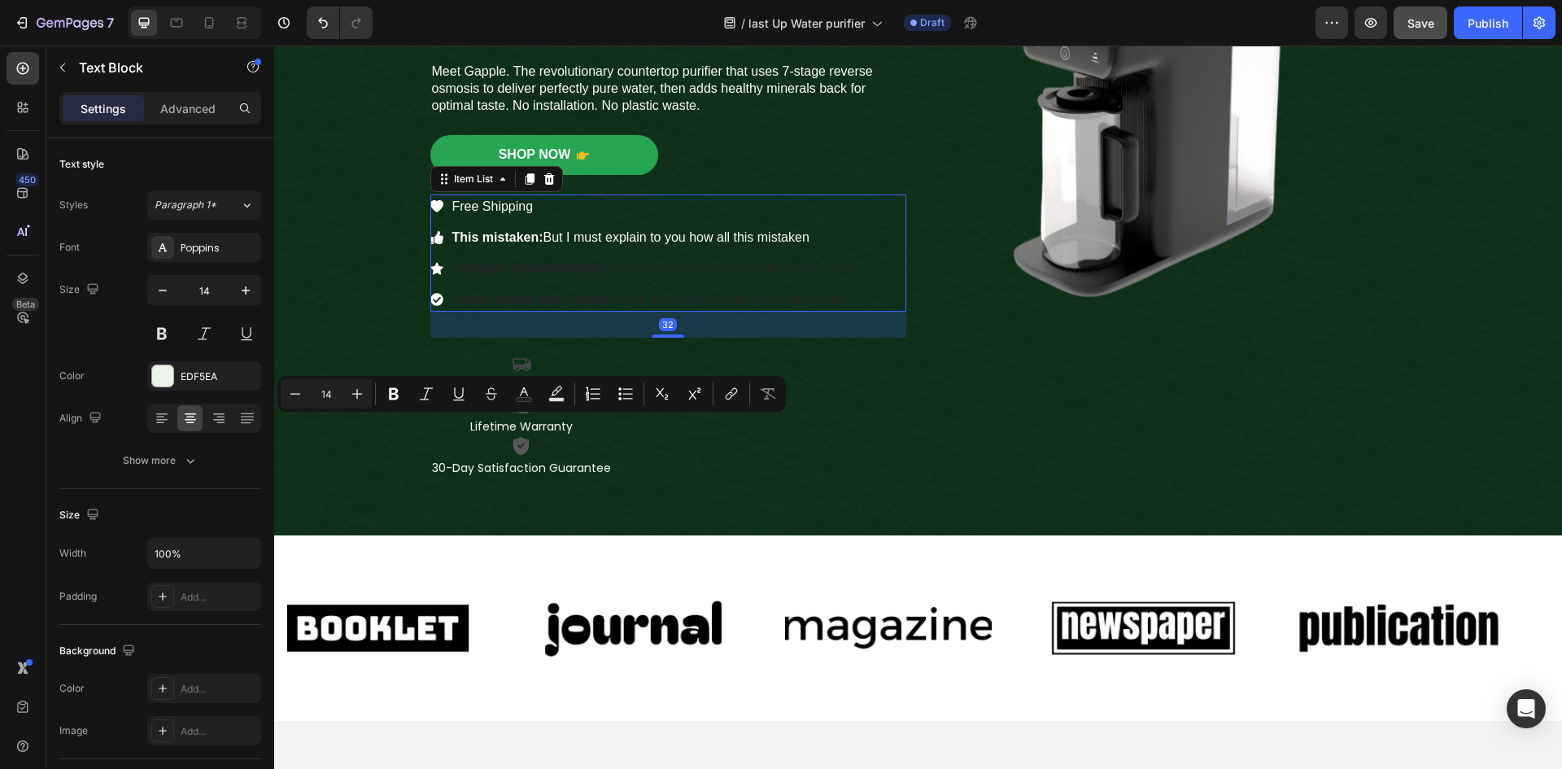
click at [722, 242] on span "This mistaken: But I must explain to you how all this mistaken" at bounding box center [630, 237] width 357 height 14
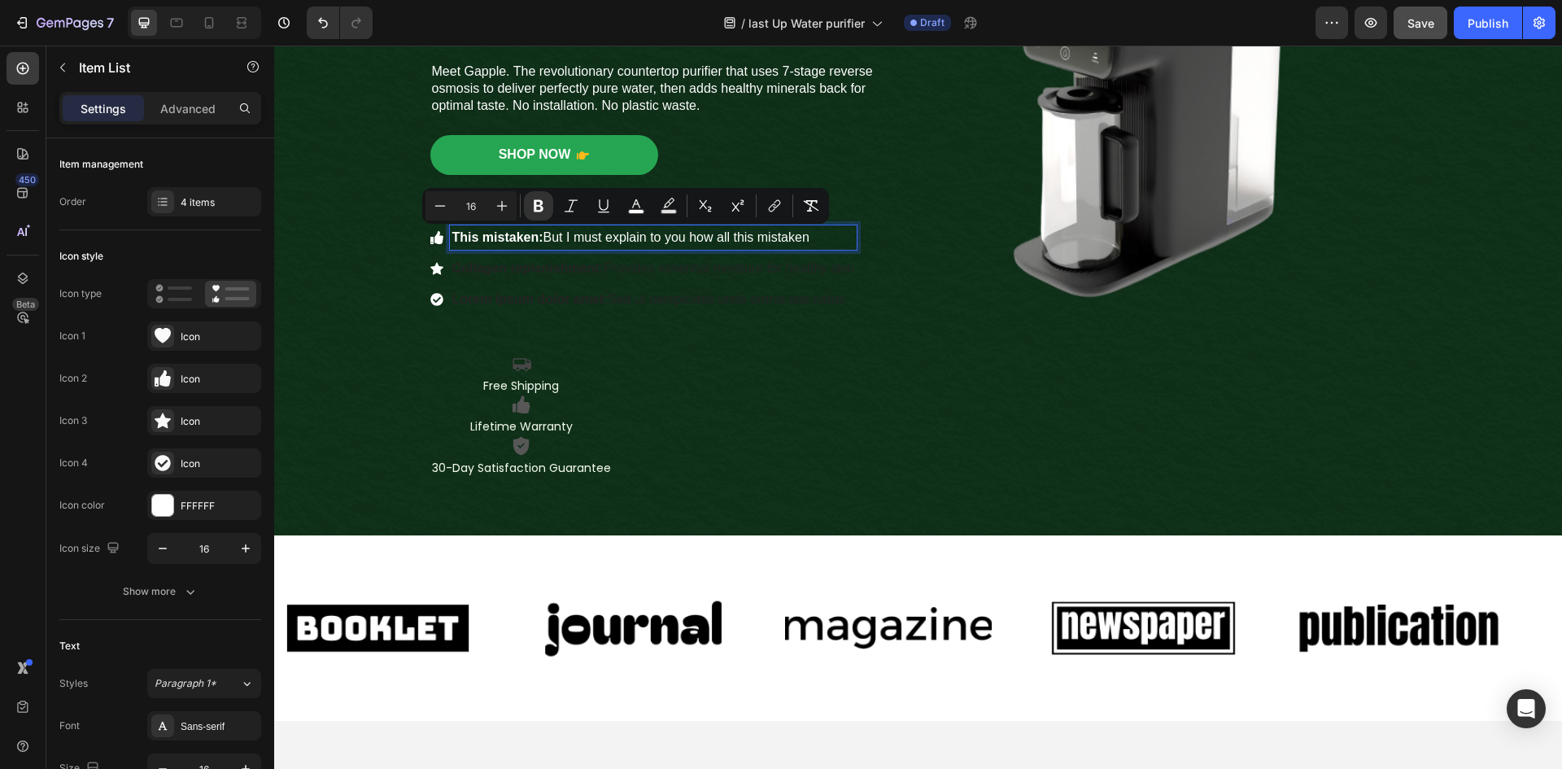
drag, startPoint x: 828, startPoint y: 229, endPoint x: 443, endPoint y: 242, distance: 384.9
click at [450, 242] on div "This mistaken: But I must explain to you how all this mistaken" at bounding box center [653, 237] width 407 height 24
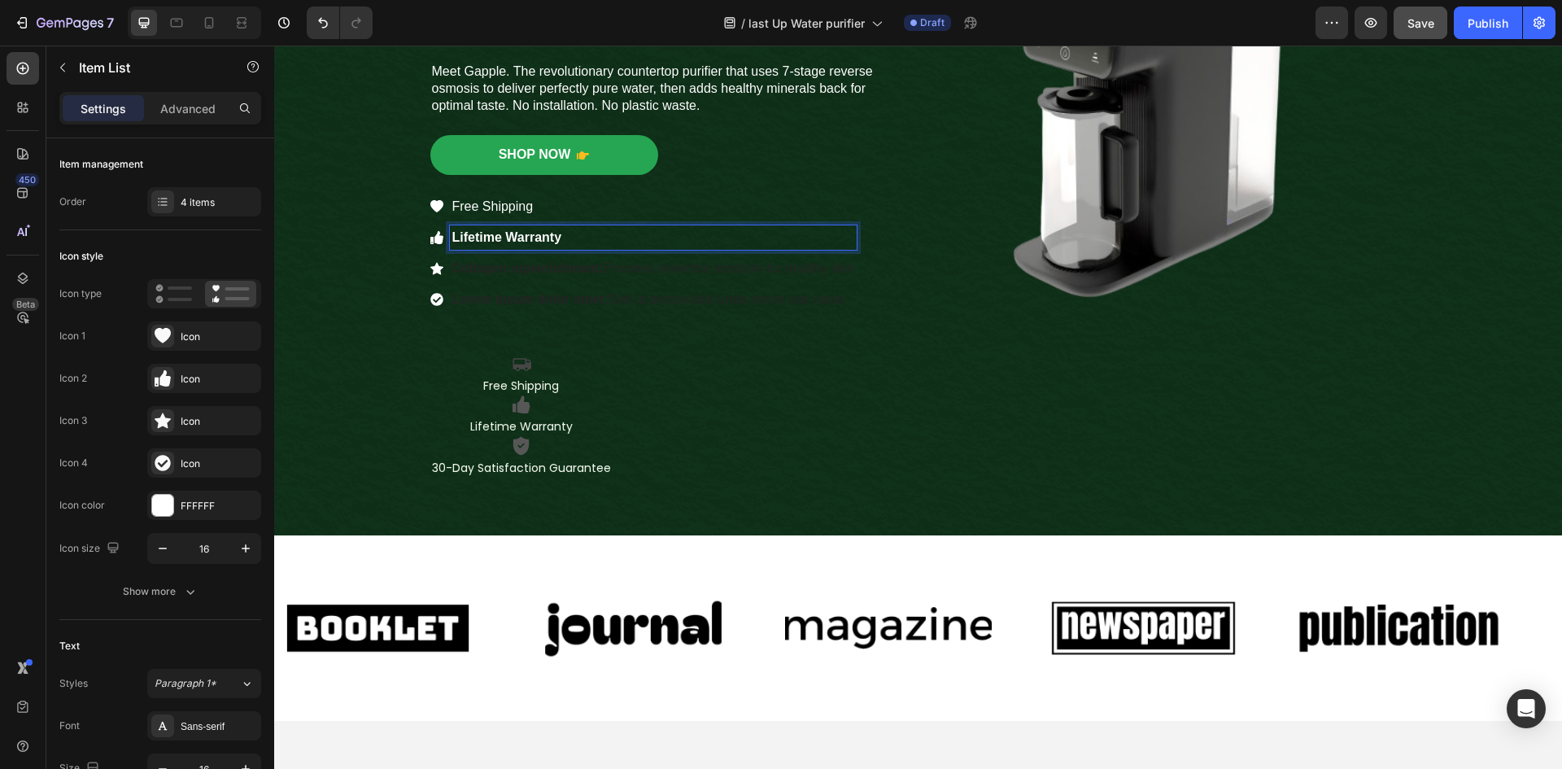
click at [560, 235] on p "Lifetime Warranty" at bounding box center [653, 238] width 402 height 20
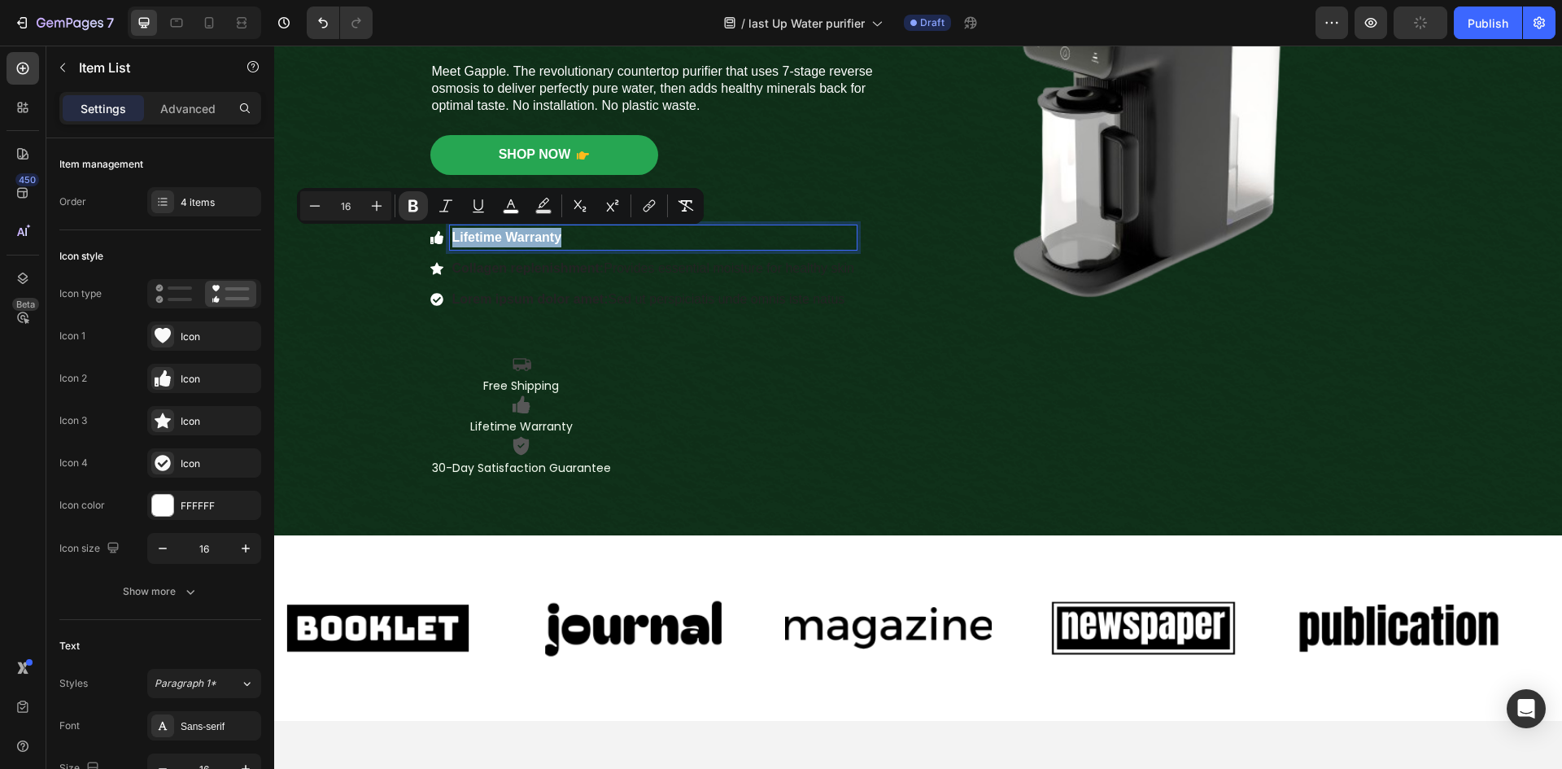
drag, startPoint x: 565, startPoint y: 233, endPoint x: 446, endPoint y: 235, distance: 119.6
click at [452, 235] on p "Lifetime Warranty" at bounding box center [653, 238] width 402 height 20
click at [683, 204] on icon "Editor contextual toolbar" at bounding box center [685, 205] width 15 height 11
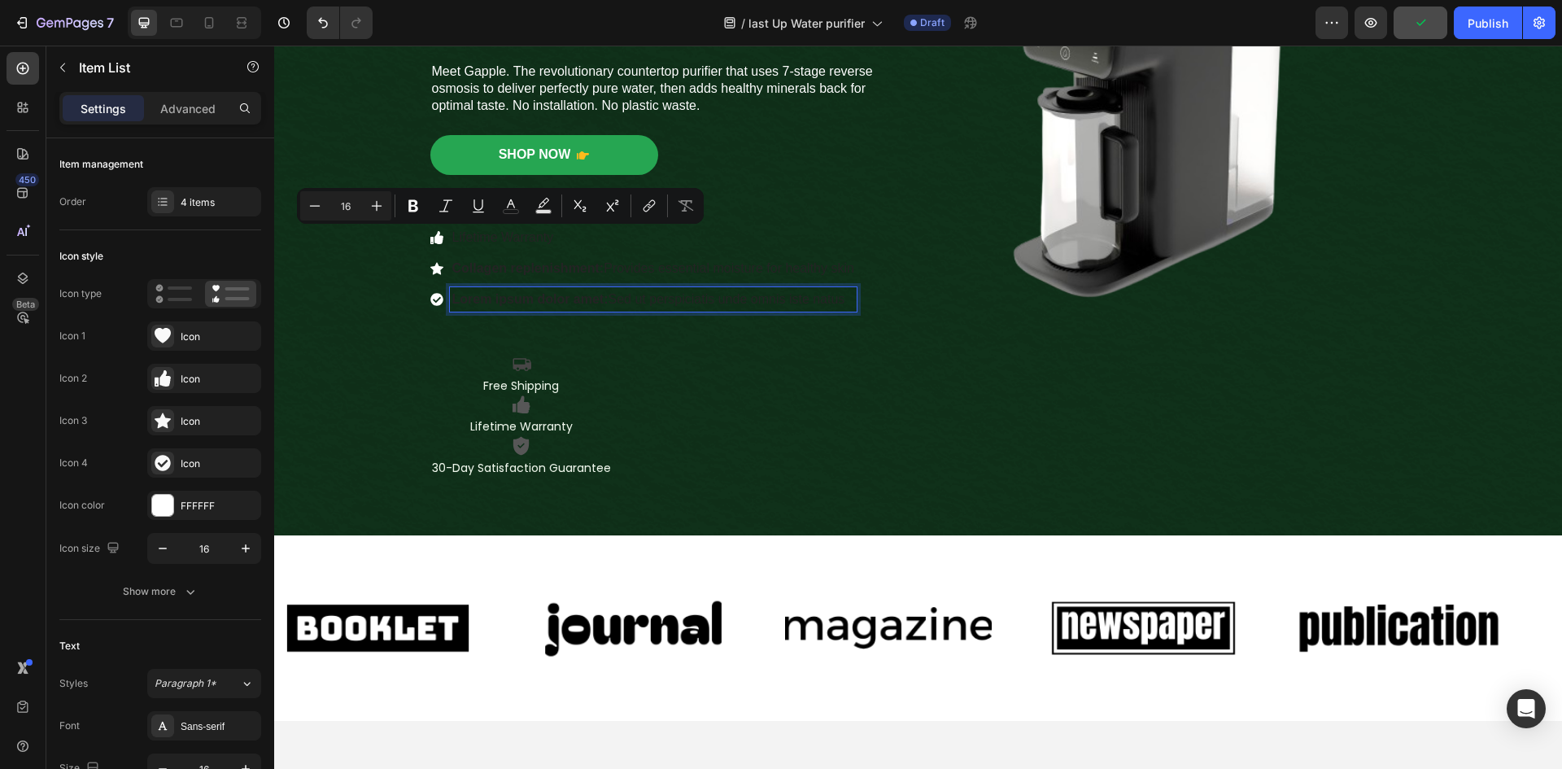
click at [677, 311] on div "Lorem ipsum dolor amet: Sed ut perspiciatis unde omnis iste natus" at bounding box center [653, 299] width 407 height 24
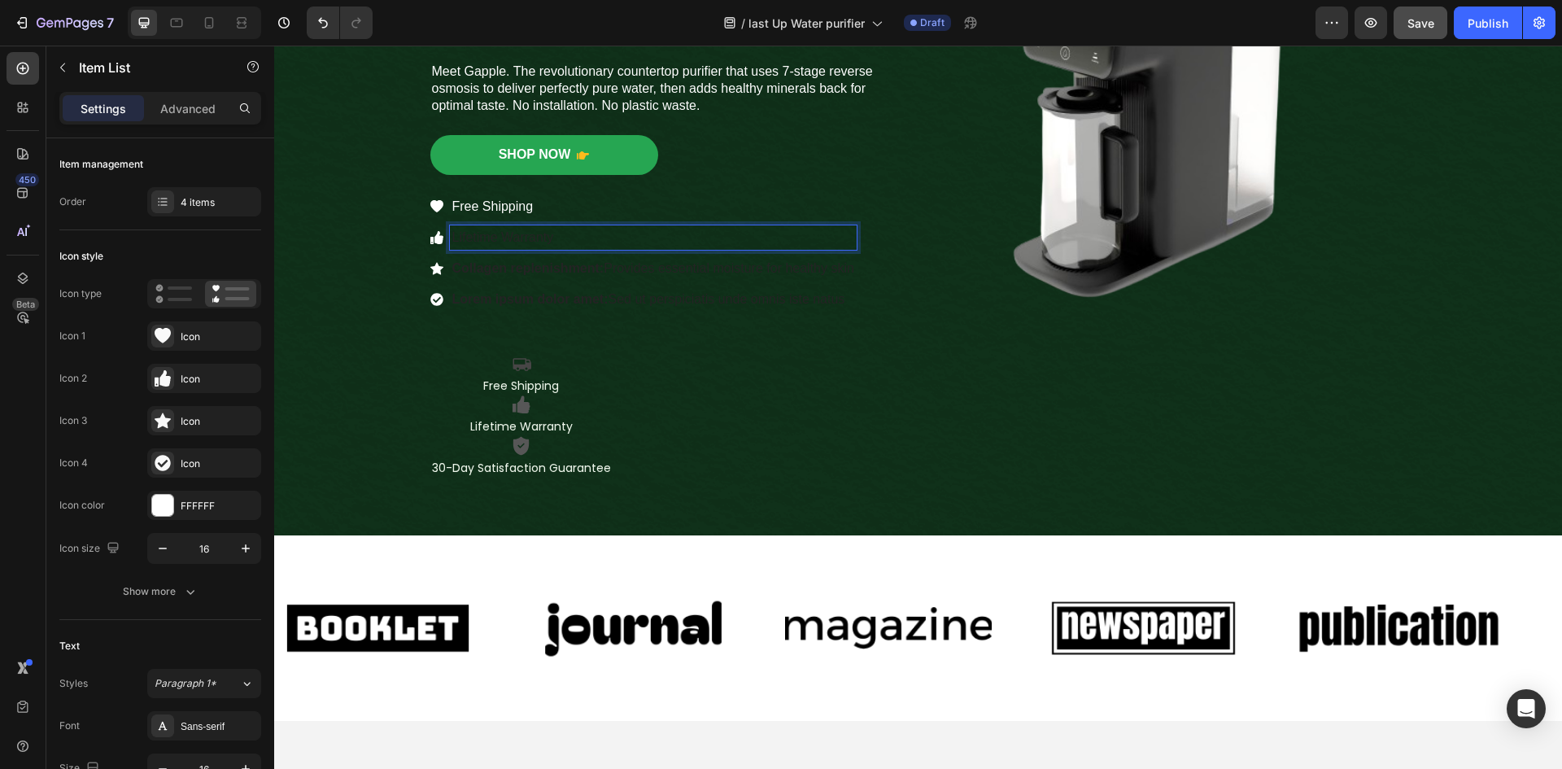
click at [551, 236] on p "Lifetime Warranty" at bounding box center [653, 238] width 402 height 20
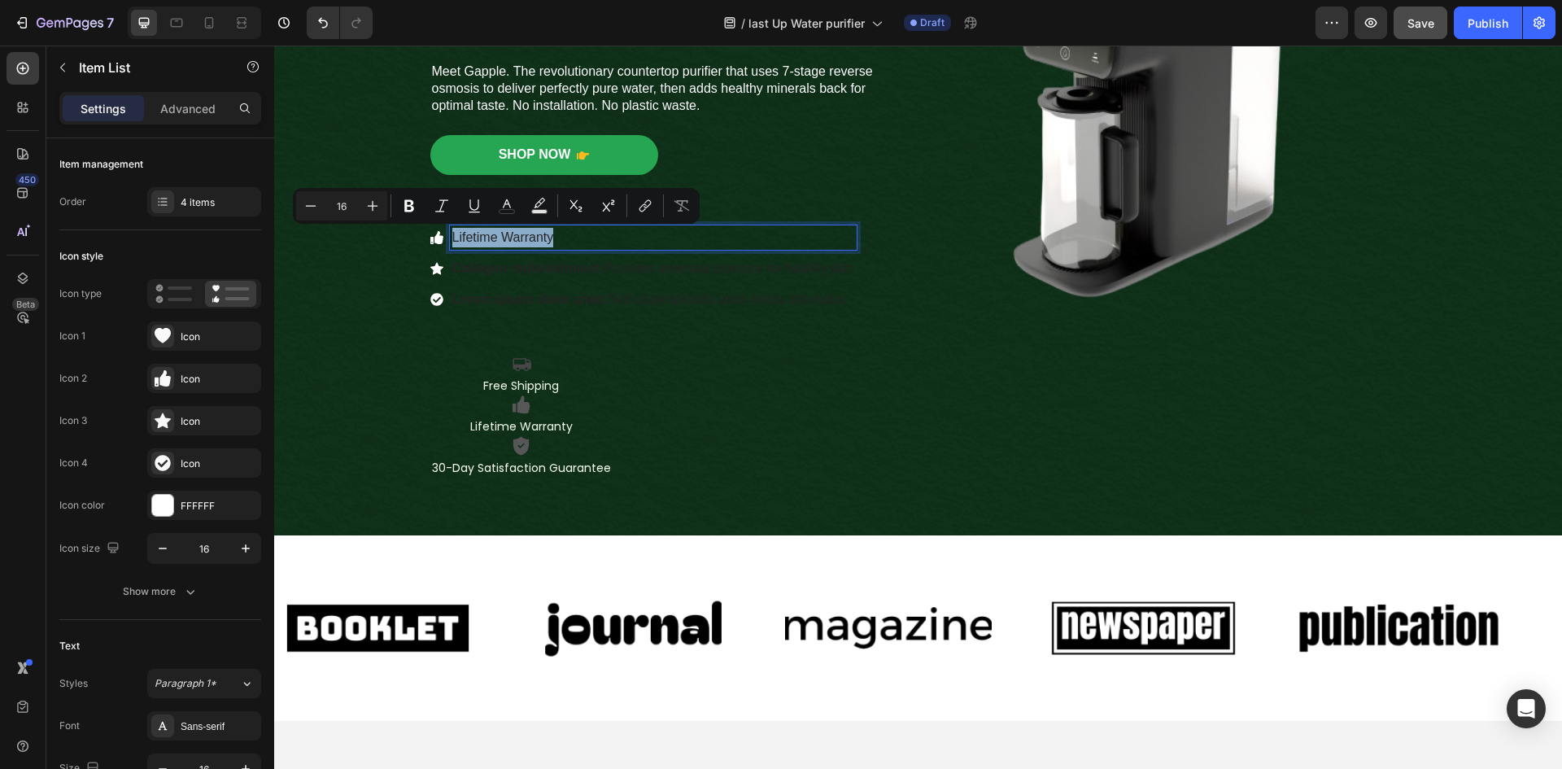
drag, startPoint x: 568, startPoint y: 236, endPoint x: 442, endPoint y: 240, distance: 125.3
click at [442, 240] on div "Lifetime Warranty" at bounding box center [643, 237] width 426 height 24
click at [505, 207] on icon "Editor contextual toolbar" at bounding box center [507, 206] width 16 height 16
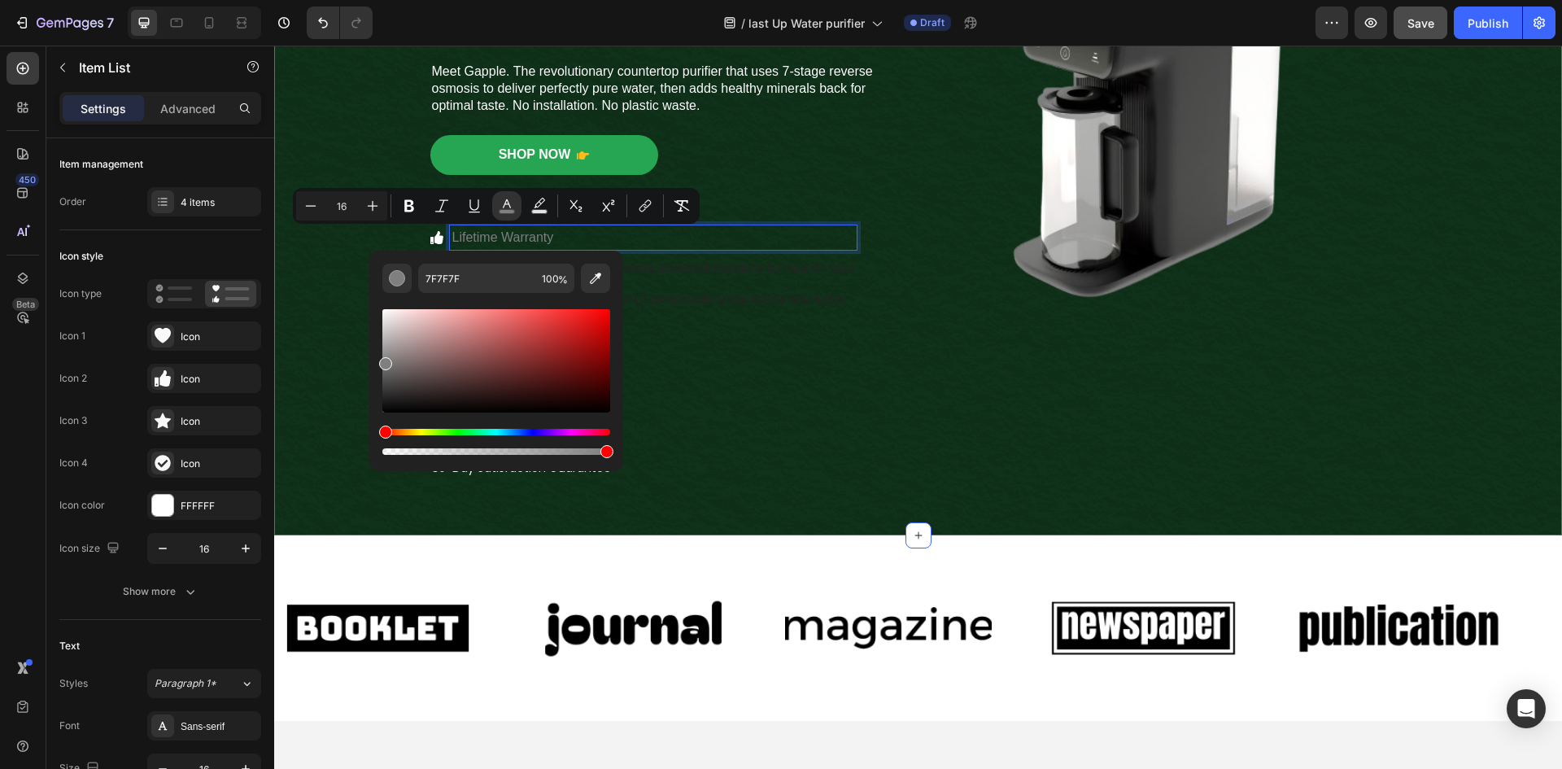
drag, startPoint x: 658, startPoint y: 448, endPoint x: 357, endPoint y: 266, distance: 351.8
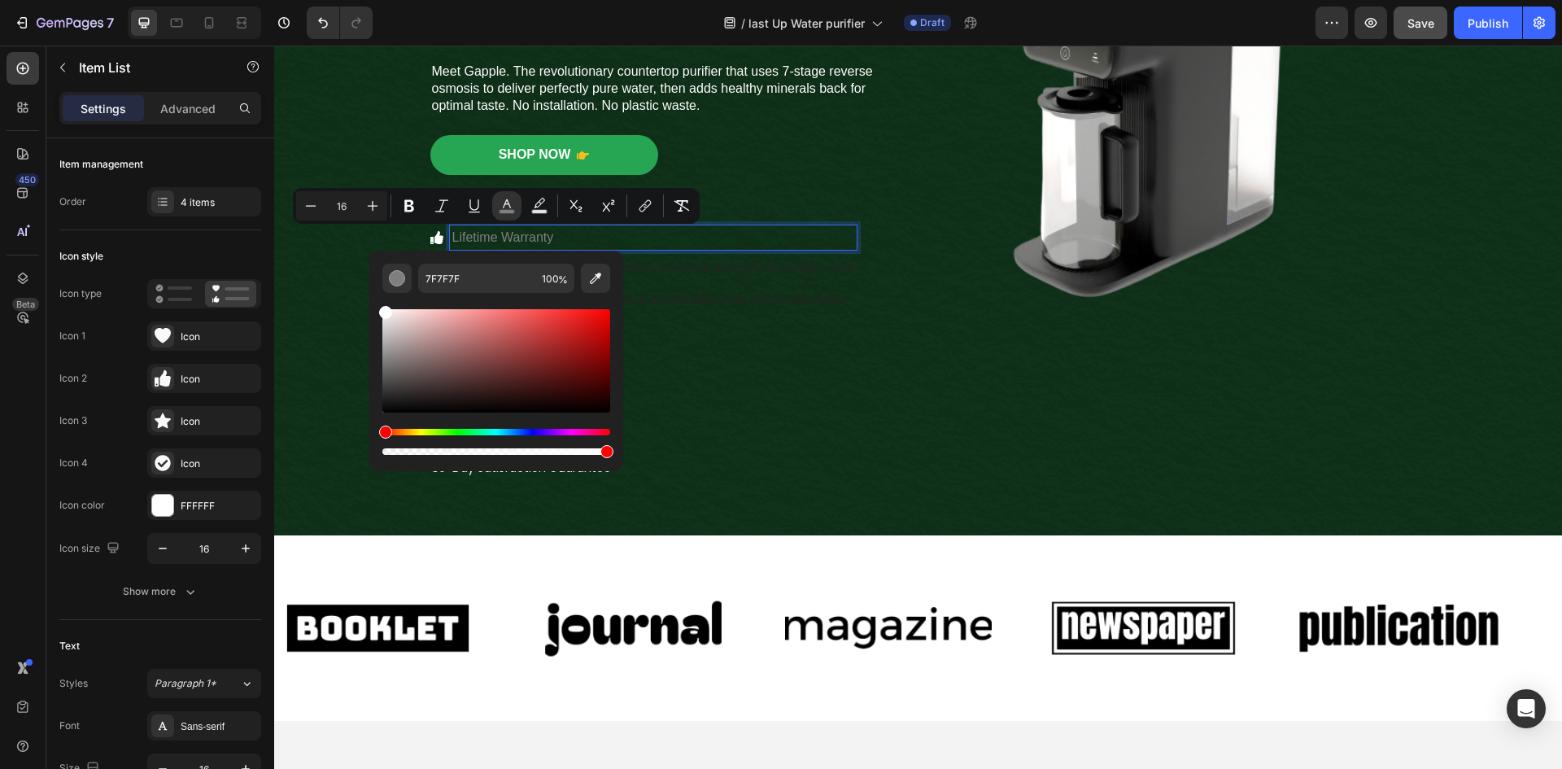
type input "FFFFFF"
drag, startPoint x: 386, startPoint y: 364, endPoint x: 373, endPoint y: 293, distance: 72.7
click at [373, 293] on div "FFFFFF 100 %" at bounding box center [496, 353] width 254 height 207
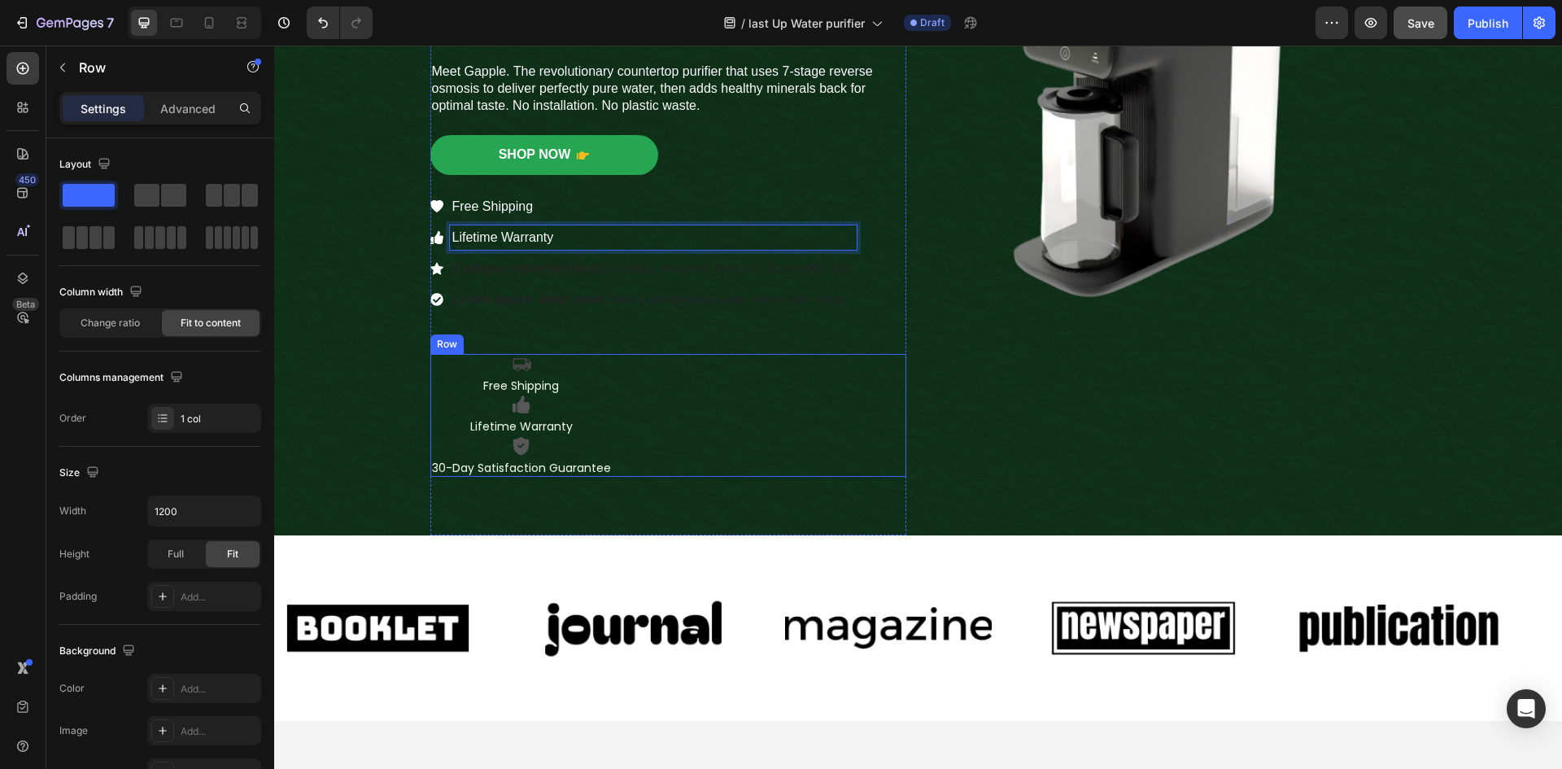
click at [755, 372] on div "Icon Free Shipping Text Block Icon Lifetime Warranty Text Block Icon 30-Day Sat…" at bounding box center [668, 415] width 476 height 123
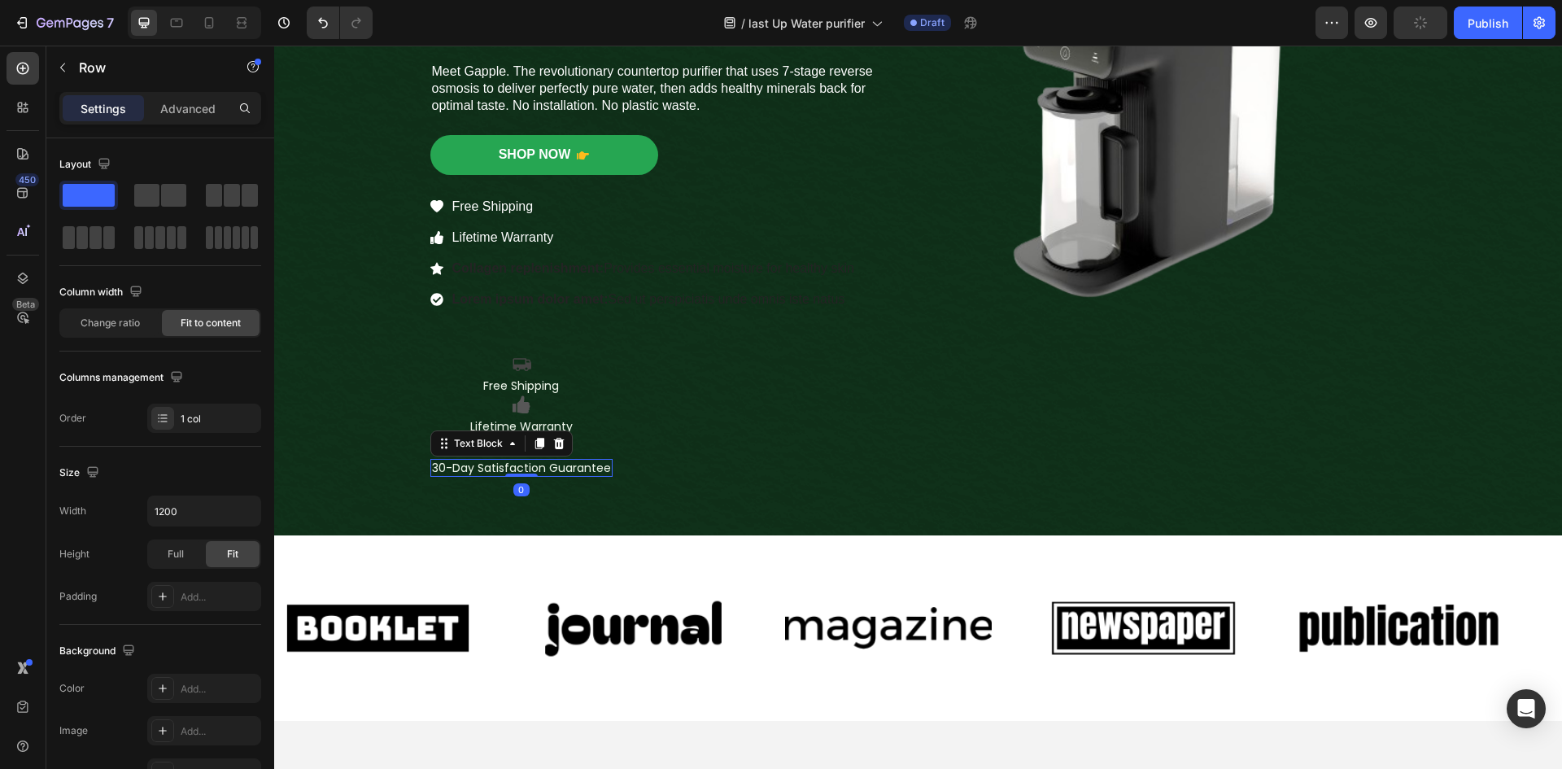
click at [594, 471] on p "30-Day Satisfaction Guarantee" at bounding box center [521, 467] width 179 height 15
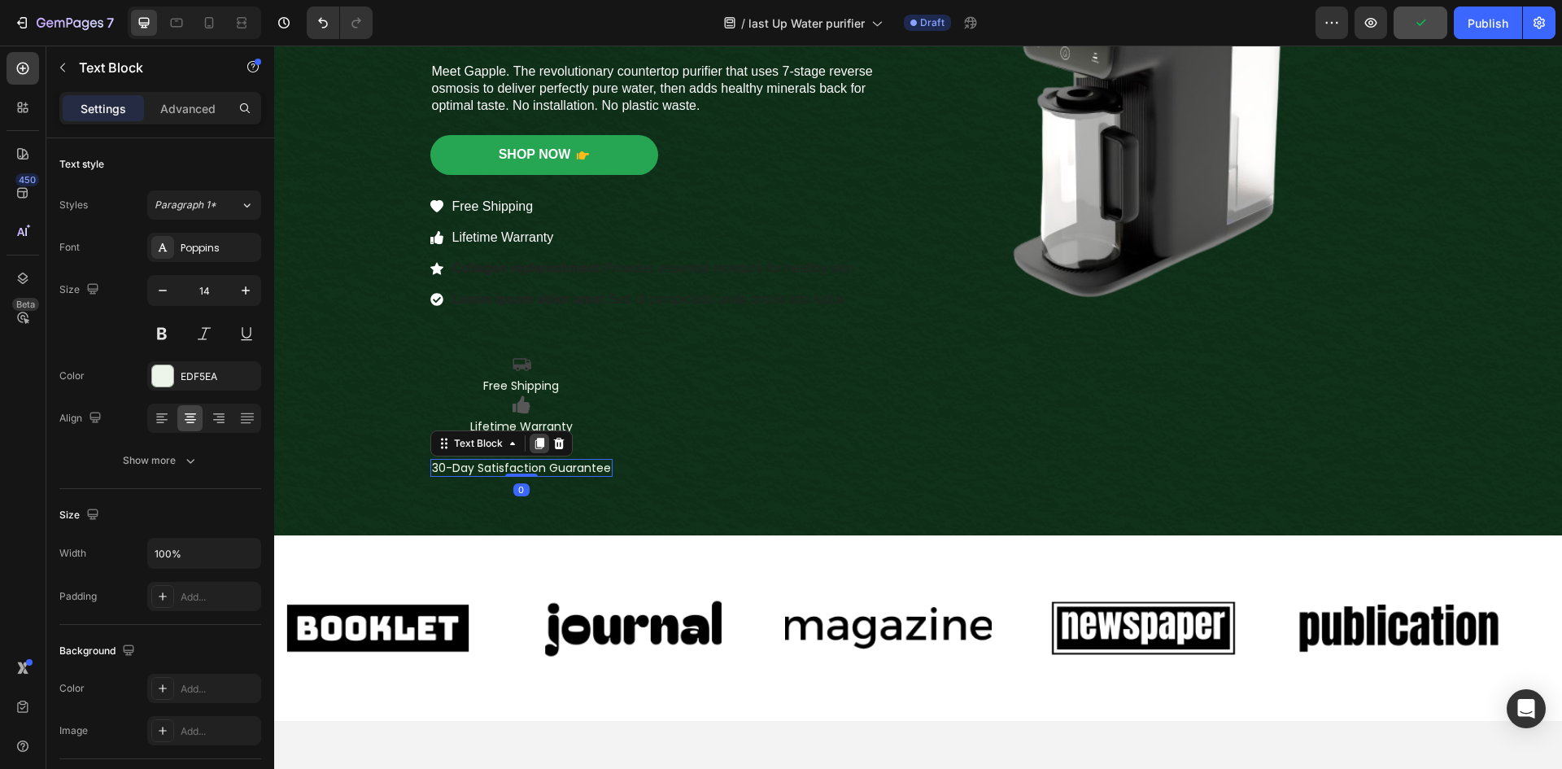
click at [534, 442] on icon at bounding box center [538, 443] width 9 height 11
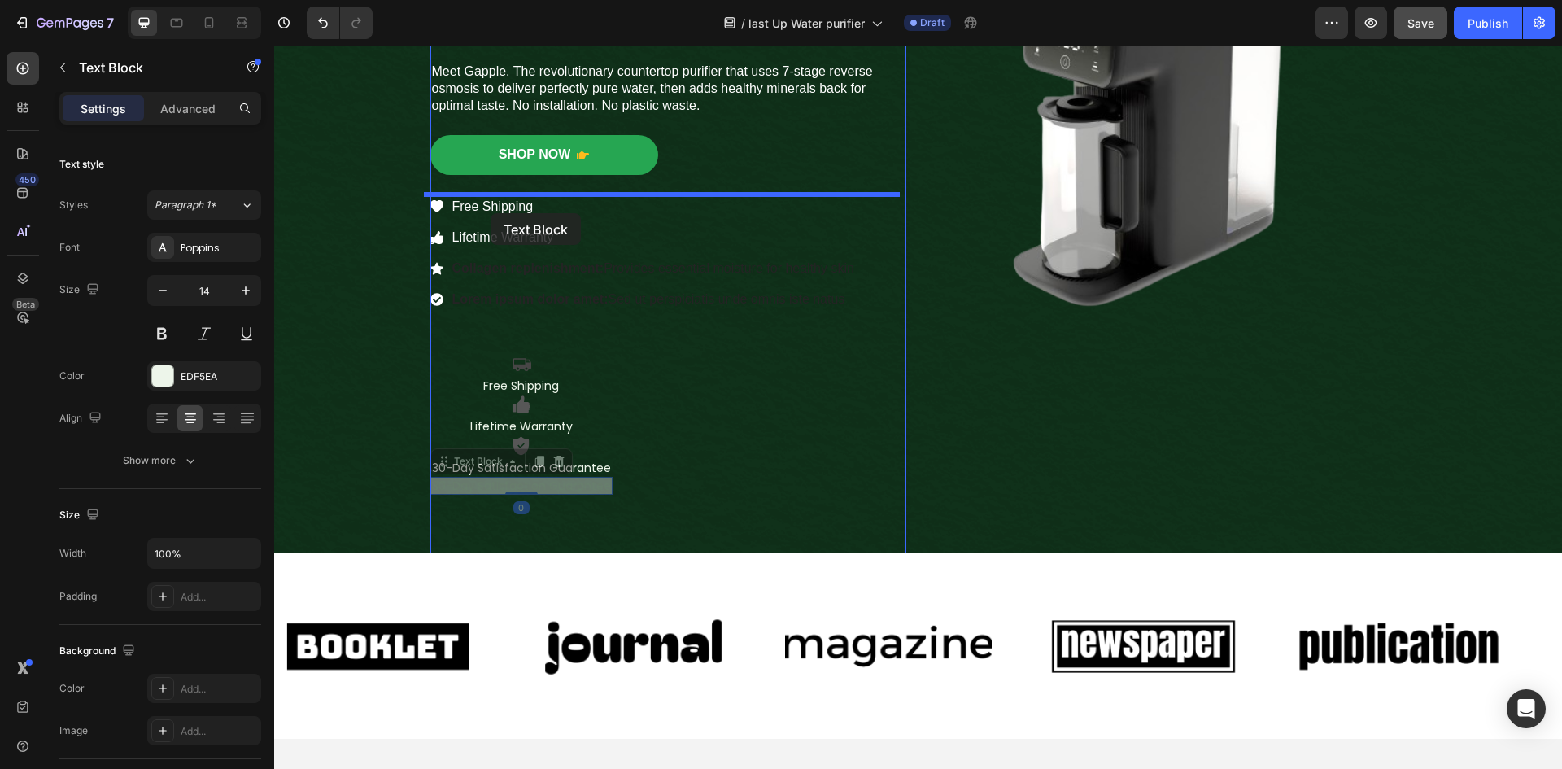
drag, startPoint x: 437, startPoint y: 467, endPoint x: 490, endPoint y: 213, distance: 259.4
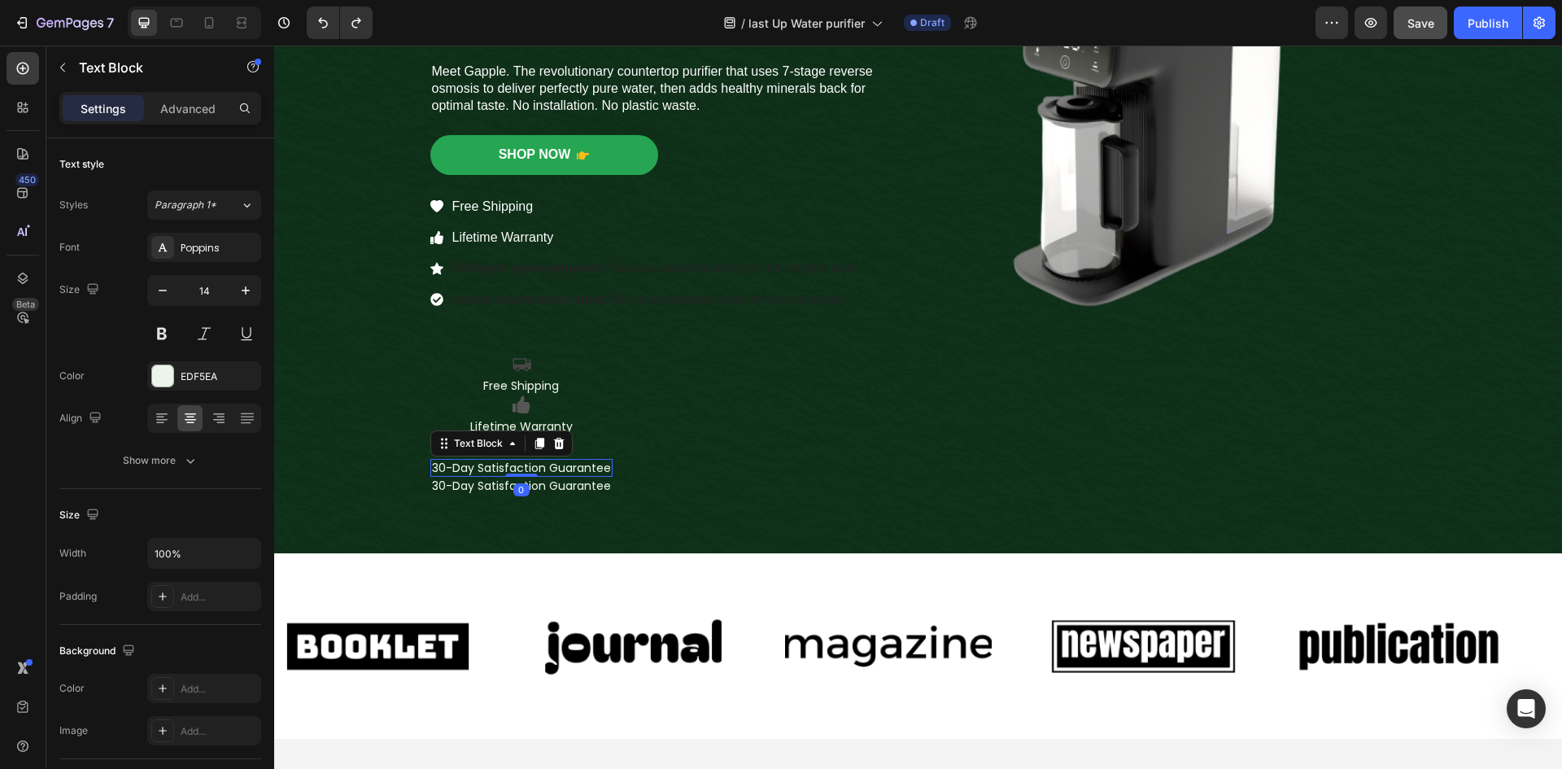
click at [563, 469] on p "30-Day Satisfaction Guarantee" at bounding box center [521, 467] width 179 height 15
click at [603, 471] on div "30-Day Satisfaction Guarantee" at bounding box center [521, 468] width 182 height 18
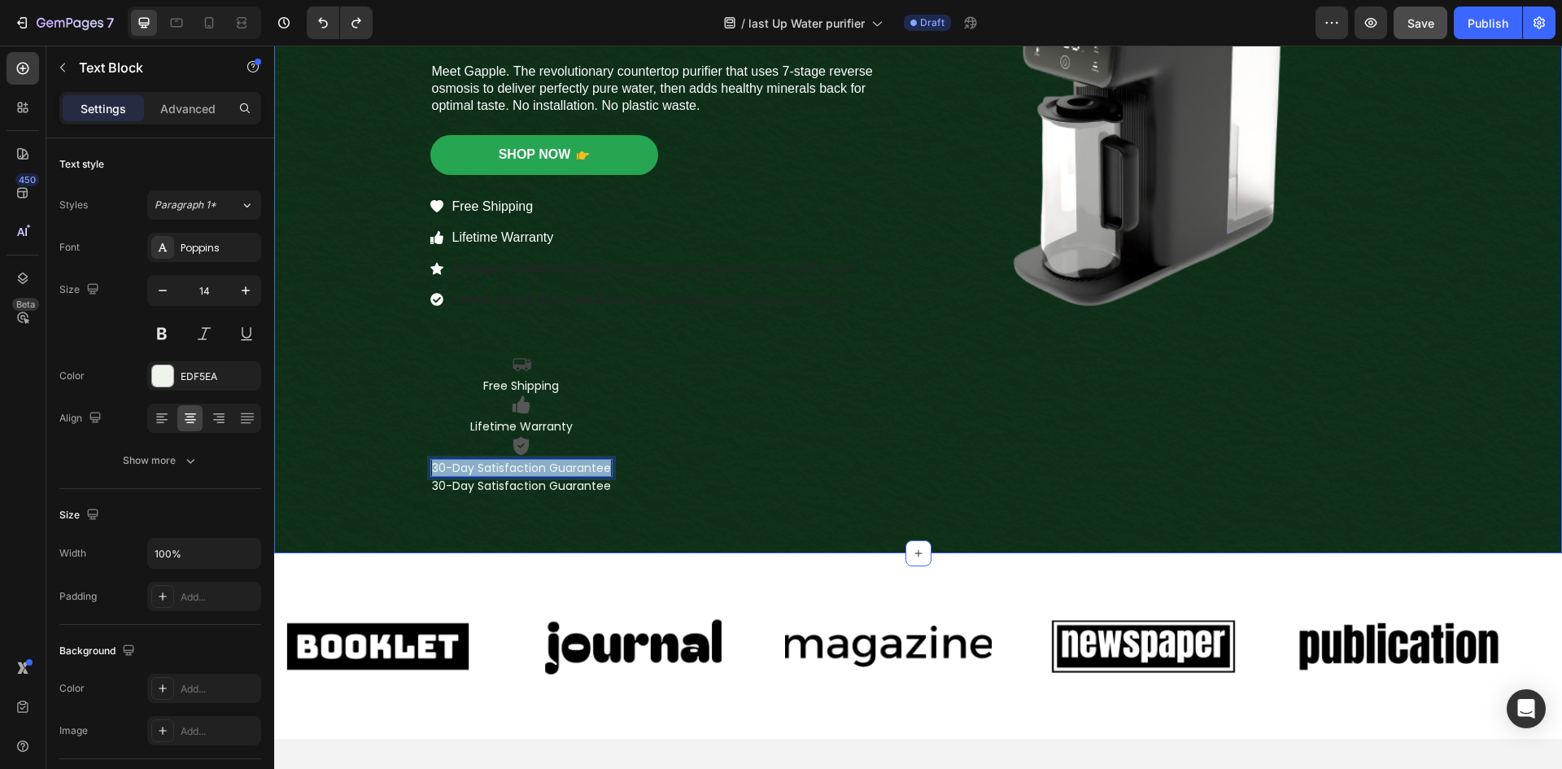
drag, startPoint x: 601, startPoint y: 471, endPoint x: 412, endPoint y: 471, distance: 189.5
click at [412, 471] on div "Icon Icon Icon Icon Icon Icon List 2,500+ Verified Reviews! Text Block Row ⁠⁠⁠⁠…" at bounding box center [917, 130] width 1263 height 845
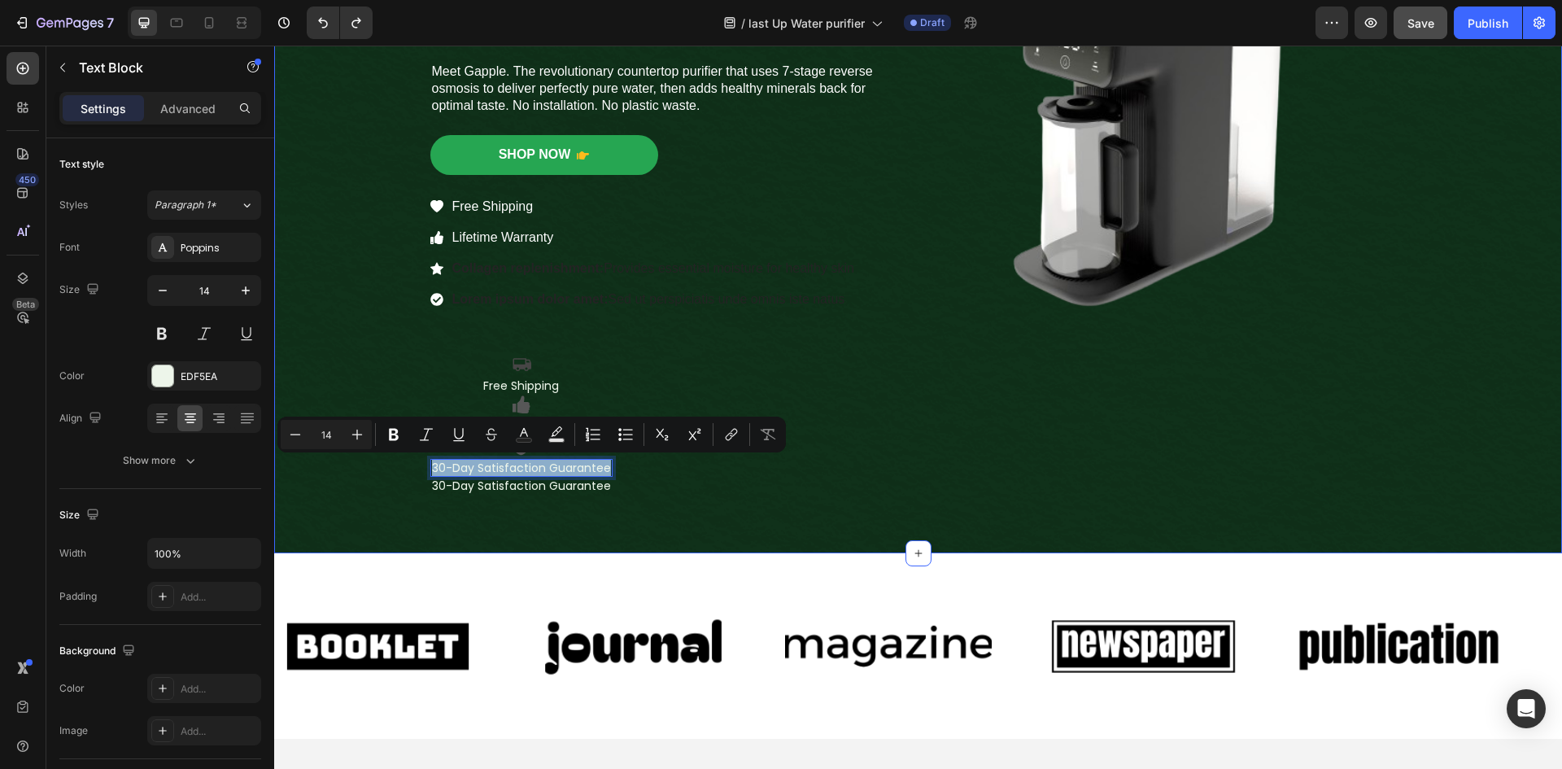
copy p "30-Day Satisfaction Guarantee"
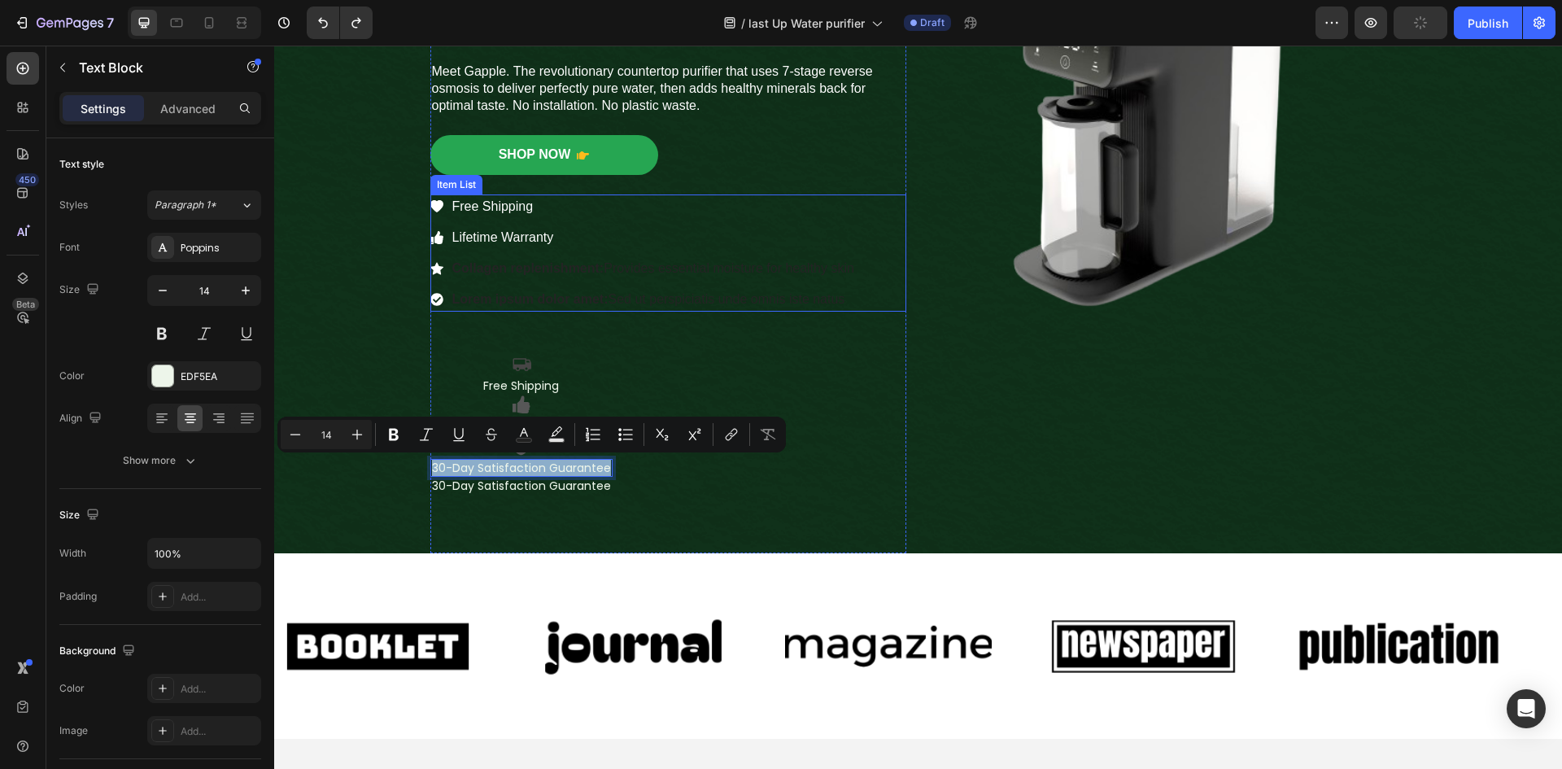
click at [518, 269] on strong "Collagen replenishment:" at bounding box center [528, 268] width 152 height 14
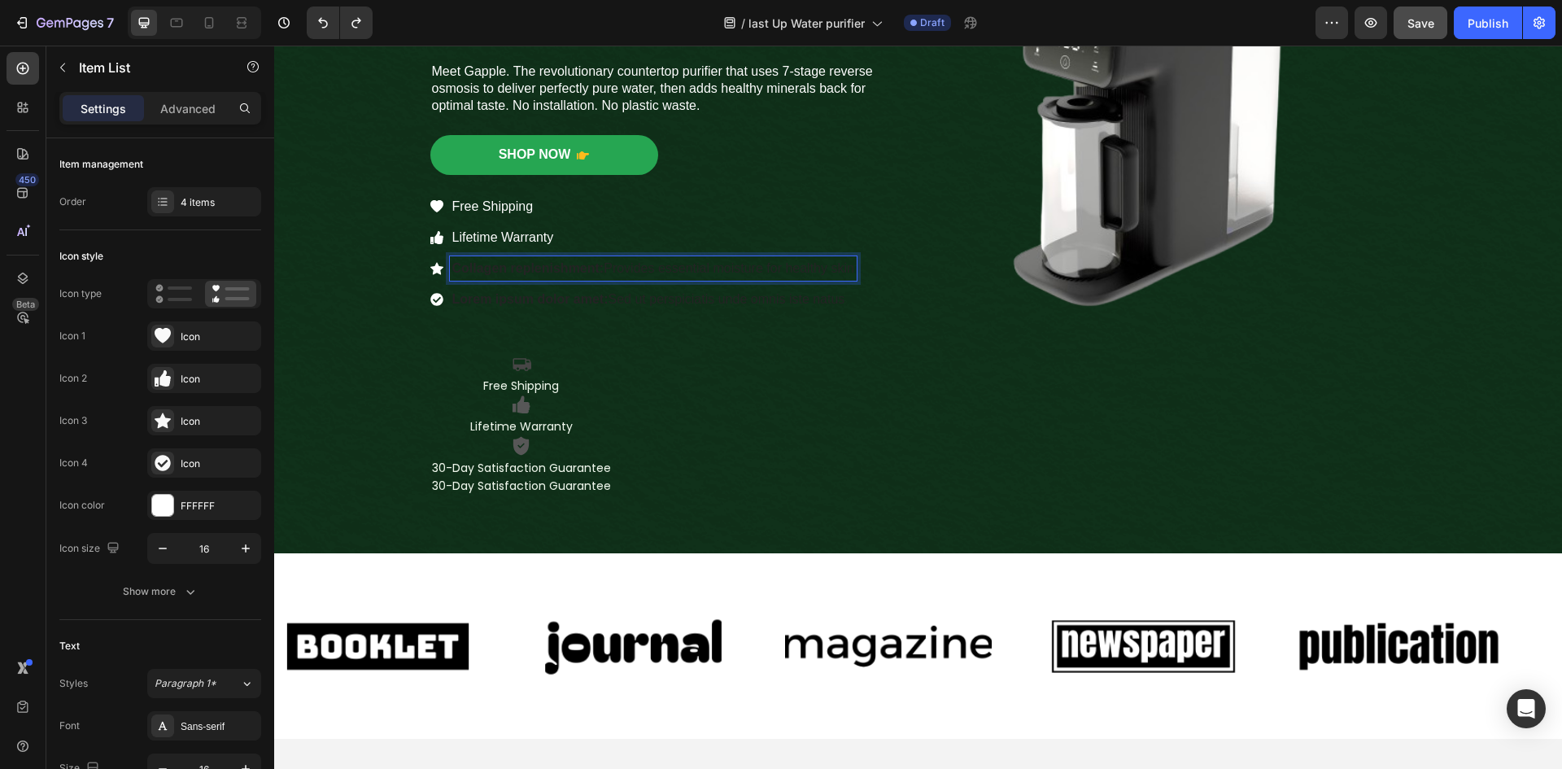
click at [849, 269] on p "Collagen replenishment: Provides essential moisture for healthy skin" at bounding box center [653, 269] width 402 height 20
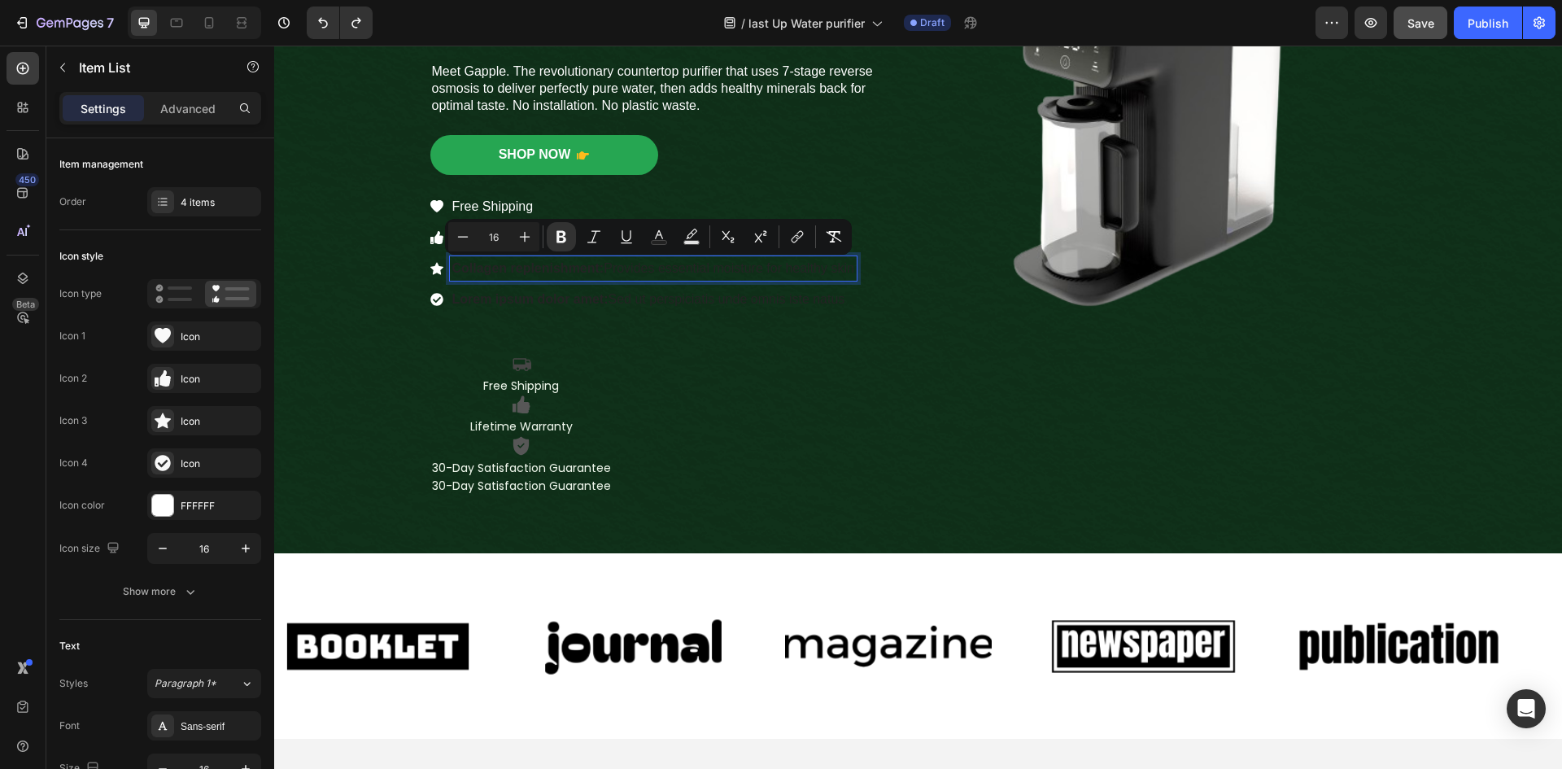
drag, startPoint x: 852, startPoint y: 269, endPoint x: 438, endPoint y: 280, distance: 413.3
click at [438, 280] on div "Collagen replenishment: Provides essential moisture for healthy skin" at bounding box center [643, 268] width 426 height 24
click at [828, 233] on icon "Editor contextual toolbar" at bounding box center [833, 236] width 15 height 11
click at [664, 241] on rect "Editor contextual toolbar" at bounding box center [658, 243] width 15 height 4
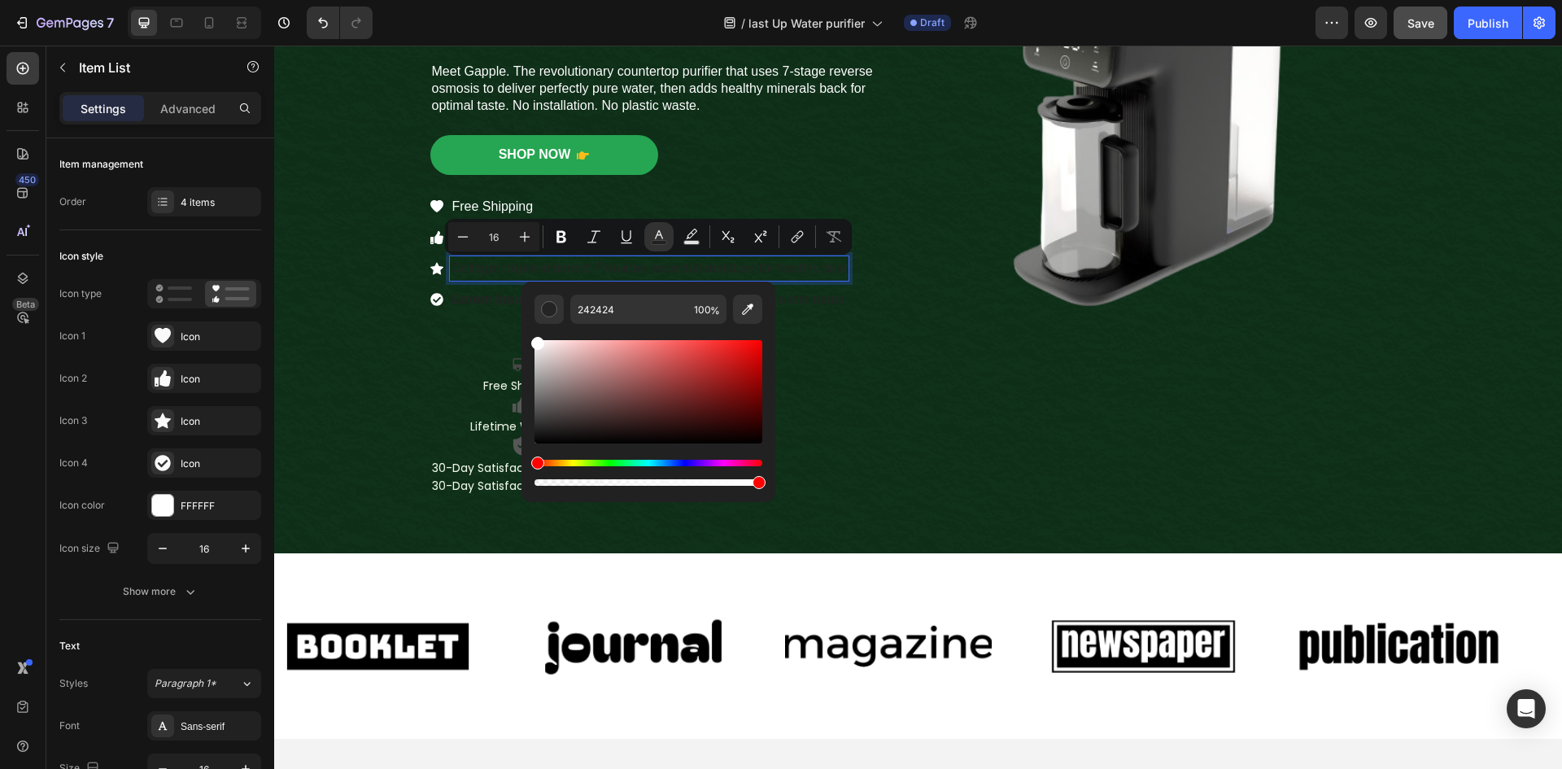
type input "FFFFFF"
drag, startPoint x: 539, startPoint y: 431, endPoint x: 523, endPoint y: 322, distance: 110.2
click at [523, 322] on div "FFFFFF 100 %" at bounding box center [648, 384] width 254 height 207
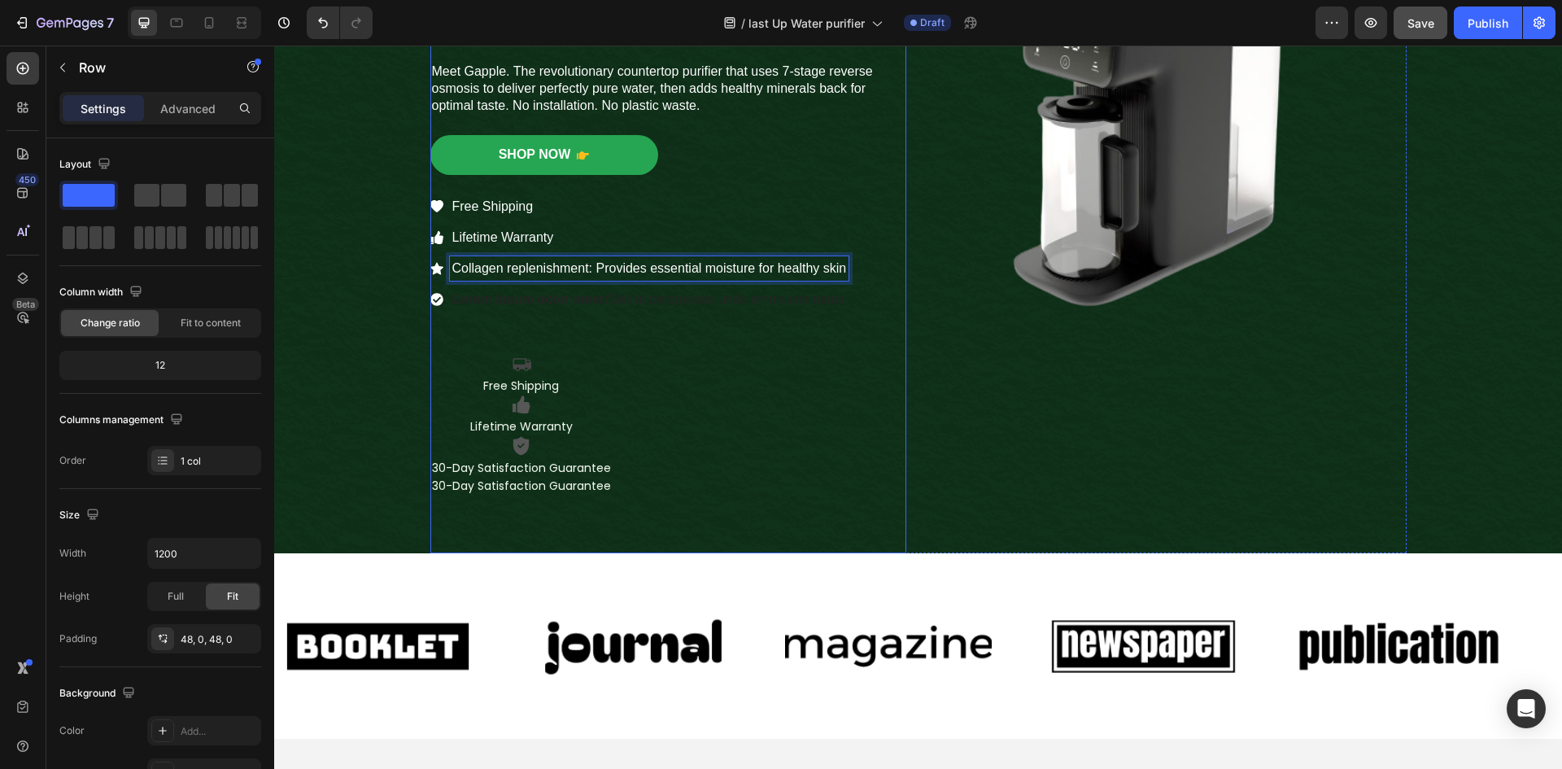
click at [823, 350] on div "Icon Icon Icon Icon Icon Icon List 2,500+ Verified Reviews! Text Block Row ⁠⁠⁠⁠…" at bounding box center [668, 130] width 476 height 767
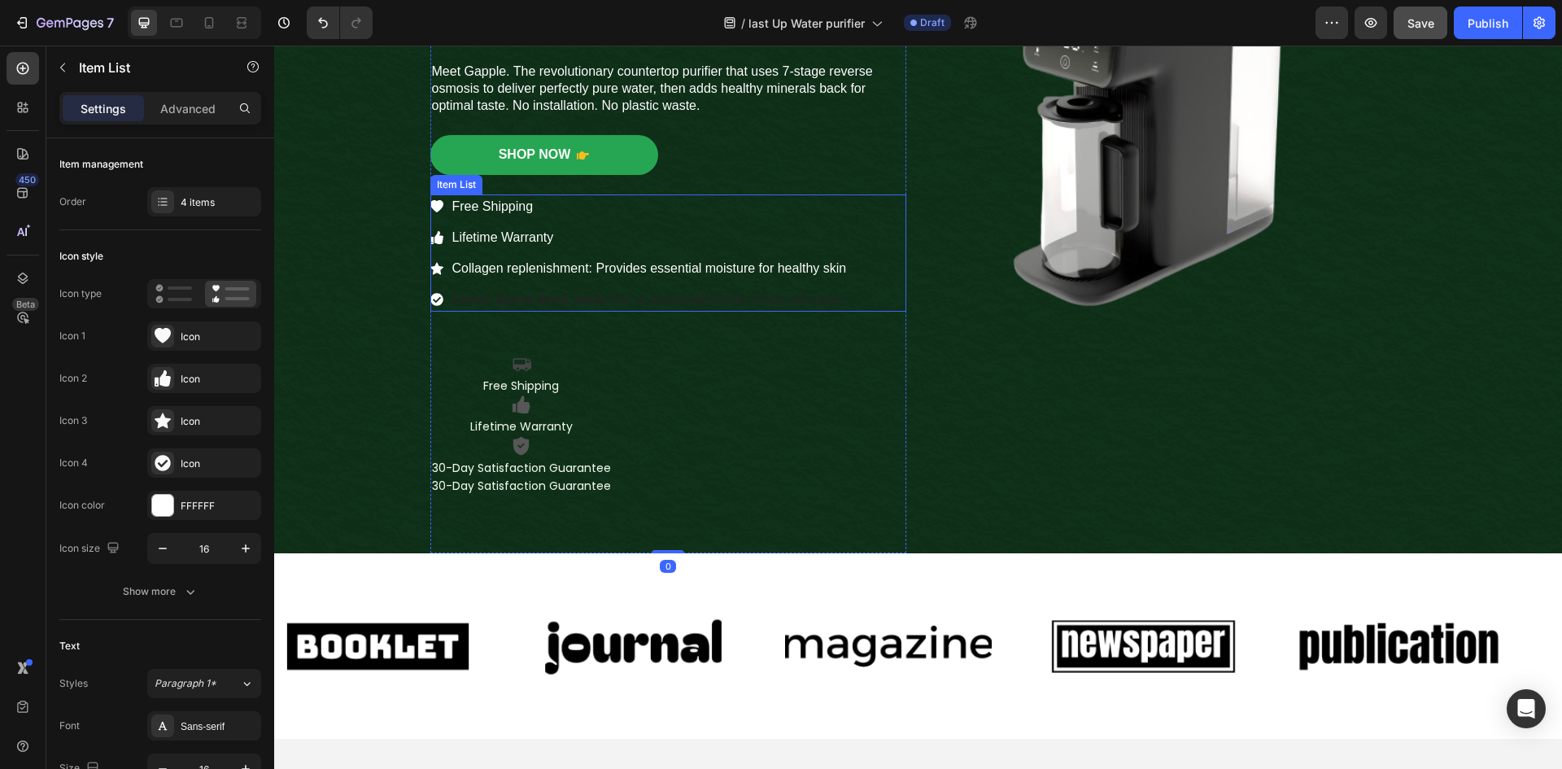
click at [733, 272] on span "Collagen replenishment: Provides essential moisture for healthy skin" at bounding box center [649, 268] width 394 height 14
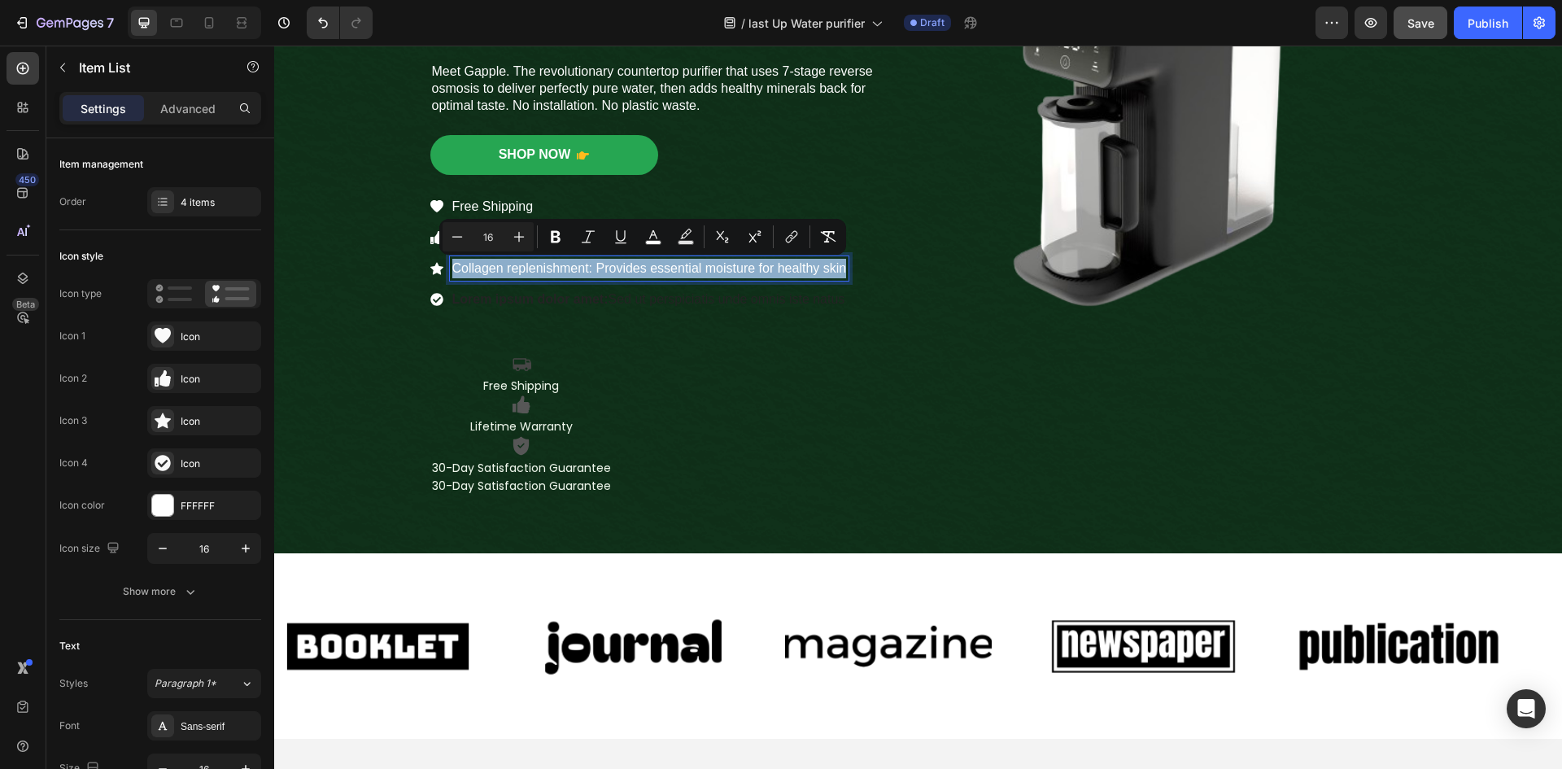
drag, startPoint x: 841, startPoint y: 268, endPoint x: 441, endPoint y: 285, distance: 400.5
click at [441, 285] on div "Free Shipping Lifetime Warranty Collagen replenishment: Provides essential mois…" at bounding box center [639, 252] width 419 height 117
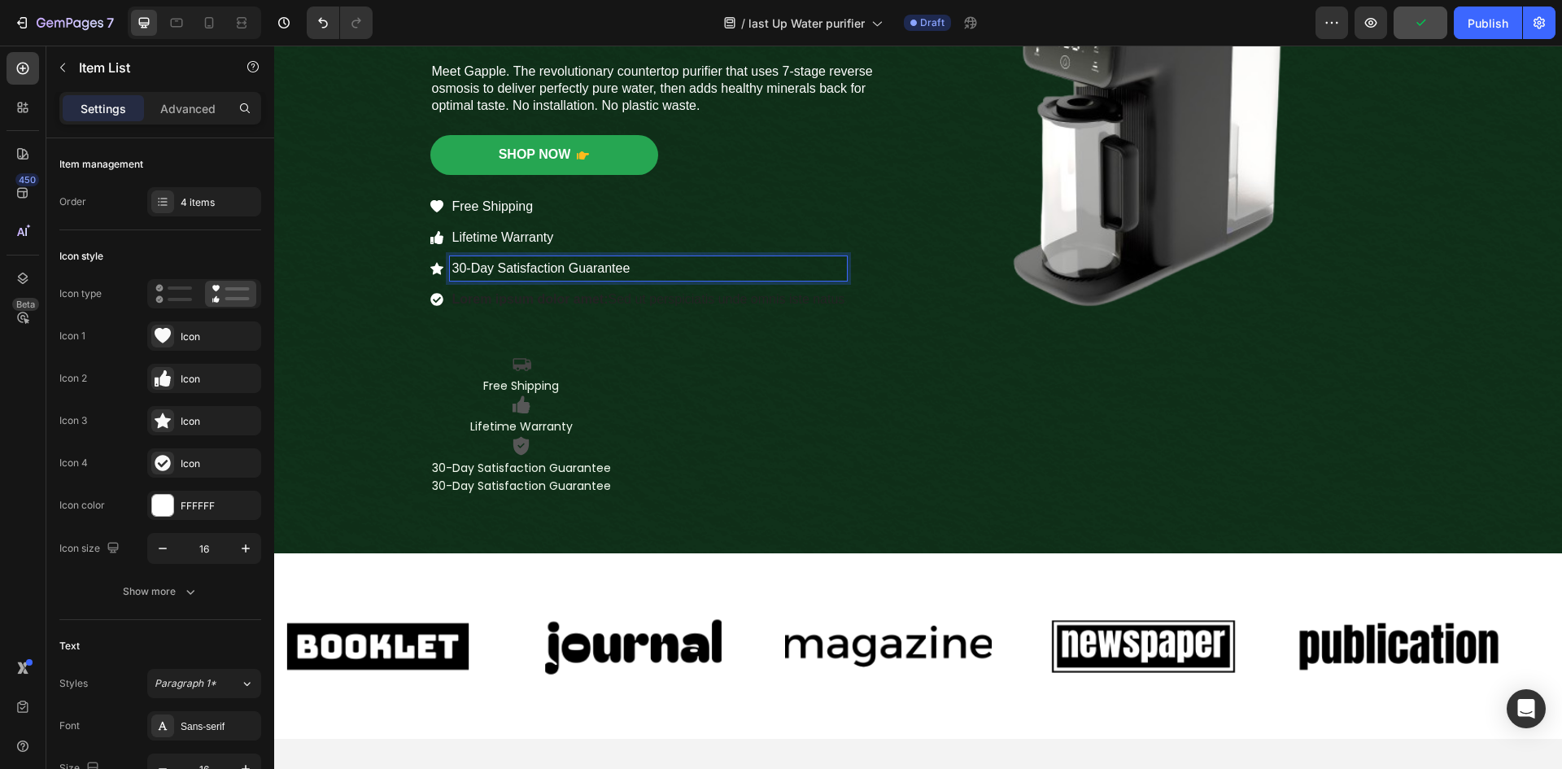
click at [630, 220] on div "Free Shipping Lifetime Warranty 30-Day Satisfaction Guarantee Lorem ipsum dolor…" at bounding box center [638, 252] width 417 height 117
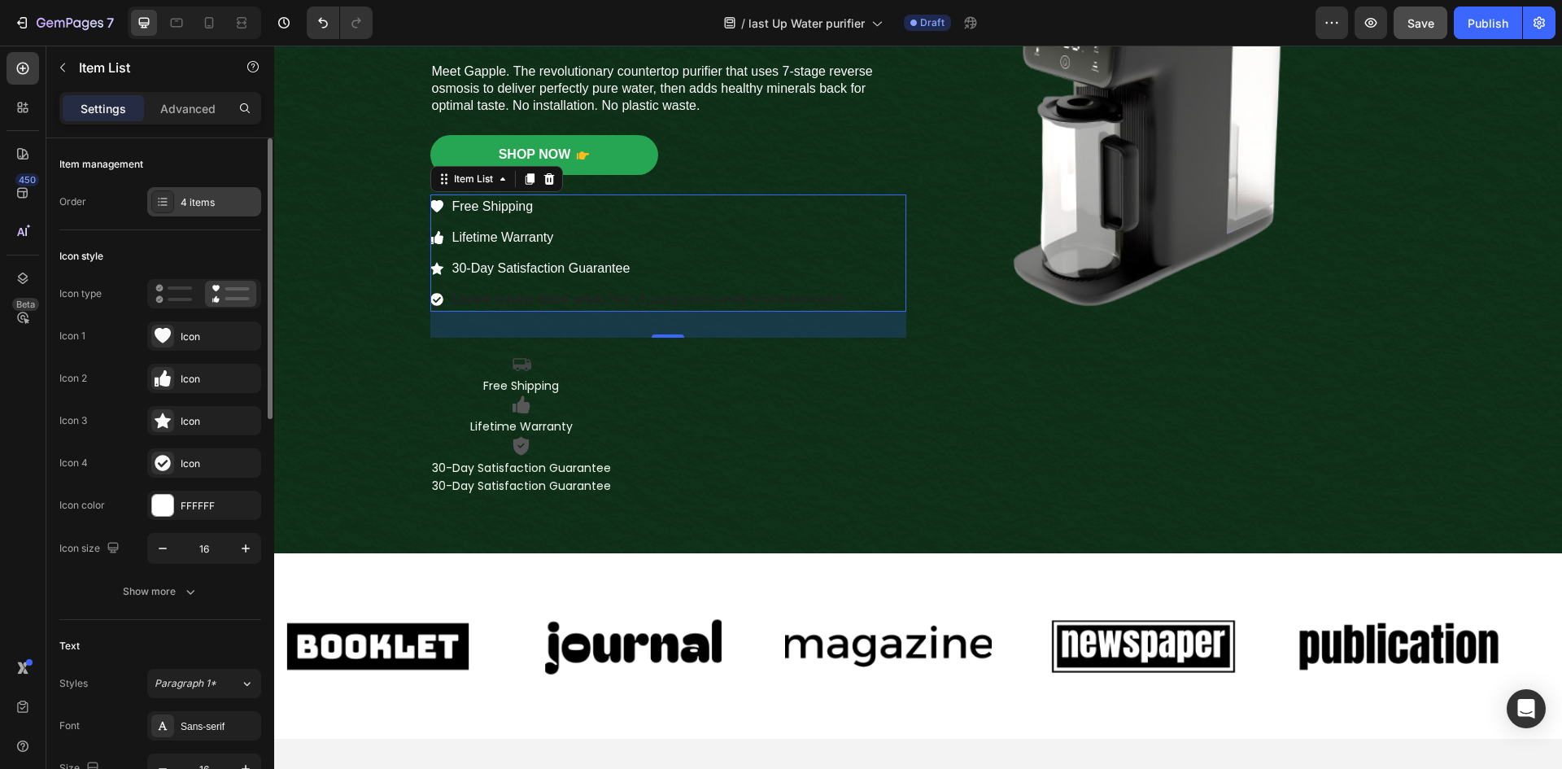
click at [199, 204] on div "4 items" at bounding box center [219, 202] width 76 height 15
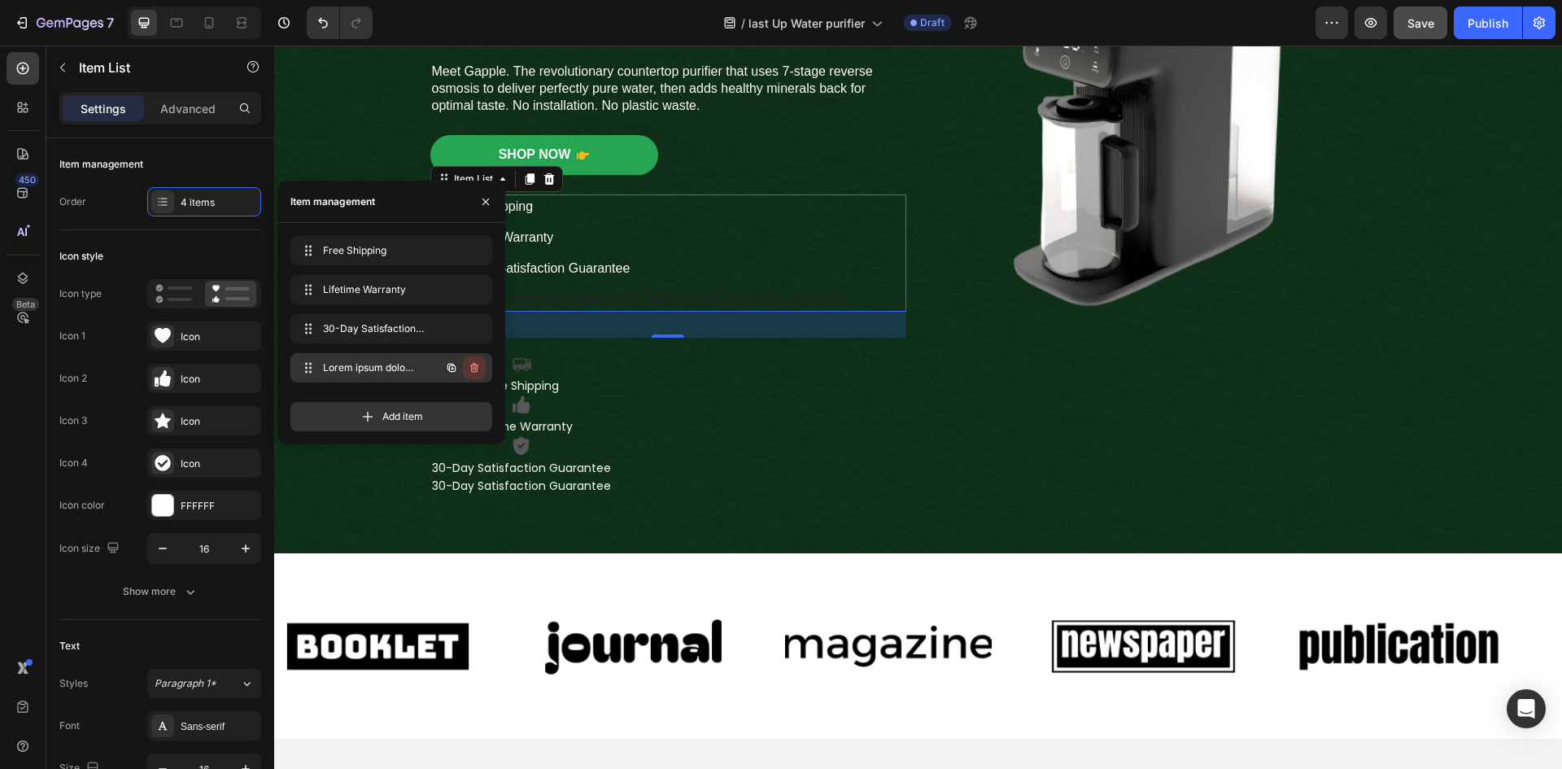
click at [477, 372] on icon "button" at bounding box center [474, 368] width 8 height 10
click at [473, 372] on div "Delete" at bounding box center [463, 367] width 30 height 15
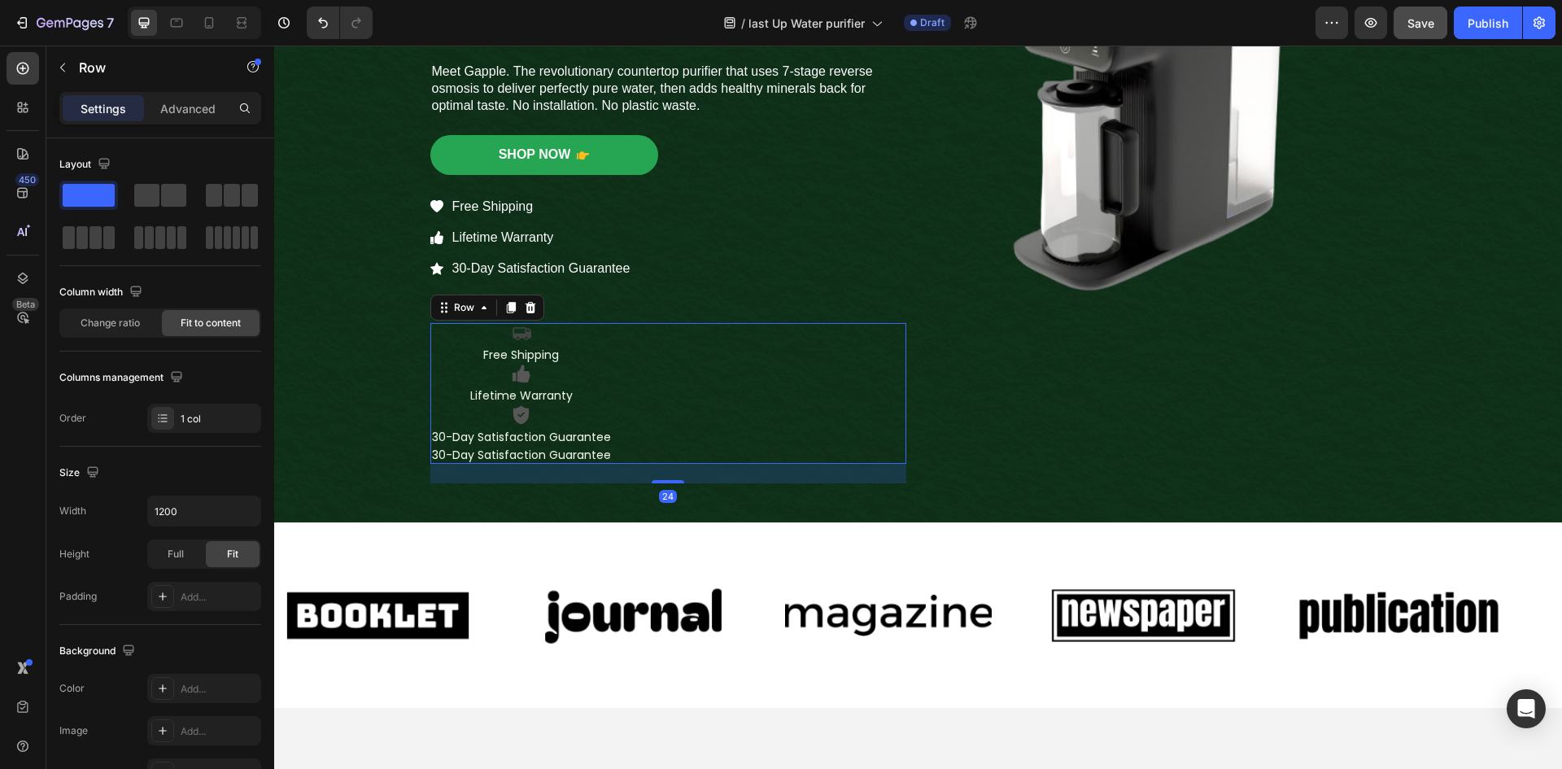
click at [675, 363] on div "Icon Free Shipping Text Block Icon Lifetime Warranty Text Block Icon 30-Day Sat…" at bounding box center [668, 393] width 476 height 141
click at [525, 308] on icon at bounding box center [530, 307] width 11 height 11
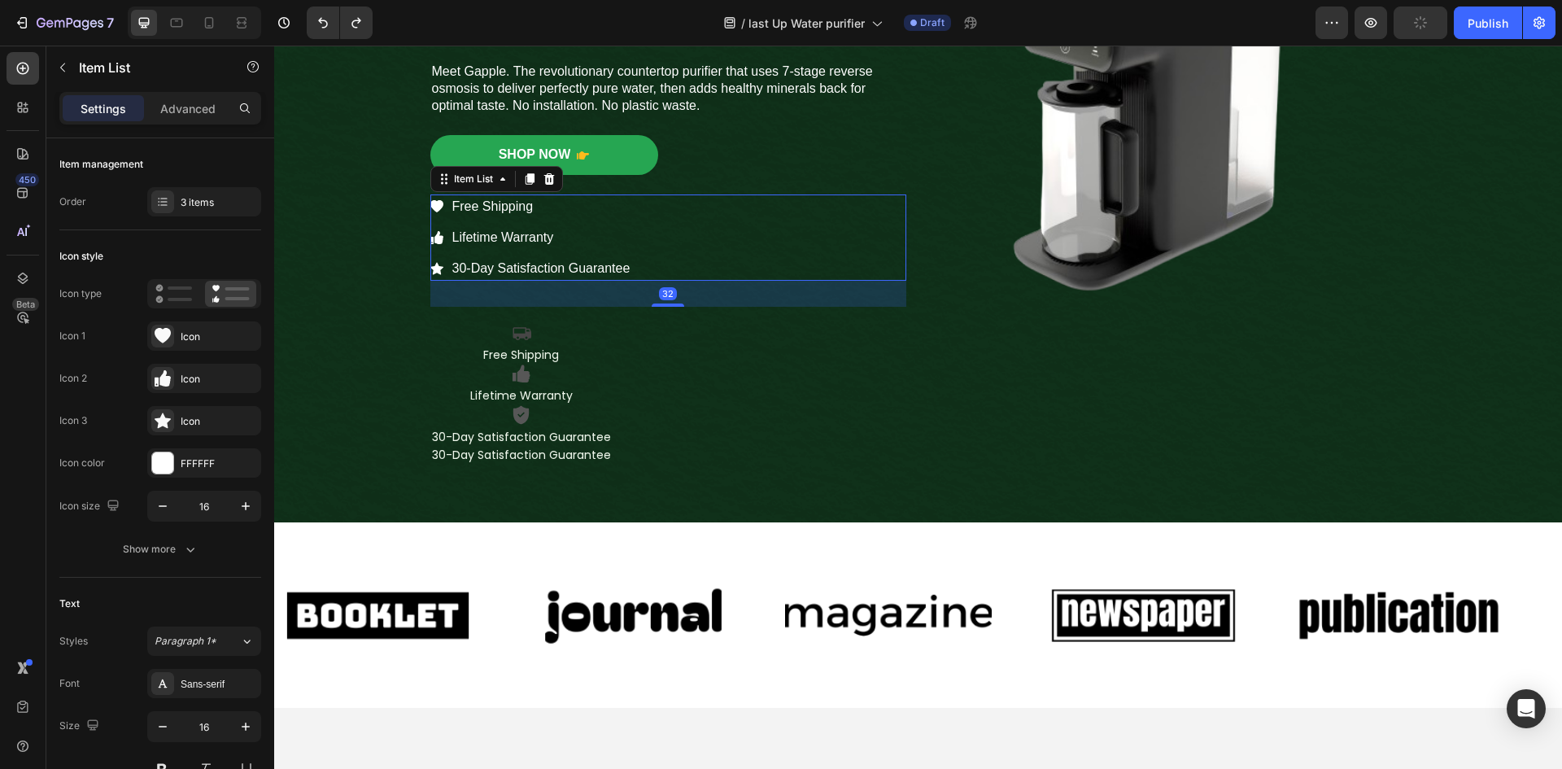
click at [433, 270] on icon at bounding box center [436, 269] width 13 height 12
click at [202, 427] on div "Icon" at bounding box center [219, 421] width 76 height 15
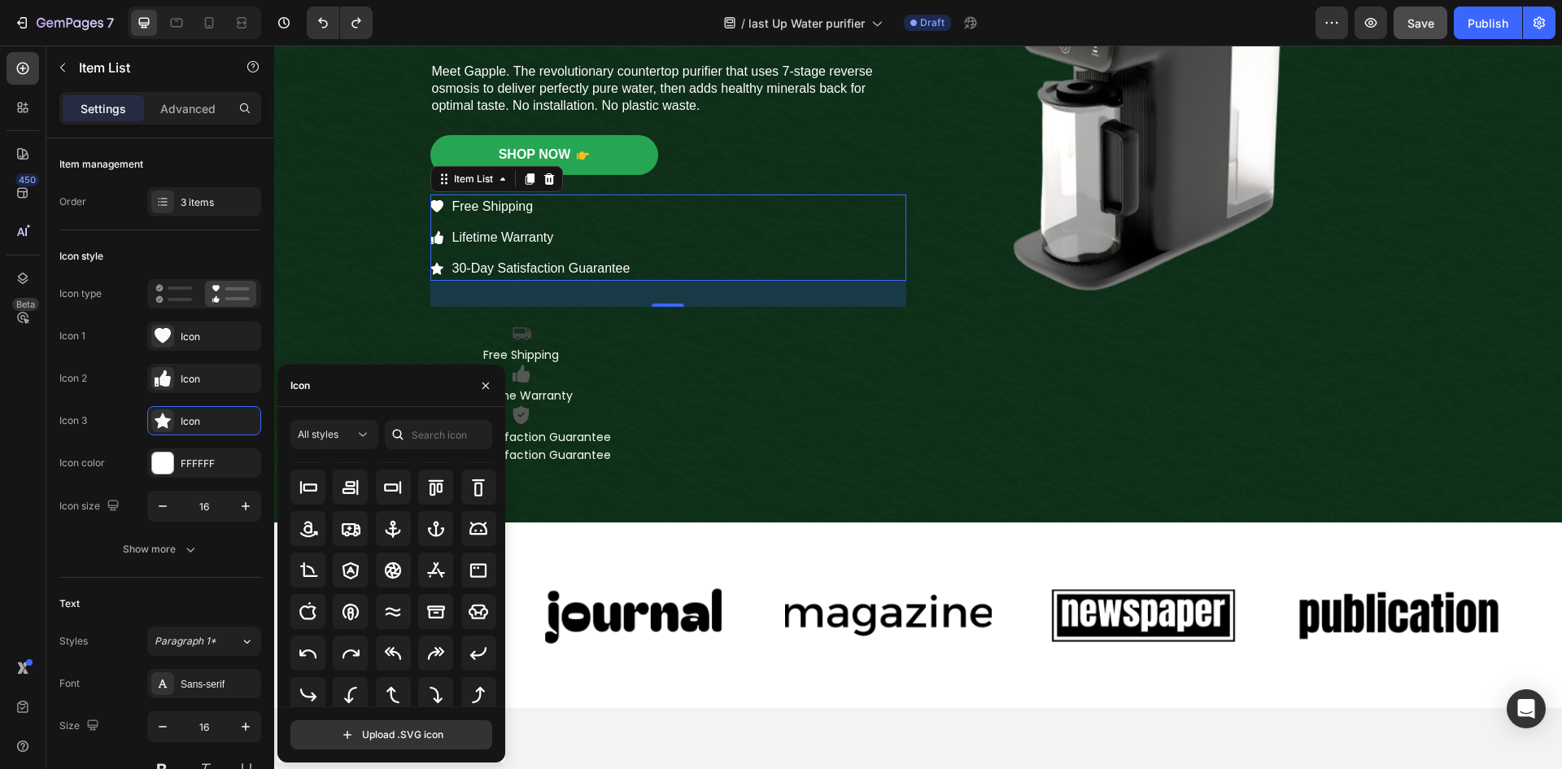
scroll to position [179, 0]
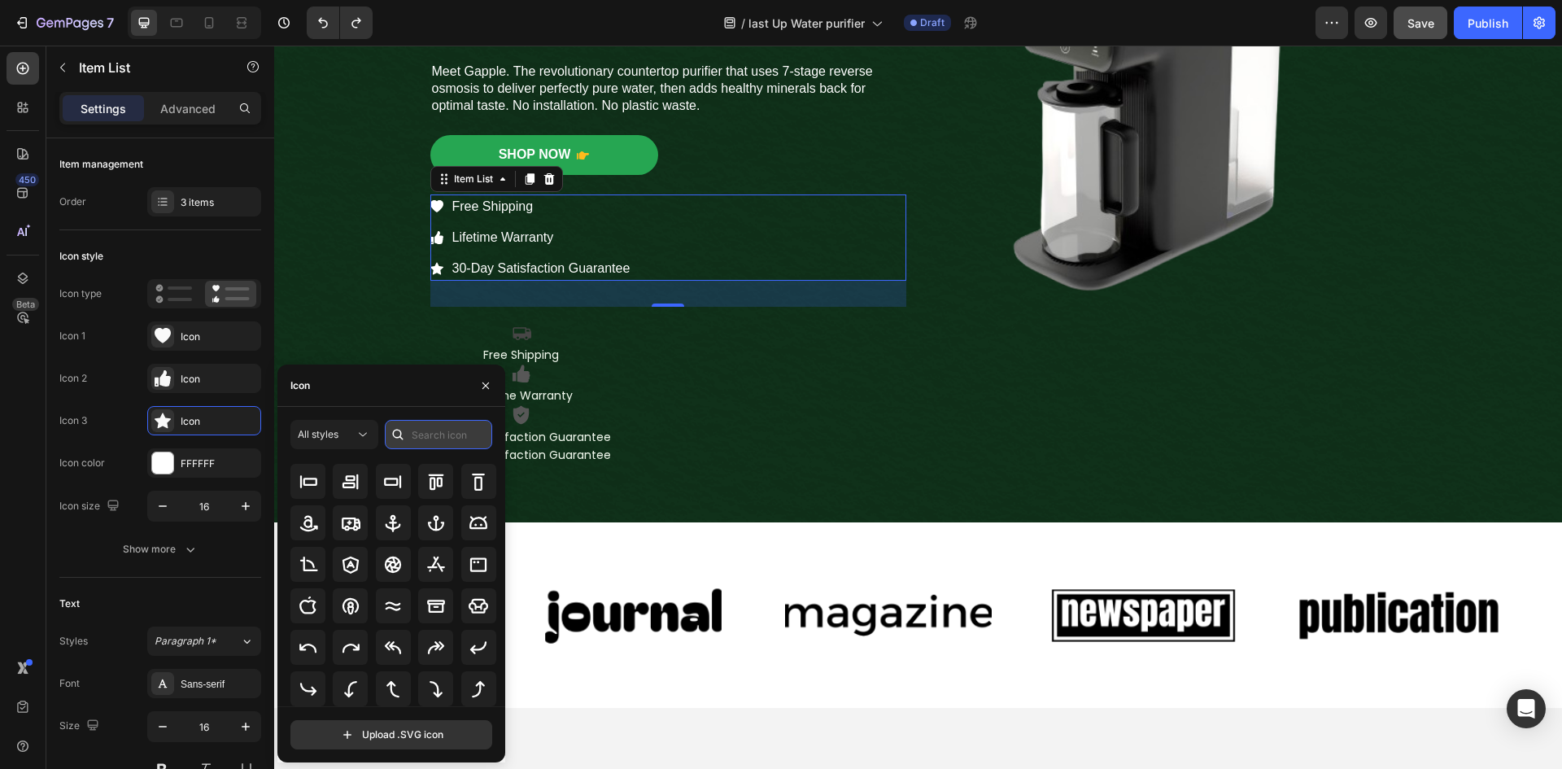
click at [434, 429] on input "text" at bounding box center [438, 434] width 107 height 29
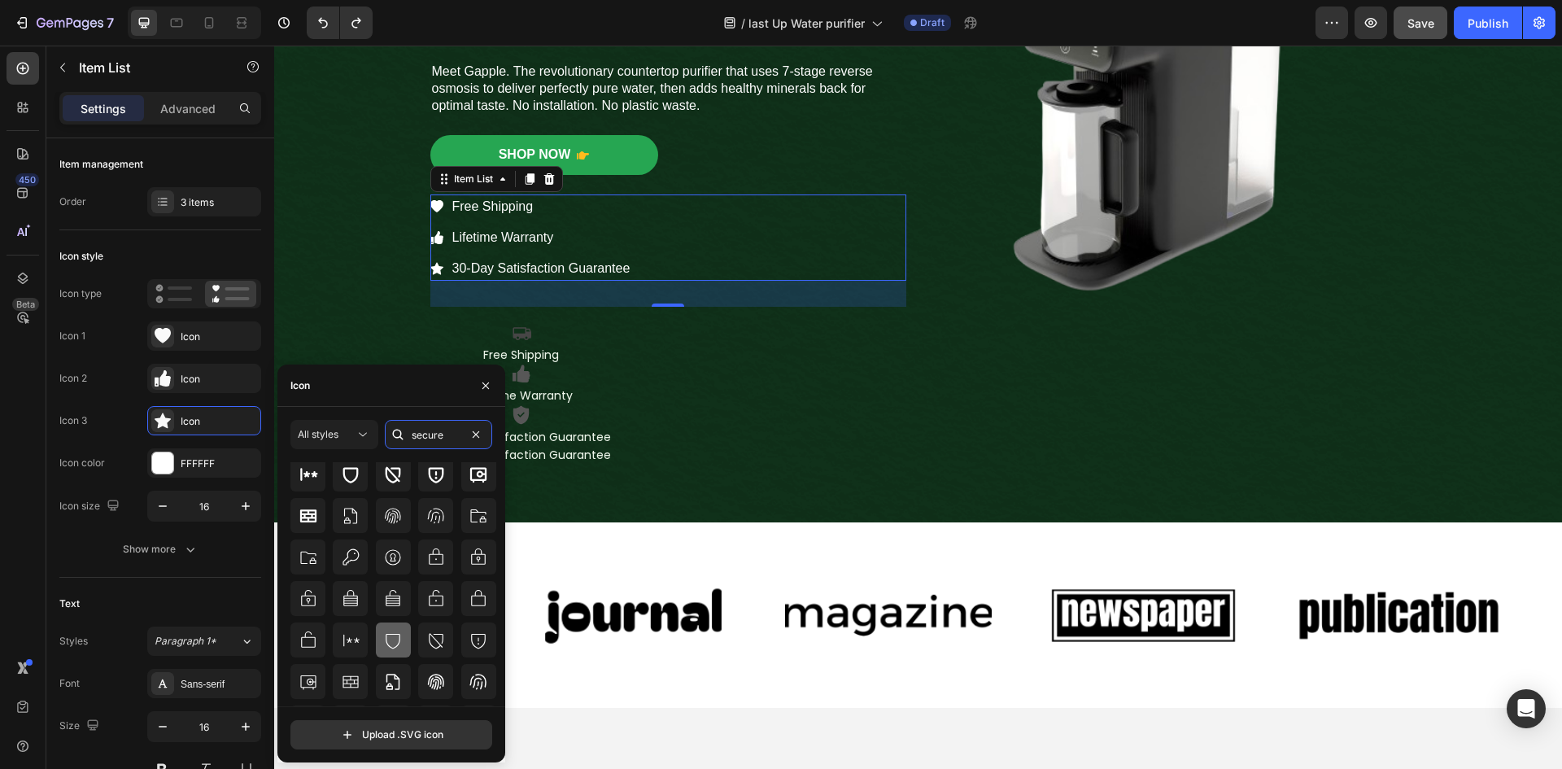
type input "secure"
click at [392, 635] on icon at bounding box center [393, 640] width 20 height 20
click at [214, 381] on div "Icon" at bounding box center [219, 379] width 76 height 15
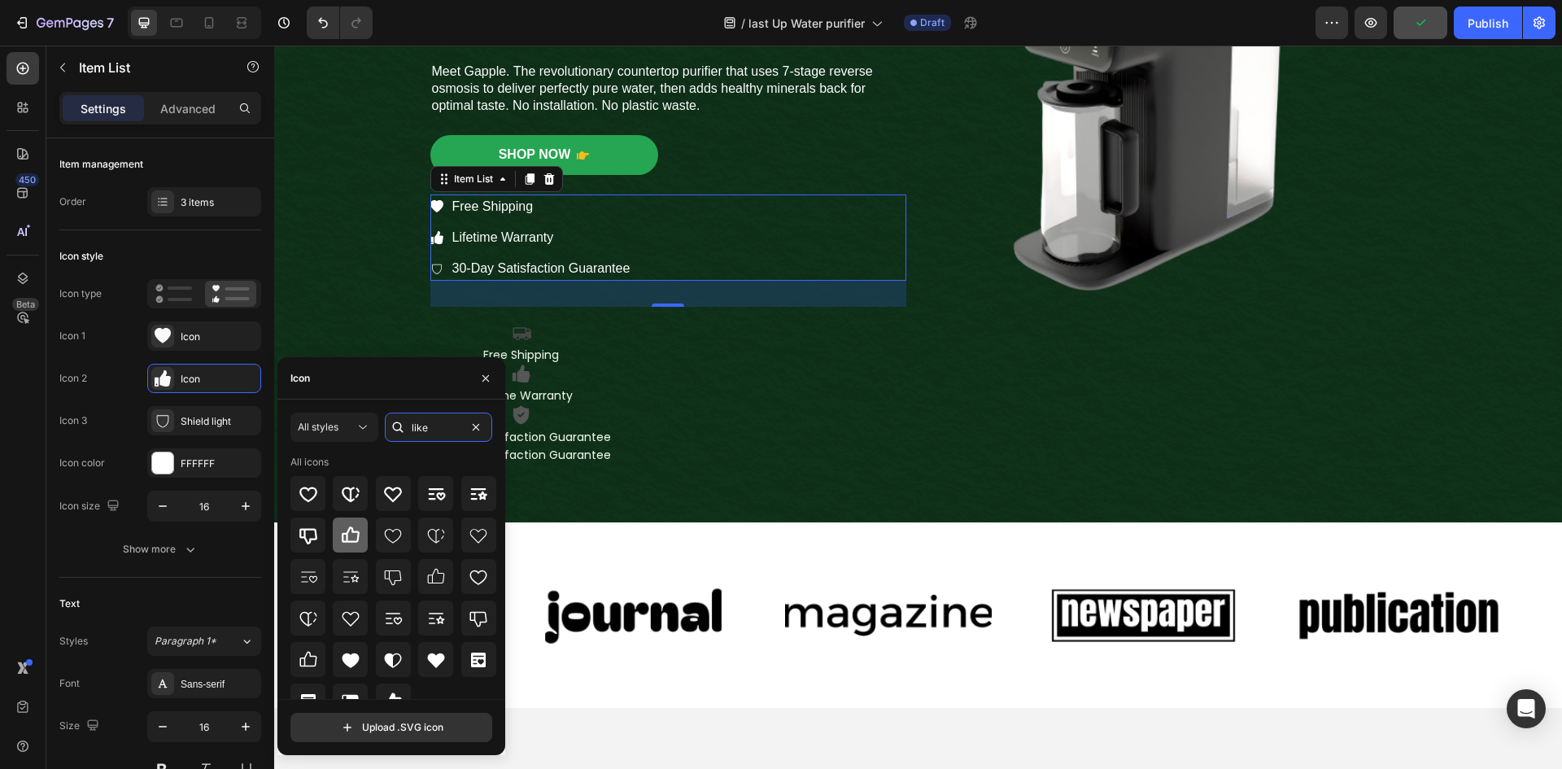
type input "like"
click at [349, 534] on icon at bounding box center [351, 535] width 20 height 20
click at [200, 336] on div "Icon" at bounding box center [219, 336] width 76 height 15
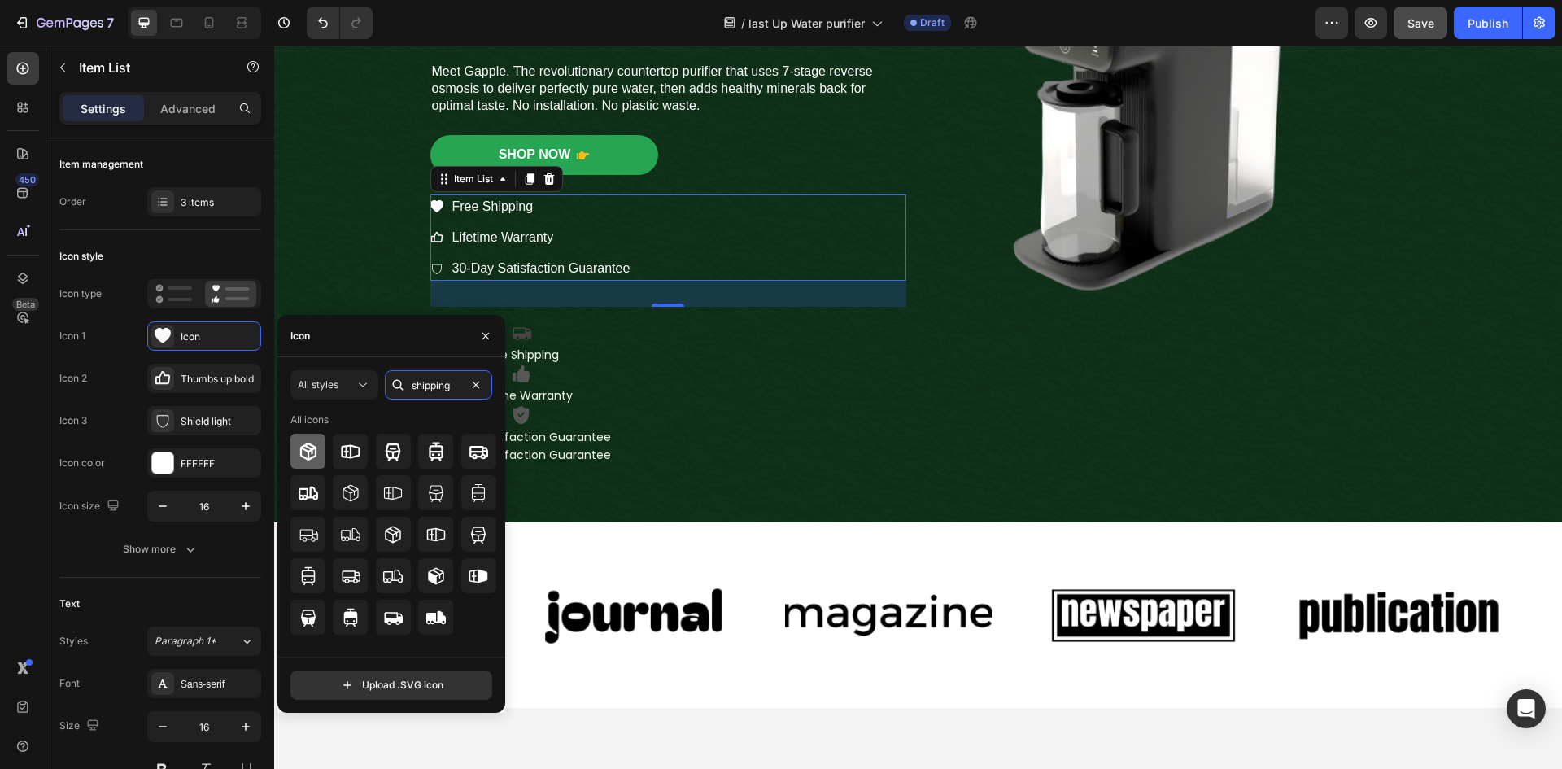
type input "shipping"
click at [311, 450] on icon at bounding box center [307, 451] width 16 height 18
click at [667, 469] on div "Icon Icon Icon Icon Icon Icon List 2,500+ Verified Reviews! Text Block Row ⁠⁠⁠⁠…" at bounding box center [668, 115] width 476 height 736
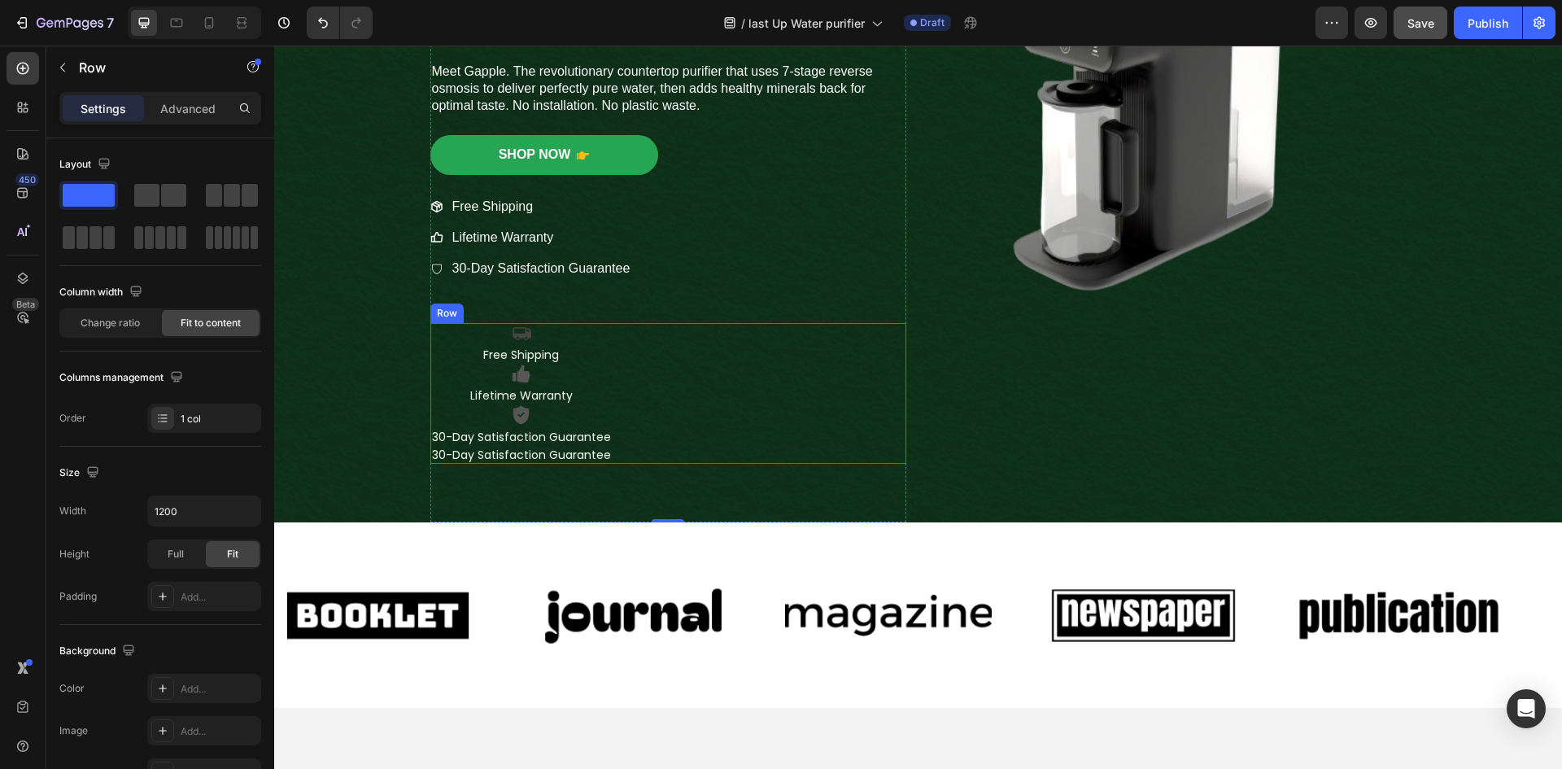
click at [657, 334] on div "Icon Free Shipping Text Block Icon Lifetime Warranty Text Block Icon 30-Day Sat…" at bounding box center [668, 393] width 476 height 141
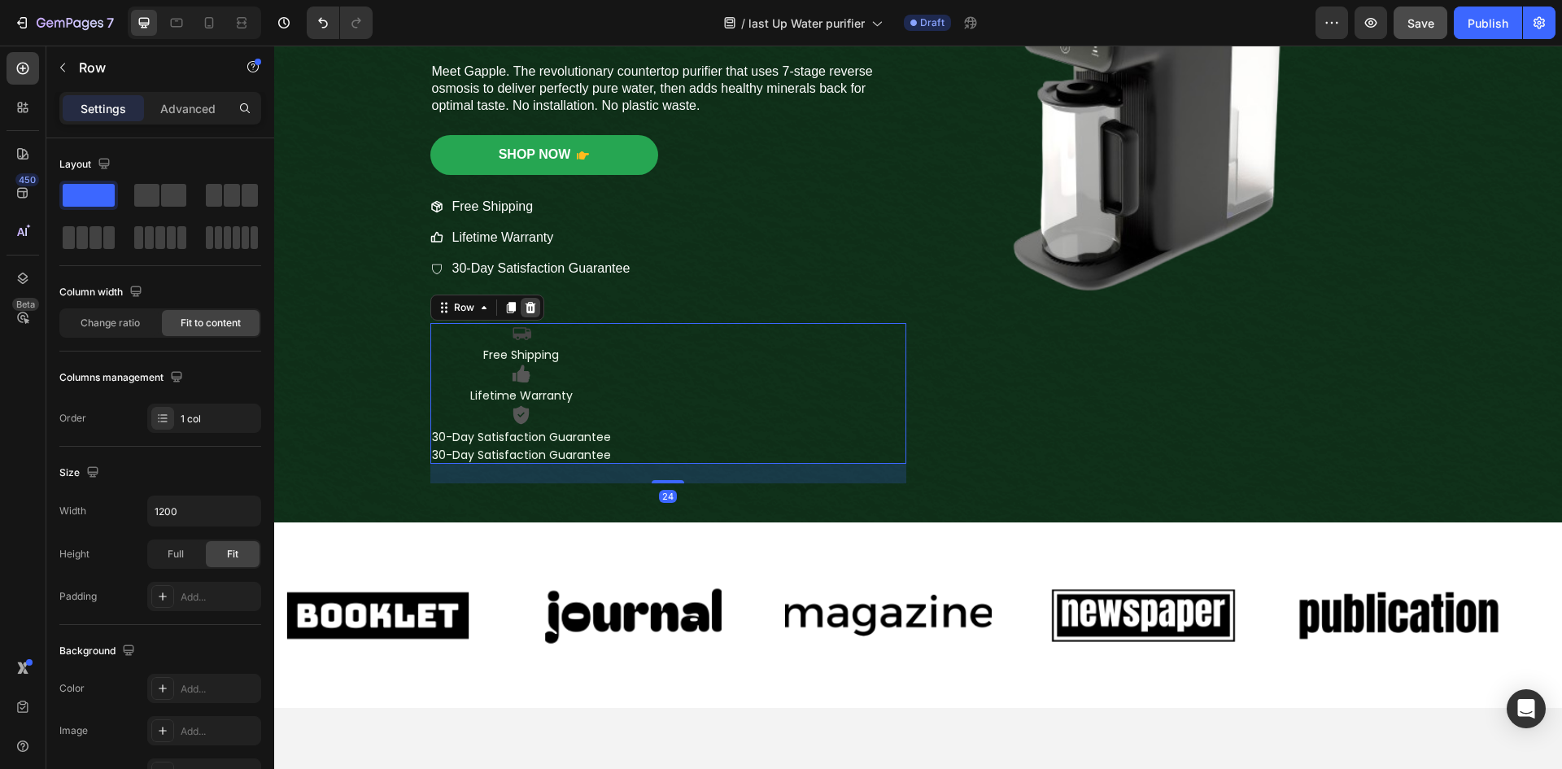
click at [528, 311] on icon at bounding box center [530, 307] width 13 height 13
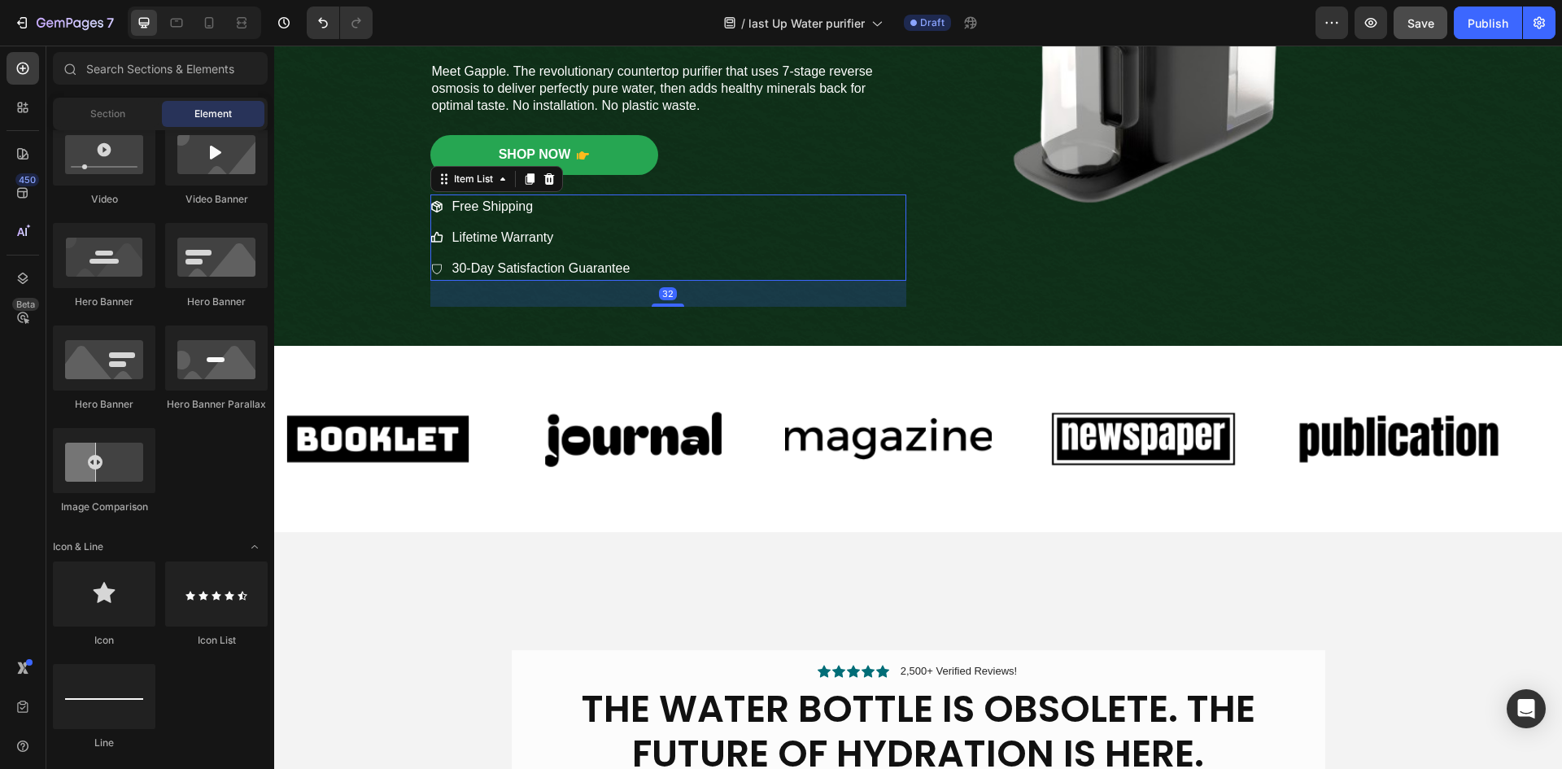
click at [513, 210] on span "Free Shipping" at bounding box center [492, 206] width 81 height 14
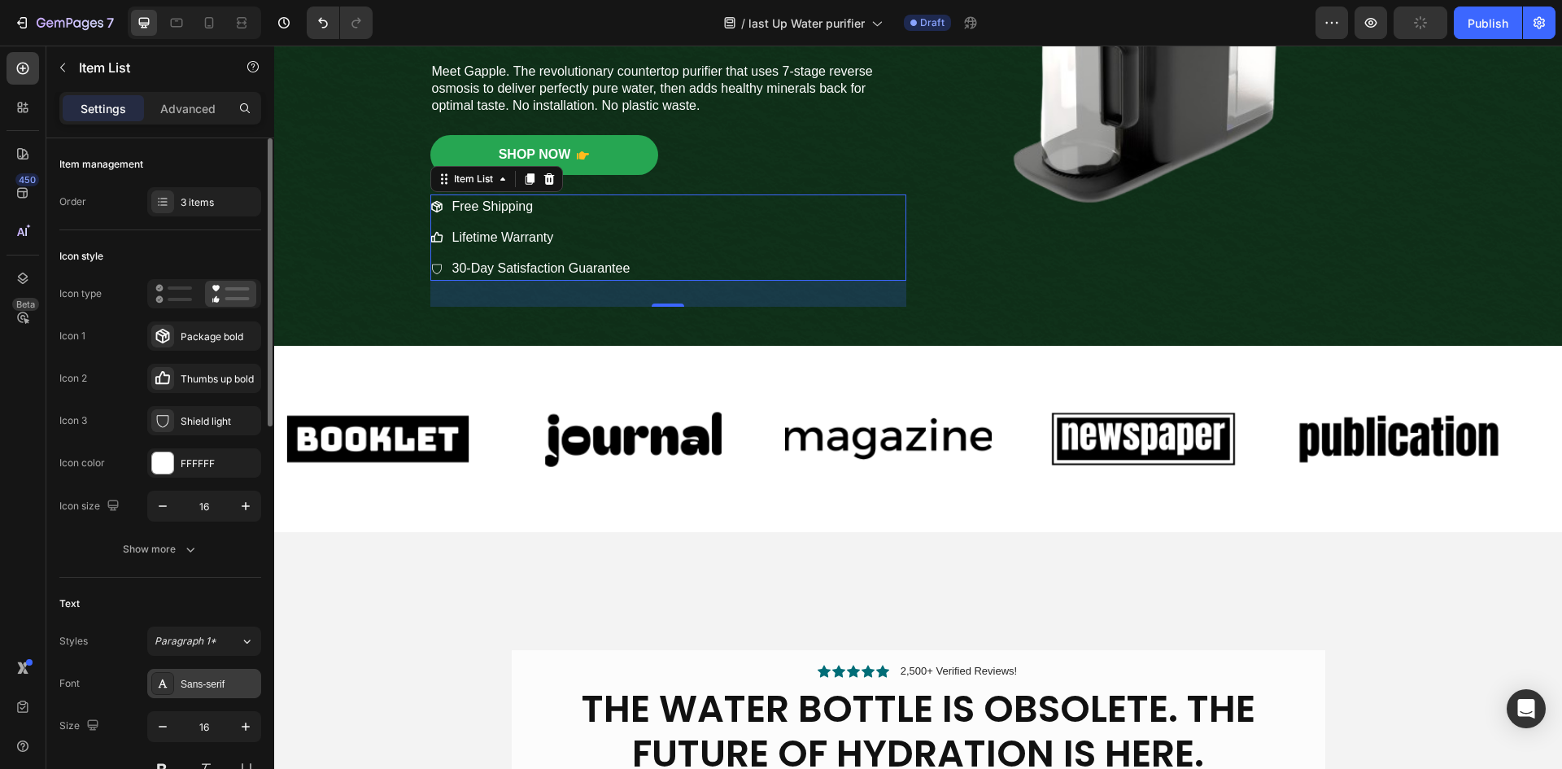
click at [199, 695] on div "Sans-serif" at bounding box center [204, 683] width 114 height 29
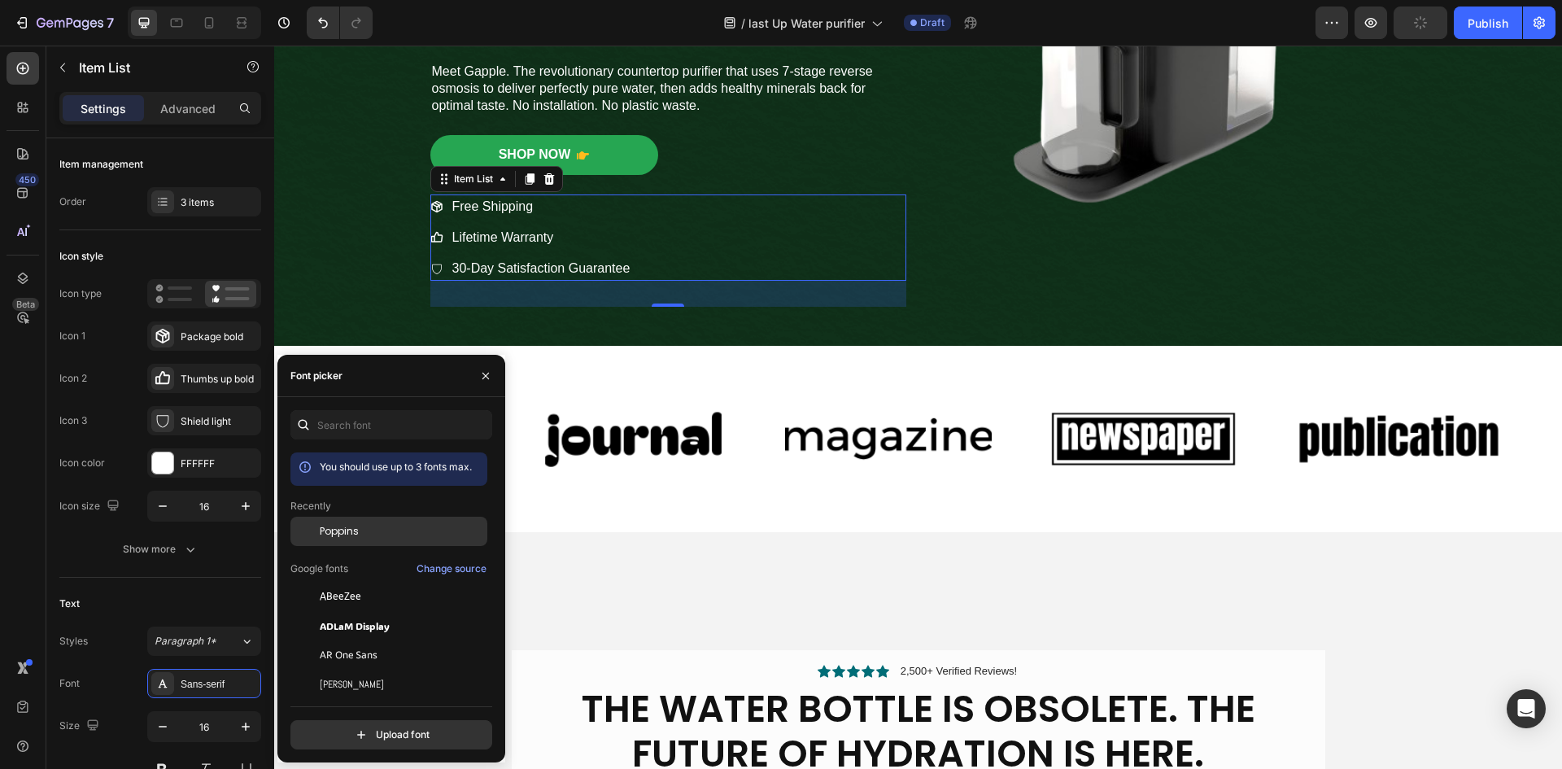
click at [362, 525] on div "Poppins" at bounding box center [402, 531] width 164 height 15
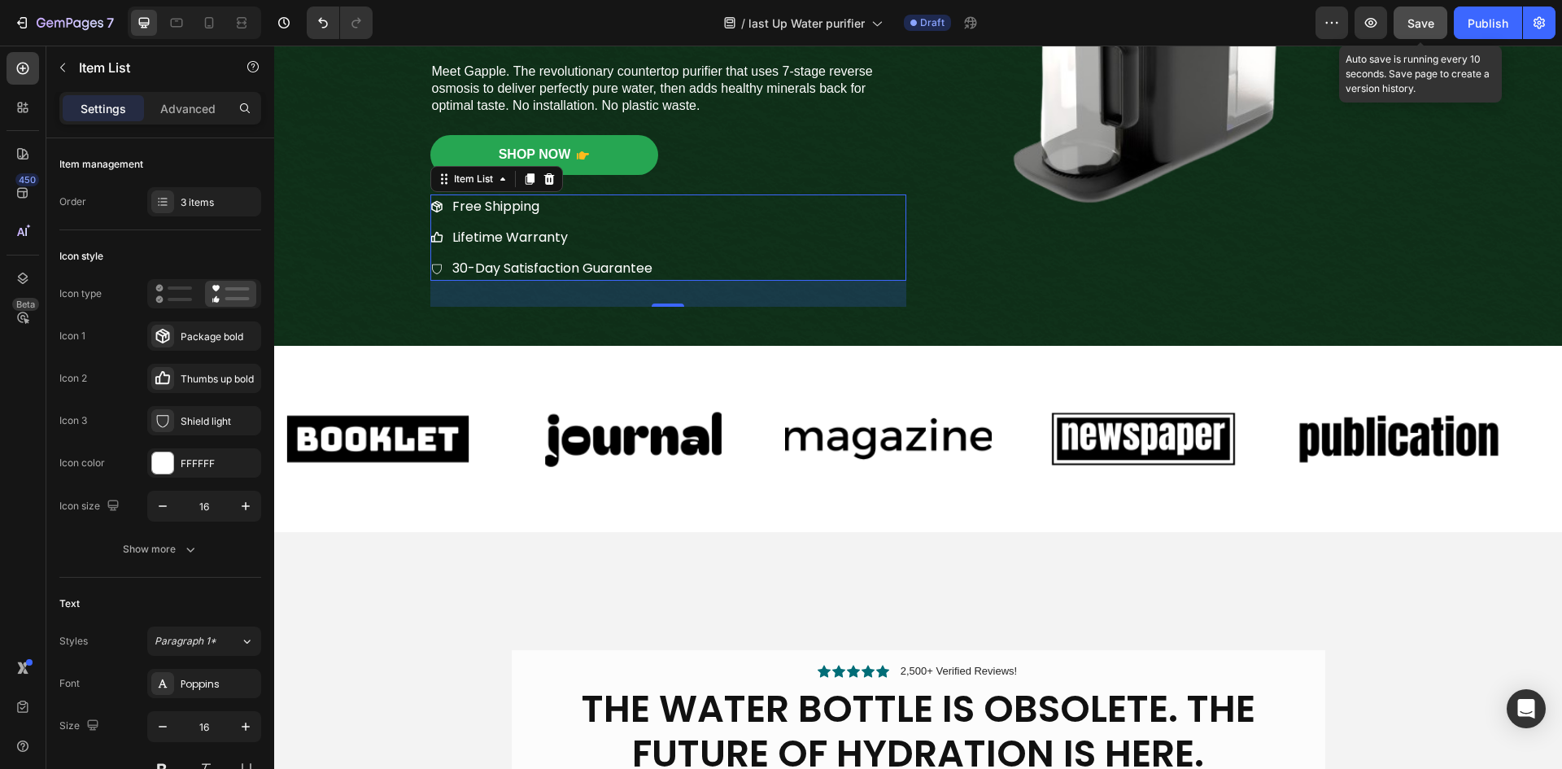
click at [1417, 21] on span "Save" at bounding box center [1420, 23] width 27 height 14
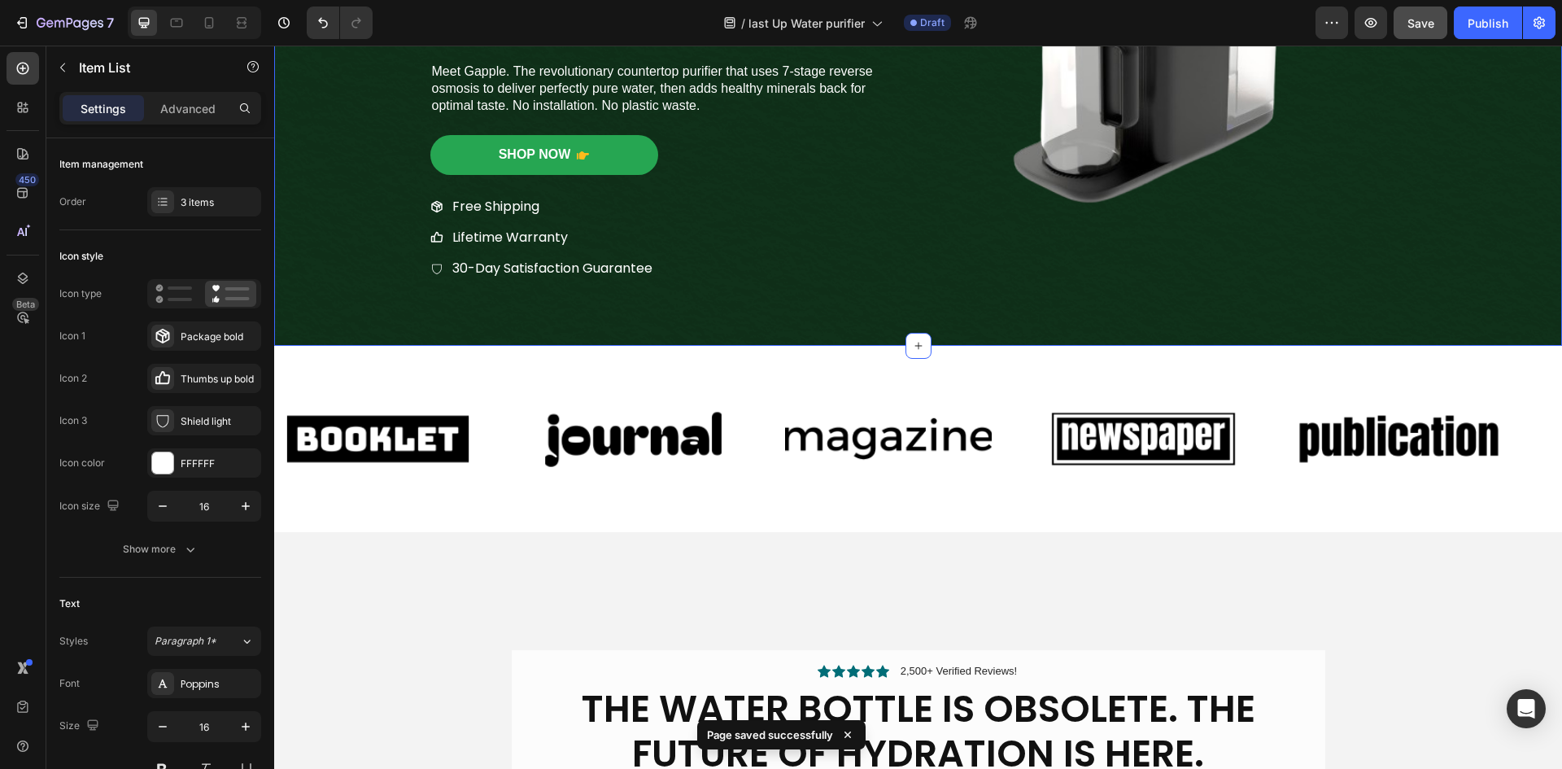
click at [351, 290] on div "Icon Icon Icon Icon Icon Icon List 2,500+ Verified Reviews! Text Block Row ⁠⁠⁠⁠…" at bounding box center [917, 27] width 1263 height 638
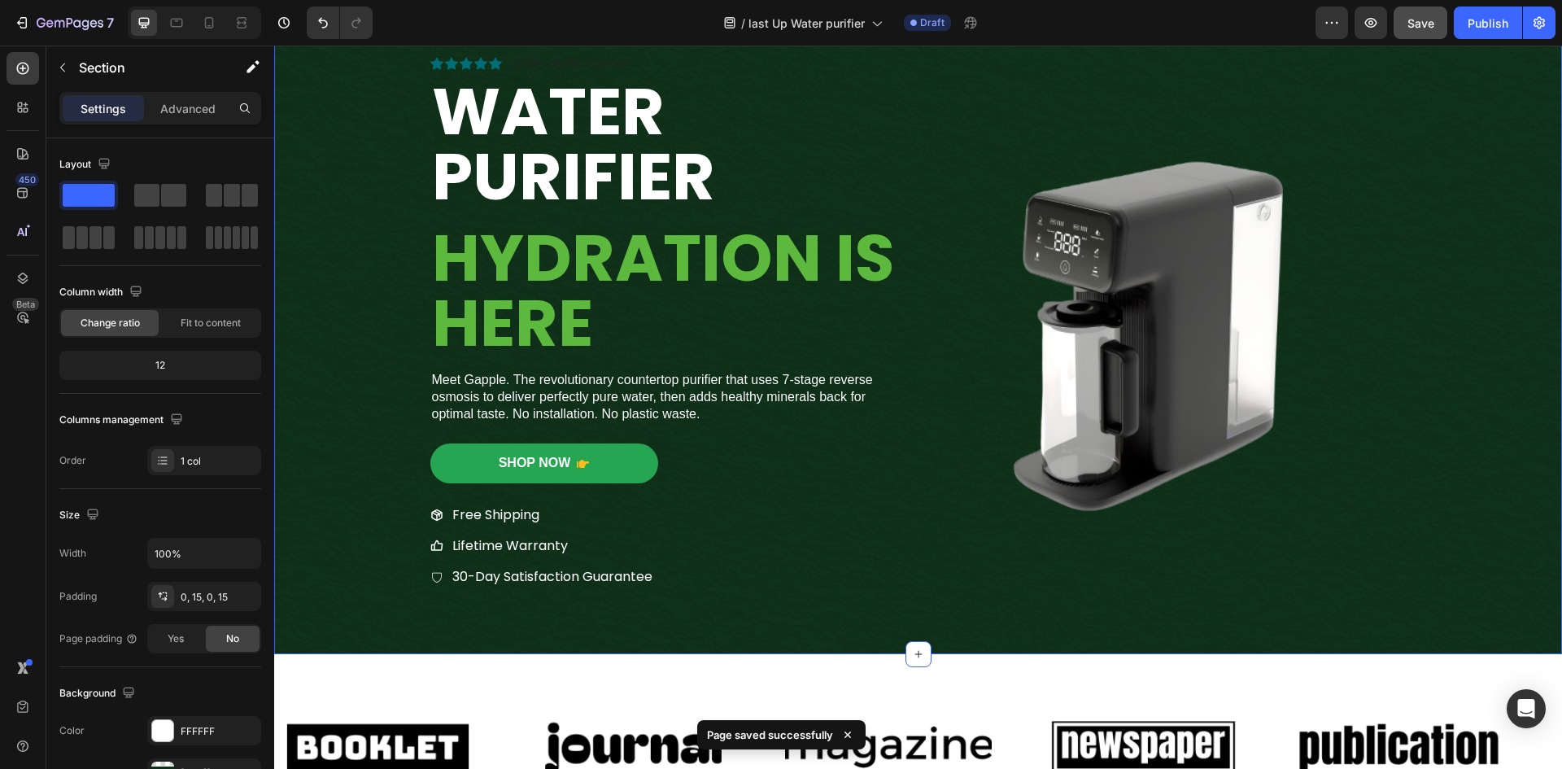
scroll to position [46, 0]
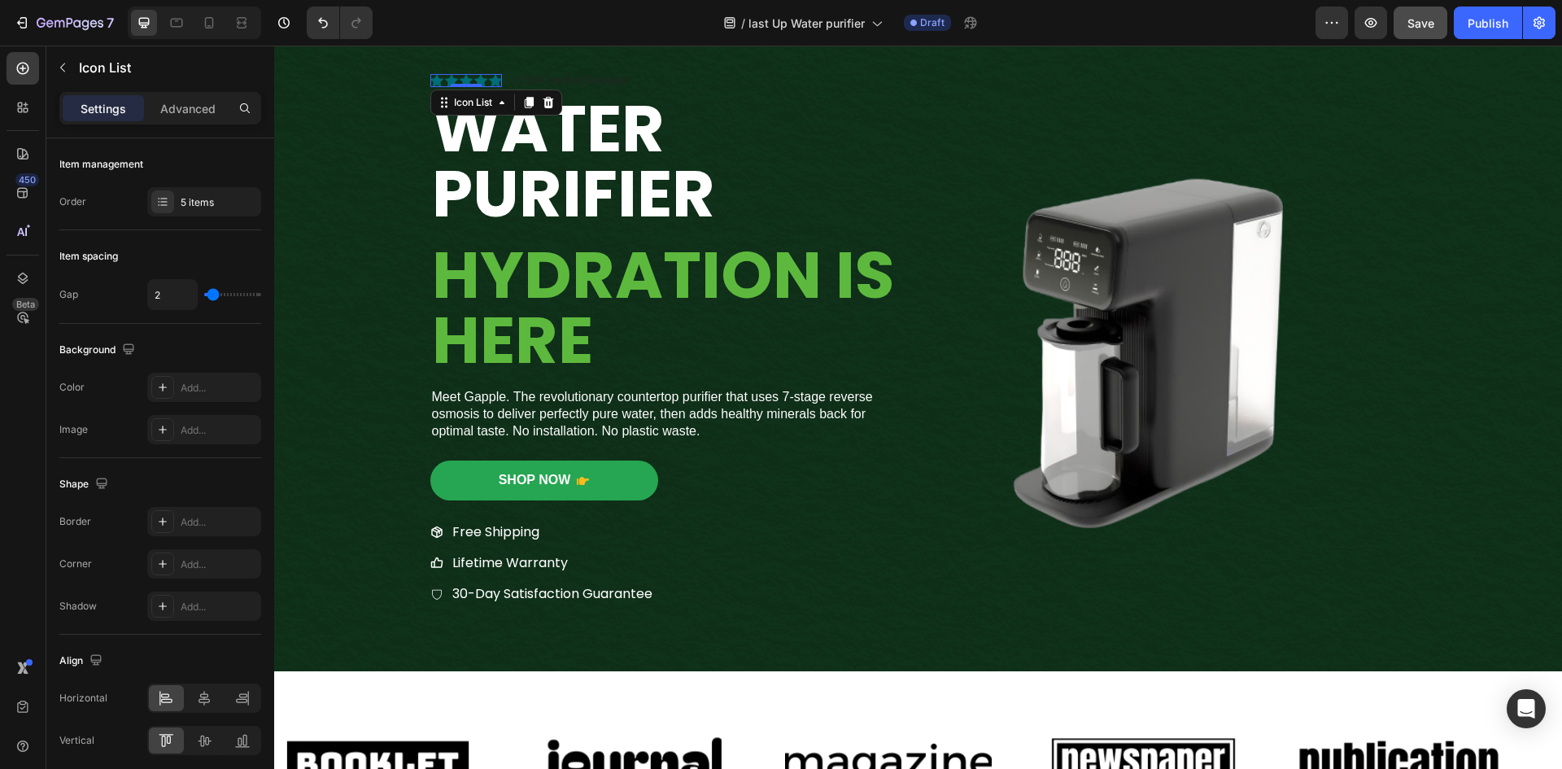
click at [481, 79] on div "Icon Icon Icon Icon Icon" at bounding box center [466, 80] width 72 height 13
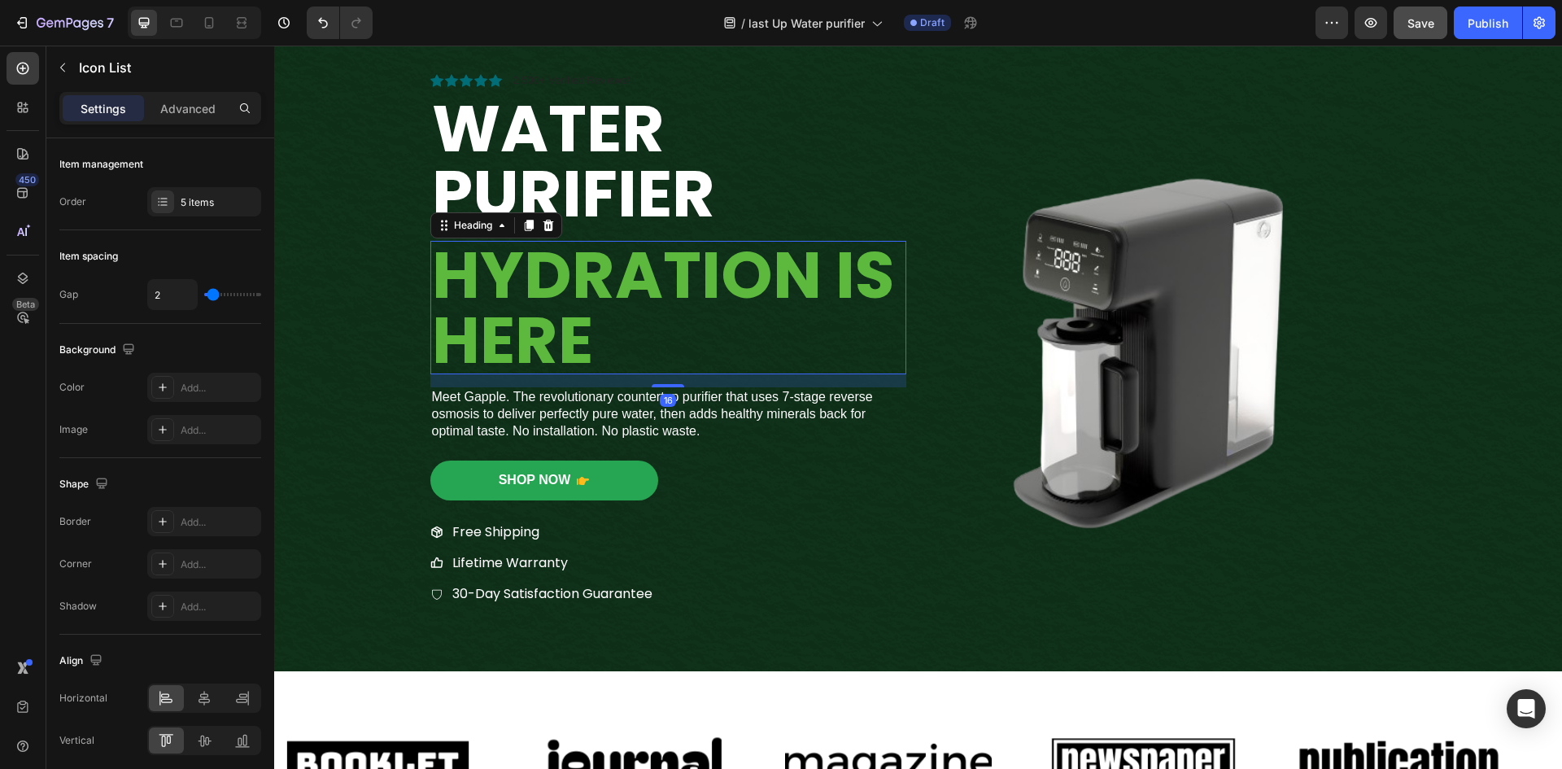
click at [474, 311] on strong "Hydration is Here" at bounding box center [663, 307] width 462 height 156
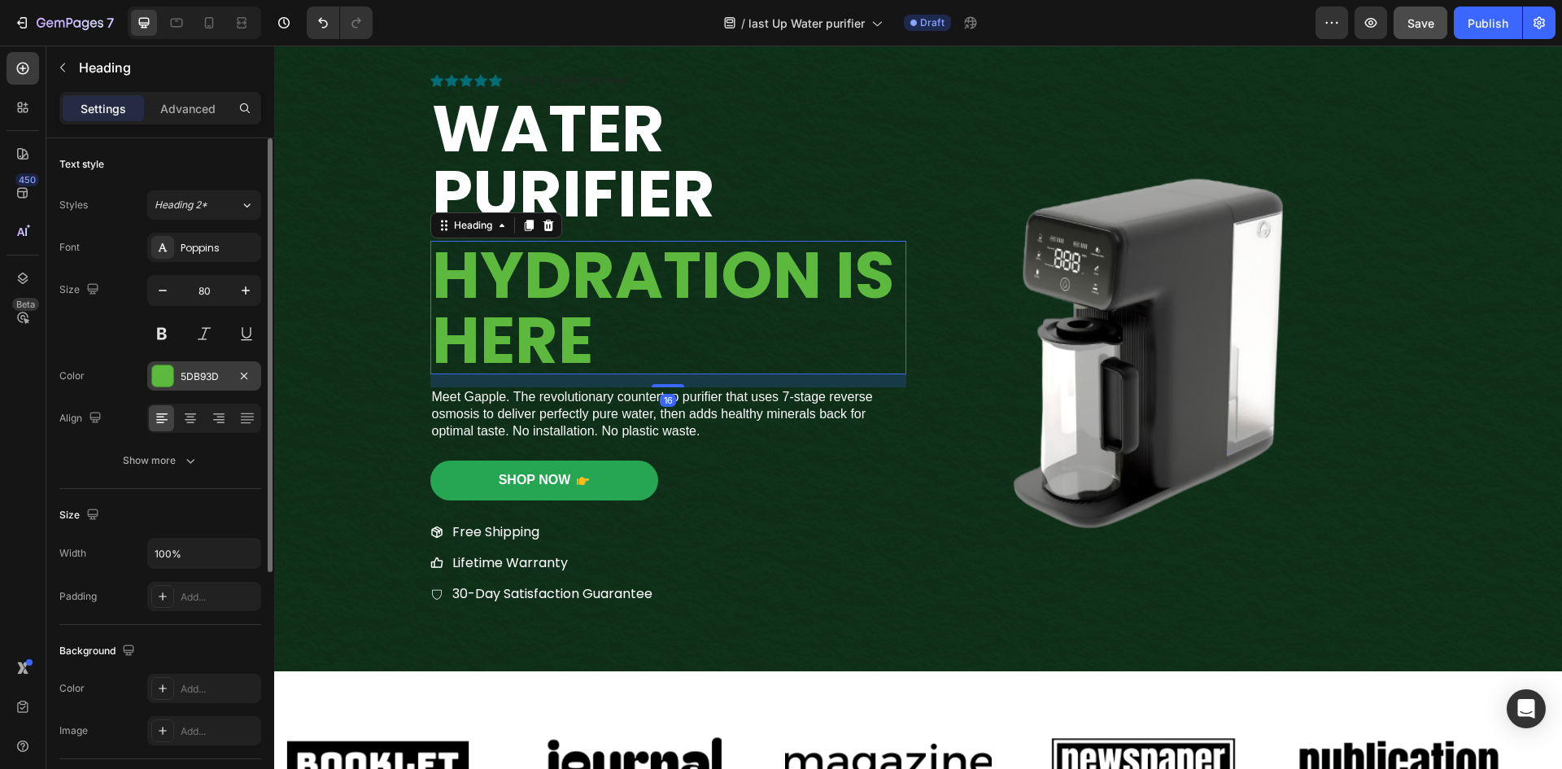
click at [162, 378] on div at bounding box center [162, 375] width 21 height 21
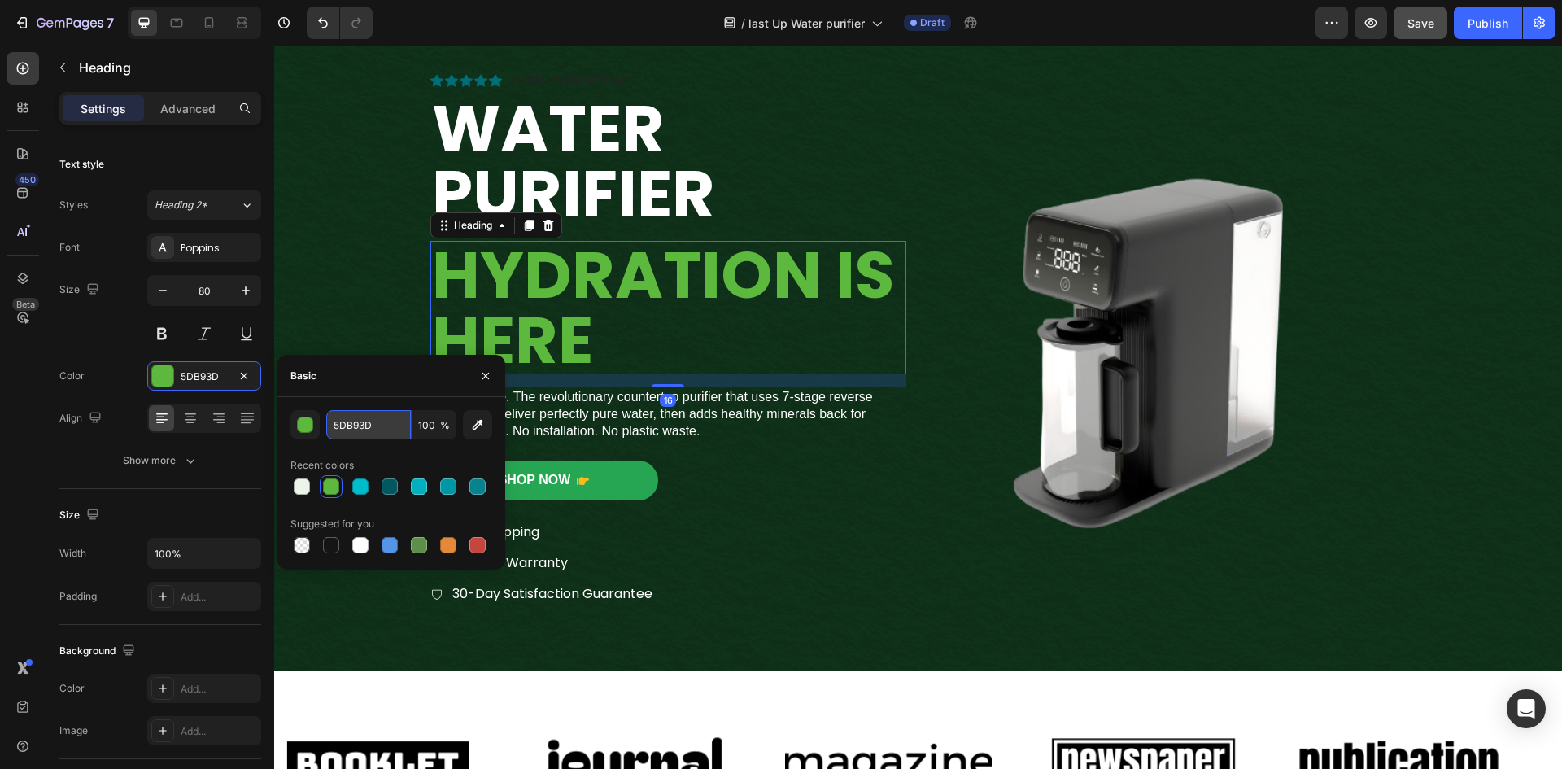
click at [386, 420] on input "5DB93D" at bounding box center [368, 424] width 85 height 29
